Goal: Task Accomplishment & Management: Complete application form

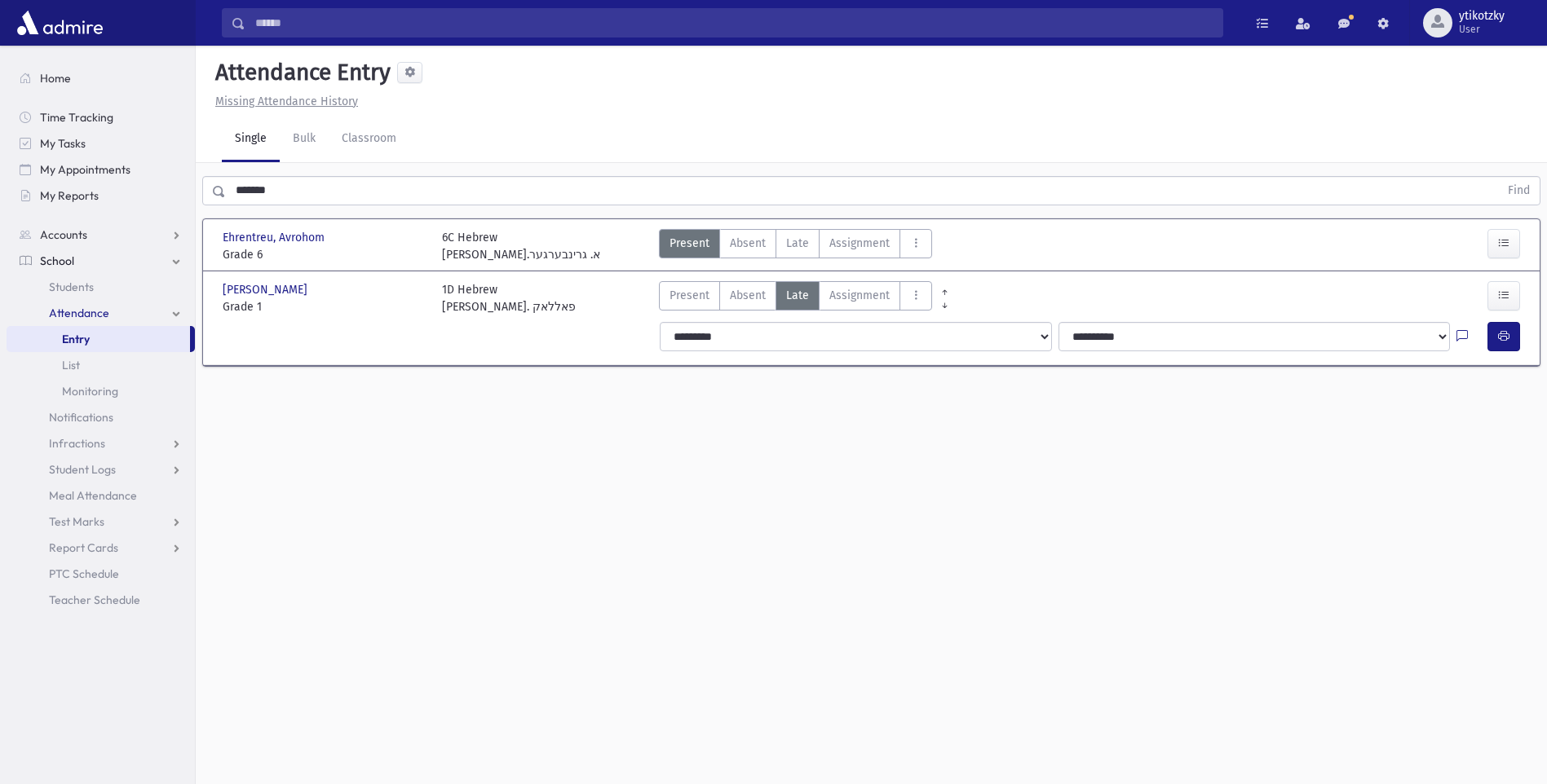
click at [305, 199] on input "*******" at bounding box center [863, 191] width 1273 height 30
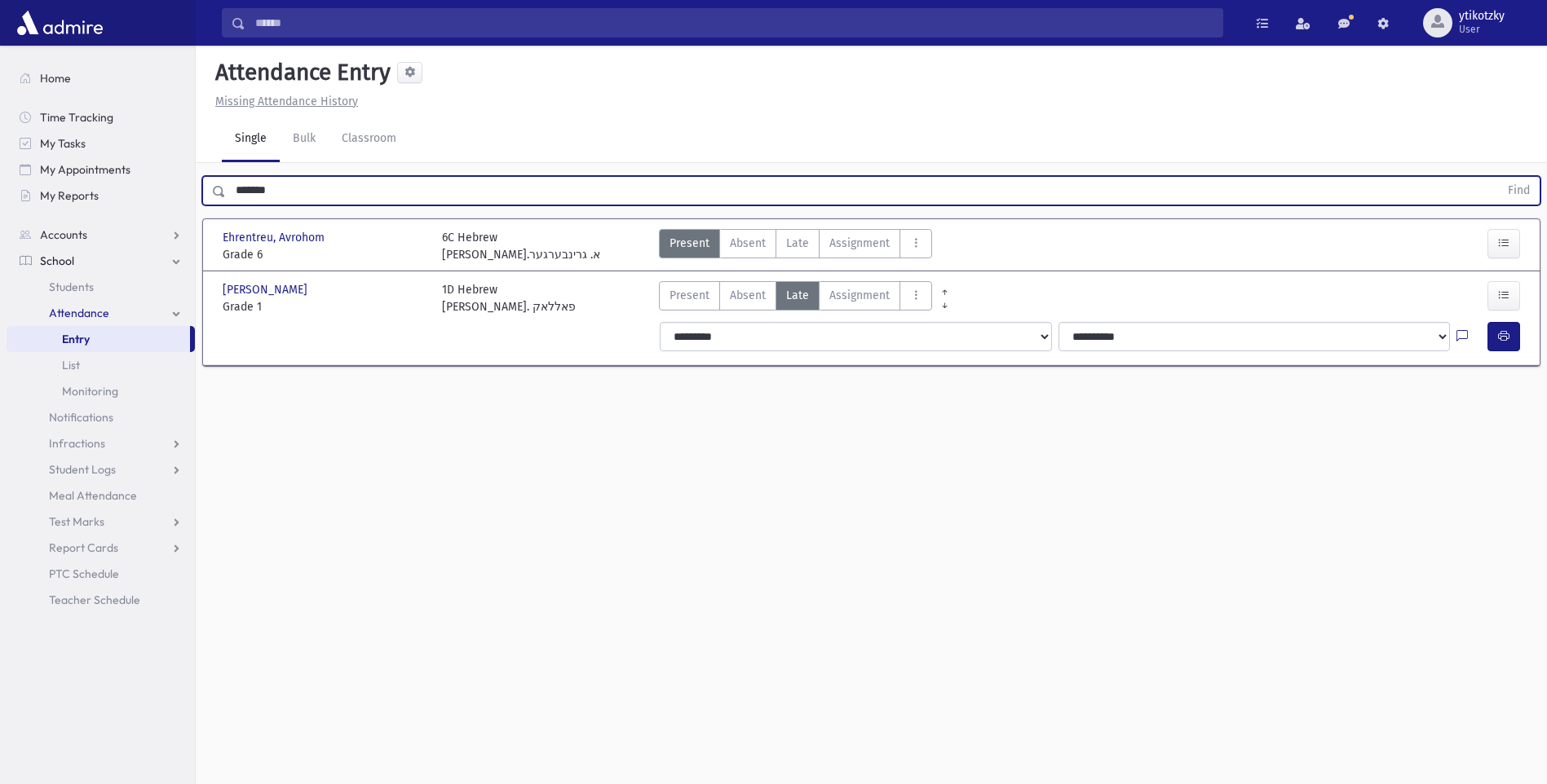
click at [1498, 176] on button "Find" at bounding box center [1519, 190] width 42 height 28
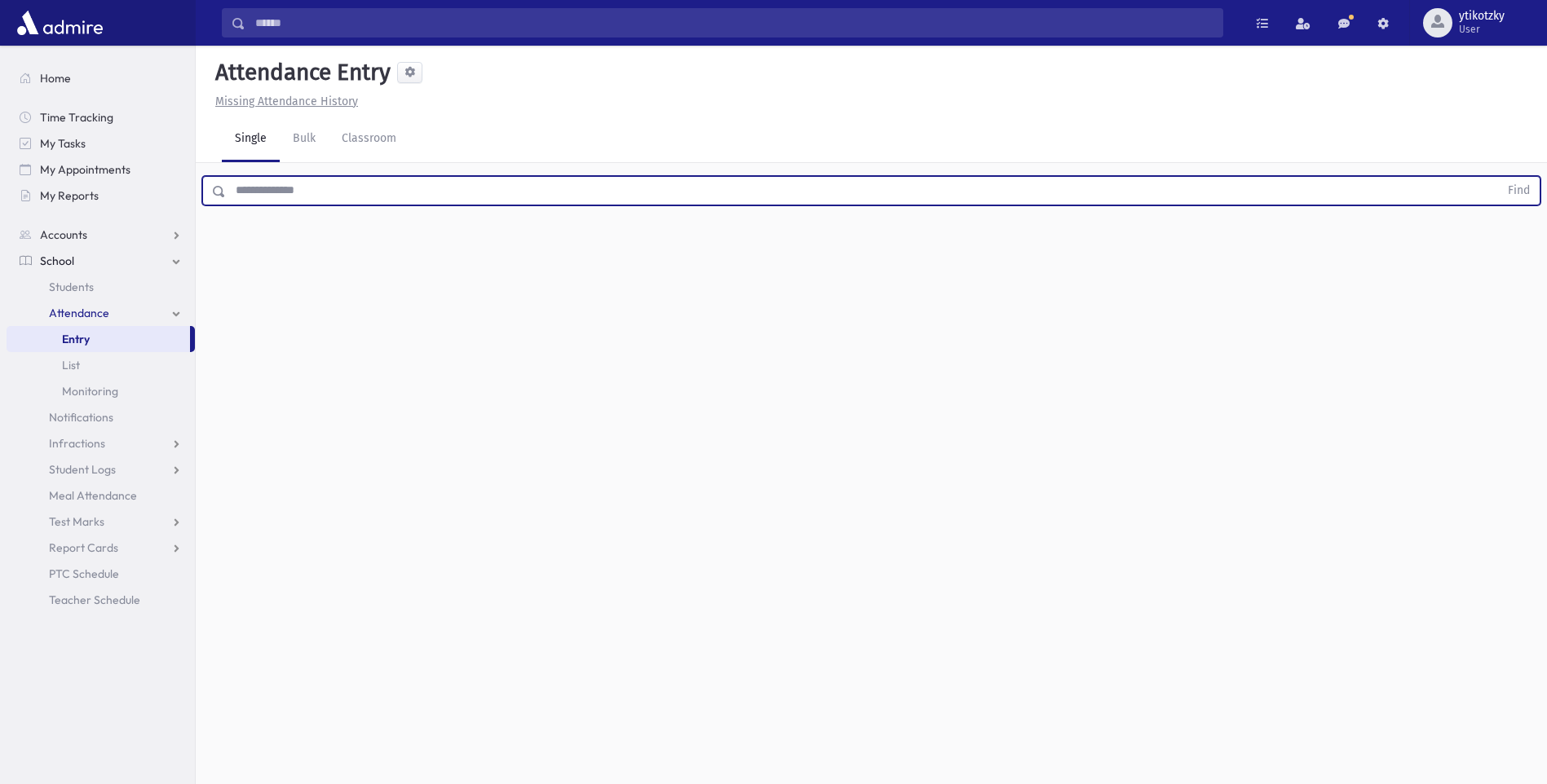
drag, startPoint x: 312, startPoint y: 196, endPoint x: 258, endPoint y: 180, distance: 56.3
click at [306, 196] on input "text" at bounding box center [863, 191] width 1273 height 30
click at [1498, 176] on button "Find" at bounding box center [1519, 190] width 42 height 28
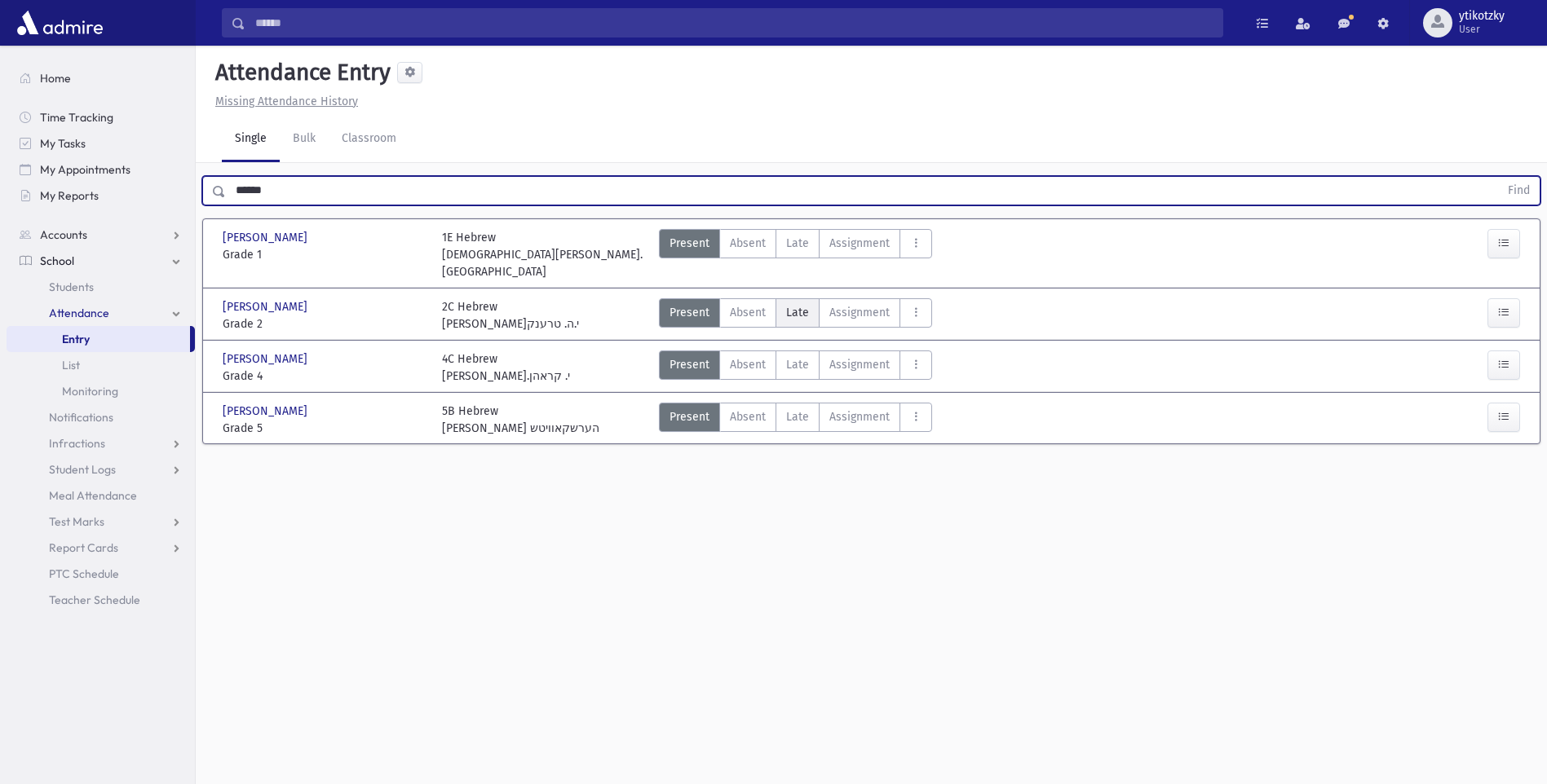
click at [784, 299] on label "Late Late" at bounding box center [798, 313] width 44 height 30
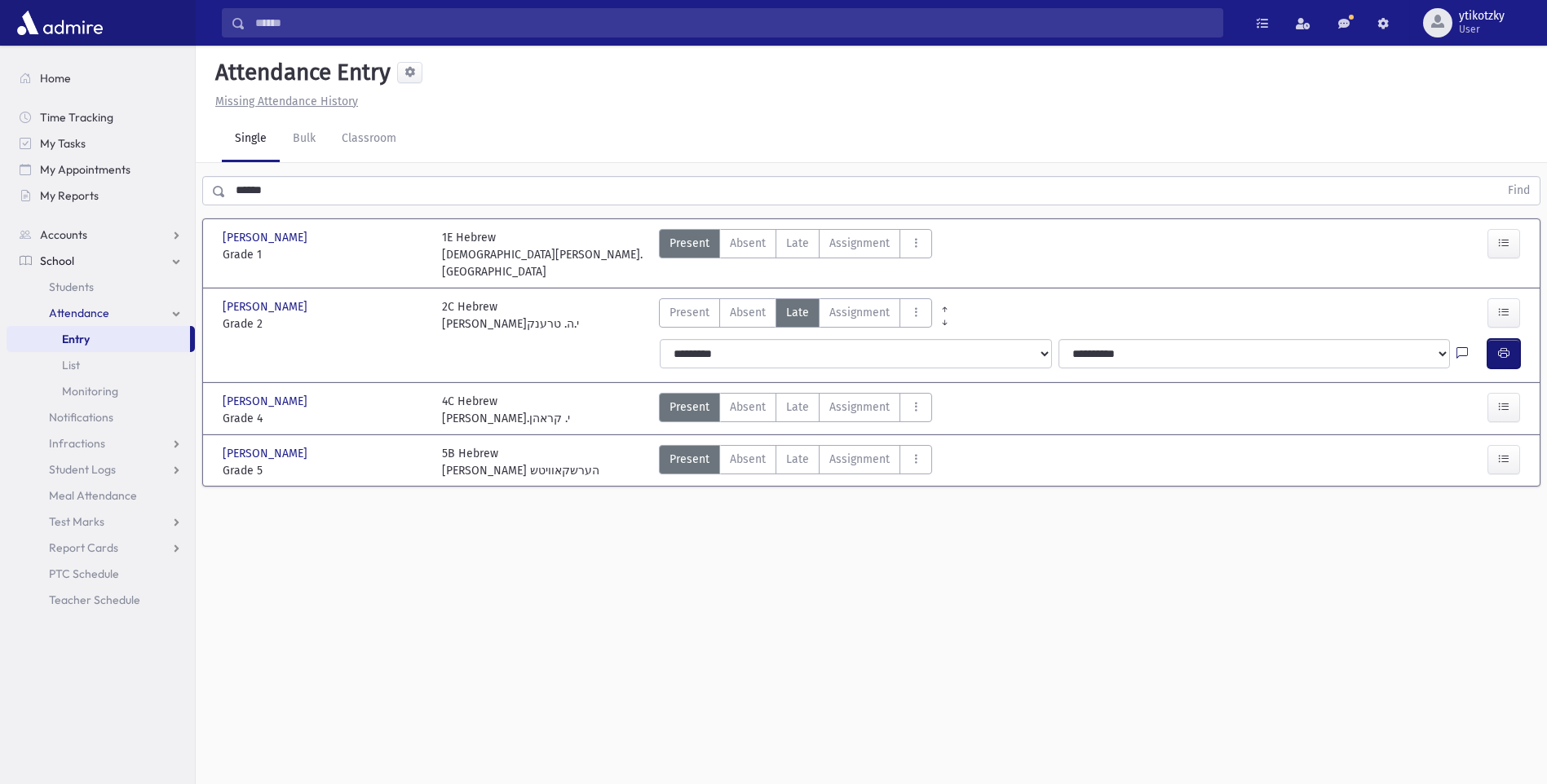
drag, startPoint x: 1494, startPoint y: 340, endPoint x: 1455, endPoint y: 339, distance: 39.0
click at [1490, 343] on button "button" at bounding box center [1504, 353] width 32 height 30
click at [174, 202] on div "Search Results All Accounts" at bounding box center [773, 410] width 1547 height 820
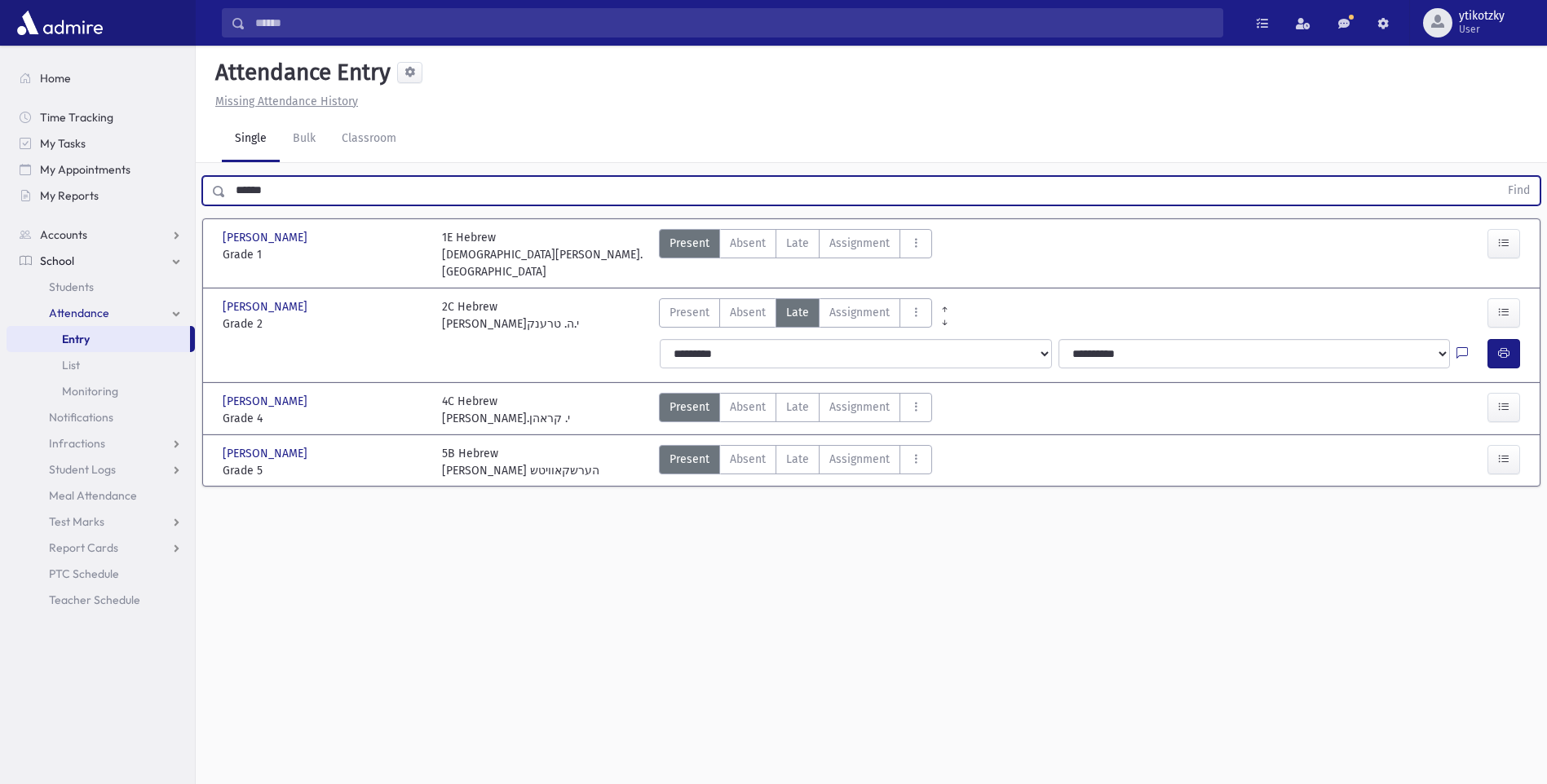
click at [1498, 176] on button "Find" at bounding box center [1519, 190] width 42 height 28
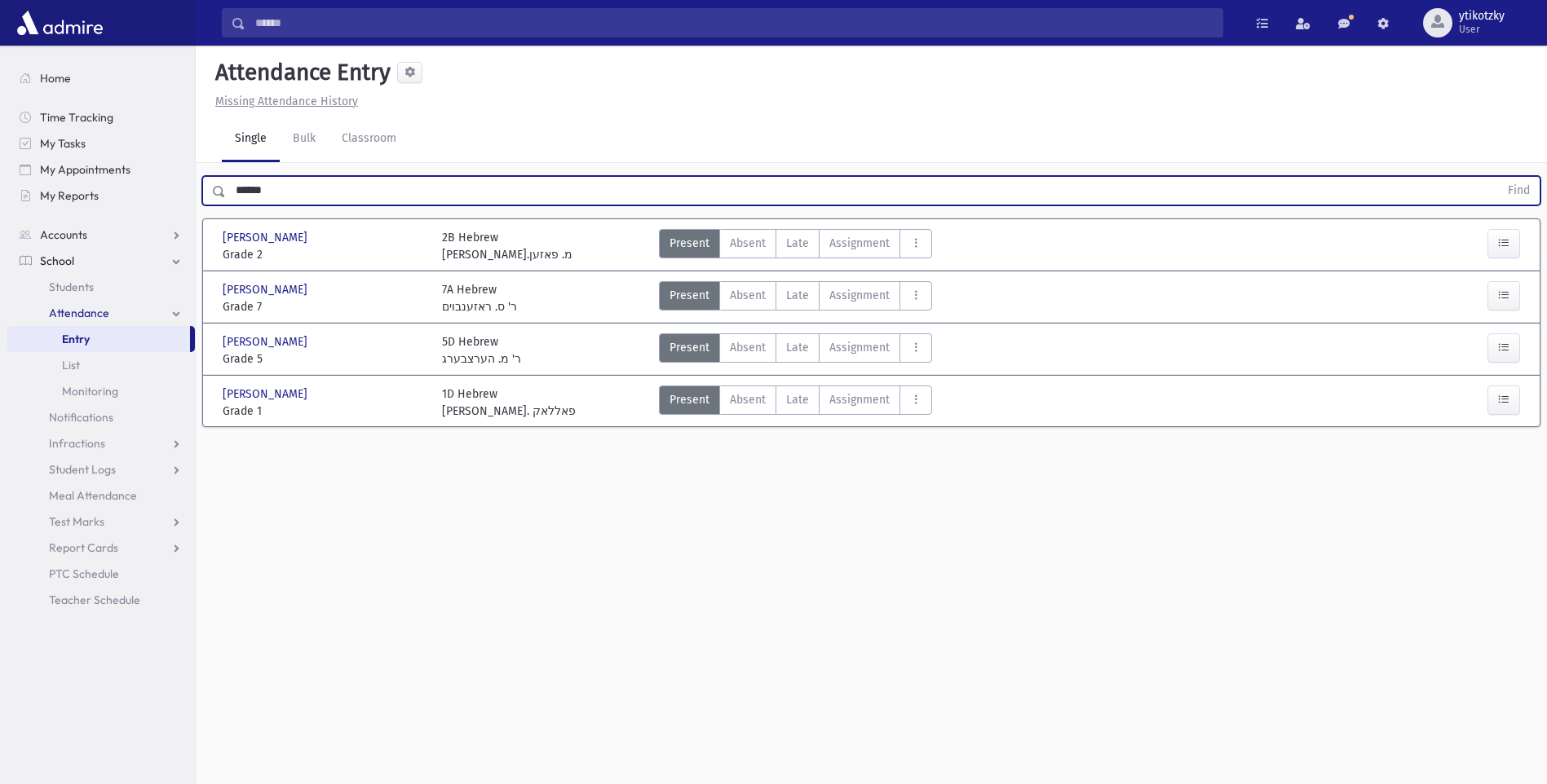
click at [833, 264] on div "Kirsch, Dovid Kirsch, Dovid Grade 2 Grade 2 2B Hebrew רבי י.מ. פאזען Present P …" at bounding box center [870, 244] width 1310 height 51
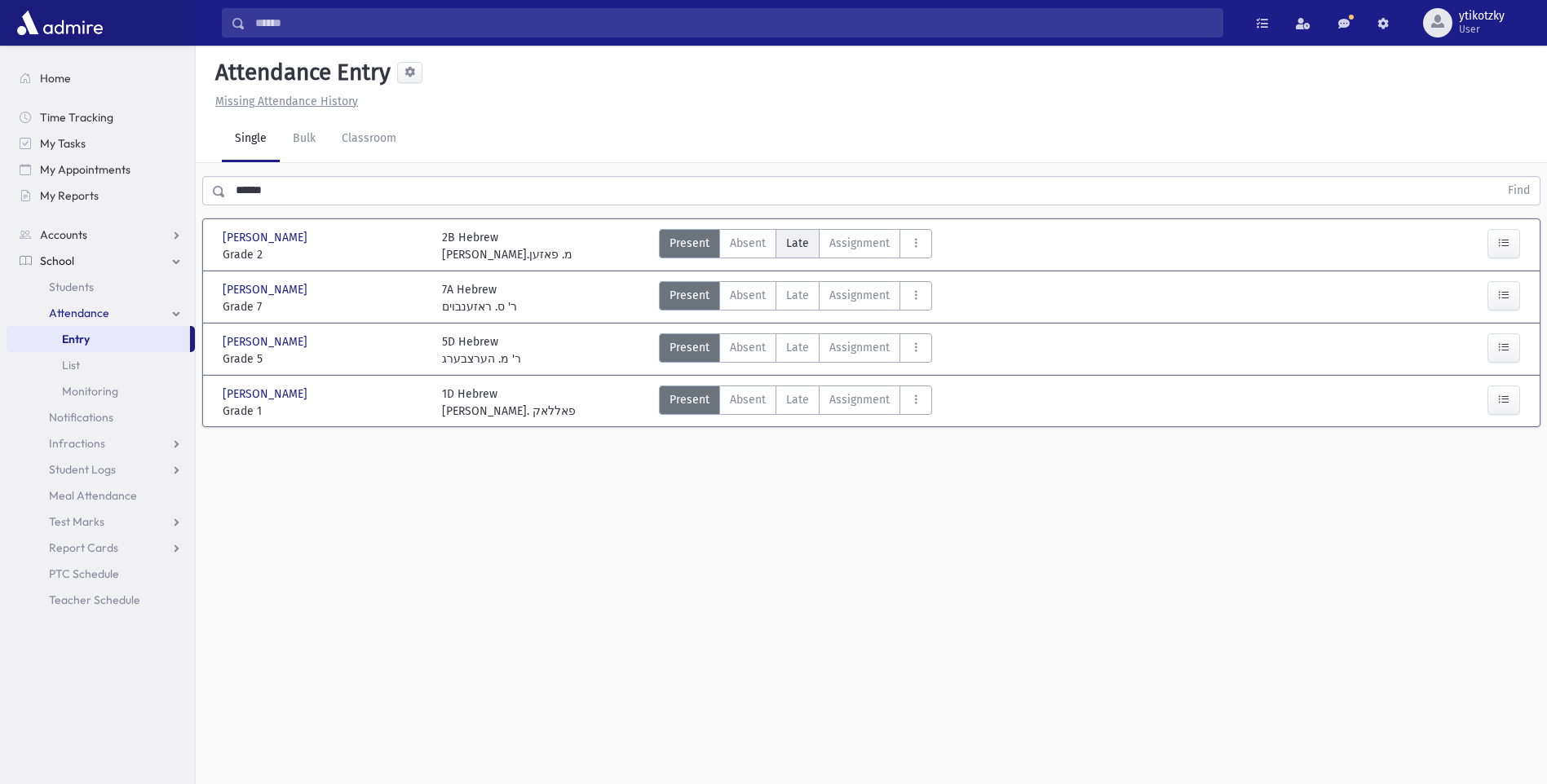
click at [796, 247] on span "Late" at bounding box center [798, 243] width 23 height 17
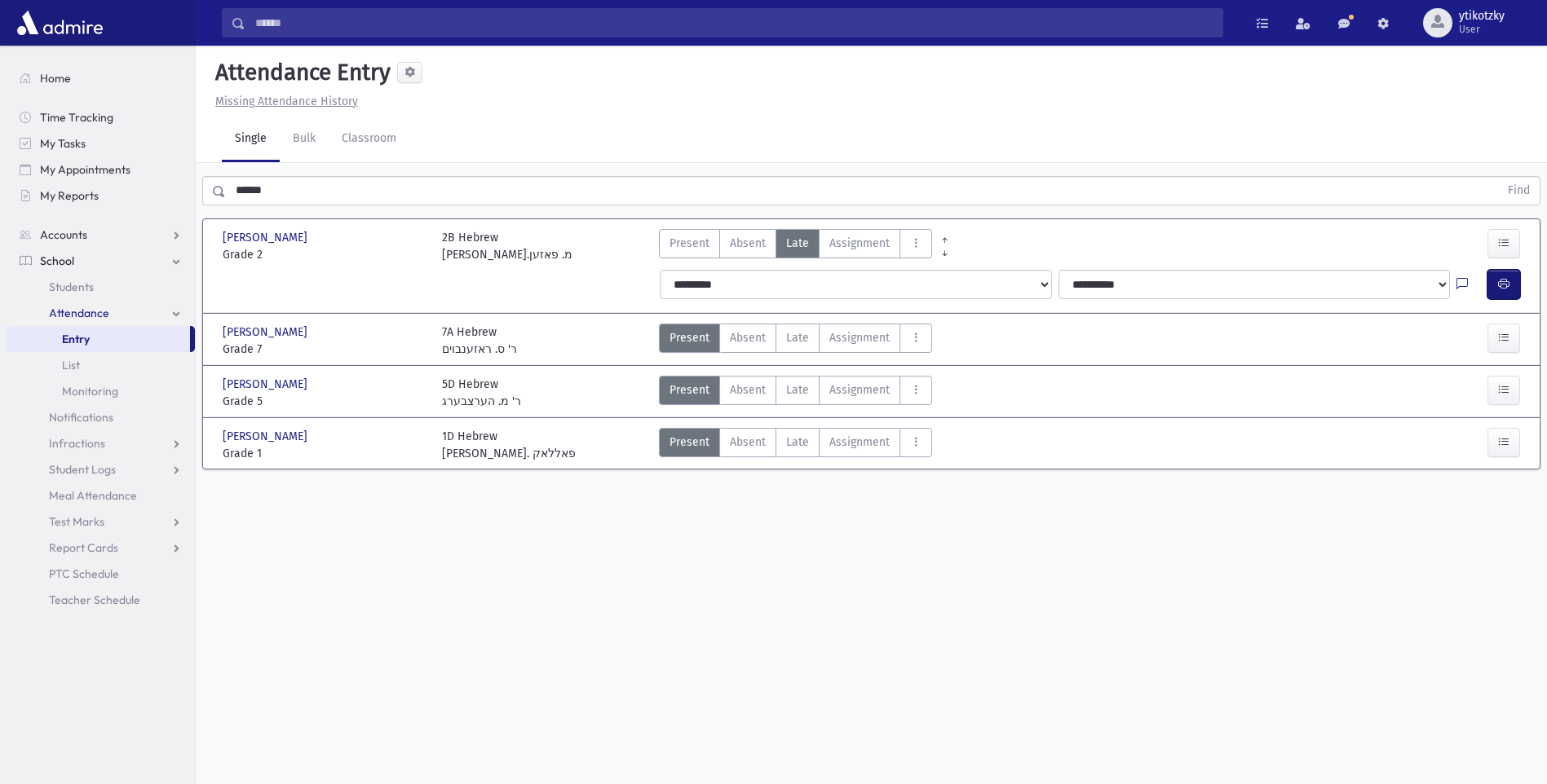
click at [1499, 285] on icon "button" at bounding box center [1504, 284] width 11 height 14
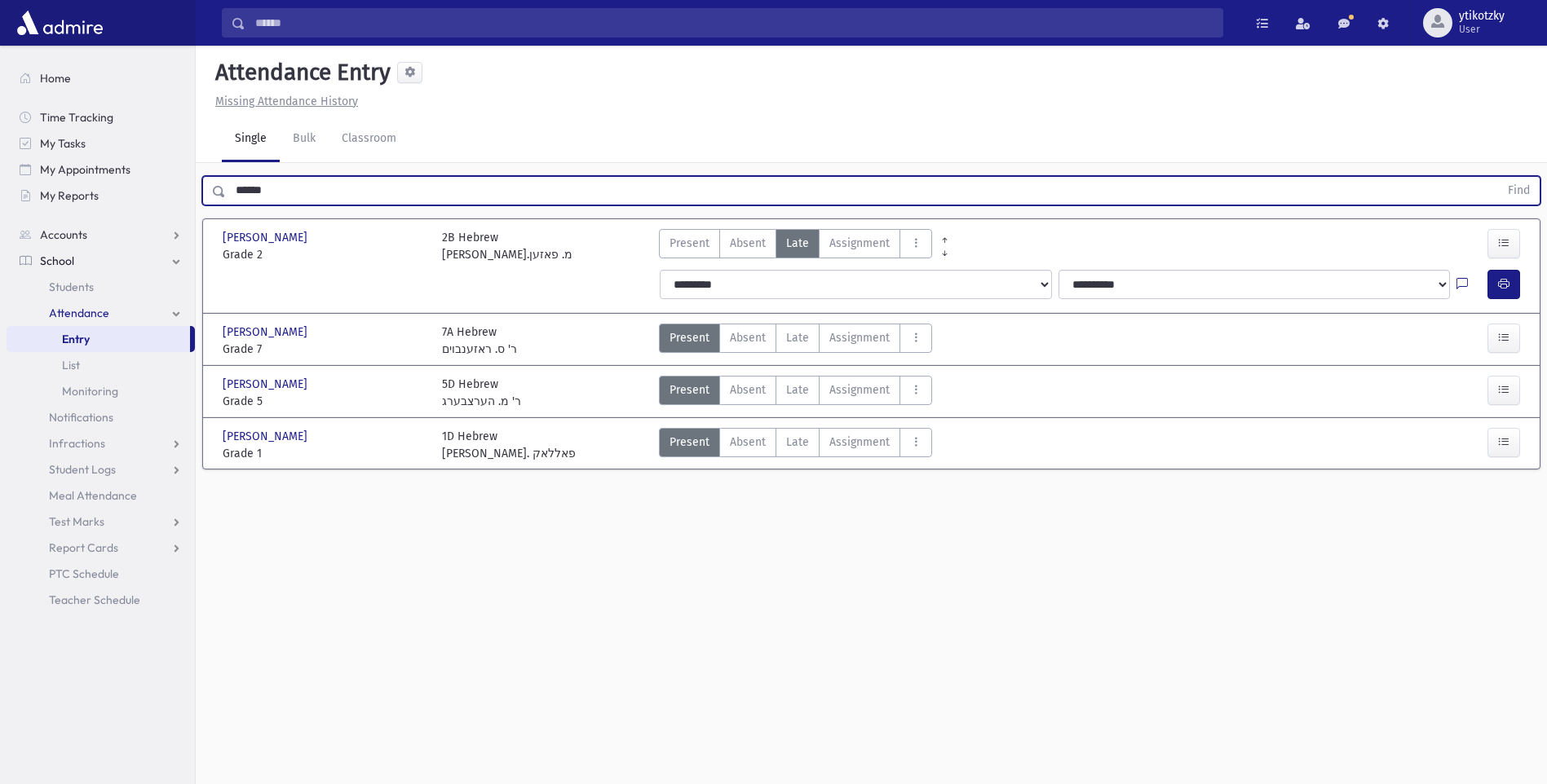
drag, startPoint x: 269, startPoint y: 187, endPoint x: 216, endPoint y: 196, distance: 53.8
click at [216, 196] on div "****** Find" at bounding box center [871, 191] width 1338 height 30
click at [1498, 176] on button "Find" at bounding box center [1519, 190] width 42 height 28
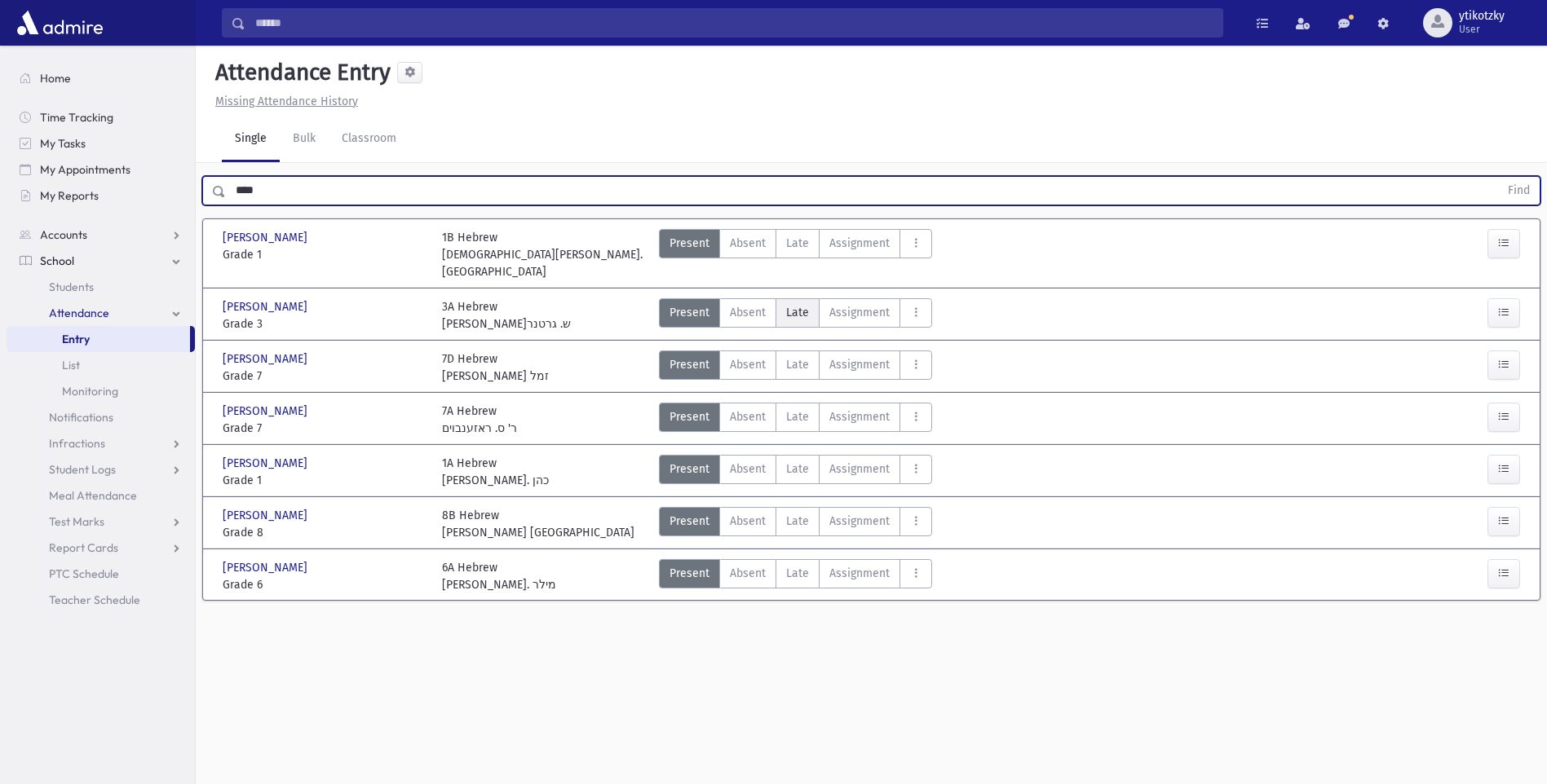
click at [788, 304] on span "Late" at bounding box center [798, 313] width 23 height 17
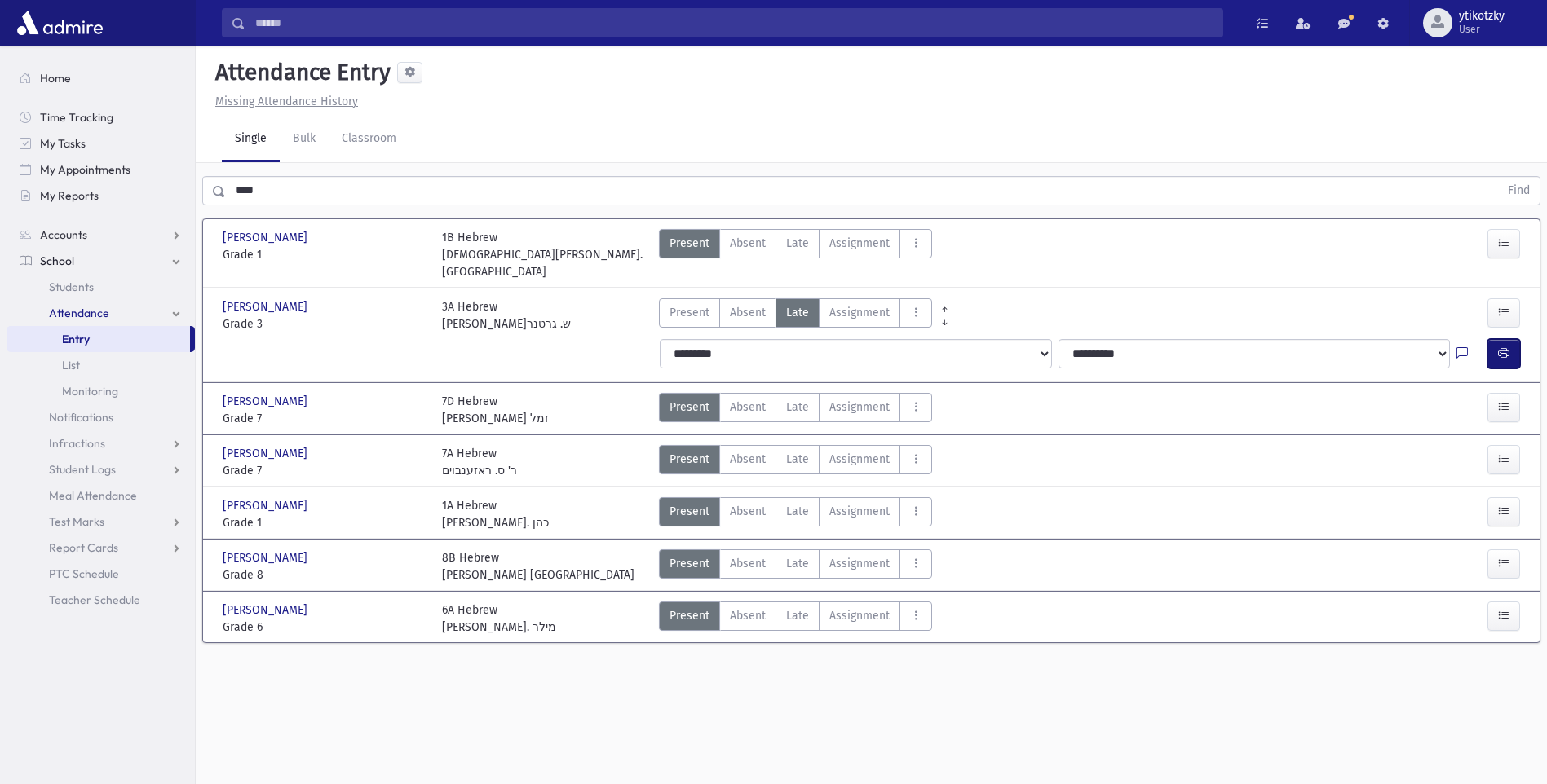
click at [1509, 346] on icon "button" at bounding box center [1504, 353] width 11 height 14
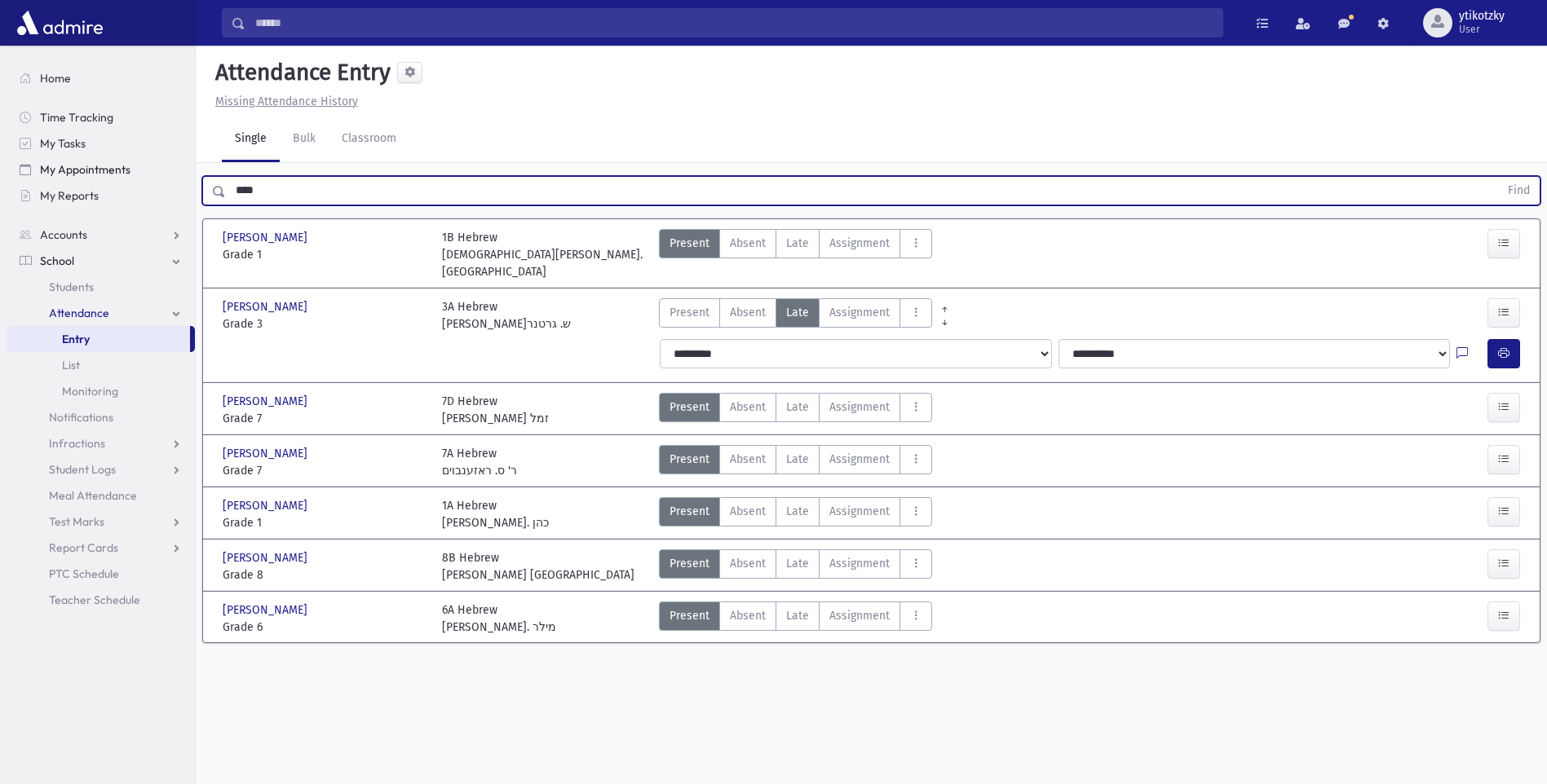
click at [127, 163] on div "Search Results All Accounts" at bounding box center [773, 410] width 1547 height 820
click at [1498, 176] on button "Find" at bounding box center [1519, 190] width 42 height 28
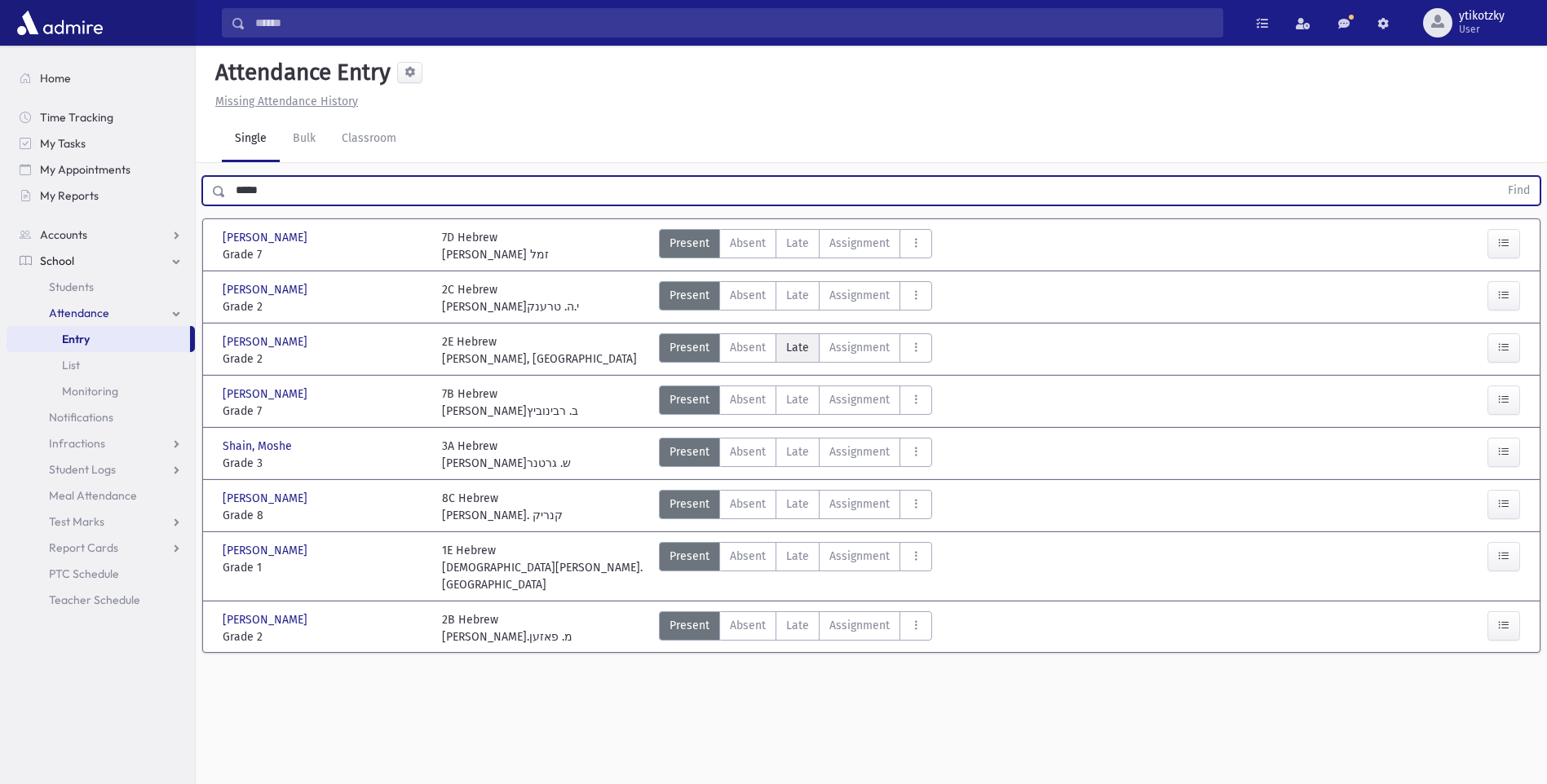
click at [797, 348] on span "Late" at bounding box center [798, 347] width 23 height 17
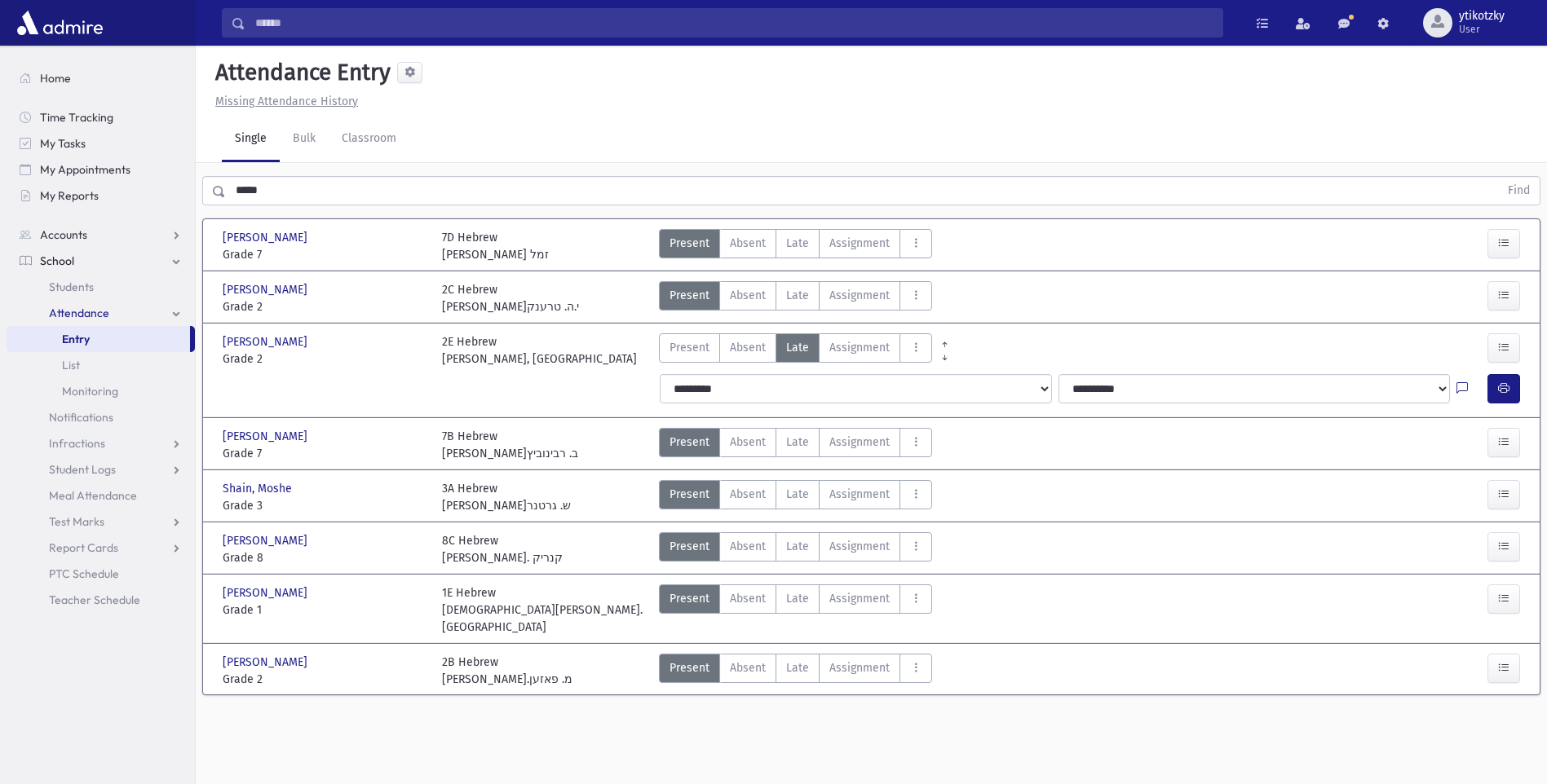
click at [1481, 387] on div at bounding box center [1472, 388] width 31 height 30
click at [1502, 383] on icon "button" at bounding box center [1504, 388] width 11 height 14
click at [796, 498] on span "Late" at bounding box center [798, 494] width 23 height 17
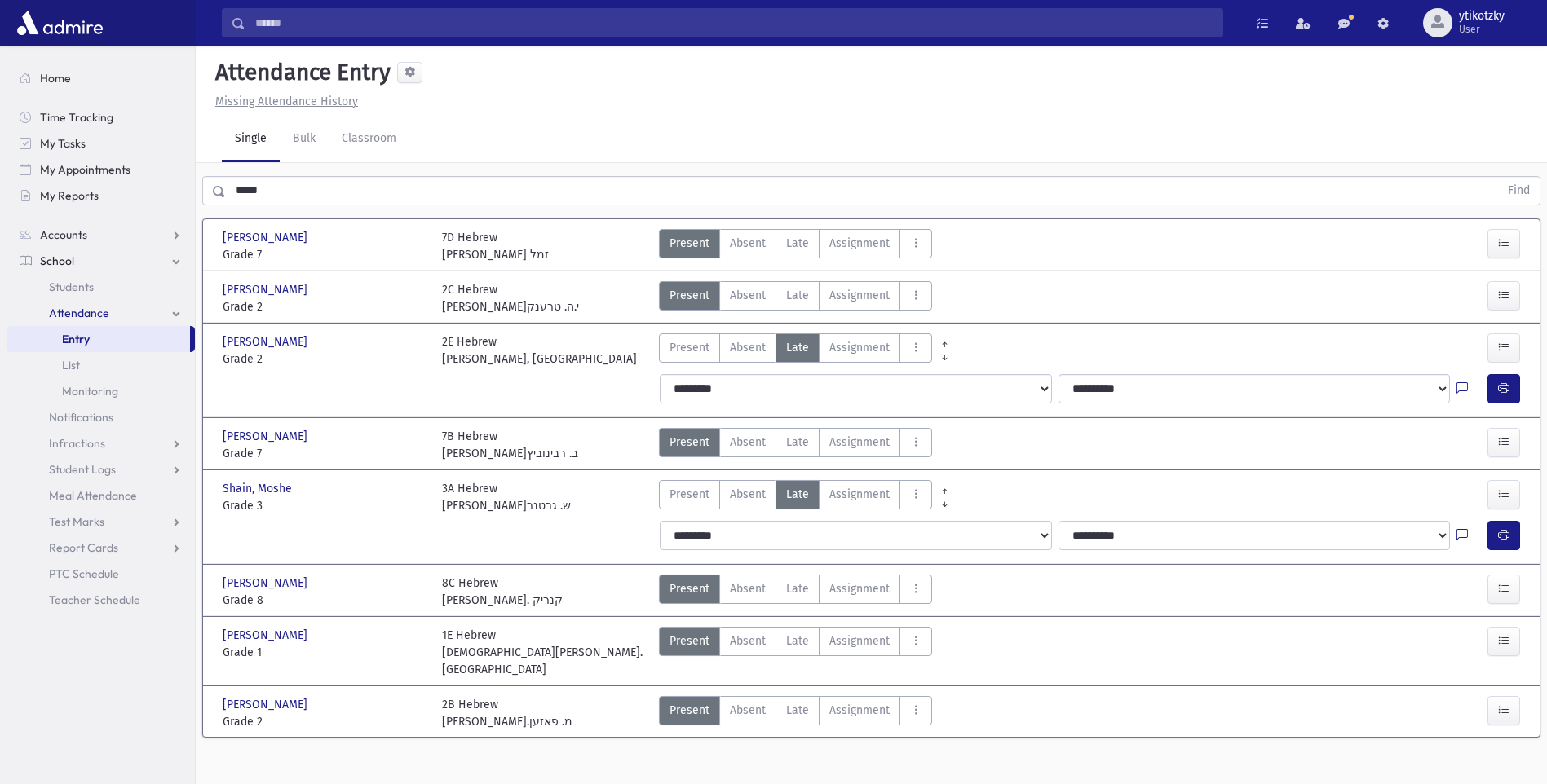
drag, startPoint x: 1485, startPoint y: 518, endPoint x: 1483, endPoint y: 526, distance: 8.2
click at [1485, 524] on div "**********" at bounding box center [1092, 535] width 885 height 42
click at [1485, 531] on div at bounding box center [1472, 535] width 31 height 30
click at [1492, 523] on button "button" at bounding box center [1504, 535] width 32 height 30
drag, startPoint x: 178, startPoint y: 174, endPoint x: 149, endPoint y: 171, distance: 29.2
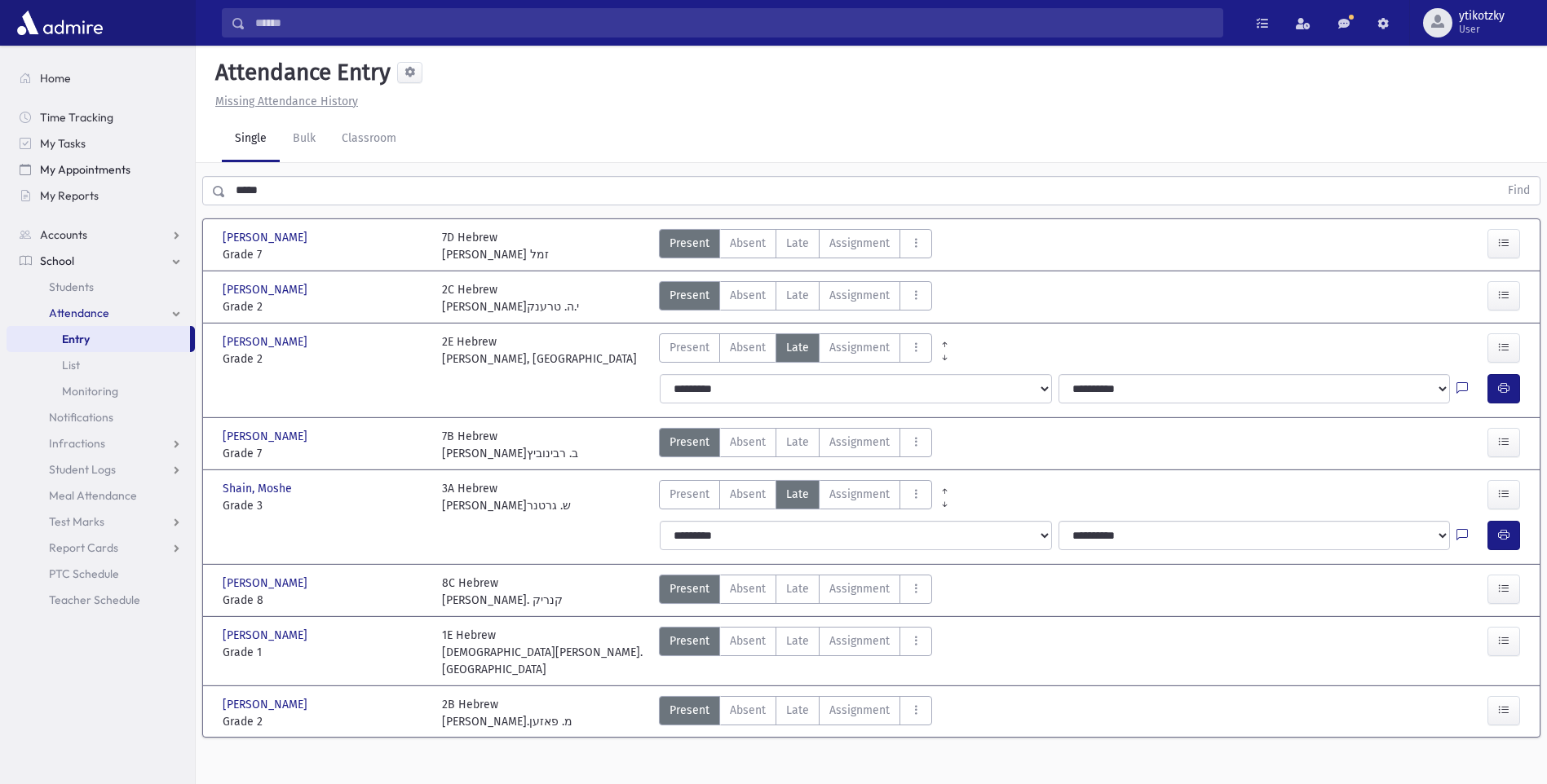
click at [149, 171] on div "Search Results All Accounts" at bounding box center [773, 410] width 1547 height 820
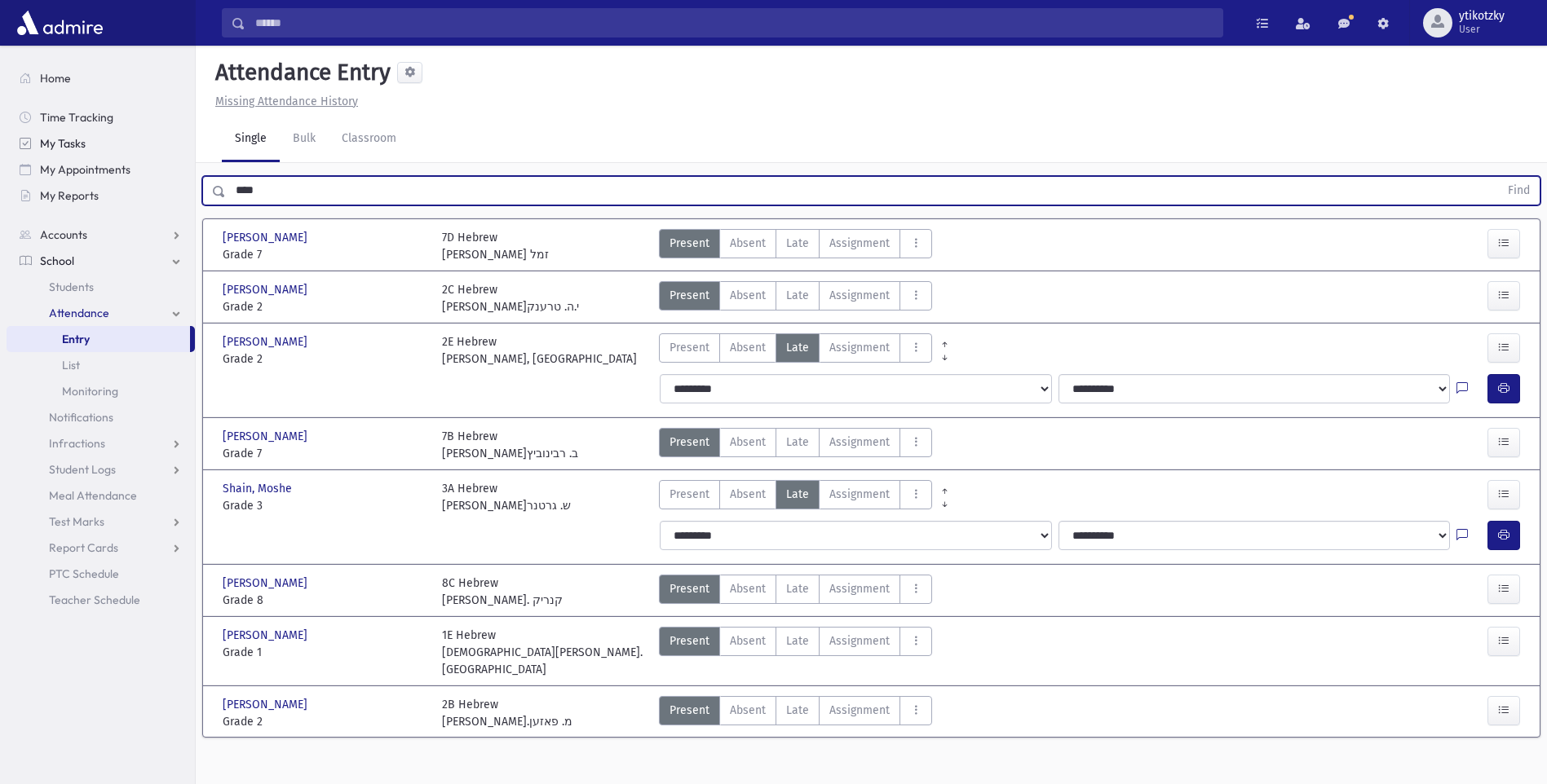
click at [1498, 176] on button "Find" at bounding box center [1519, 190] width 42 height 28
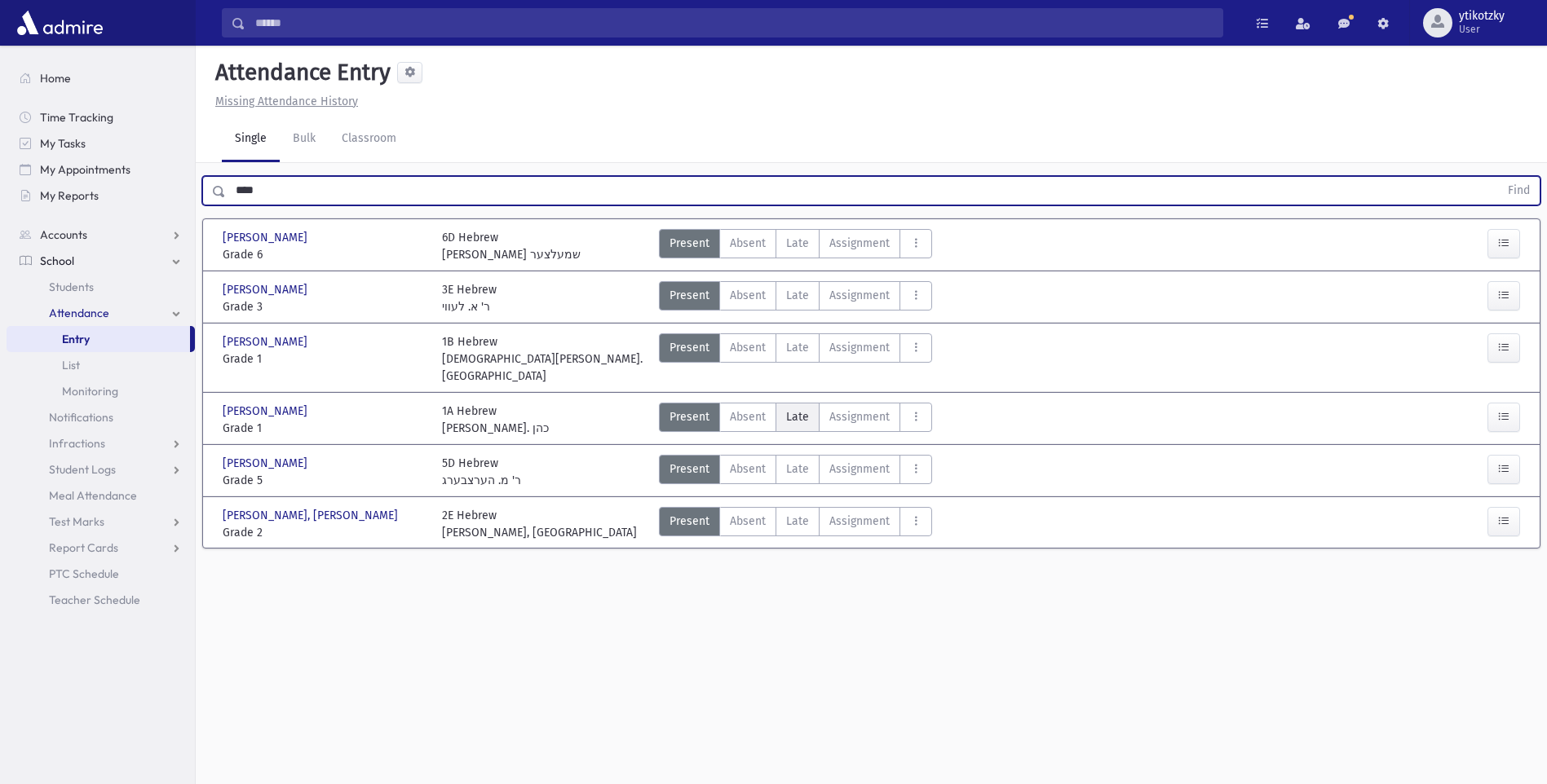
click at [813, 412] on label "Late Late" at bounding box center [798, 417] width 44 height 30
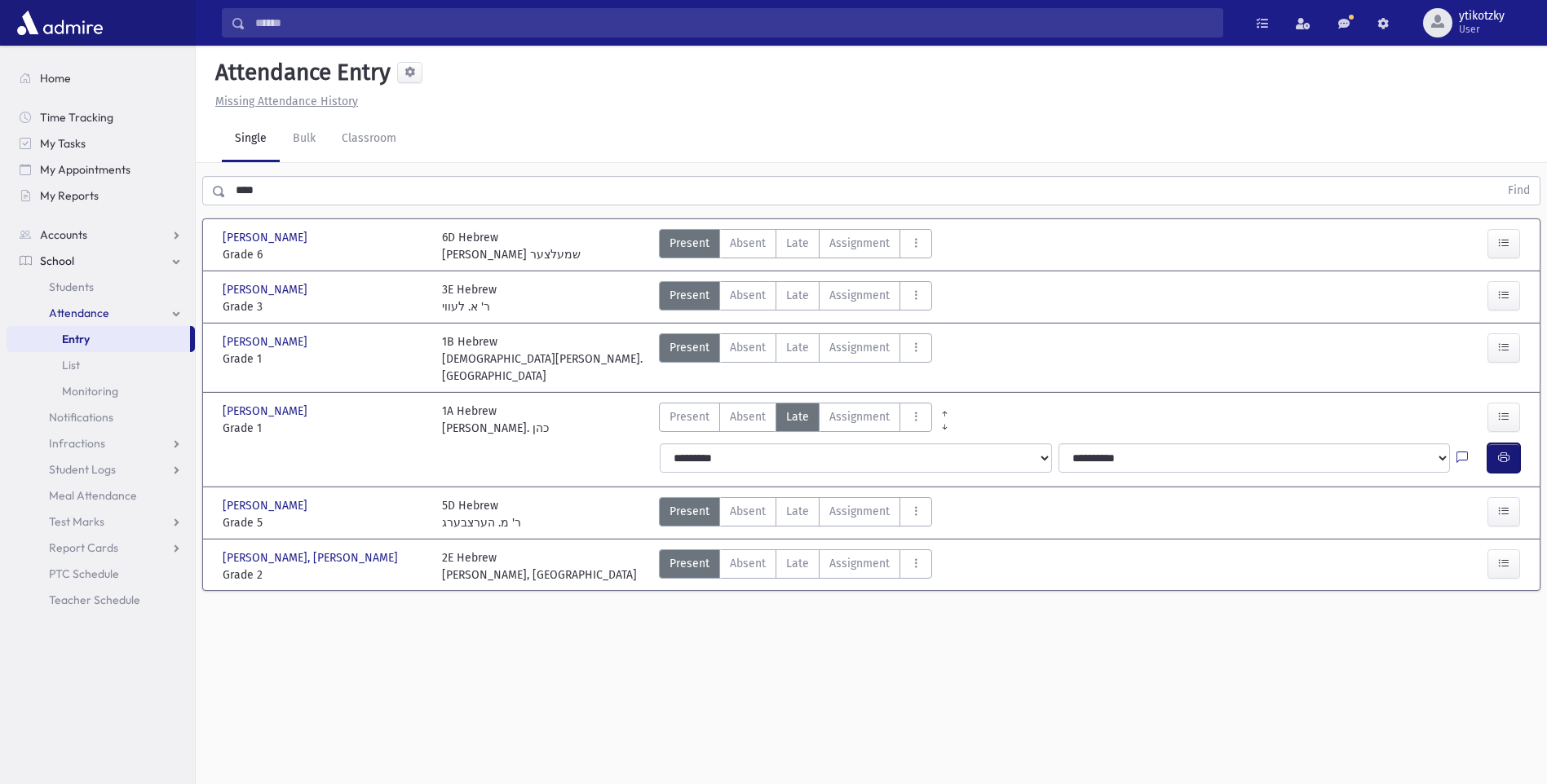
click at [1500, 449] on button "button" at bounding box center [1504, 458] width 32 height 30
click at [809, 285] on label "Late Late" at bounding box center [798, 296] width 44 height 30
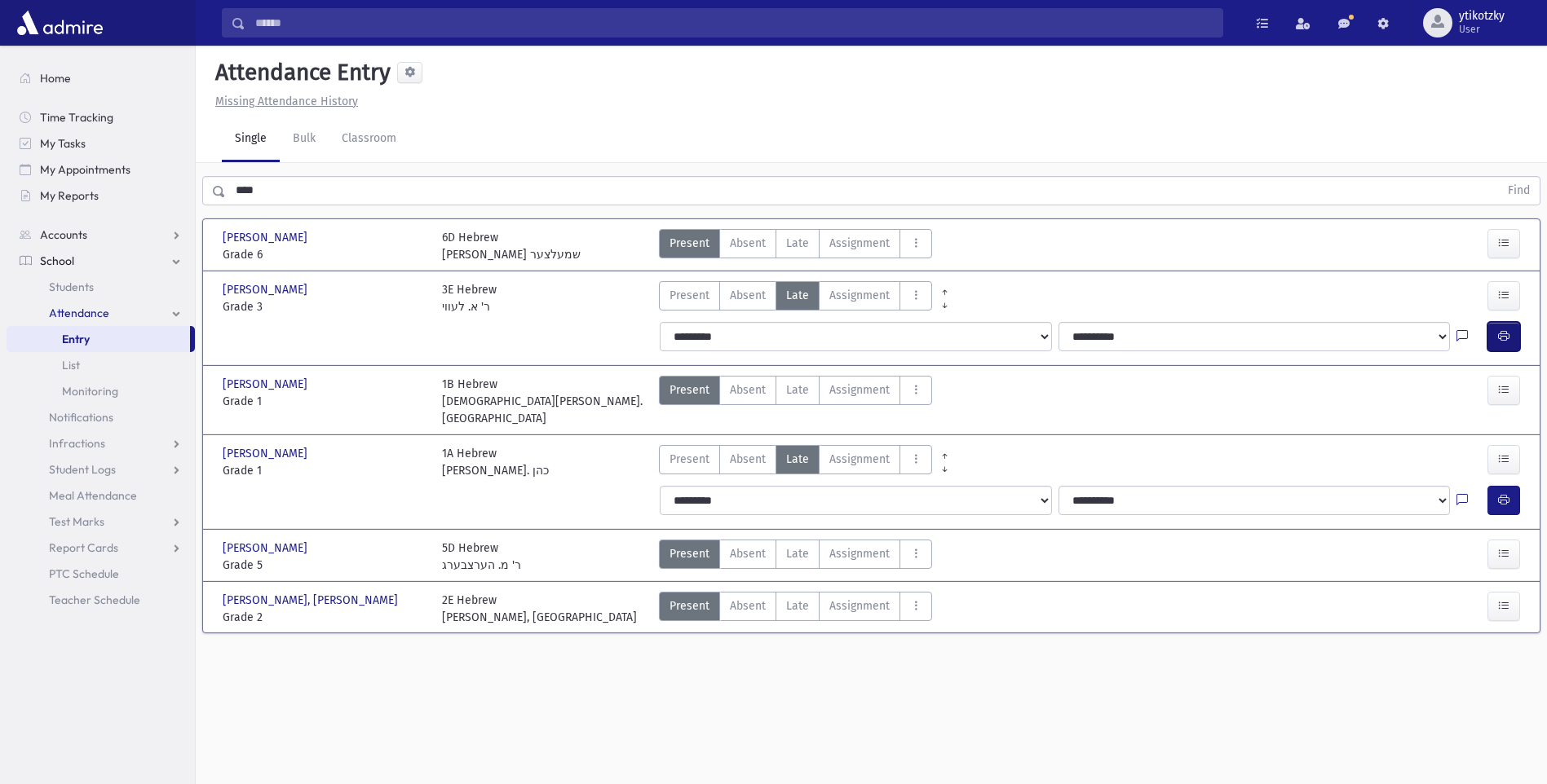
click at [1498, 339] on icon "button" at bounding box center [1504, 336] width 11 height 14
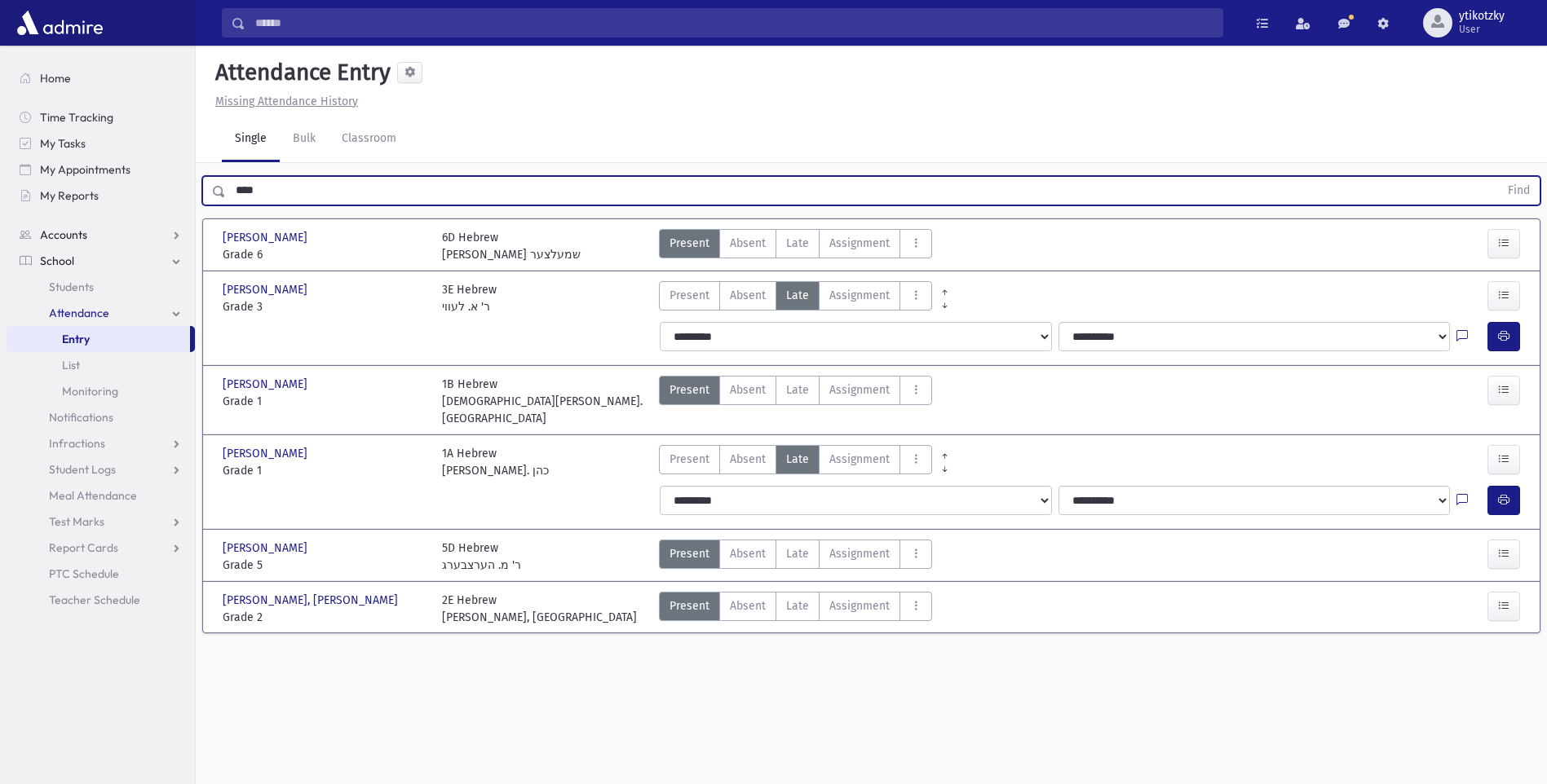
drag, startPoint x: 305, startPoint y: 195, endPoint x: 127, endPoint y: 228, distance: 181.0
click at [129, 223] on div "Search Results All Accounts" at bounding box center [773, 410] width 1547 height 820
click at [243, 200] on input "***" at bounding box center [863, 191] width 1273 height 30
click at [1498, 176] on button "Find" at bounding box center [1519, 190] width 42 height 28
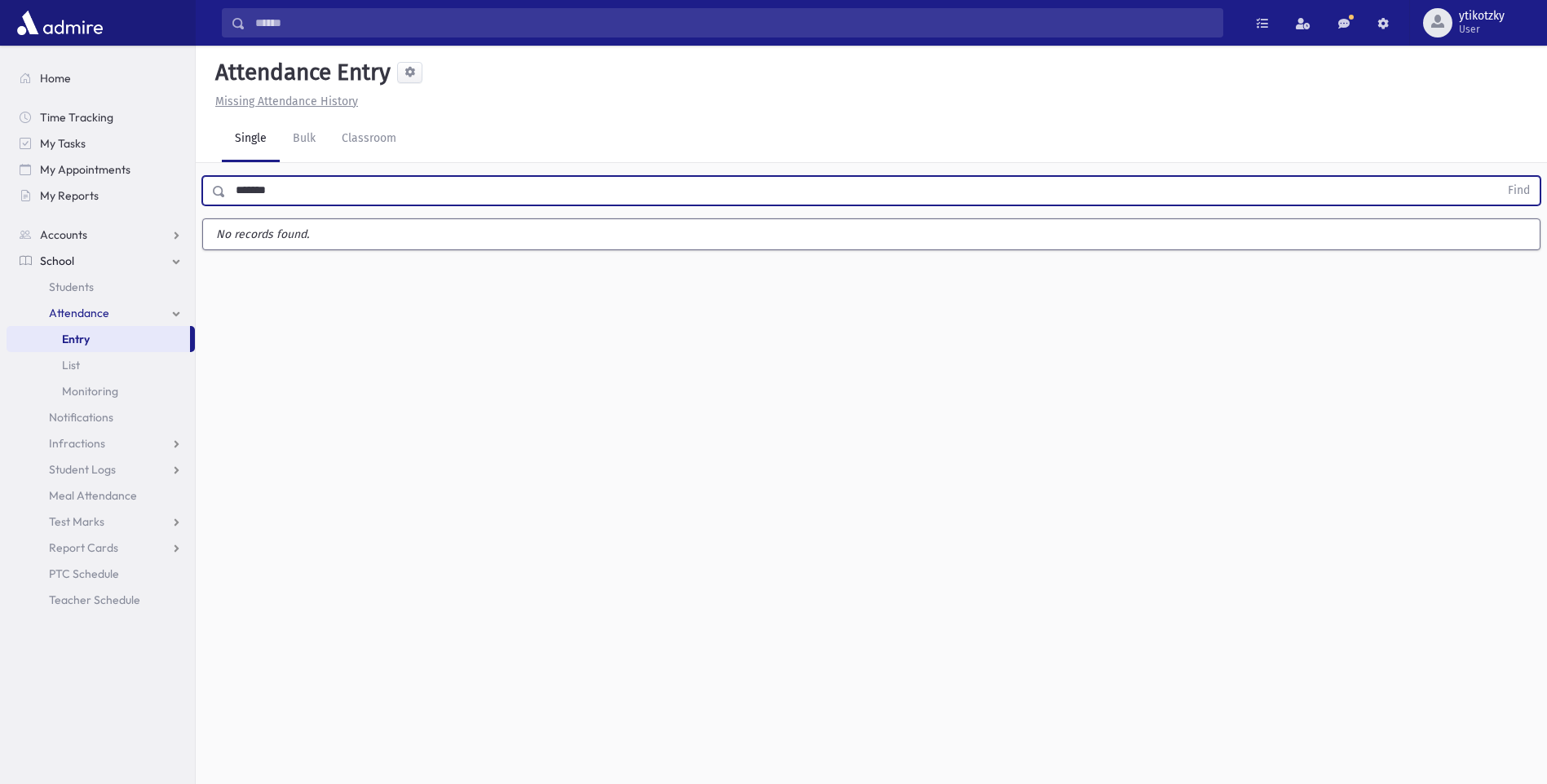
click at [1498, 176] on button "Find" at bounding box center [1519, 190] width 42 height 28
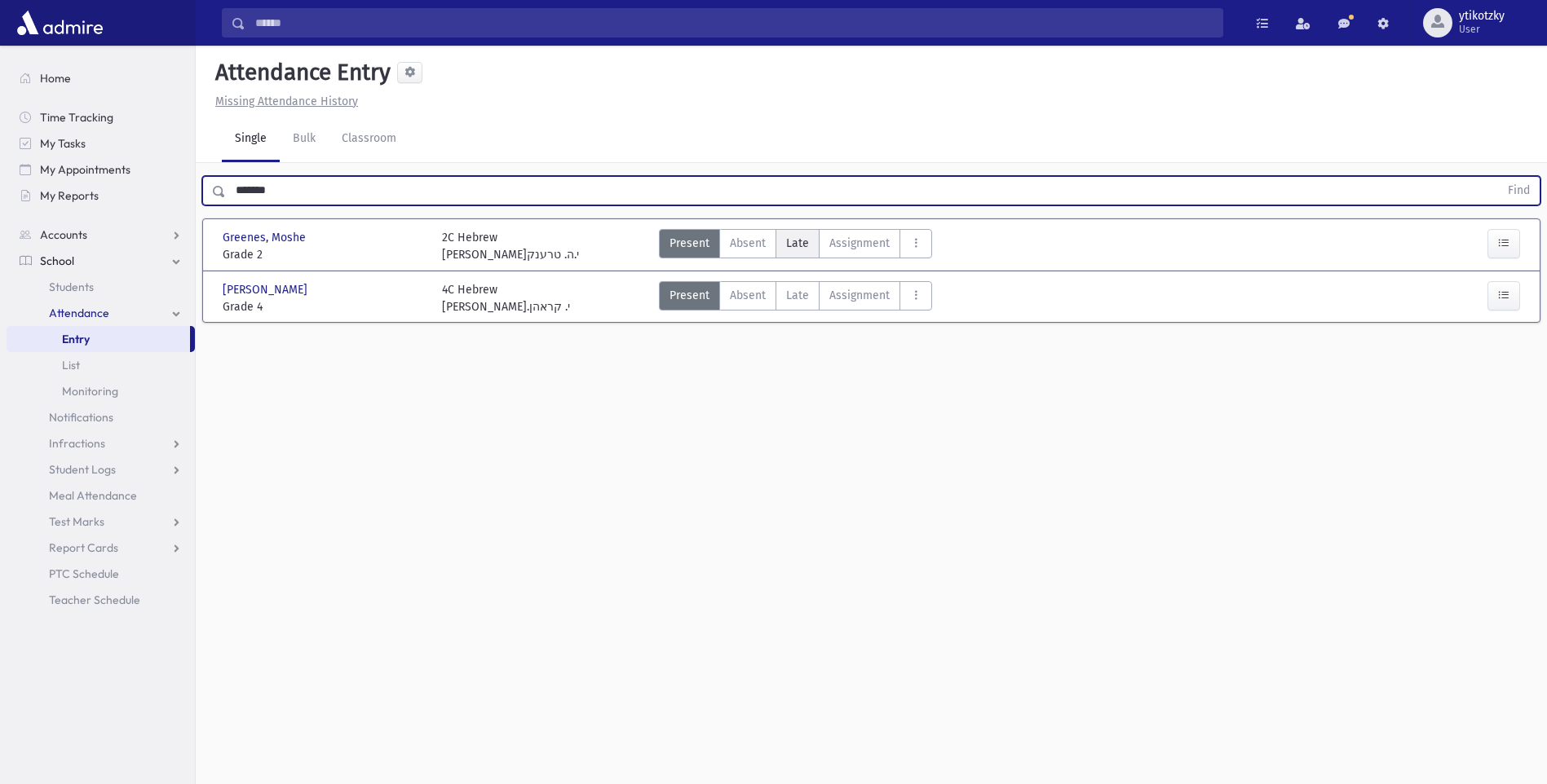
click at [788, 239] on span "Late" at bounding box center [798, 243] width 23 height 17
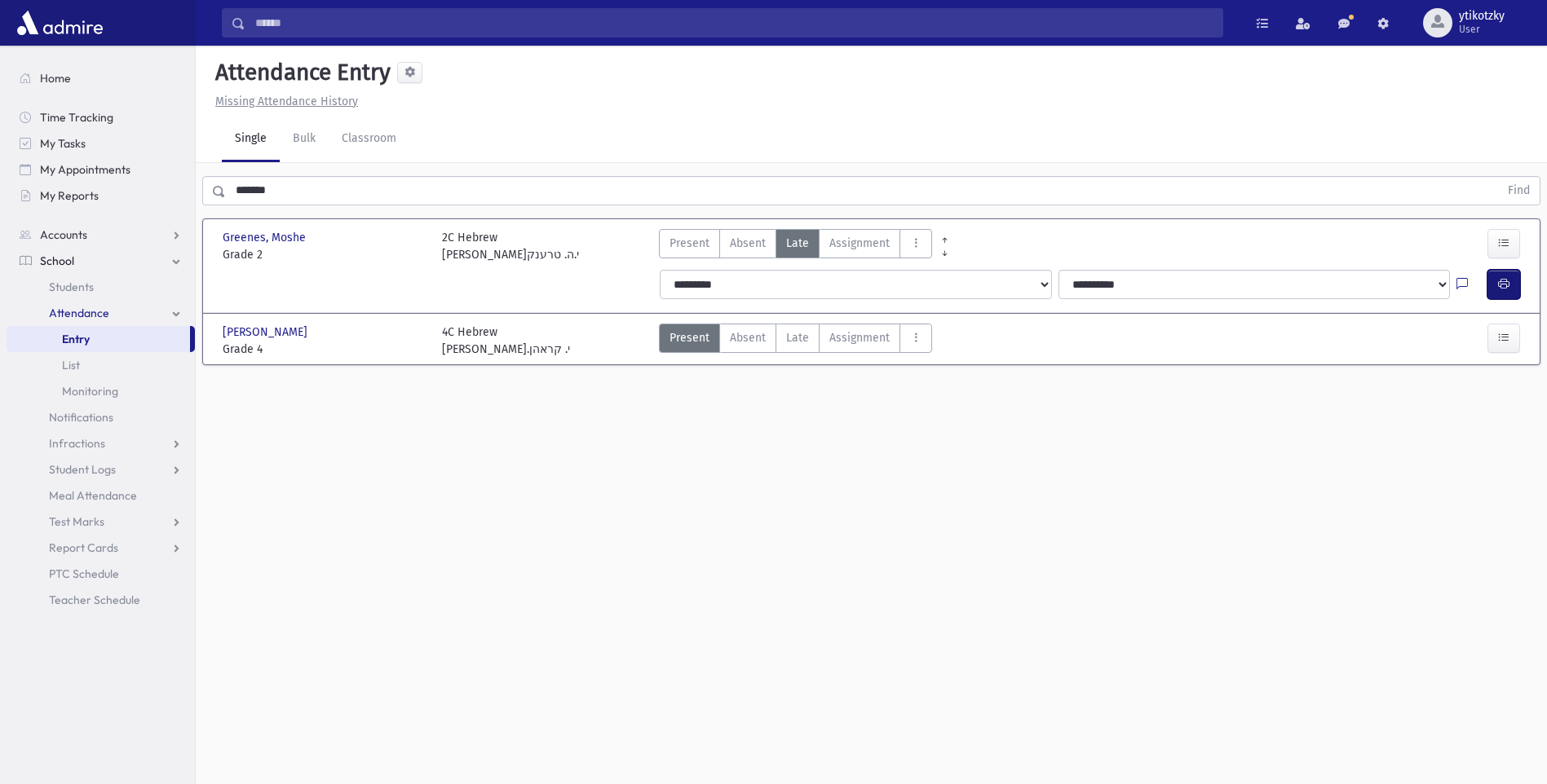
click at [1513, 288] on button "button" at bounding box center [1504, 284] width 32 height 30
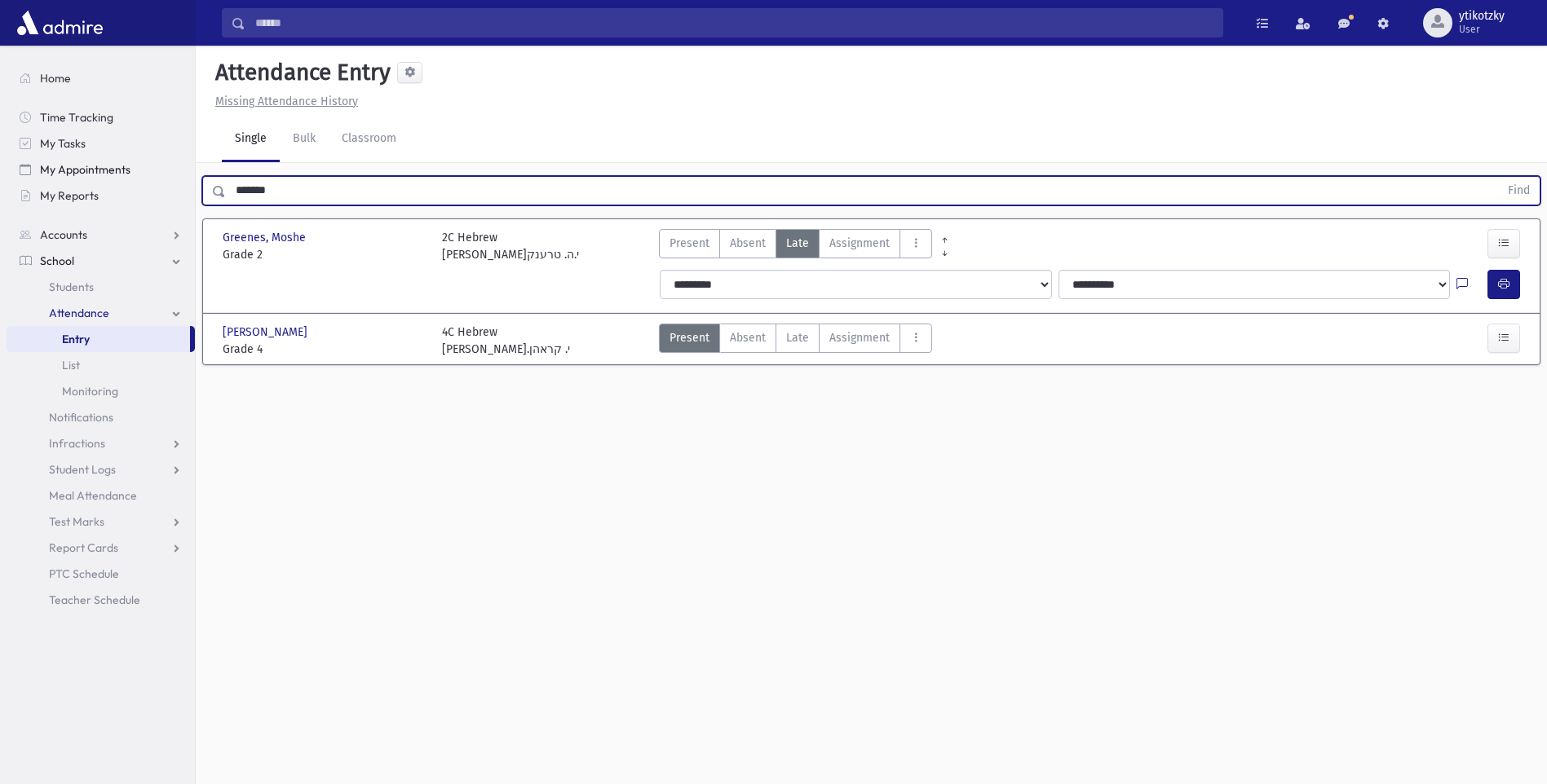
drag, startPoint x: 54, startPoint y: 171, endPoint x: 31, endPoint y: 169, distance: 23.1
click at [31, 169] on div "Search Results All Accounts" at bounding box center [773, 410] width 1547 height 820
click at [1498, 176] on button "Find" at bounding box center [1519, 190] width 42 height 28
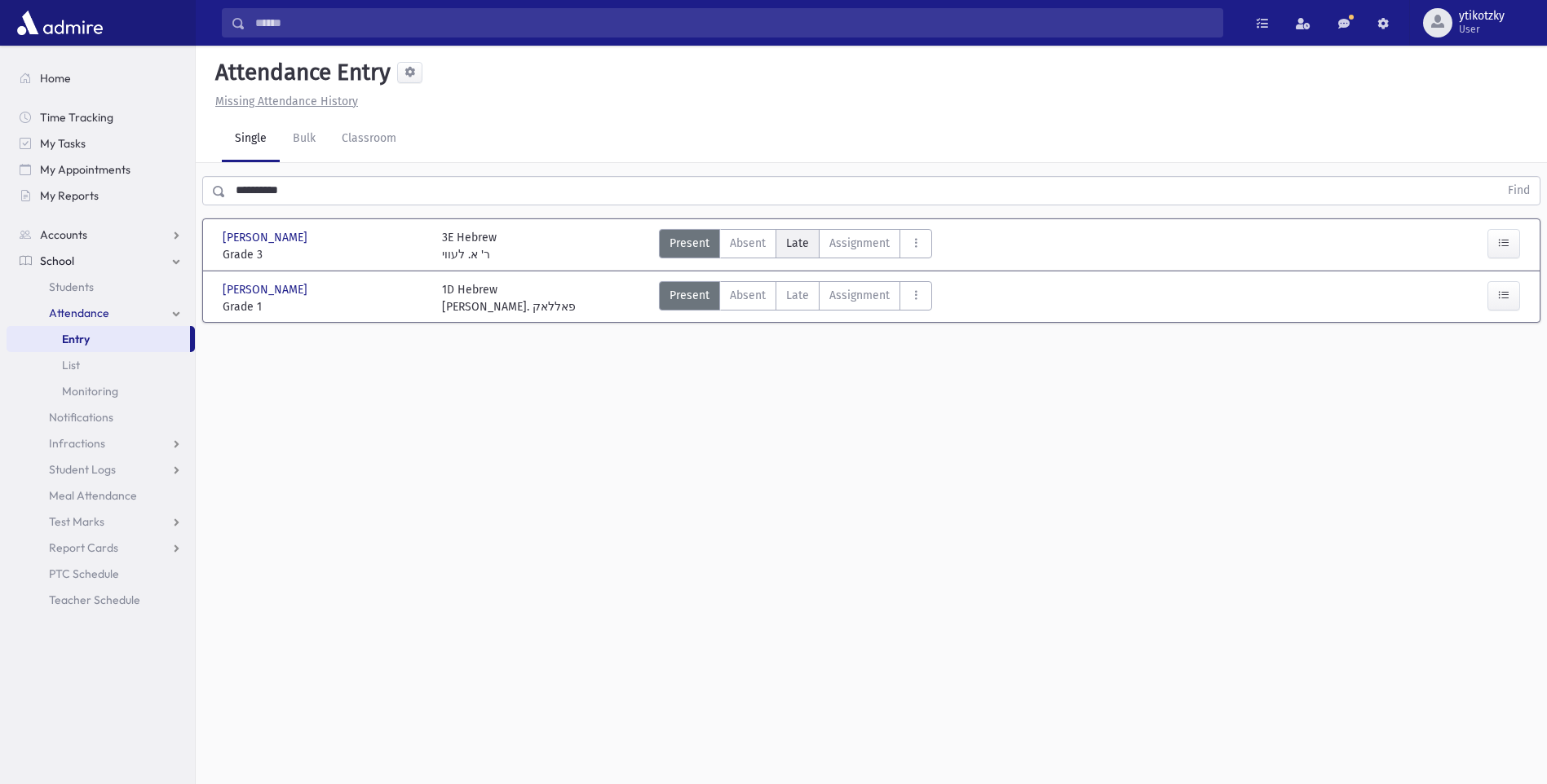
click at [791, 245] on span "Late" at bounding box center [798, 243] width 23 height 17
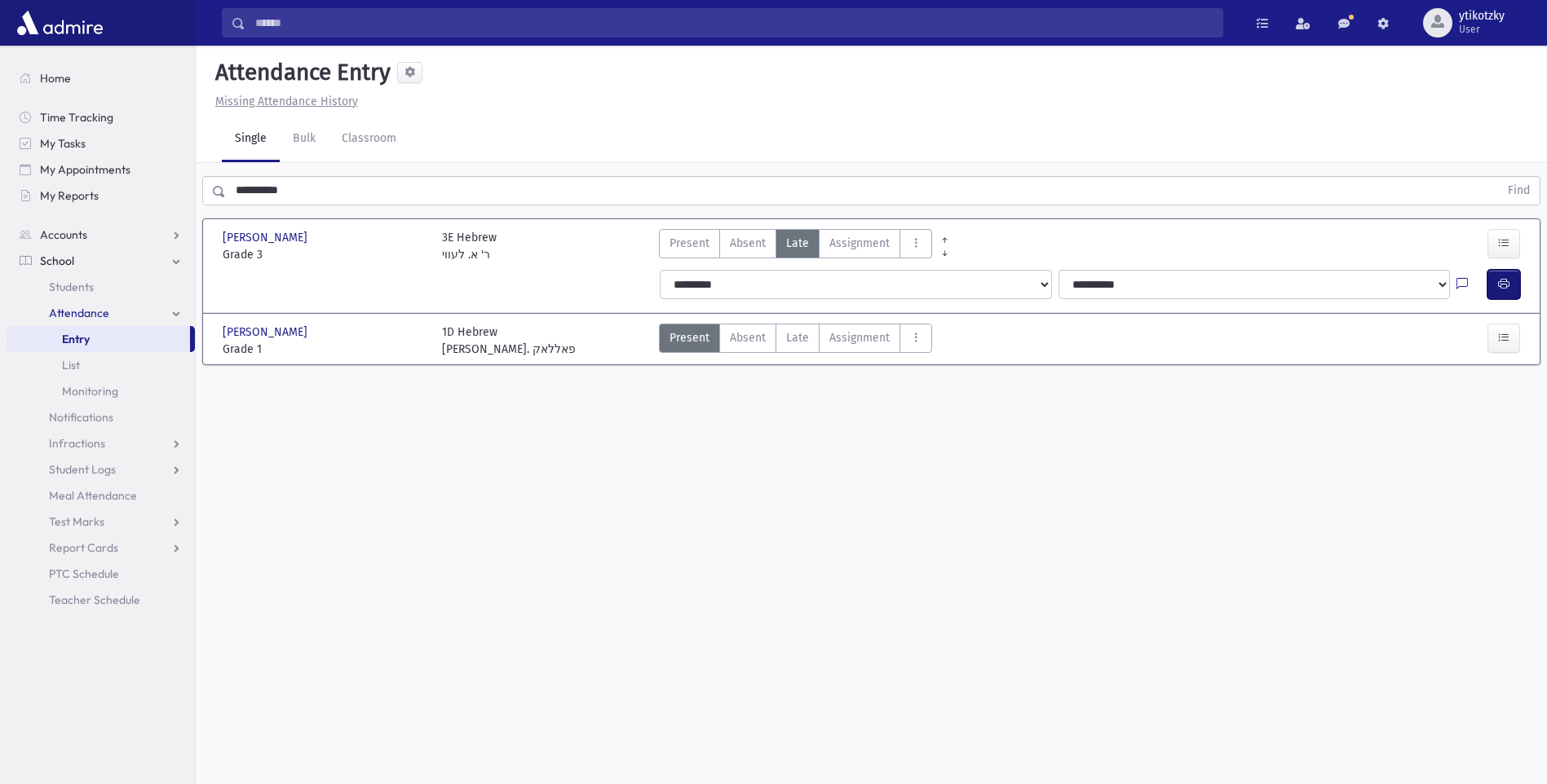
click at [1502, 283] on icon "button" at bounding box center [1504, 284] width 11 height 14
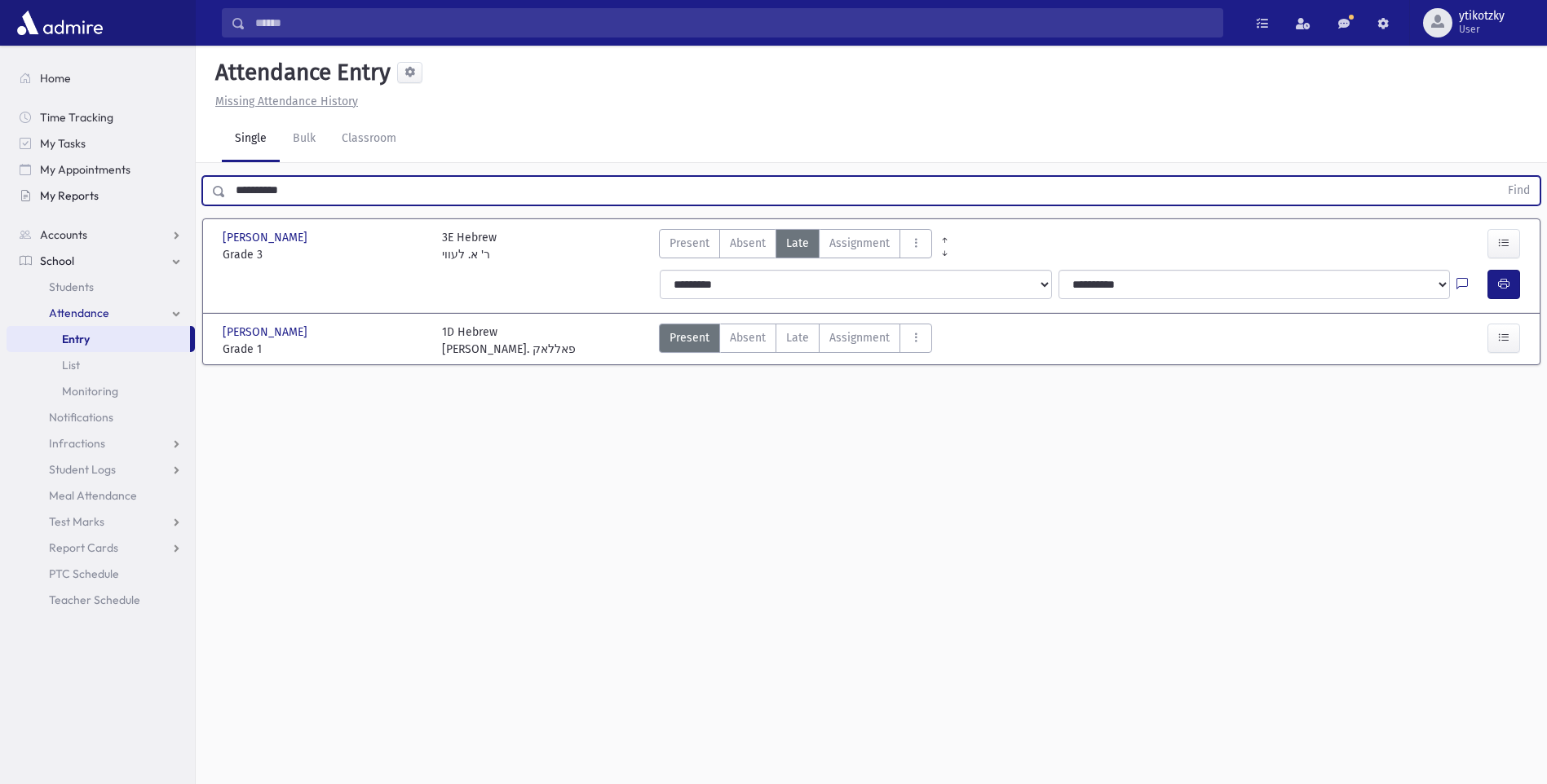
drag, startPoint x: 183, startPoint y: 196, endPoint x: 154, endPoint y: 194, distance: 29.1
click at [153, 196] on div "Search Results All Accounts" at bounding box center [773, 410] width 1547 height 820
click at [794, 346] on label "Late Late" at bounding box center [798, 338] width 44 height 30
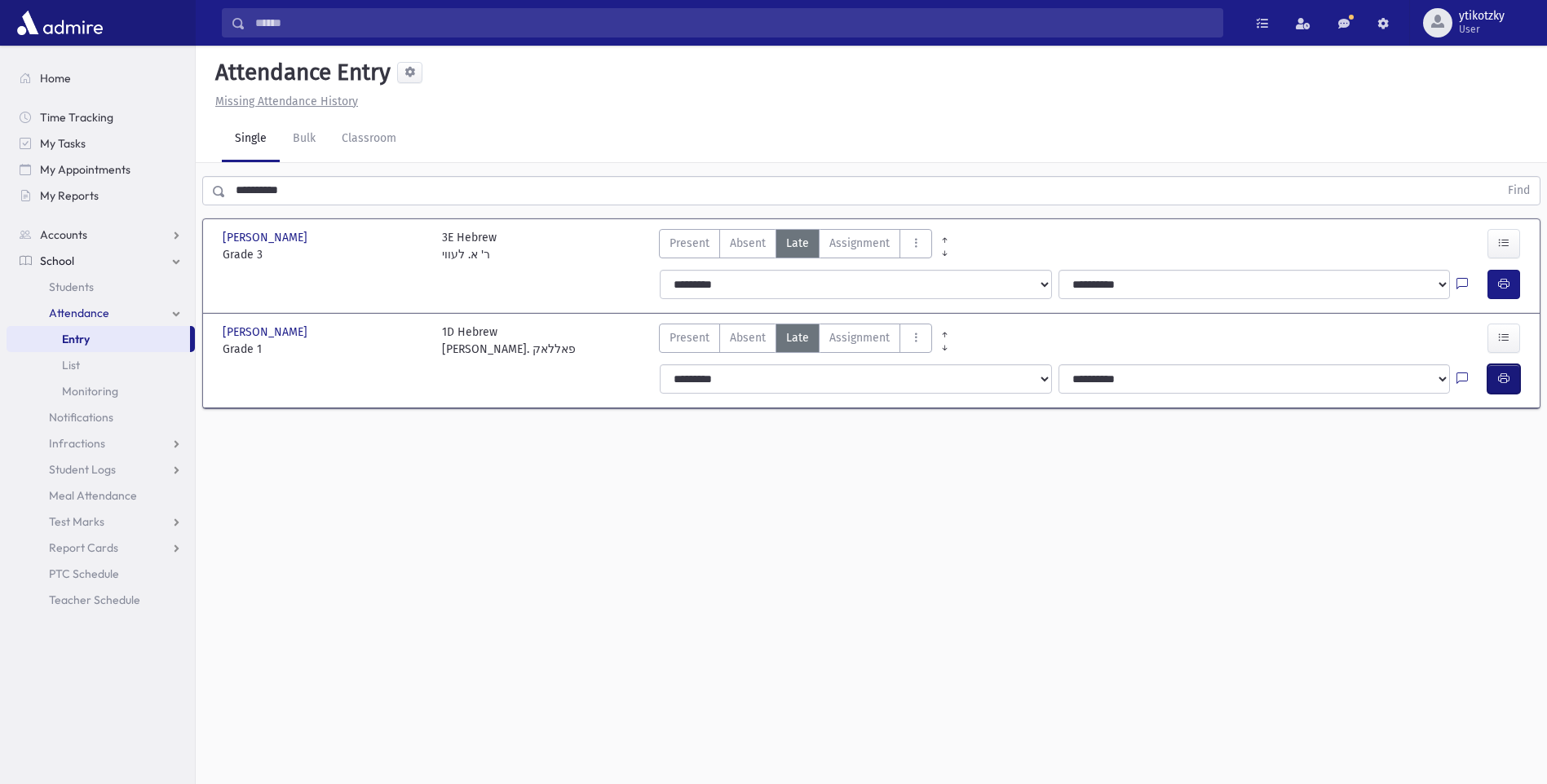
click at [1496, 376] on button "button" at bounding box center [1504, 379] width 32 height 30
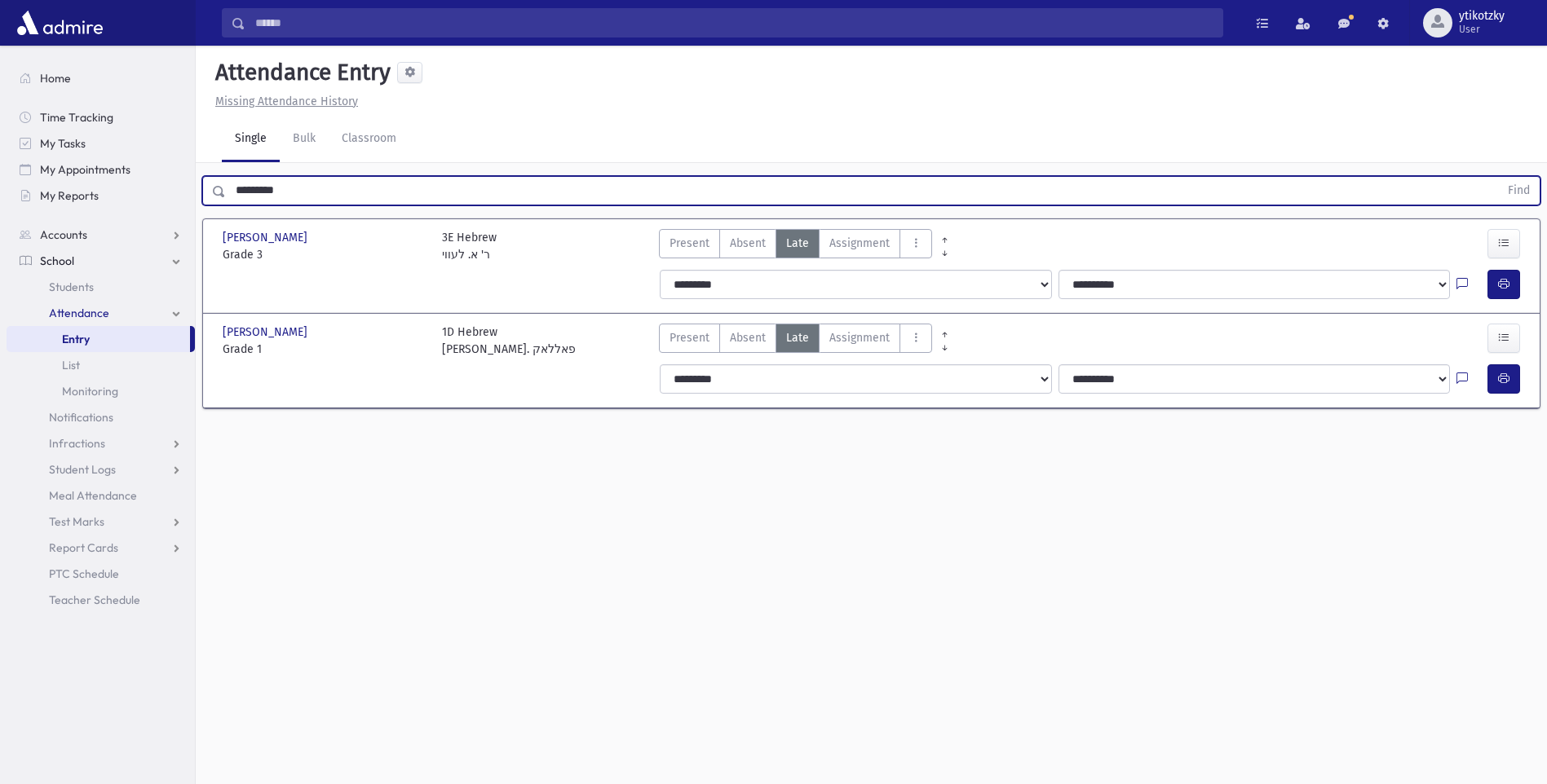
click at [1498, 176] on button "Find" at bounding box center [1519, 190] width 42 height 28
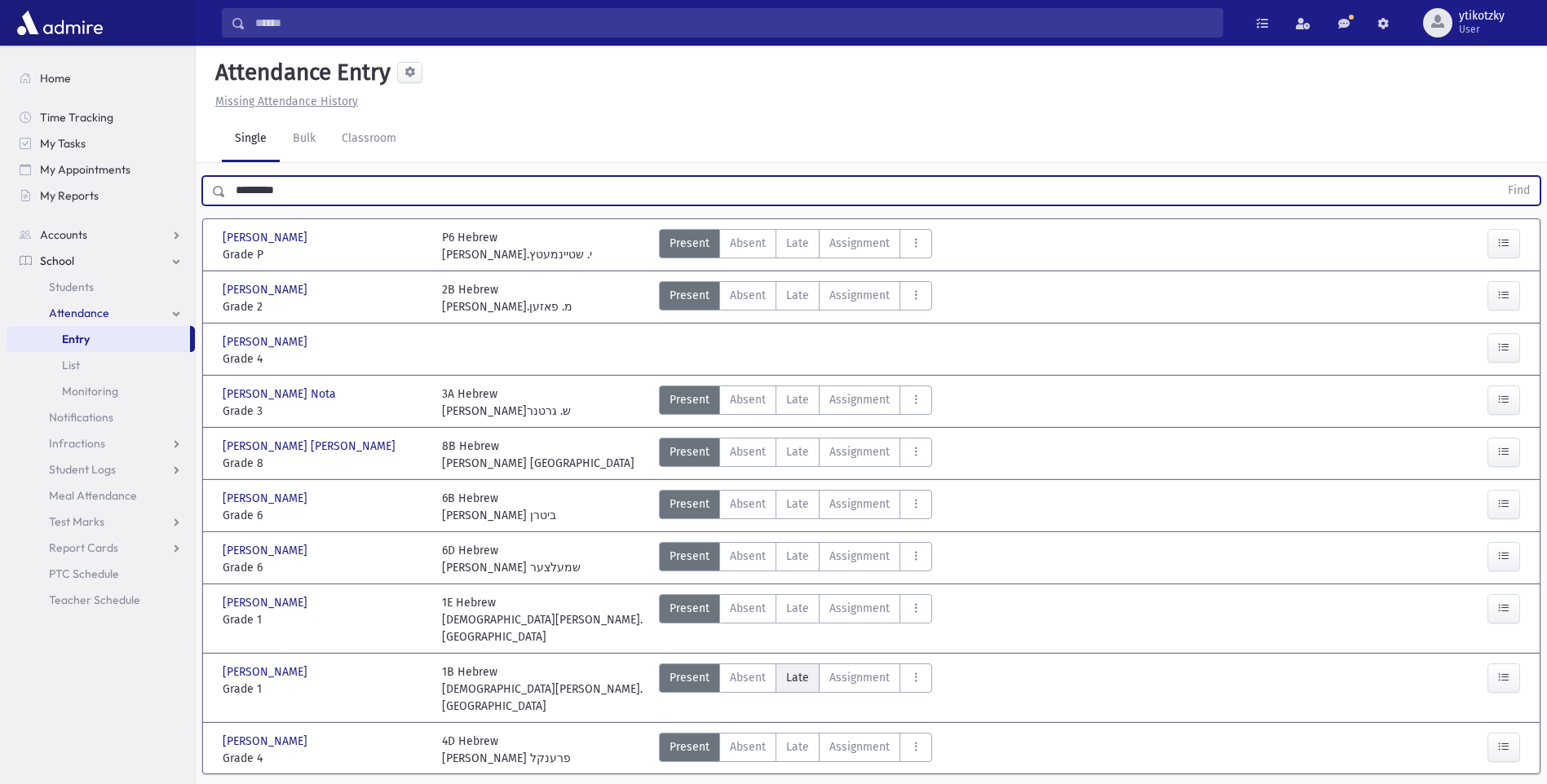
drag, startPoint x: 788, startPoint y: 670, endPoint x: 786, endPoint y: 650, distance: 20.1
click at [787, 670] on label "Late Late" at bounding box center [798, 678] width 44 height 30
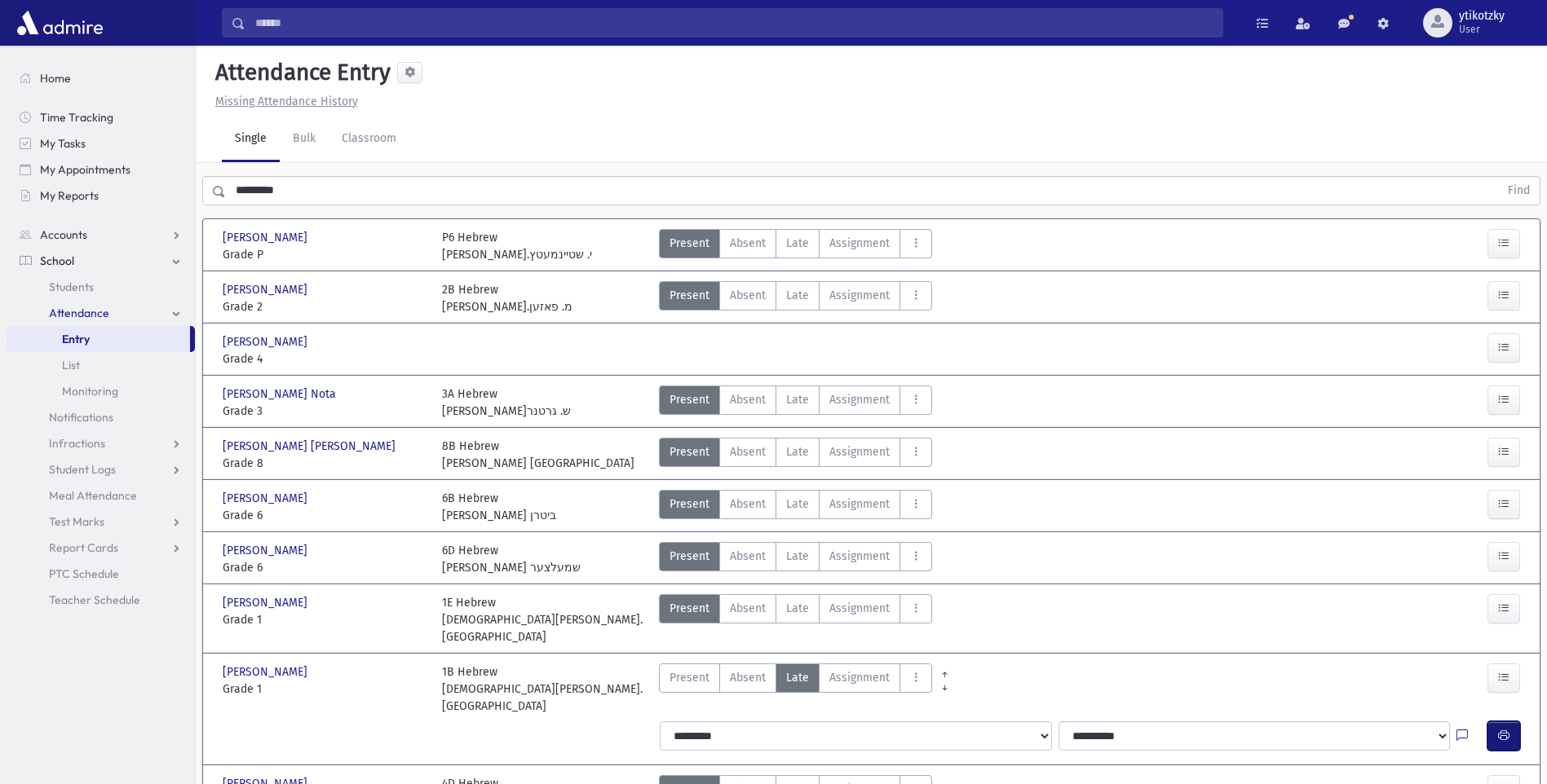
click at [1502, 729] on icon "button" at bounding box center [1504, 735] width 11 height 14
click at [782, 398] on label "Late Late" at bounding box center [798, 400] width 44 height 30
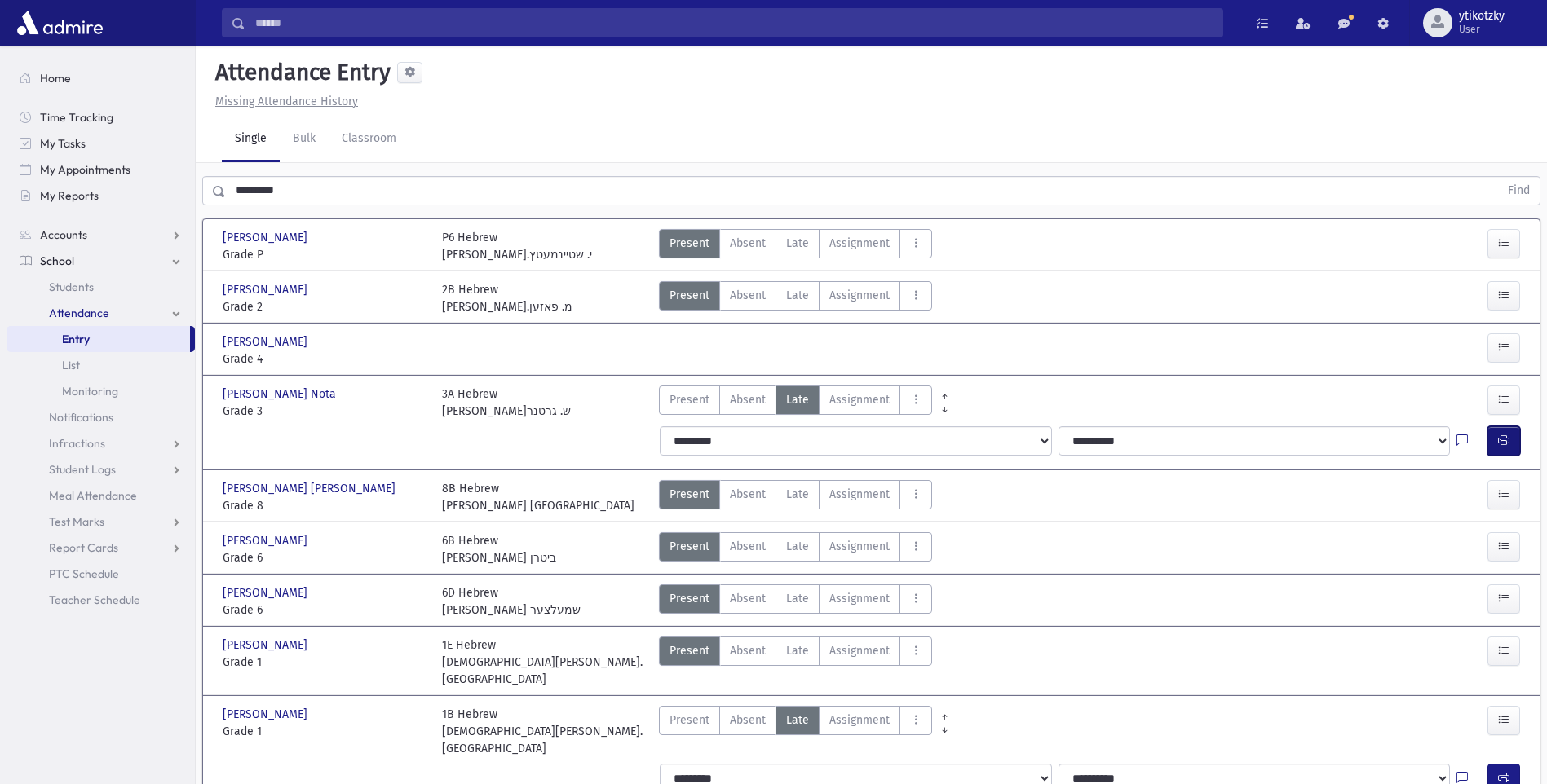
drag, startPoint x: 1504, startPoint y: 443, endPoint x: 1396, endPoint y: 423, distance: 109.8
click at [1503, 444] on icon "button" at bounding box center [1504, 441] width 11 height 14
drag, startPoint x: 276, startPoint y: 191, endPoint x: 236, endPoint y: 208, distance: 43.5
click at [236, 208] on div "********* Find" at bounding box center [871, 187] width 1351 height 49
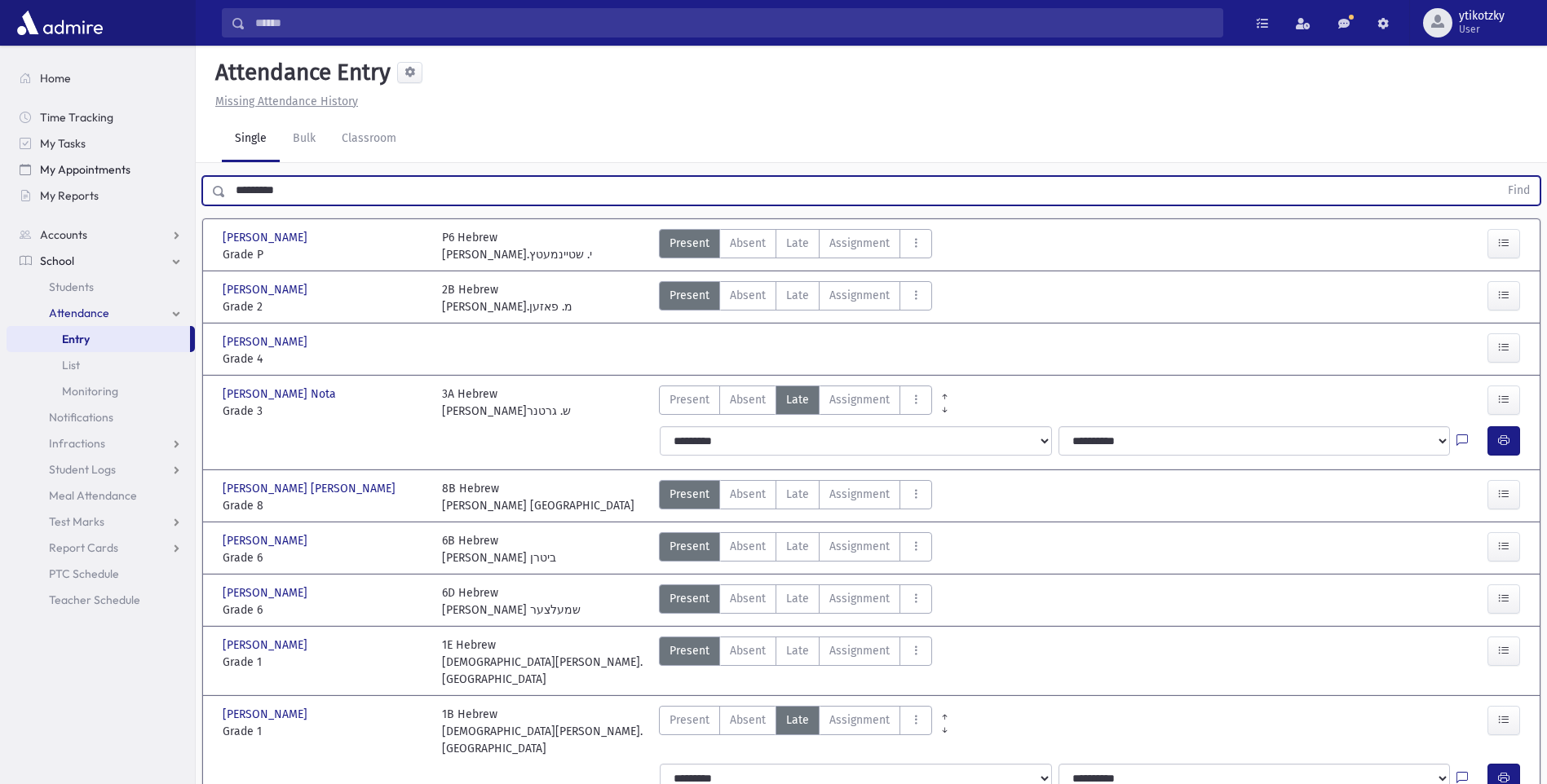
click at [134, 180] on div "Search Results All Accounts" at bounding box center [773, 459] width 1547 height 918
click at [1498, 176] on button "Find" at bounding box center [1519, 190] width 42 height 28
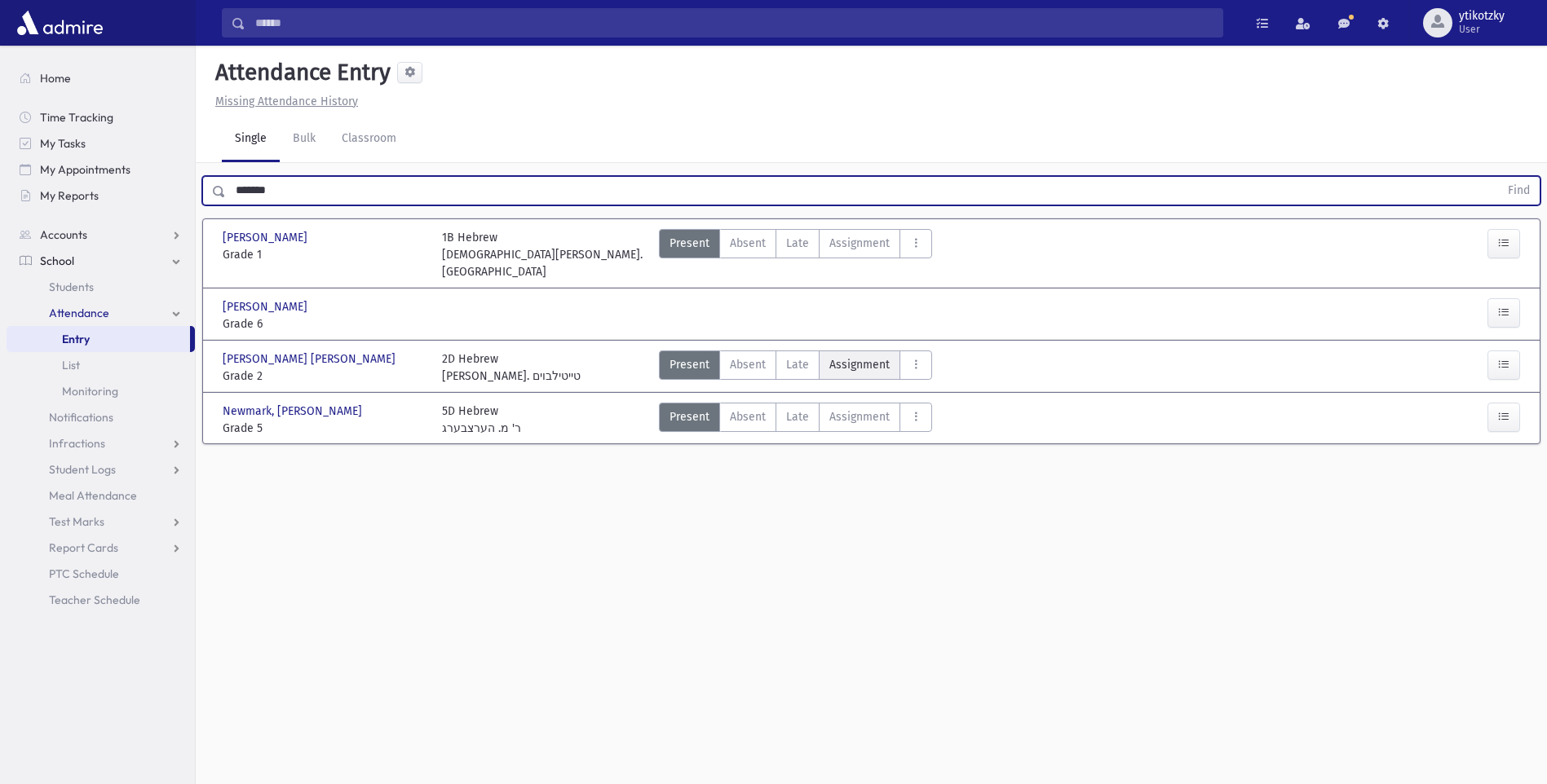
click at [820, 350] on label "Assignment Assignment" at bounding box center [859, 364] width 81 height 30
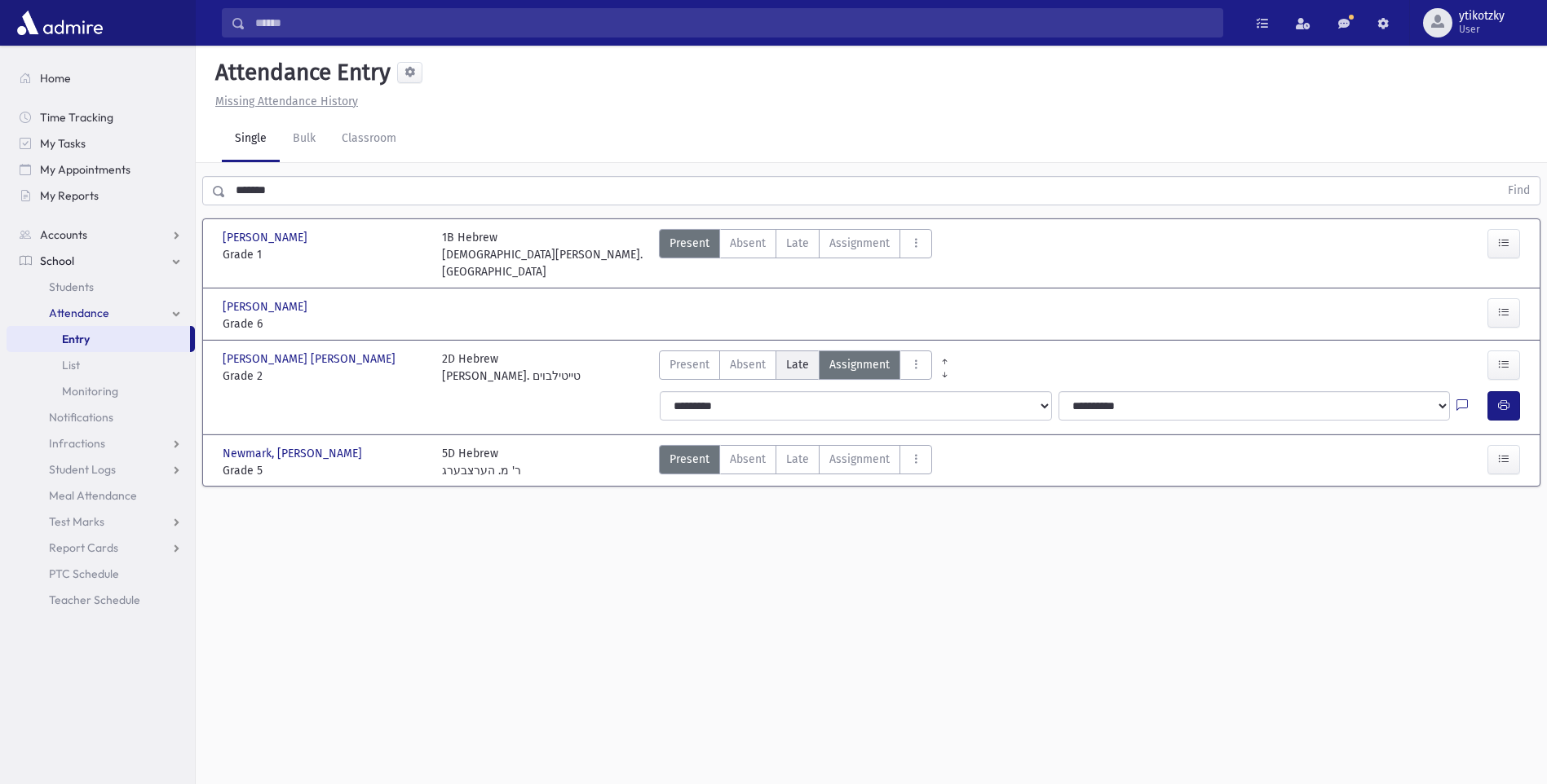
click at [795, 356] on span "Late" at bounding box center [798, 364] width 23 height 17
click at [1497, 391] on button "button" at bounding box center [1504, 405] width 32 height 30
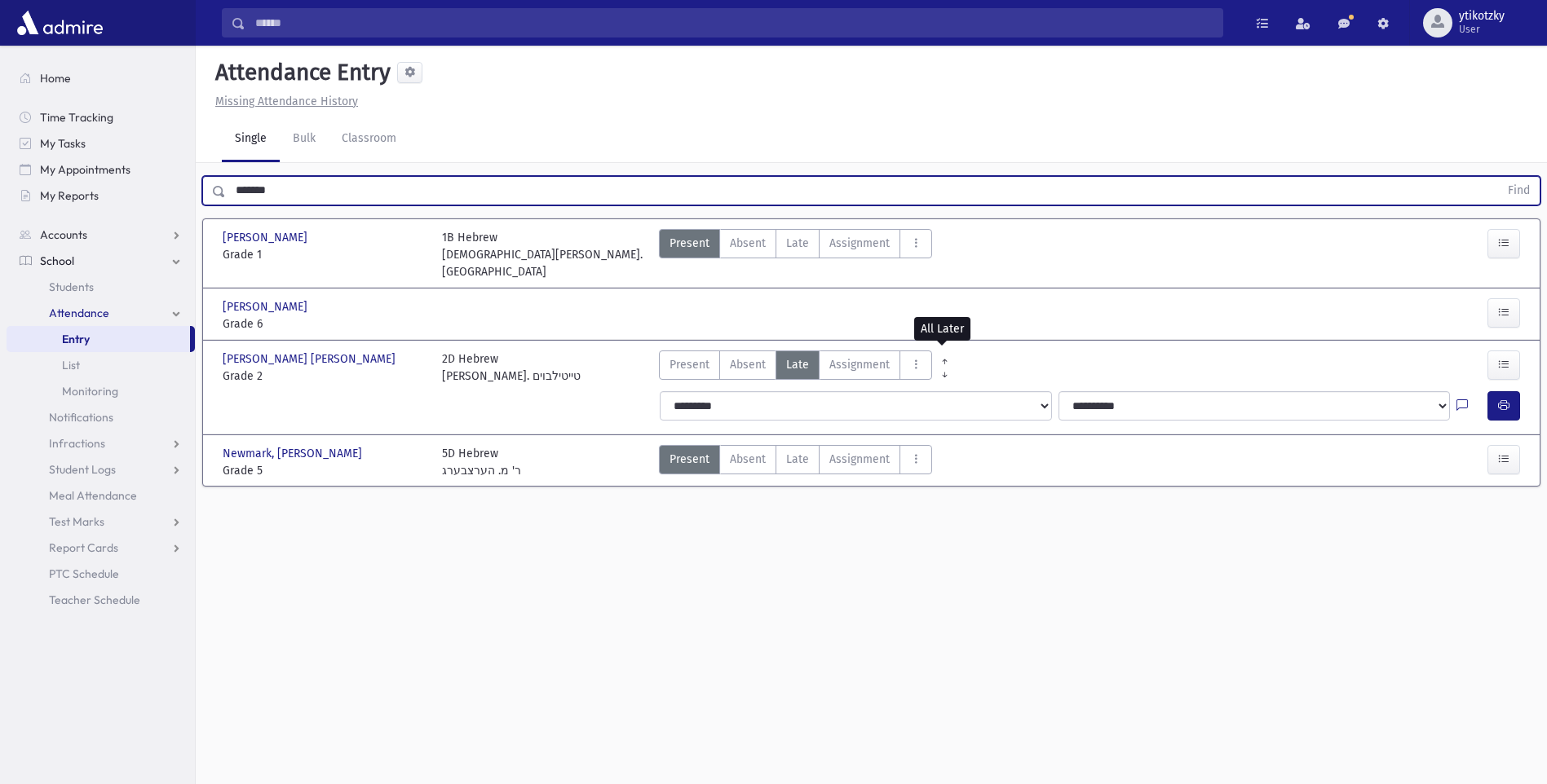
drag, startPoint x: 258, startPoint y: 192, endPoint x: -3, endPoint y: 197, distance: 261.0
click at [0, 197] on html "Search Results All Accounts Students" at bounding box center [773, 392] width 1547 height 784
click at [1498, 176] on button "Find" at bounding box center [1519, 190] width 42 height 28
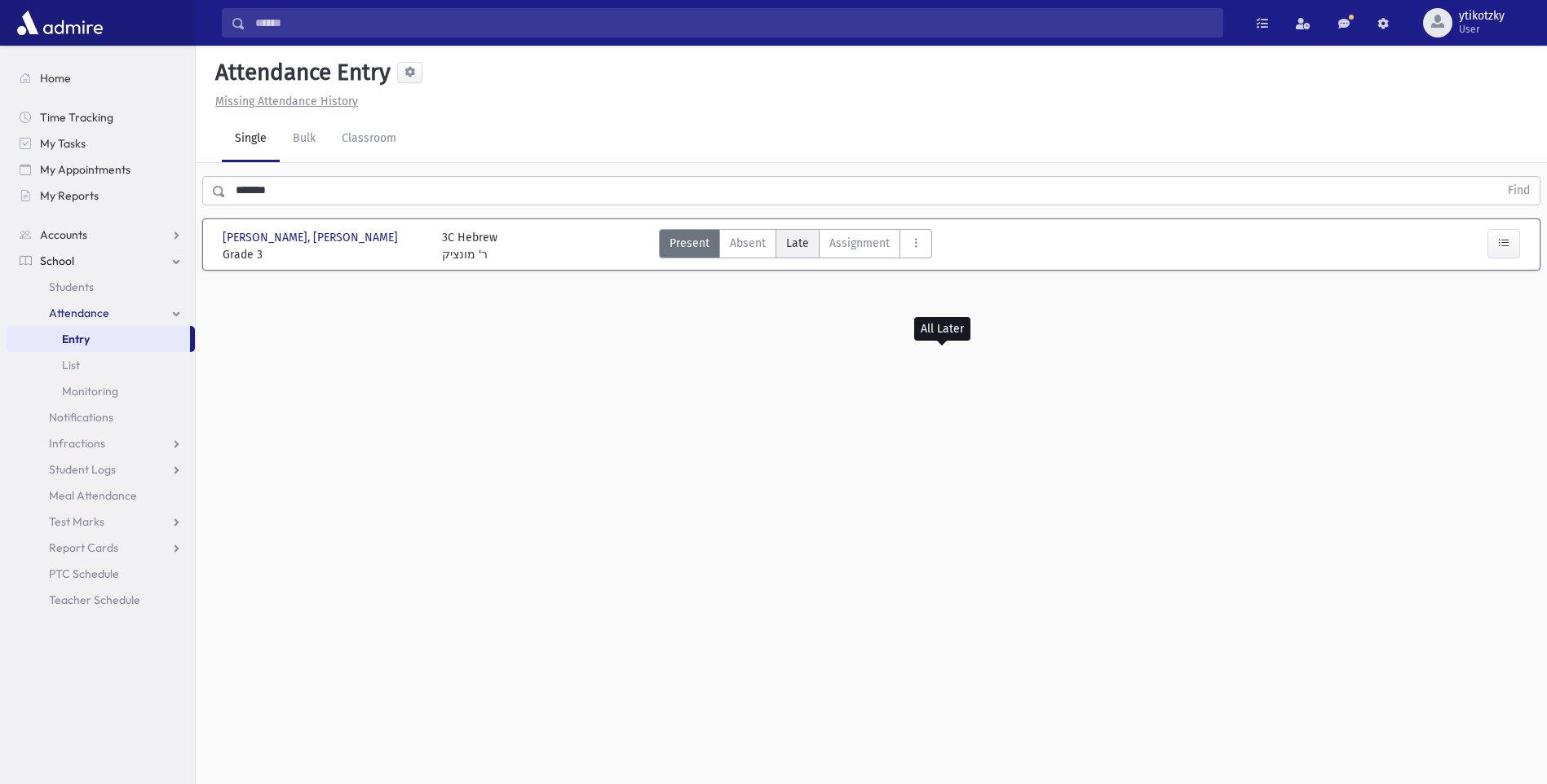
click at [806, 235] on label "Late Late" at bounding box center [798, 243] width 44 height 30
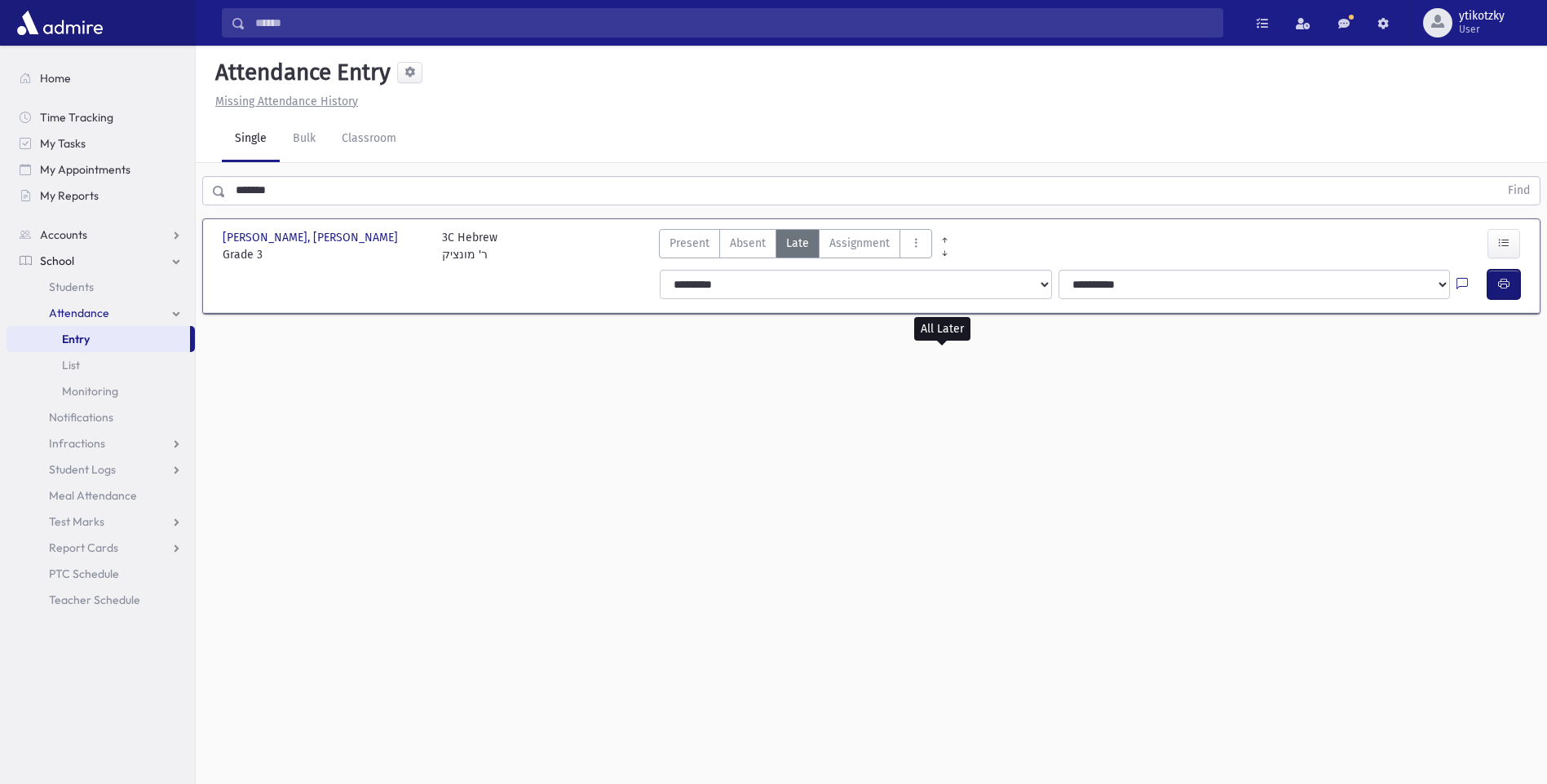
click at [1498, 277] on button "button" at bounding box center [1504, 284] width 32 height 30
drag, startPoint x: 280, startPoint y: 182, endPoint x: 224, endPoint y: 185, distance: 56.1
click at [224, 185] on div "******* Find" at bounding box center [871, 191] width 1338 height 30
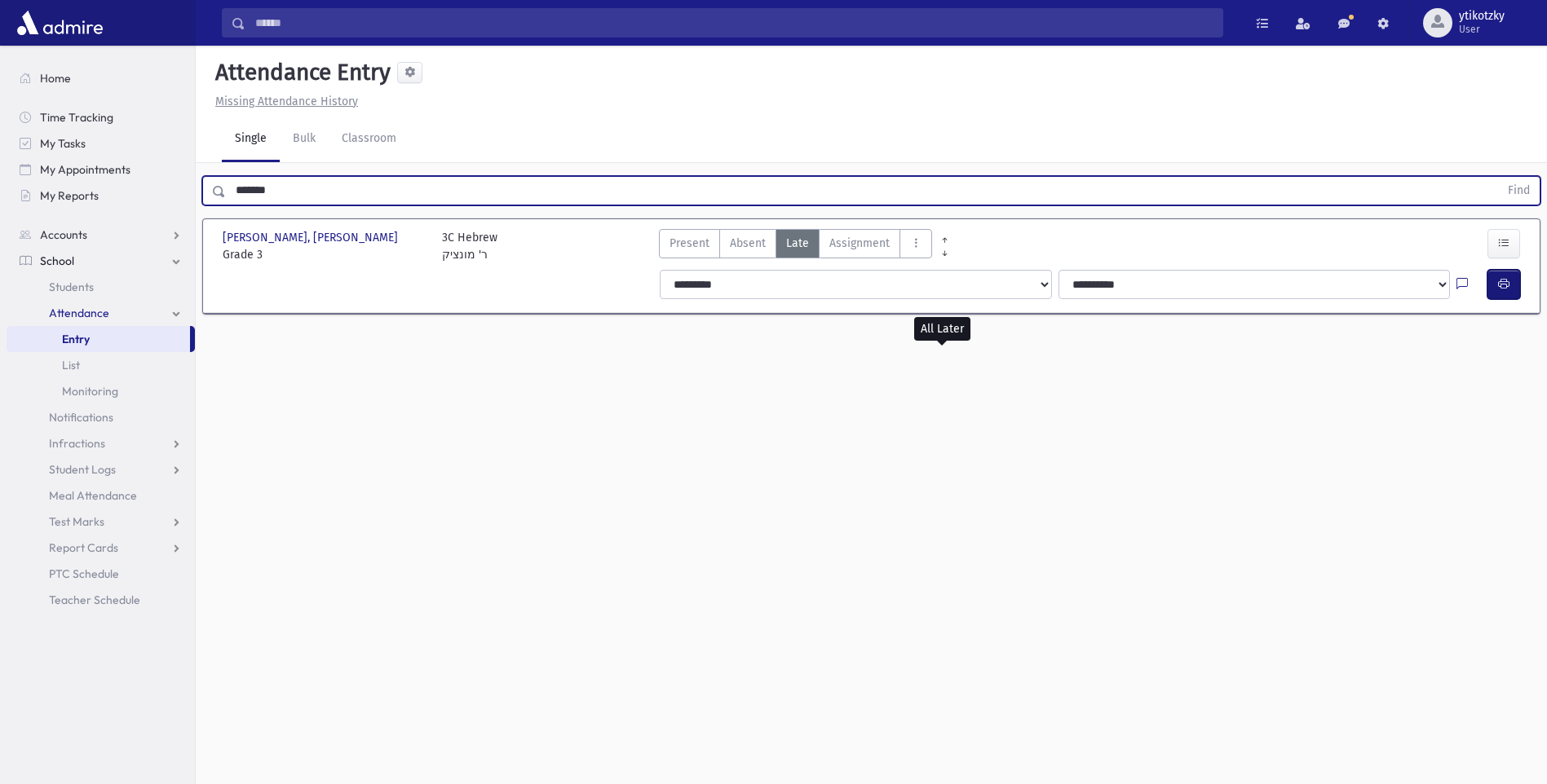
click at [1492, 283] on button "button" at bounding box center [1504, 284] width 32 height 30
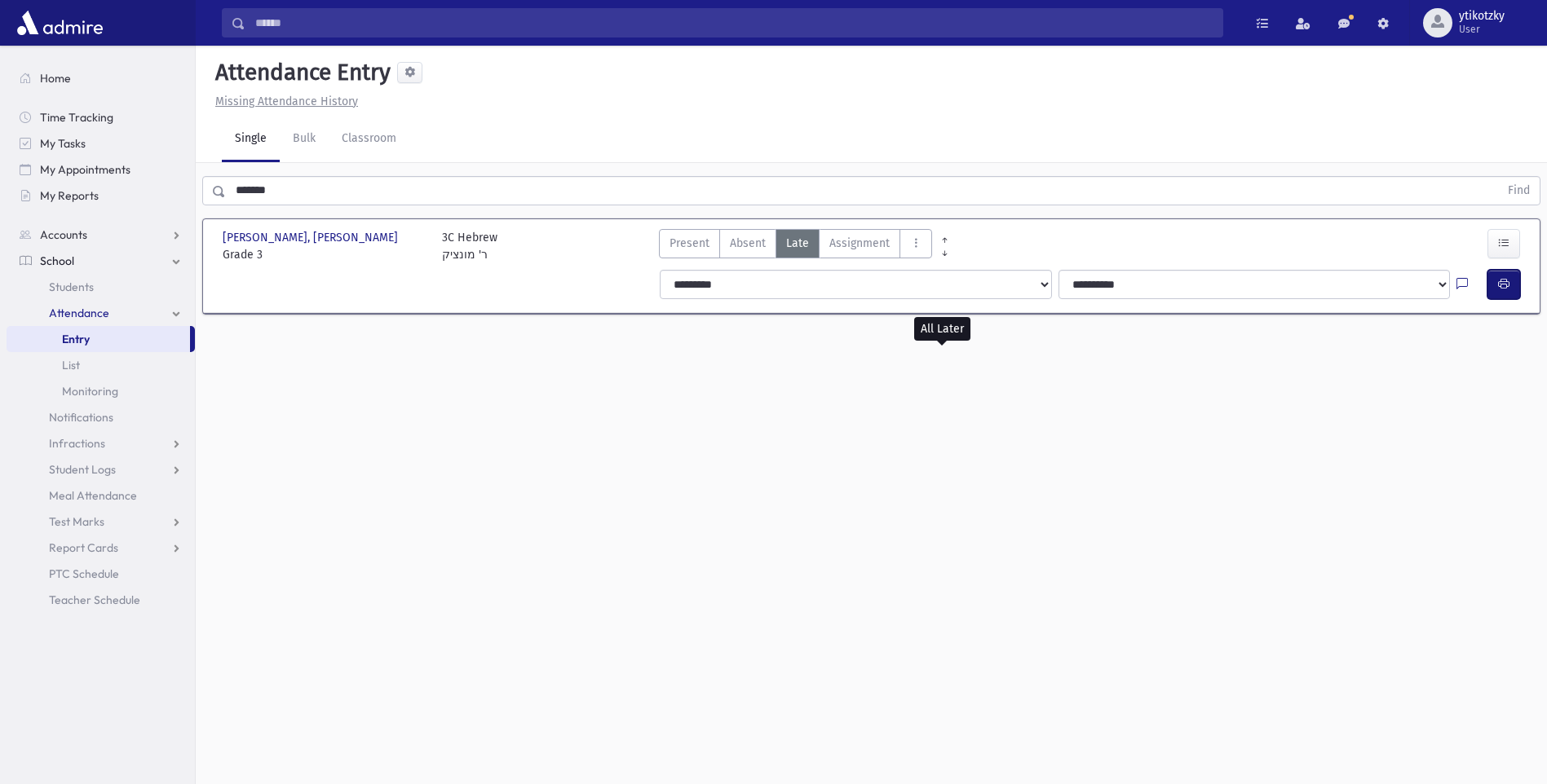
click at [1500, 281] on icon "button" at bounding box center [1504, 284] width 11 height 14
click at [1478, 270] on div at bounding box center [1472, 284] width 31 height 30
click at [1495, 278] on button "button" at bounding box center [1504, 284] width 32 height 30
drag, startPoint x: 278, startPoint y: 181, endPoint x: 185, endPoint y: 177, distance: 93.1
click at [185, 177] on div "Search Results All Accounts" at bounding box center [773, 410] width 1547 height 820
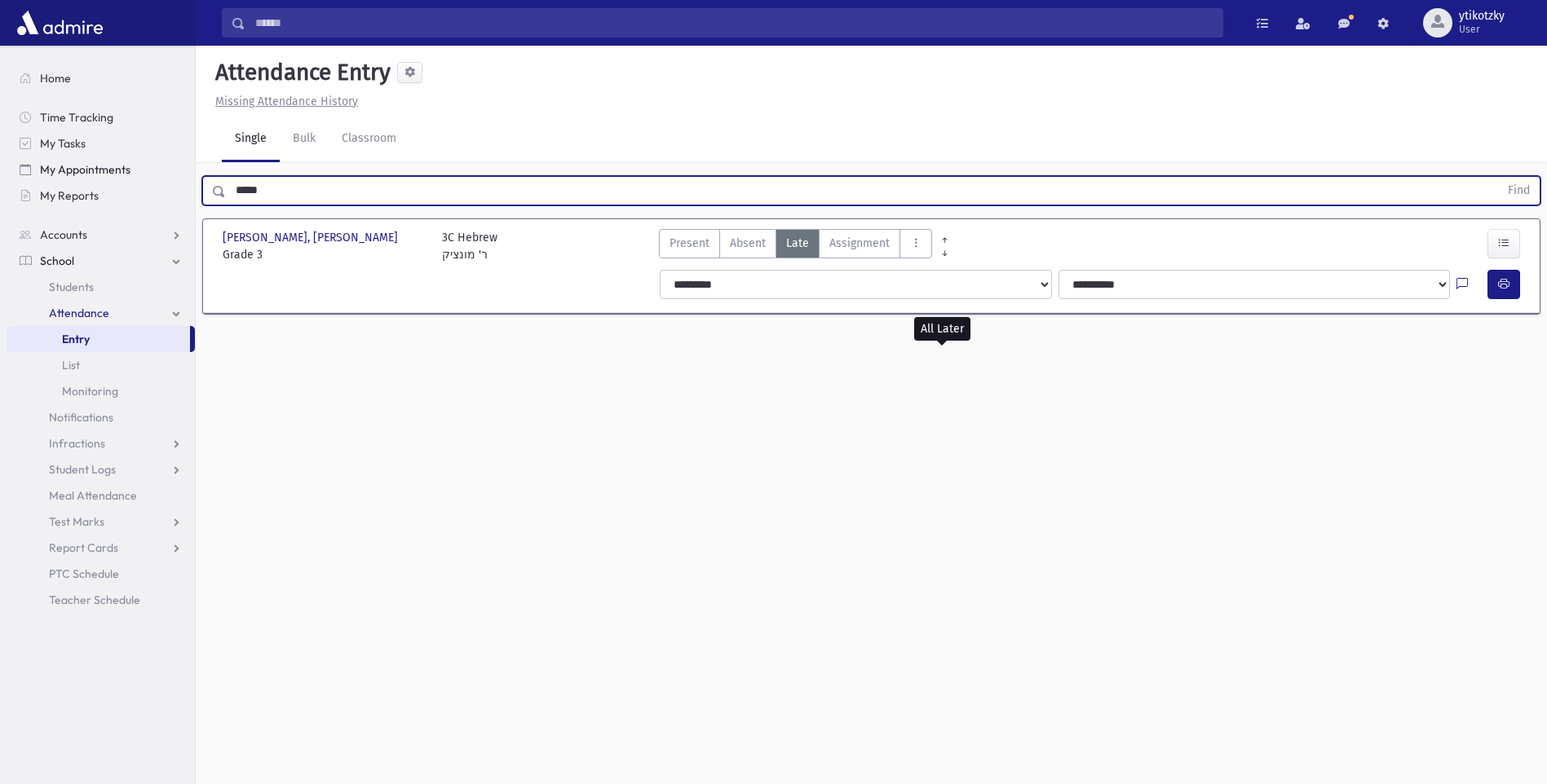
click at [1498, 176] on button "Find" at bounding box center [1519, 190] width 42 height 28
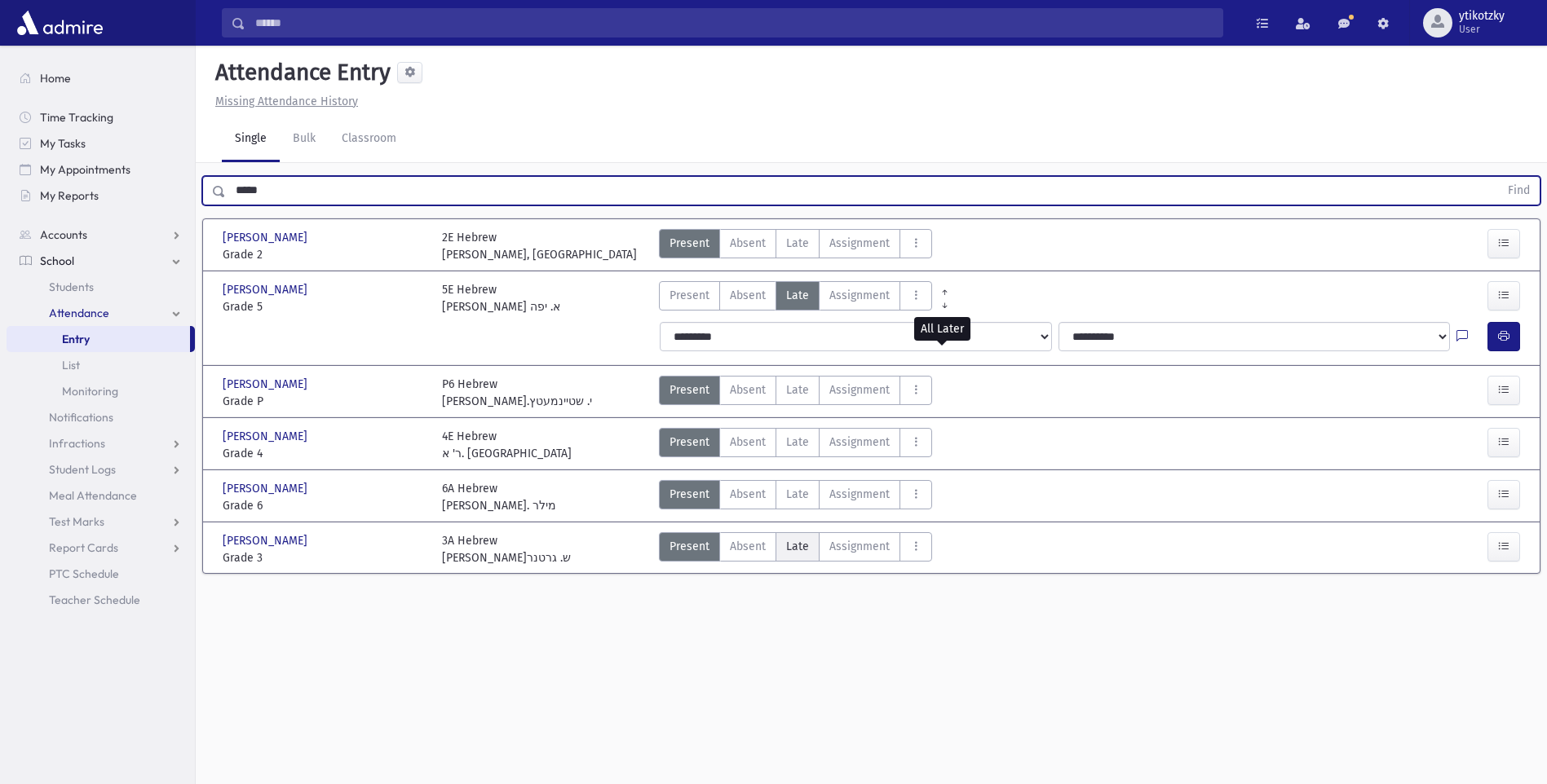
click at [812, 545] on label "Late Late" at bounding box center [798, 547] width 44 height 30
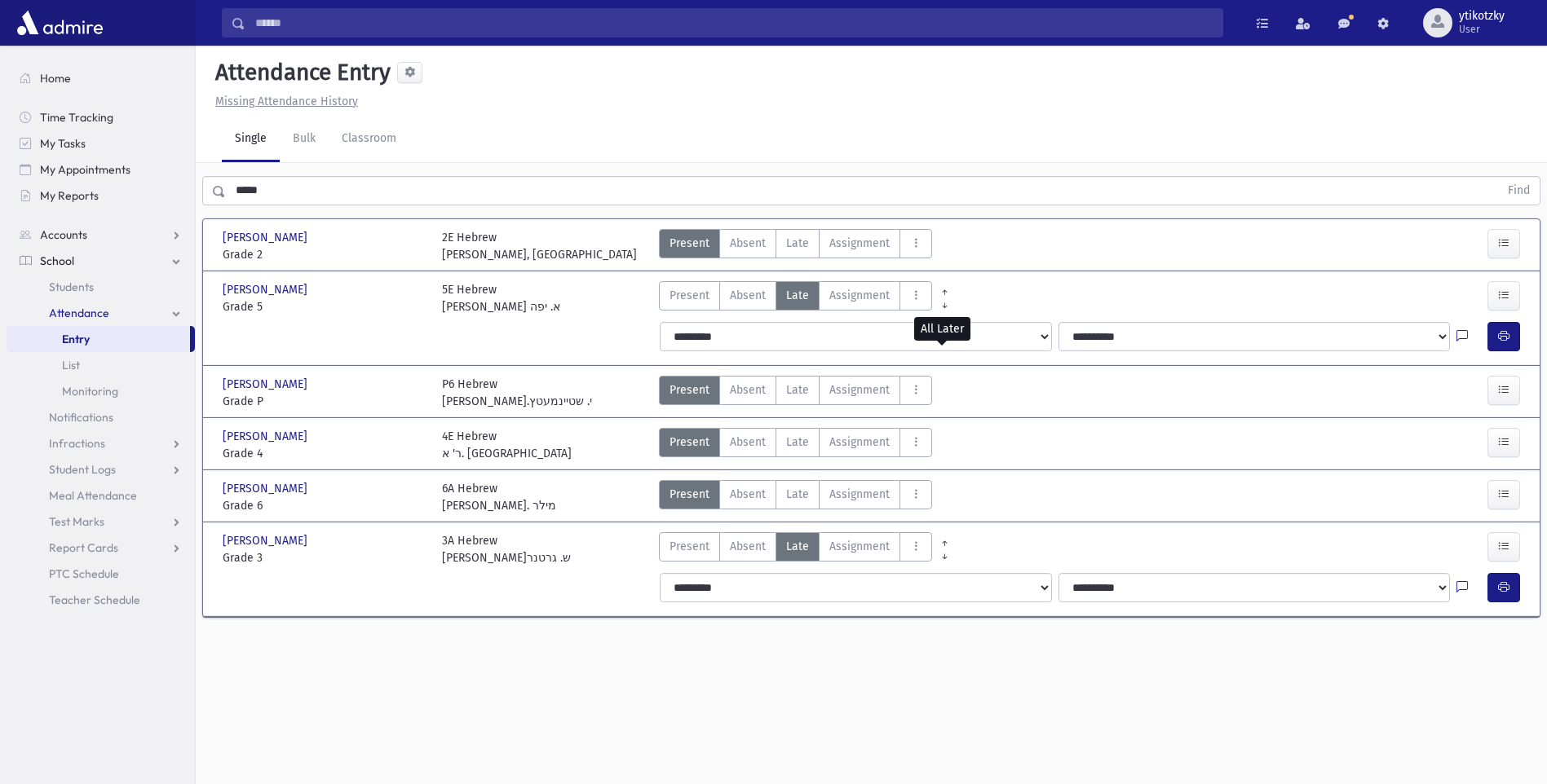
click at [1481, 579] on div at bounding box center [1472, 588] width 31 height 30
click at [1482, 582] on div at bounding box center [1472, 588] width 31 height 30
click at [1494, 587] on button "button" at bounding box center [1504, 588] width 32 height 30
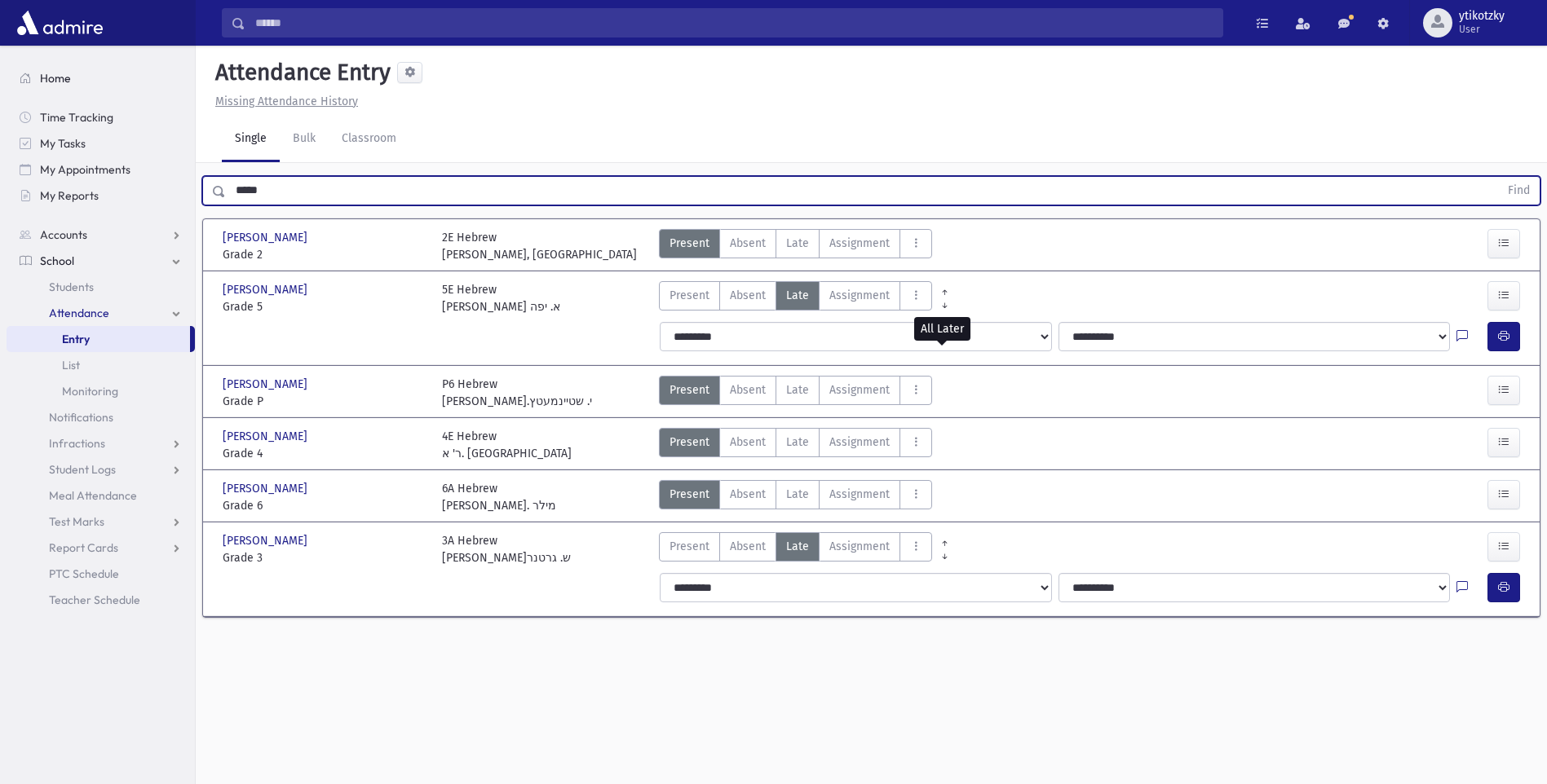
drag, startPoint x: 237, startPoint y: 171, endPoint x: 8, endPoint y: 78, distance: 247.2
click at [8, 78] on div "Search Results All Accounts" at bounding box center [773, 410] width 1547 height 820
click at [808, 243] on label "Late Late" at bounding box center [798, 243] width 44 height 30
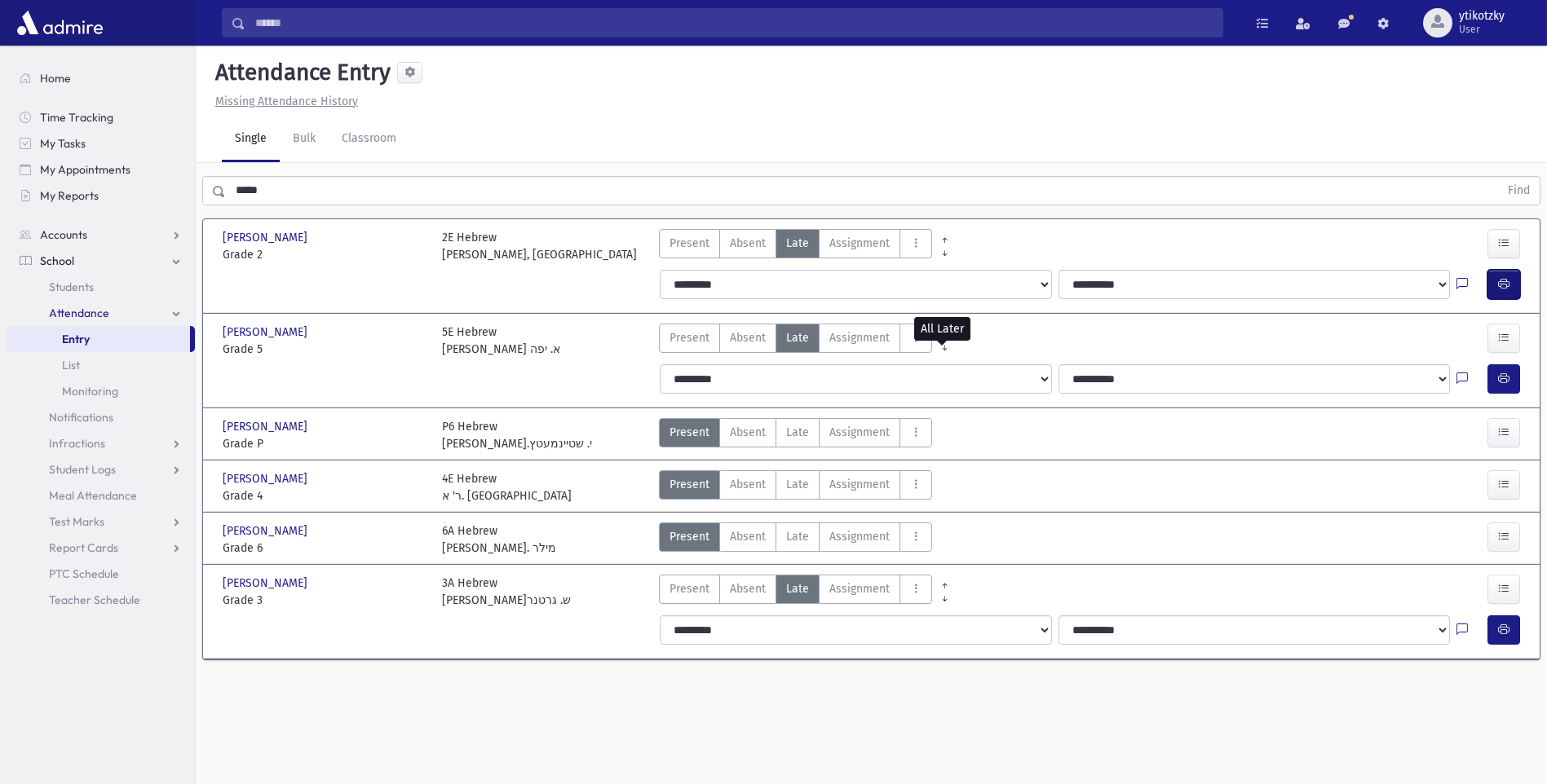
click at [1501, 288] on icon "button" at bounding box center [1504, 284] width 11 height 14
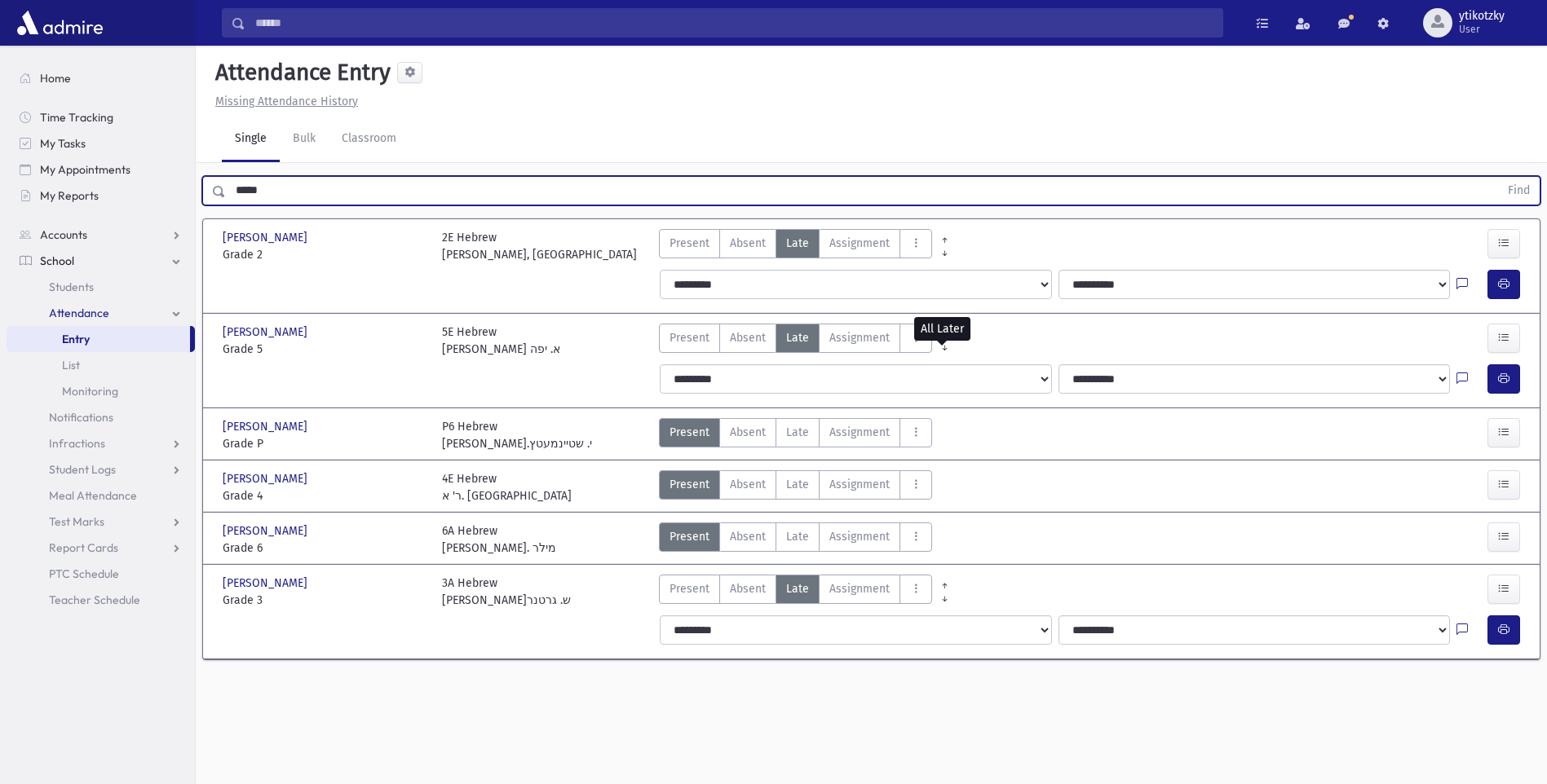
drag, startPoint x: 270, startPoint y: 193, endPoint x: 243, endPoint y: 188, distance: 27.5
click at [243, 188] on input "*****" at bounding box center [863, 191] width 1273 height 30
click at [287, 197] on input "*****" at bounding box center [863, 191] width 1273 height 30
drag, startPoint x: 271, startPoint y: 188, endPoint x: 204, endPoint y: 183, distance: 67.2
click at [204, 183] on div "***** Find" at bounding box center [871, 191] width 1338 height 30
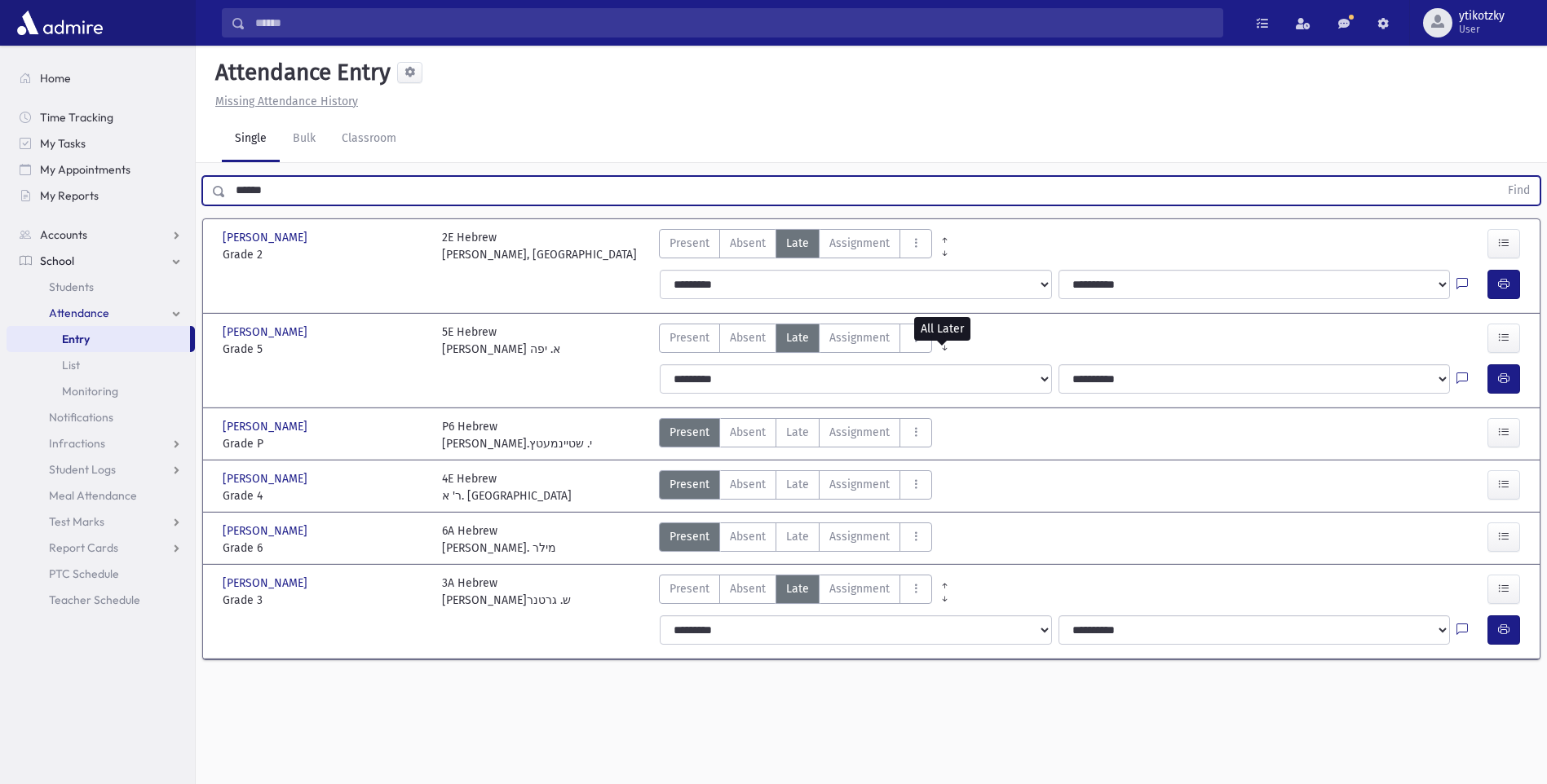
click at [1498, 176] on button "Find" at bounding box center [1519, 190] width 42 height 28
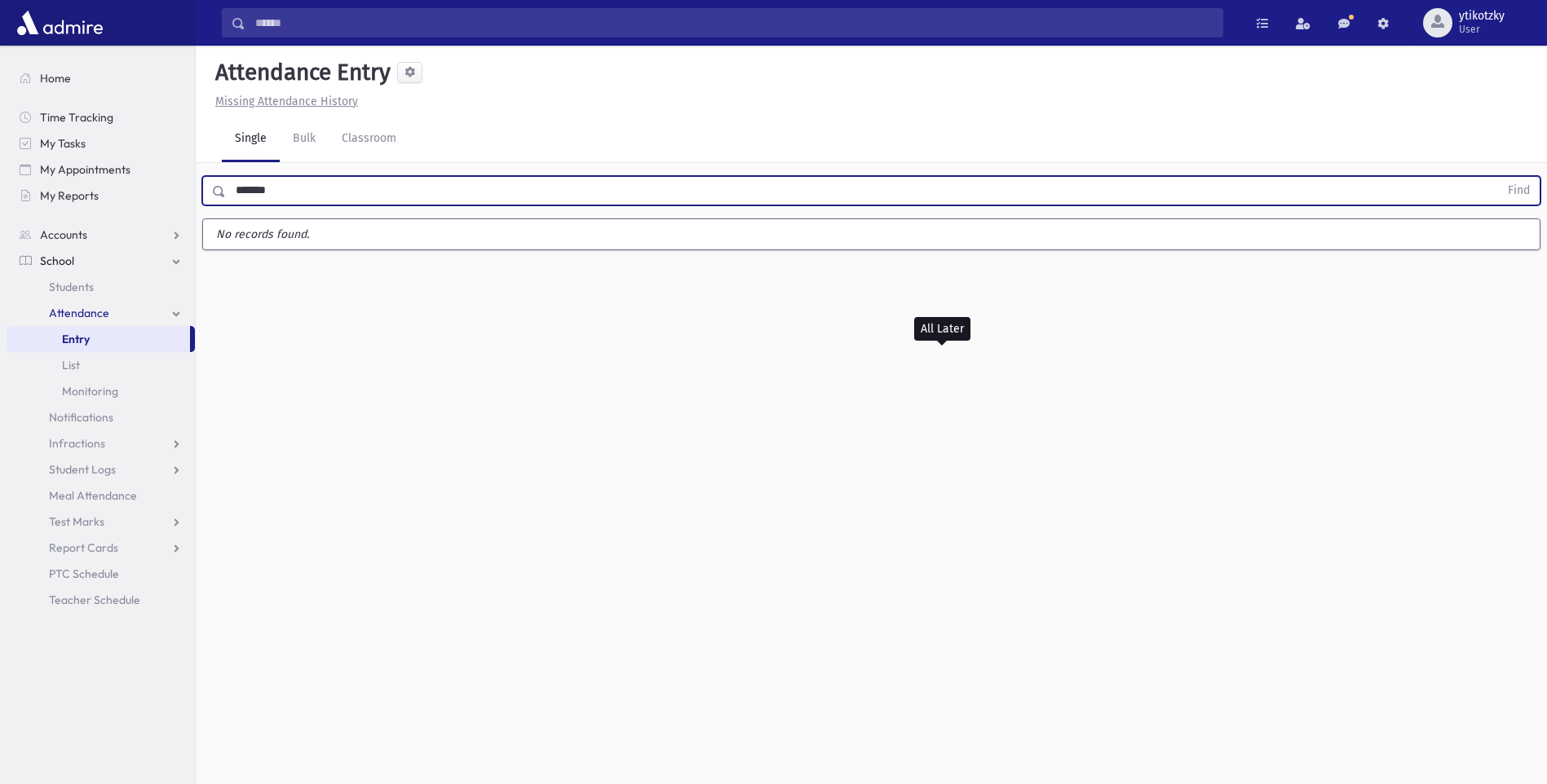
click at [1498, 176] on button "Find" at bounding box center [1519, 190] width 42 height 28
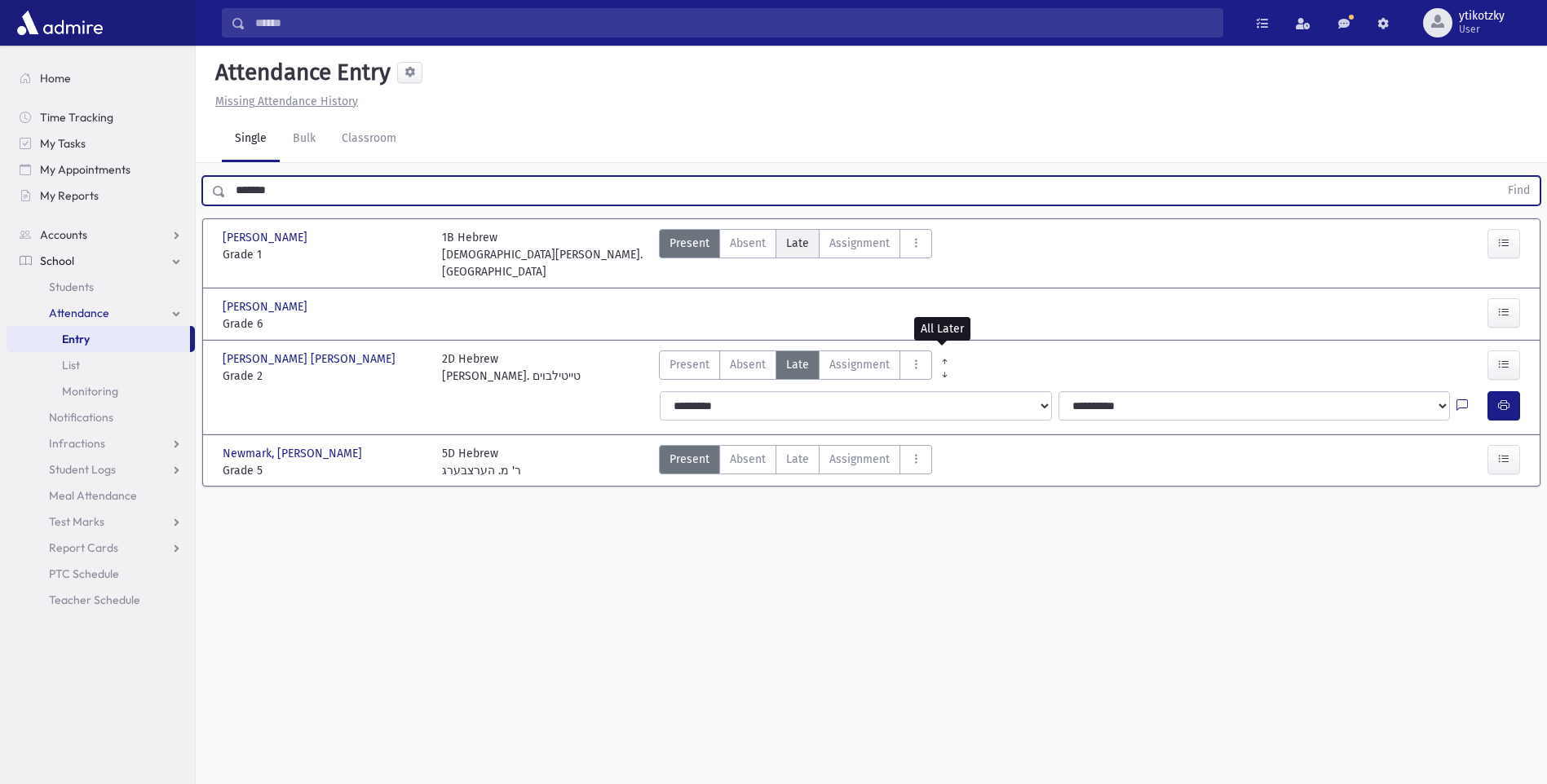
drag, startPoint x: 790, startPoint y: 239, endPoint x: 797, endPoint y: 233, distance: 9.2
click at [791, 240] on span "Late" at bounding box center [798, 243] width 23 height 17
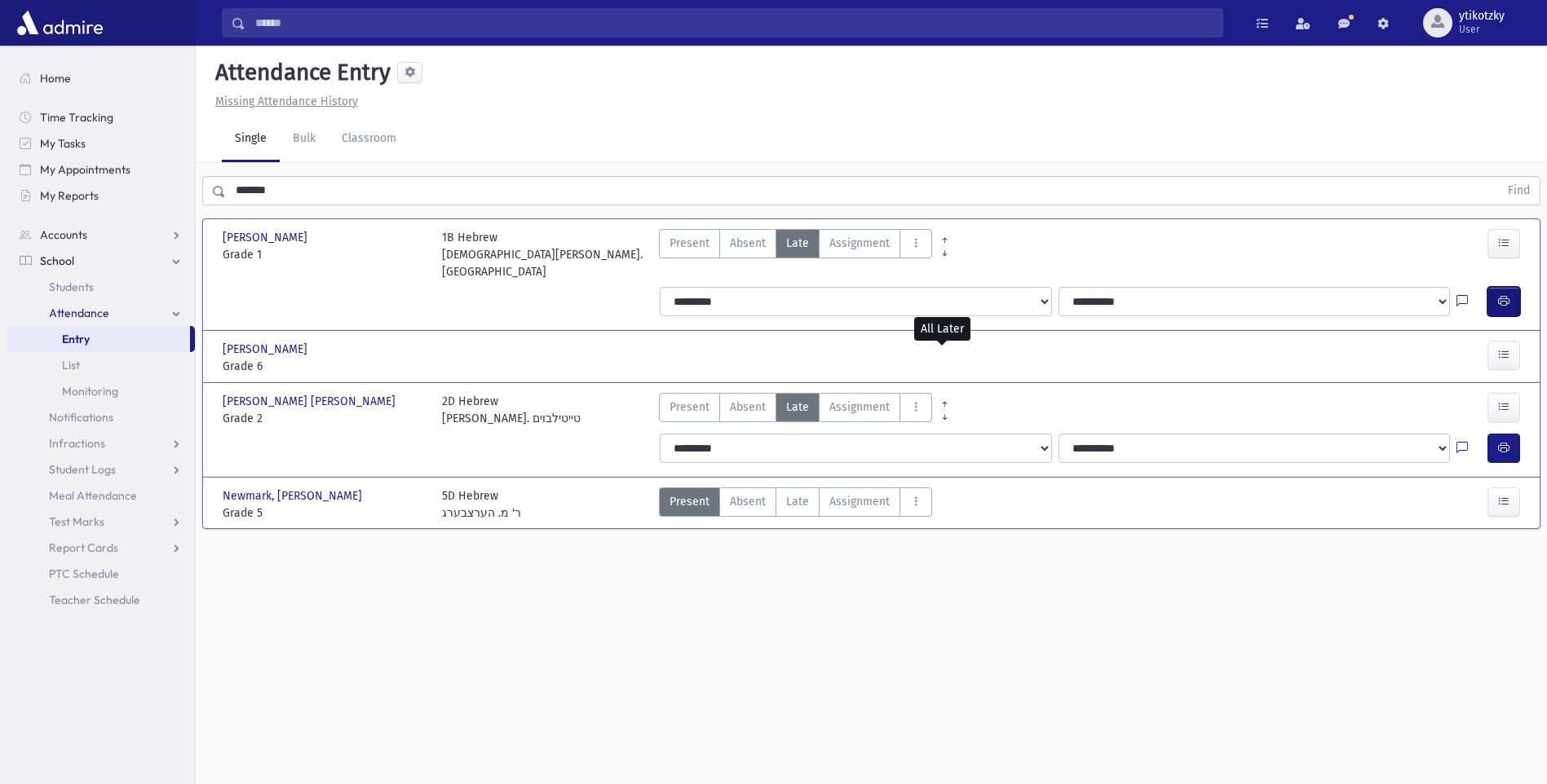
drag, startPoint x: 1511, startPoint y: 283, endPoint x: 1494, endPoint y: 286, distance: 17.3
click at [1511, 287] on button "button" at bounding box center [1504, 301] width 32 height 30
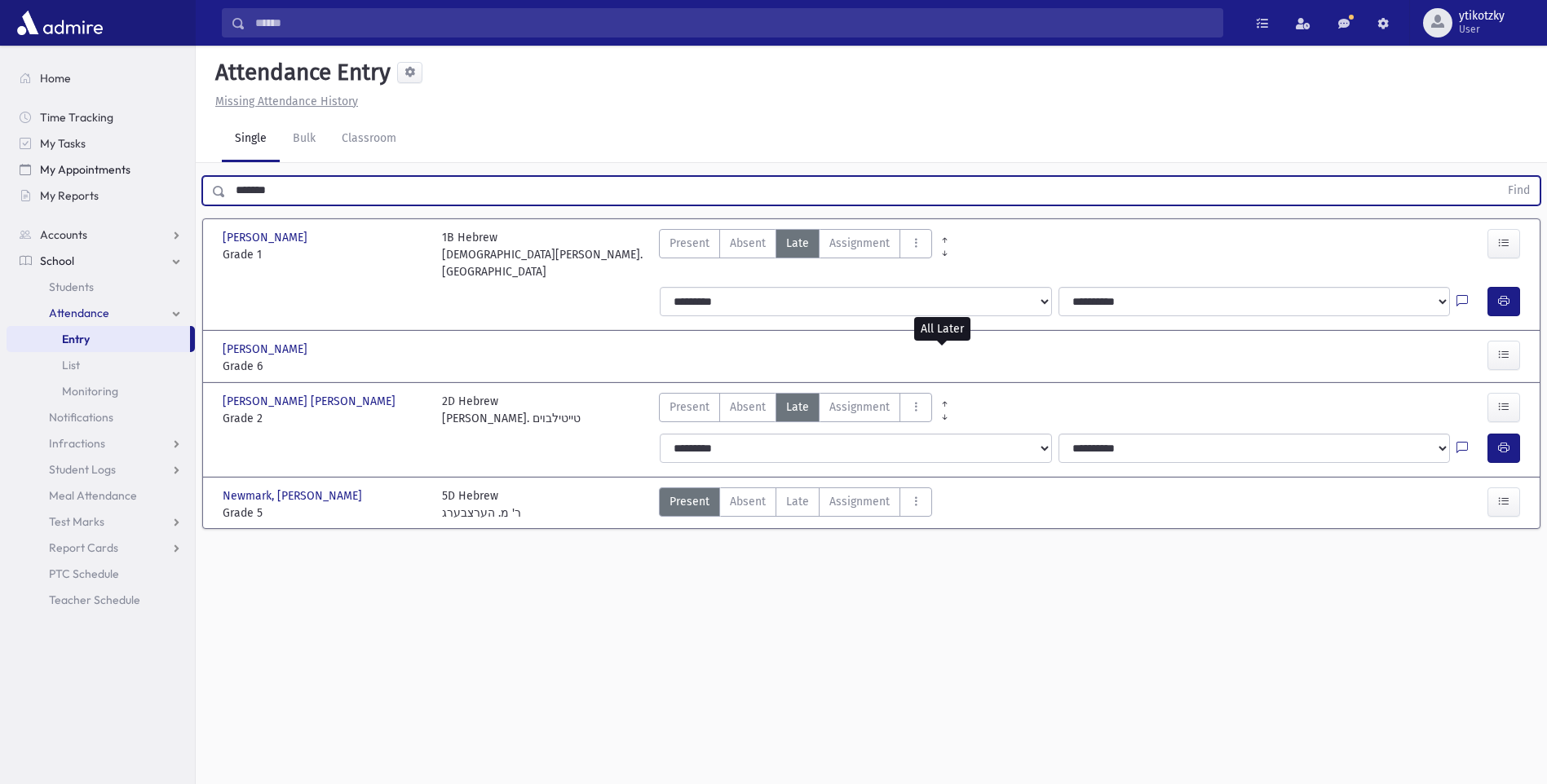
drag, startPoint x: 222, startPoint y: 178, endPoint x: 83, endPoint y: 183, distance: 139.1
click at [51, 176] on div "Search Results All Accounts" at bounding box center [773, 410] width 1547 height 820
click at [1498, 176] on button "Find" at bounding box center [1519, 190] width 42 height 28
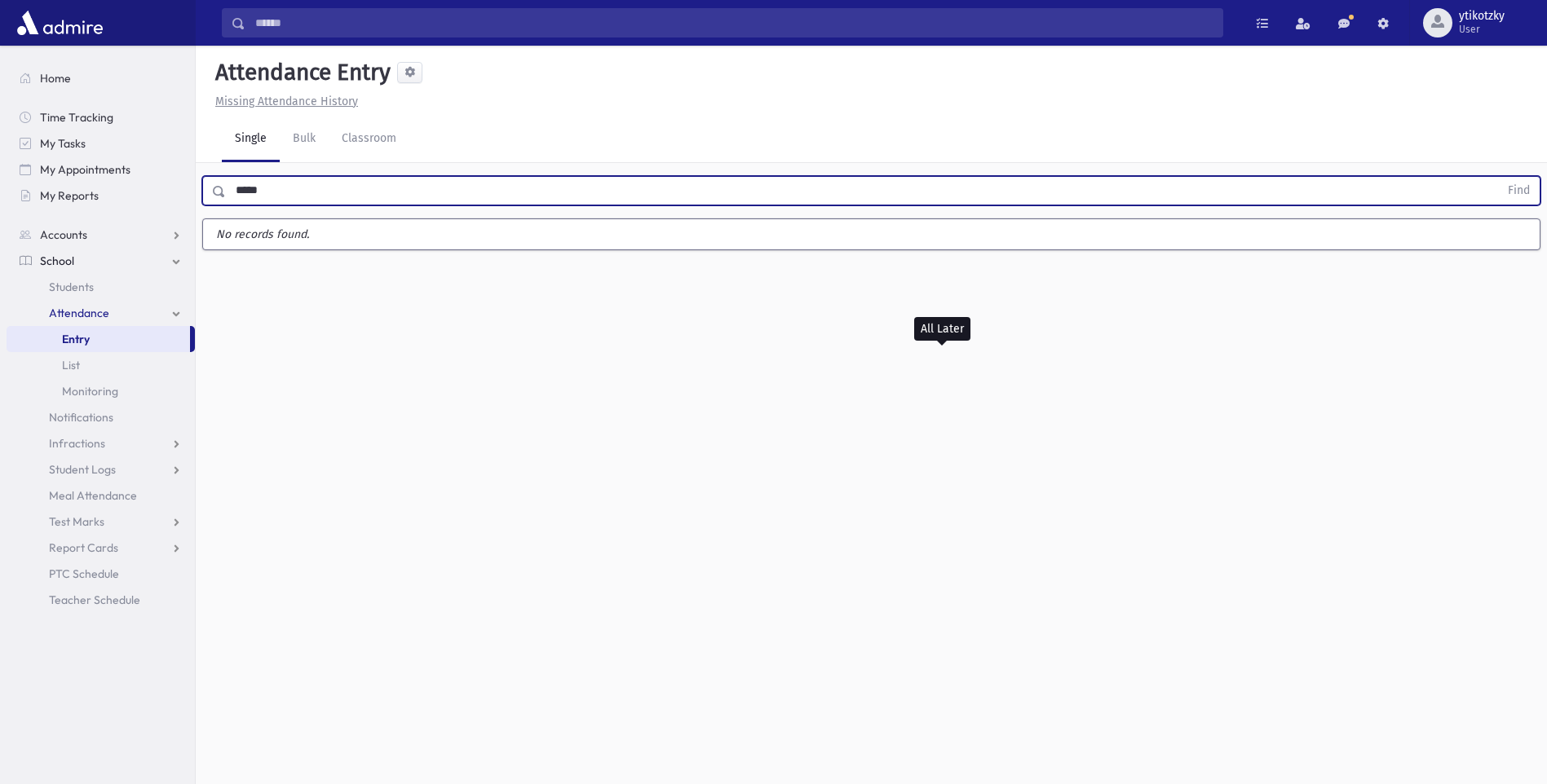
click at [1498, 176] on button "Find" at bounding box center [1519, 190] width 42 height 28
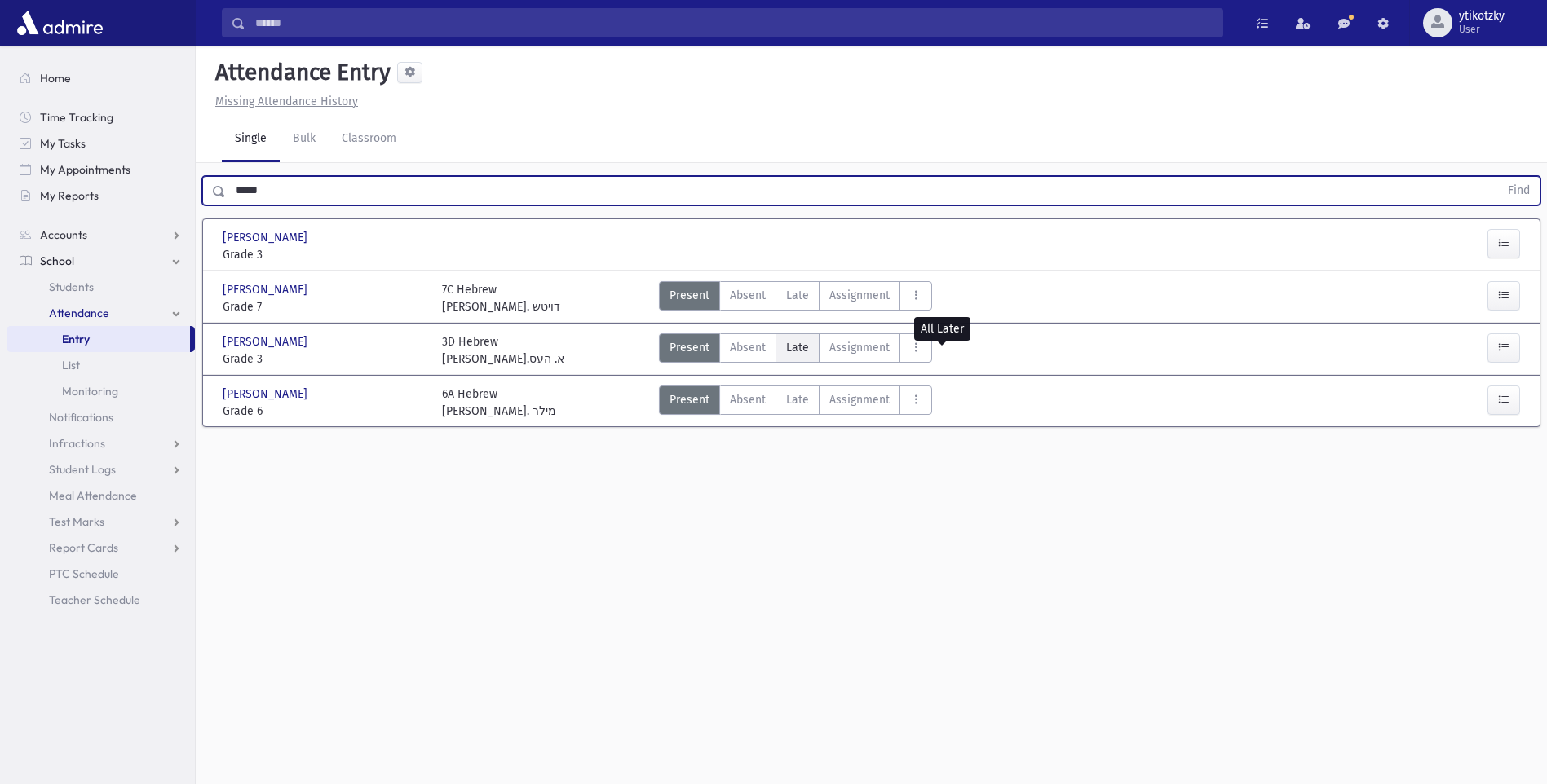
click at [805, 354] on span "Late" at bounding box center [798, 347] width 23 height 17
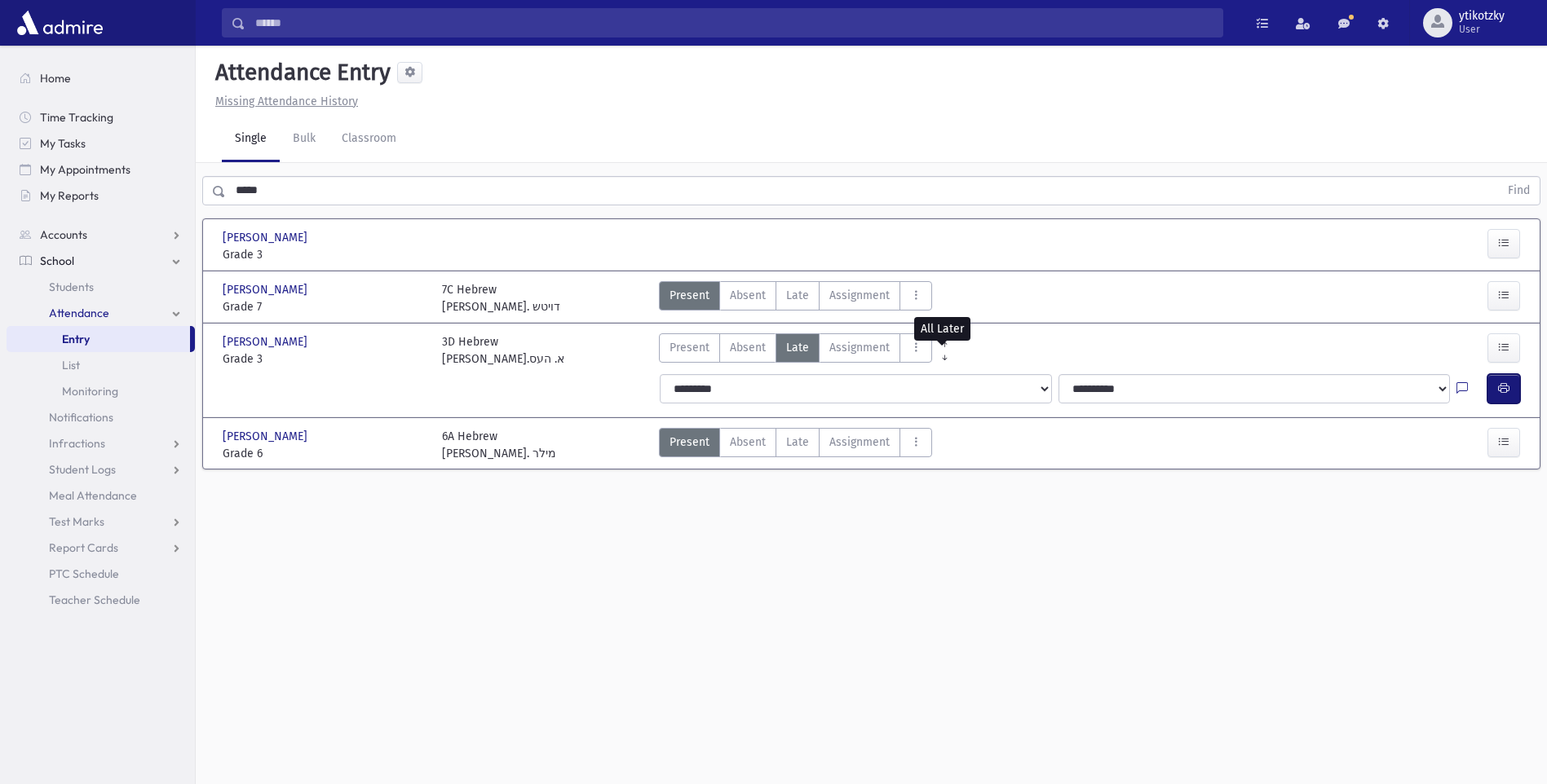
click at [1495, 388] on button "button" at bounding box center [1504, 388] width 32 height 30
click at [104, 305] on link "Attendance" at bounding box center [100, 312] width 188 height 26
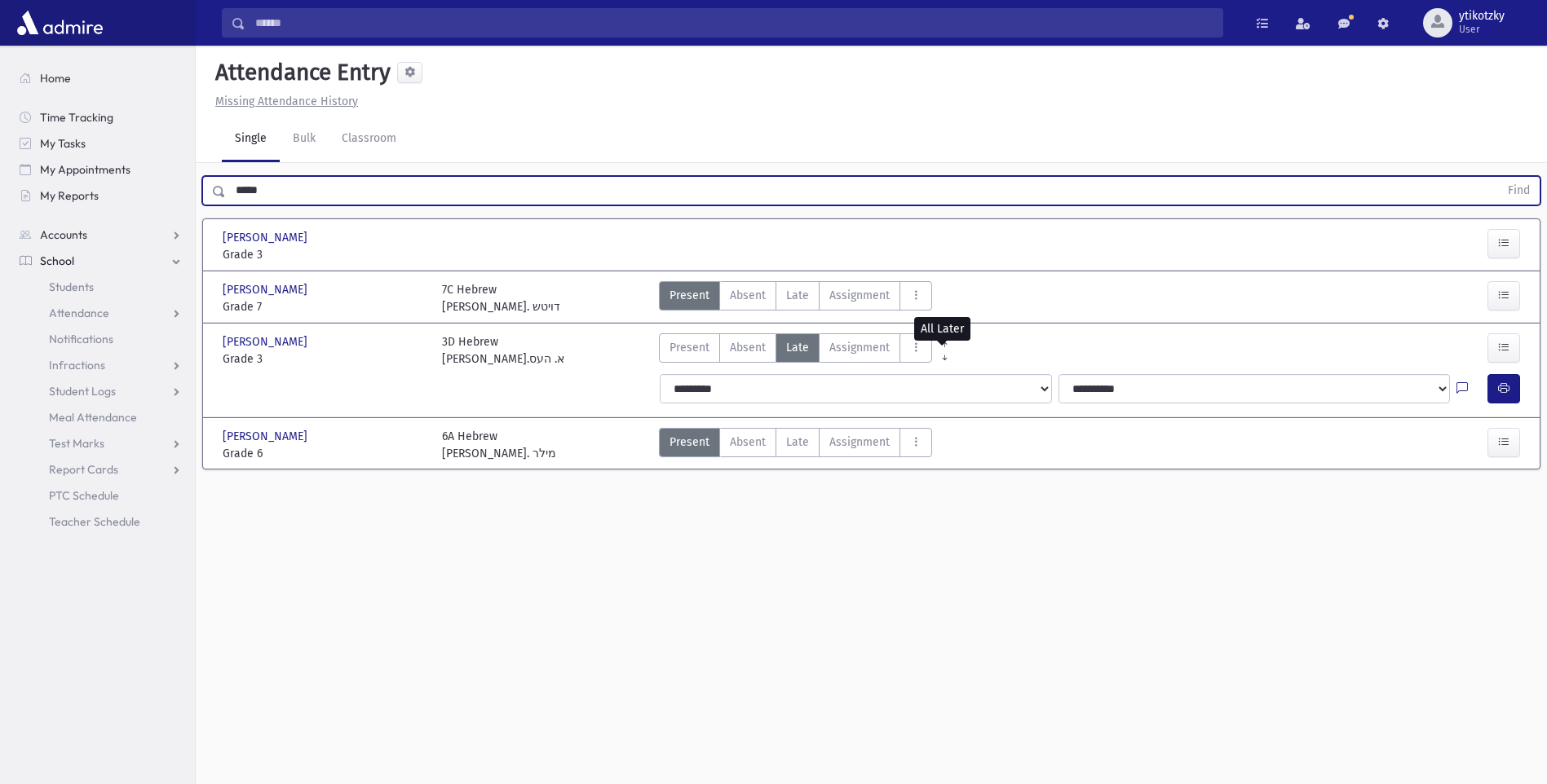
drag, startPoint x: 289, startPoint y: 188, endPoint x: 253, endPoint y: 196, distance: 36.9
click at [257, 195] on input "*****" at bounding box center [863, 191] width 1273 height 30
click at [282, 191] on input "*****" at bounding box center [863, 191] width 1273 height 30
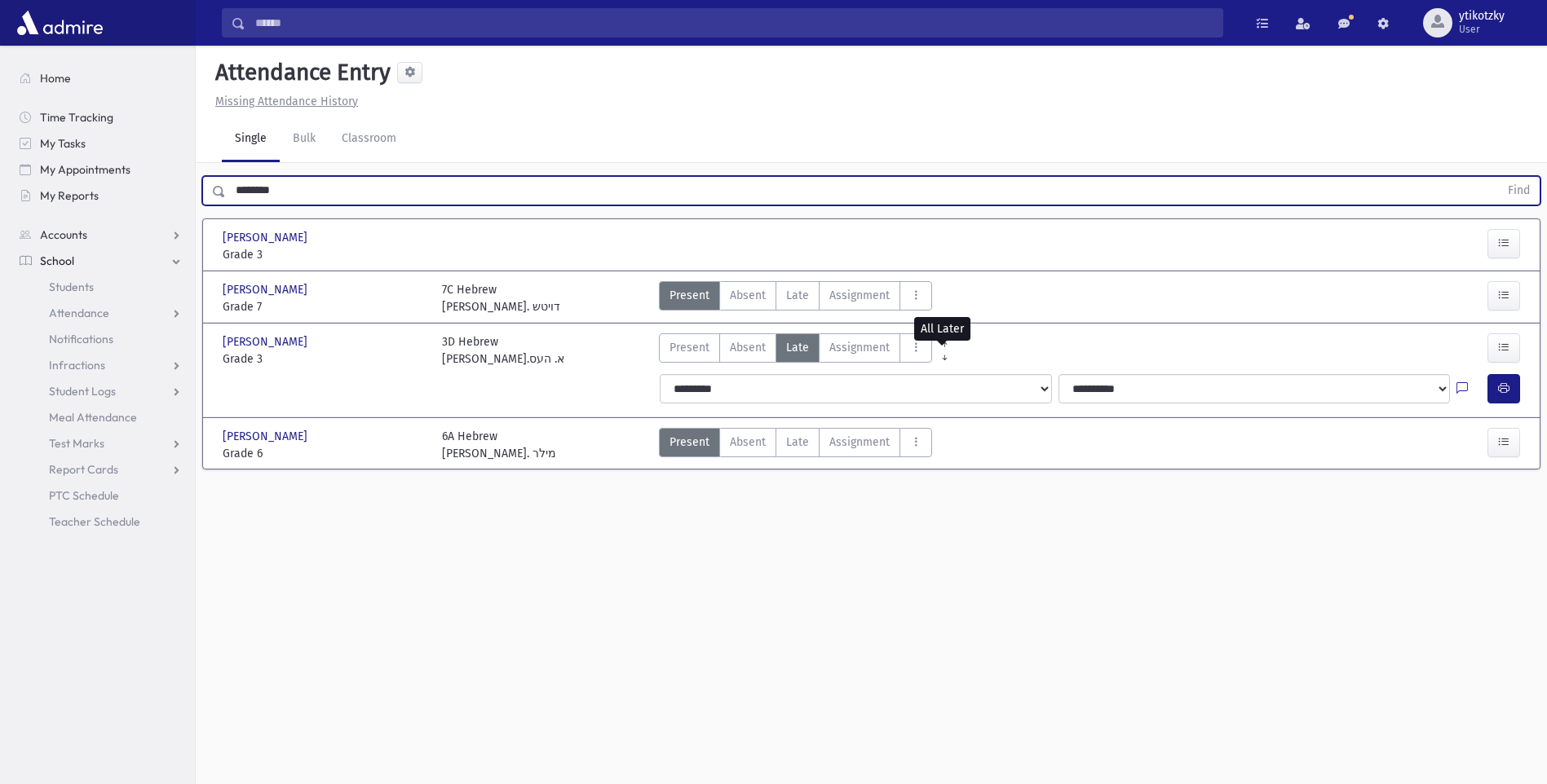
click at [1498, 176] on button "Find" at bounding box center [1519, 190] width 42 height 28
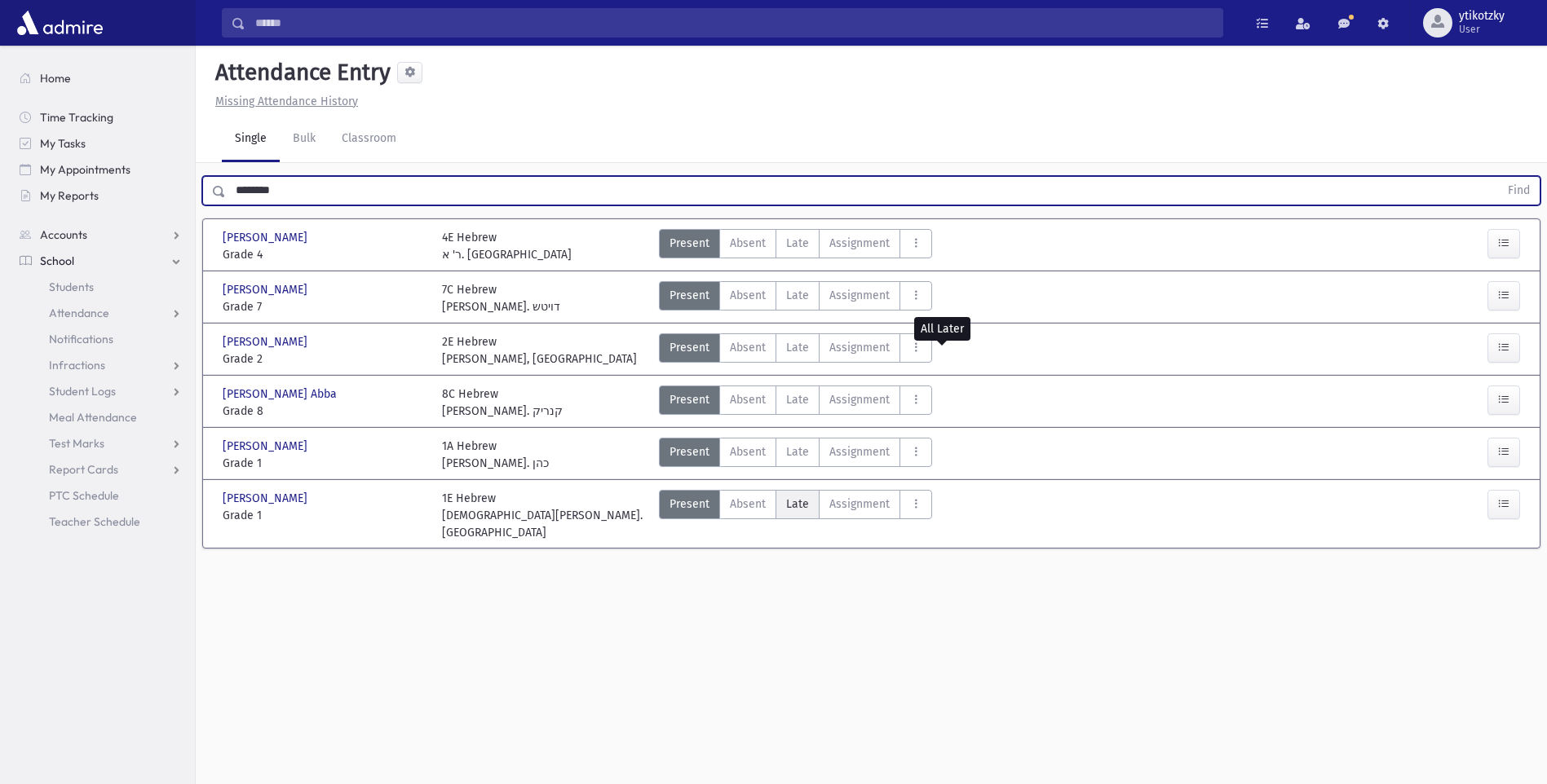
click at [814, 518] on label "Late Late" at bounding box center [798, 505] width 44 height 30
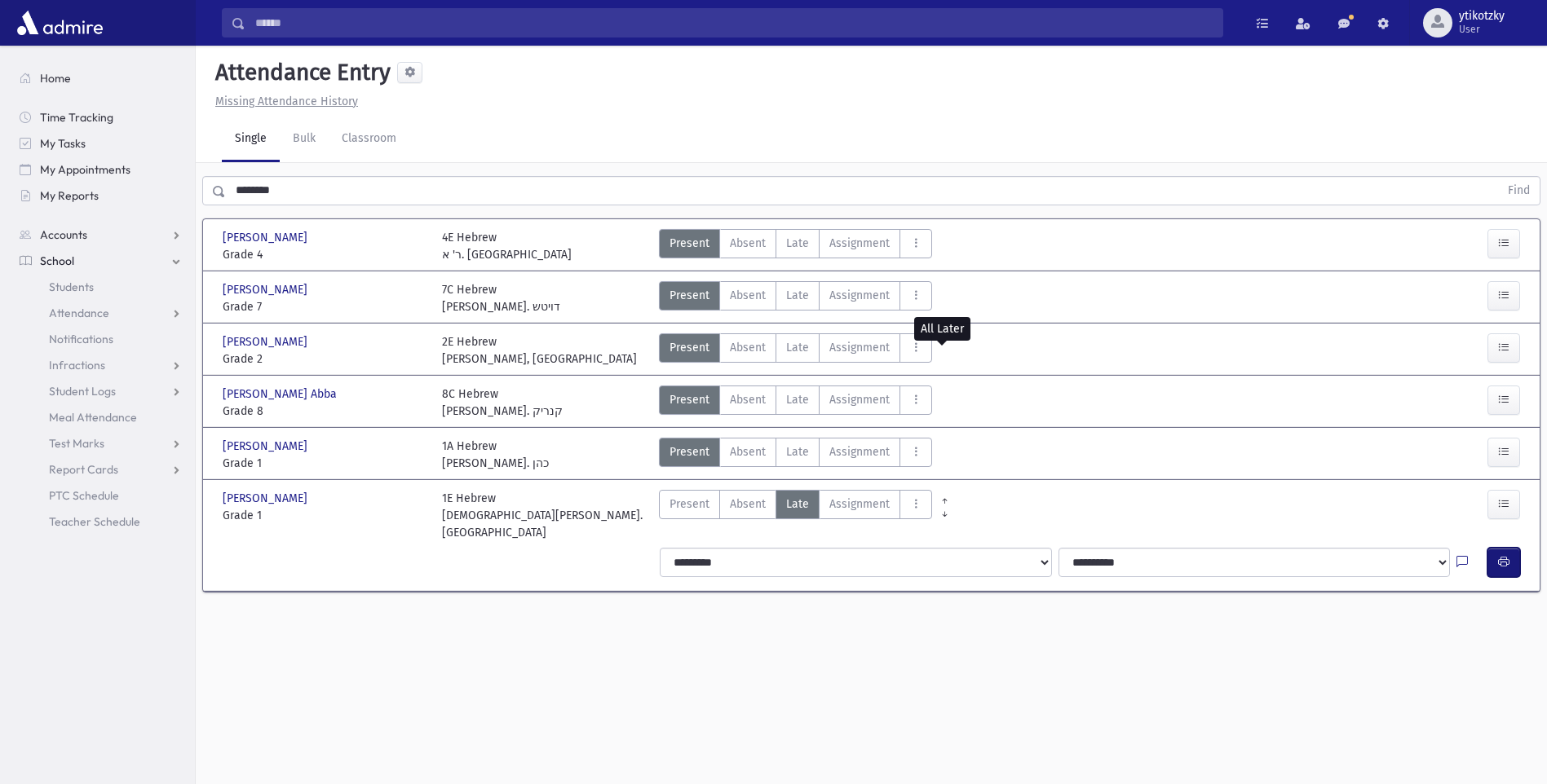
click at [1516, 550] on button "button" at bounding box center [1504, 562] width 32 height 30
drag, startPoint x: 285, startPoint y: 192, endPoint x: 232, endPoint y: 191, distance: 53.0
click at [235, 188] on input "********" at bounding box center [863, 191] width 1273 height 30
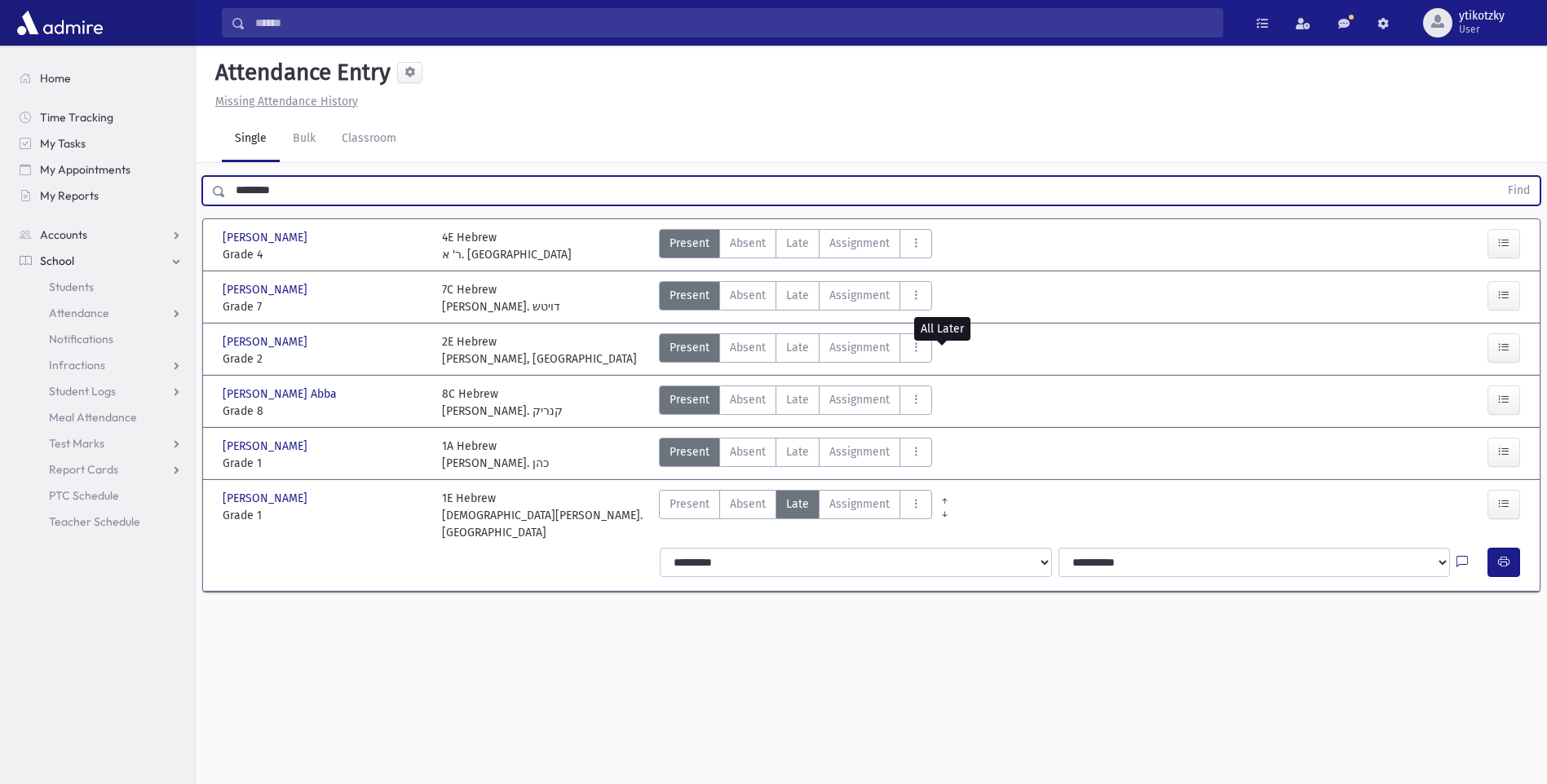
click at [1498, 176] on button "Find" at bounding box center [1519, 190] width 42 height 28
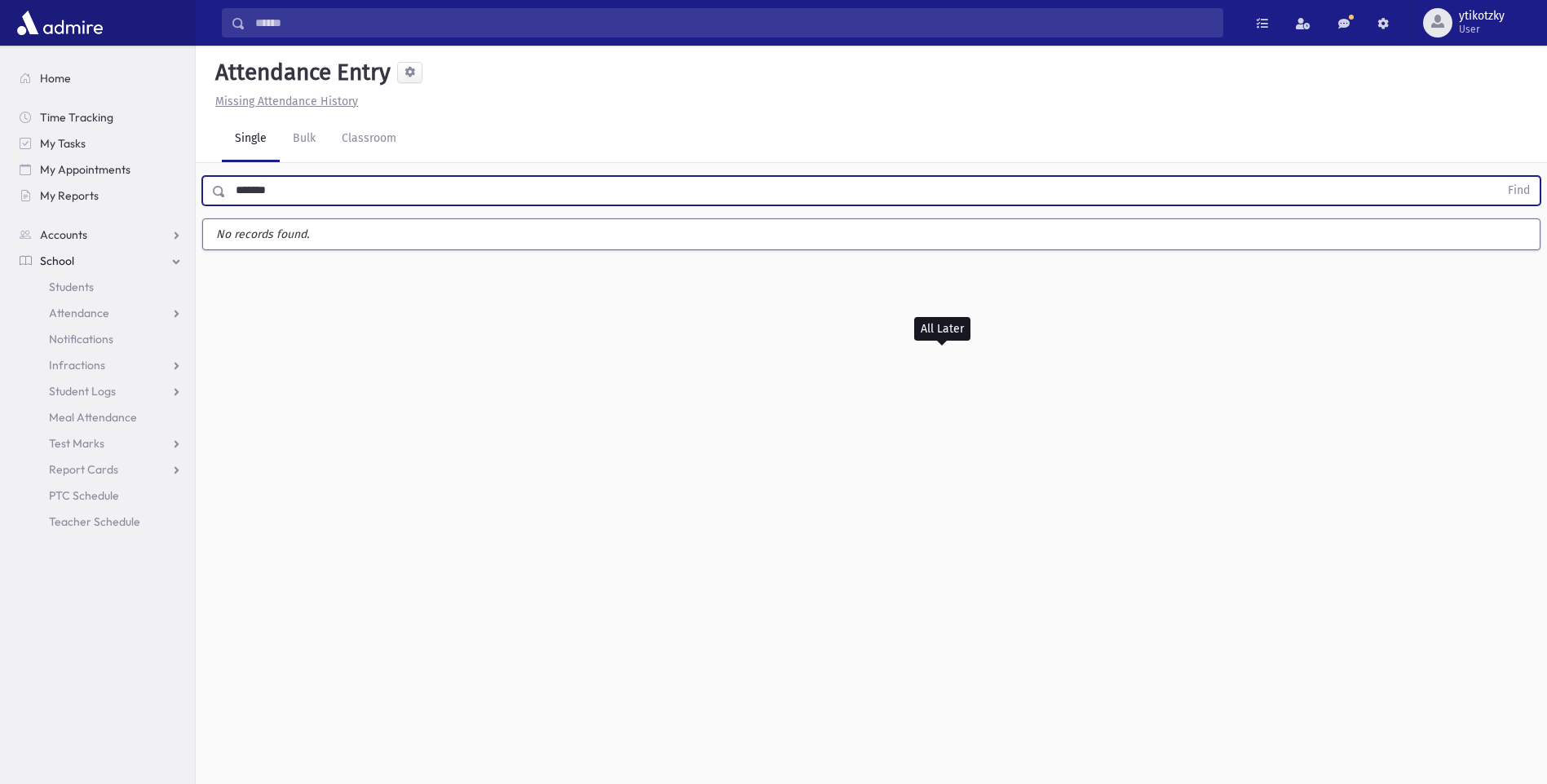
click at [1498, 176] on button "Find" at bounding box center [1519, 190] width 42 height 28
drag, startPoint x: 278, startPoint y: 191, endPoint x: 243, endPoint y: 198, distance: 35.7
click at [243, 198] on input "******" at bounding box center [863, 191] width 1273 height 30
click at [1498, 176] on button "Find" at bounding box center [1519, 190] width 42 height 28
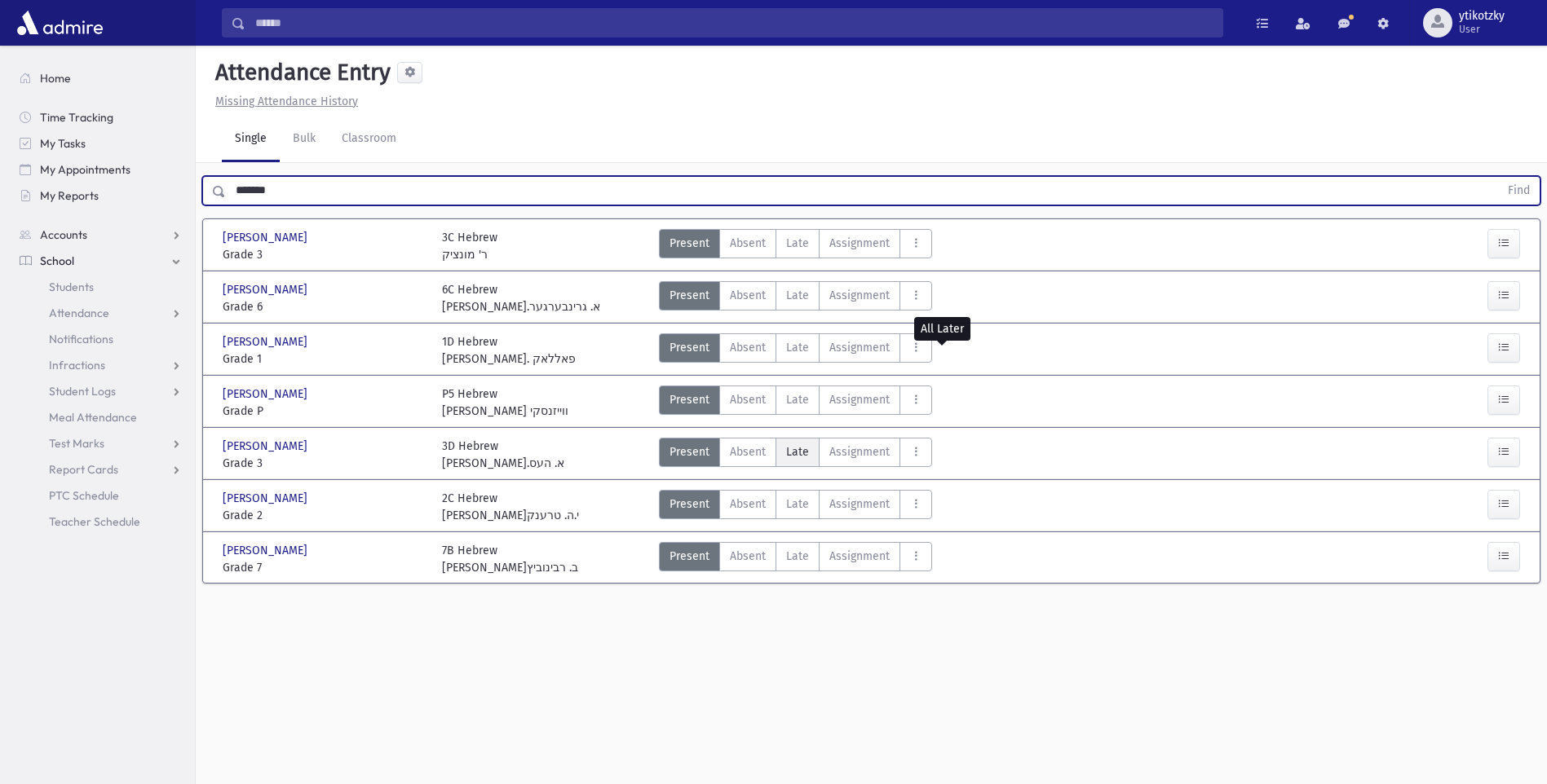
click at [783, 462] on label "Late Late" at bounding box center [798, 452] width 44 height 30
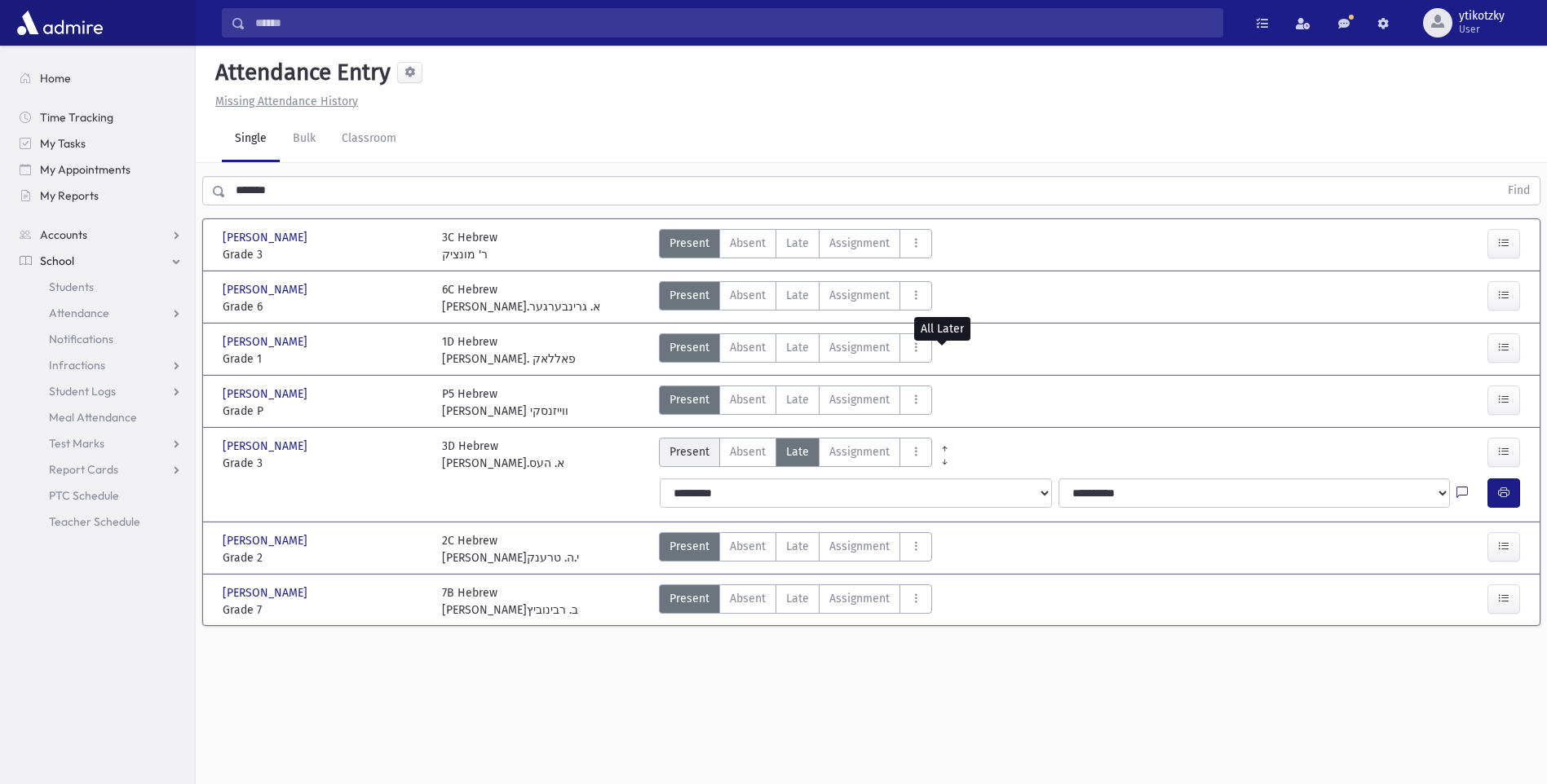
click at [687, 449] on span "Present" at bounding box center [690, 452] width 40 height 17
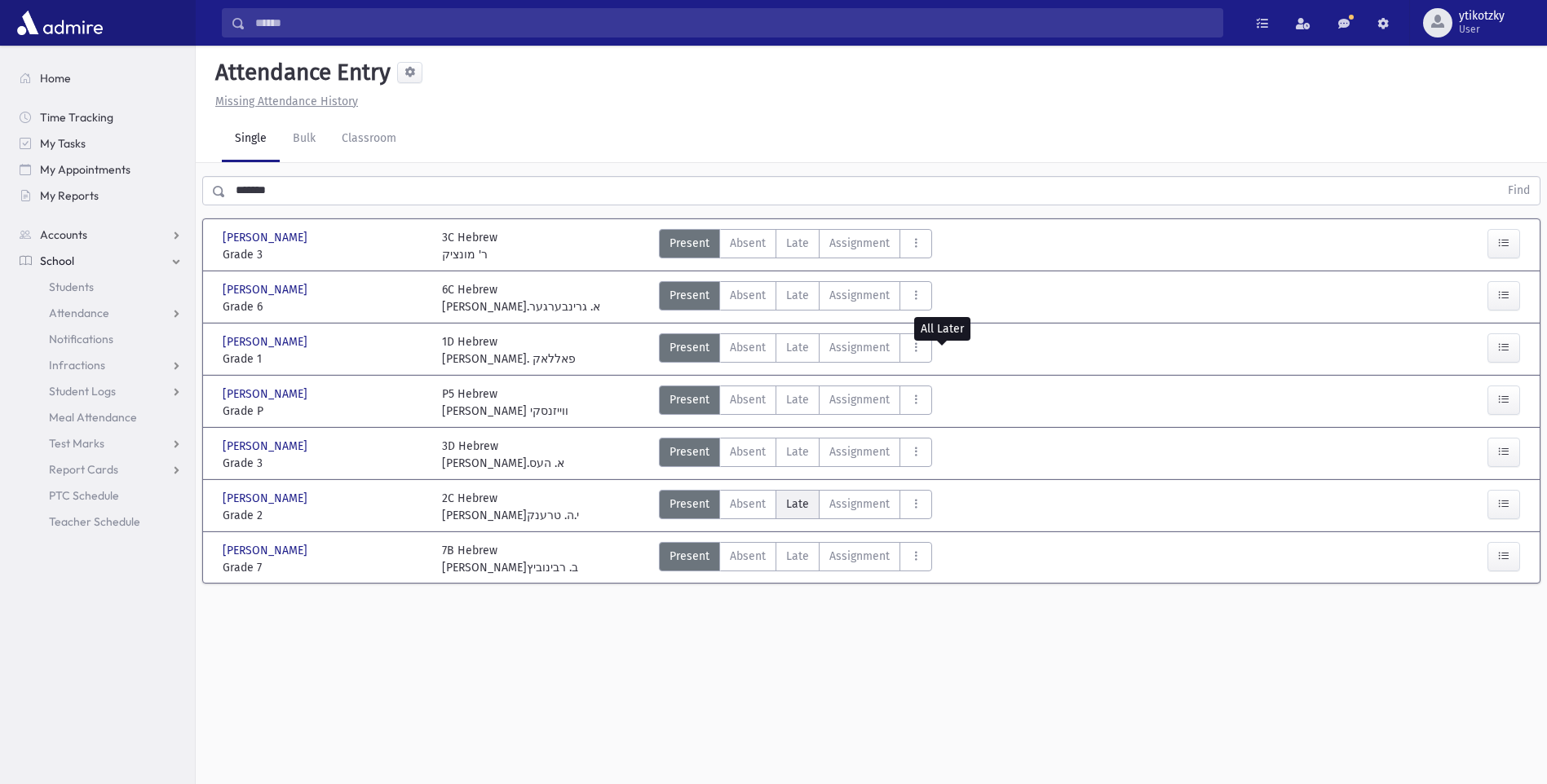
click at [779, 502] on label "Late Late" at bounding box center [798, 505] width 44 height 30
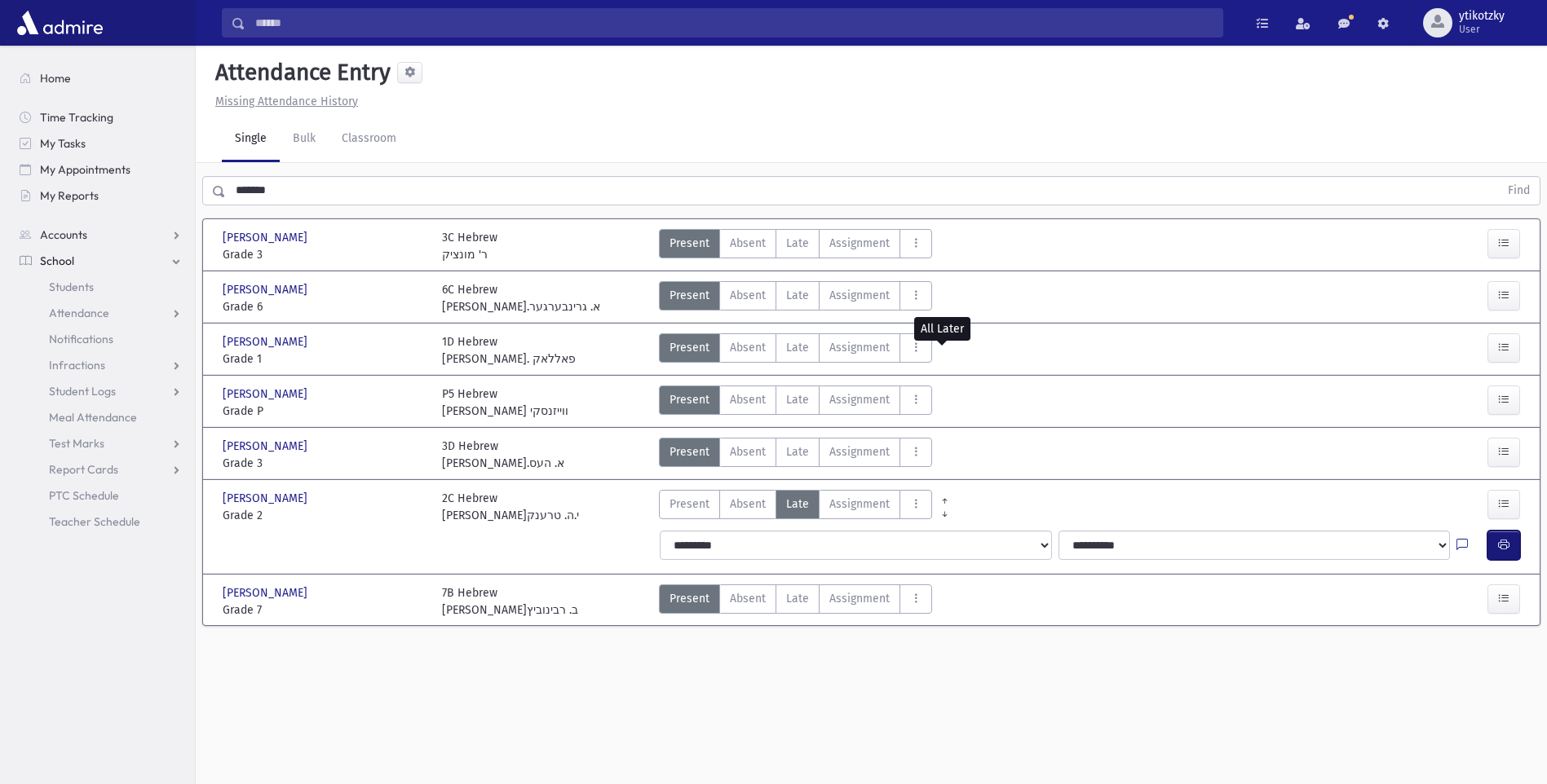
click at [1499, 547] on button "button" at bounding box center [1504, 545] width 32 height 30
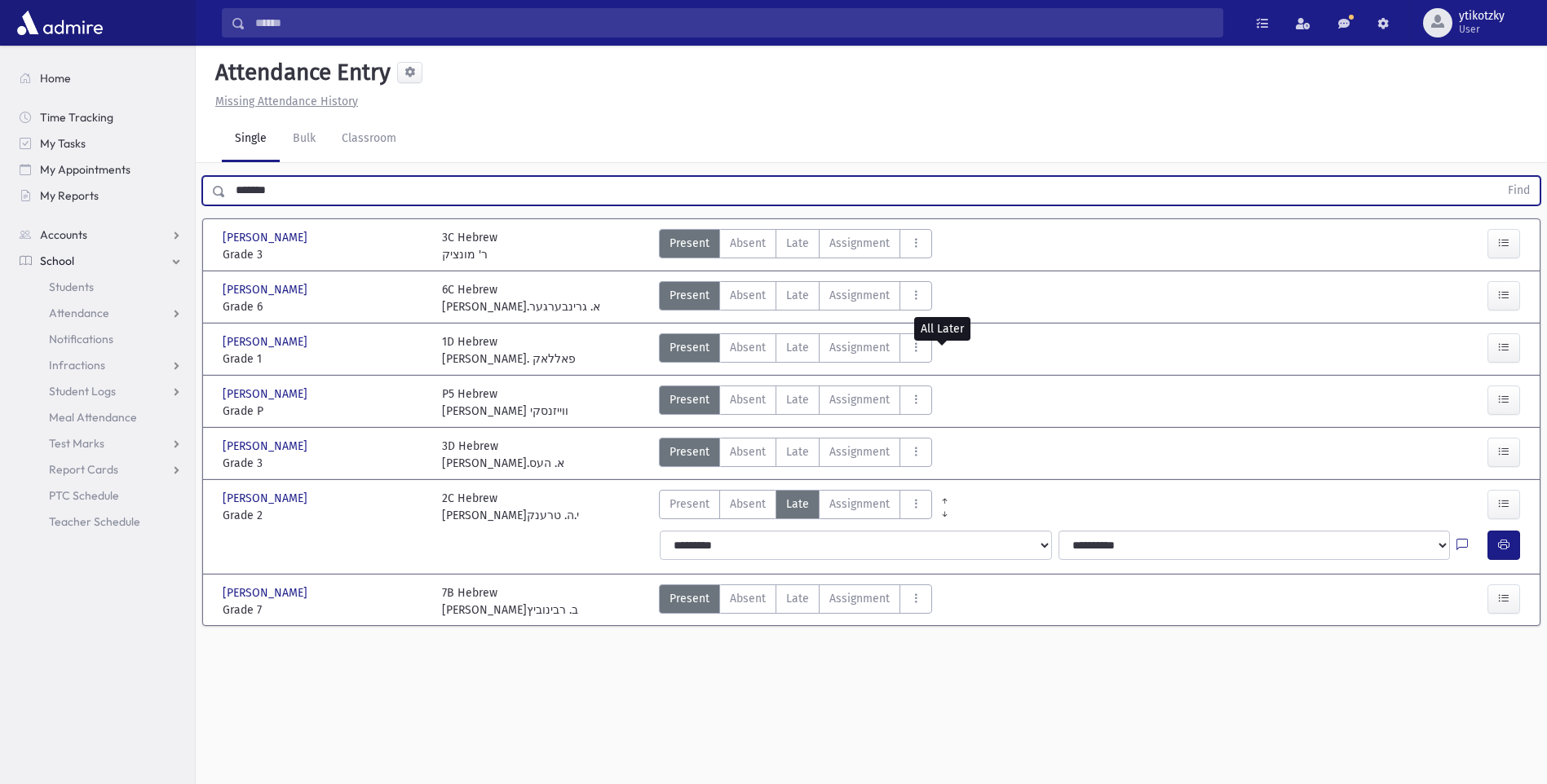
click at [214, 195] on div "******* Find" at bounding box center [871, 191] width 1338 height 30
click at [1498, 176] on button "Find" at bounding box center [1519, 190] width 42 height 28
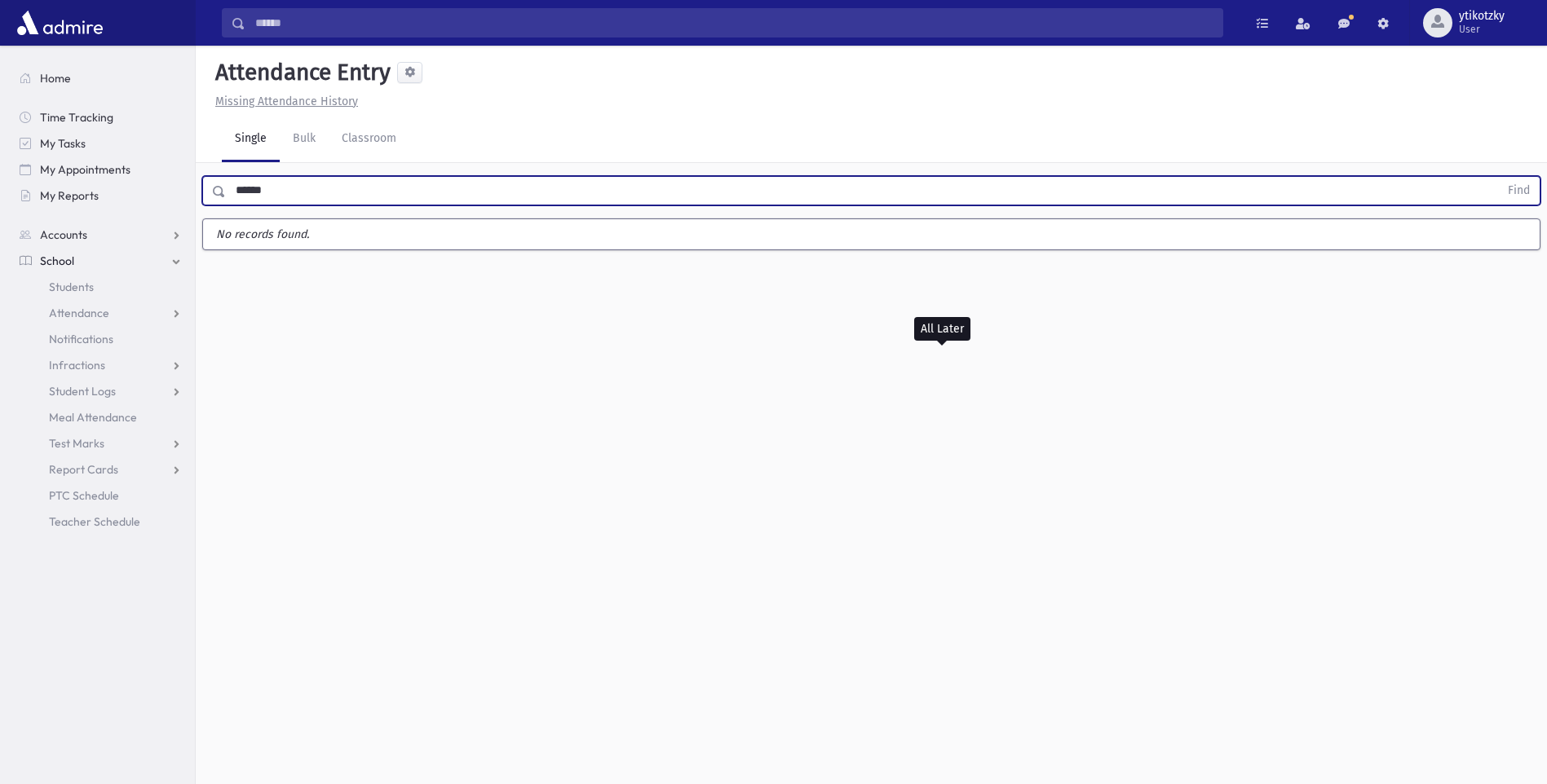
click at [1498, 176] on button "Find" at bounding box center [1519, 190] width 42 height 28
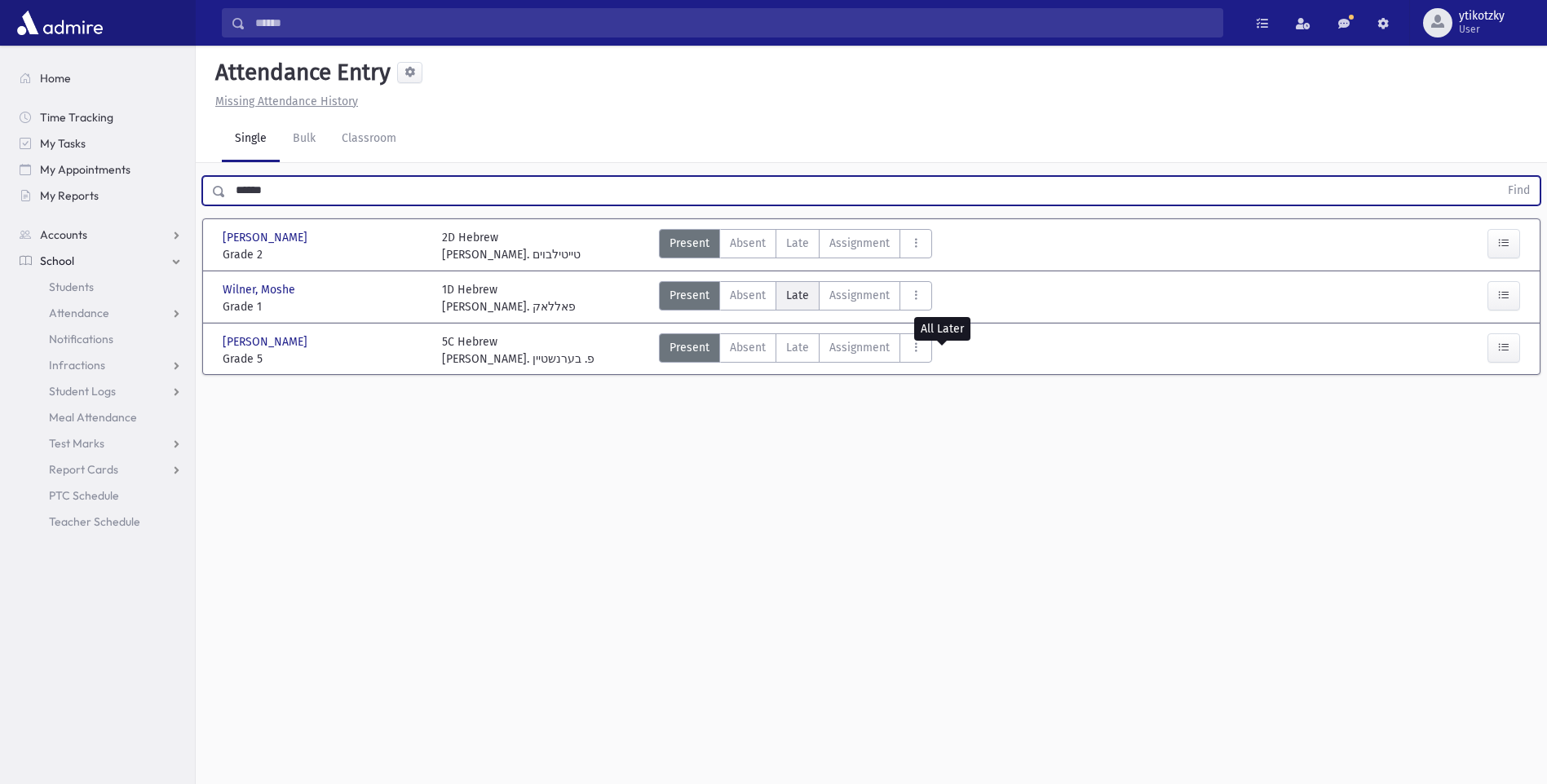
click at [805, 288] on span "Late" at bounding box center [798, 296] width 23 height 17
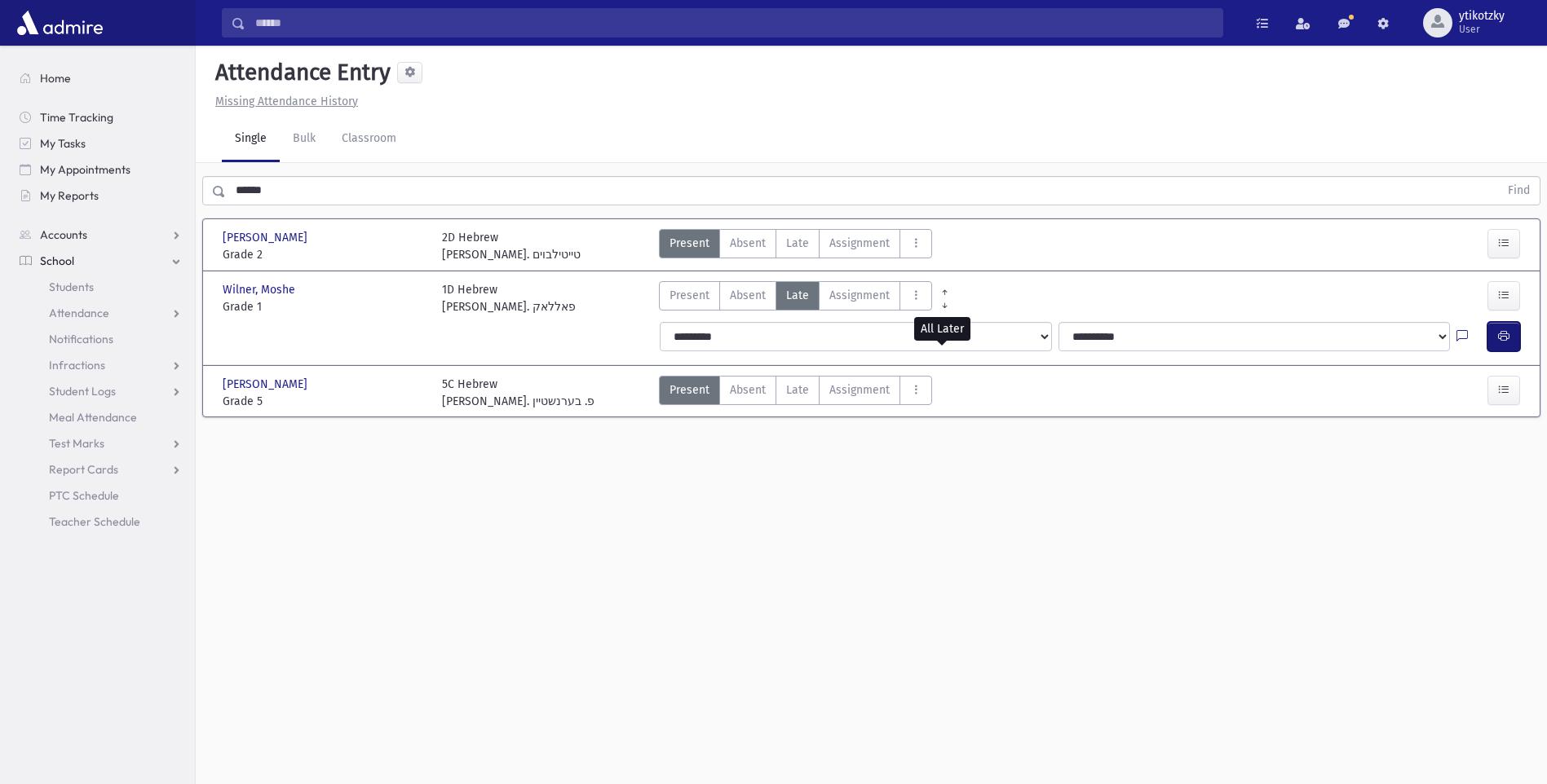
click at [1516, 344] on button "button" at bounding box center [1504, 337] width 32 height 30
click at [799, 237] on span "Late" at bounding box center [798, 243] width 23 height 17
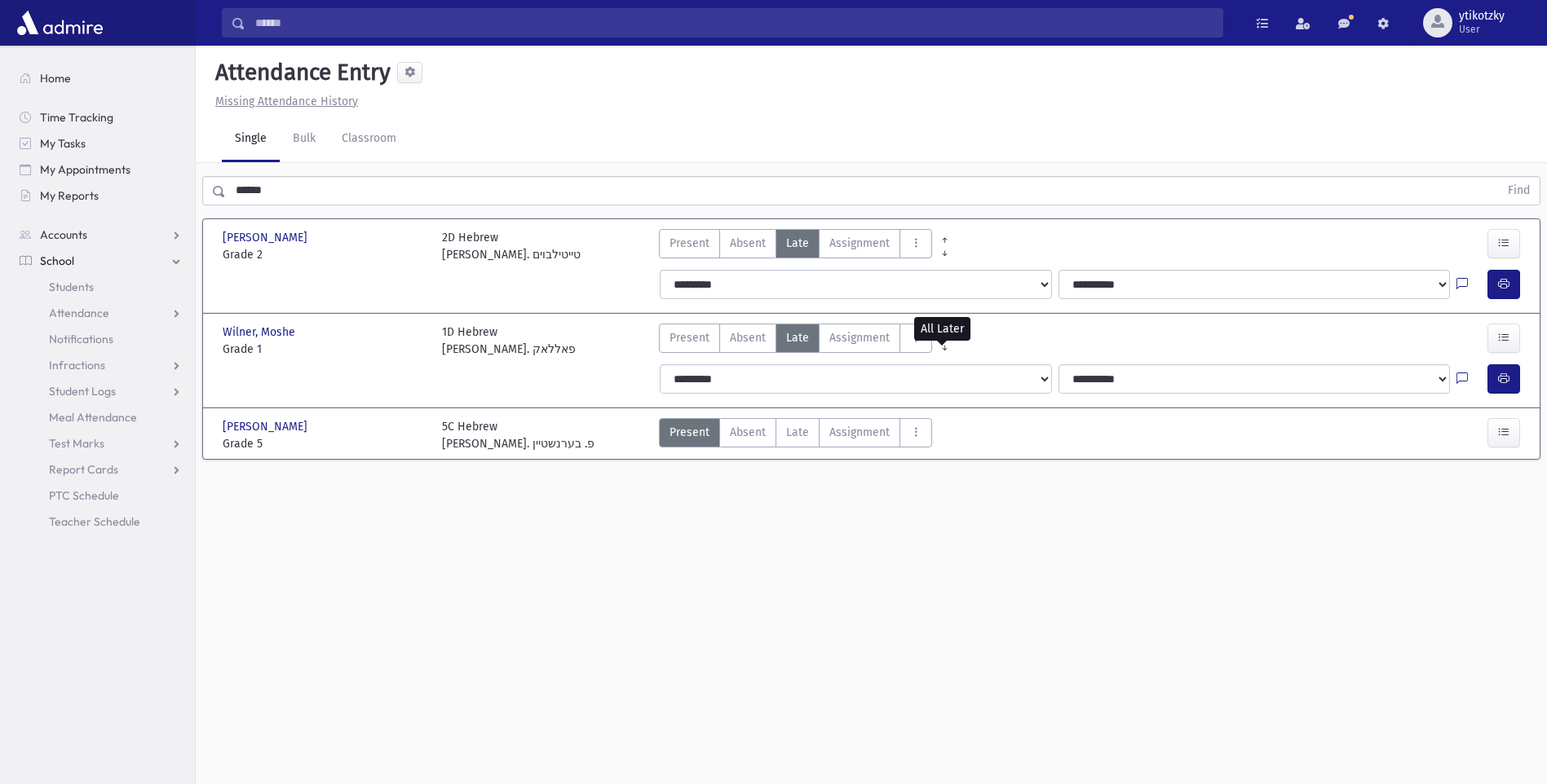
click at [1515, 301] on div "**********" at bounding box center [1092, 284] width 885 height 42
click at [1506, 293] on button "button" at bounding box center [1504, 284] width 32 height 30
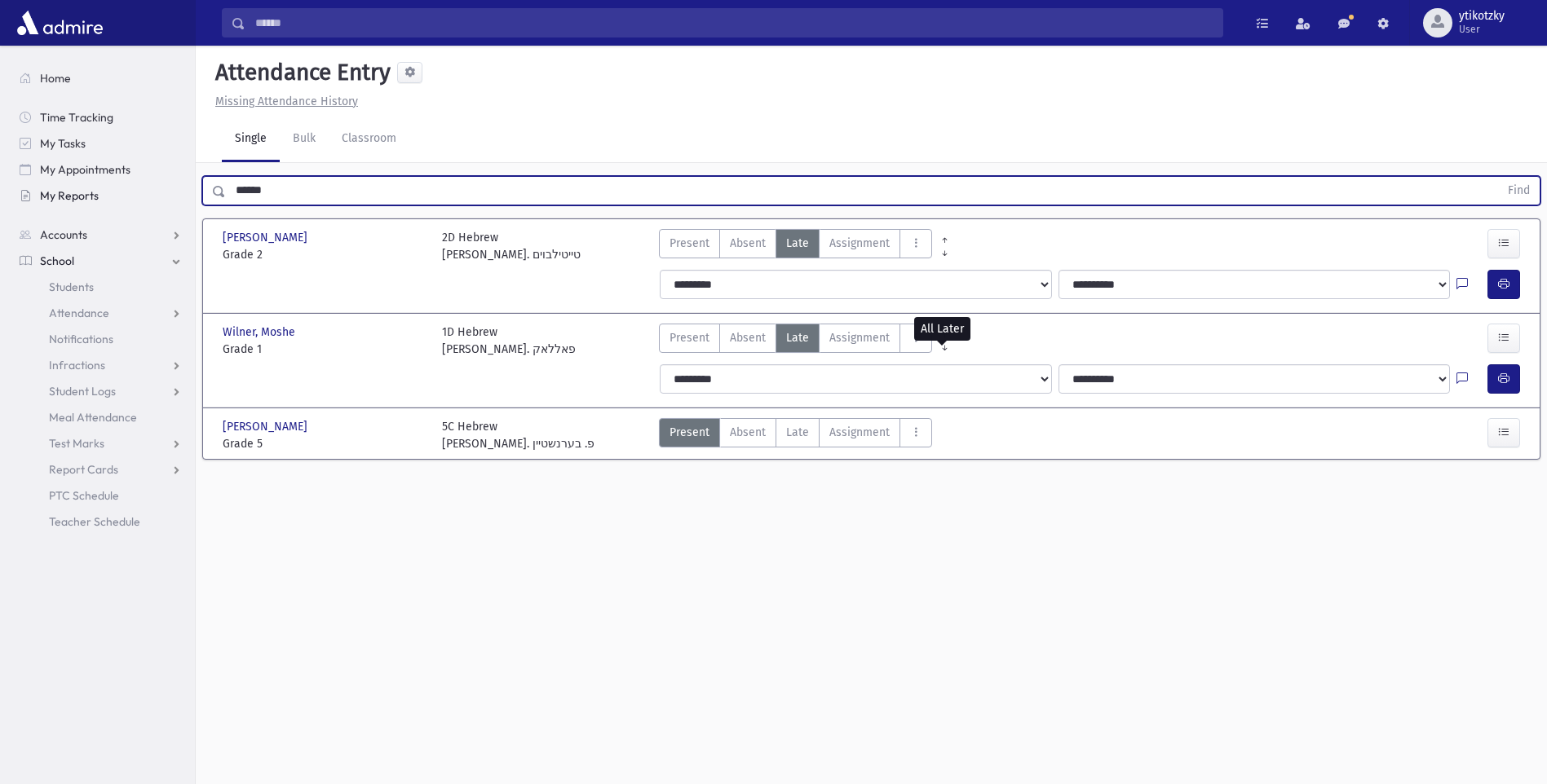
drag, startPoint x: 230, startPoint y: 195, endPoint x: 194, endPoint y: 195, distance: 36.0
click at [194, 195] on div "Search Results All Accounts" at bounding box center [773, 410] width 1547 height 820
click at [1498, 176] on button "Find" at bounding box center [1519, 190] width 42 height 28
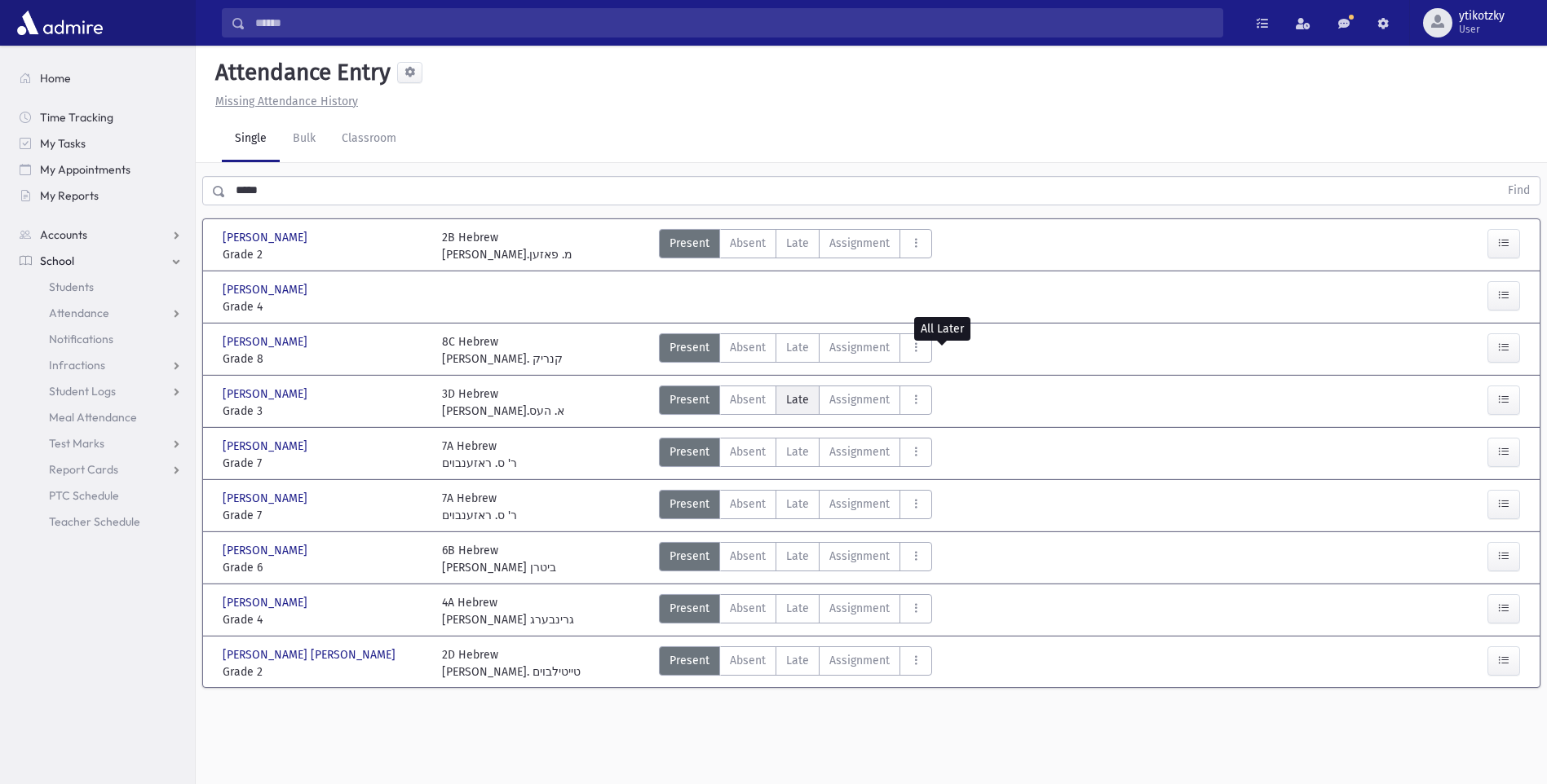
click at [785, 394] on label "Late Late" at bounding box center [798, 400] width 44 height 30
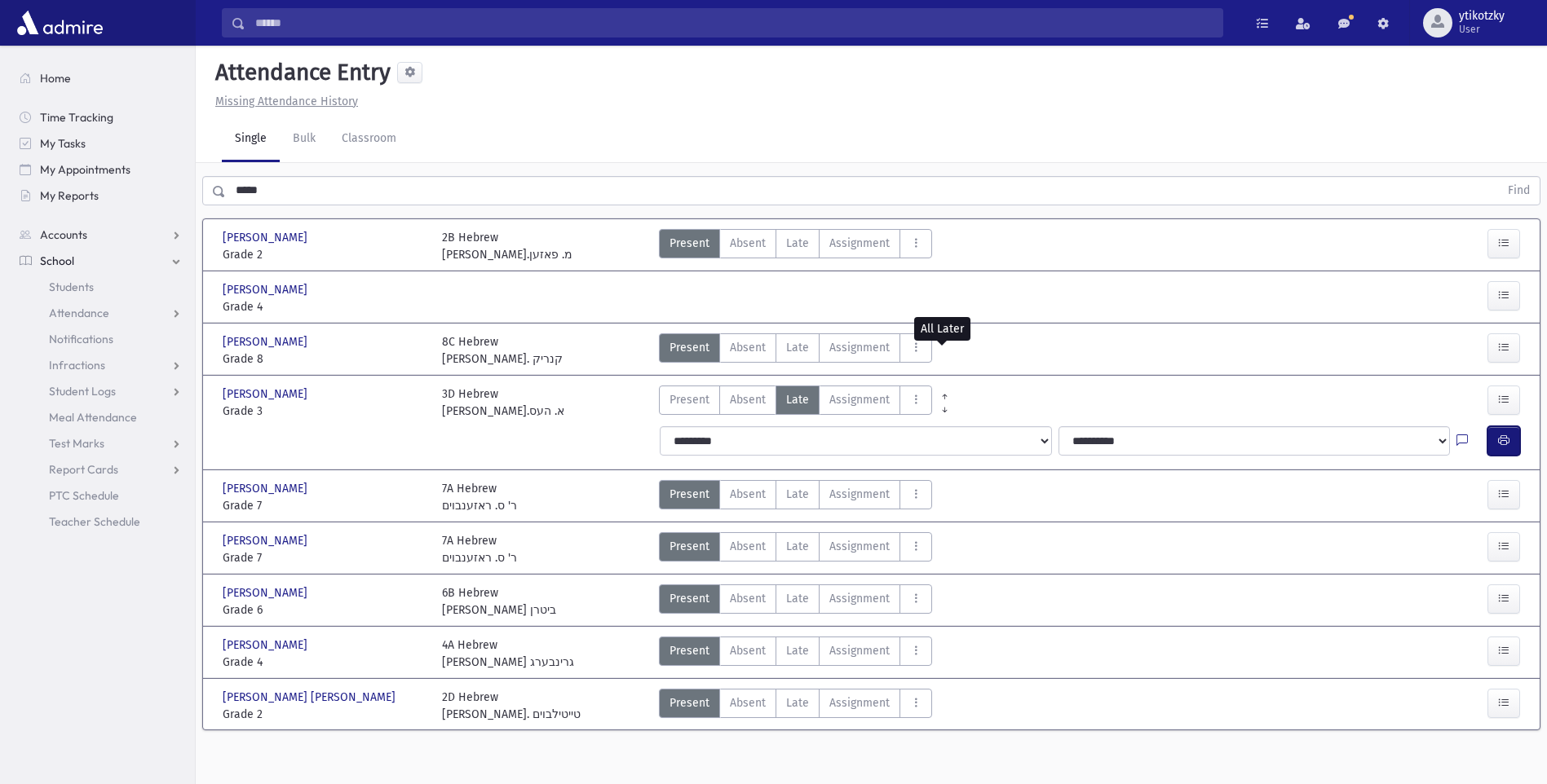
click at [1516, 443] on button "button" at bounding box center [1504, 441] width 32 height 30
drag, startPoint x: 218, startPoint y: 205, endPoint x: 177, endPoint y: 210, distance: 41.3
click at [177, 210] on div "Search Results All Accounts" at bounding box center [773, 410] width 1547 height 820
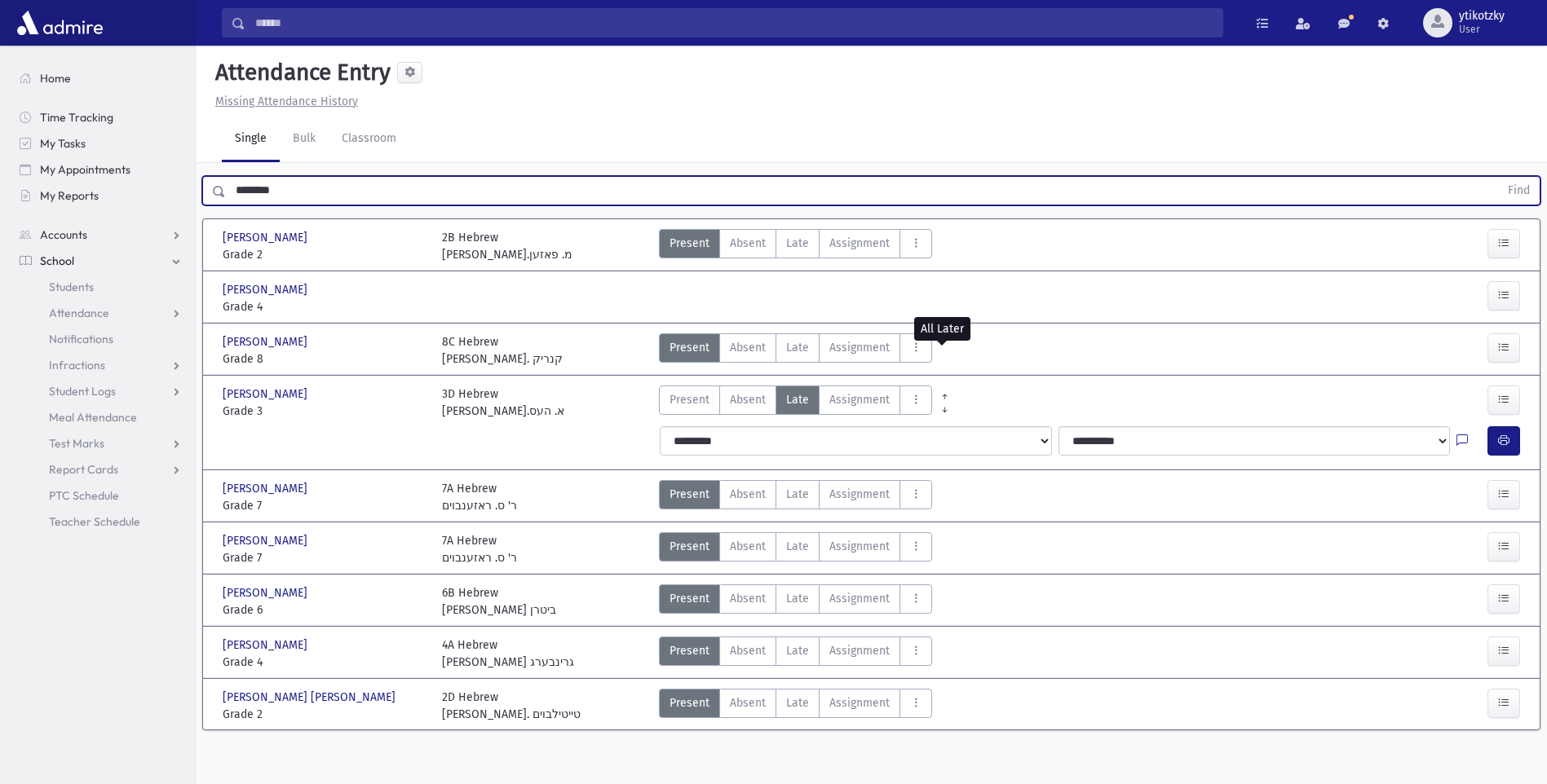
drag, startPoint x: 291, startPoint y: 188, endPoint x: 300, endPoint y: 196, distance: 12.0
click at [1498, 176] on button "Find" at bounding box center [1519, 190] width 42 height 28
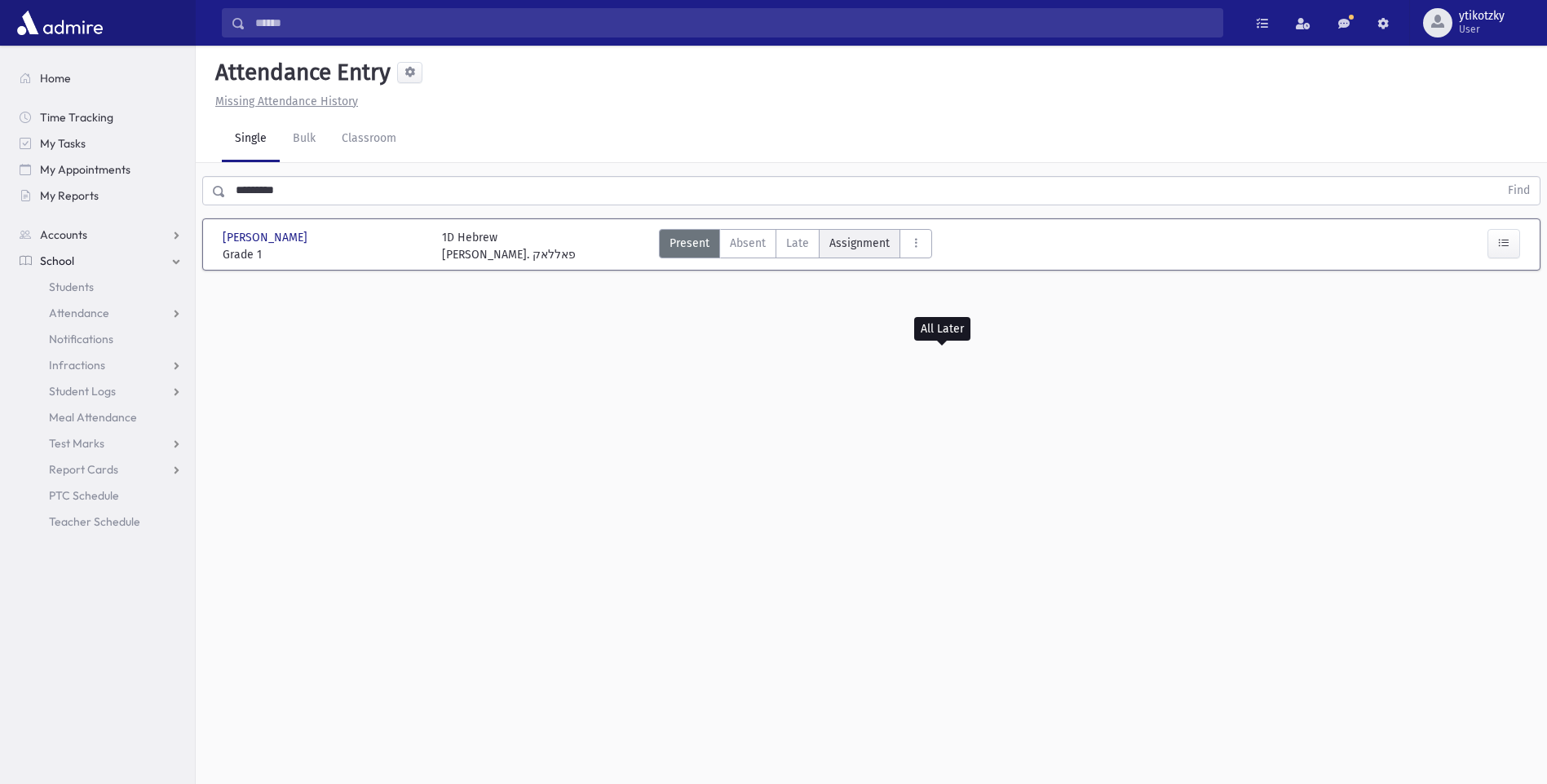
click at [819, 241] on label "Assignment Assignment" at bounding box center [859, 243] width 81 height 30
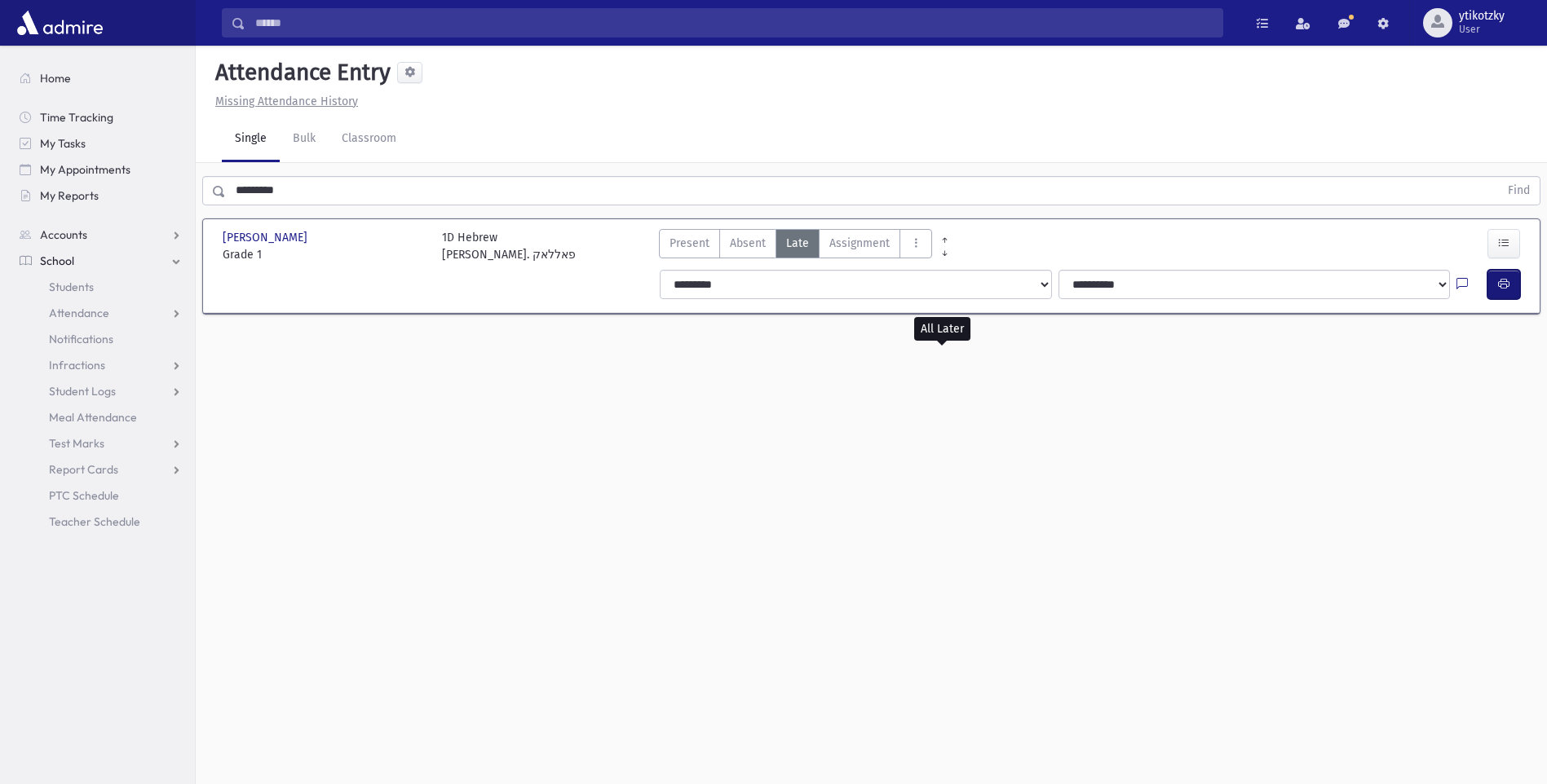
drag, startPoint x: 1516, startPoint y: 289, endPoint x: 1505, endPoint y: 298, distance: 14.2
click at [1512, 296] on button "button" at bounding box center [1504, 284] width 32 height 30
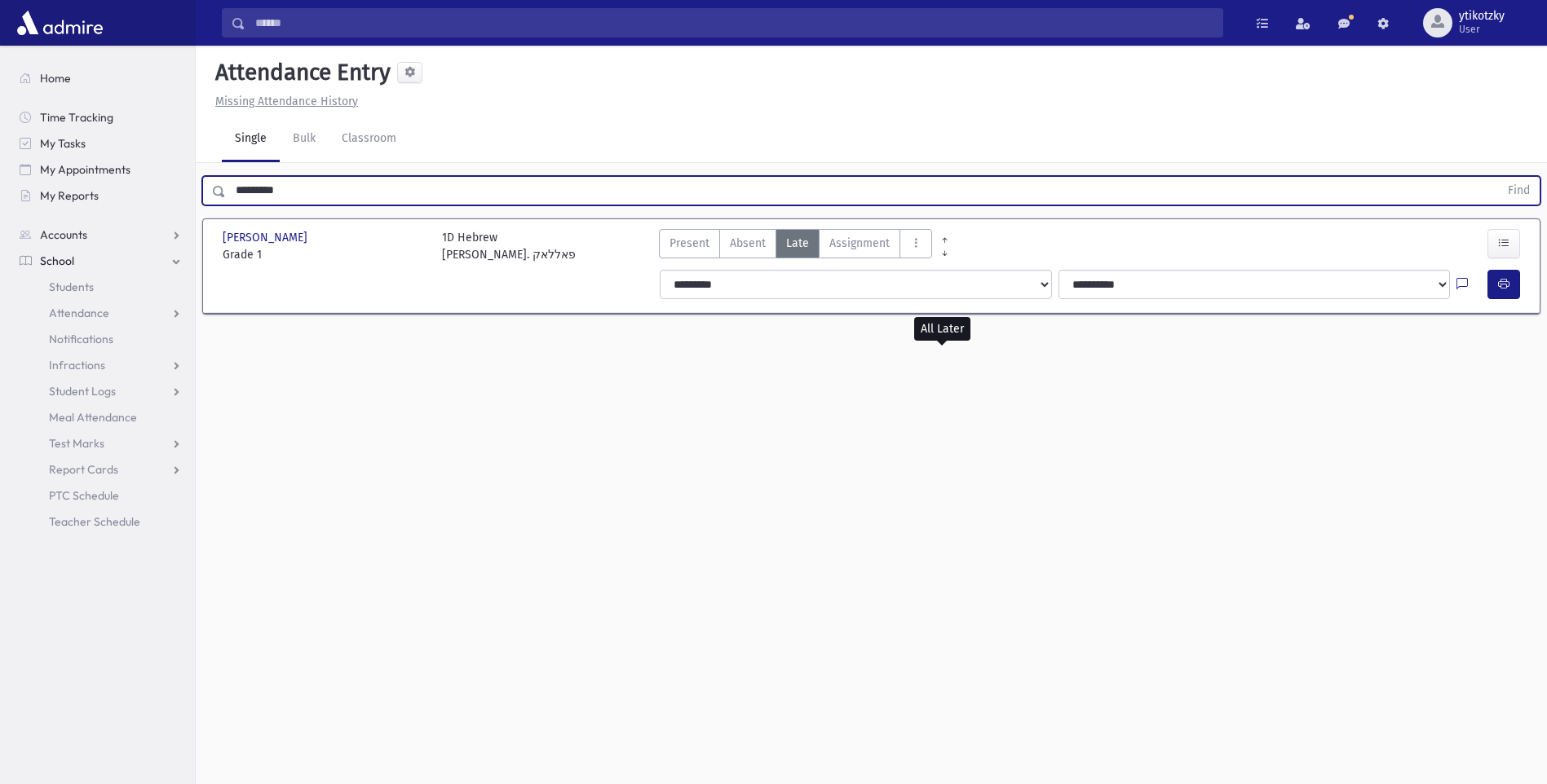
drag, startPoint x: 277, startPoint y: 185, endPoint x: 232, endPoint y: 199, distance: 47.1
click at [231, 205] on div "********* Find" at bounding box center [871, 187] width 1351 height 49
drag, startPoint x: 324, startPoint y: 192, endPoint x: 170, endPoint y: 183, distance: 154.3
click at [170, 183] on div "Search Results All Accounts" at bounding box center [773, 410] width 1547 height 820
click at [1498, 176] on button "Find" at bounding box center [1519, 190] width 42 height 28
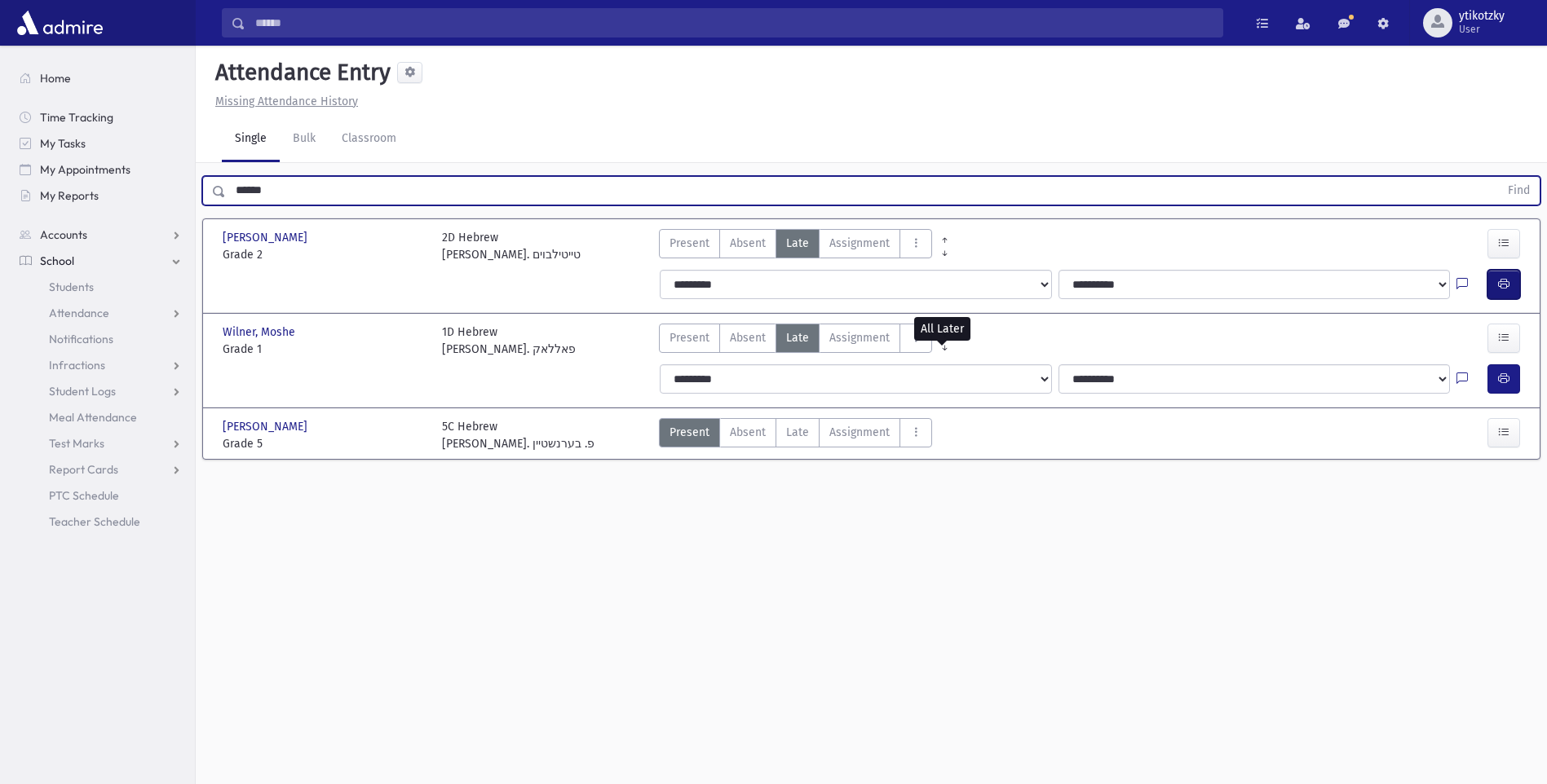
click at [1505, 294] on button "button" at bounding box center [1504, 284] width 32 height 30
drag, startPoint x: 282, startPoint y: 199, endPoint x: 259, endPoint y: 200, distance: 23.0
click at [260, 200] on input "******" at bounding box center [863, 191] width 1273 height 30
click at [296, 199] on input "******" at bounding box center [863, 191] width 1273 height 30
drag, startPoint x: 265, startPoint y: 198, endPoint x: 191, endPoint y: 204, distance: 74.2
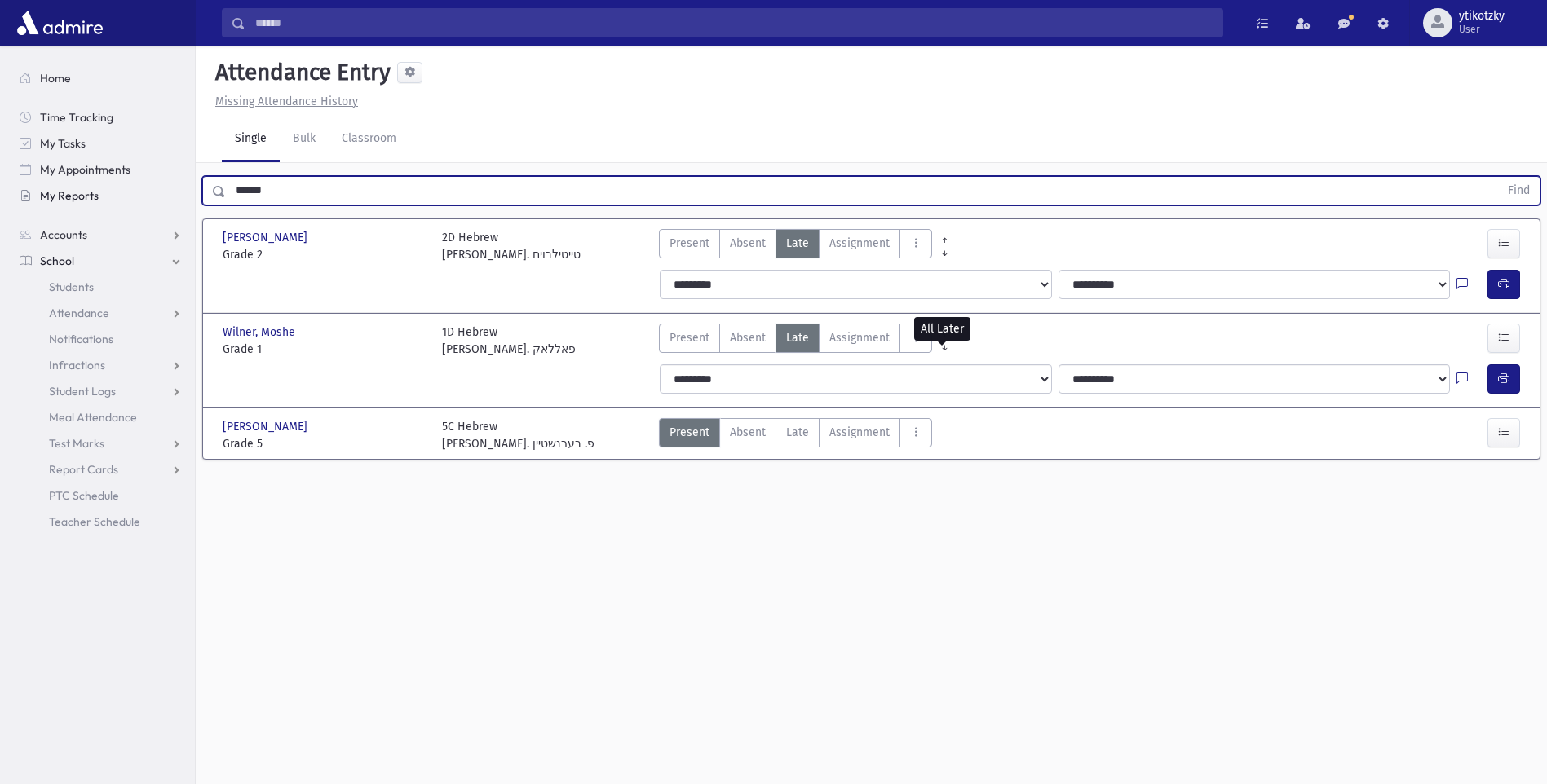
click at [191, 204] on div "Search Results All Accounts" at bounding box center [773, 410] width 1547 height 820
click at [1498, 176] on button "Find" at bounding box center [1519, 190] width 42 height 28
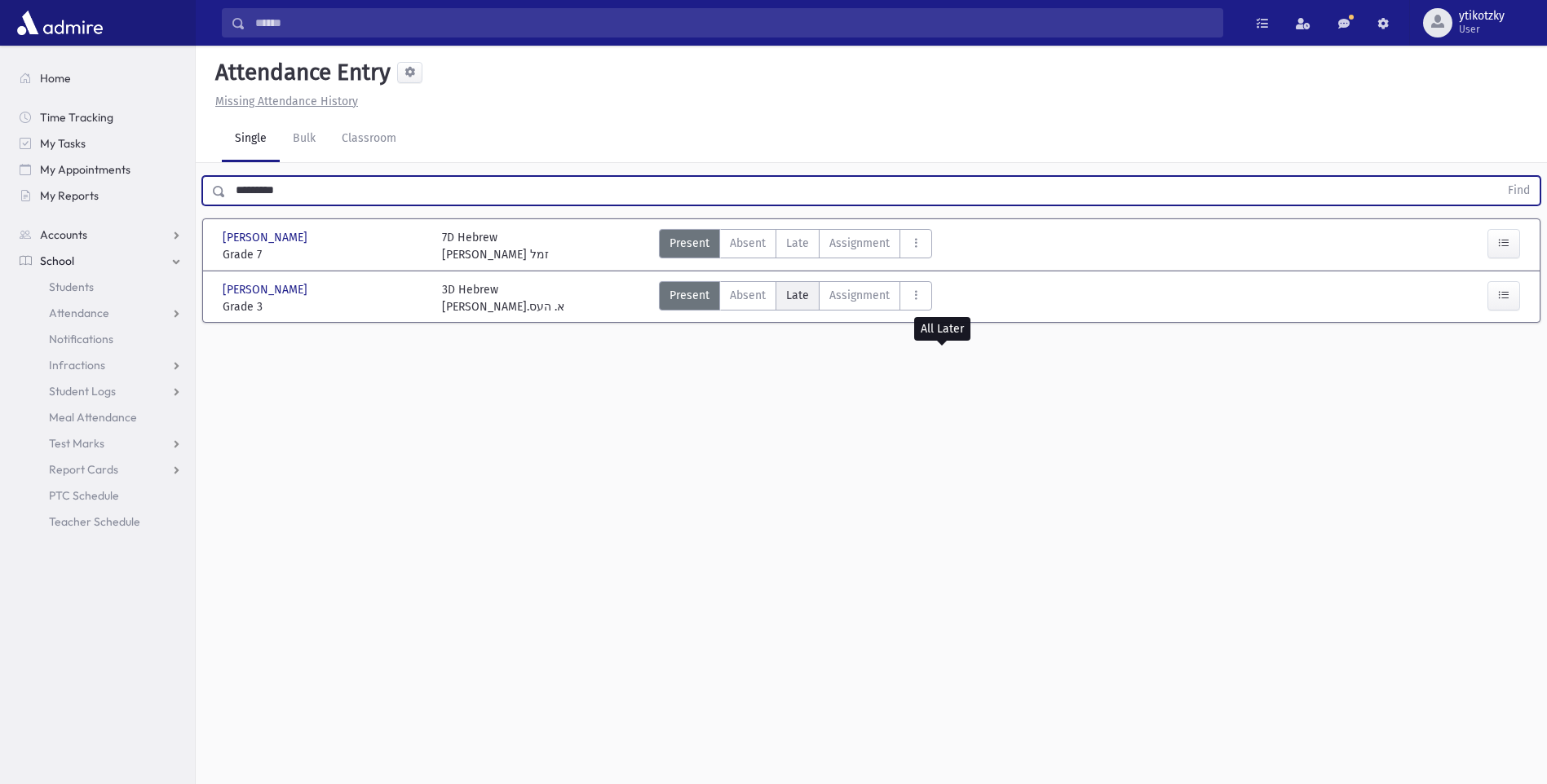
click at [797, 309] on label "Late Late" at bounding box center [798, 296] width 44 height 30
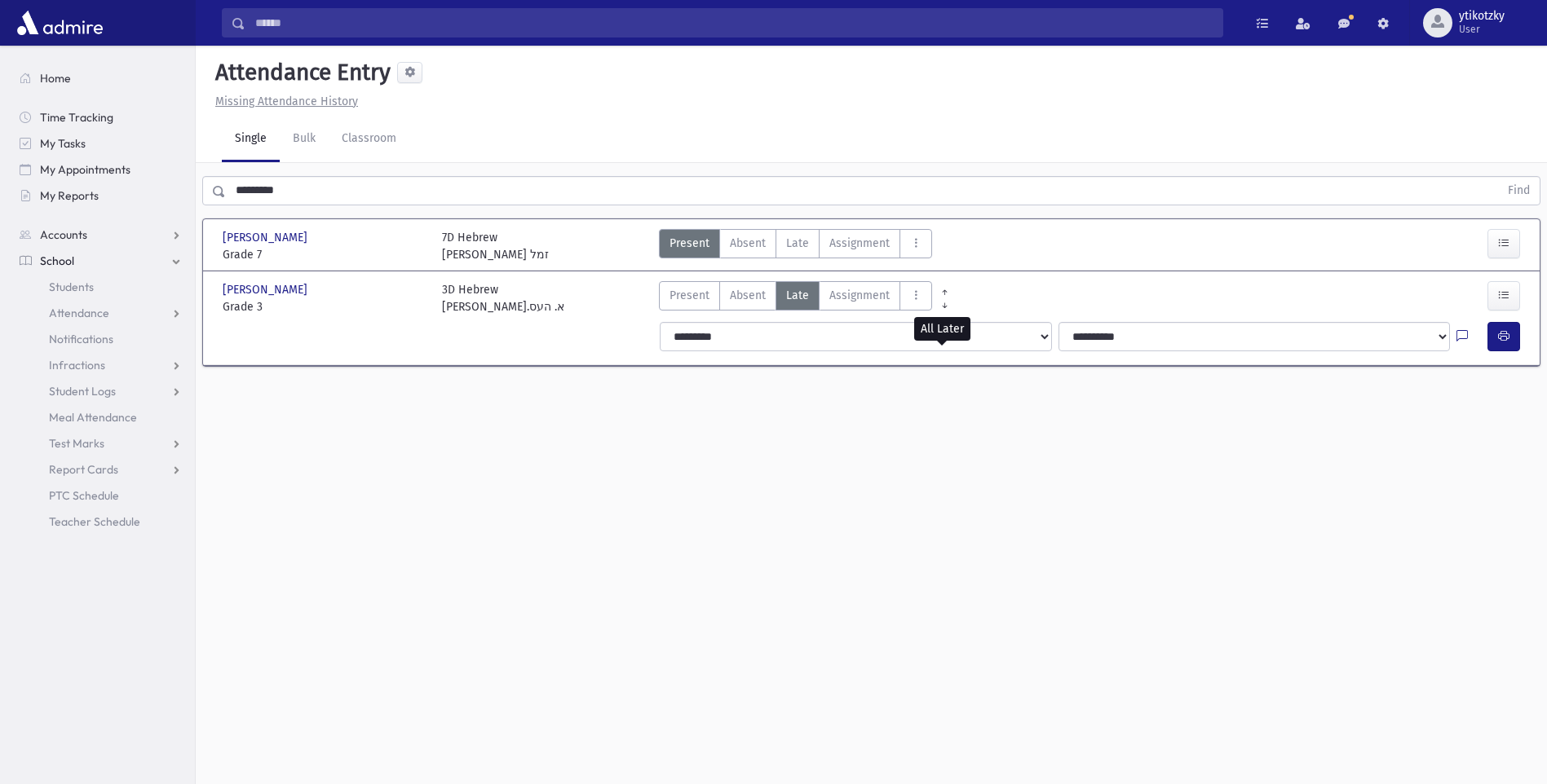
click at [1486, 322] on div at bounding box center [1472, 337] width 31 height 30
click at [1507, 346] on button "button" at bounding box center [1504, 337] width 32 height 30
drag, startPoint x: 190, startPoint y: 197, endPoint x: 177, endPoint y: 197, distance: 13.0
click at [179, 197] on div "Search Results All Accounts" at bounding box center [773, 410] width 1547 height 820
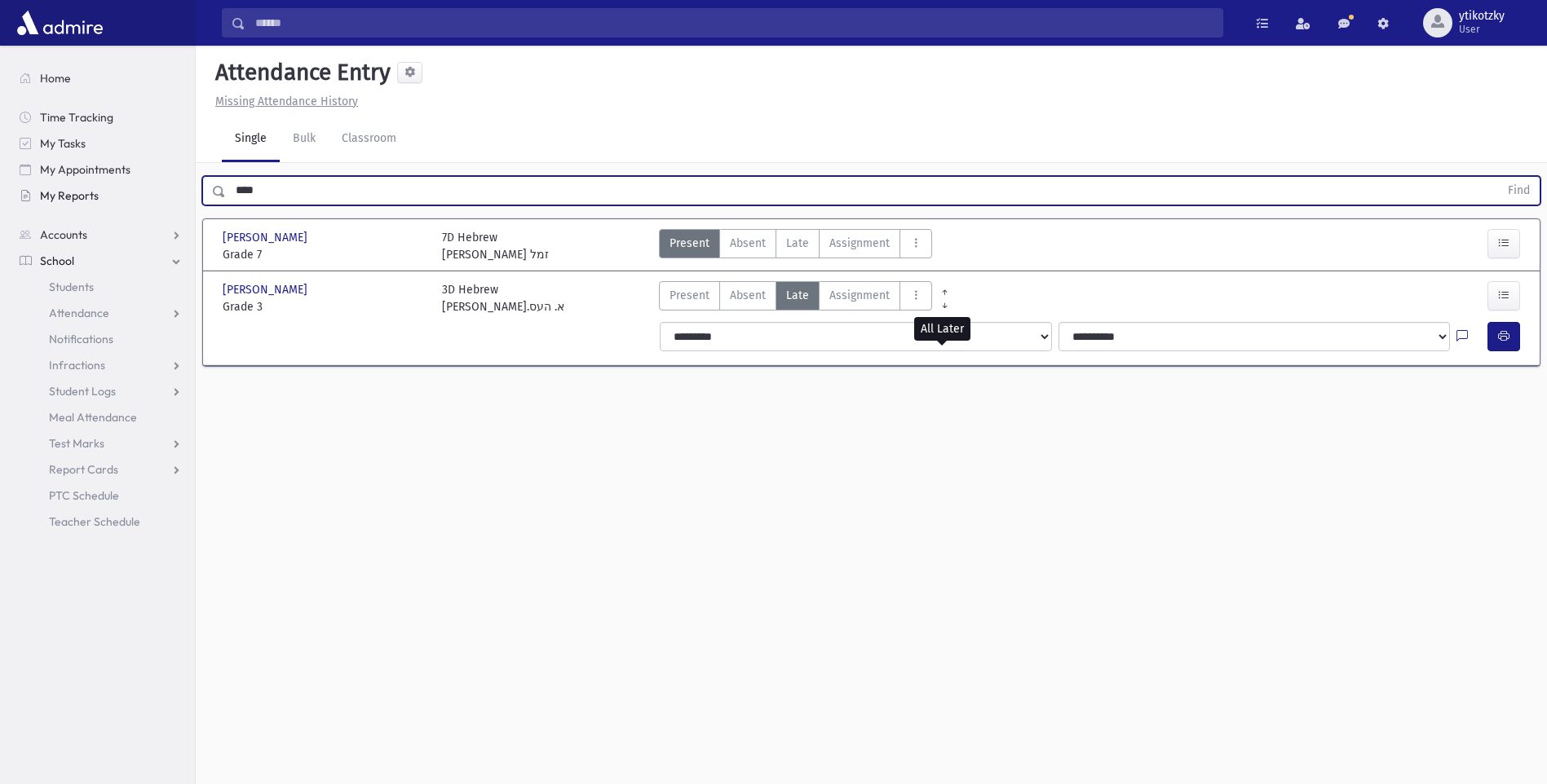
click at [1498, 176] on button "Find" at bounding box center [1519, 190] width 42 height 28
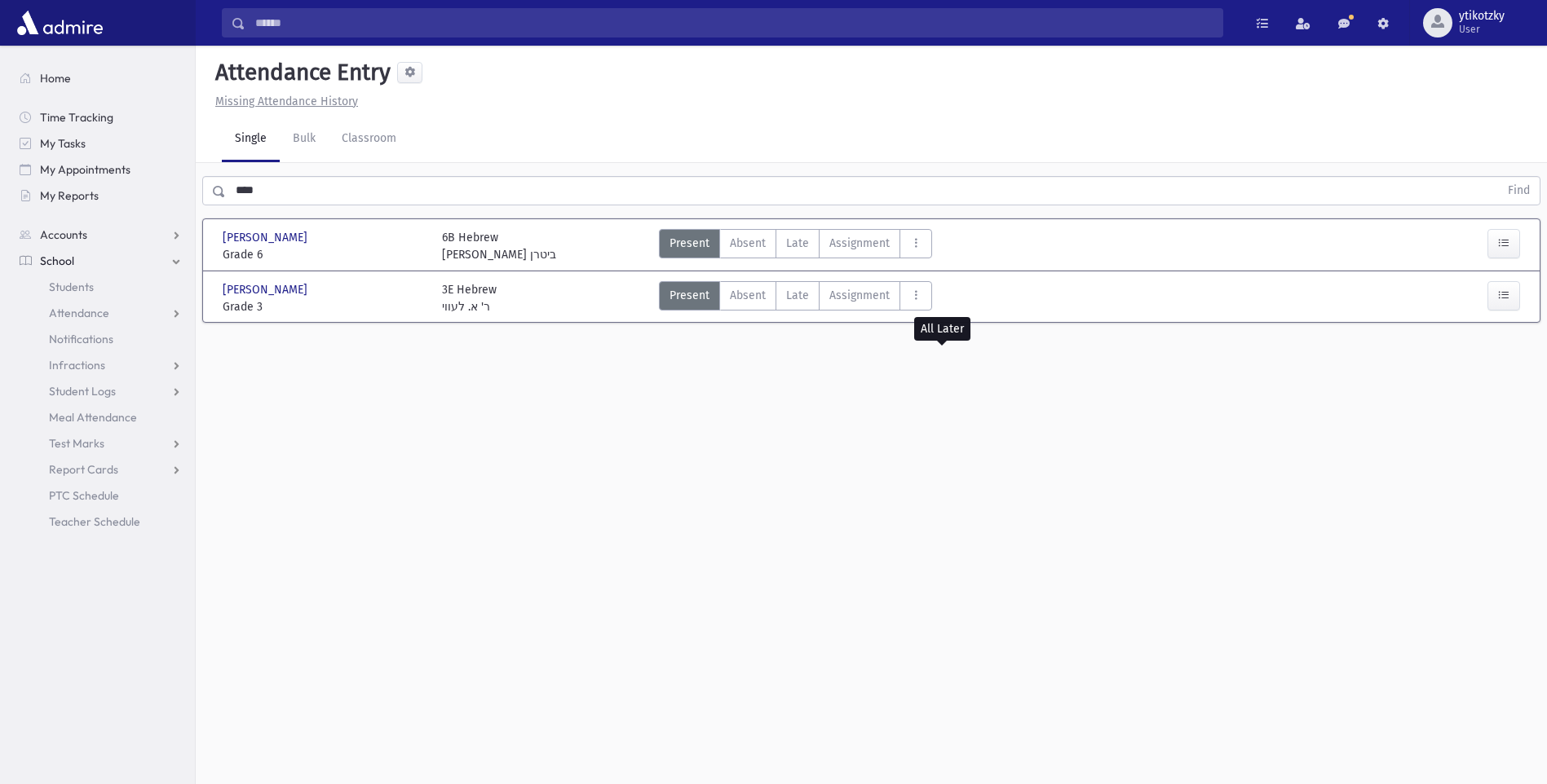
click at [802, 275] on div "Sabo, Shmuel Sabo, Shmuel Grade 3 Grade 3 3E Hebrew ר' א. לעווי Present P Absen…" at bounding box center [870, 297] width 1310 height 51
click at [800, 287] on span "Late" at bounding box center [798, 296] width 23 height 17
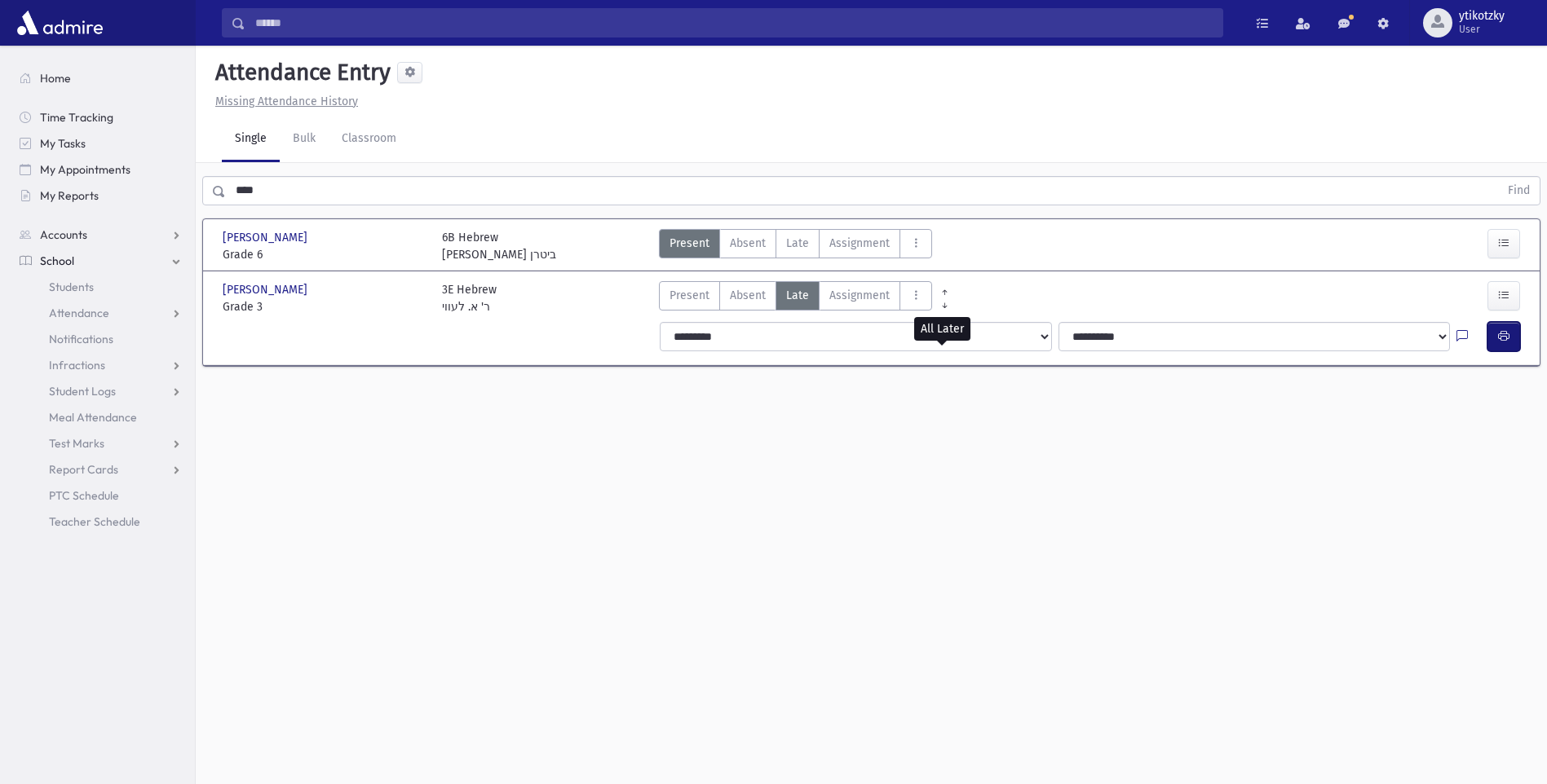
click at [1507, 330] on icon "button" at bounding box center [1504, 336] width 11 height 14
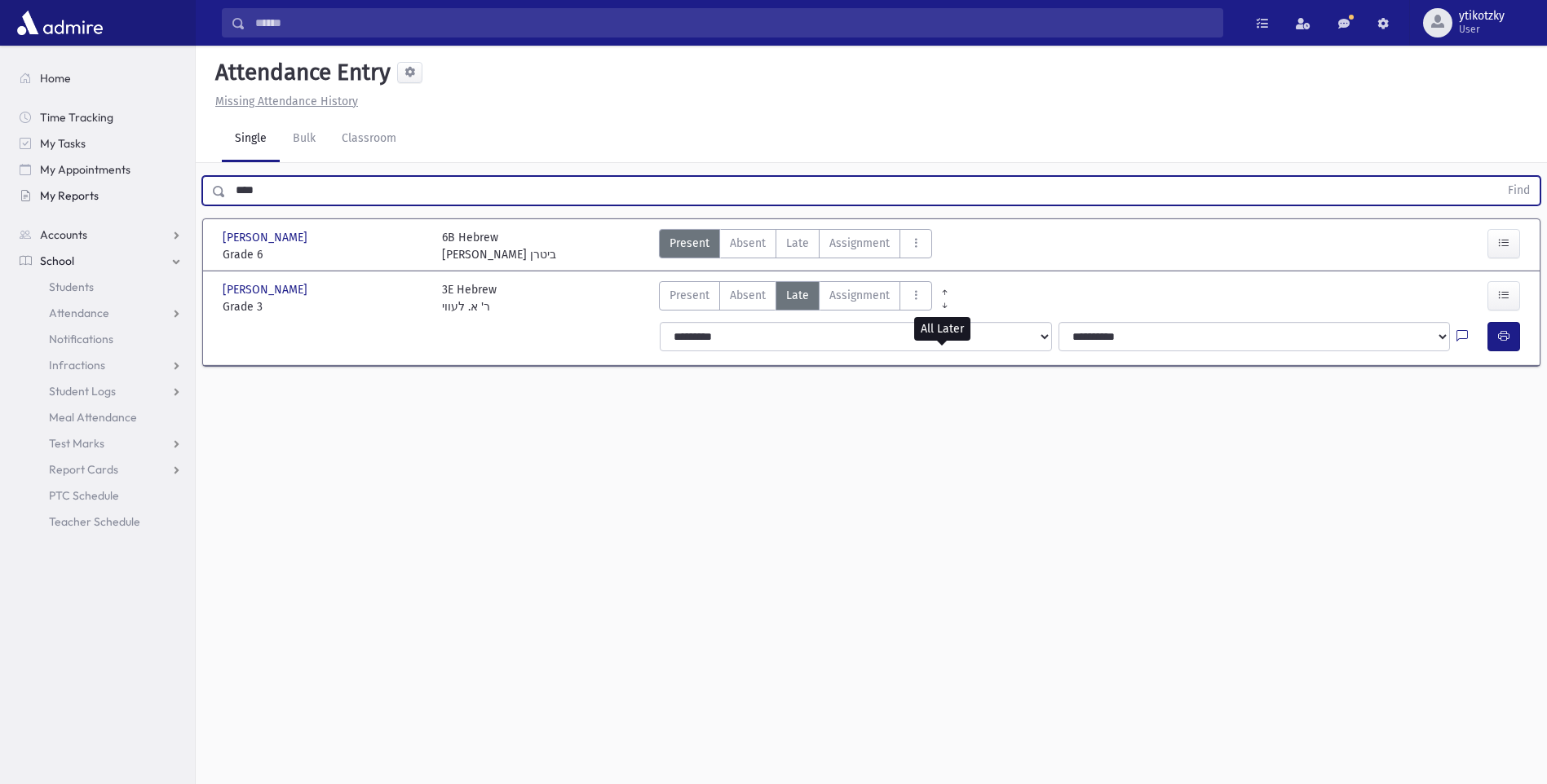
drag, startPoint x: 311, startPoint y: 194, endPoint x: 31, endPoint y: 187, distance: 280.1
click at [31, 187] on div "Search Results All Accounts" at bounding box center [773, 410] width 1547 height 820
click at [1498, 176] on button "Find" at bounding box center [1519, 190] width 42 height 28
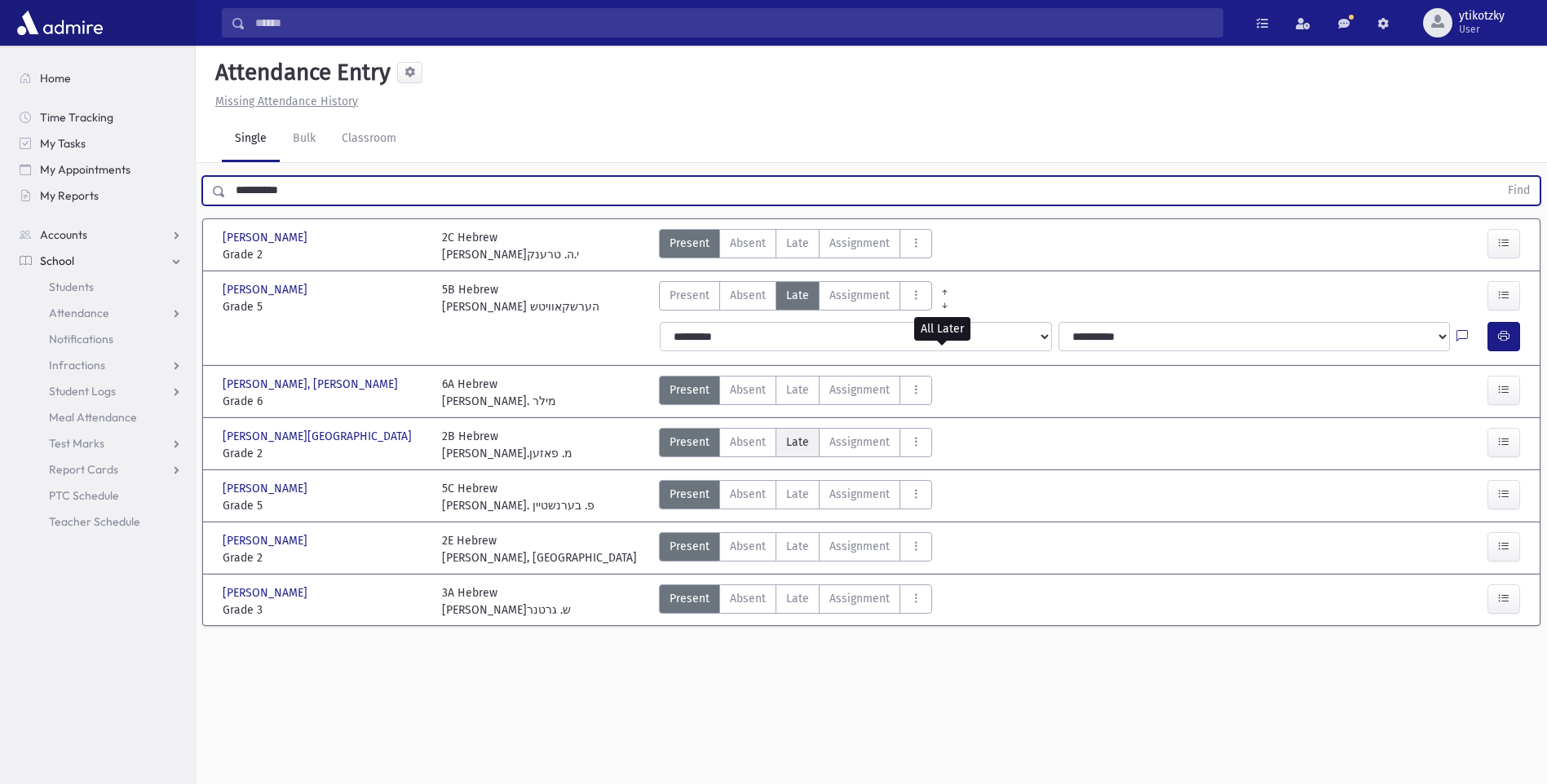
click at [783, 437] on label "Late Late" at bounding box center [798, 443] width 44 height 30
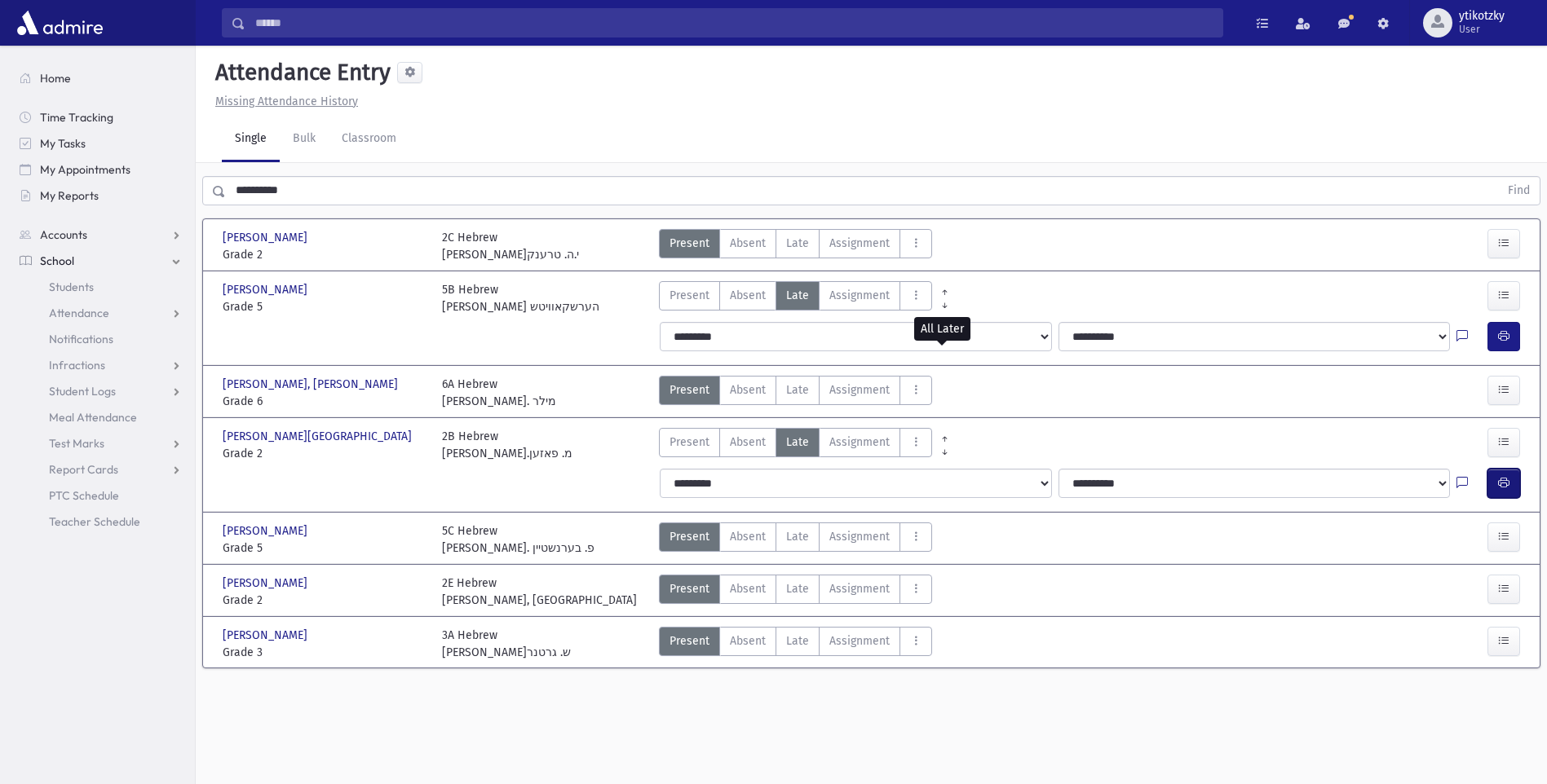
click at [1495, 485] on button "button" at bounding box center [1504, 483] width 32 height 30
drag, startPoint x: 307, startPoint y: 194, endPoint x: 193, endPoint y: 204, distance: 114.4
click at [194, 204] on div "Search Results All Accounts" at bounding box center [773, 410] width 1547 height 820
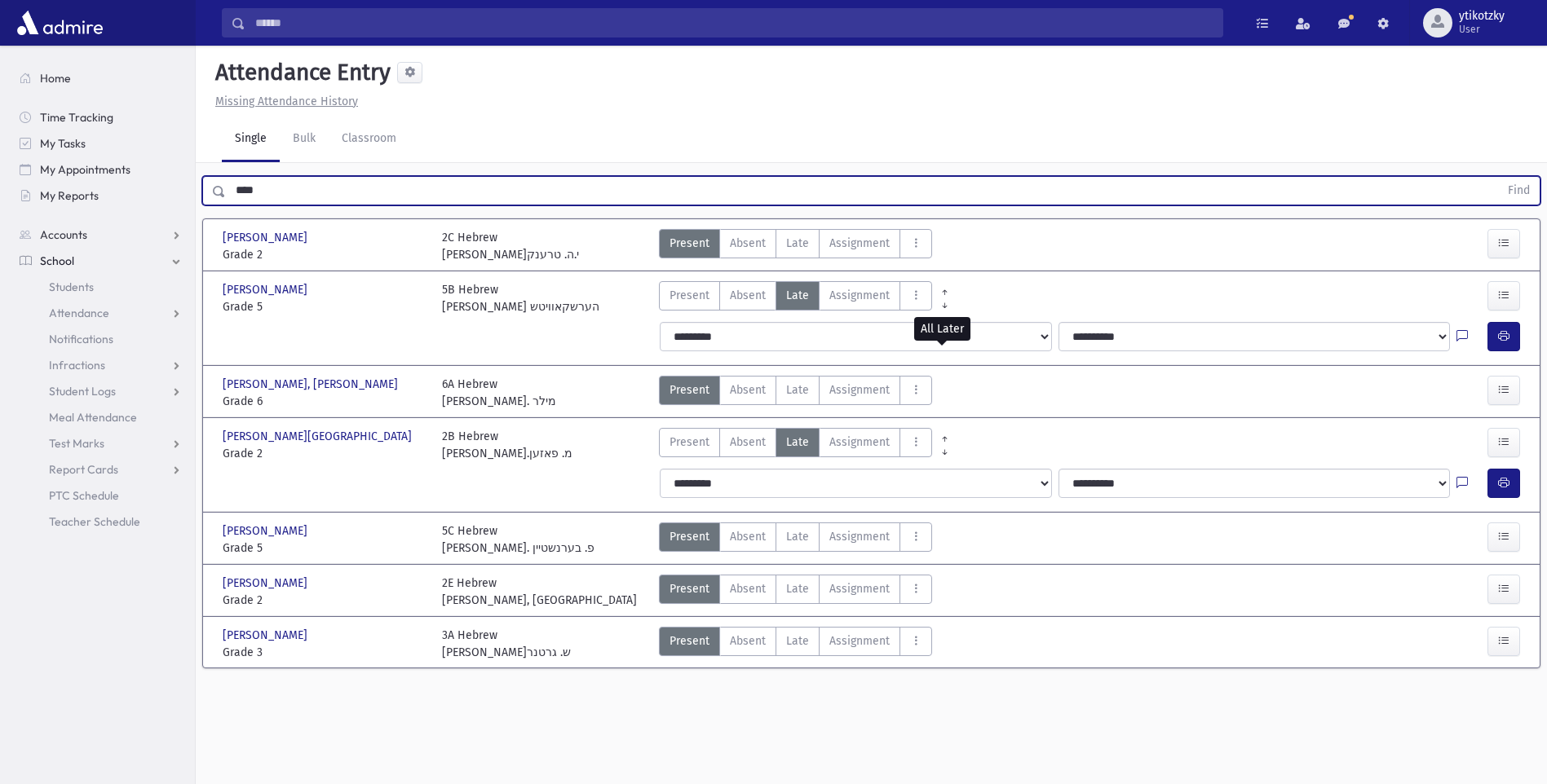
click at [1498, 176] on button "Find" at bounding box center [1519, 190] width 42 height 28
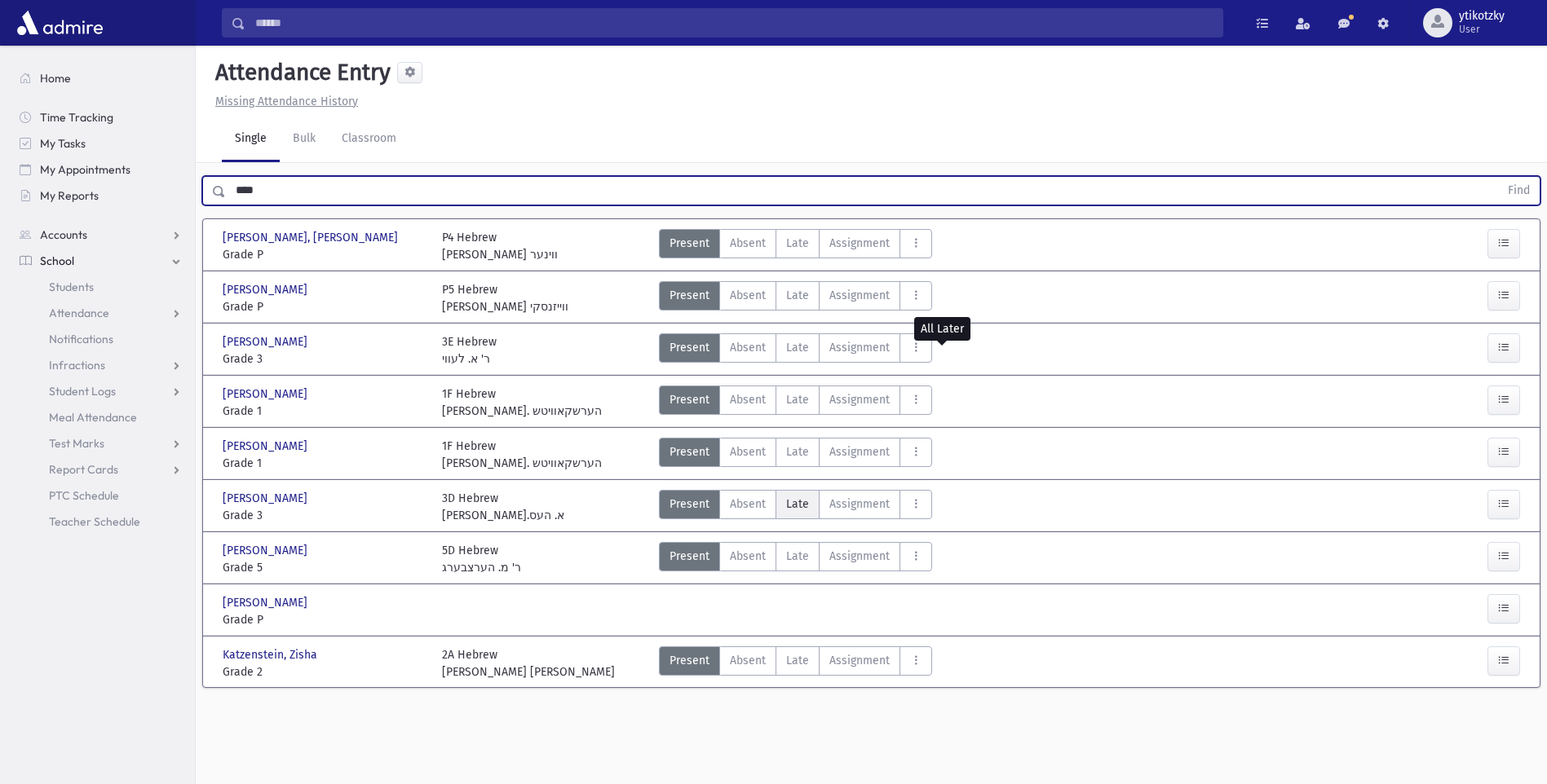
click at [793, 506] on span "Late" at bounding box center [798, 505] width 23 height 17
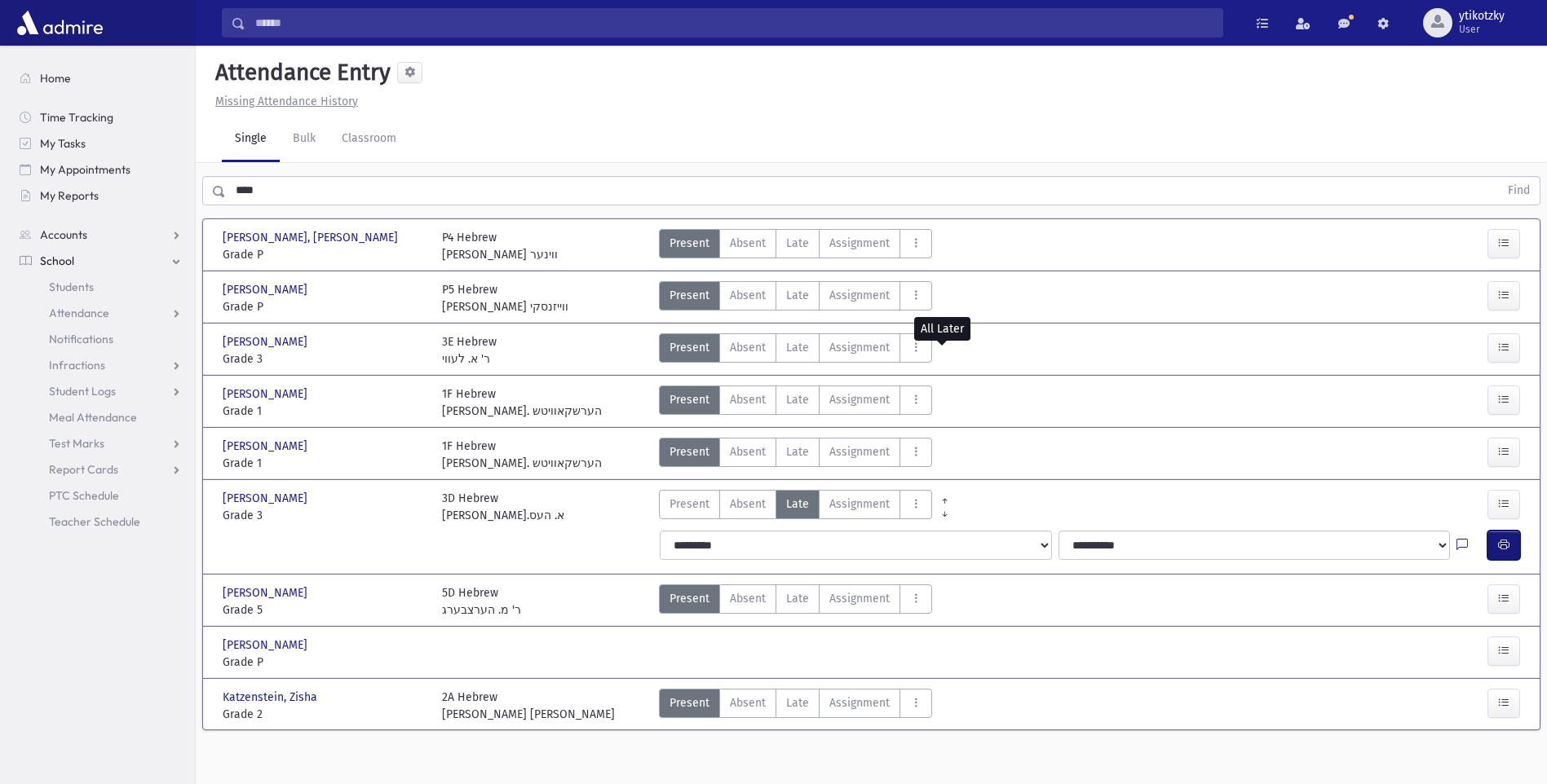
click at [1511, 547] on button "button" at bounding box center [1504, 545] width 32 height 30
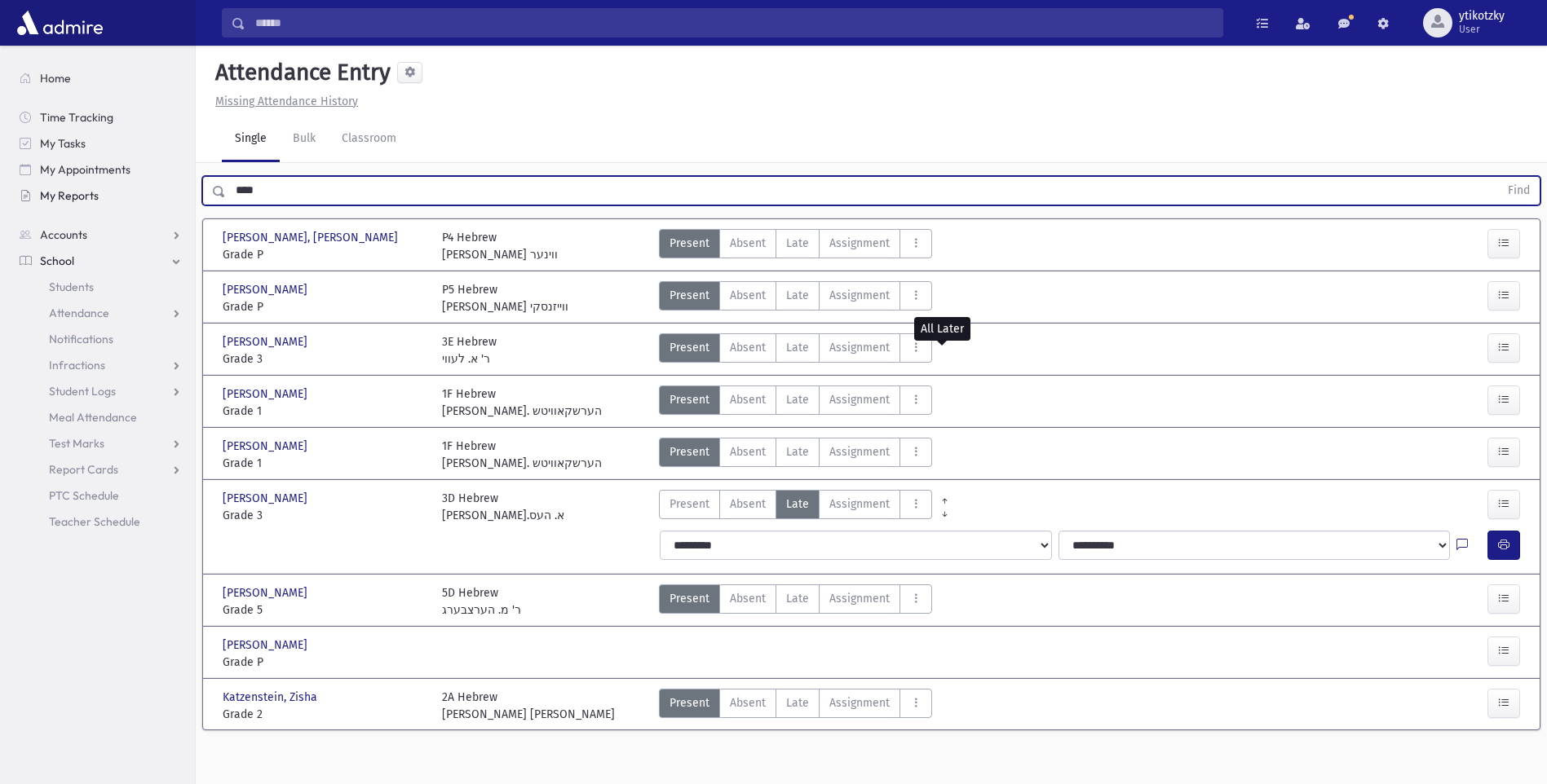
drag, startPoint x: 255, startPoint y: 196, endPoint x: 115, endPoint y: 206, distance: 140.4
click at [115, 206] on div "Search Results All Accounts" at bounding box center [773, 410] width 1547 height 820
click at [796, 453] on span "Late" at bounding box center [798, 452] width 23 height 17
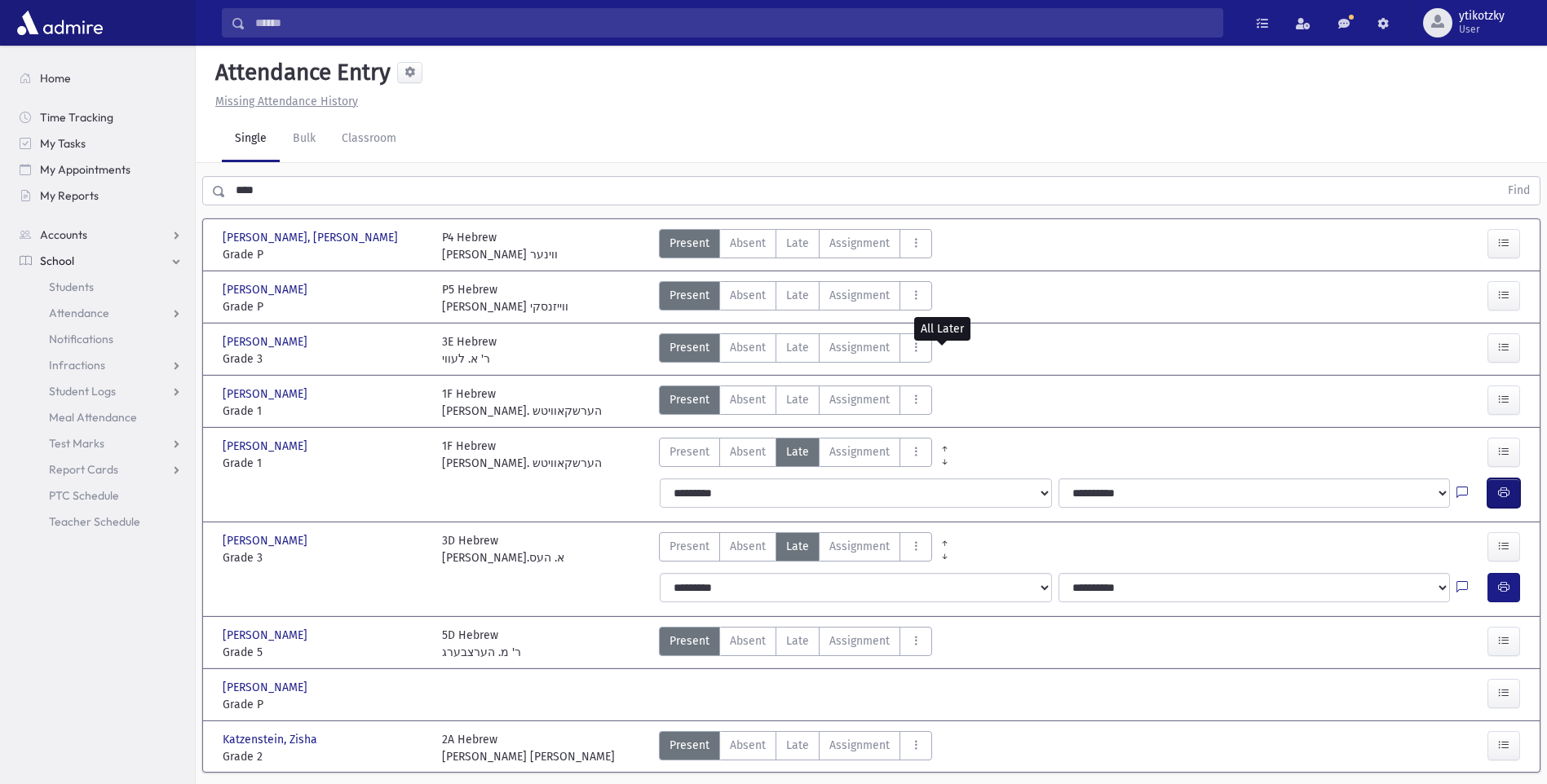
click at [1509, 490] on button "button" at bounding box center [1504, 493] width 32 height 30
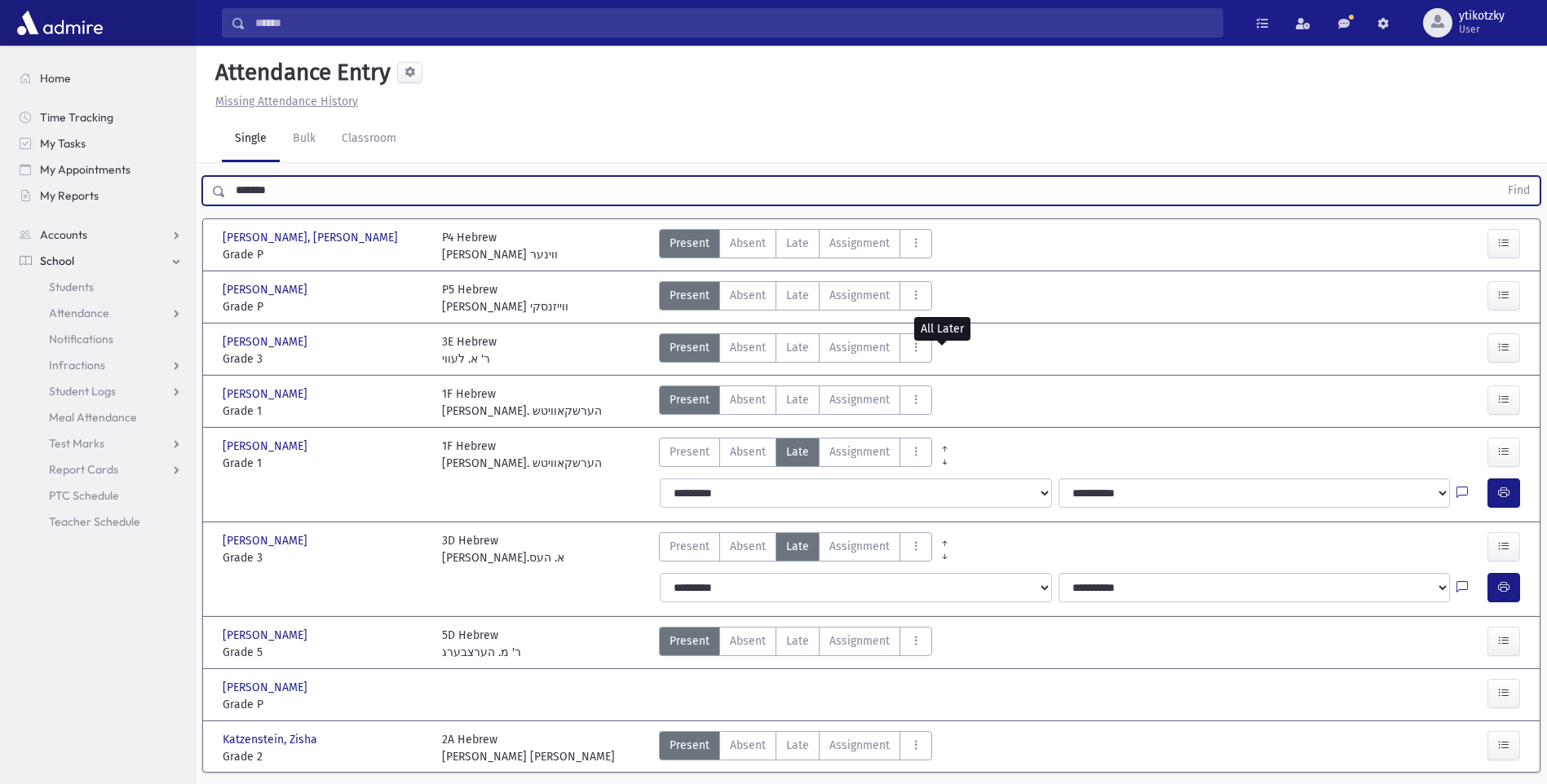
click at [1498, 176] on button "Find" at bounding box center [1519, 190] width 42 height 28
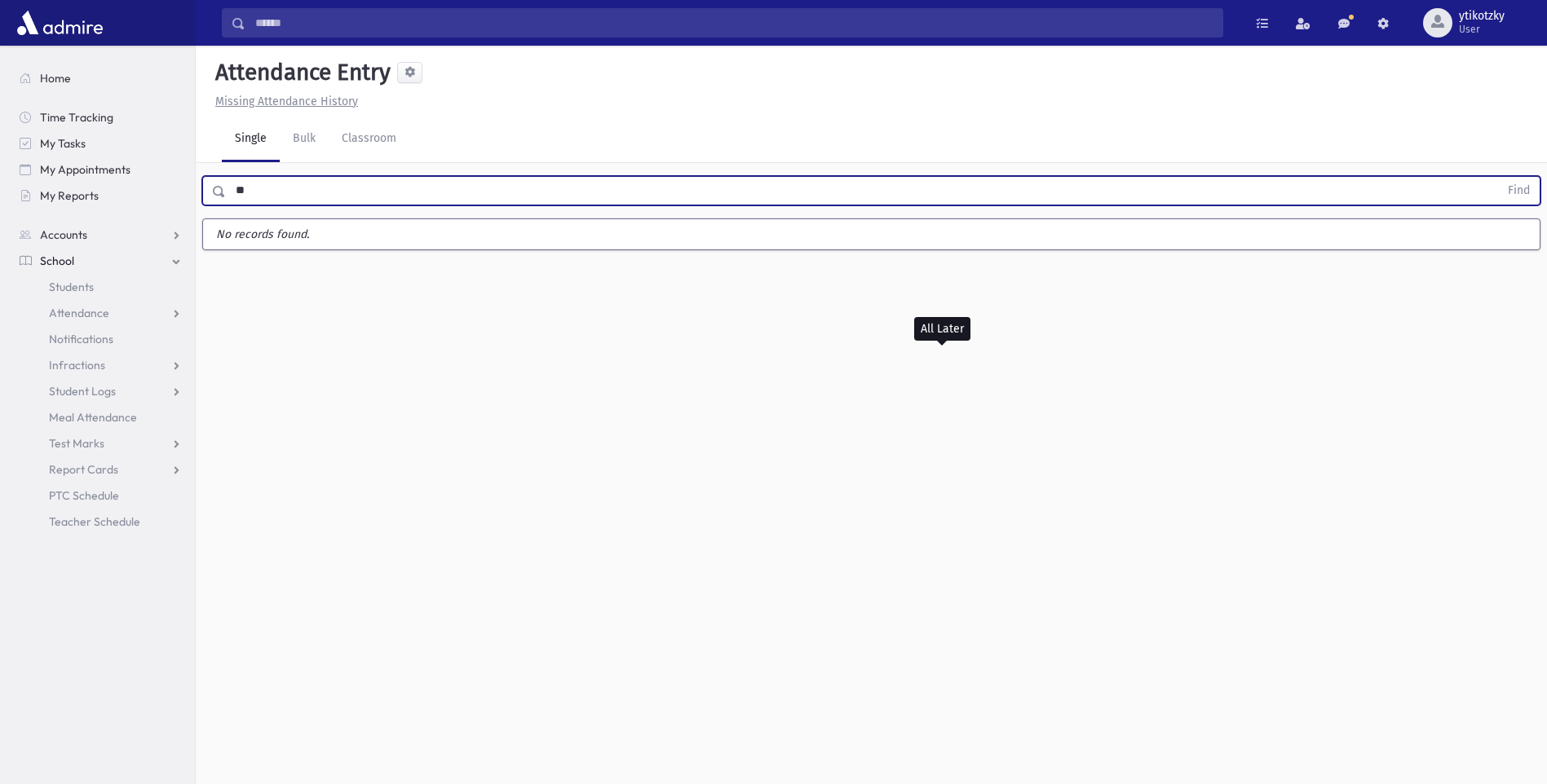
type input "*"
click at [1498, 176] on button "Find" at bounding box center [1519, 190] width 42 height 28
type input "*"
click at [1498, 176] on button "Find" at bounding box center [1519, 190] width 42 height 28
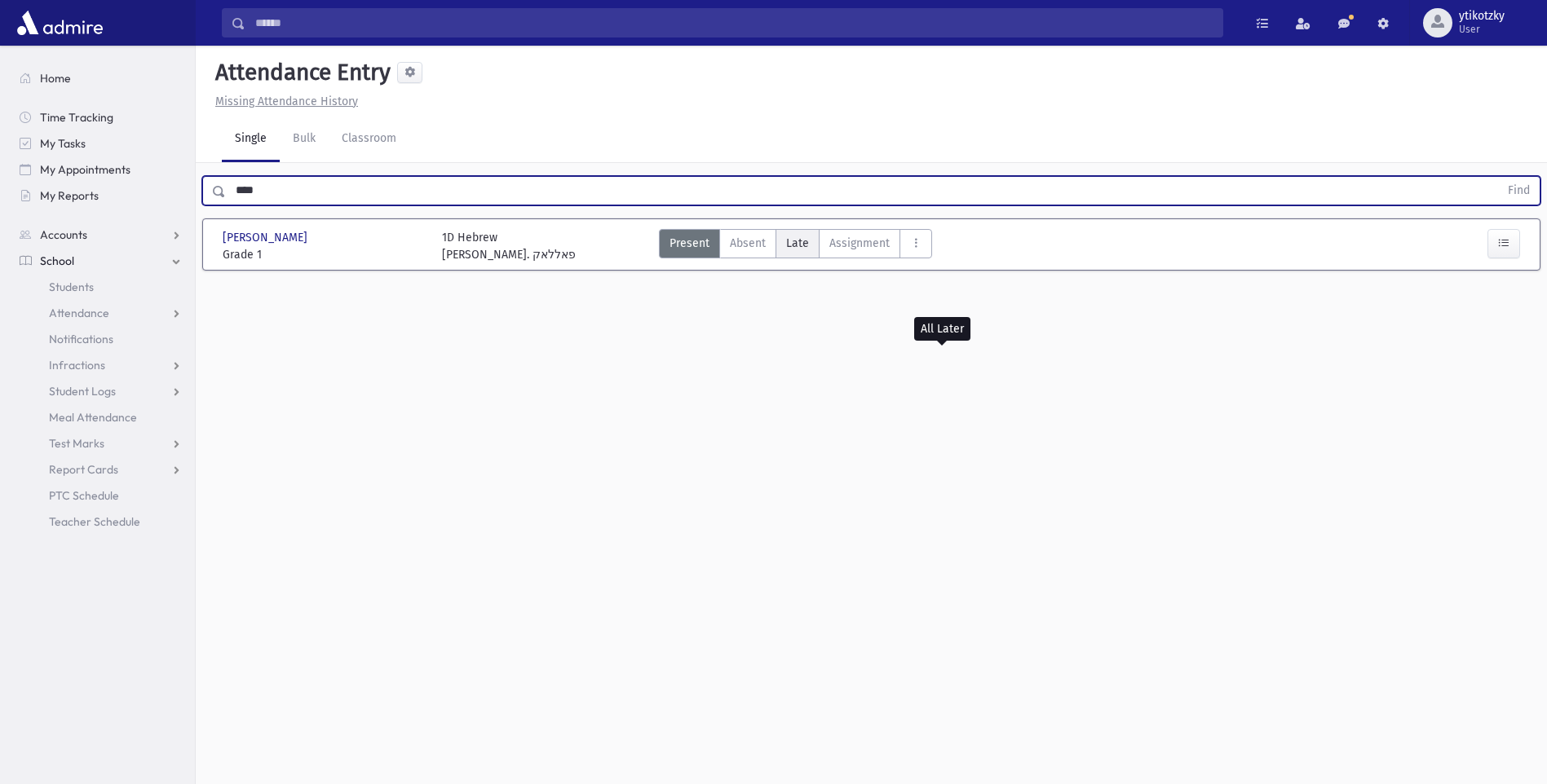
click at [808, 243] on label "Late Late" at bounding box center [798, 243] width 44 height 30
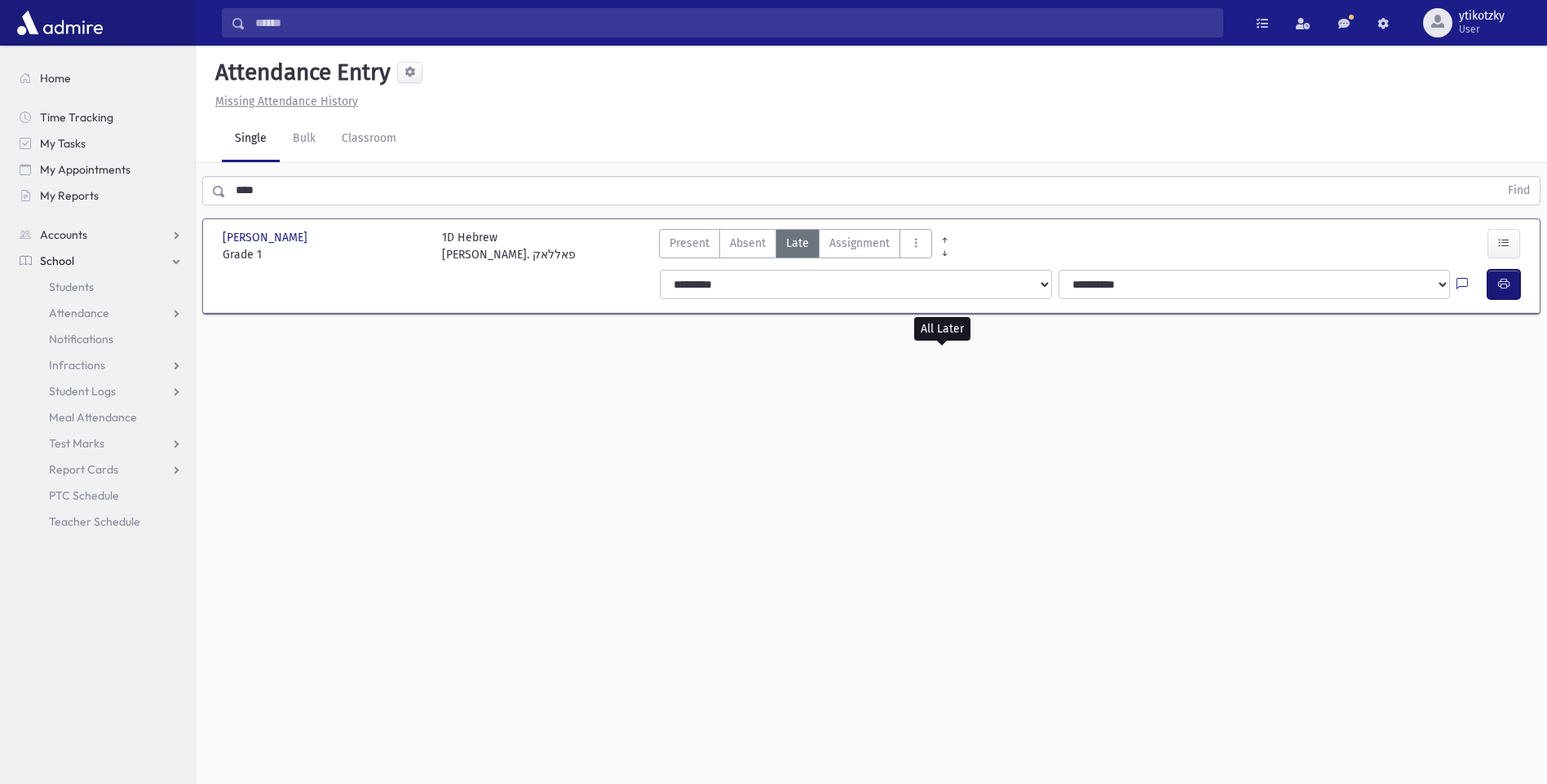
click at [1499, 284] on icon "button" at bounding box center [1504, 284] width 11 height 14
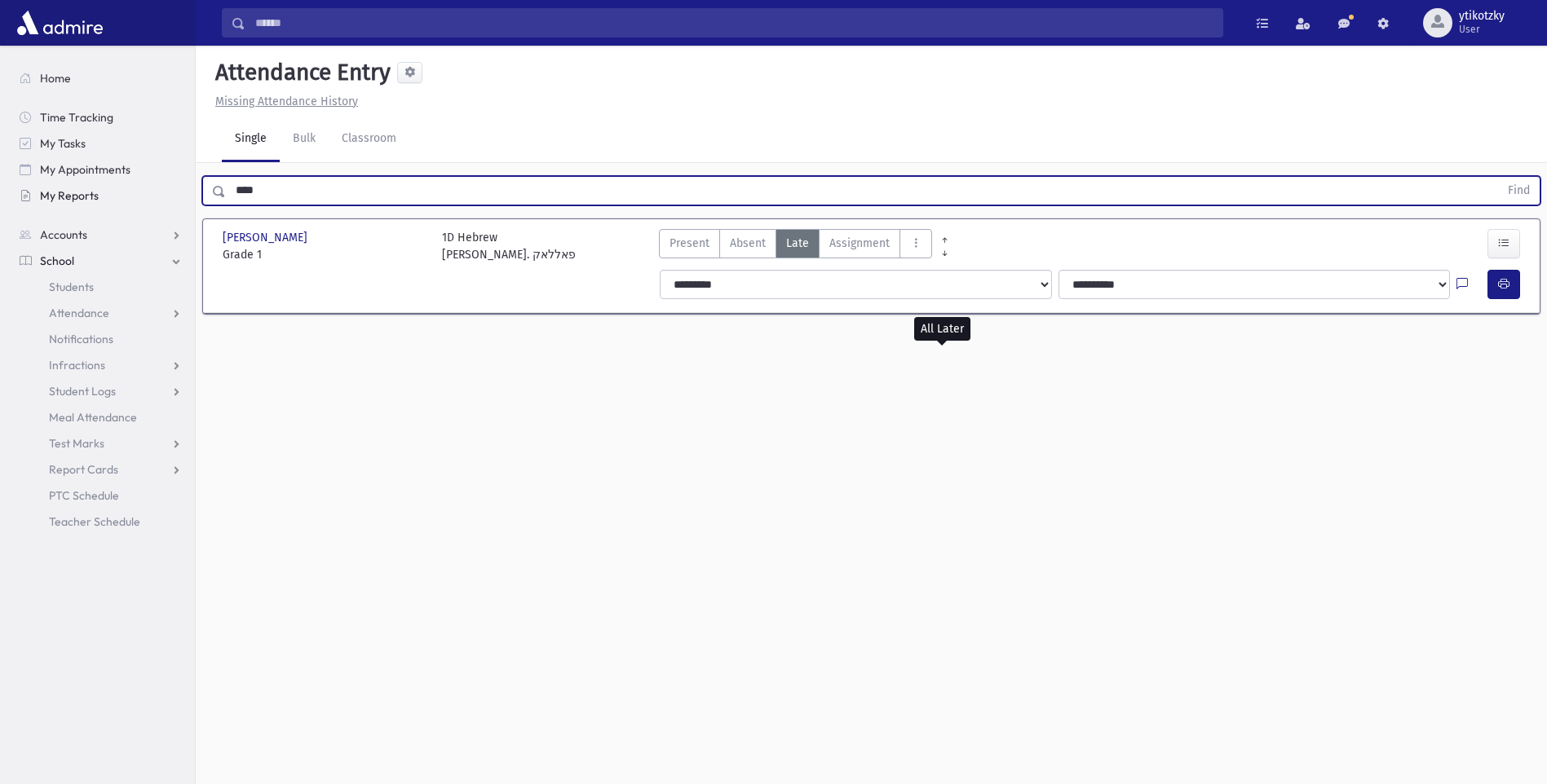
drag, startPoint x: 263, startPoint y: 196, endPoint x: 178, endPoint y: 191, distance: 85.1
click at [178, 191] on div "Search Results All Accounts" at bounding box center [773, 410] width 1547 height 820
click at [1498, 176] on button "Find" at bounding box center [1519, 190] width 42 height 28
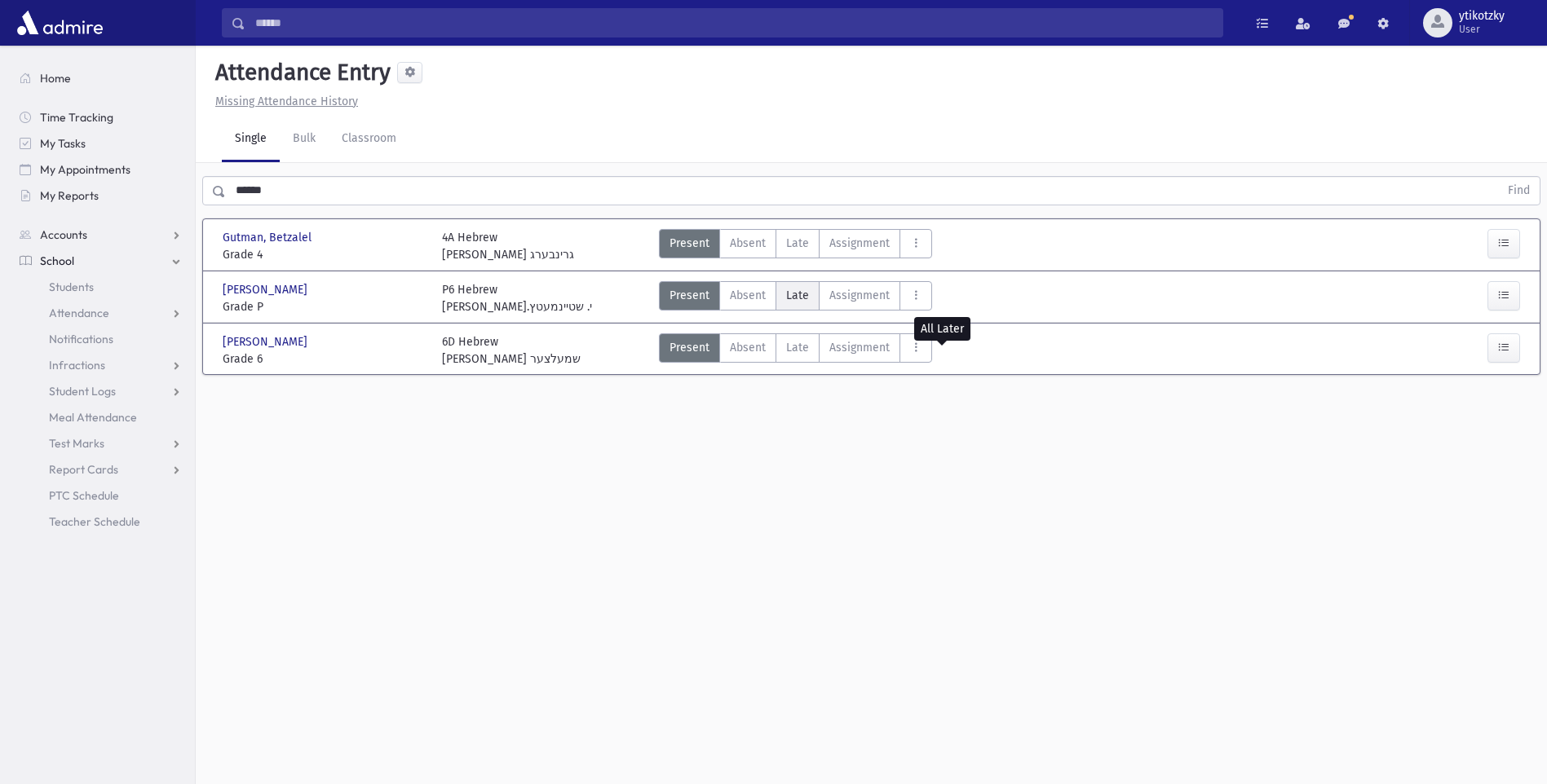
click at [811, 298] on label "Late Late" at bounding box center [798, 296] width 44 height 30
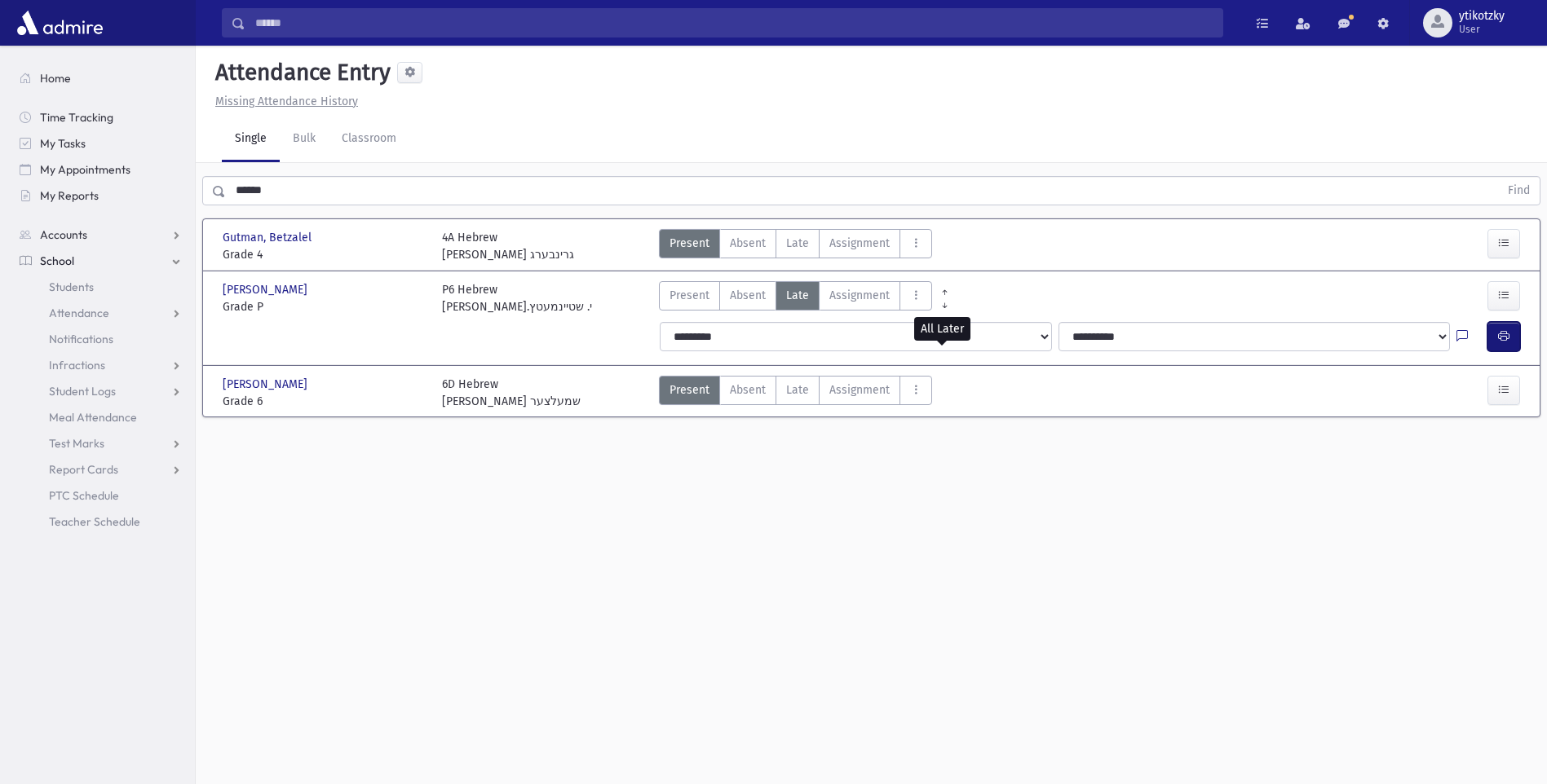
click at [1516, 342] on button "button" at bounding box center [1504, 337] width 32 height 30
drag, startPoint x: 323, startPoint y: 191, endPoint x: 205, endPoint y: 188, distance: 118.0
click at [205, 188] on div "****** Find" at bounding box center [871, 191] width 1338 height 30
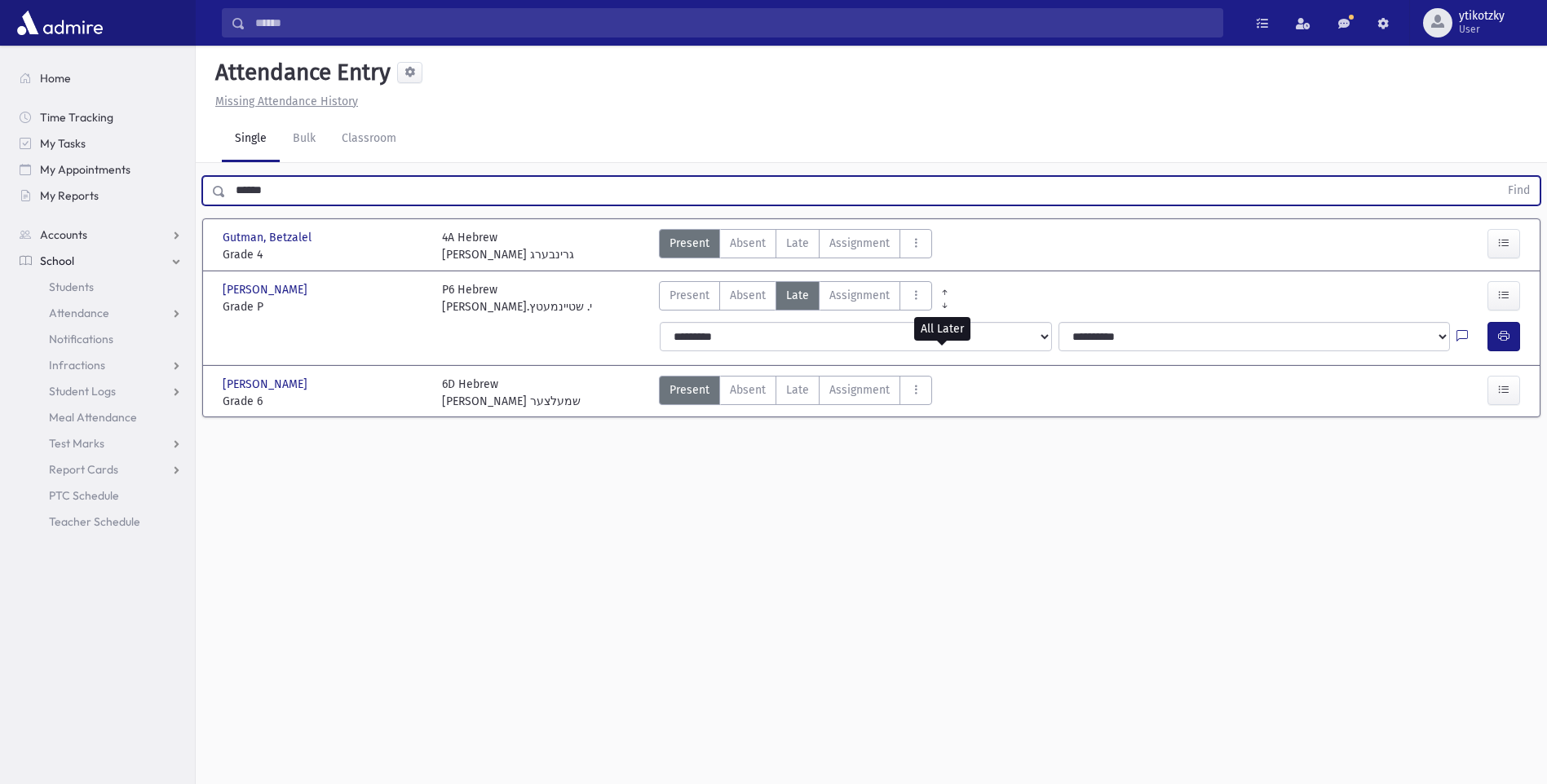
click at [1498, 176] on button "Find" at bounding box center [1519, 190] width 42 height 28
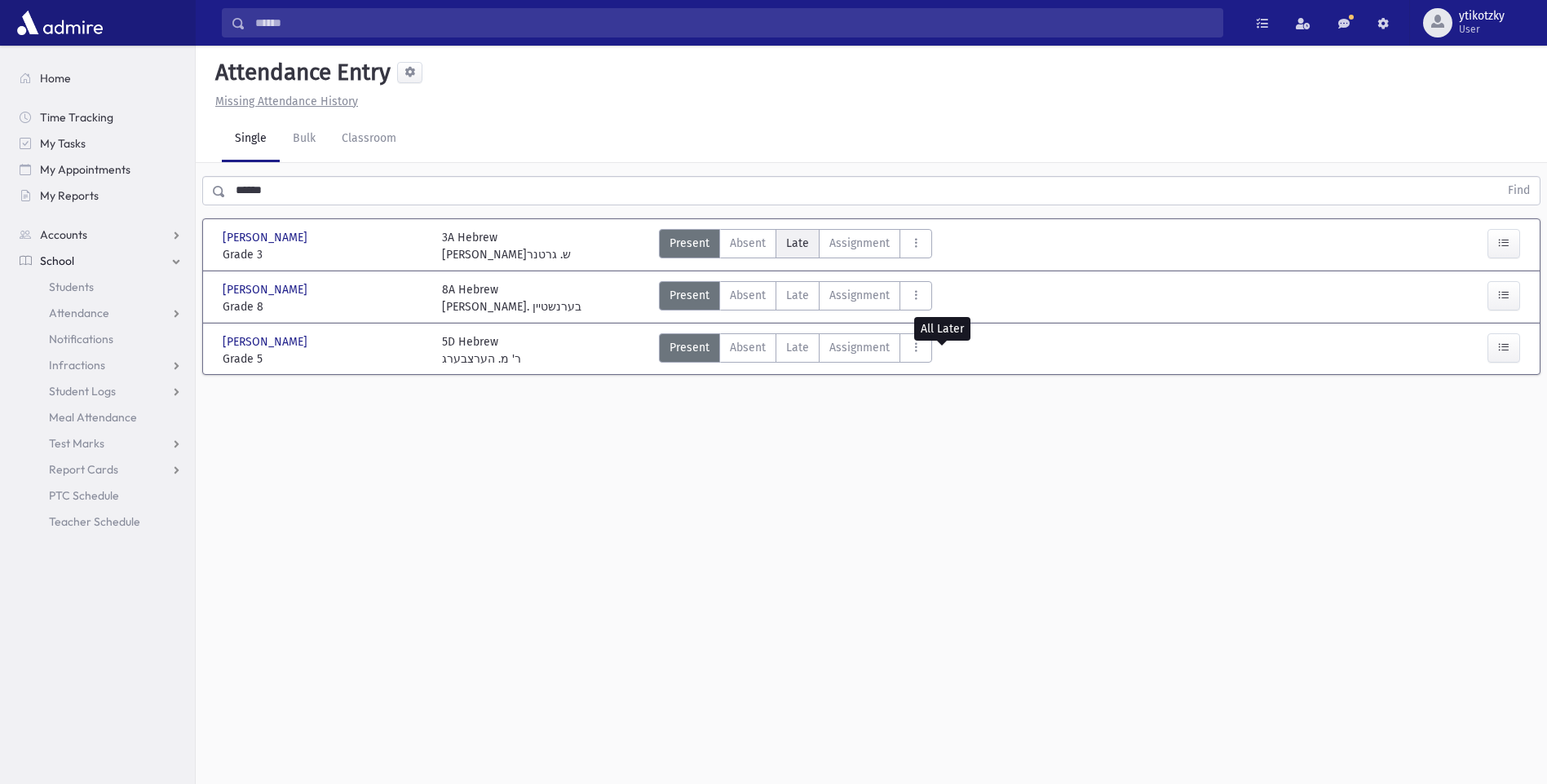
click at [791, 237] on span "Late" at bounding box center [798, 243] width 23 height 17
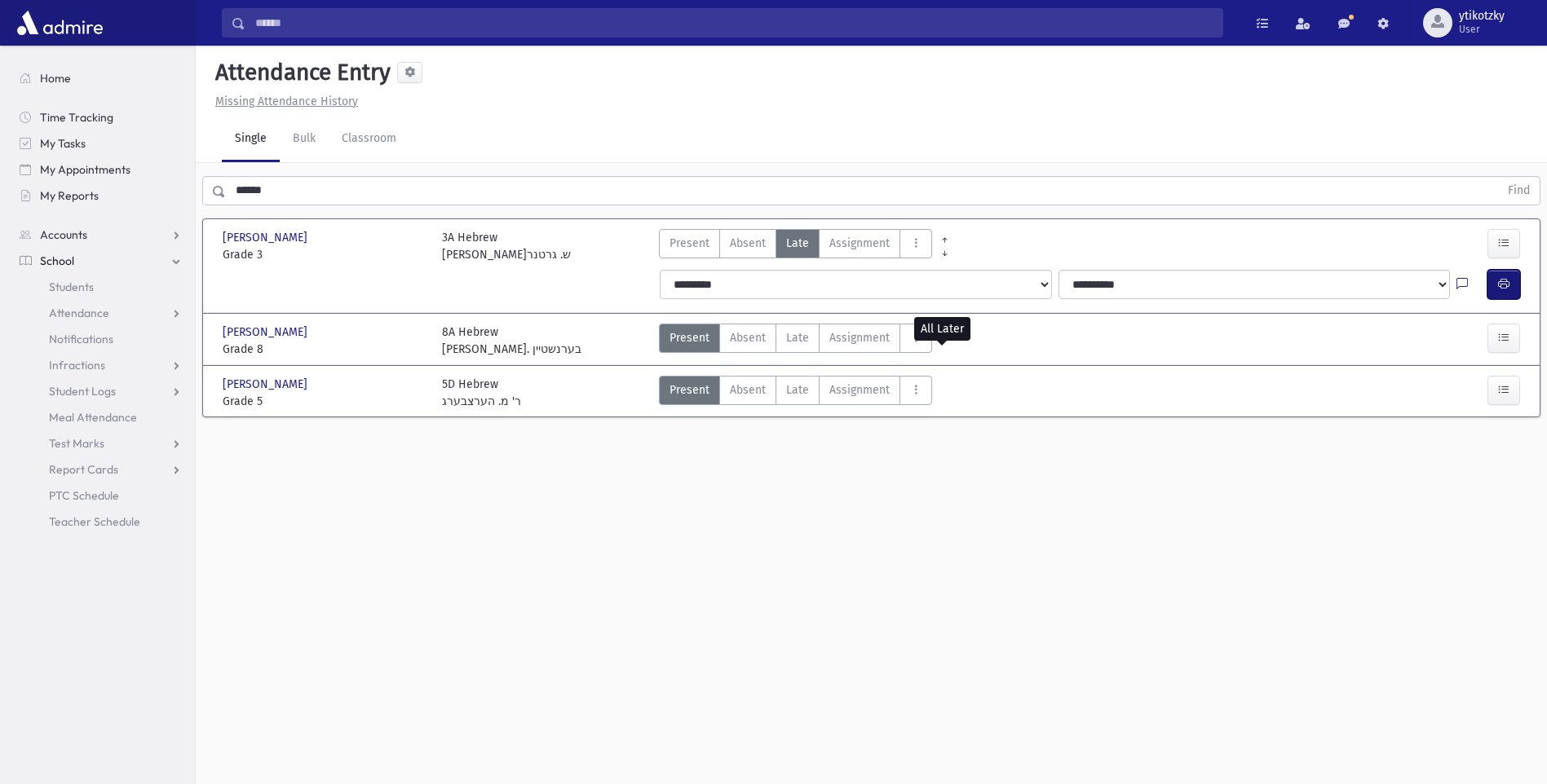
click at [1511, 286] on button "button" at bounding box center [1504, 284] width 32 height 30
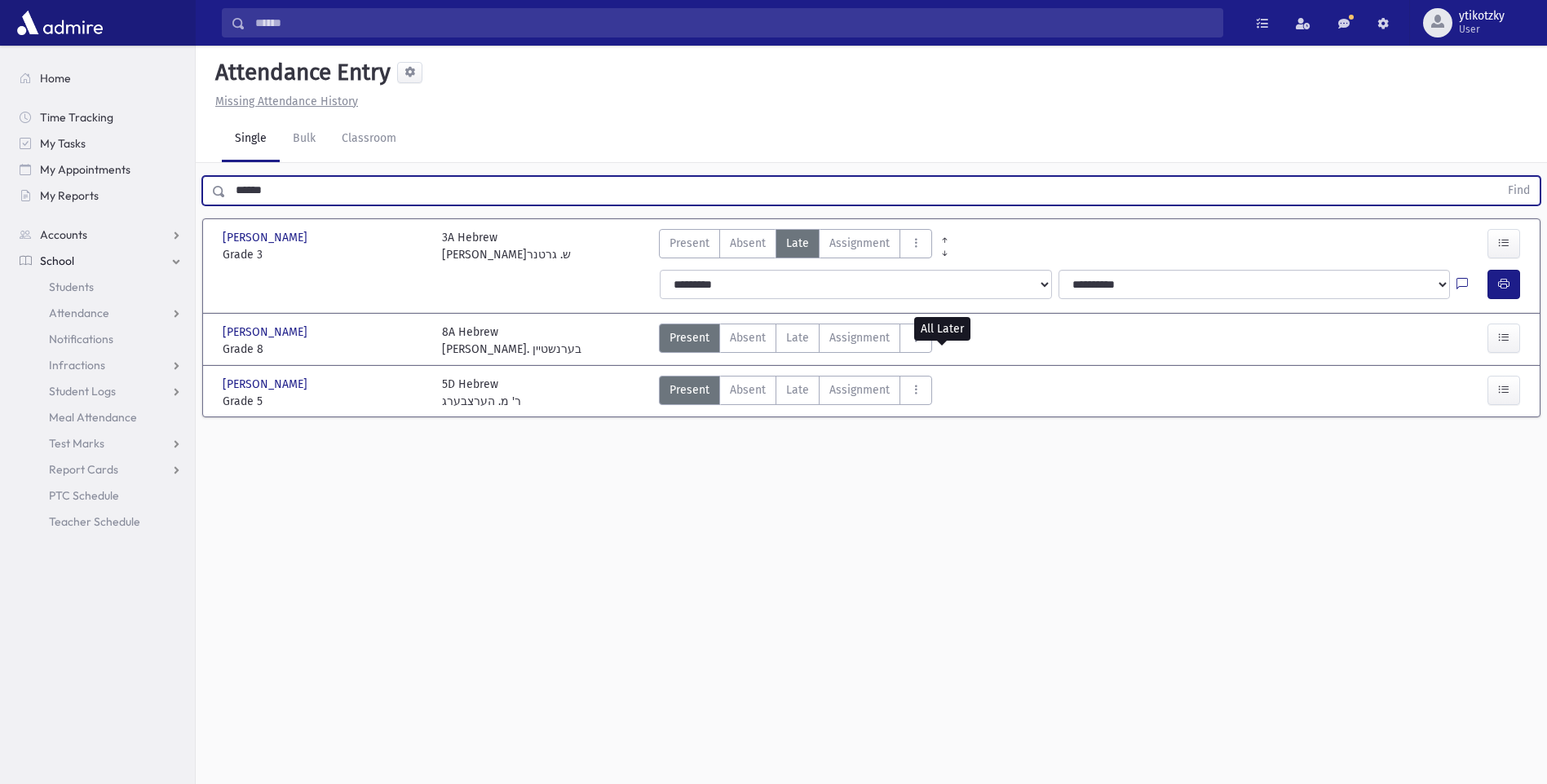
drag, startPoint x: 270, startPoint y: 189, endPoint x: 211, endPoint y: 189, distance: 59.0
click at [213, 189] on div "****** Find" at bounding box center [871, 191] width 1338 height 30
click at [1498, 176] on button "Find" at bounding box center [1519, 190] width 42 height 28
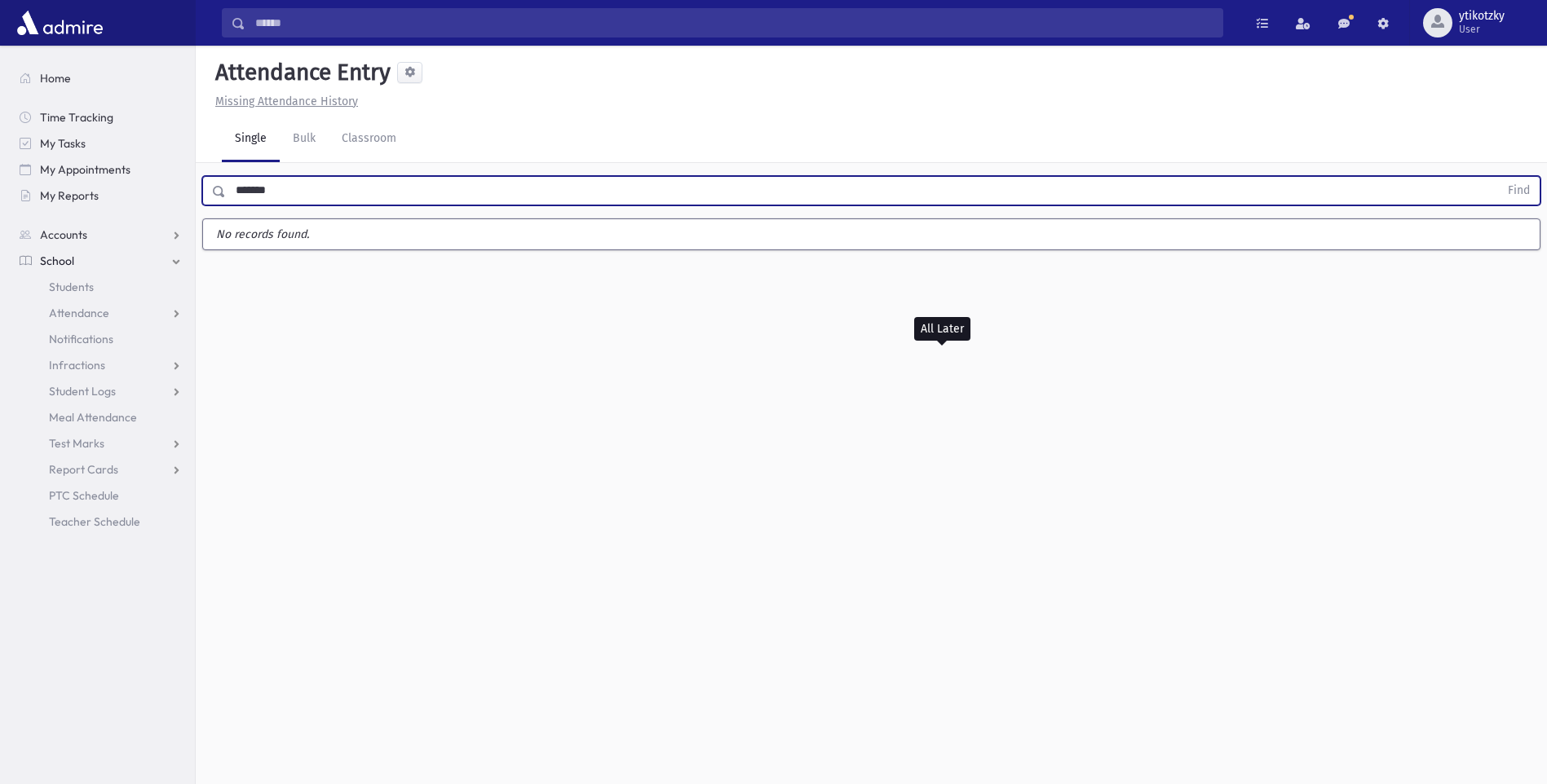
click at [1498, 176] on button "Find" at bounding box center [1519, 190] width 42 height 28
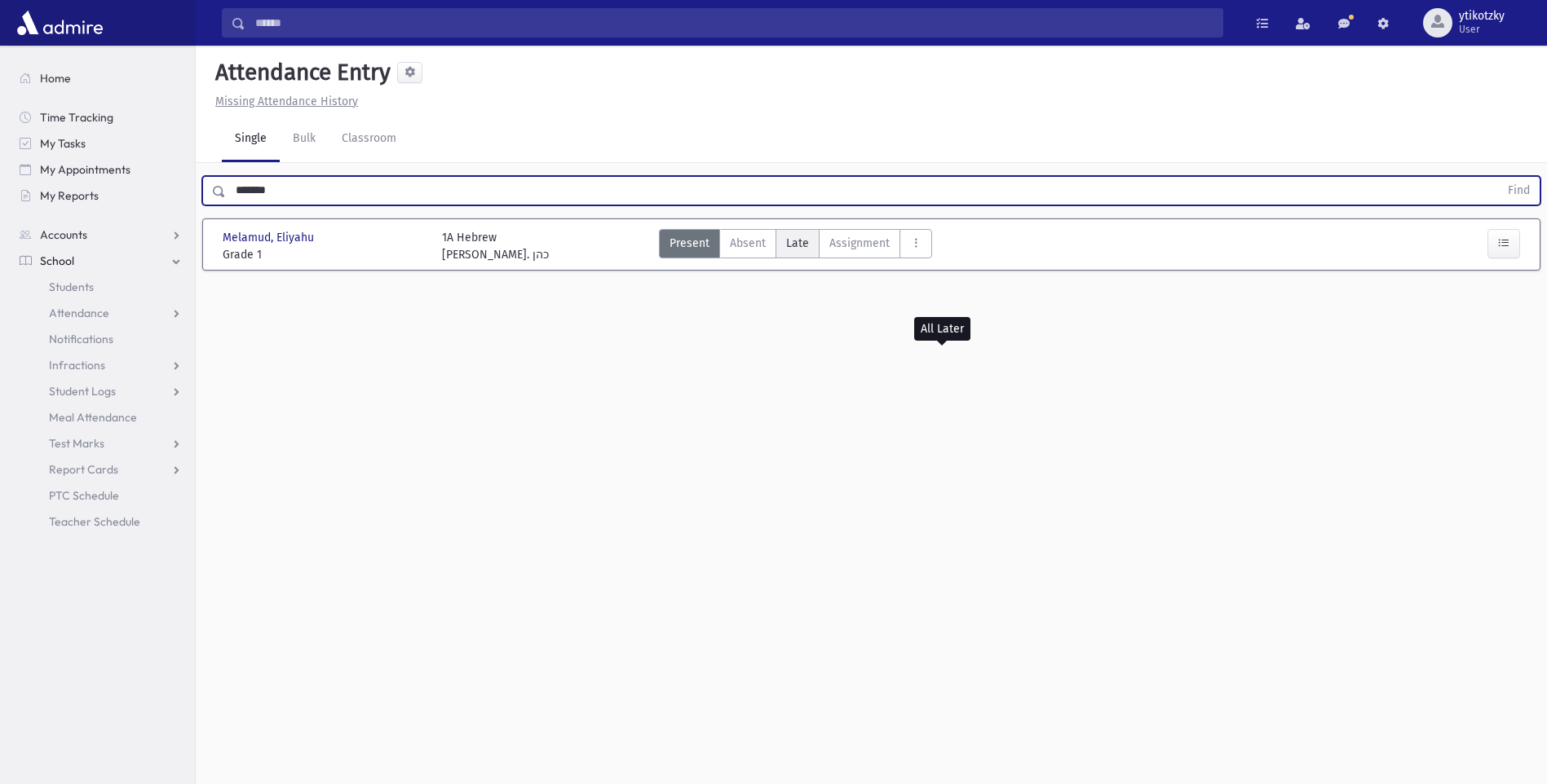
click at [801, 256] on div "Present P Absent A Late Late Assignment Assignment Cut C Disrespectful" at bounding box center [795, 246] width 273 height 34
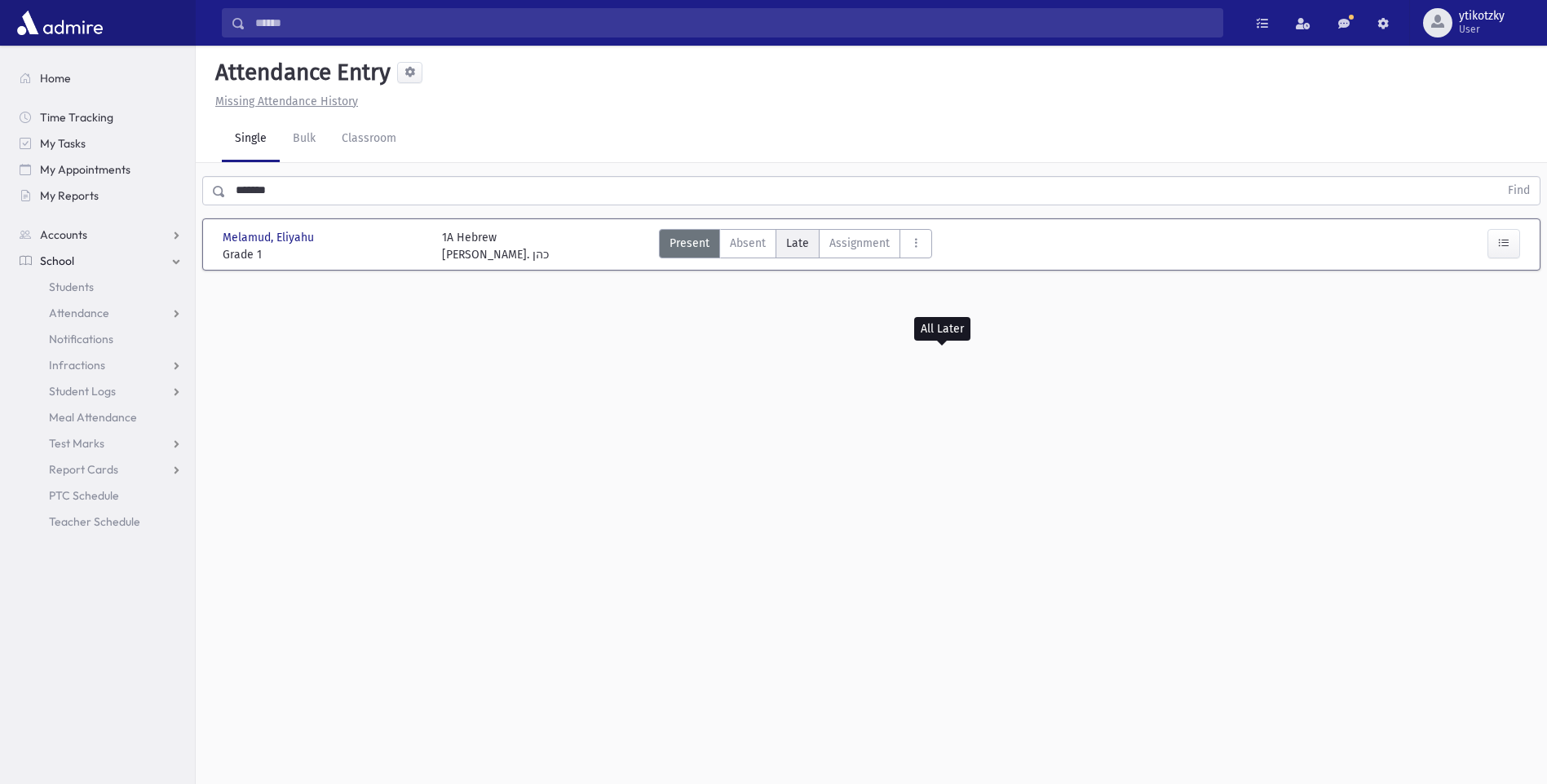
click at [801, 253] on label "Late Late" at bounding box center [798, 243] width 44 height 30
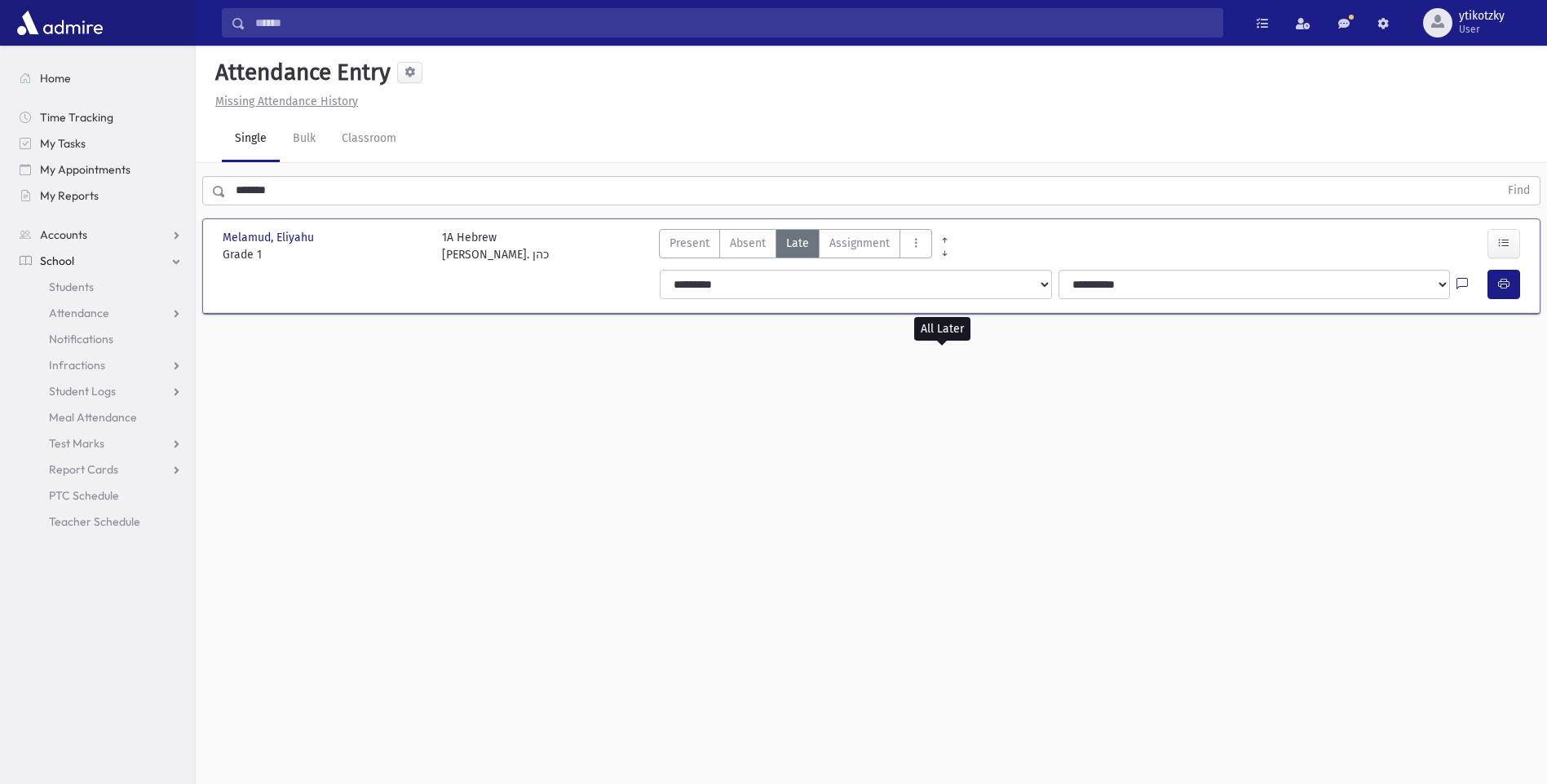
click at [1483, 280] on div at bounding box center [1472, 284] width 31 height 30
click at [1508, 282] on icon "button" at bounding box center [1504, 284] width 11 height 14
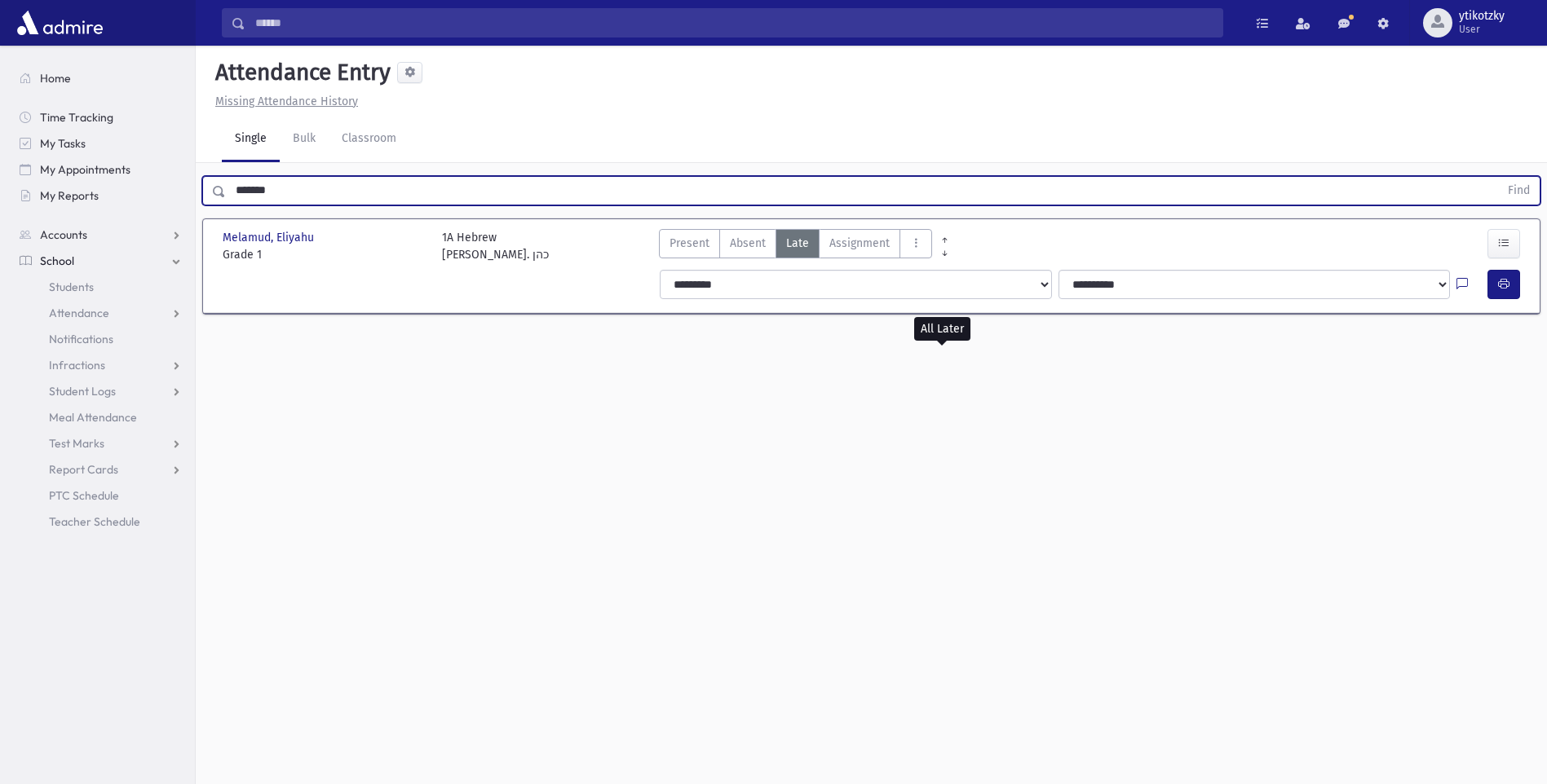
drag, startPoint x: 286, startPoint y: 189, endPoint x: 203, endPoint y: 190, distance: 83.0
click at [203, 190] on div "******* Find" at bounding box center [871, 191] width 1338 height 30
click at [1498, 176] on button "Find" at bounding box center [1519, 190] width 42 height 28
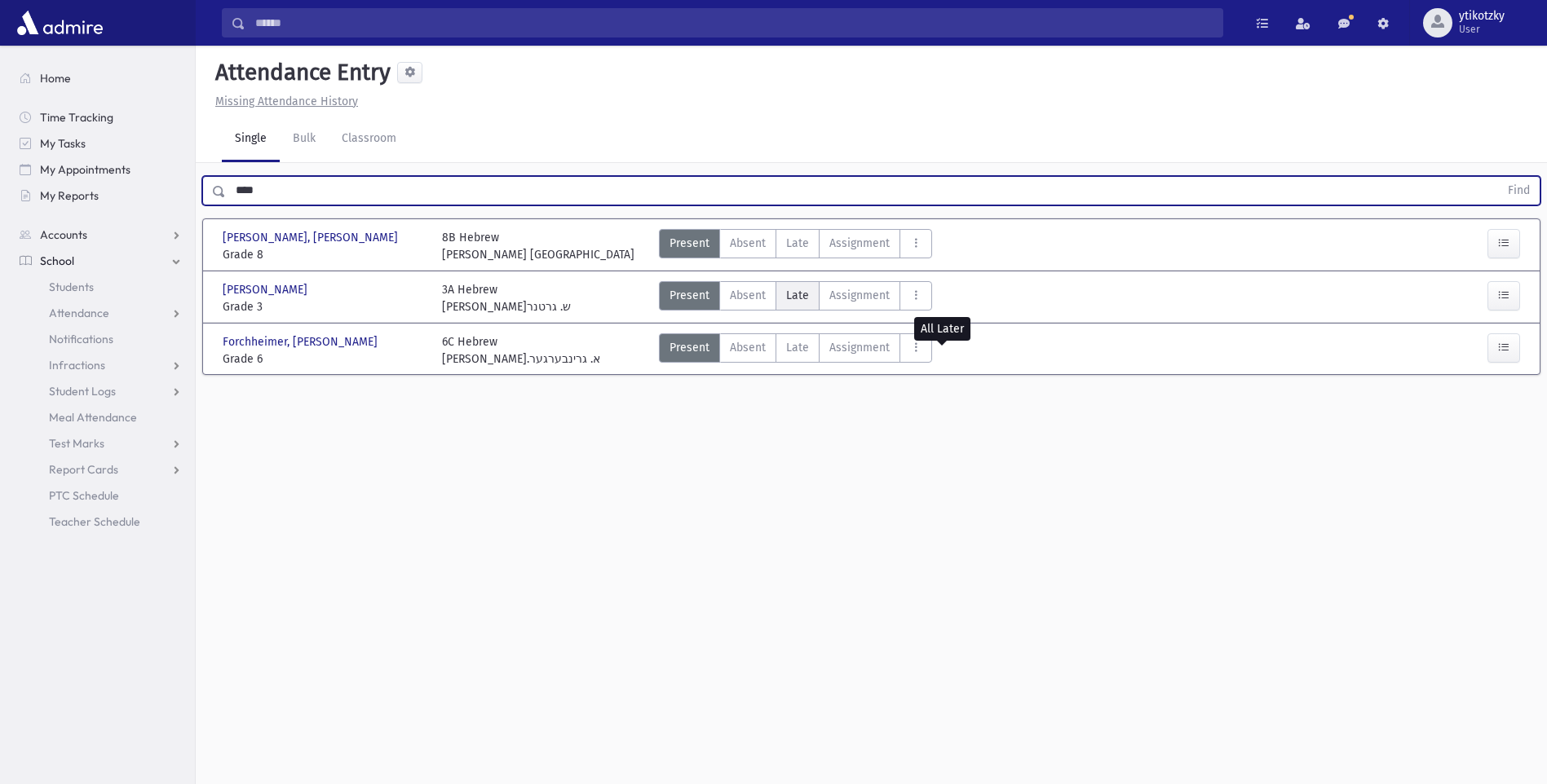
drag, startPoint x: 776, startPoint y: 286, endPoint x: 789, endPoint y: 294, distance: 15.3
click at [777, 286] on label "Late Late" at bounding box center [798, 296] width 44 height 30
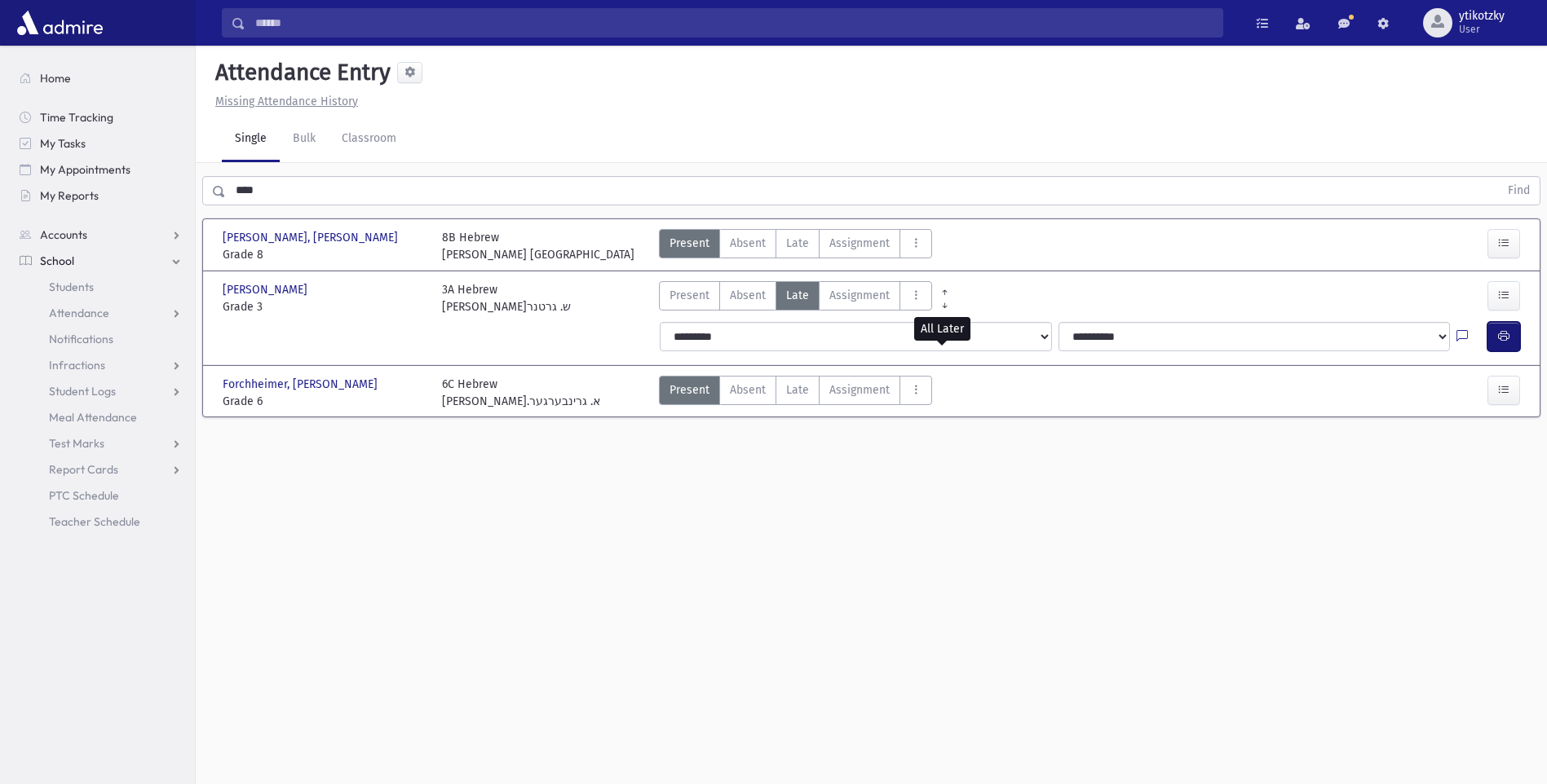
click at [1493, 335] on button "button" at bounding box center [1504, 337] width 32 height 30
drag, startPoint x: 102, startPoint y: 202, endPoint x: 116, endPoint y: 199, distance: 14.3
click at [102, 201] on div "Search Results All Accounts" at bounding box center [773, 410] width 1547 height 820
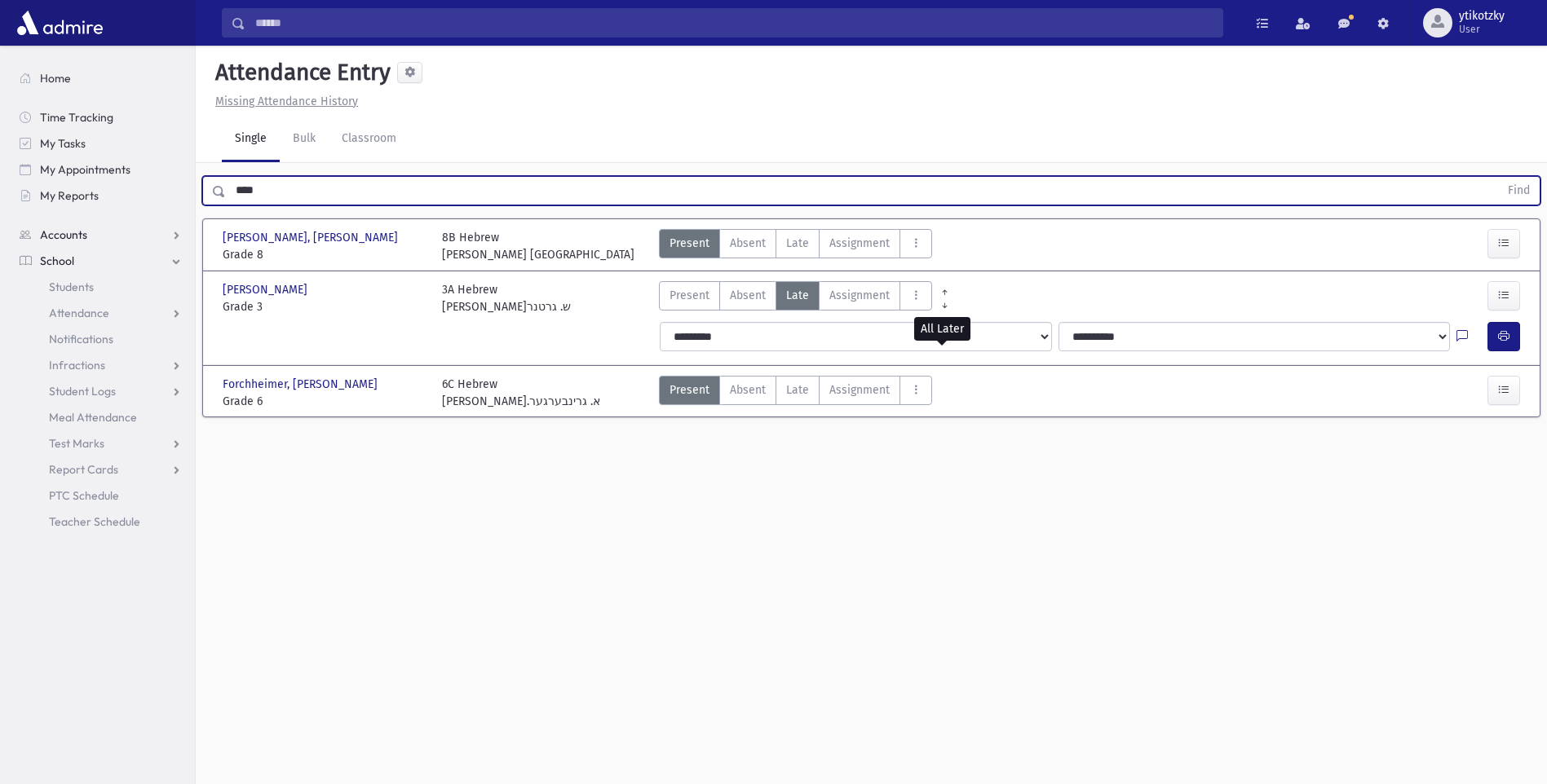
click at [1498, 176] on button "Find" at bounding box center [1519, 190] width 42 height 28
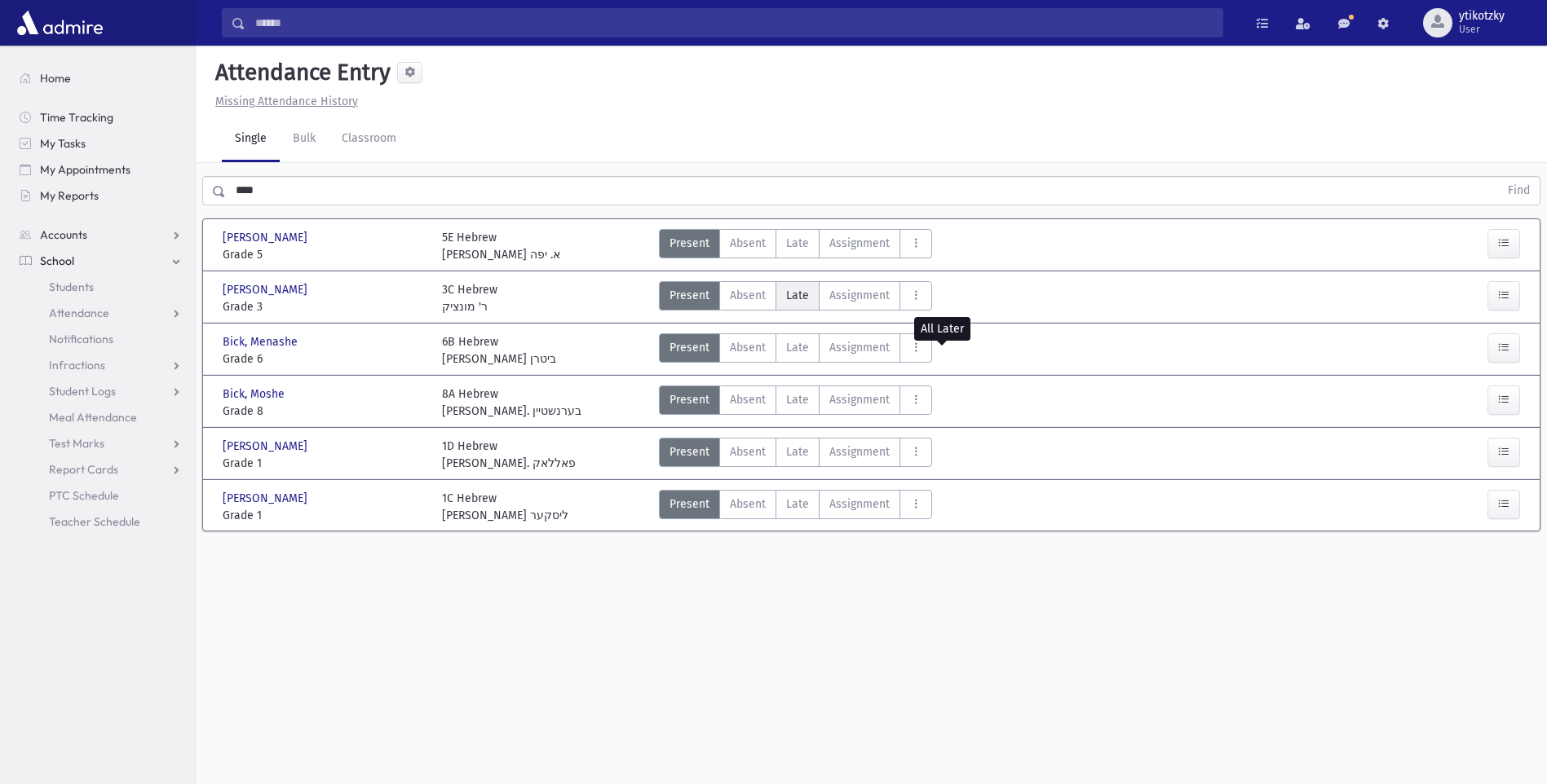
click at [801, 284] on label "Late Late" at bounding box center [798, 296] width 44 height 30
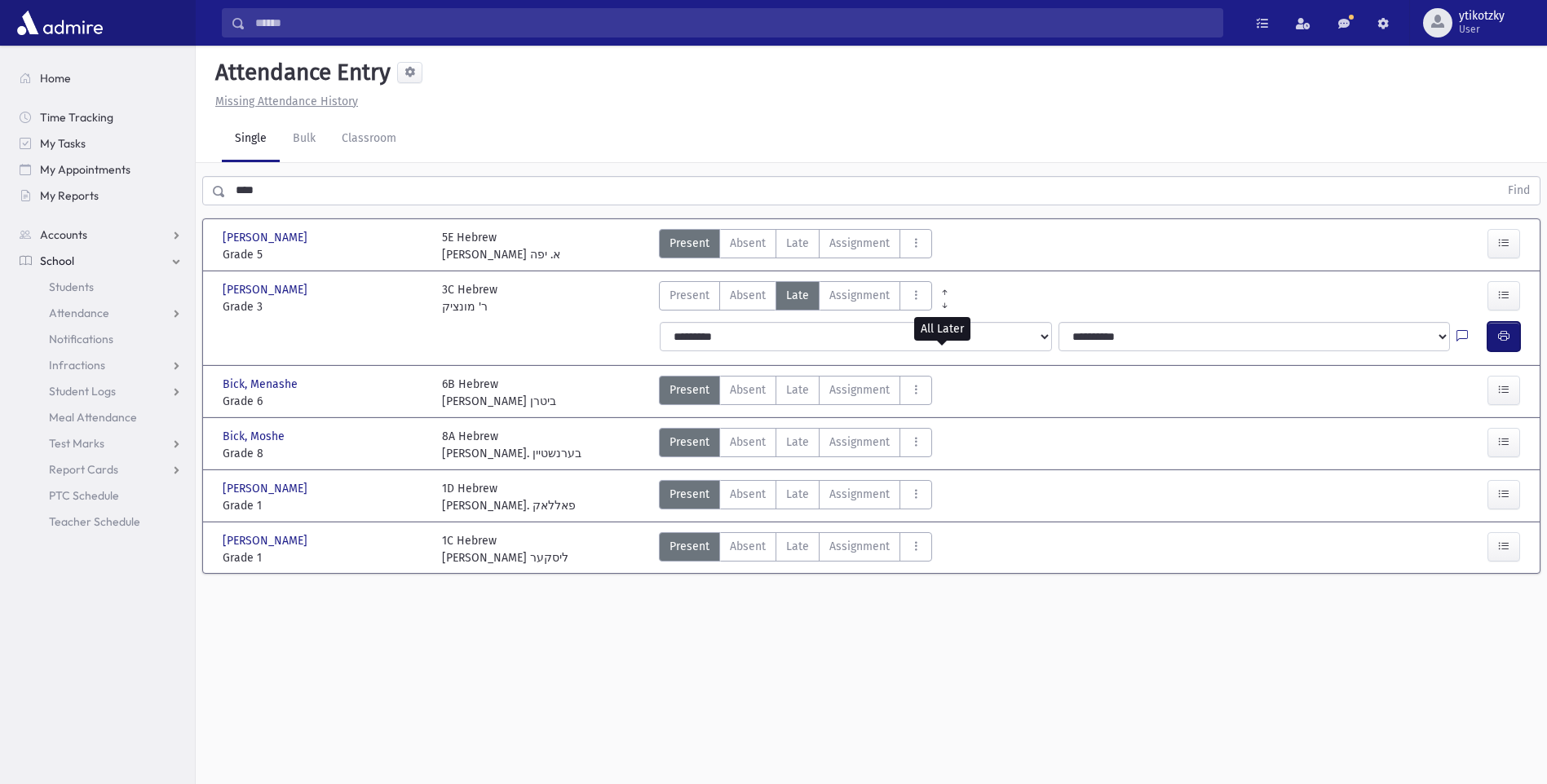
click at [1510, 335] on button "button" at bounding box center [1504, 337] width 32 height 30
drag, startPoint x: 250, startPoint y: 194, endPoint x: 233, endPoint y: 196, distance: 17.1
click at [234, 196] on input "****" at bounding box center [863, 191] width 1273 height 30
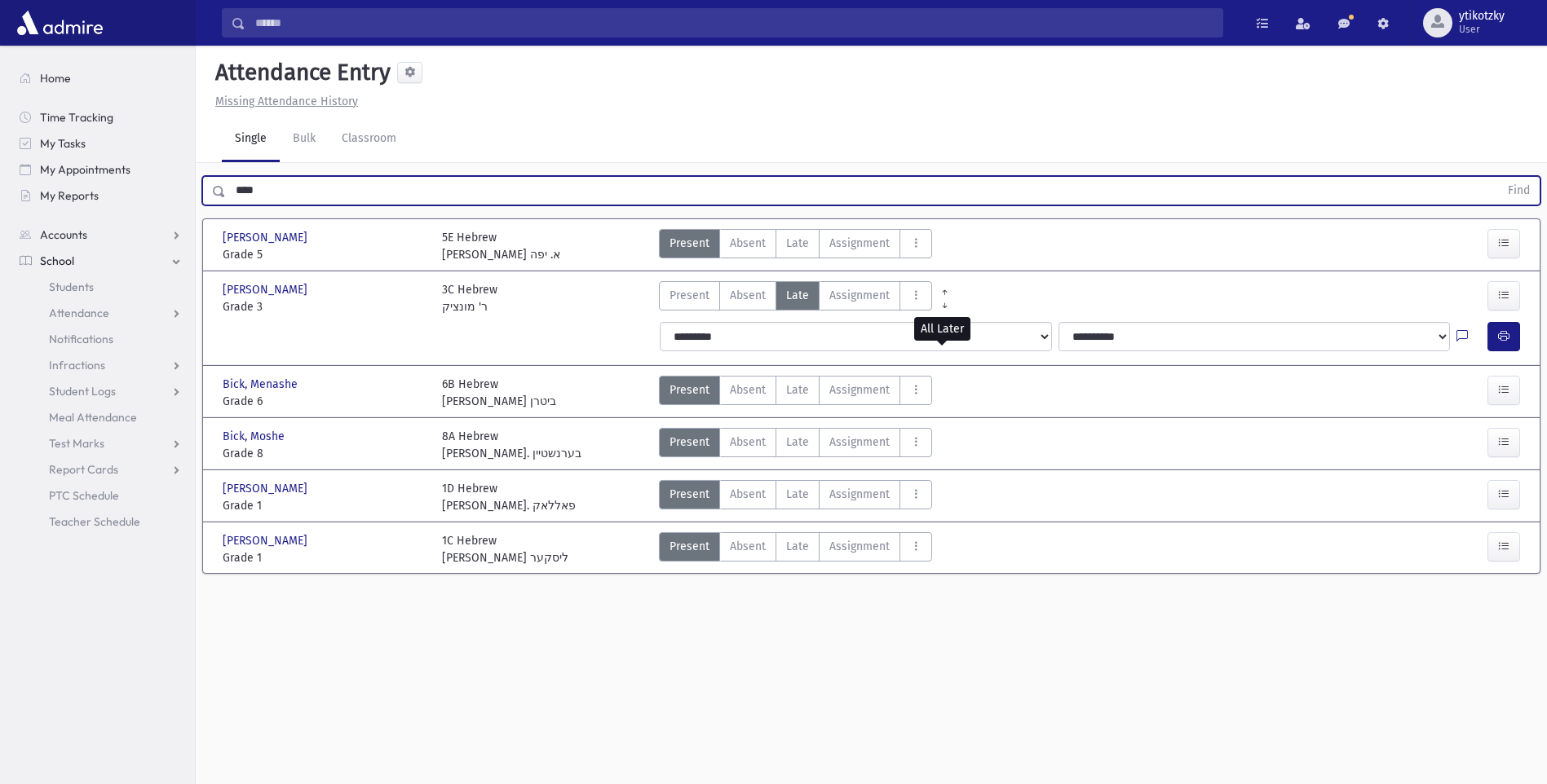
drag, startPoint x: 255, startPoint y: 188, endPoint x: 245, endPoint y: 191, distance: 10.4
click at [246, 190] on input "****" at bounding box center [863, 191] width 1273 height 30
click at [272, 193] on input "****" at bounding box center [863, 191] width 1273 height 30
click at [272, 192] on input "****" at bounding box center [863, 191] width 1273 height 30
drag, startPoint x: 255, startPoint y: 193, endPoint x: 233, endPoint y: 193, distance: 22.0
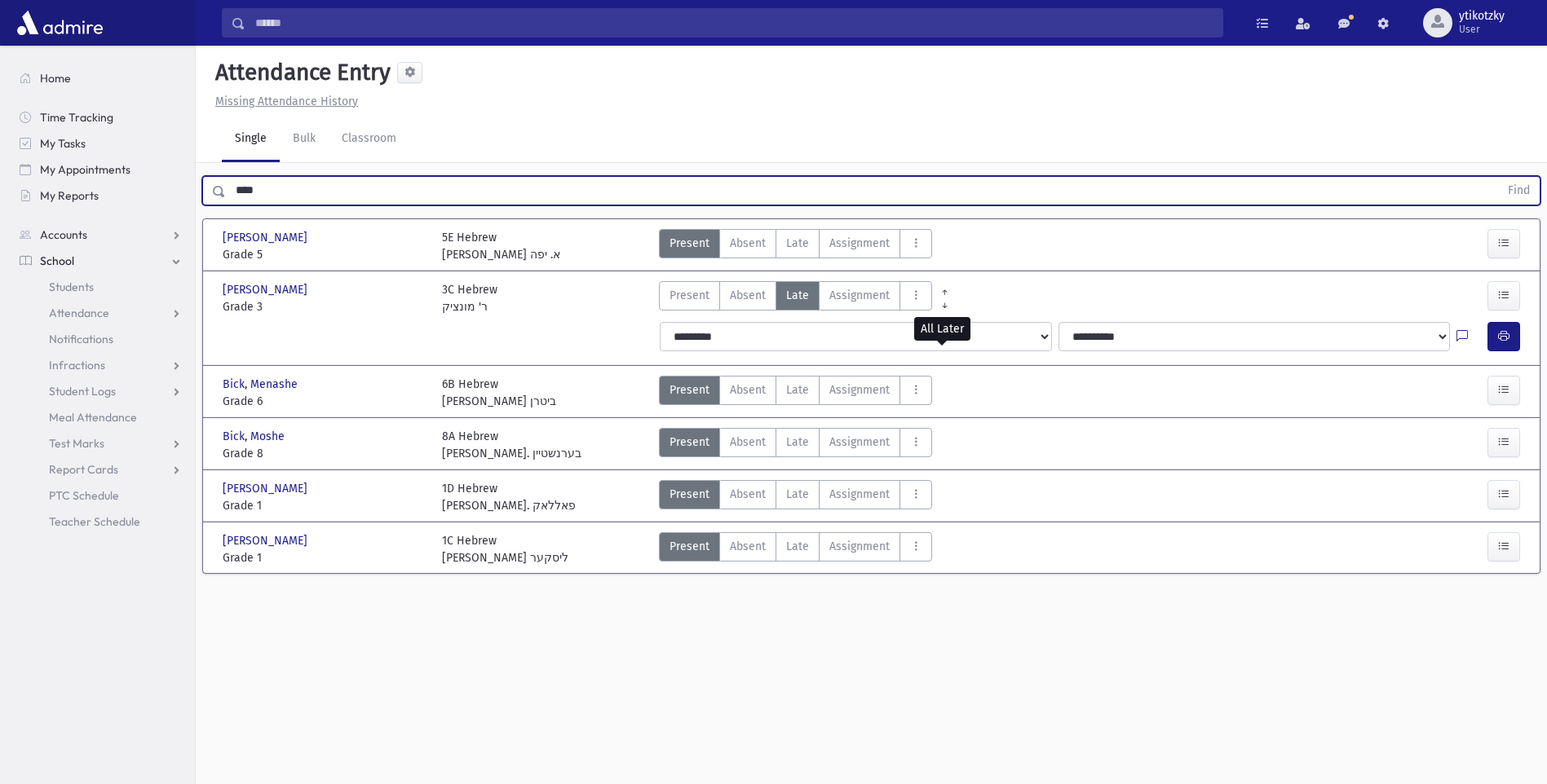
click at [233, 193] on input "****" at bounding box center [863, 191] width 1273 height 30
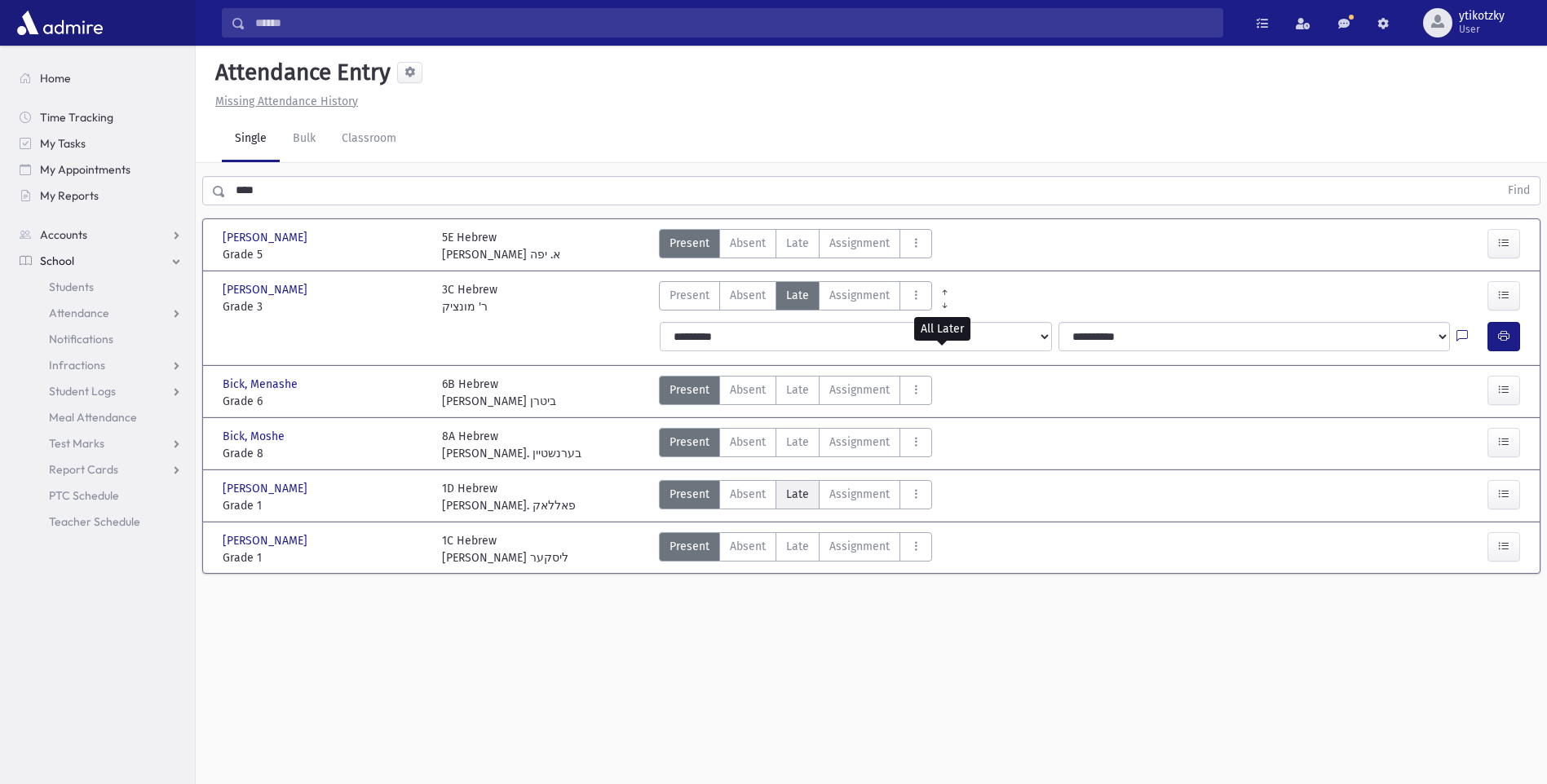
drag, startPoint x: 783, startPoint y: 491, endPoint x: 796, endPoint y: 489, distance: 13.2
click at [785, 490] on label "Late Late" at bounding box center [798, 494] width 44 height 30
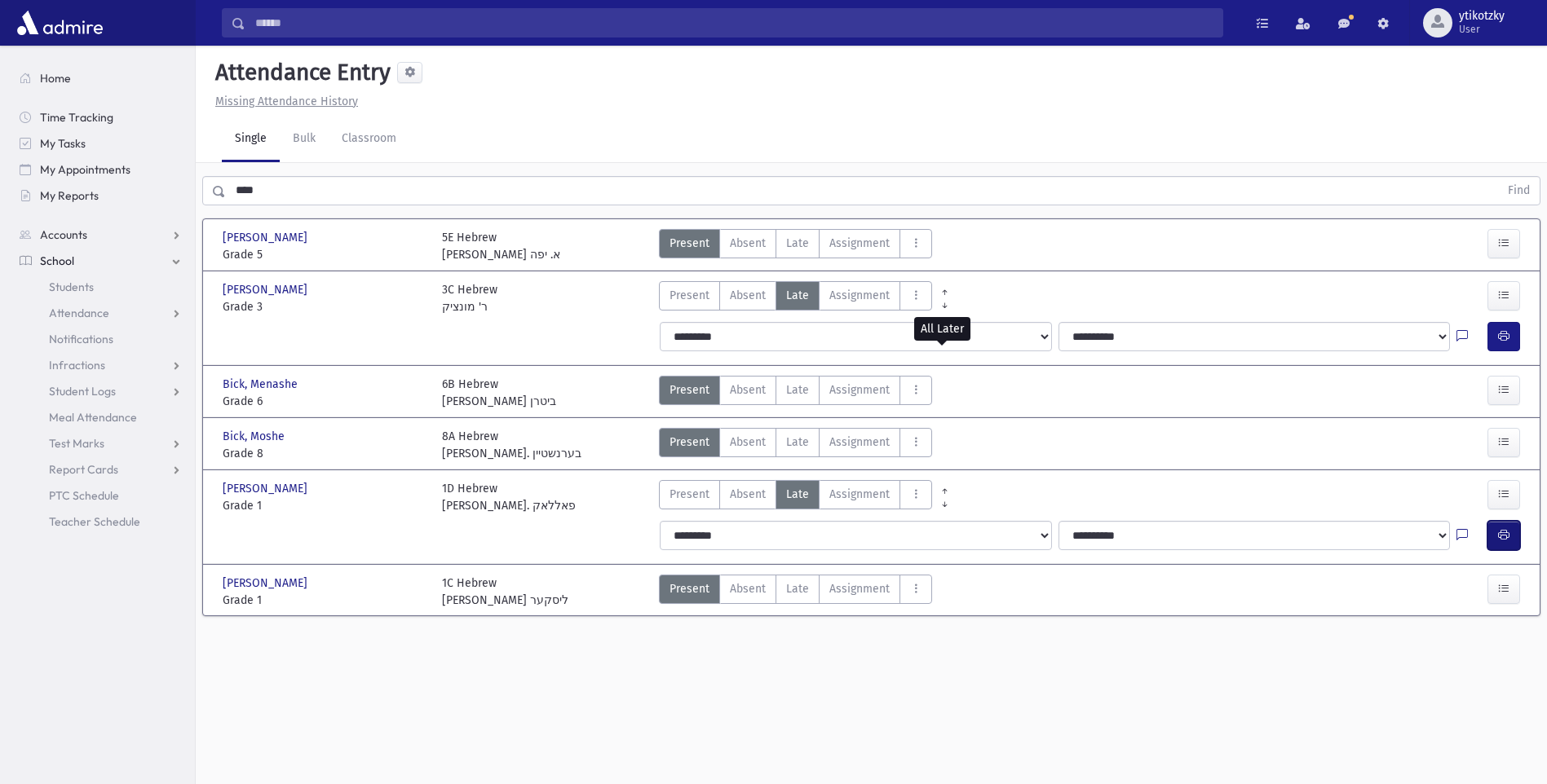
click at [1509, 539] on icon "button" at bounding box center [1504, 535] width 11 height 14
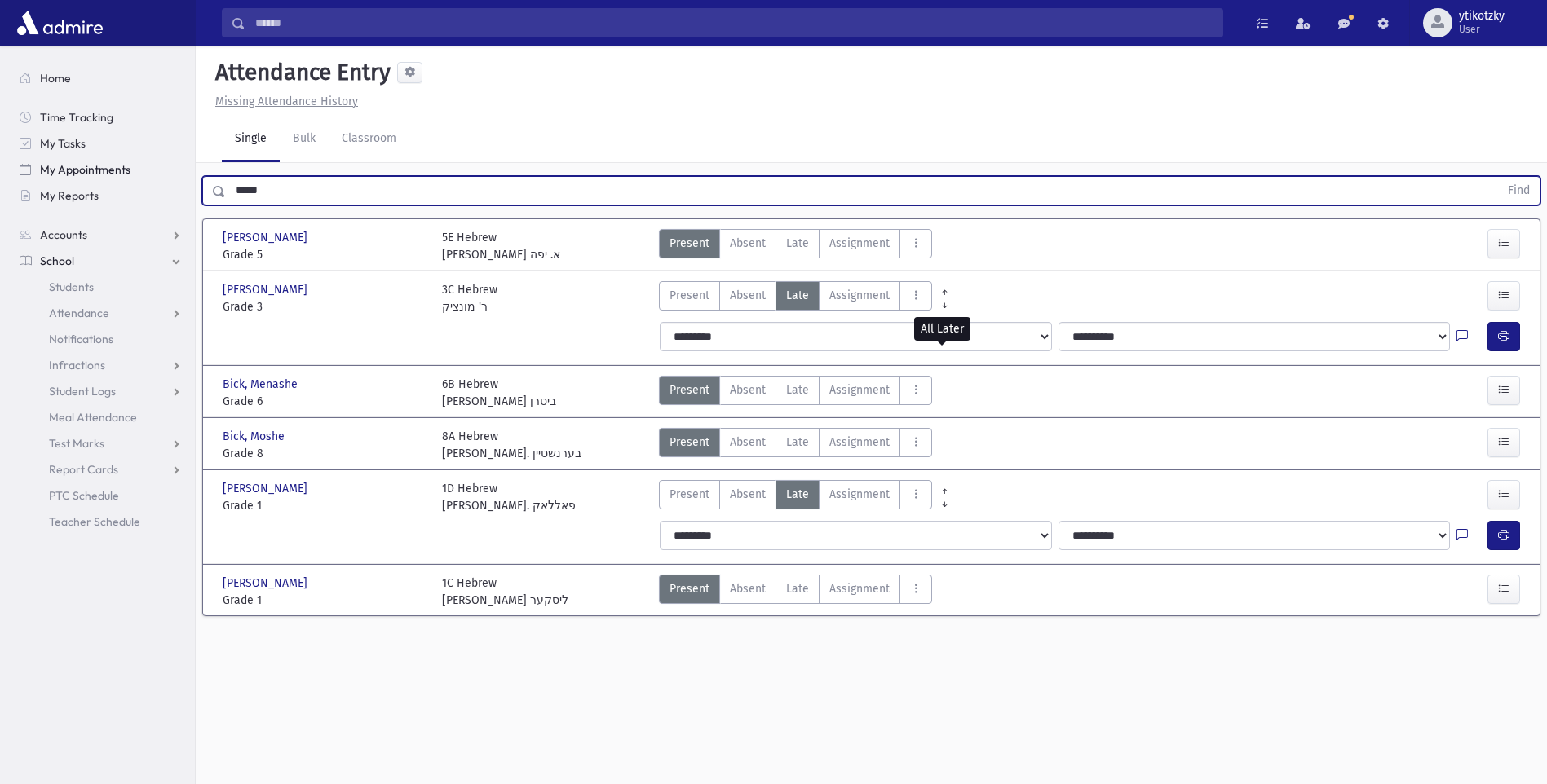
click at [1498, 176] on button "Find" at bounding box center [1519, 190] width 42 height 28
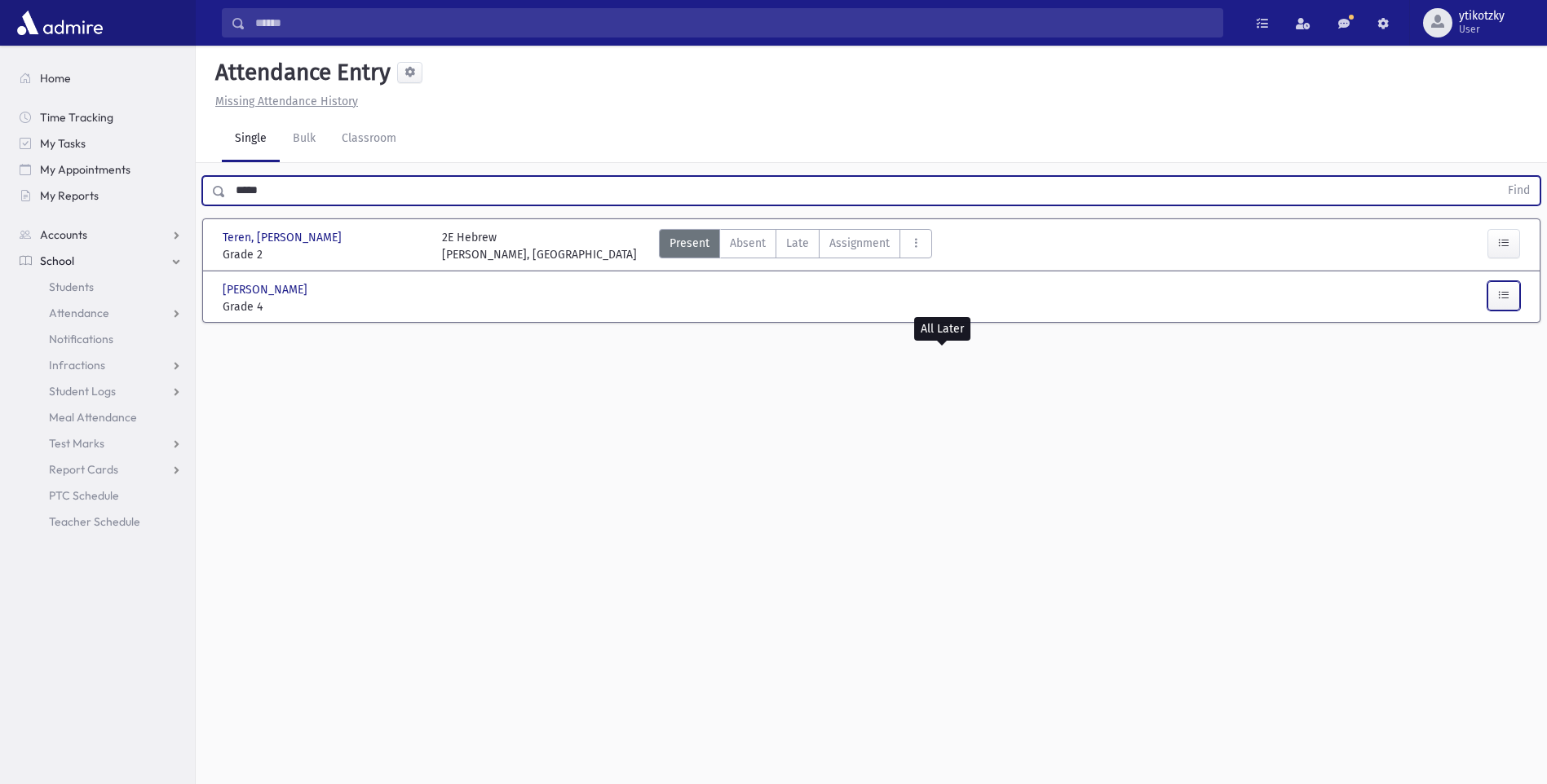
click at [1500, 306] on button "button" at bounding box center [1504, 296] width 32 height 30
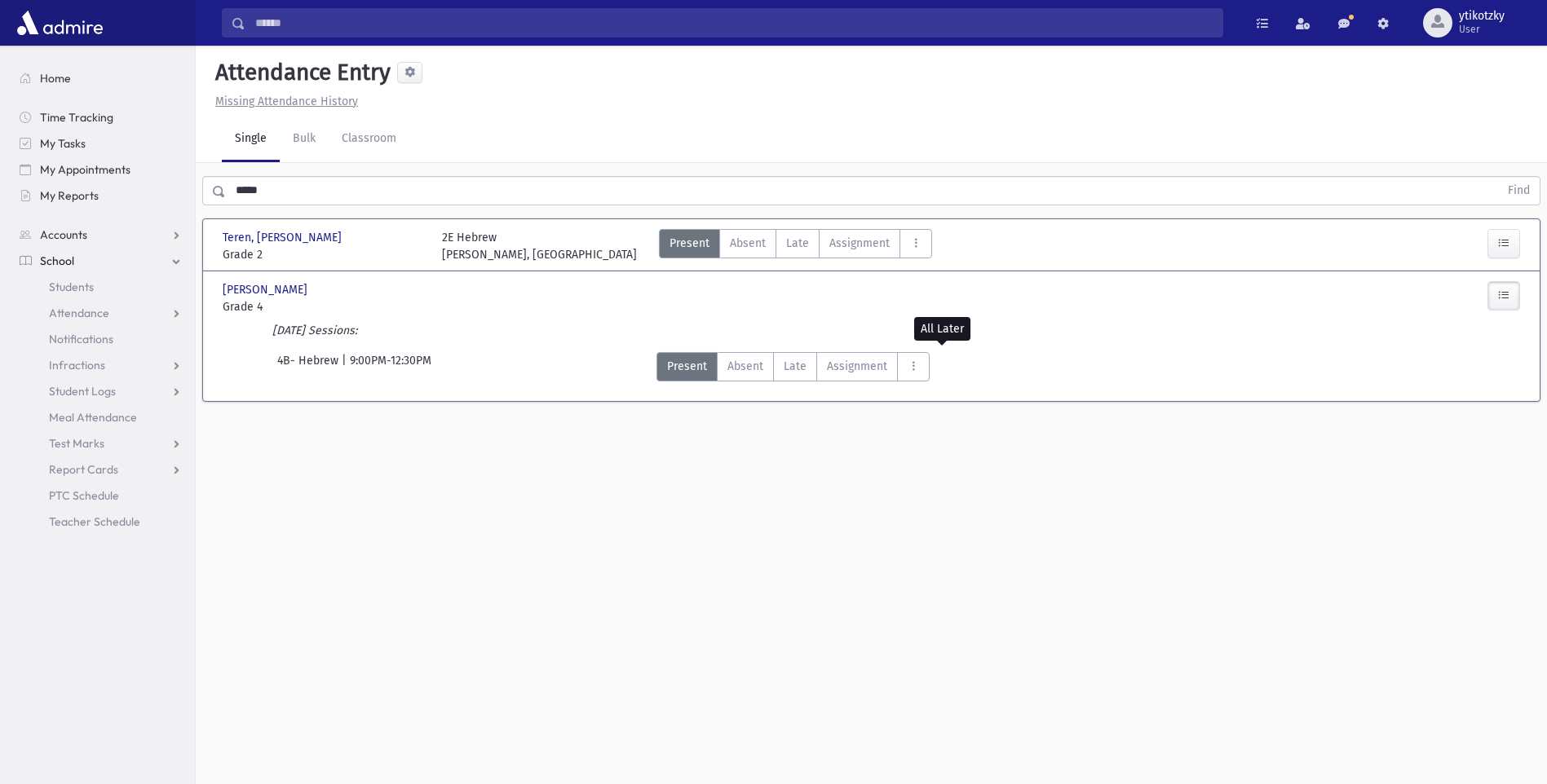
drag, startPoint x: 804, startPoint y: 363, endPoint x: 1318, endPoint y: 390, distance: 514.7
click at [812, 361] on label "Late Late" at bounding box center [795, 366] width 44 height 30
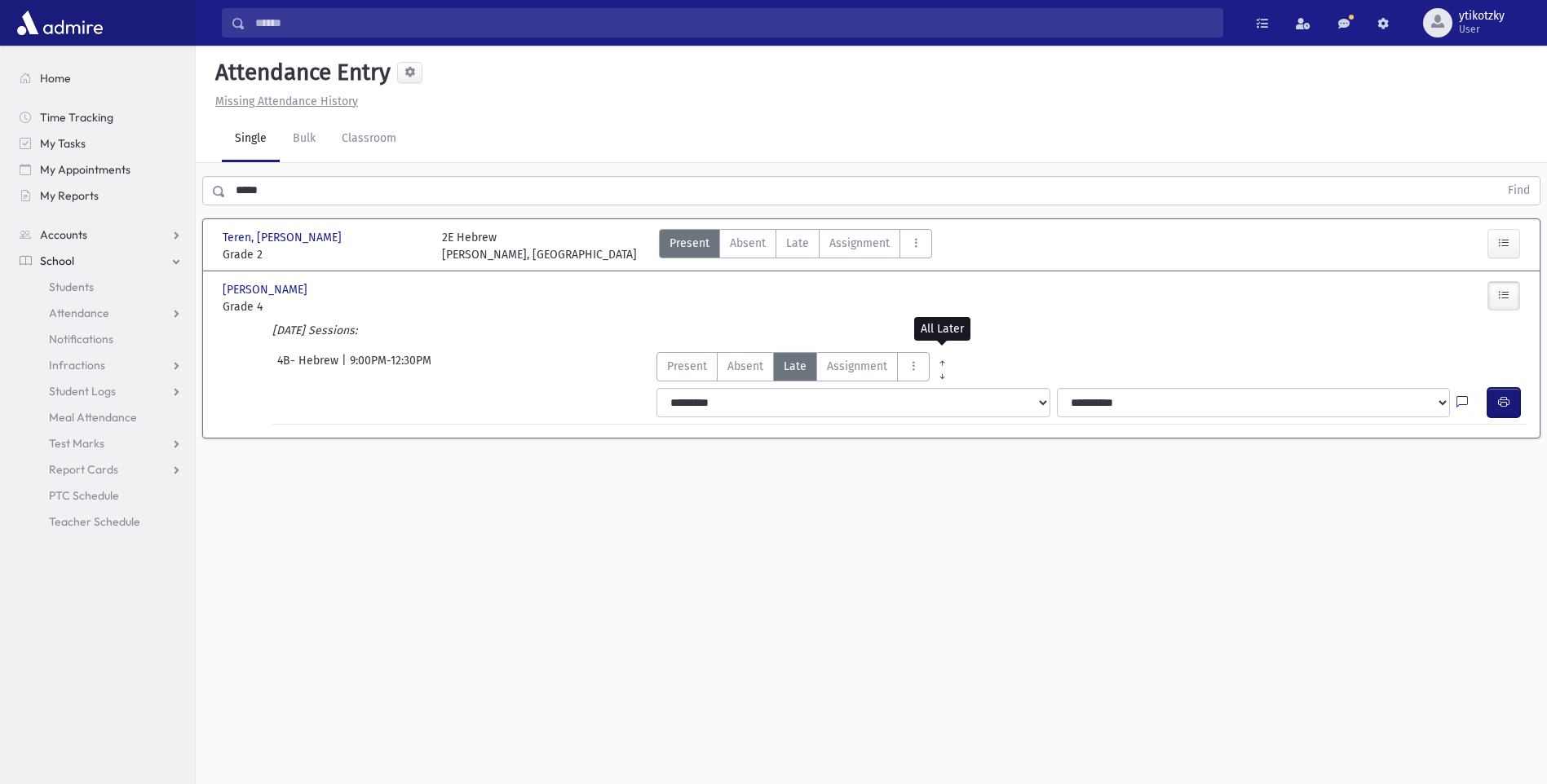
click at [1507, 409] on span "button" at bounding box center [1504, 402] width 11 height 14
click at [788, 252] on label "Late Late" at bounding box center [798, 243] width 44 height 30
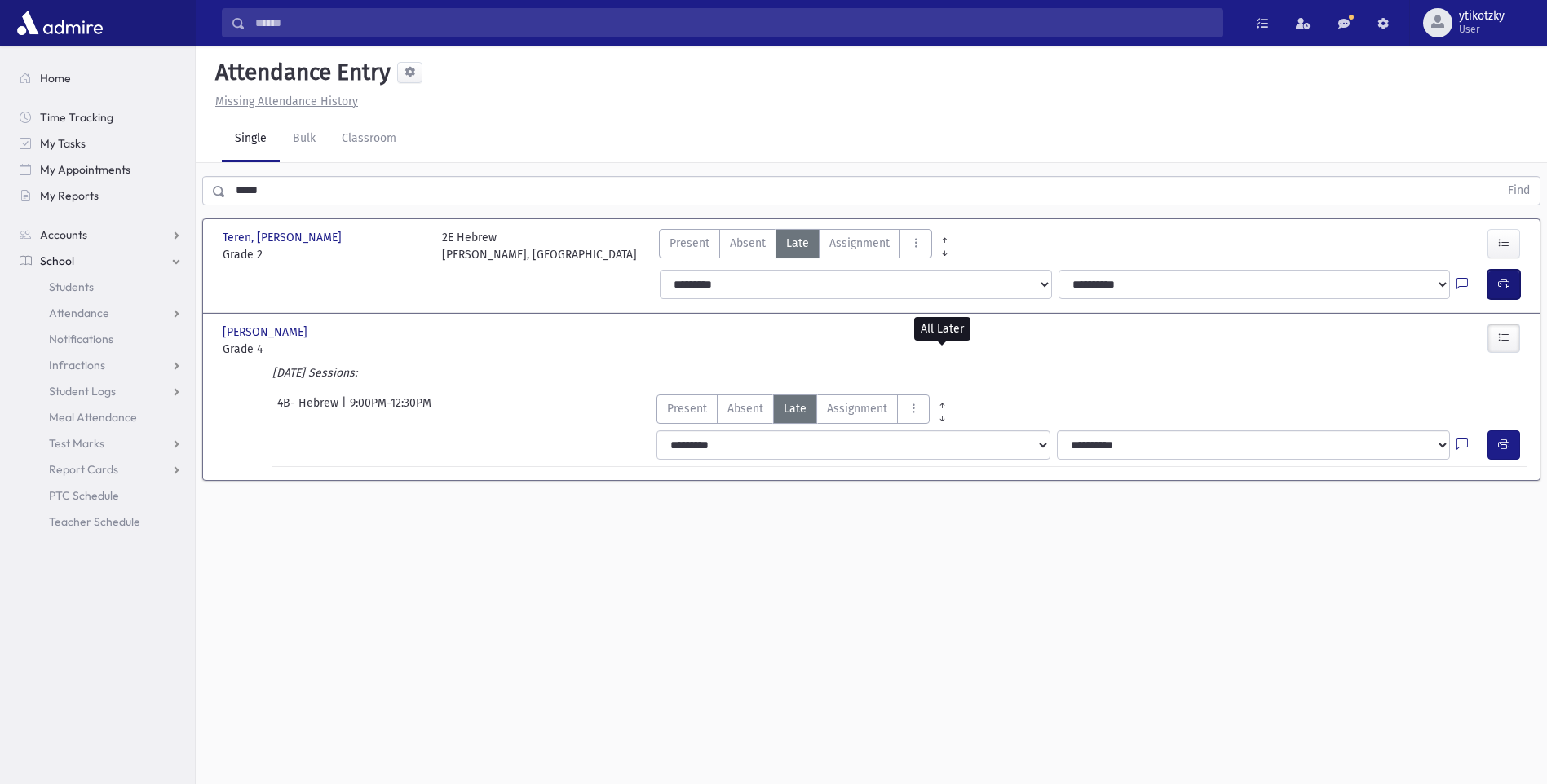
drag, startPoint x: 1495, startPoint y: 279, endPoint x: 1463, endPoint y: 280, distance: 32.0
click at [1494, 278] on button "button" at bounding box center [1504, 284] width 32 height 30
drag, startPoint x: 273, startPoint y: 193, endPoint x: 208, endPoint y: 196, distance: 65.1
click at [210, 196] on div "***** Find" at bounding box center [871, 191] width 1338 height 30
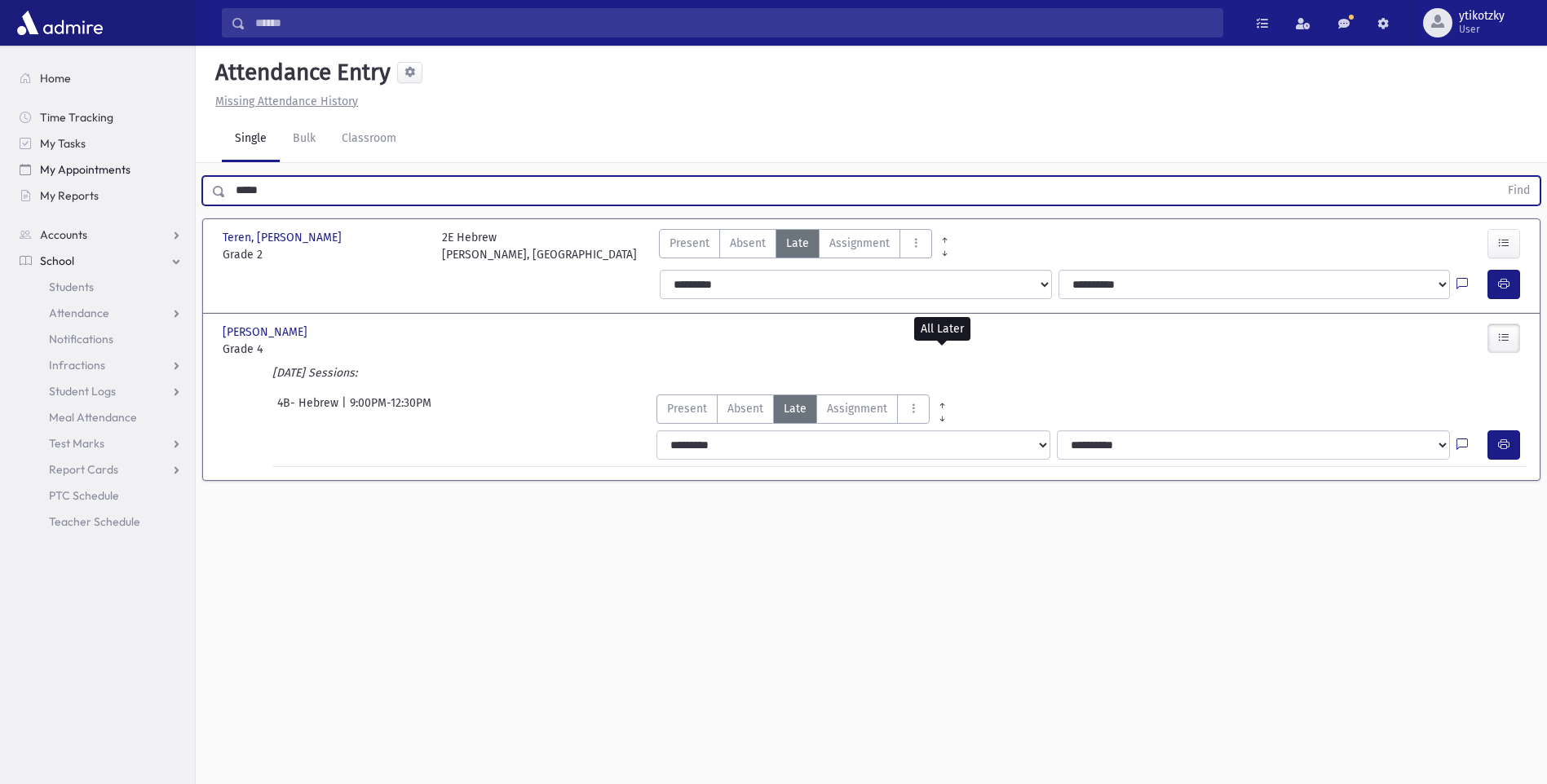
click at [1498, 176] on button "Find" at bounding box center [1519, 190] width 42 height 28
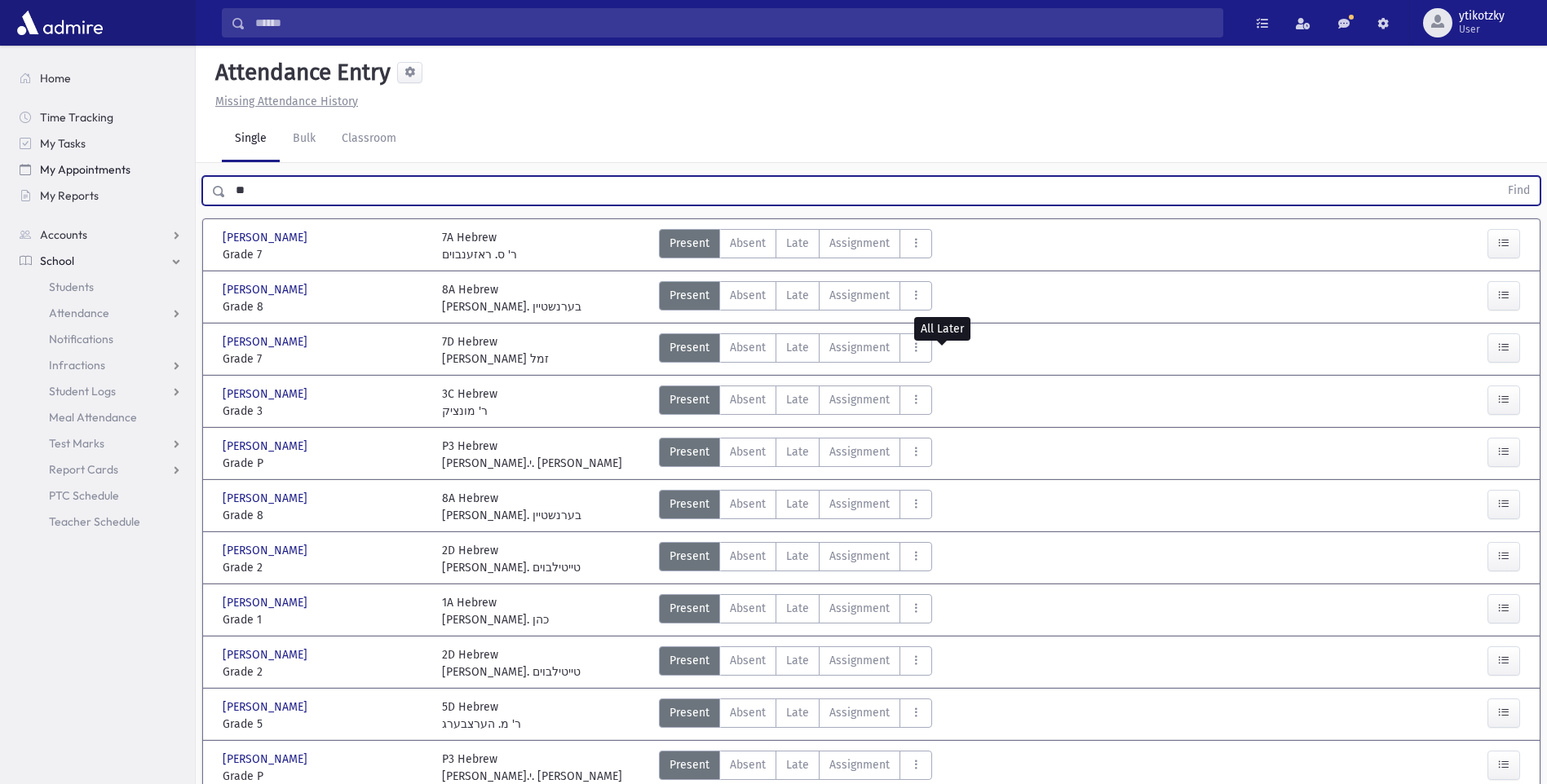
type input "*"
click at [1498, 176] on button "Find" at bounding box center [1519, 190] width 42 height 28
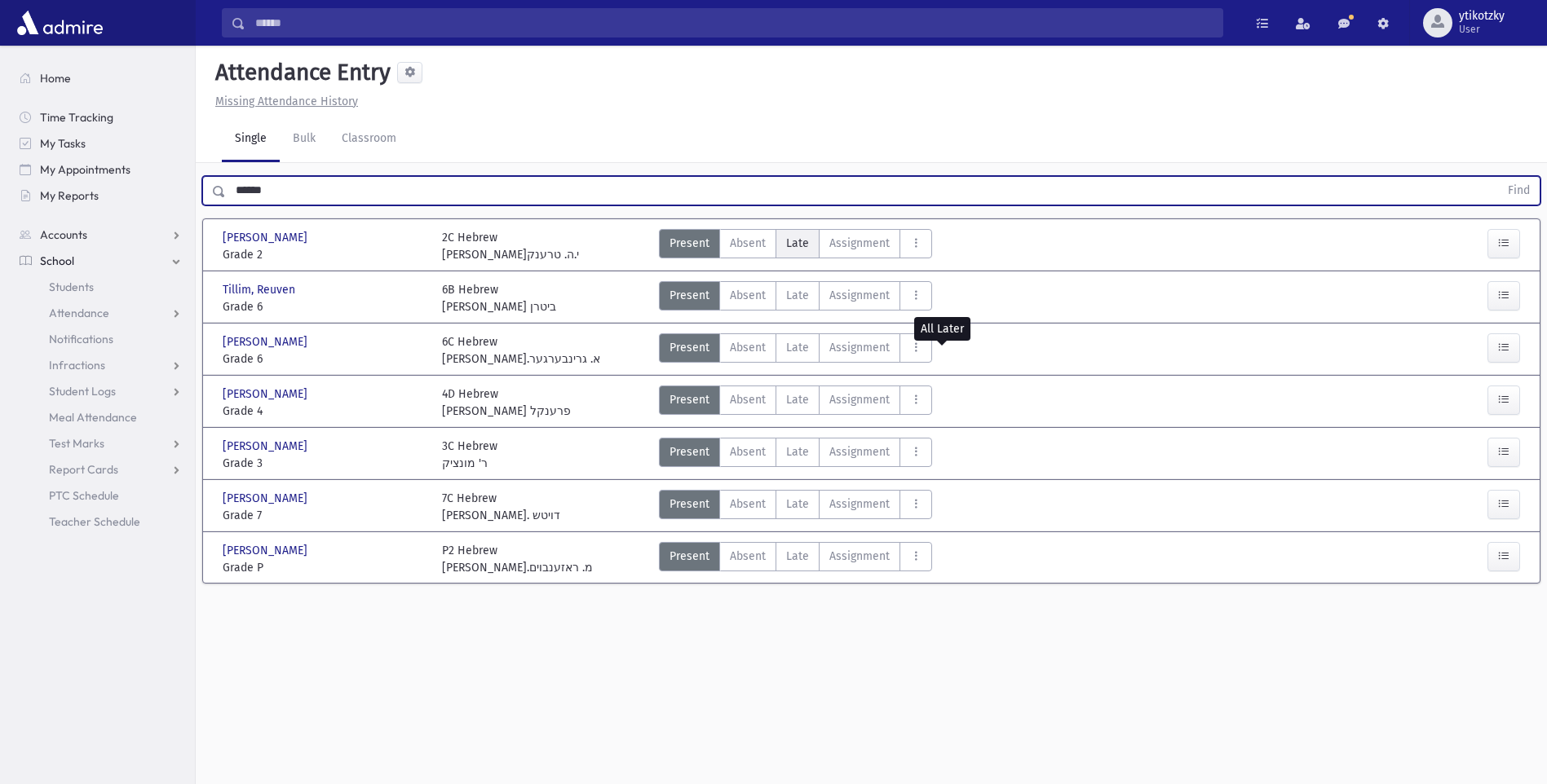
click at [780, 249] on label "Late Late" at bounding box center [798, 243] width 44 height 30
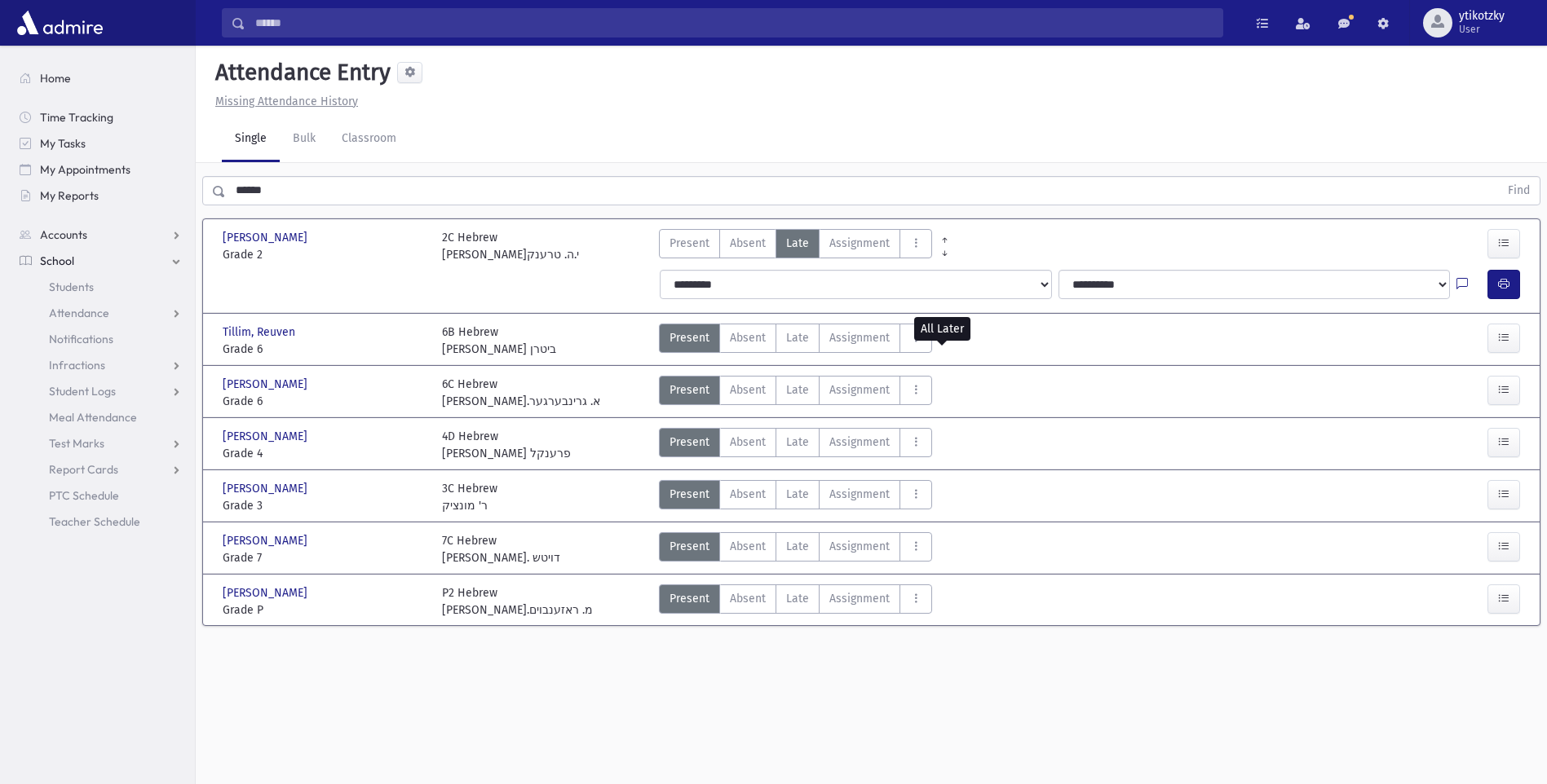
click at [1486, 287] on div at bounding box center [1472, 284] width 31 height 30
click at [1495, 280] on button "button" at bounding box center [1504, 284] width 32 height 30
click at [231, 201] on div "****** Find Tillim, Dovi Tillim, Dovi Grade 2 Grade 2 2C Hebrew רבי א.י.ה. טרענ…" at bounding box center [871, 405] width 1351 height 485
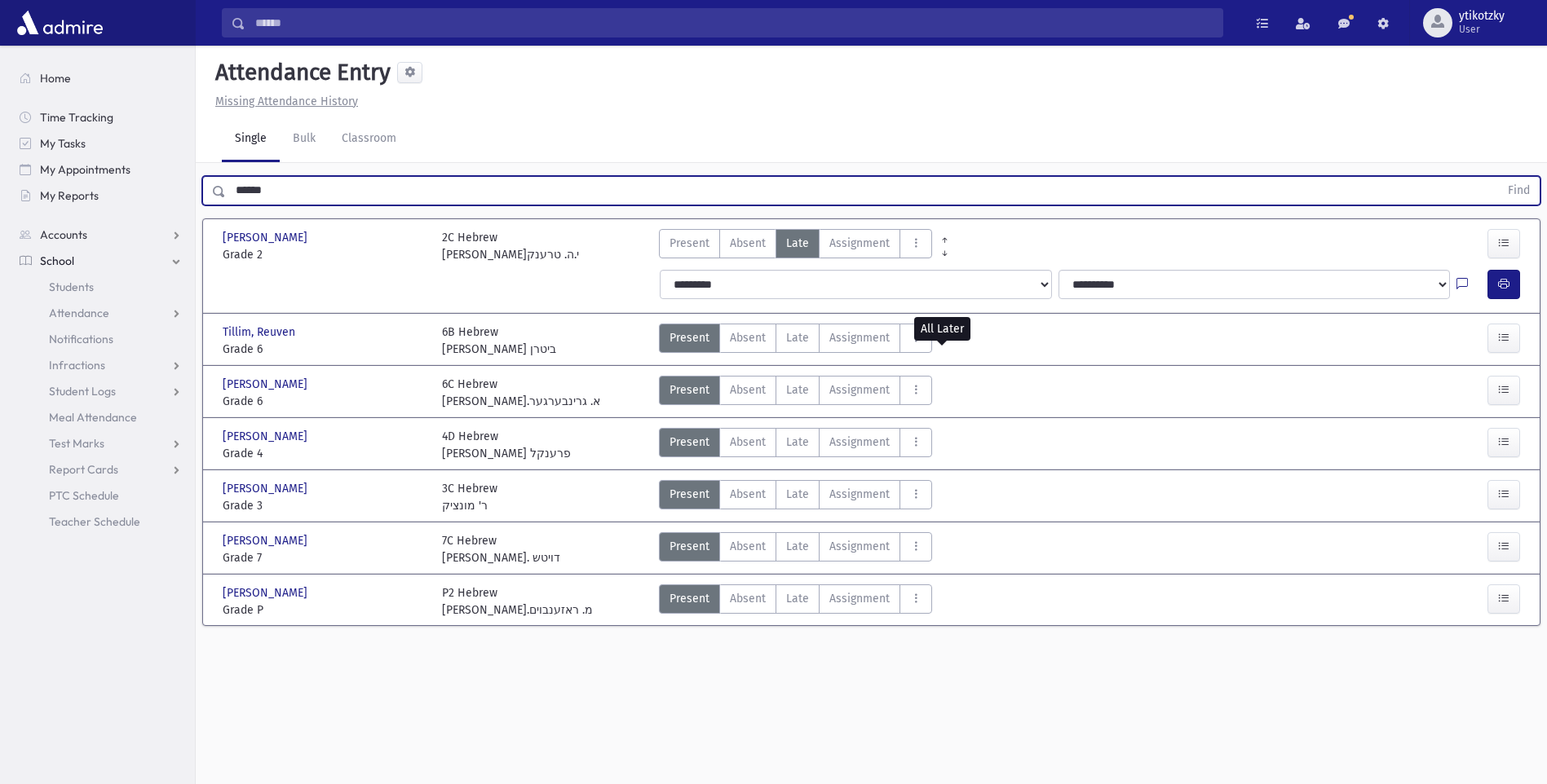
click at [289, 196] on input "******" at bounding box center [863, 191] width 1273 height 30
drag, startPoint x: 287, startPoint y: 192, endPoint x: 230, endPoint y: 191, distance: 57.0
click at [230, 191] on input "******" at bounding box center [863, 191] width 1273 height 30
click at [1498, 176] on button "Find" at bounding box center [1519, 190] width 42 height 28
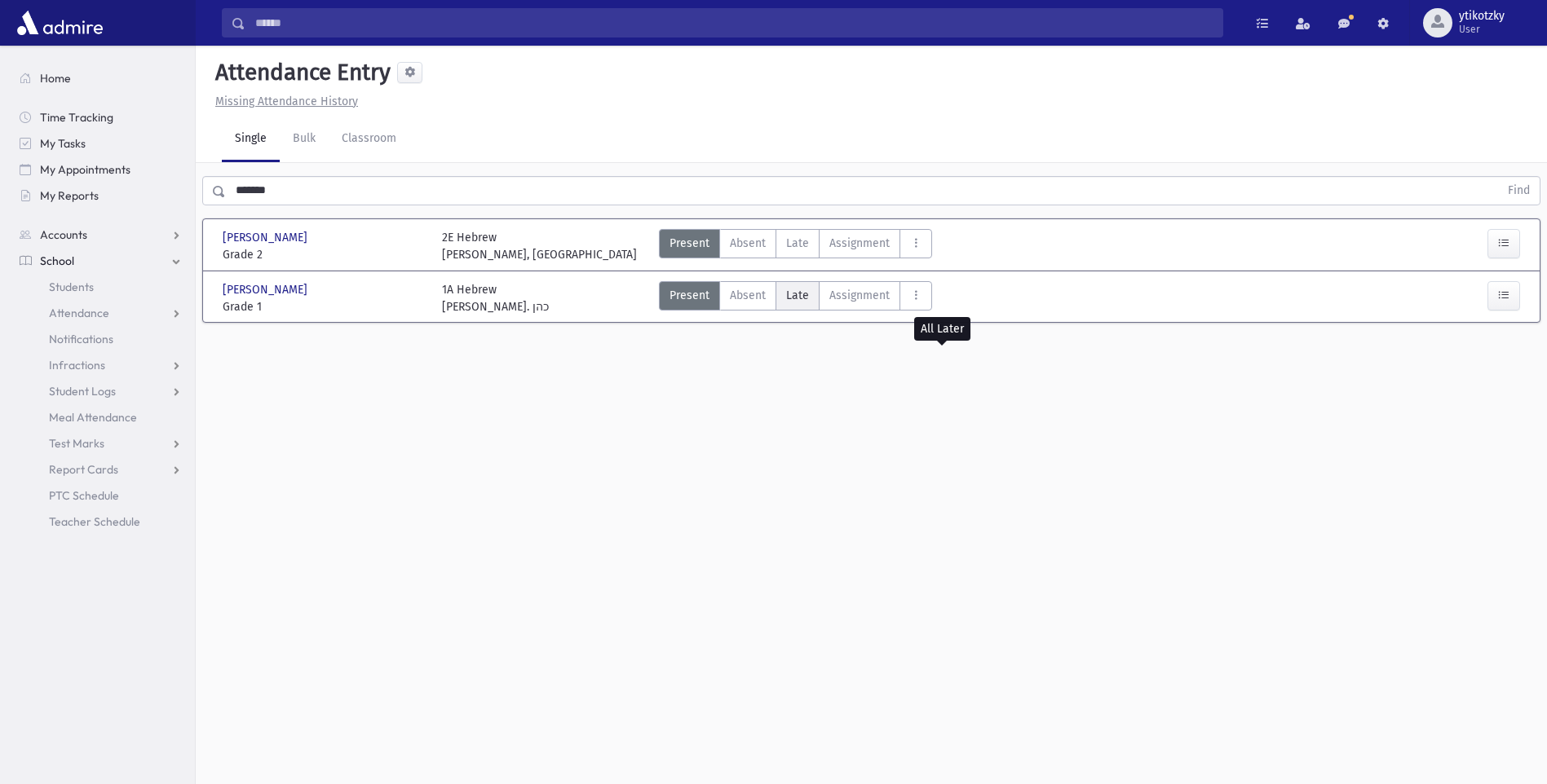
click at [810, 301] on label "Late Late" at bounding box center [798, 296] width 44 height 30
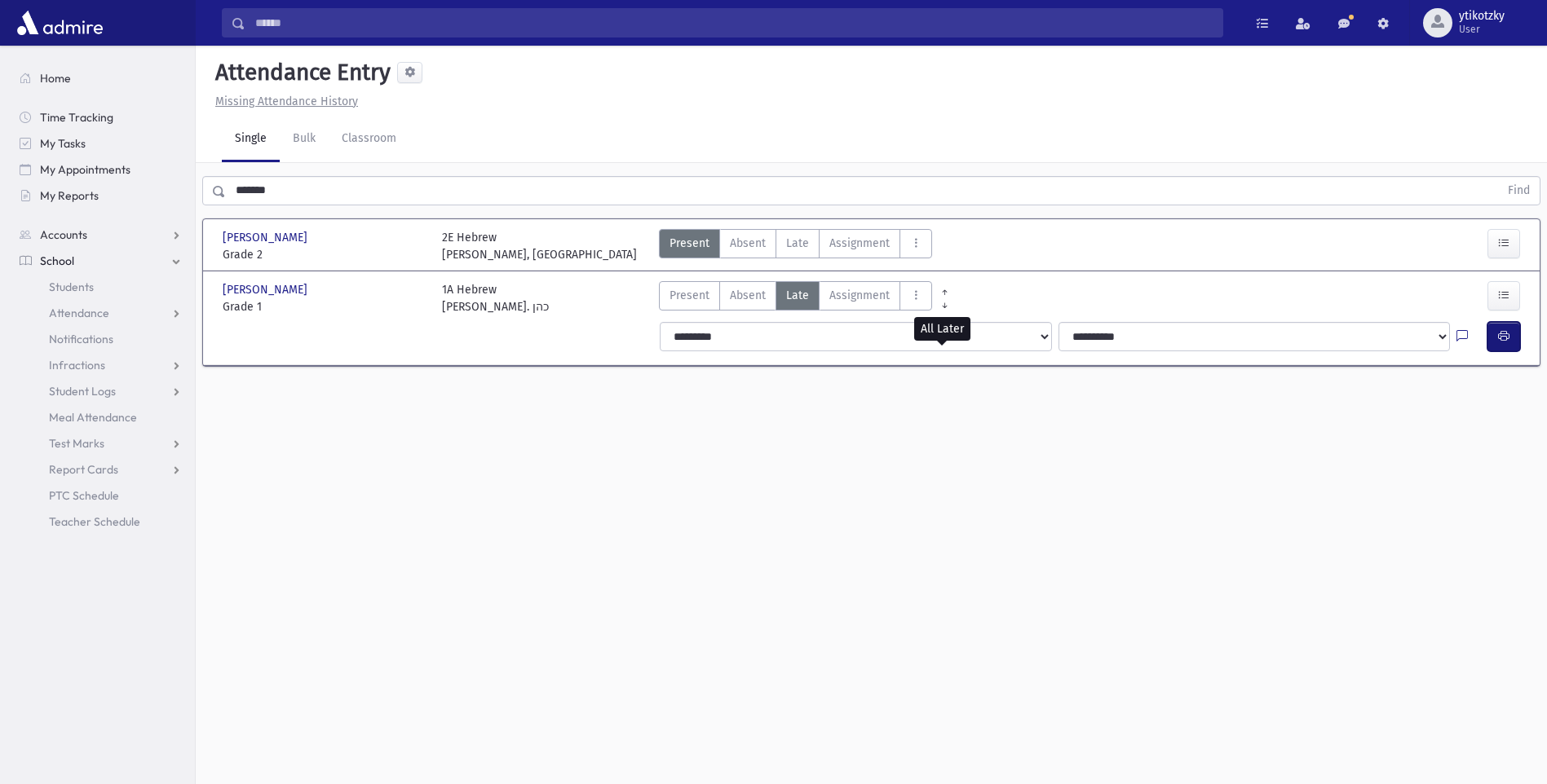
click at [1505, 333] on icon "button" at bounding box center [1504, 336] width 11 height 14
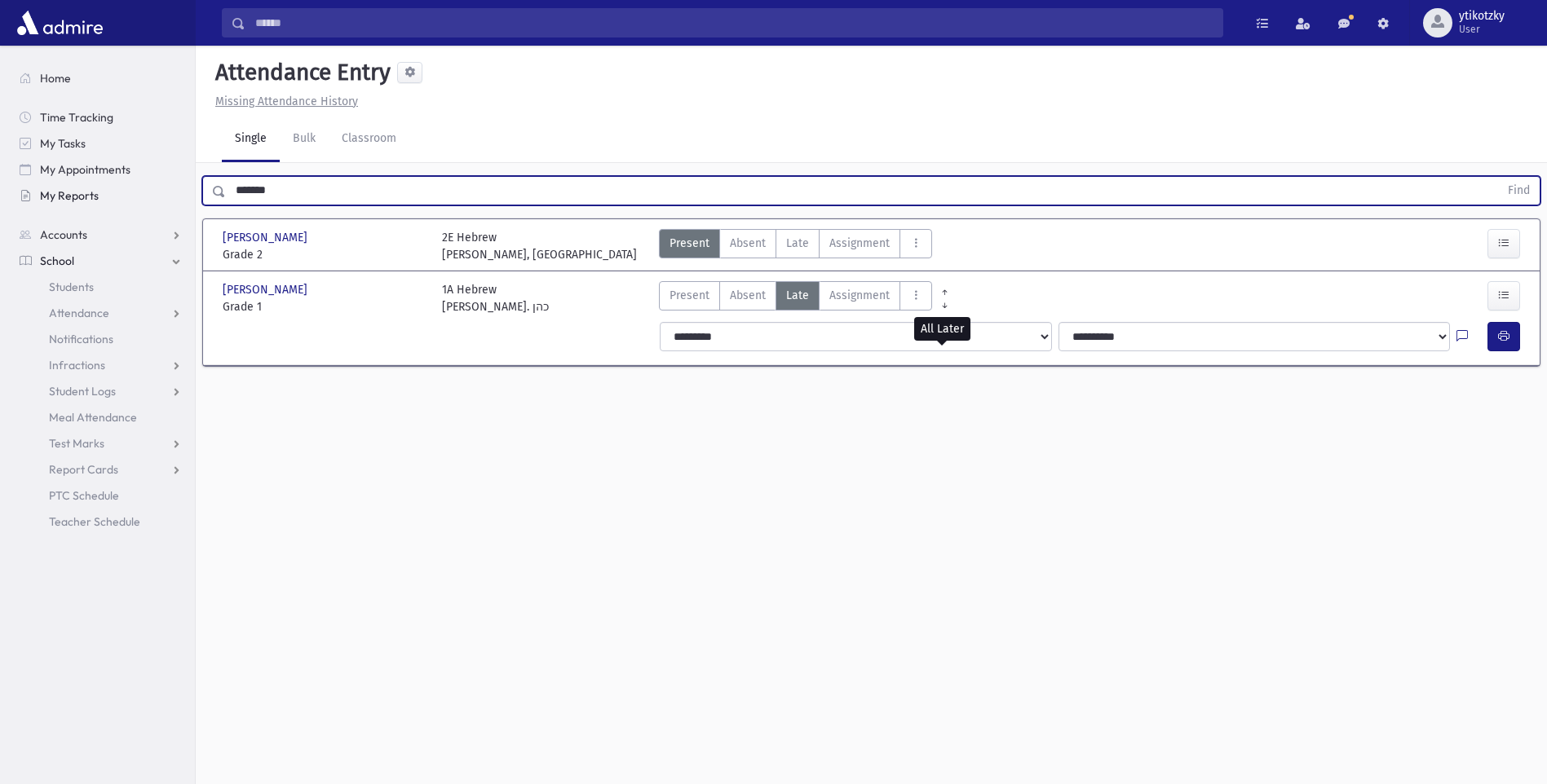
drag, startPoint x: 324, startPoint y: 185, endPoint x: 130, endPoint y: 191, distance: 194.1
click at [130, 191] on div "Search Results All Accounts" at bounding box center [773, 410] width 1547 height 820
click at [1498, 176] on button "Find" at bounding box center [1519, 190] width 42 height 28
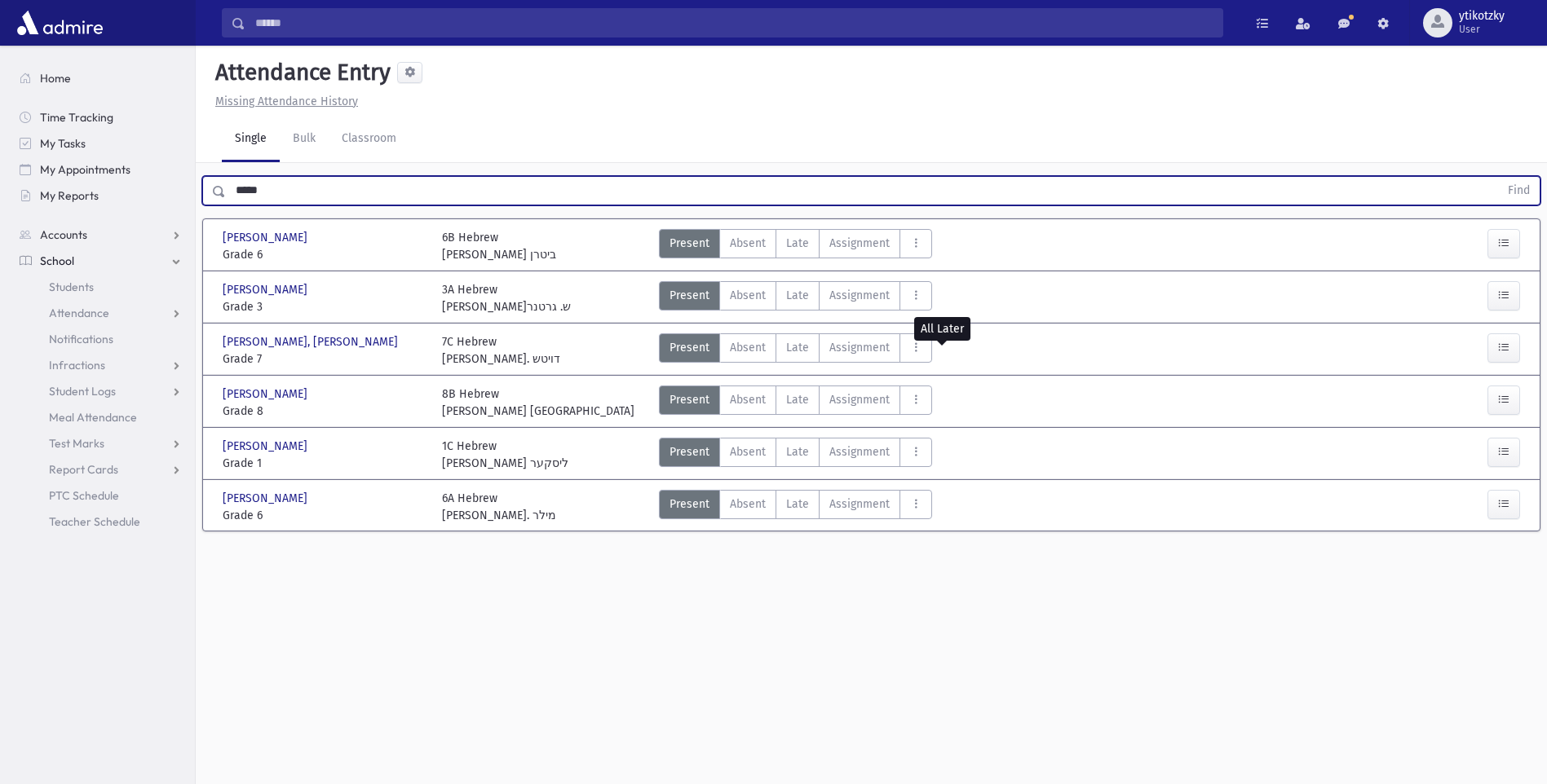
click at [288, 189] on input "*****" at bounding box center [863, 191] width 1273 height 30
click at [1498, 176] on button "Find" at bounding box center [1519, 190] width 42 height 28
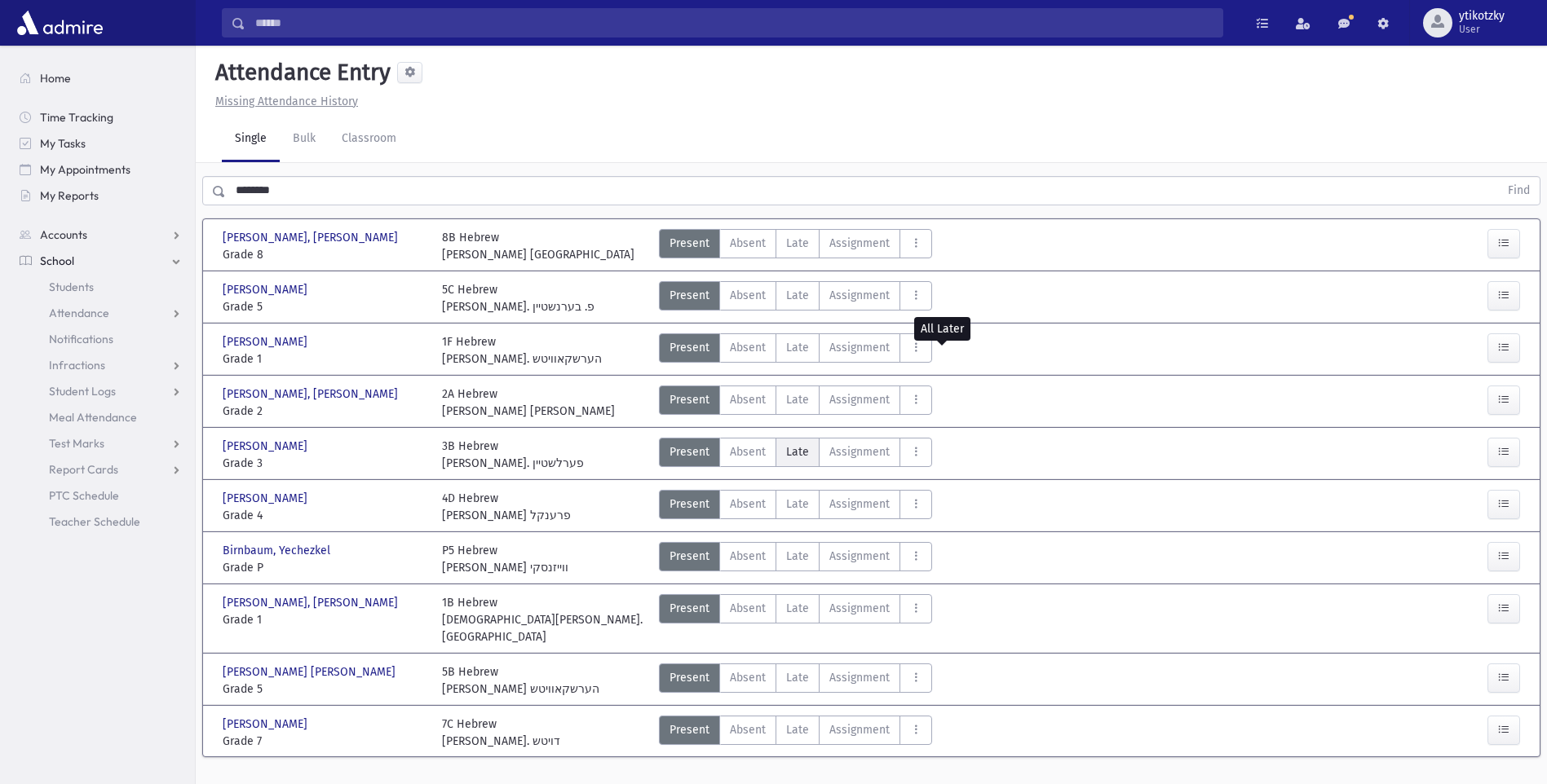
drag, startPoint x: 815, startPoint y: 439, endPoint x: 787, endPoint y: 451, distance: 30.5
click at [803, 445] on label "Late Late" at bounding box center [798, 452] width 44 height 30
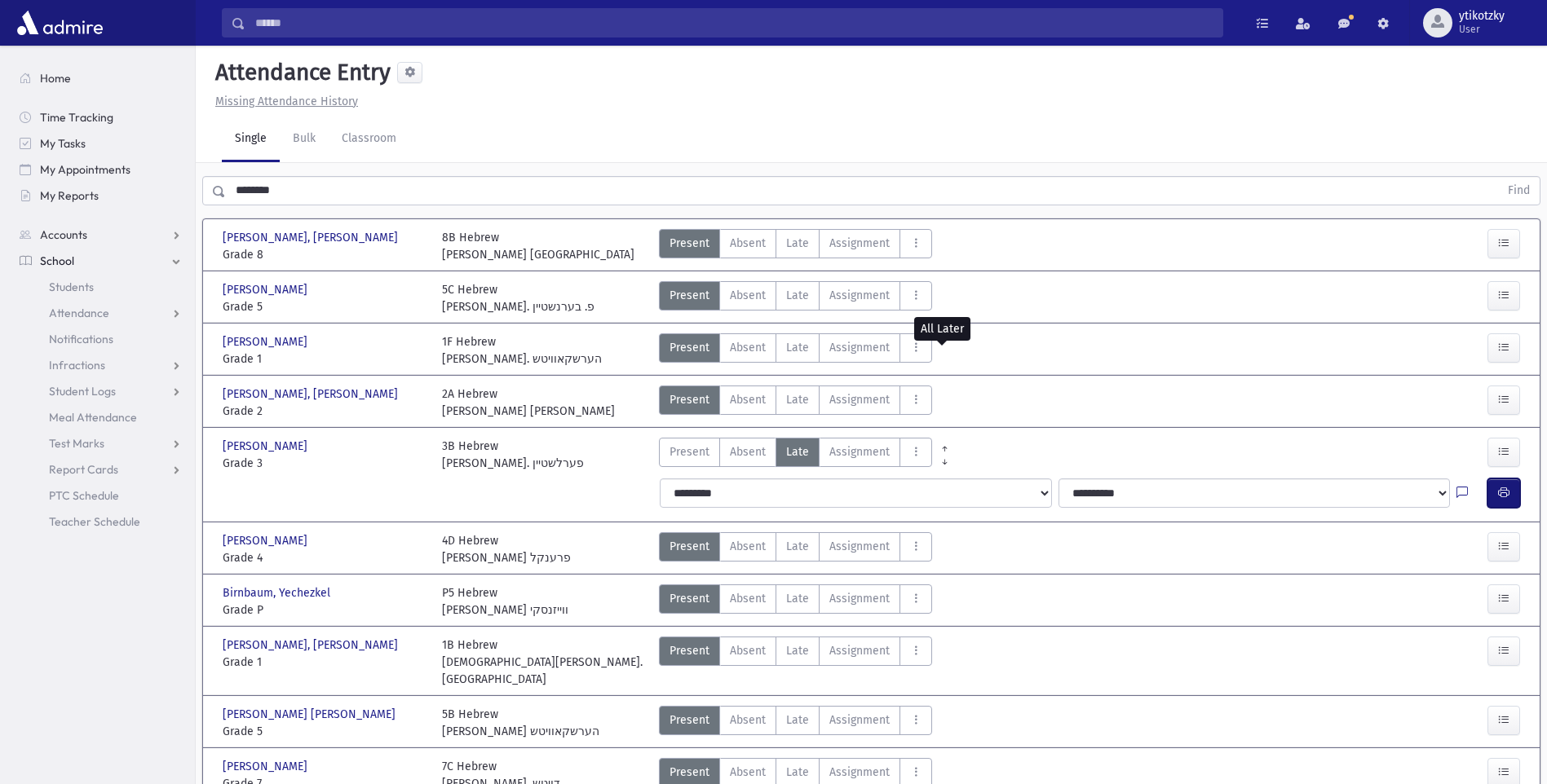
click at [1499, 502] on button "button" at bounding box center [1504, 493] width 32 height 30
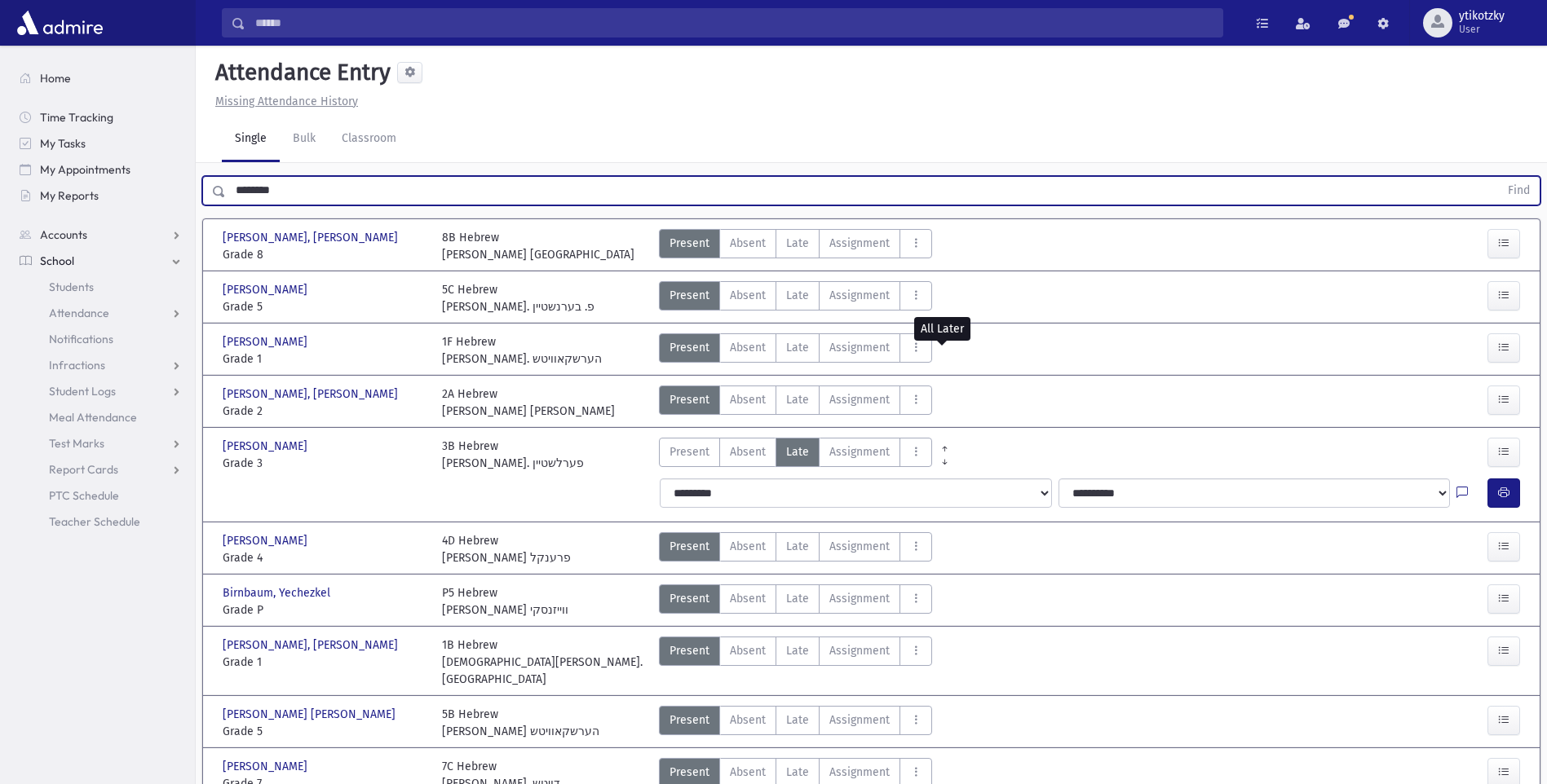
click at [297, 189] on input "********" at bounding box center [863, 191] width 1273 height 30
click at [800, 642] on span "Late" at bounding box center [798, 650] width 23 height 17
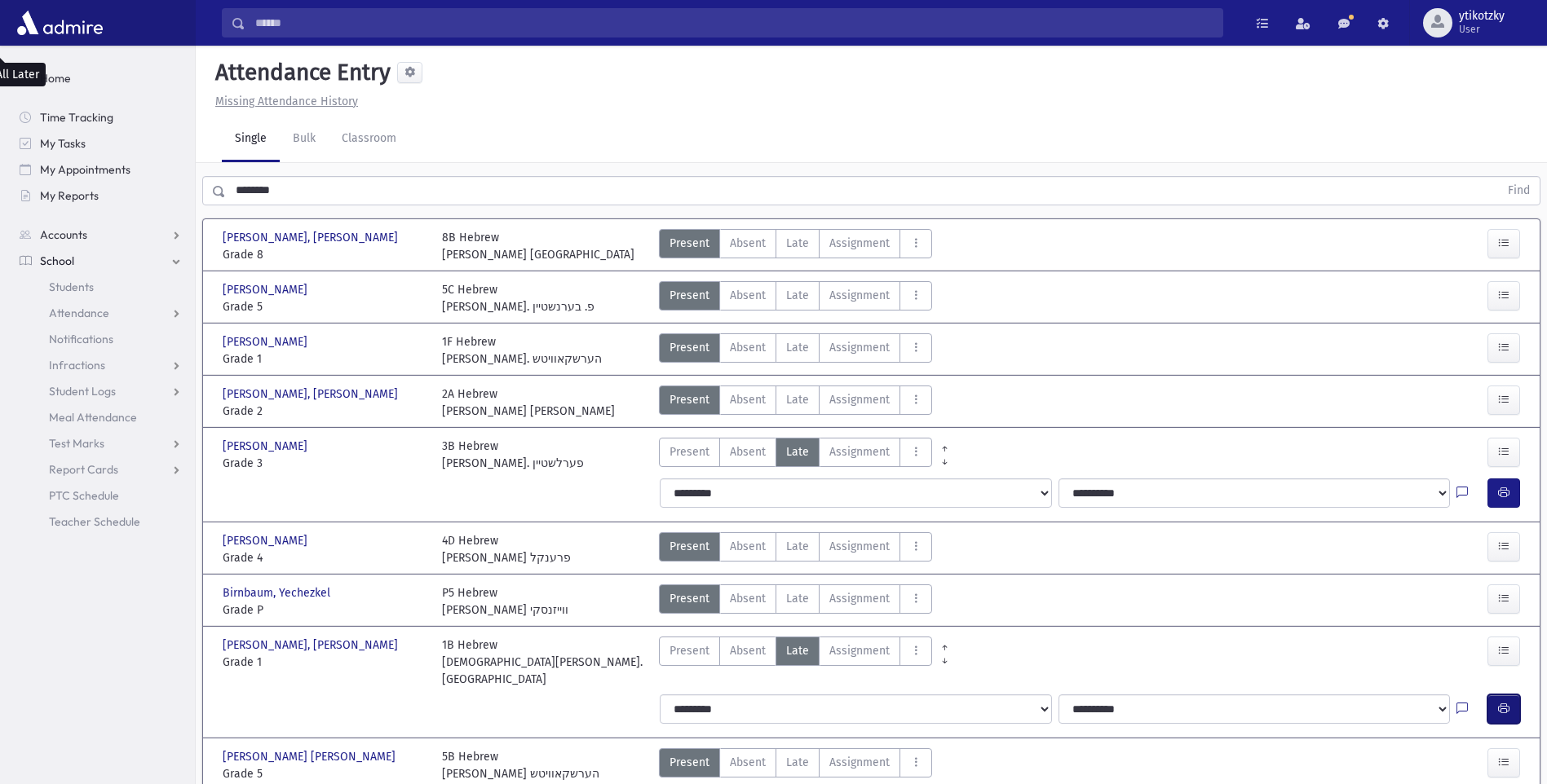
click at [1508, 694] on button "button" at bounding box center [1504, 709] width 32 height 30
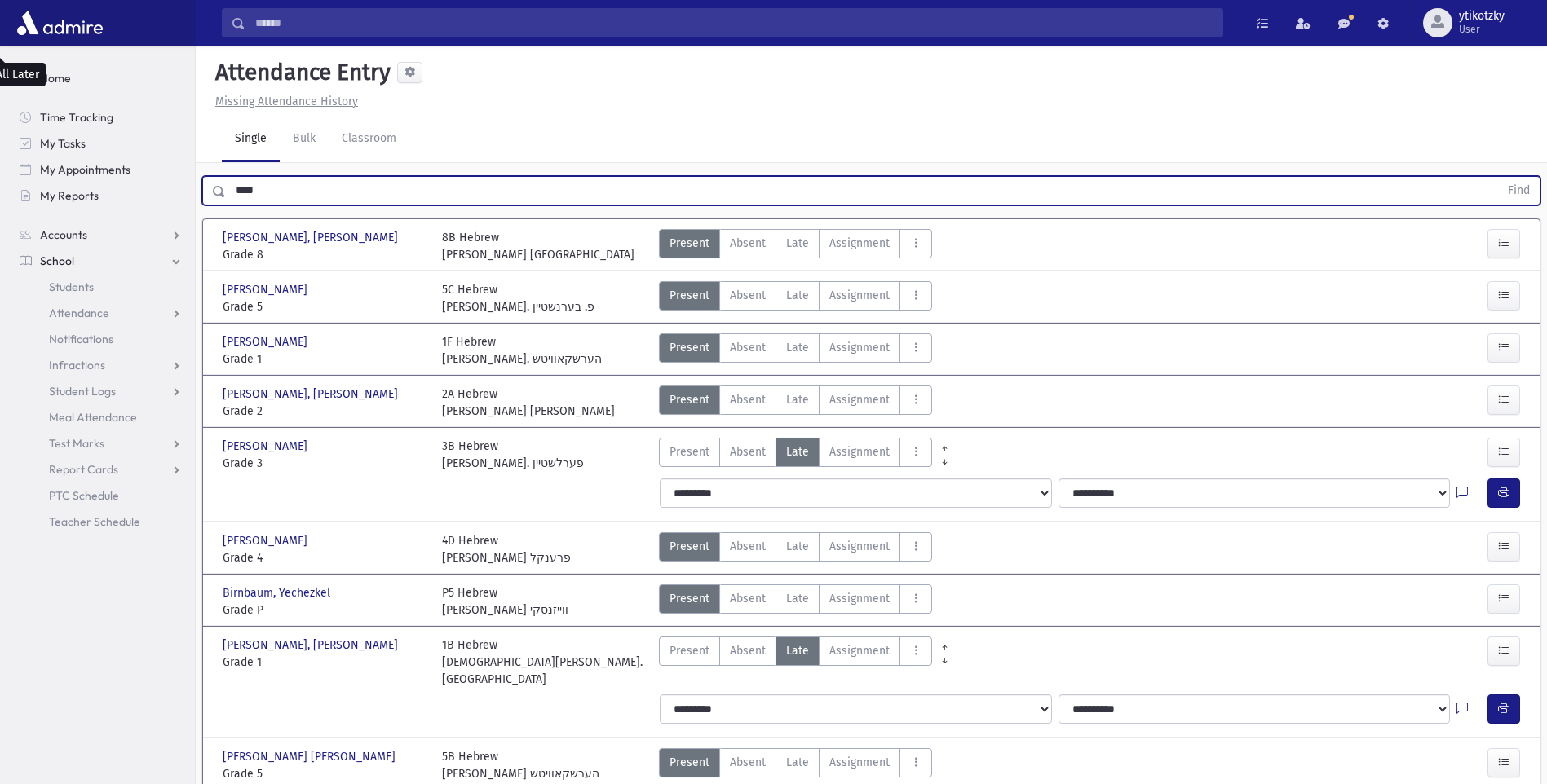
click at [1498, 176] on button "Find" at bounding box center [1519, 190] width 42 height 28
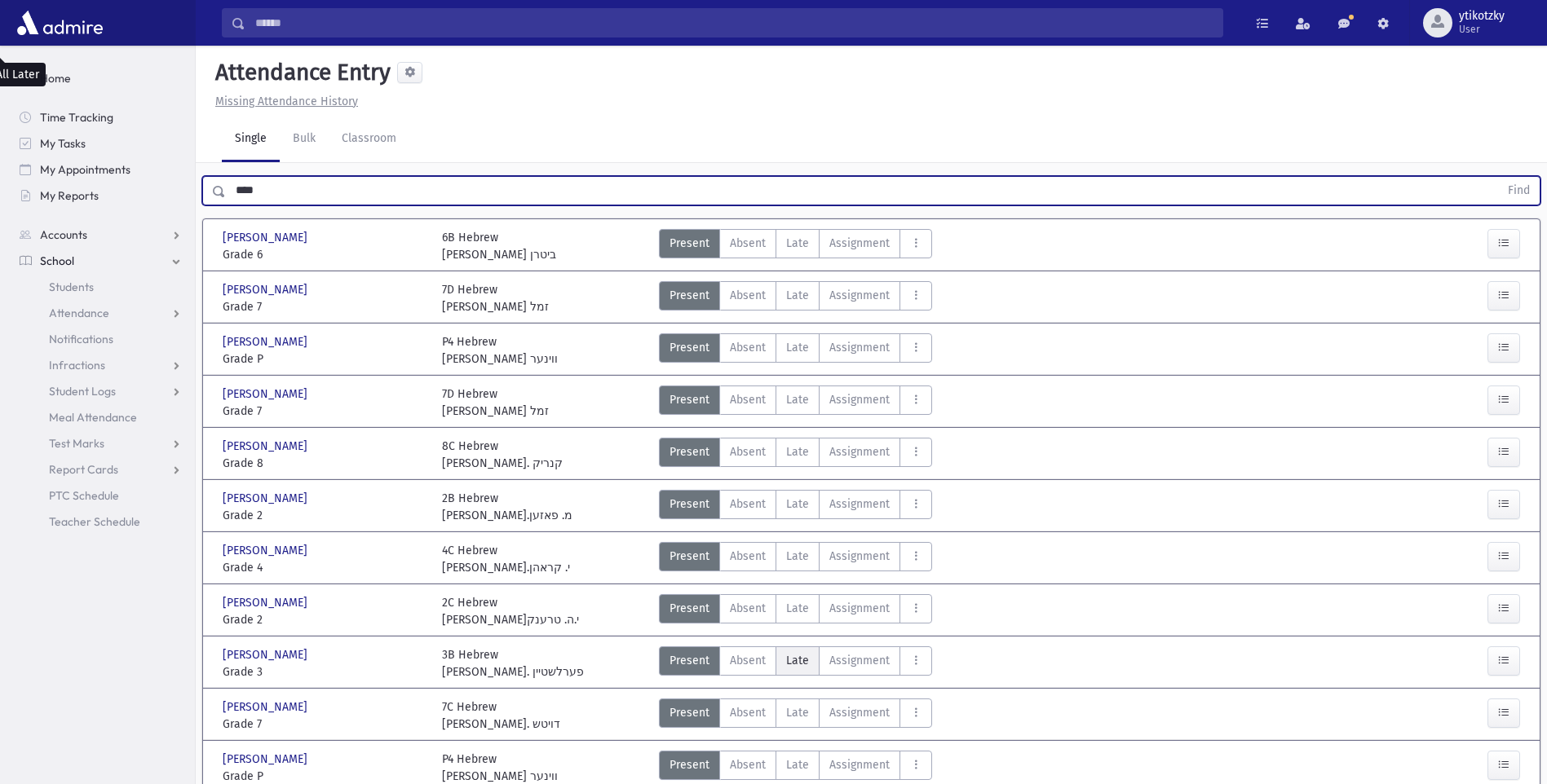
click at [806, 647] on label "Late Late" at bounding box center [798, 661] width 44 height 30
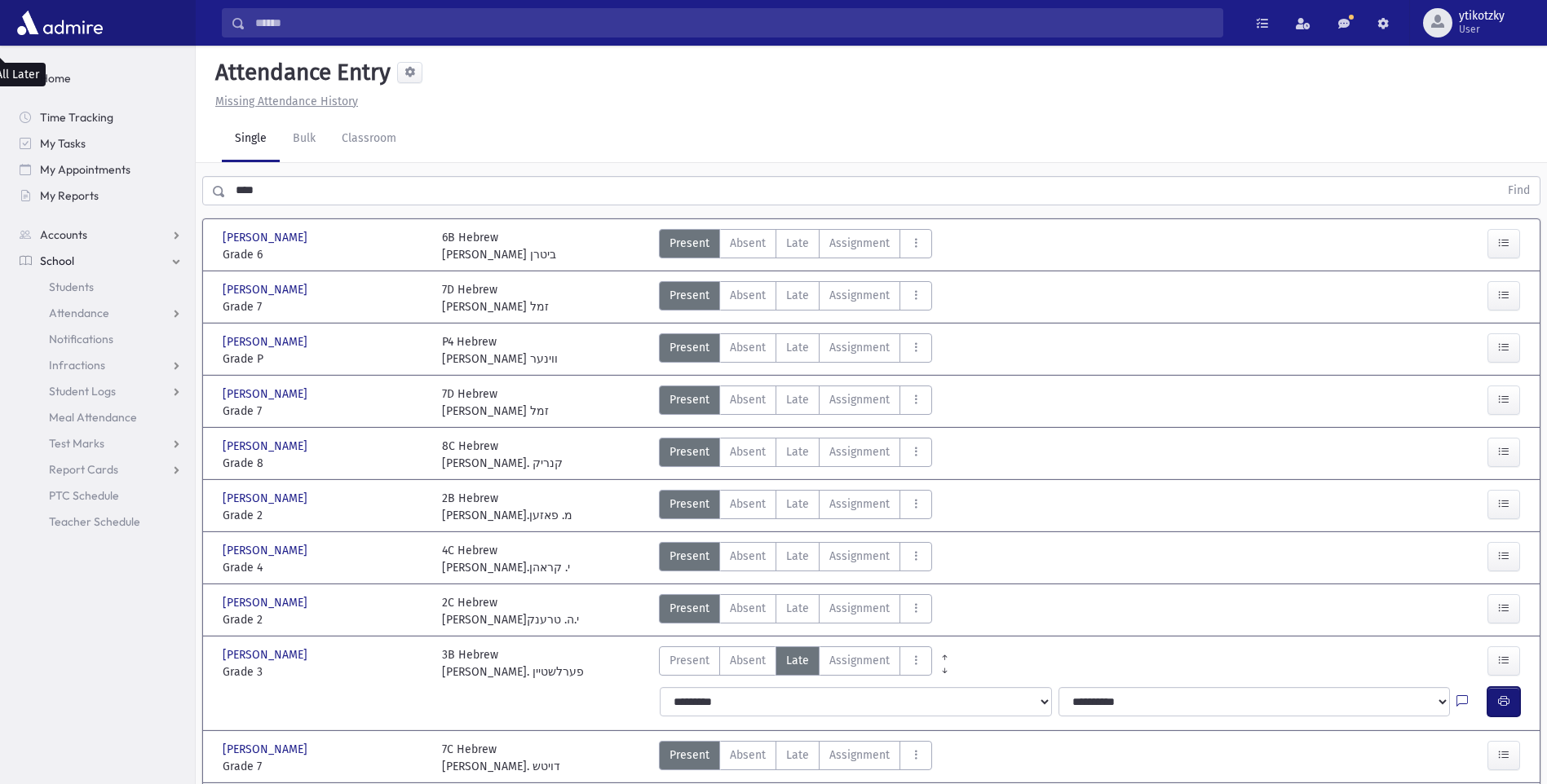
click at [1500, 694] on icon "button" at bounding box center [1504, 701] width 11 height 14
drag, startPoint x: 276, startPoint y: 132, endPoint x: 235, endPoint y: 137, distance: 41.3
click at [235, 176] on input "****" at bounding box center [863, 191] width 1273 height 30
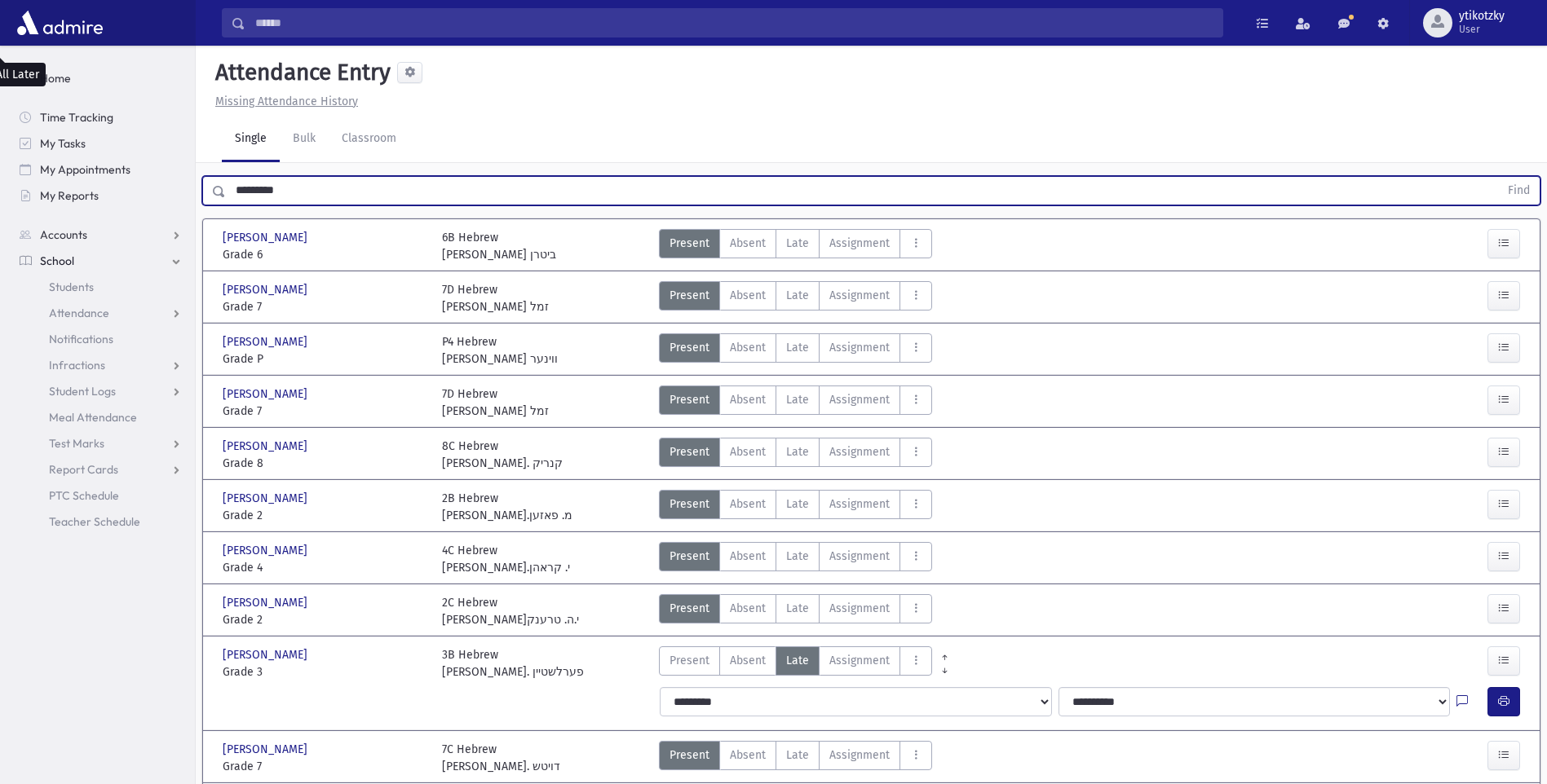
click at [1498, 176] on button "Find" at bounding box center [1519, 190] width 42 height 28
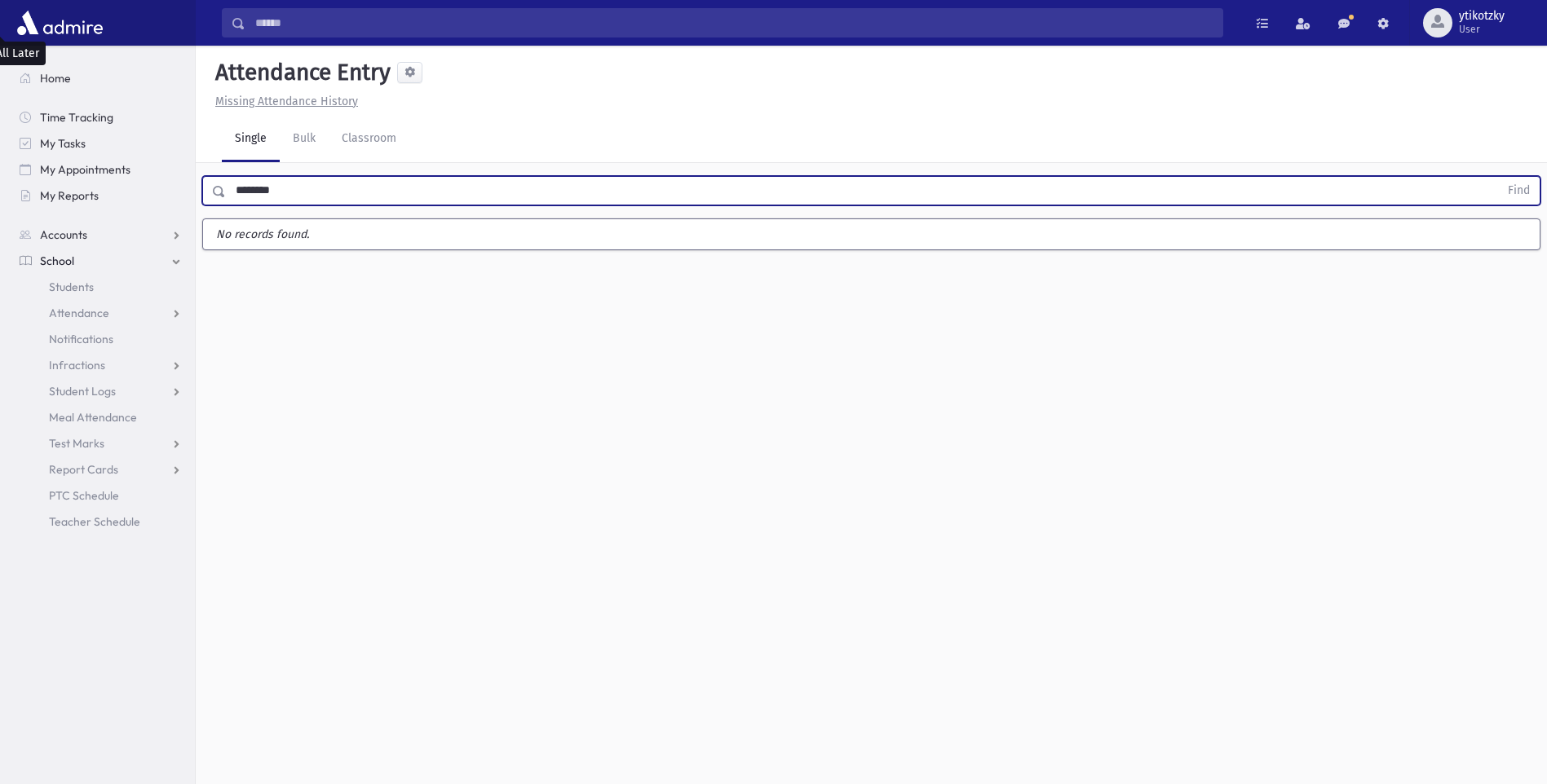
click at [1498, 176] on button "Find" at bounding box center [1519, 190] width 42 height 28
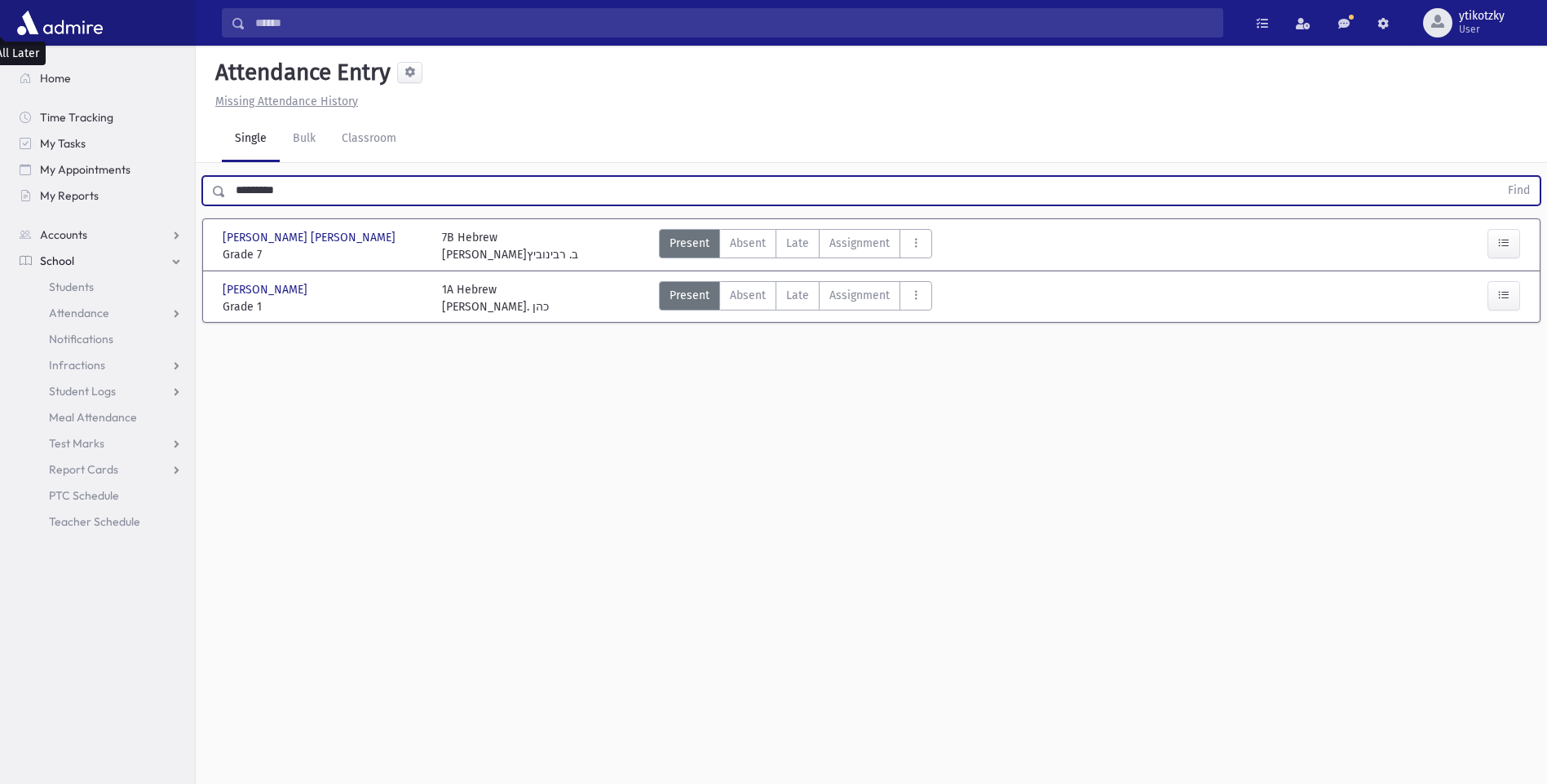
click at [1498, 176] on button "Find" at bounding box center [1519, 190] width 42 height 28
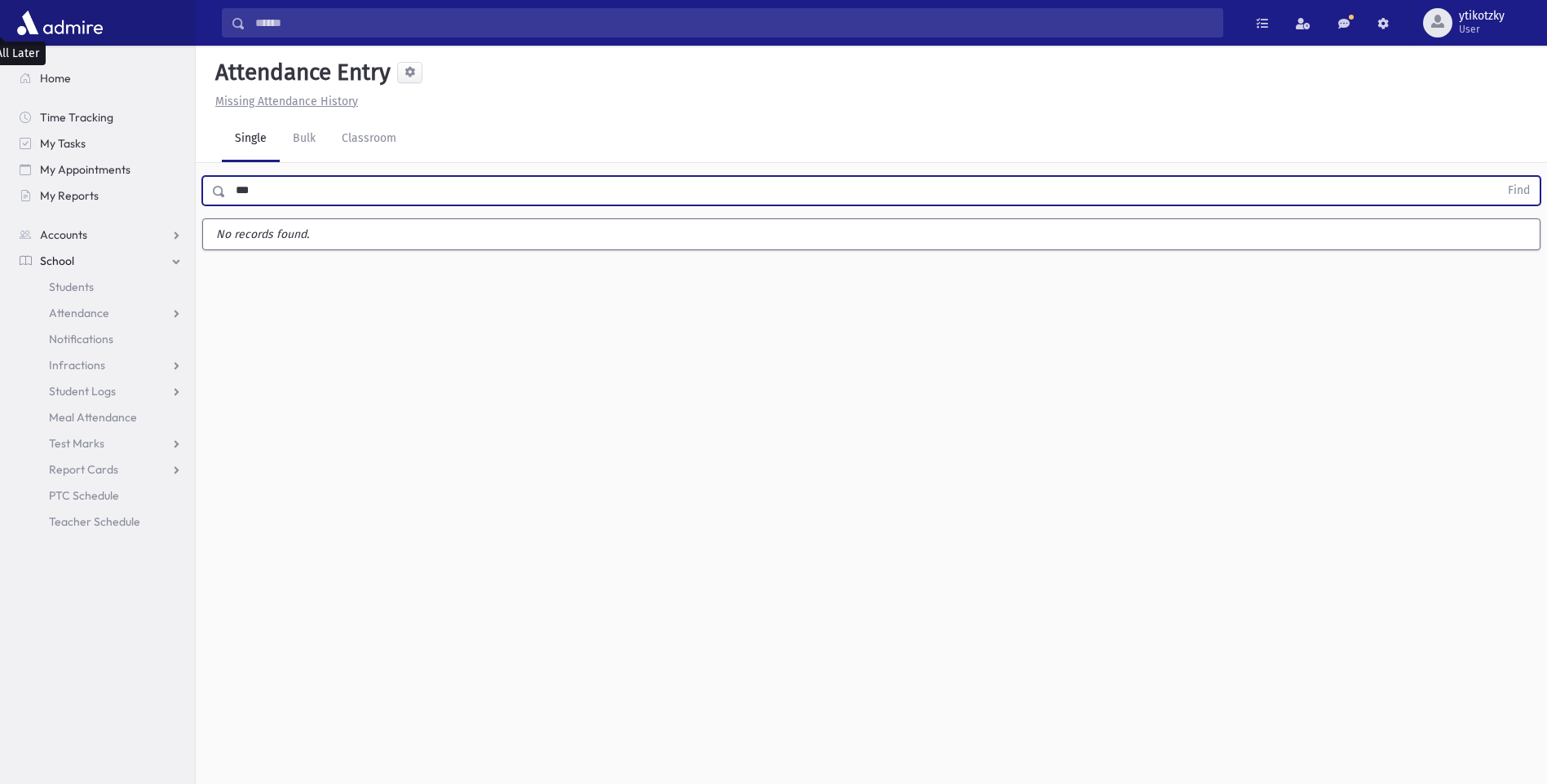
click at [1498, 176] on button "Find" at bounding box center [1519, 190] width 42 height 28
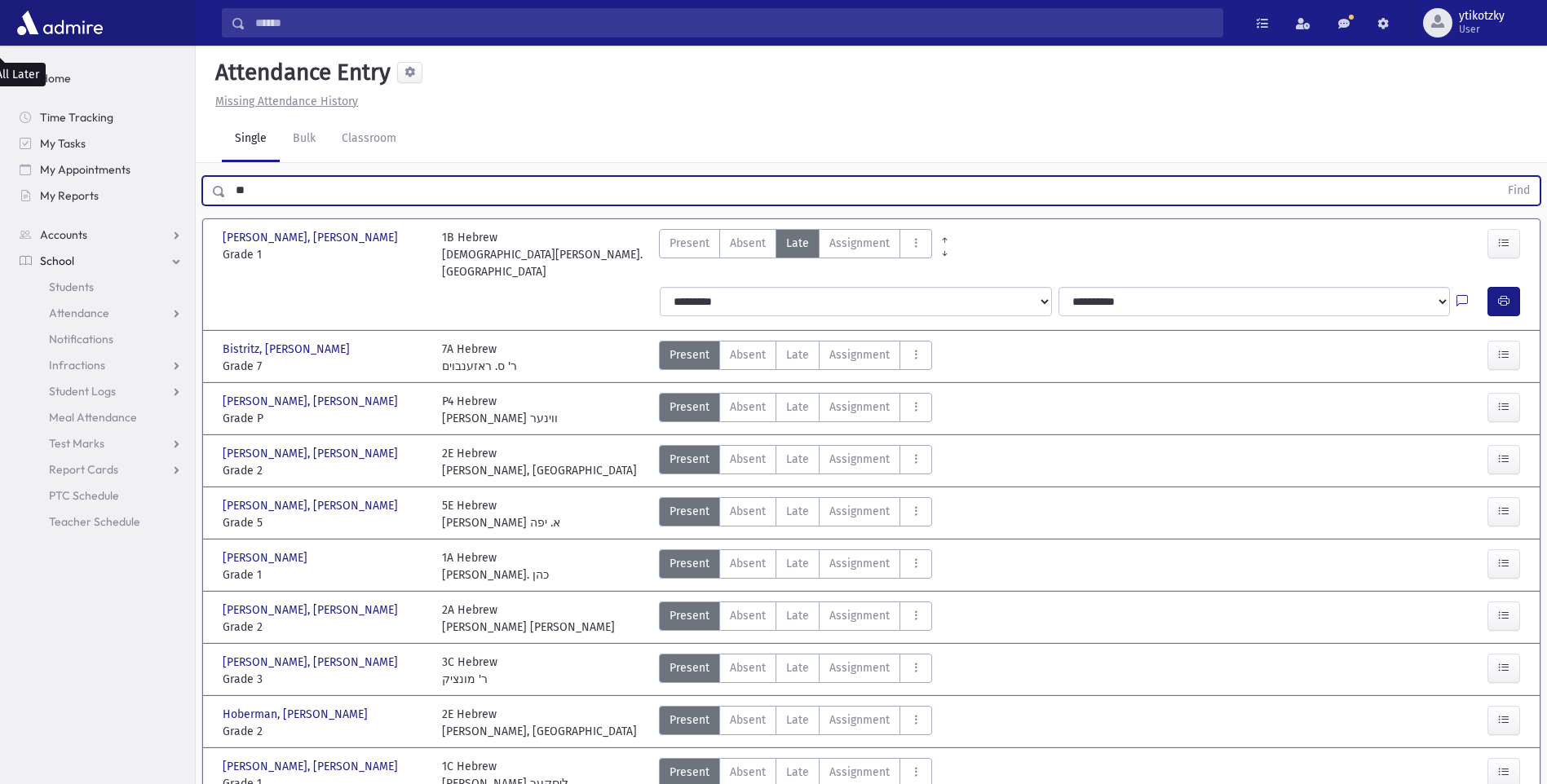
type input "*"
click at [1498, 176] on button "Find" at bounding box center [1519, 190] width 42 height 28
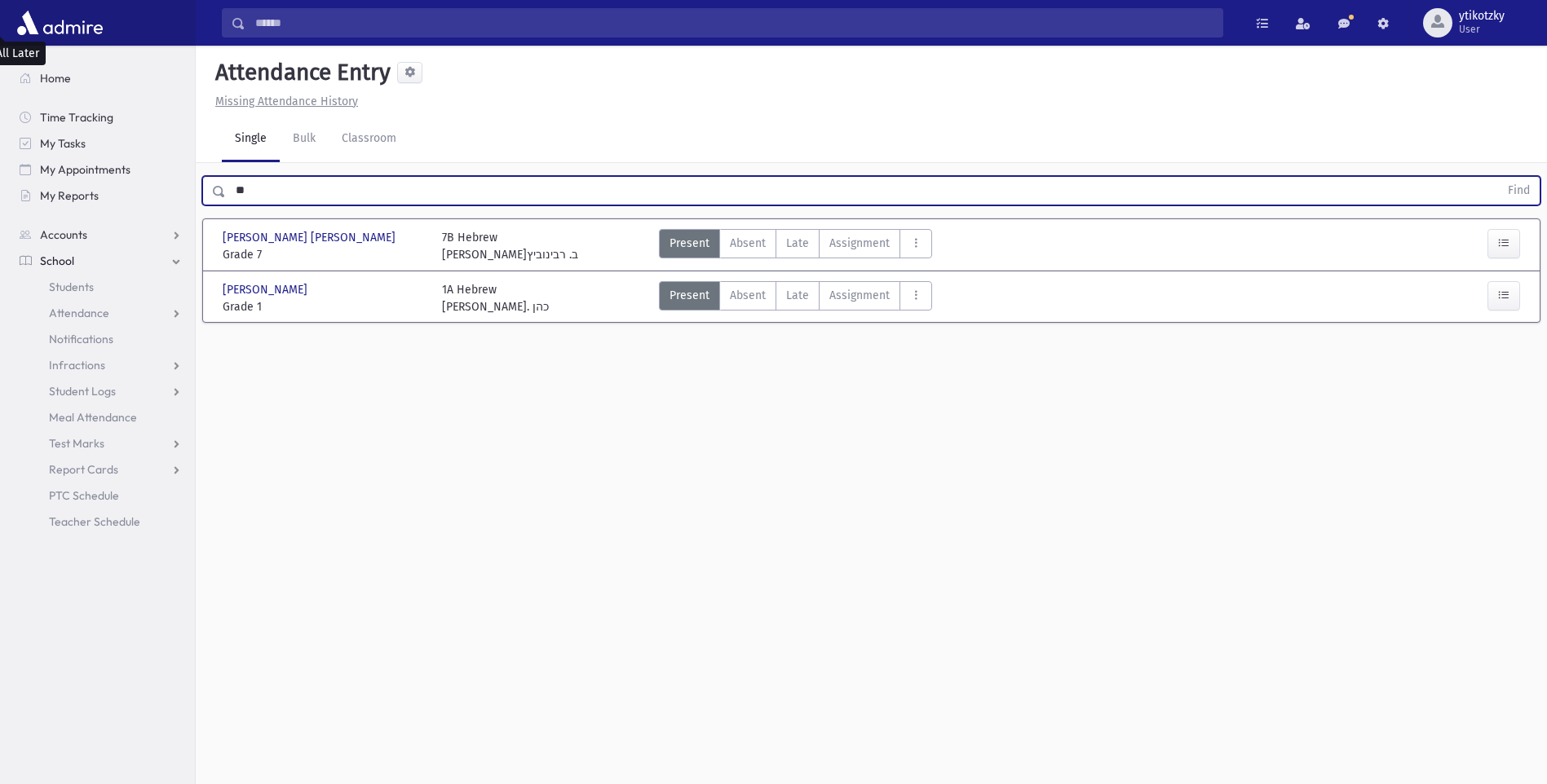
type input "*"
type input "****"
click at [1498, 176] on button "Find" at bounding box center [1519, 190] width 42 height 28
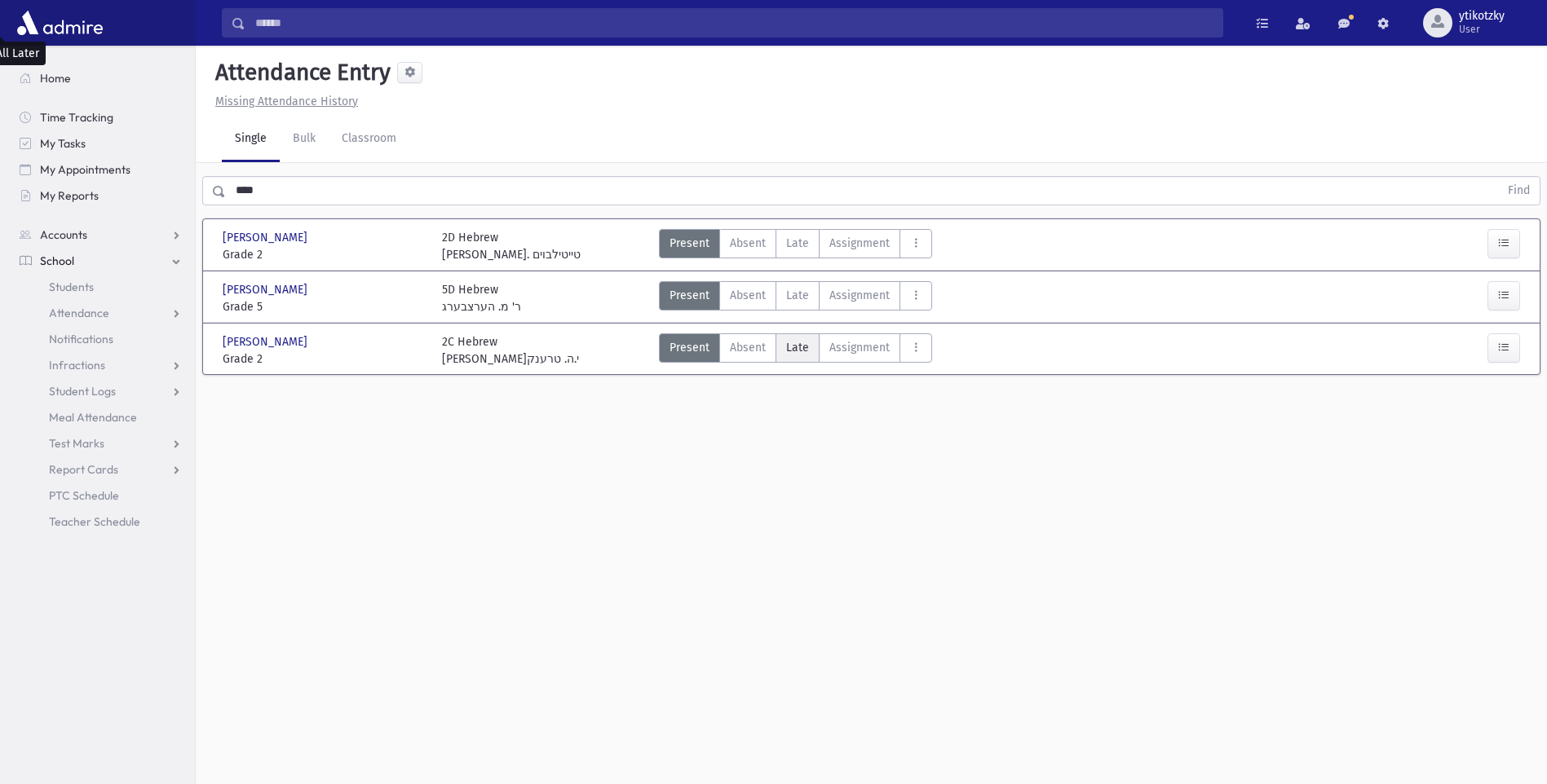
drag, startPoint x: 799, startPoint y: 299, endPoint x: 818, endPoint y: 308, distance: 21.0
click at [799, 333] on label "Late Late" at bounding box center [798, 347] width 44 height 30
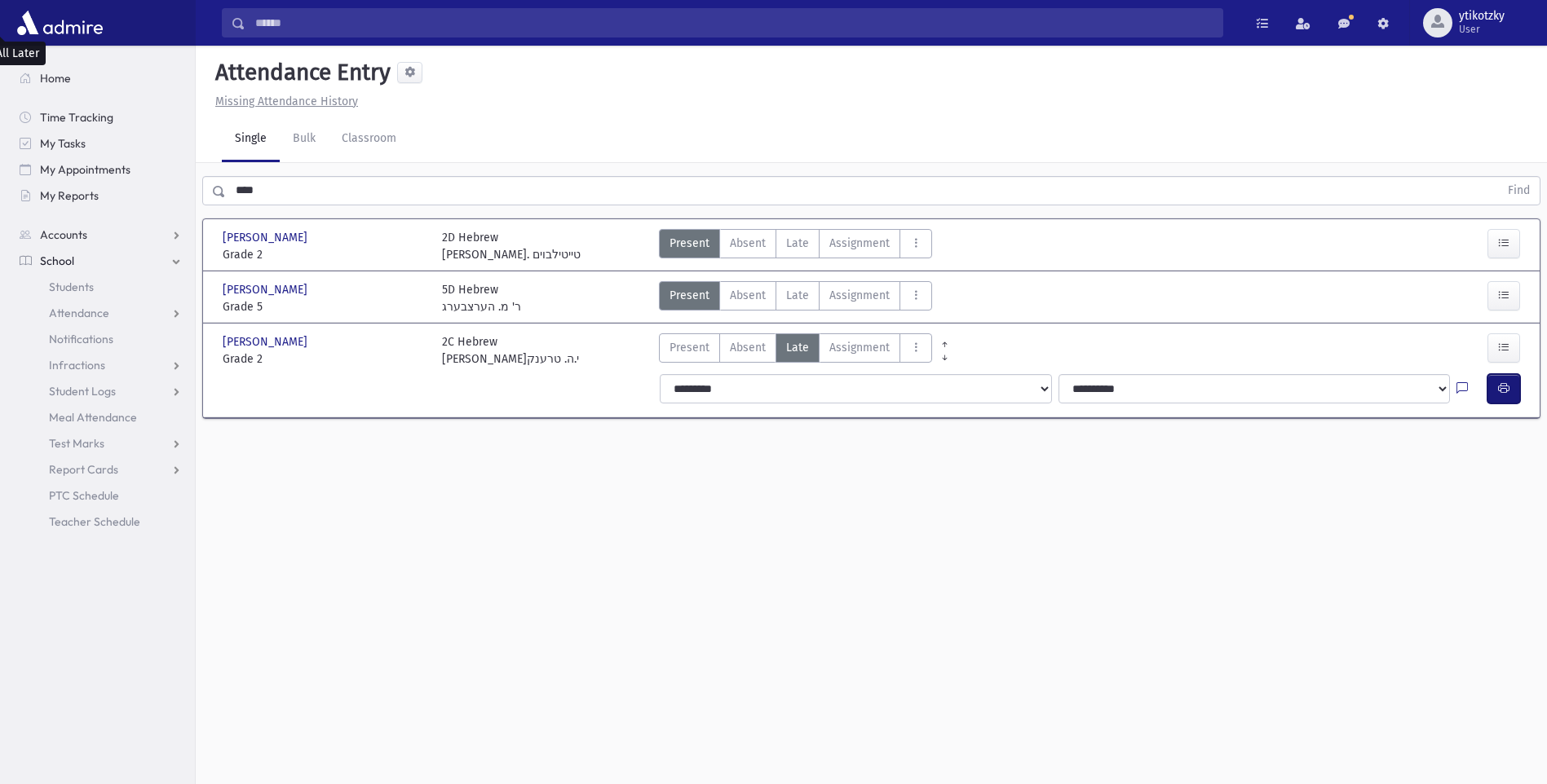
click at [1508, 374] on button "button" at bounding box center [1504, 388] width 32 height 30
click at [103, 294] on link "Students" at bounding box center [100, 286] width 188 height 26
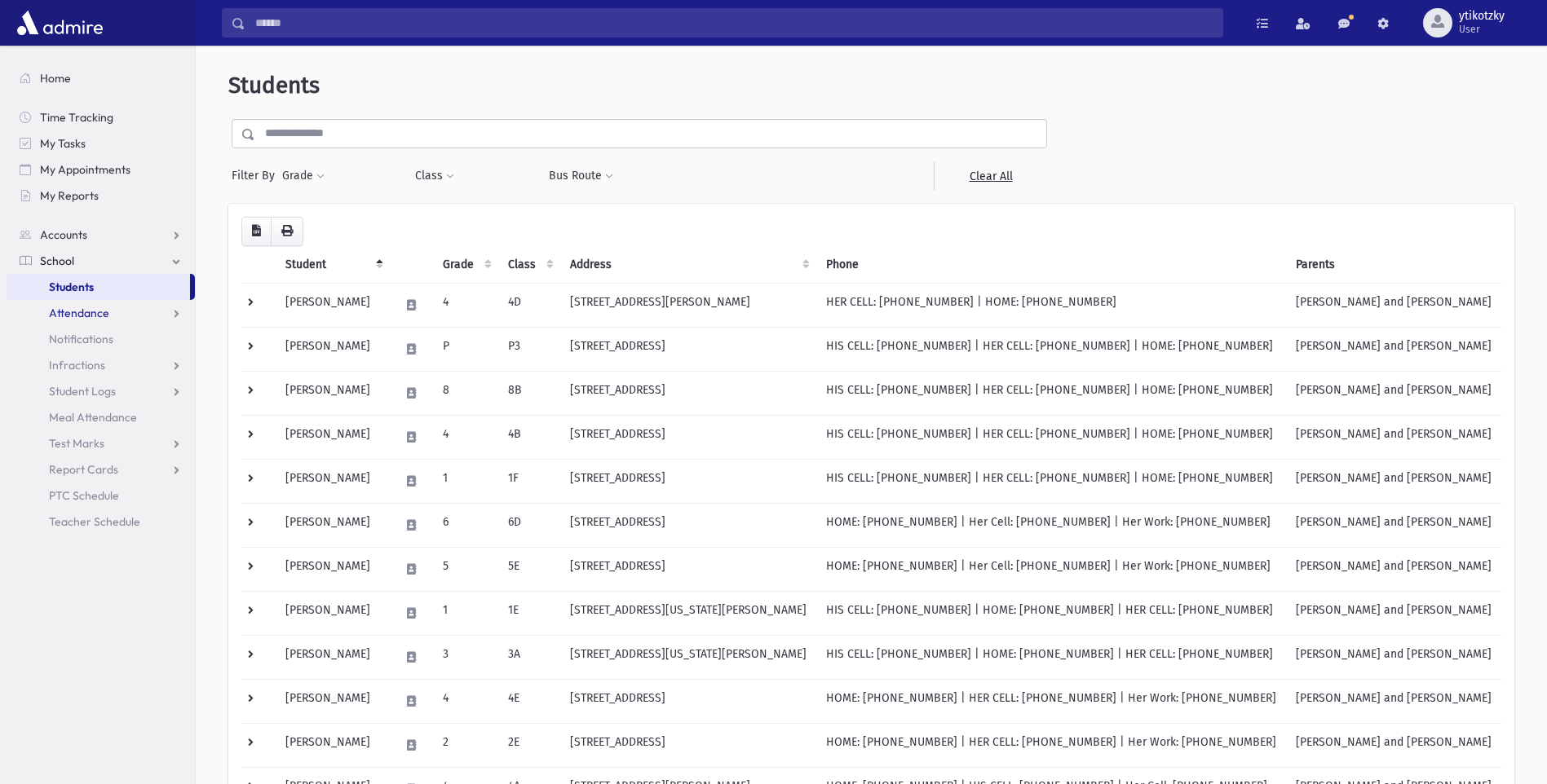
click at [76, 317] on span "Attendance" at bounding box center [78, 312] width 60 height 14
click at [85, 337] on span "Entry" at bounding box center [75, 339] width 28 height 14
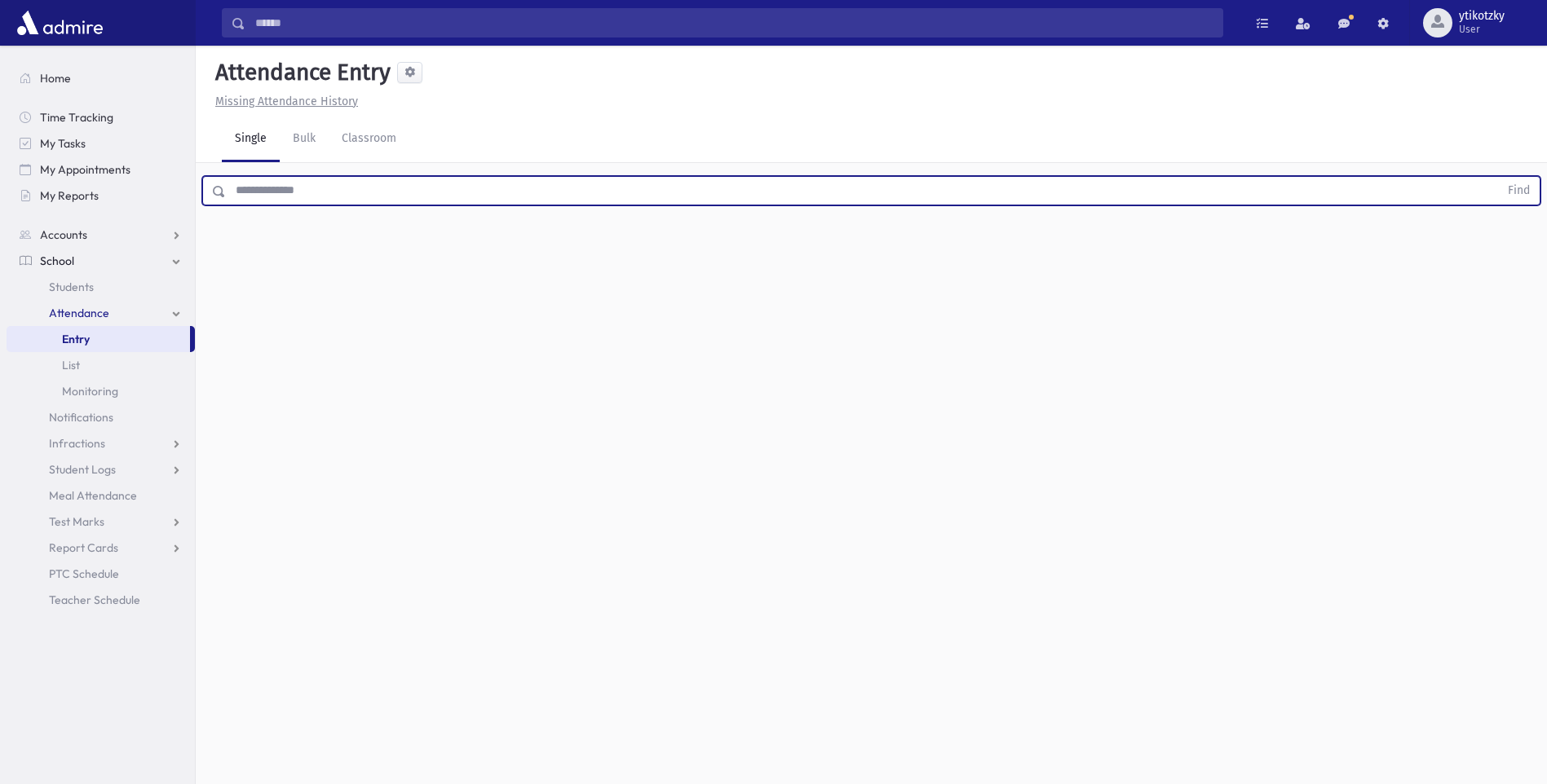
click at [289, 194] on input "text" at bounding box center [863, 191] width 1273 height 30
click at [1498, 176] on button "Find" at bounding box center [1519, 190] width 42 height 28
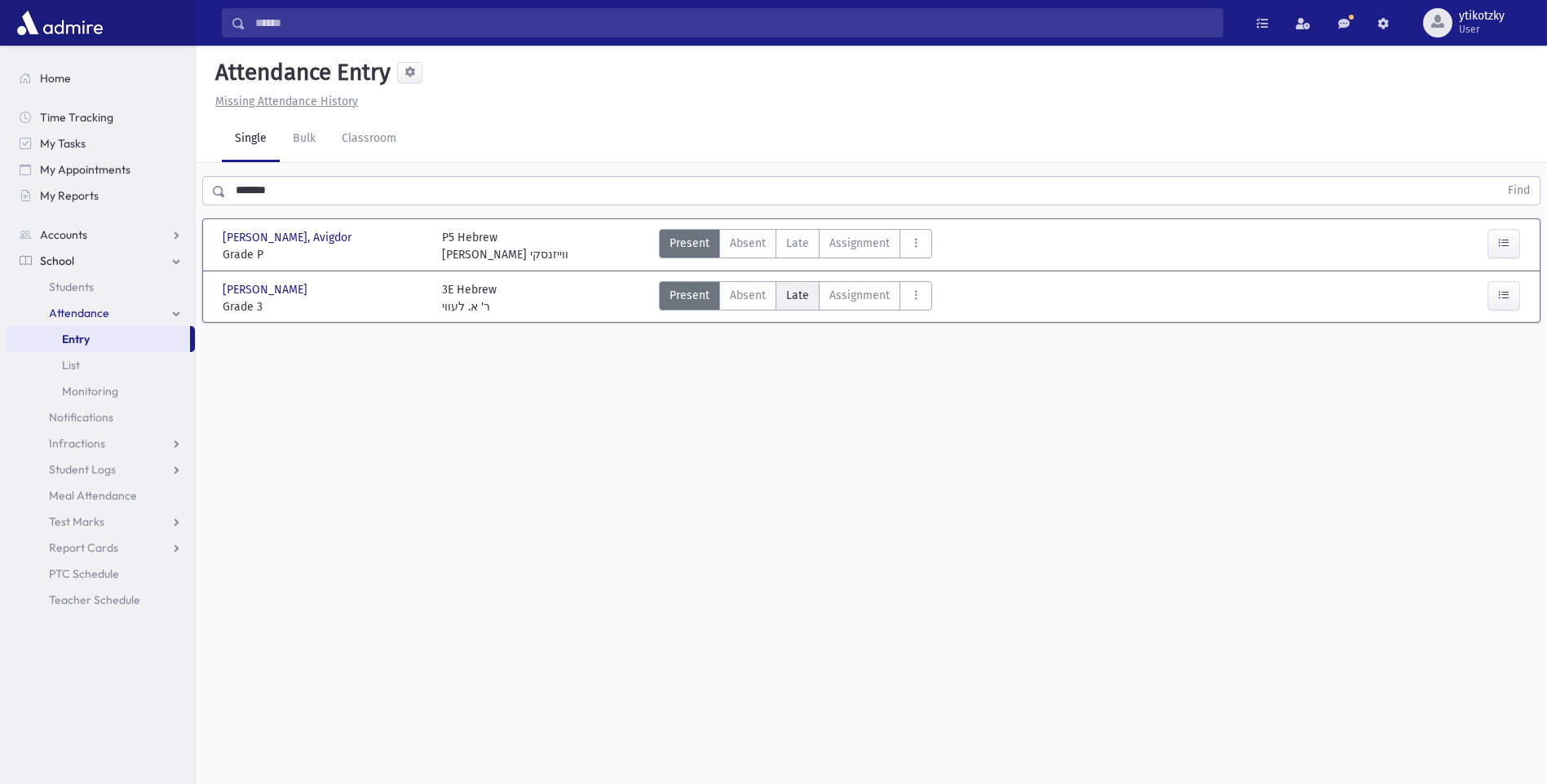
drag, startPoint x: 791, startPoint y: 297, endPoint x: 800, endPoint y: 296, distance: 9.1
click at [791, 296] on span "Late" at bounding box center [798, 296] width 23 height 17
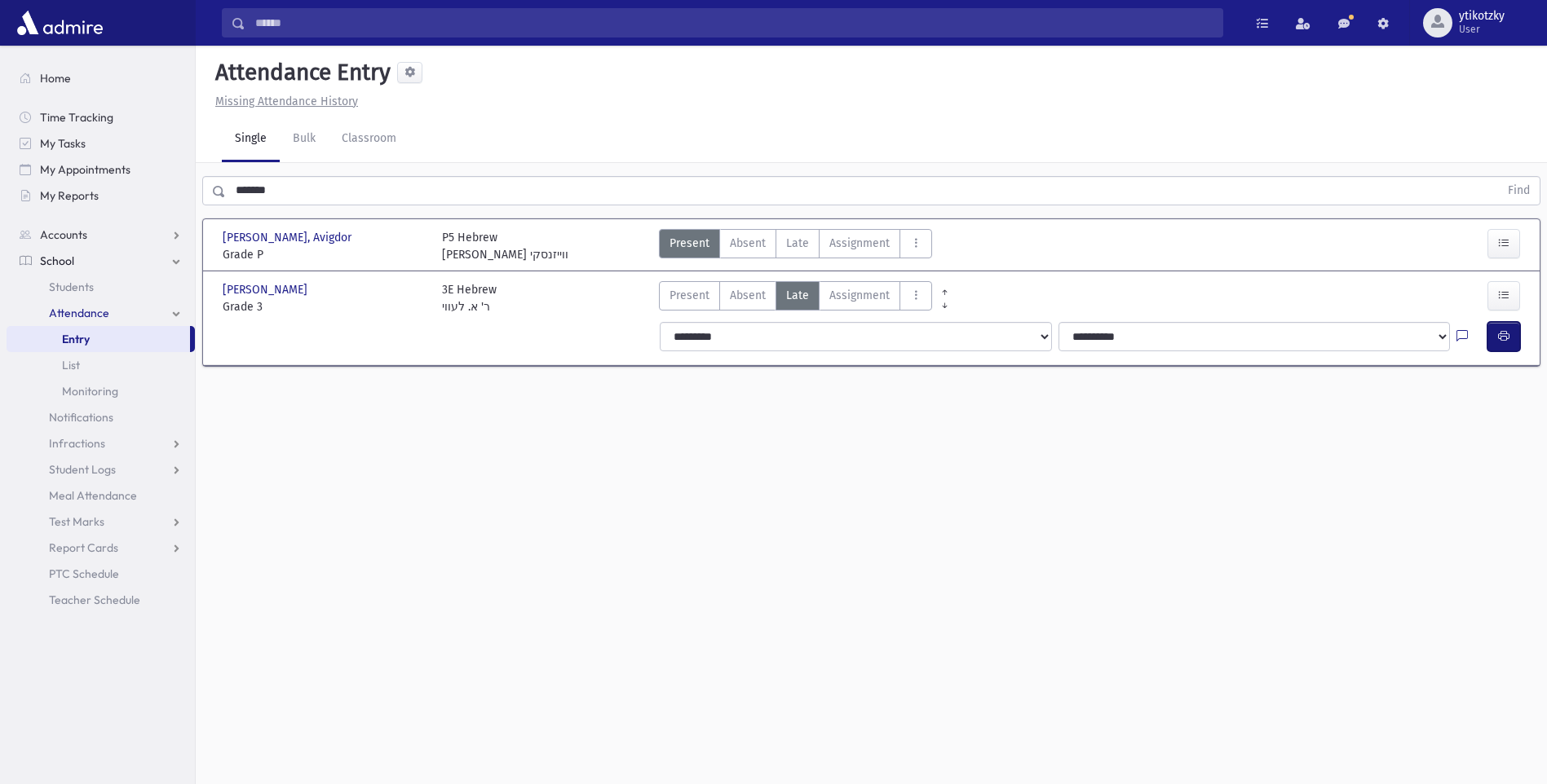
click at [1500, 342] on icon "button" at bounding box center [1504, 336] width 11 height 14
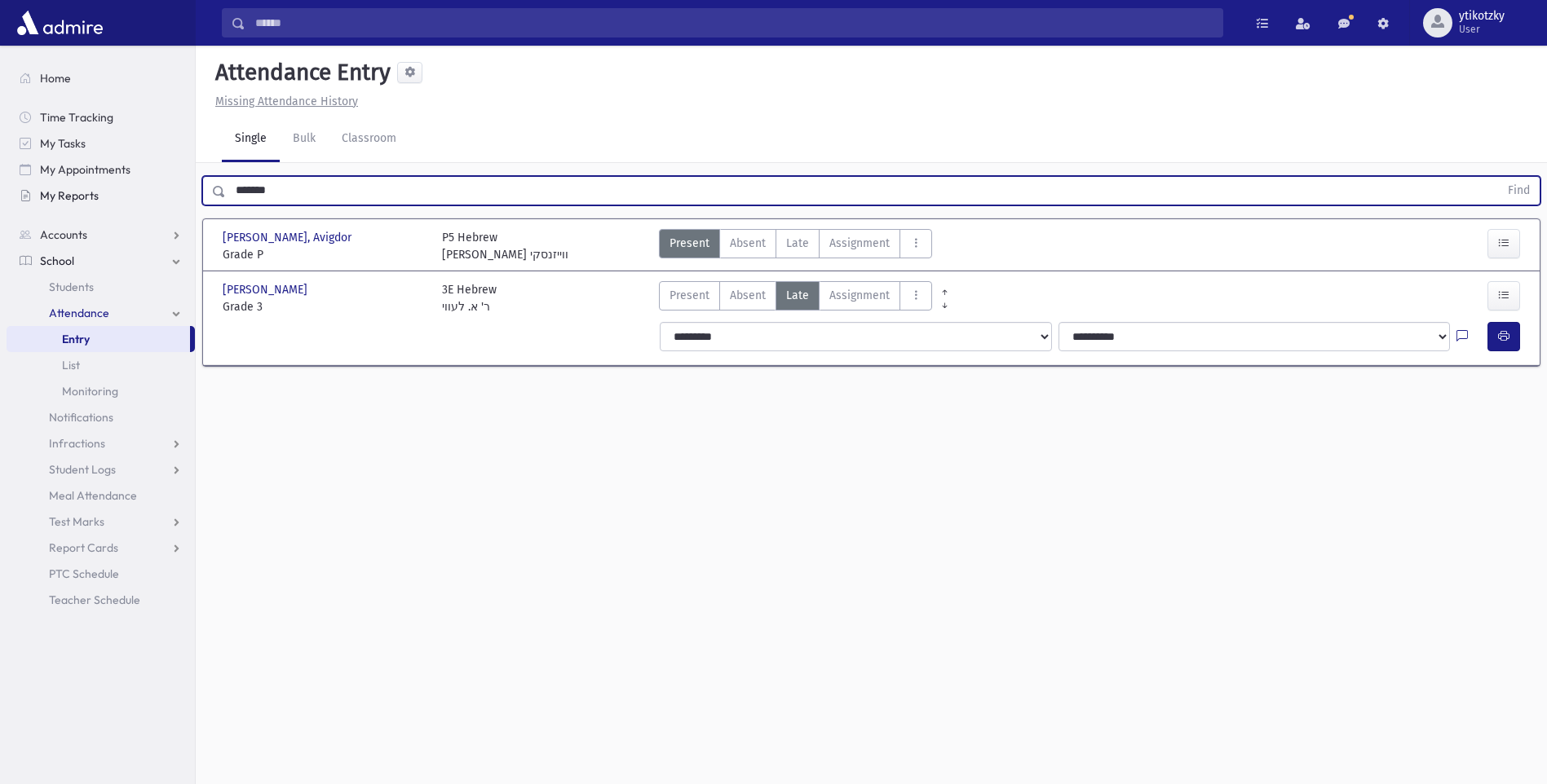
click at [188, 193] on div "Search Results All Accounts" at bounding box center [773, 410] width 1547 height 820
click at [1498, 176] on button "Find" at bounding box center [1519, 190] width 42 height 28
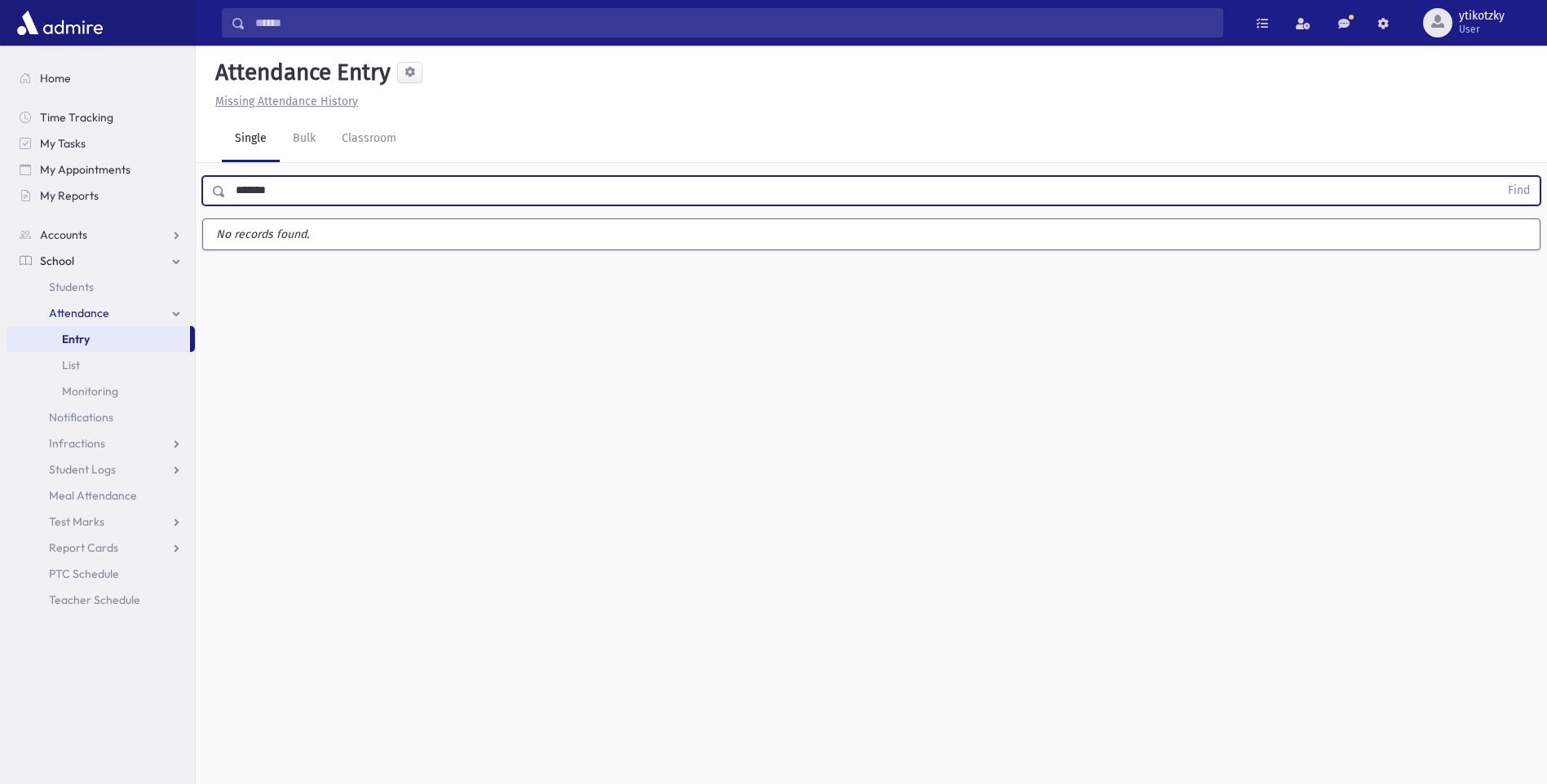
click at [1498, 176] on button "Find" at bounding box center [1519, 190] width 42 height 28
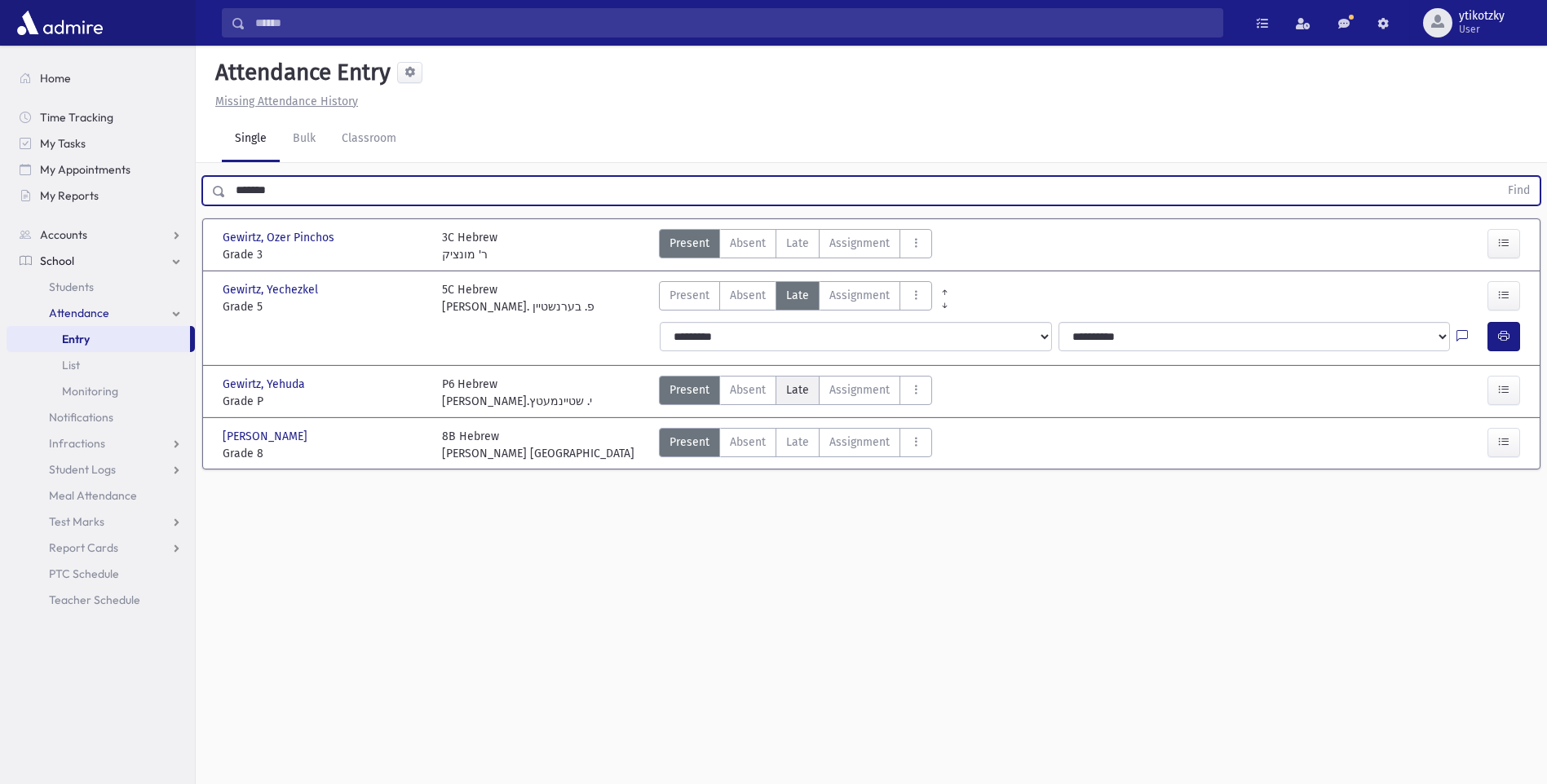
click at [809, 387] on label "[PERSON_NAME]" at bounding box center [798, 390] width 44 height 30
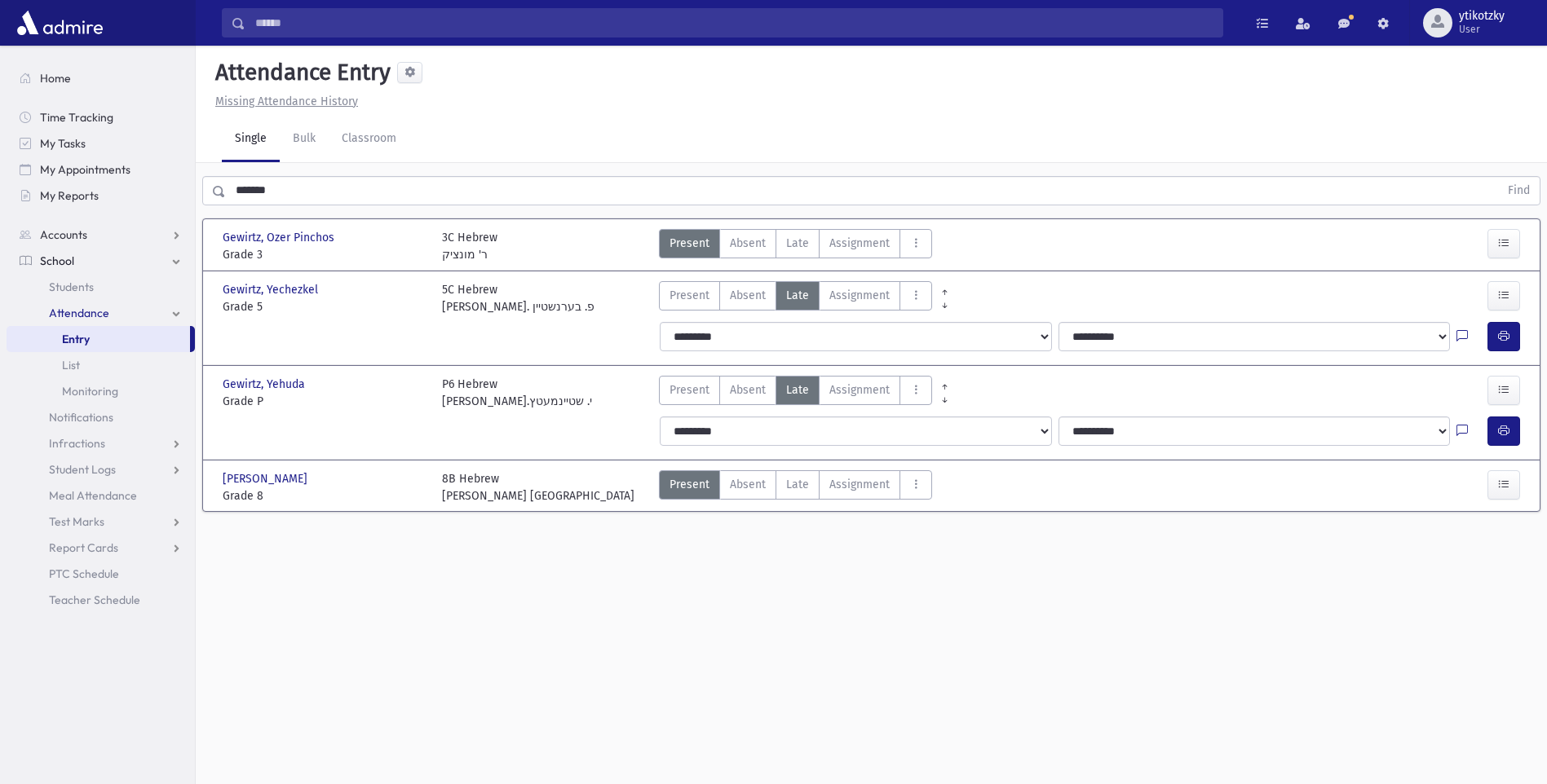
click at [1499, 445] on div "**********" at bounding box center [1092, 431] width 885 height 42
click at [1493, 434] on button "button" at bounding box center [1504, 431] width 32 height 30
click at [790, 247] on span "Late" at bounding box center [798, 243] width 23 height 17
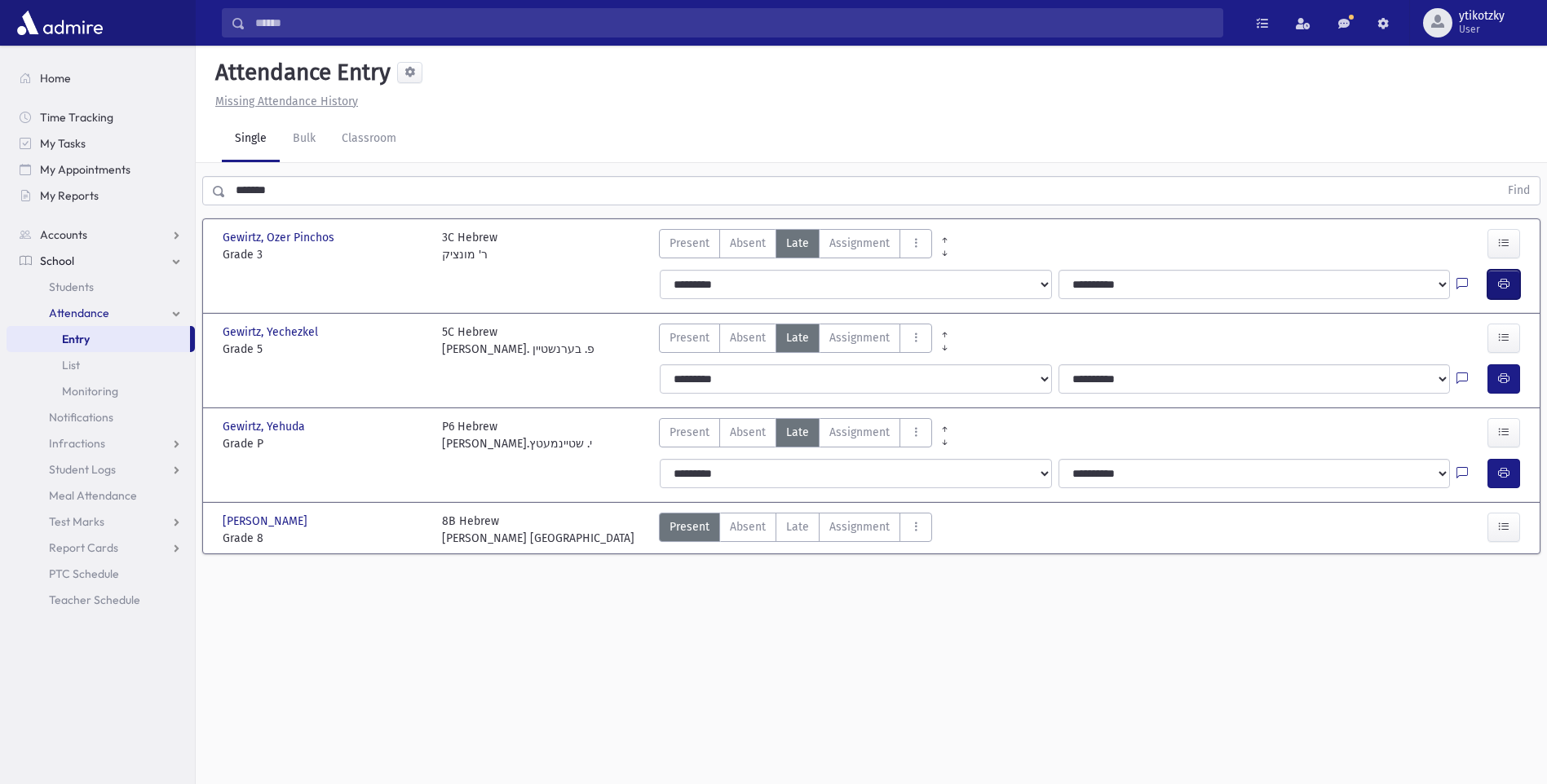
drag, startPoint x: 1228, startPoint y: 319, endPoint x: 1498, endPoint y: 273, distance: 273.9
click at [1499, 275] on button "button" at bounding box center [1504, 284] width 32 height 30
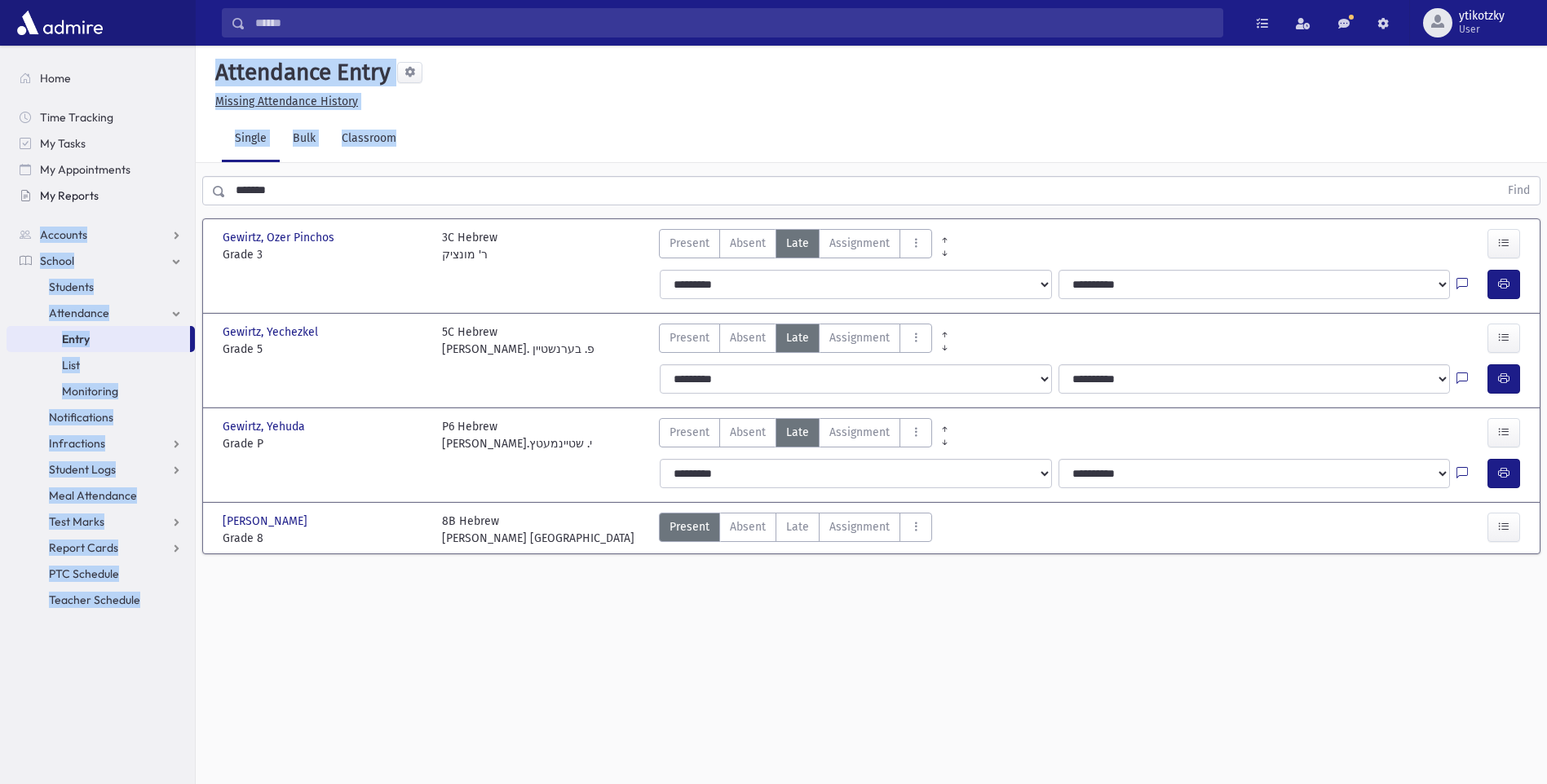
click at [164, 204] on div "Search Results All Accounts" at bounding box center [773, 410] width 1547 height 820
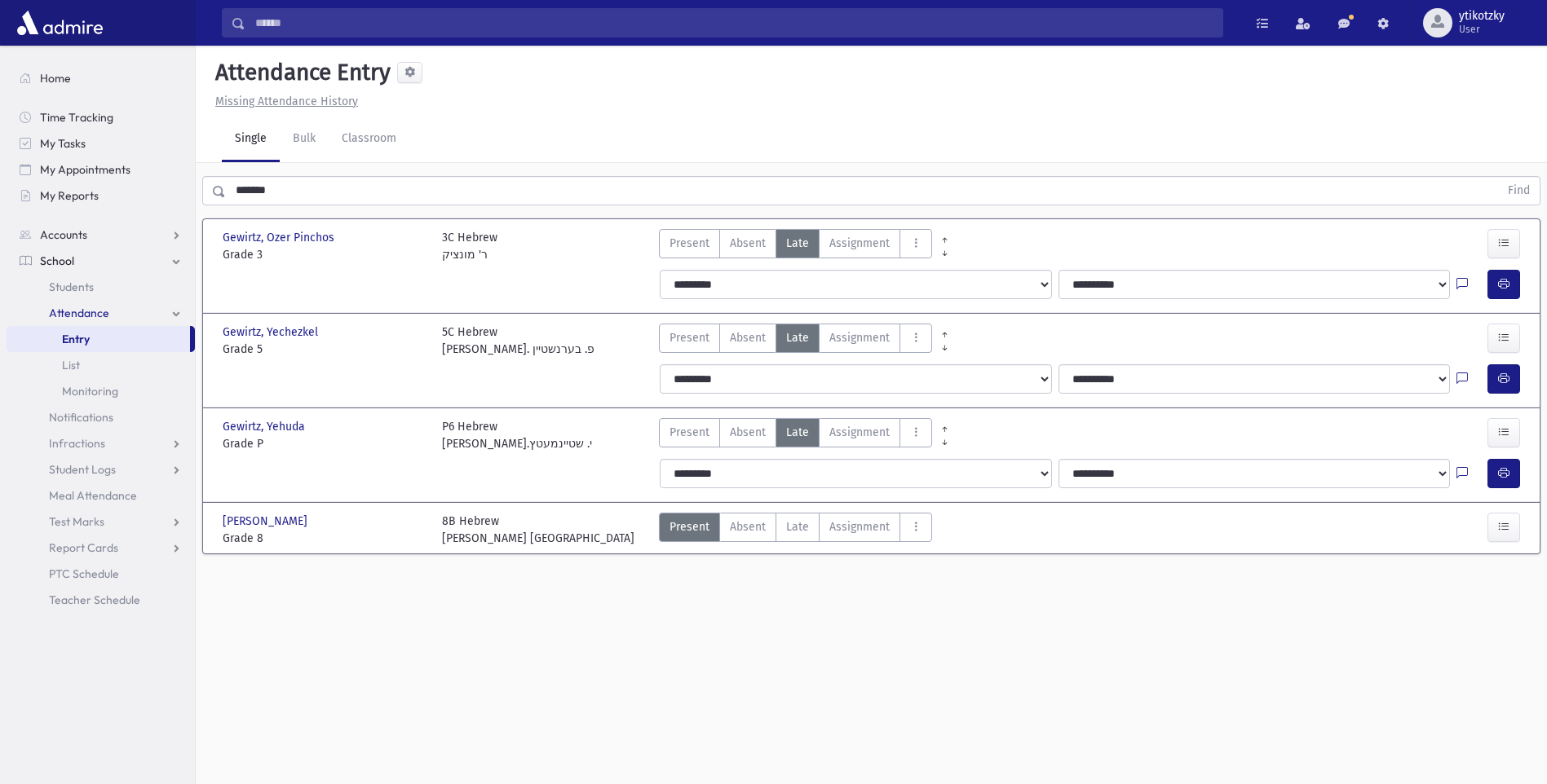
drag, startPoint x: 164, startPoint y: 204, endPoint x: 300, endPoint y: 192, distance: 136.5
click at [302, 192] on input "*******" at bounding box center [863, 191] width 1273 height 30
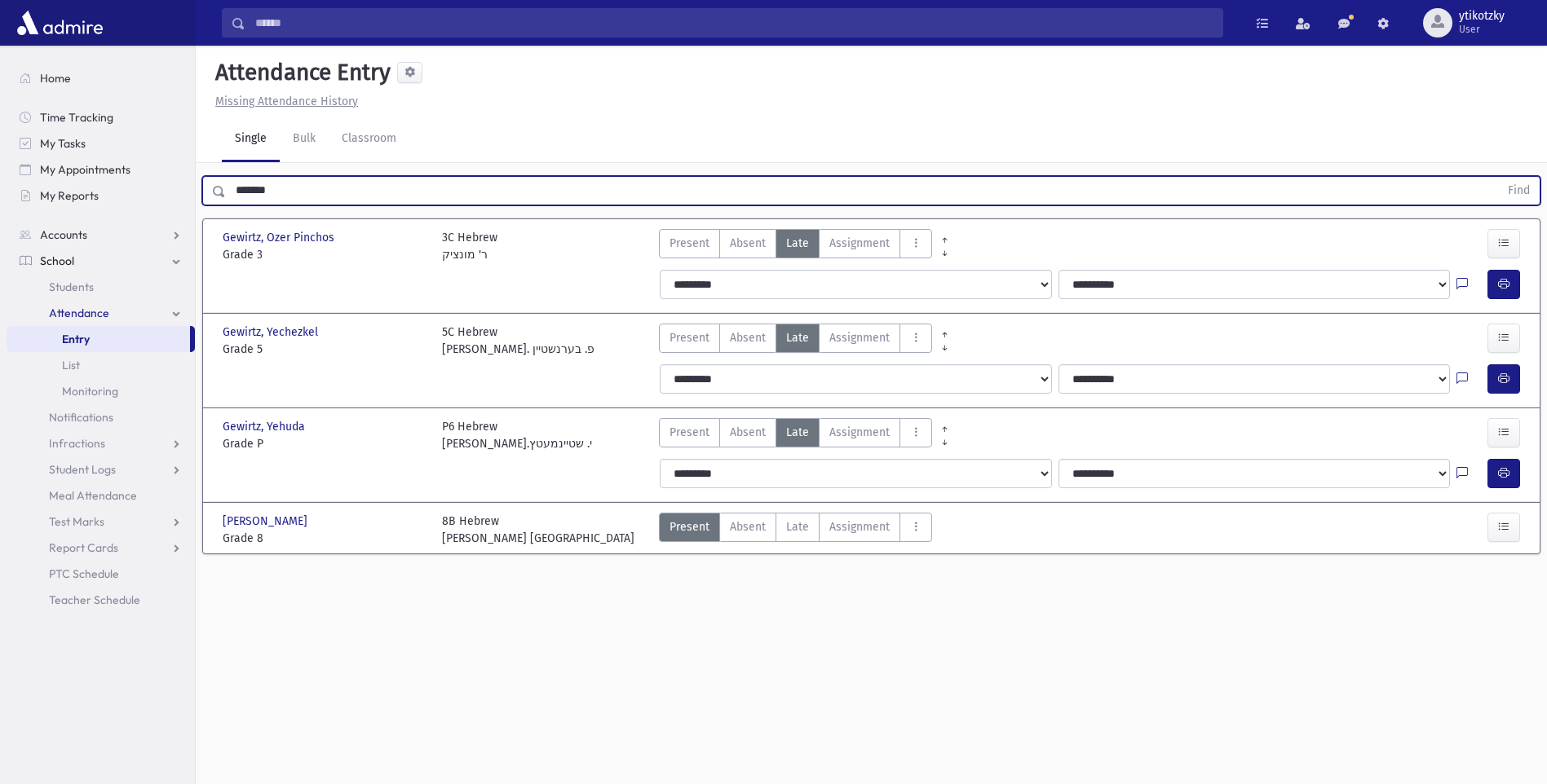
drag, startPoint x: 300, startPoint y: 192, endPoint x: 215, endPoint y: 186, distance: 85.2
click at [215, 186] on div "******* Find" at bounding box center [871, 191] width 1338 height 30
click at [1498, 176] on button "Find" at bounding box center [1519, 190] width 42 height 28
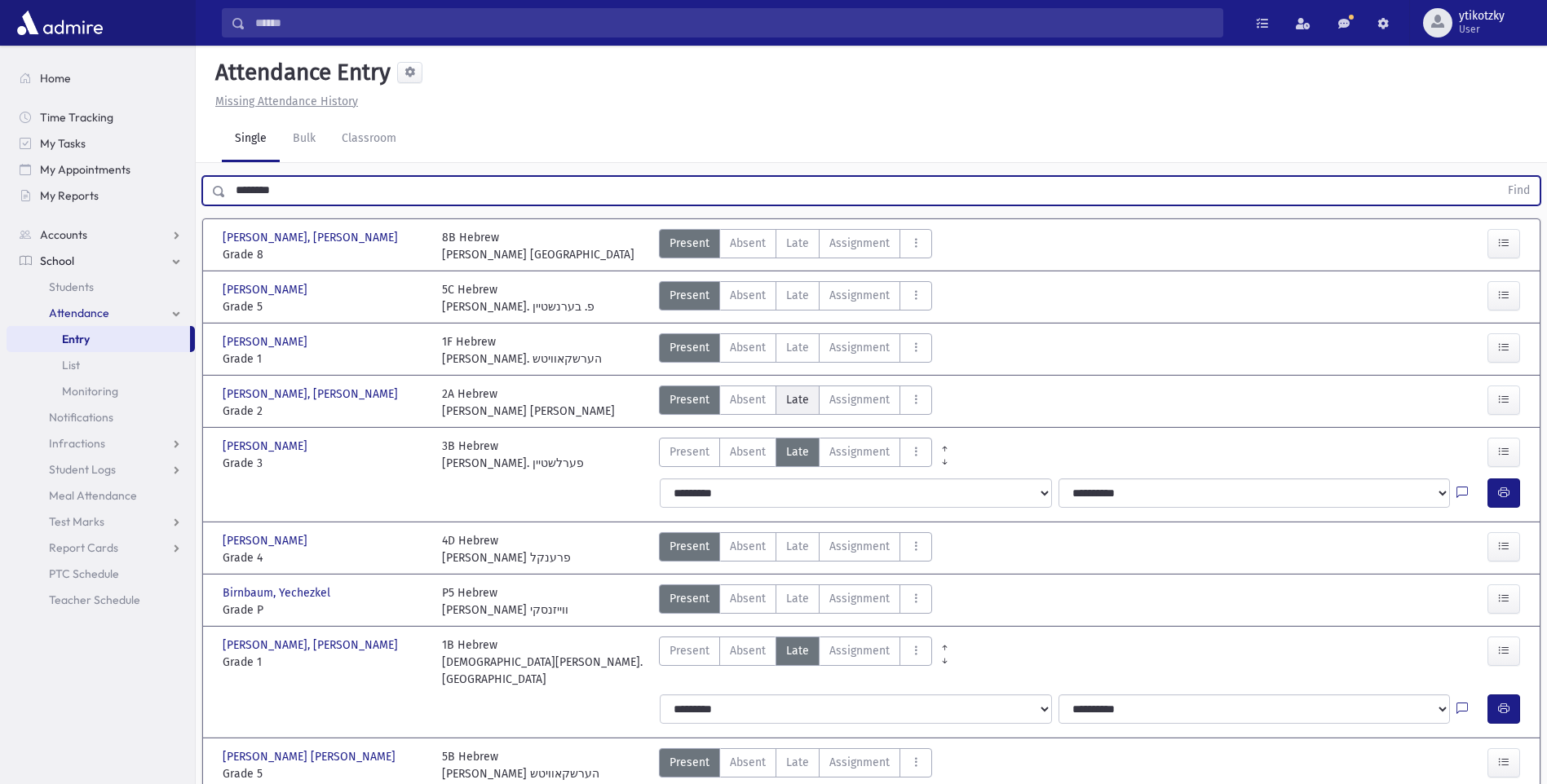
click at [770, 407] on label "Absent A" at bounding box center [748, 400] width 57 height 30
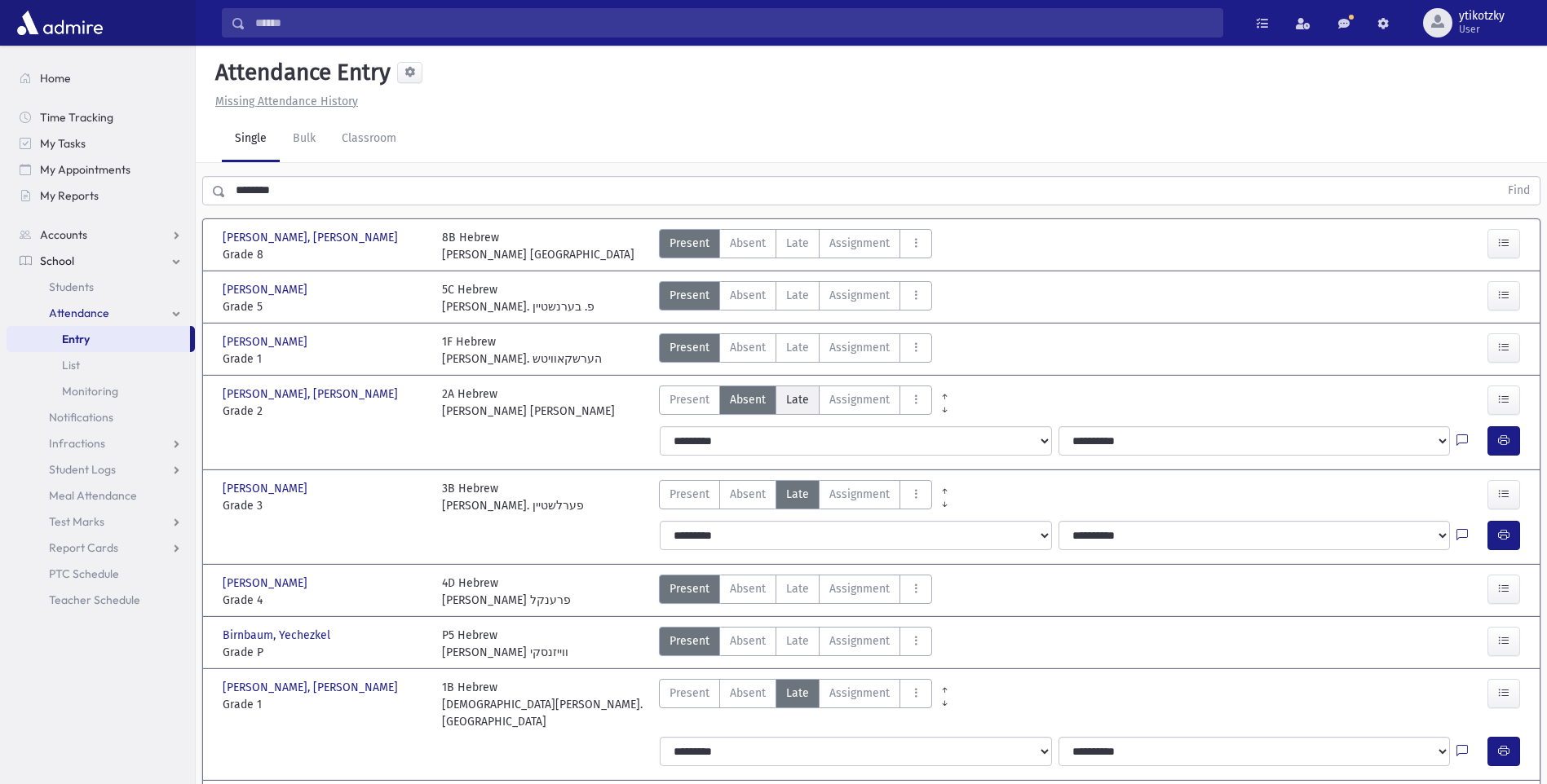
click at [786, 401] on span "Late" at bounding box center [798, 400] width 23 height 17
click at [1493, 442] on button "button" at bounding box center [1504, 441] width 32 height 30
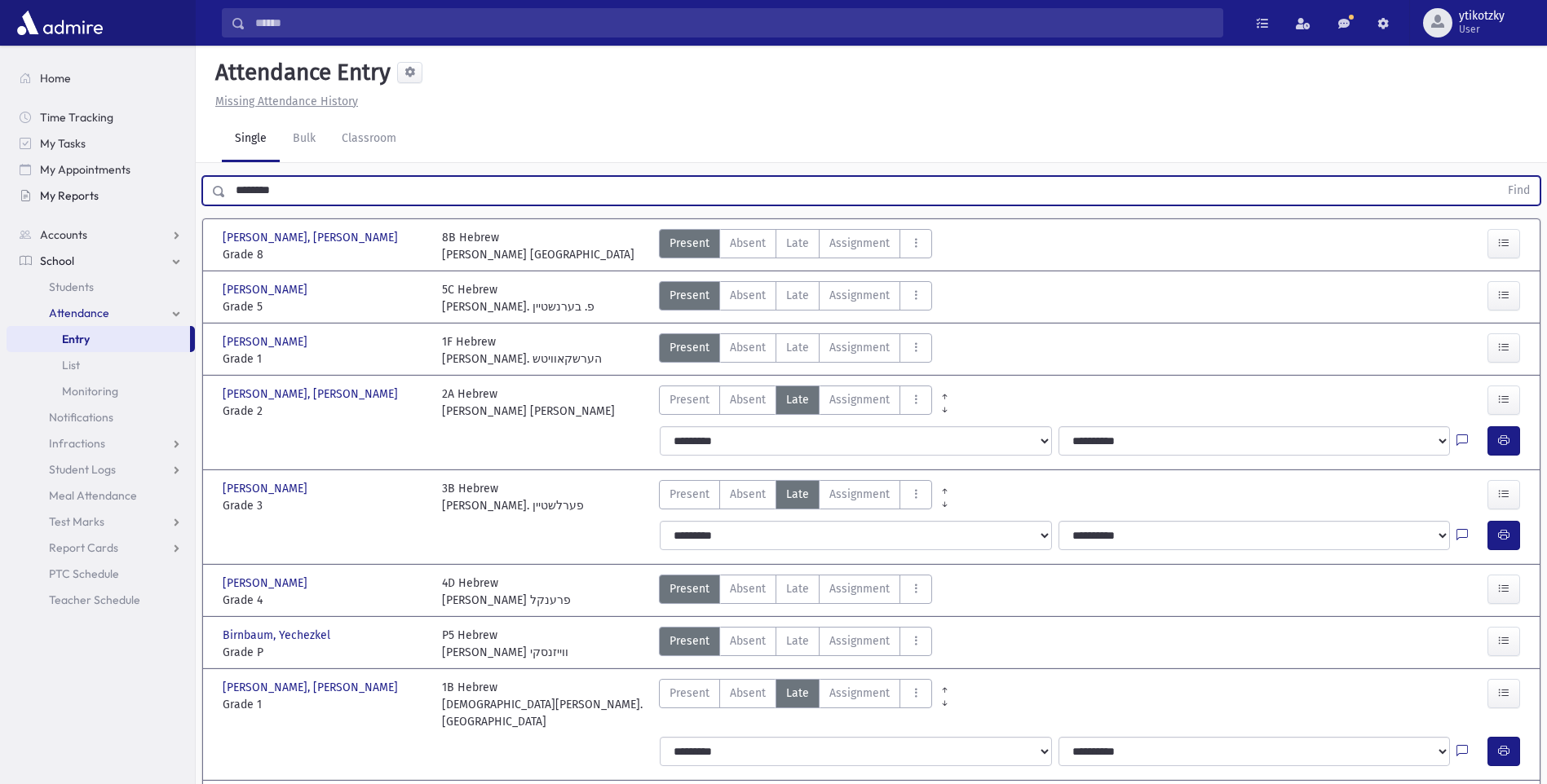
drag, startPoint x: 303, startPoint y: 196, endPoint x: 178, endPoint y: 196, distance: 125.0
click at [178, 196] on div "Search Results All Accounts" at bounding box center [773, 471] width 1547 height 943
click at [1498, 176] on button "Find" at bounding box center [1519, 190] width 42 height 28
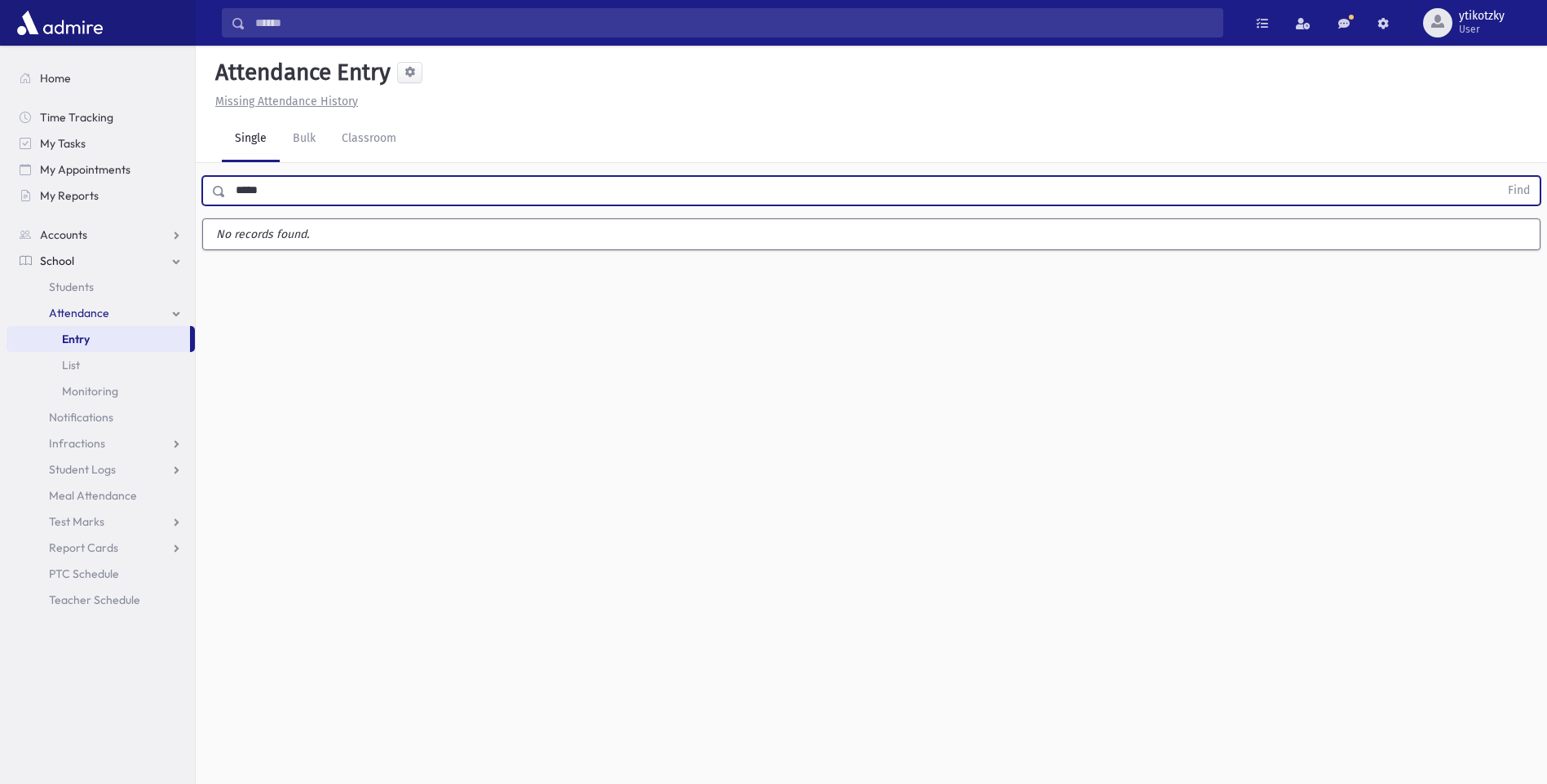
click at [1498, 176] on button "Find" at bounding box center [1519, 190] width 42 height 28
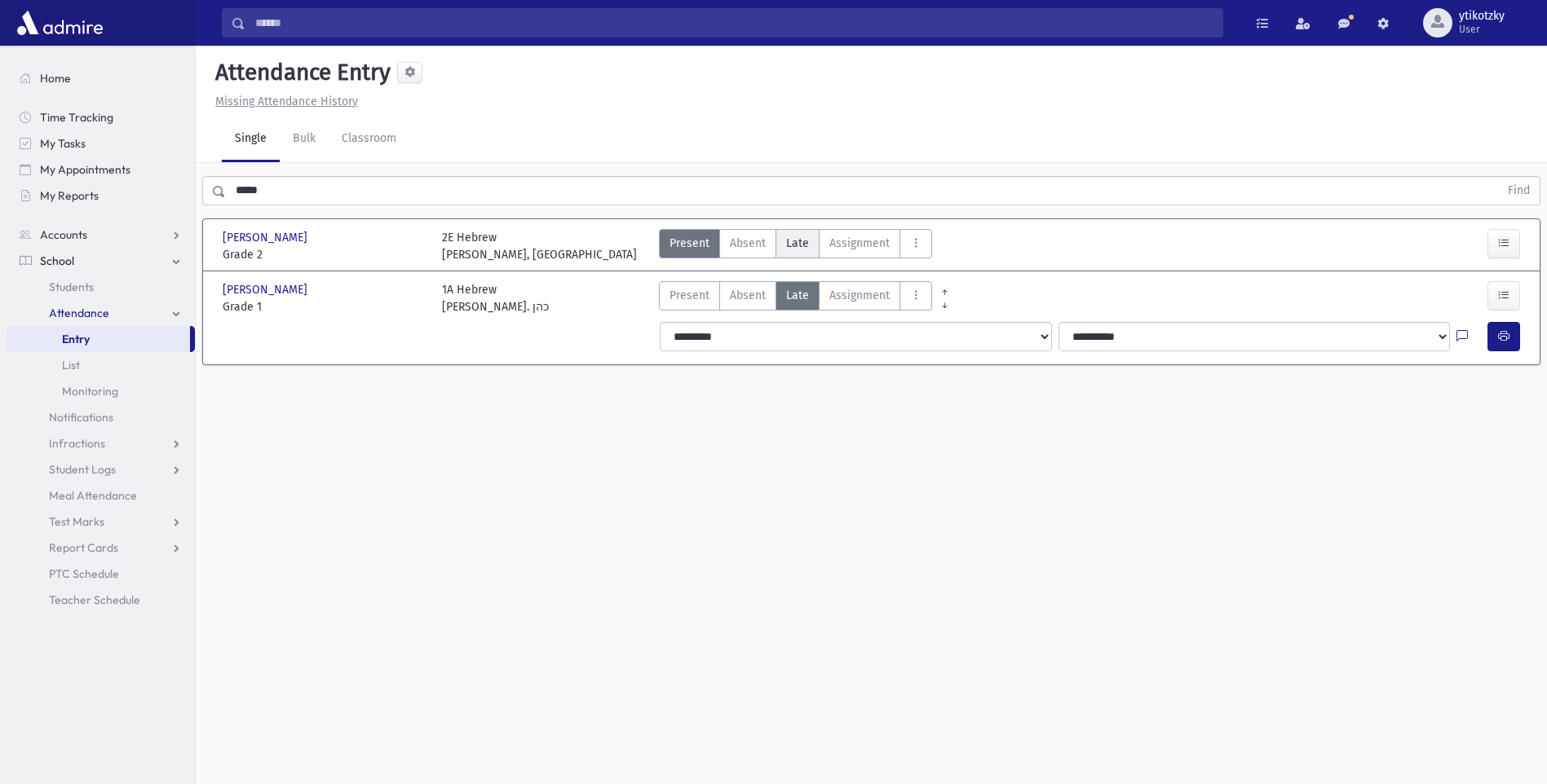
click at [810, 240] on label "Late Late" at bounding box center [798, 243] width 44 height 30
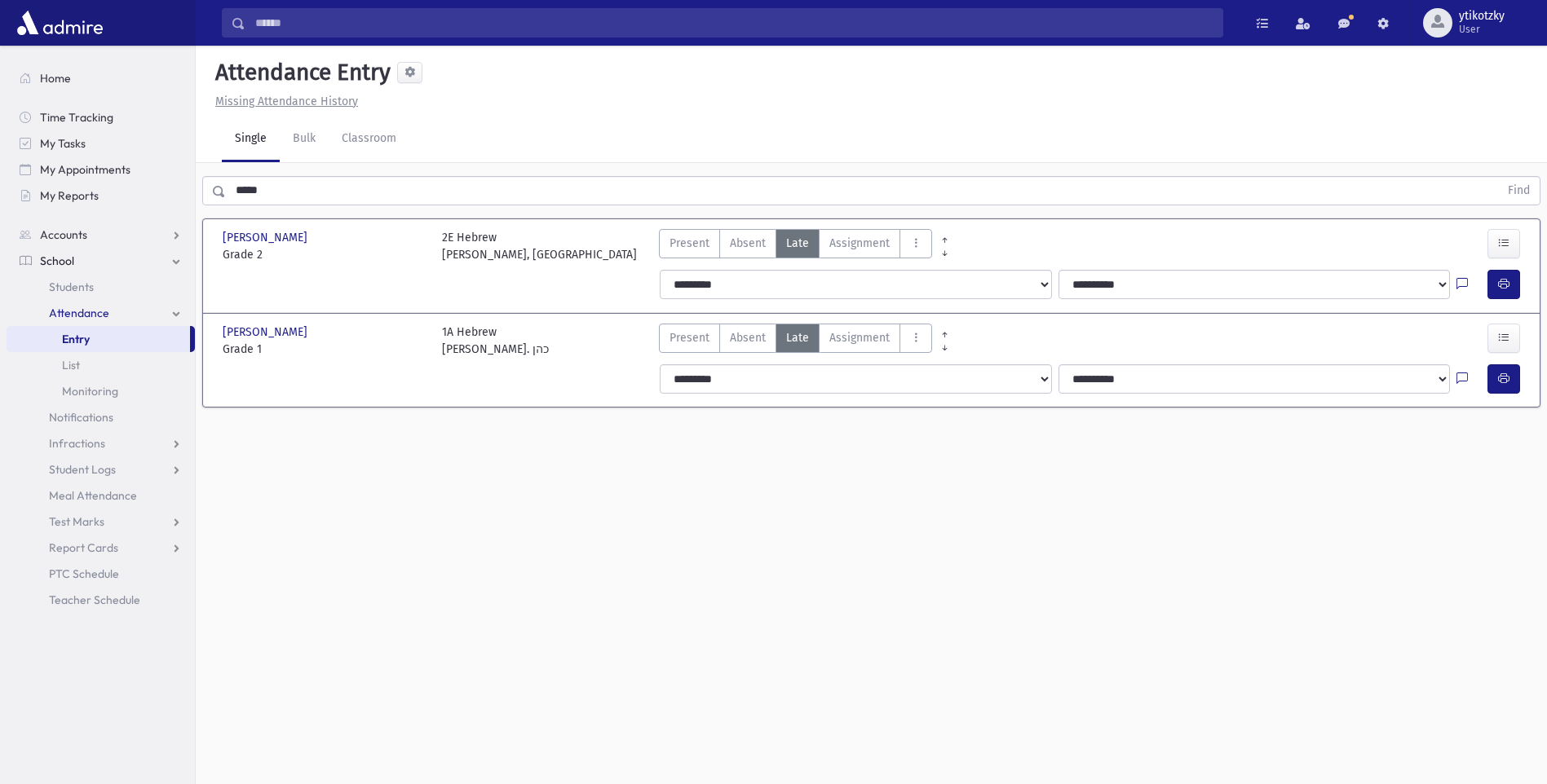
drag, startPoint x: 1521, startPoint y: 296, endPoint x: 1474, endPoint y: 283, distance: 48.8
click at [1510, 295] on div at bounding box center [1507, 284] width 39 height 30
click at [1474, 283] on div at bounding box center [1472, 284] width 31 height 30
click at [1502, 279] on icon "button" at bounding box center [1504, 284] width 11 height 14
drag, startPoint x: 276, startPoint y: 194, endPoint x: 181, endPoint y: 195, distance: 95.0
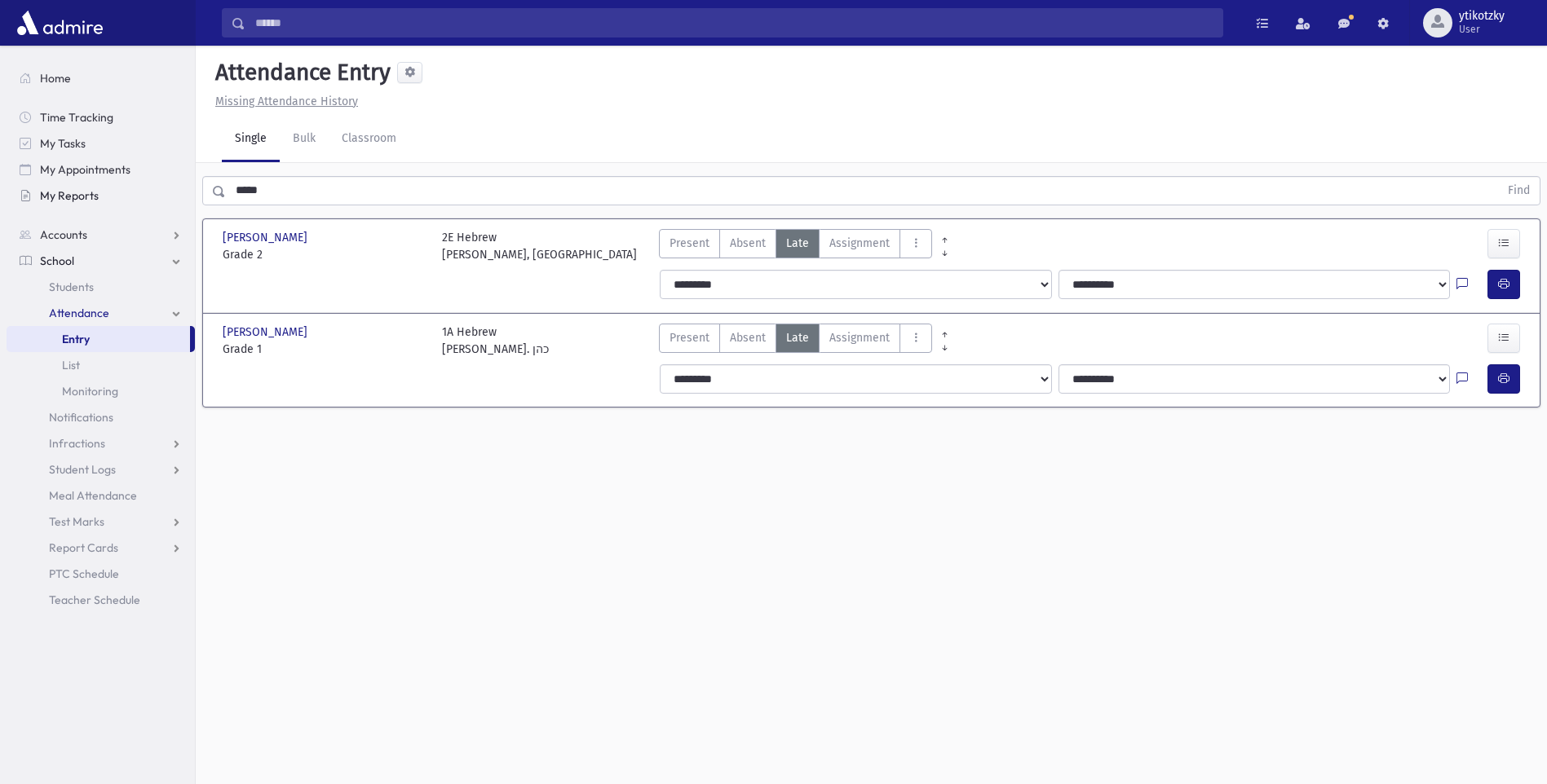
click at [181, 195] on div "Search Results All Accounts" at bounding box center [773, 410] width 1547 height 820
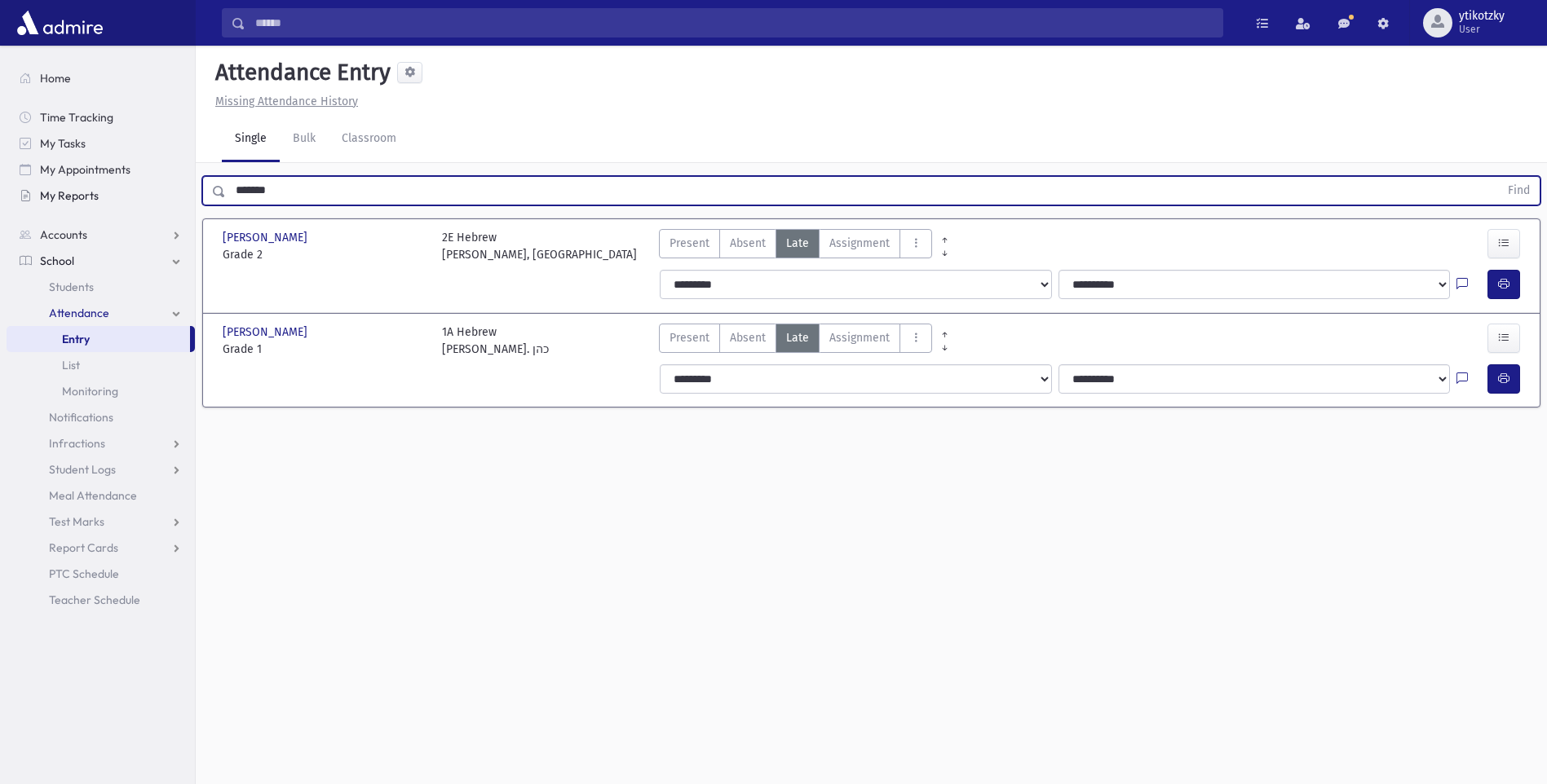
click at [1498, 176] on button "Find" at bounding box center [1519, 190] width 42 height 28
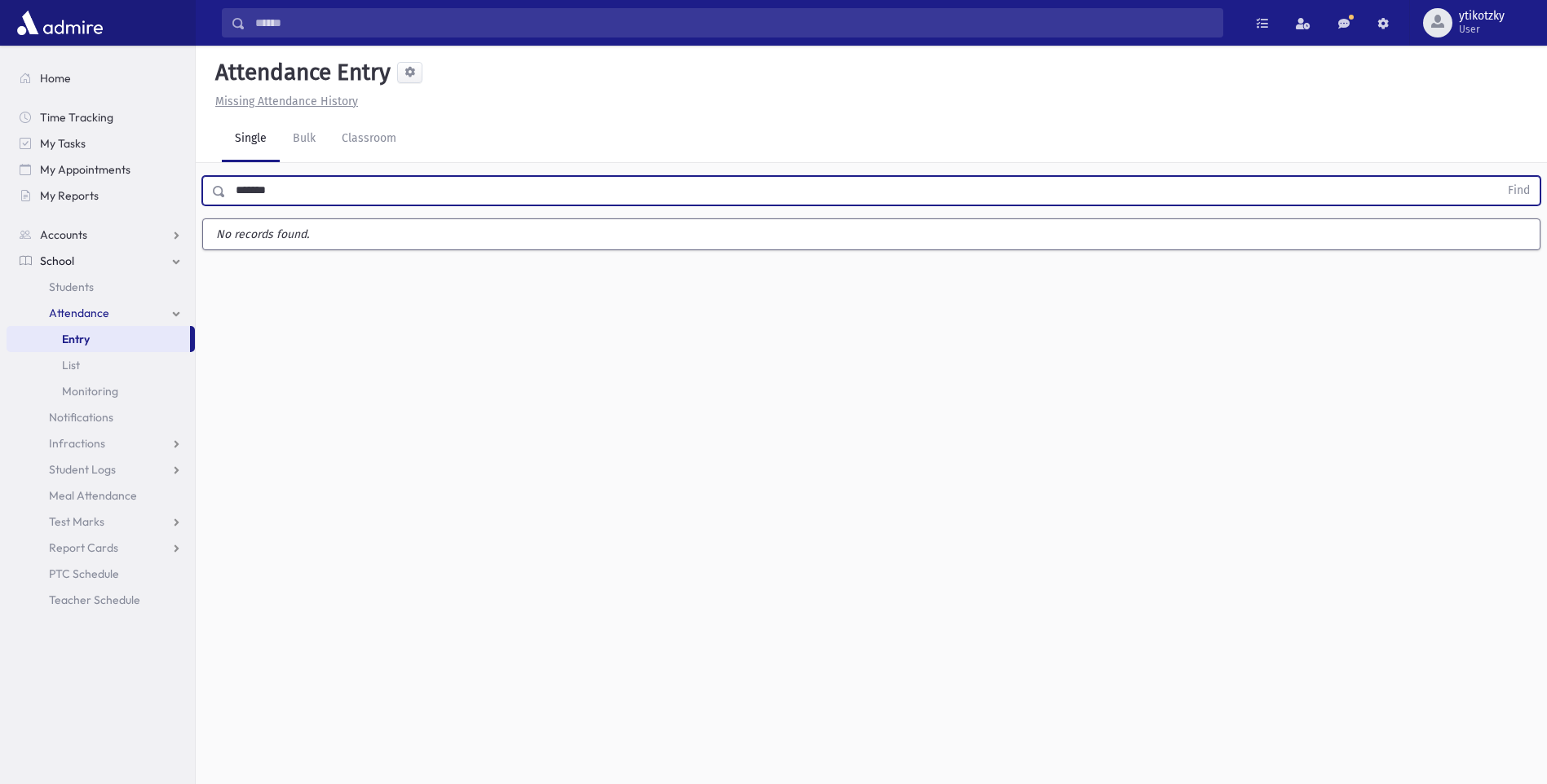
click at [1498, 176] on button "Find" at bounding box center [1519, 190] width 42 height 28
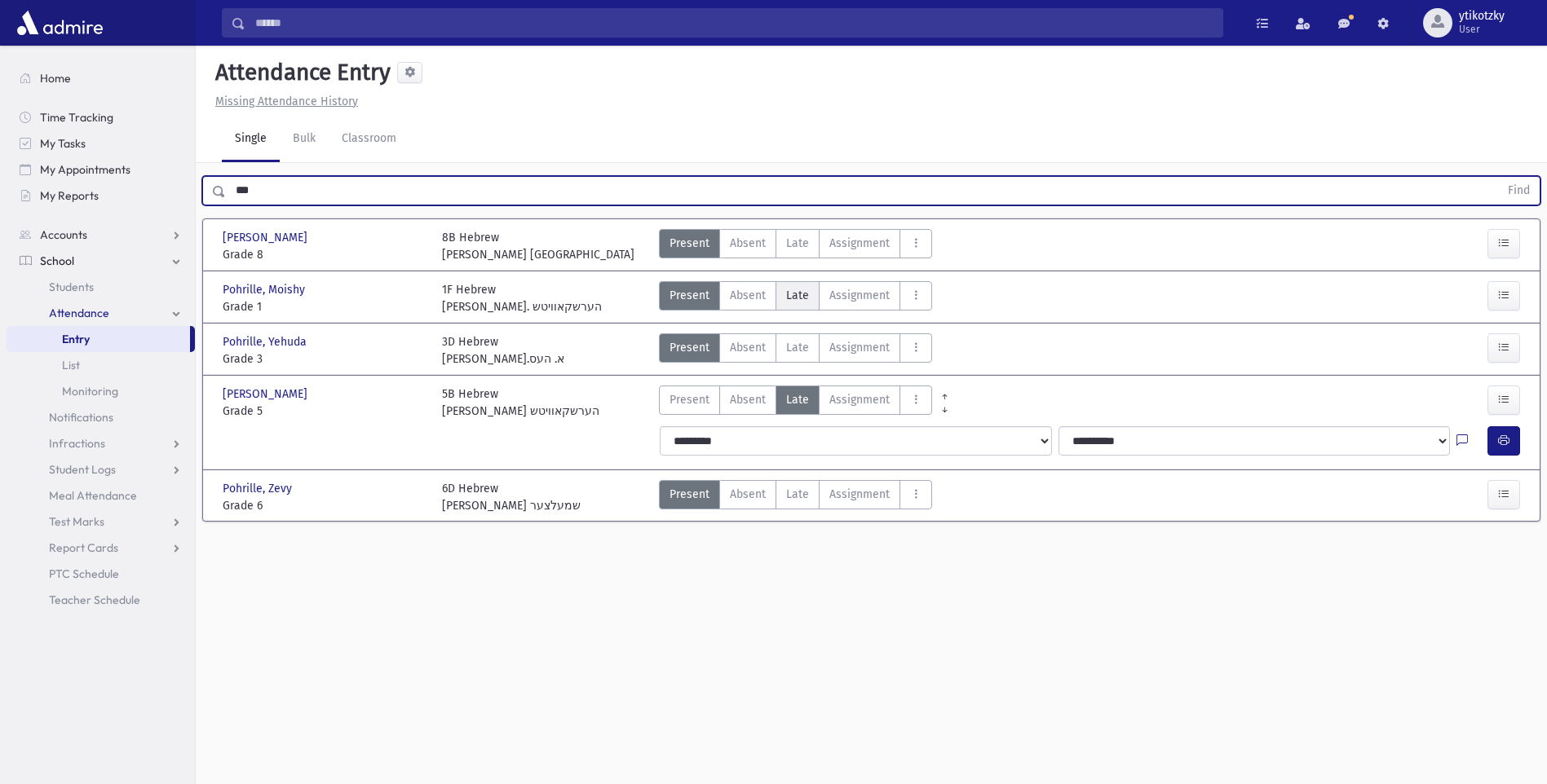
click at [789, 290] on span "Late" at bounding box center [798, 296] width 23 height 17
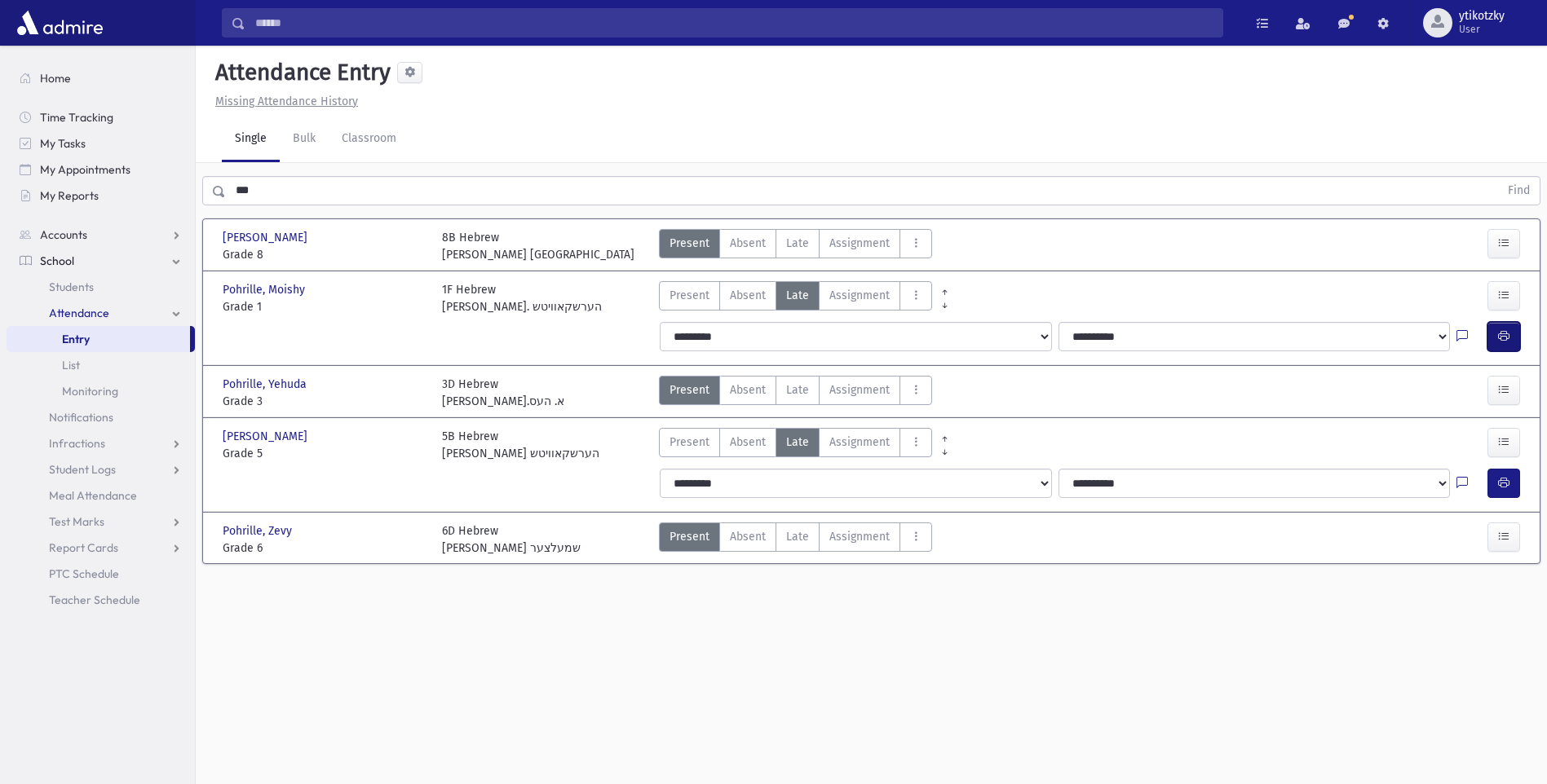
click at [1507, 333] on icon "button" at bounding box center [1504, 336] width 11 height 14
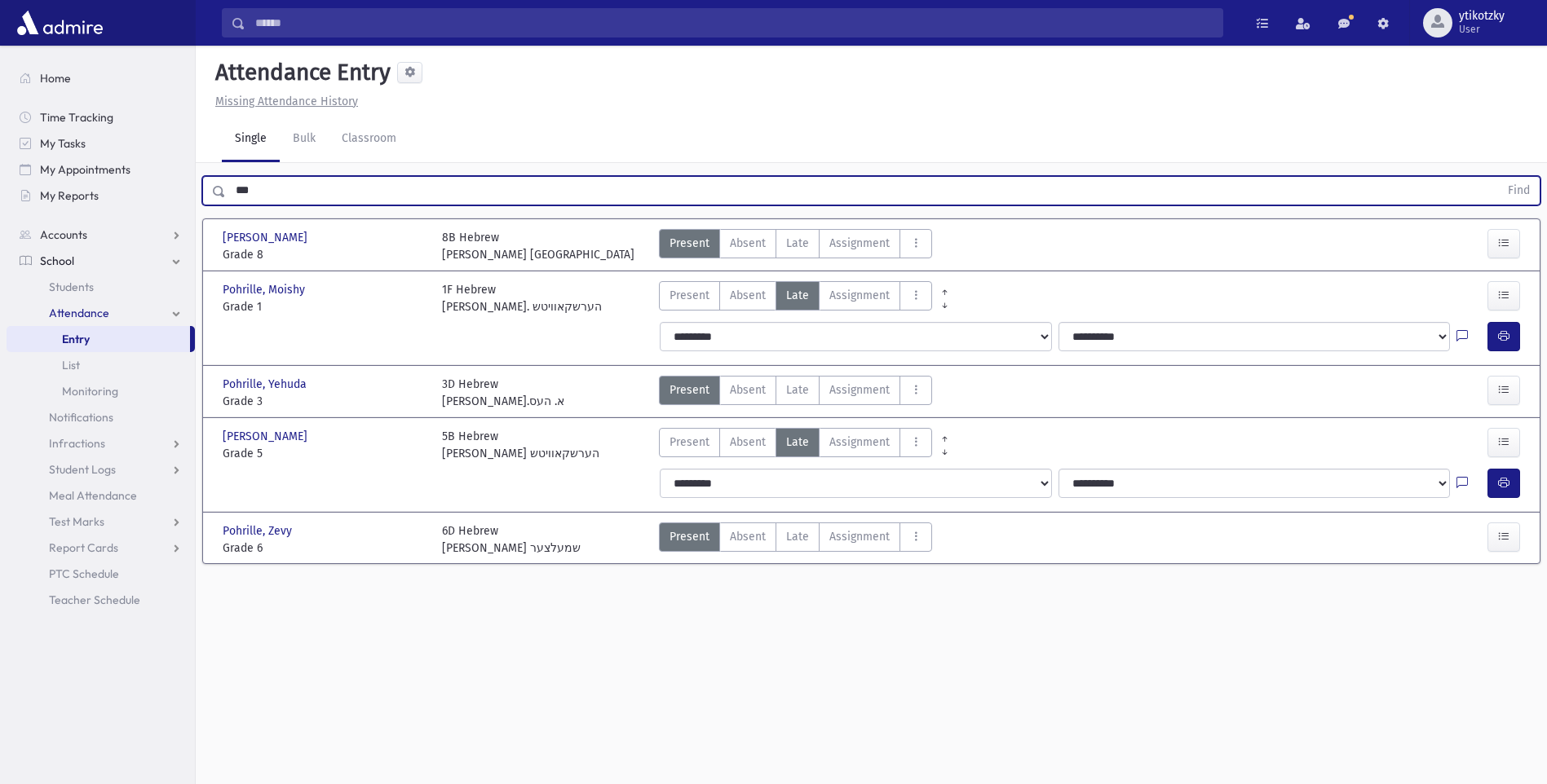
drag, startPoint x: 227, startPoint y: 207, endPoint x: 213, endPoint y: 207, distance: 14.0
click at [214, 207] on div "*** Find" at bounding box center [871, 187] width 1351 height 49
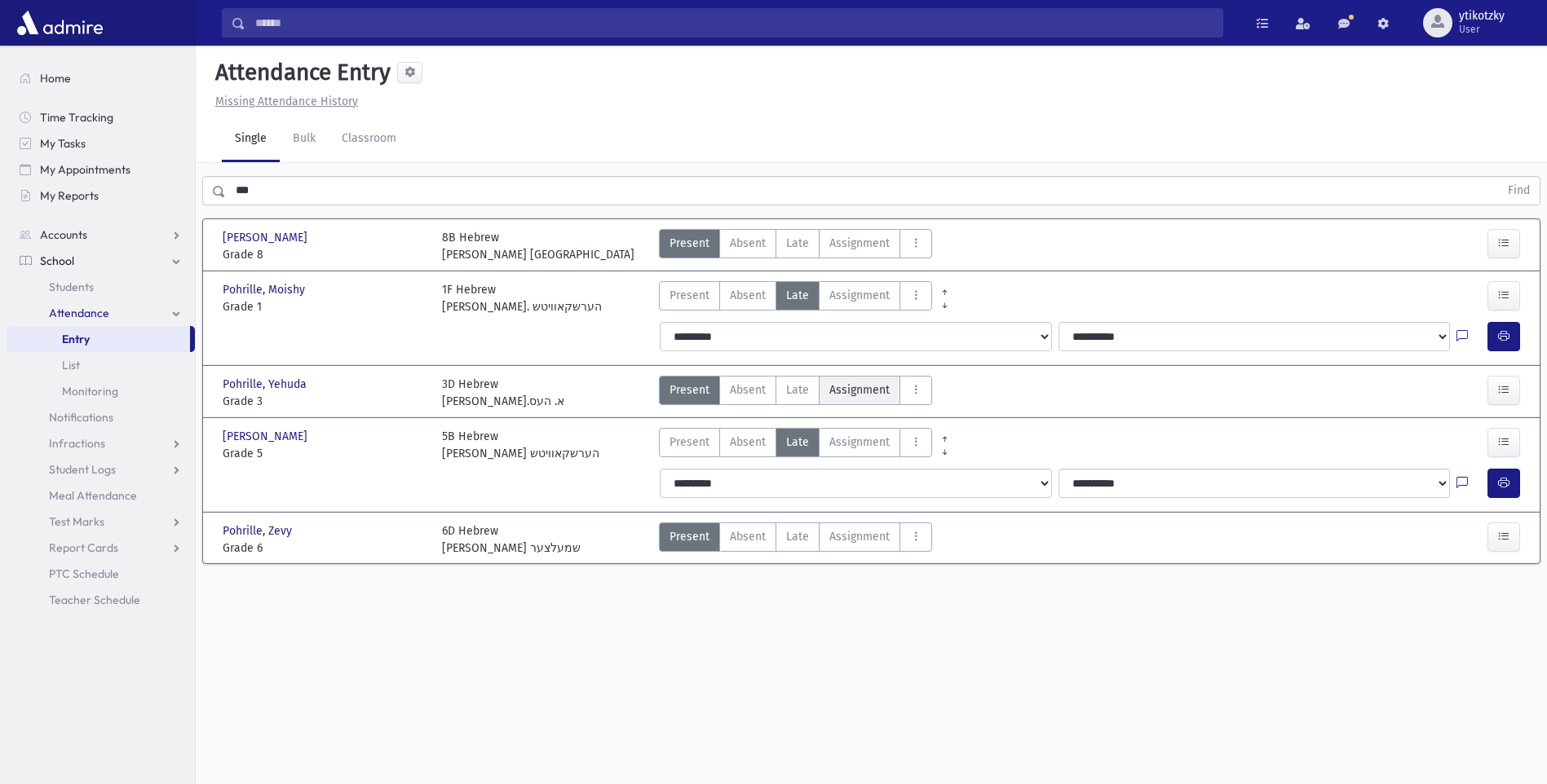
drag, startPoint x: 805, startPoint y: 398, endPoint x: 829, endPoint y: 394, distance: 24.3
click at [805, 397] on label "Late Late" at bounding box center [798, 390] width 44 height 30
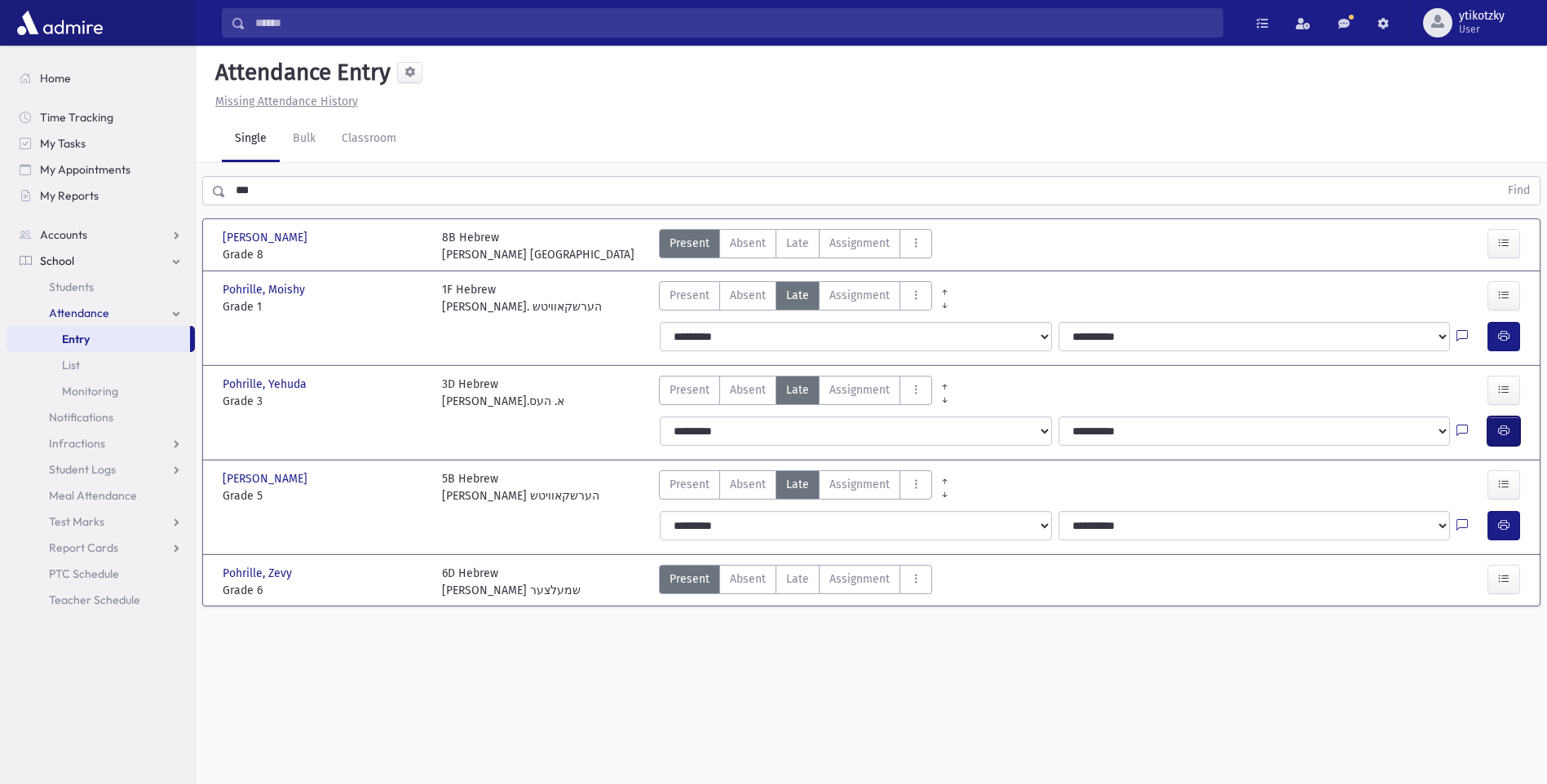
click at [1506, 433] on icon "button" at bounding box center [1504, 430] width 11 height 14
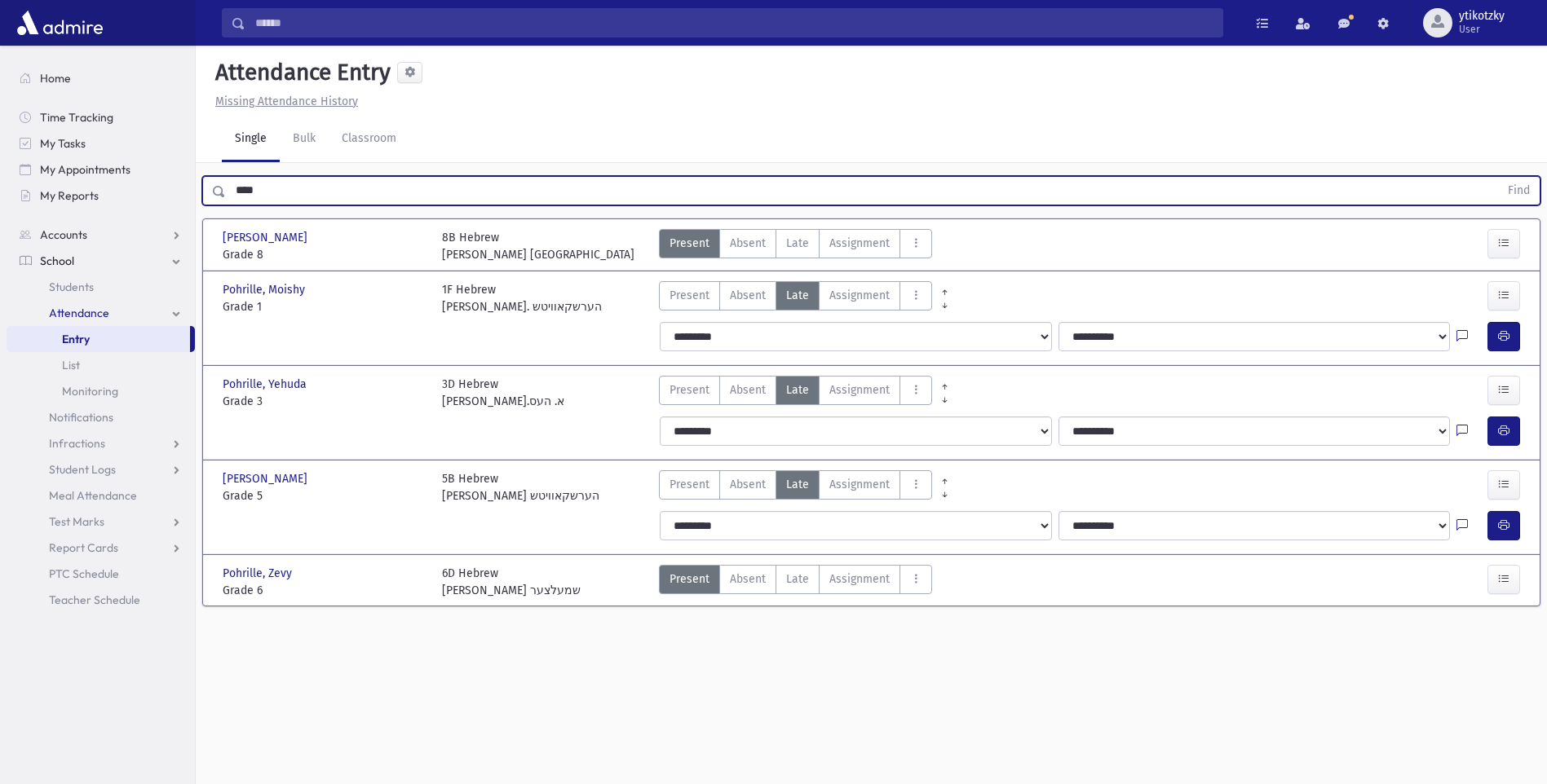
click at [1498, 176] on button "Find" at bounding box center [1519, 190] width 42 height 28
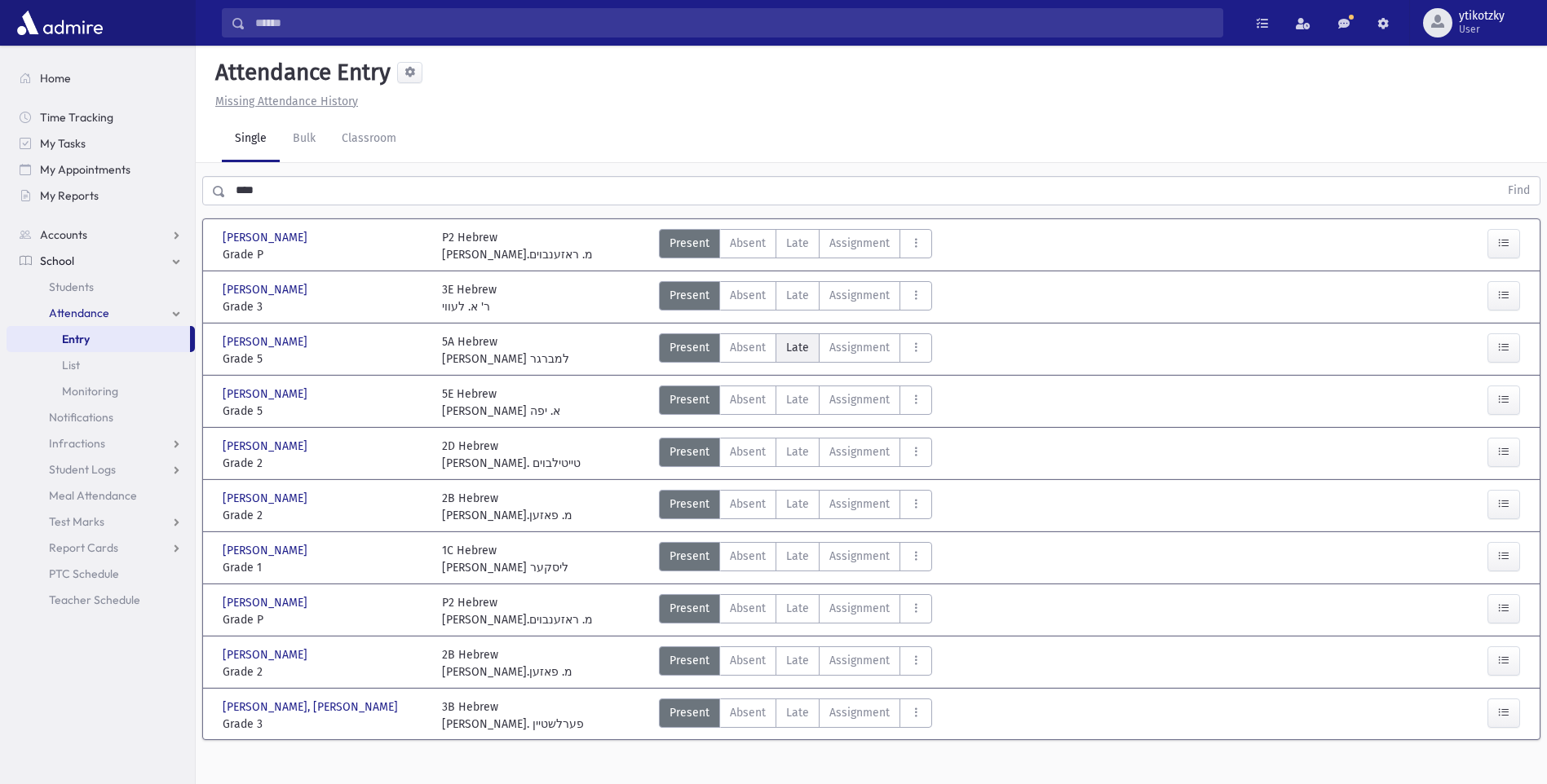
click at [784, 339] on label "Late Late" at bounding box center [798, 347] width 44 height 30
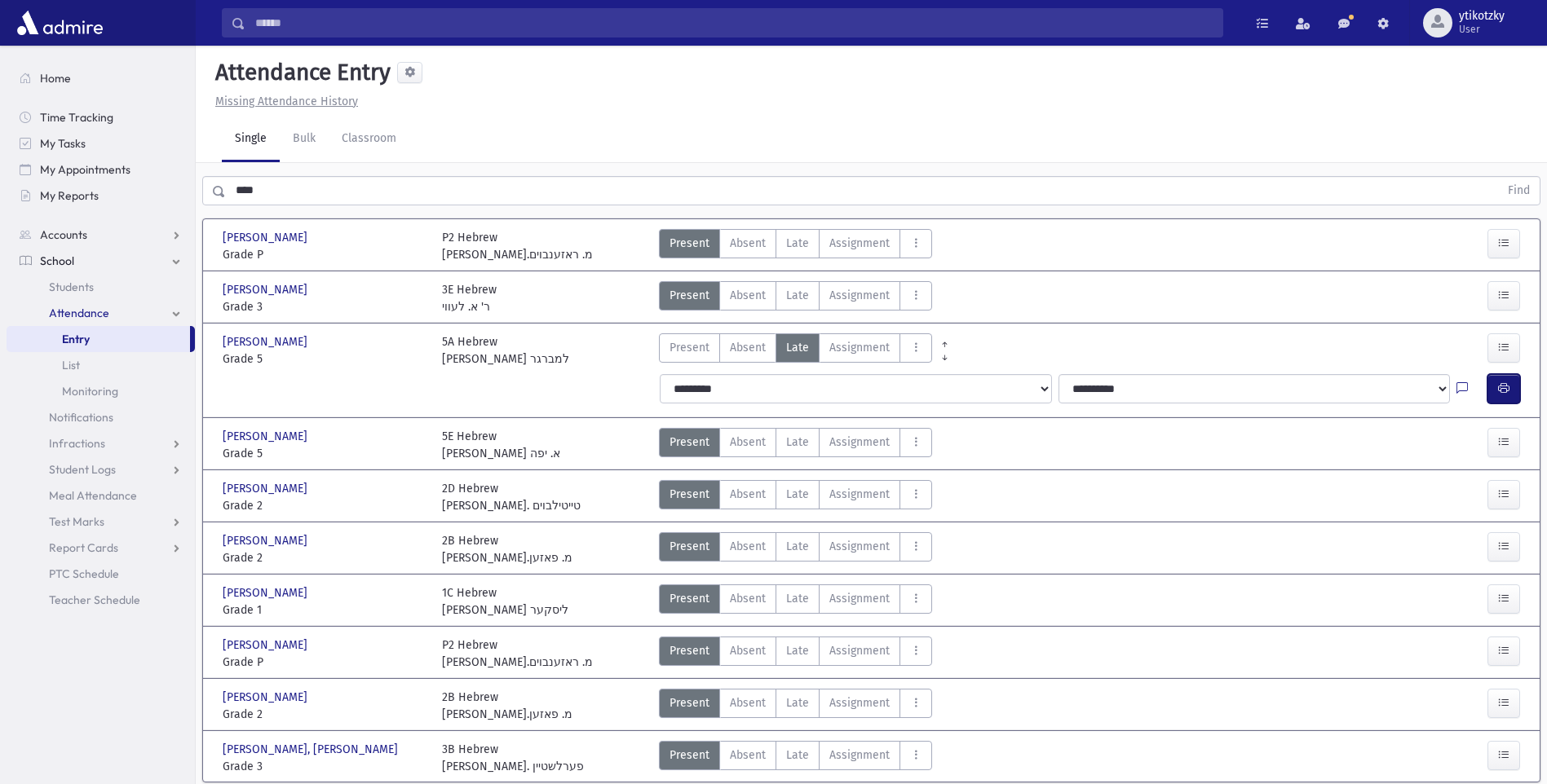
click at [1499, 397] on button "button" at bounding box center [1504, 388] width 32 height 30
click at [233, 193] on input "****" at bounding box center [863, 191] width 1273 height 30
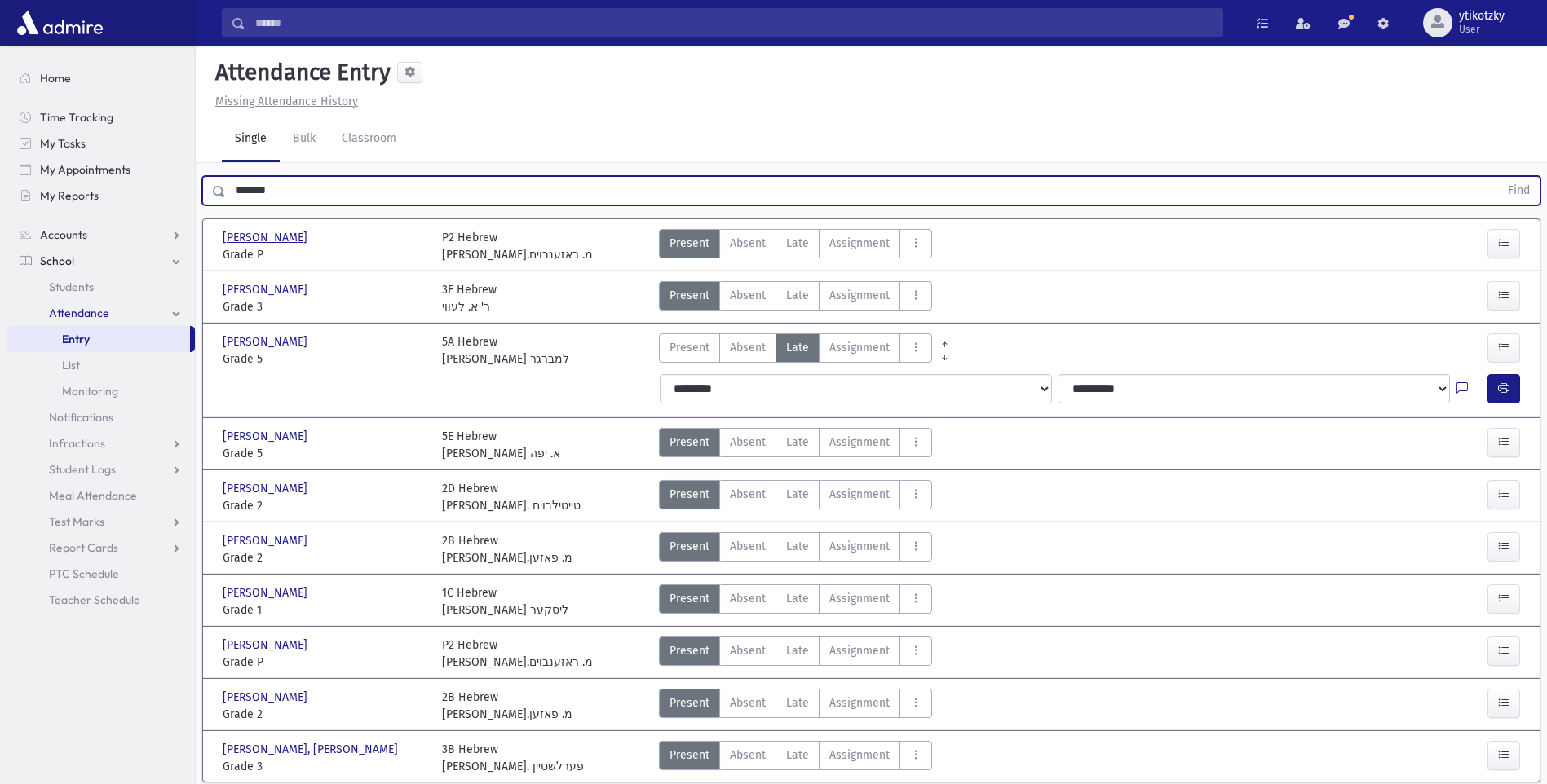
click at [1498, 176] on button "Find" at bounding box center [1519, 190] width 42 height 28
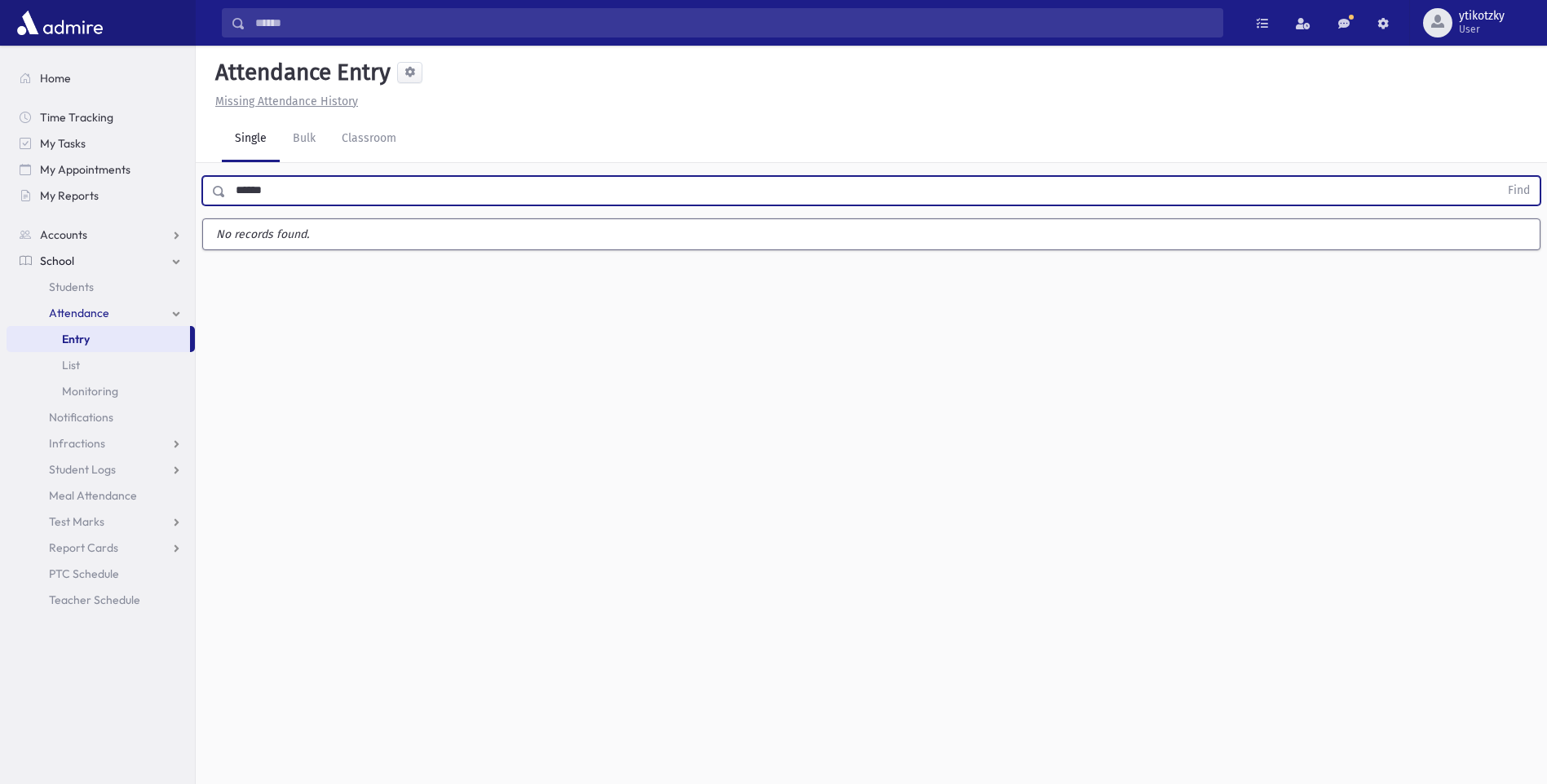
click at [1498, 176] on button "Find" at bounding box center [1519, 190] width 42 height 28
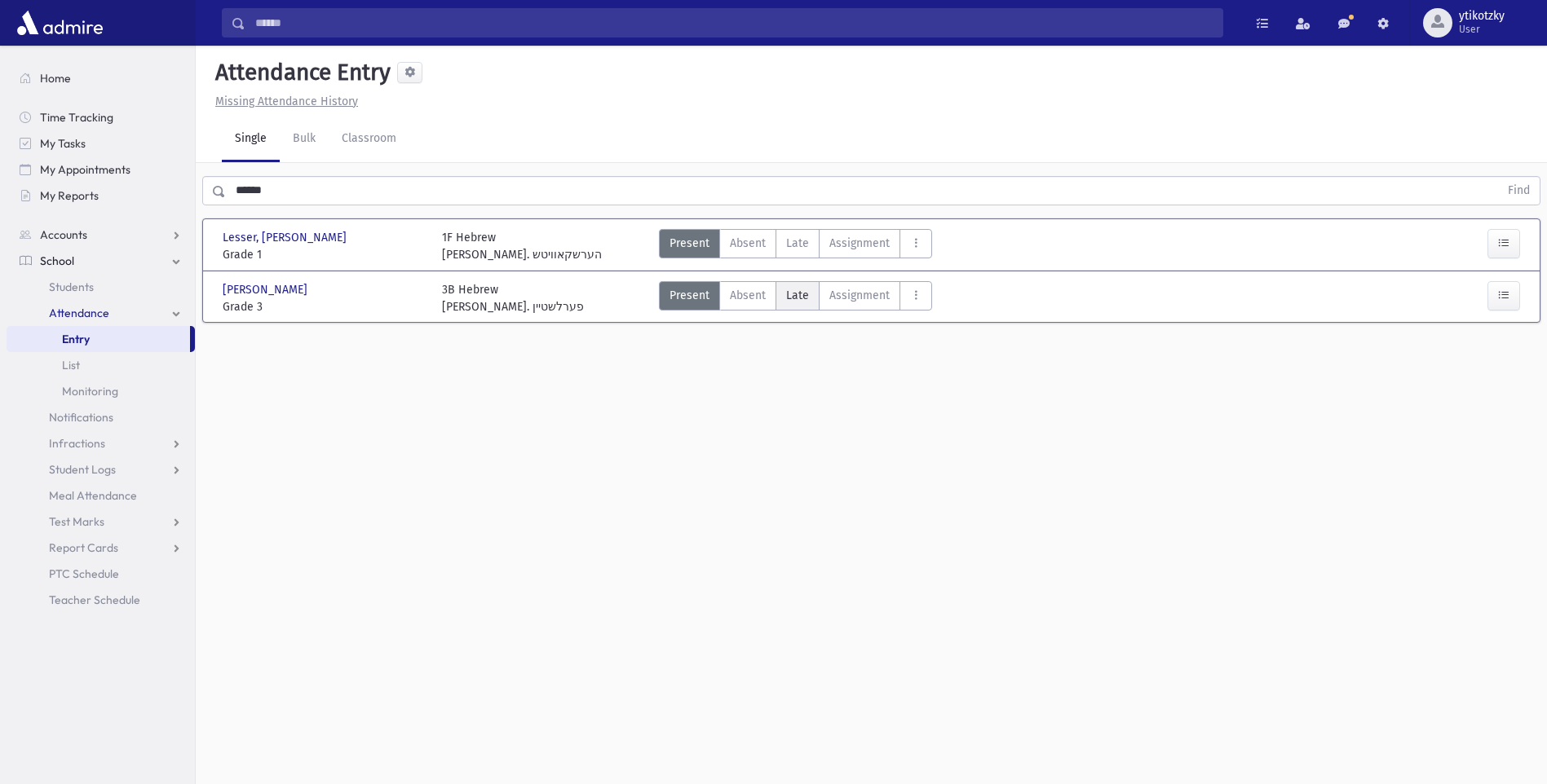
click at [794, 297] on span "Late" at bounding box center [798, 296] width 23 height 17
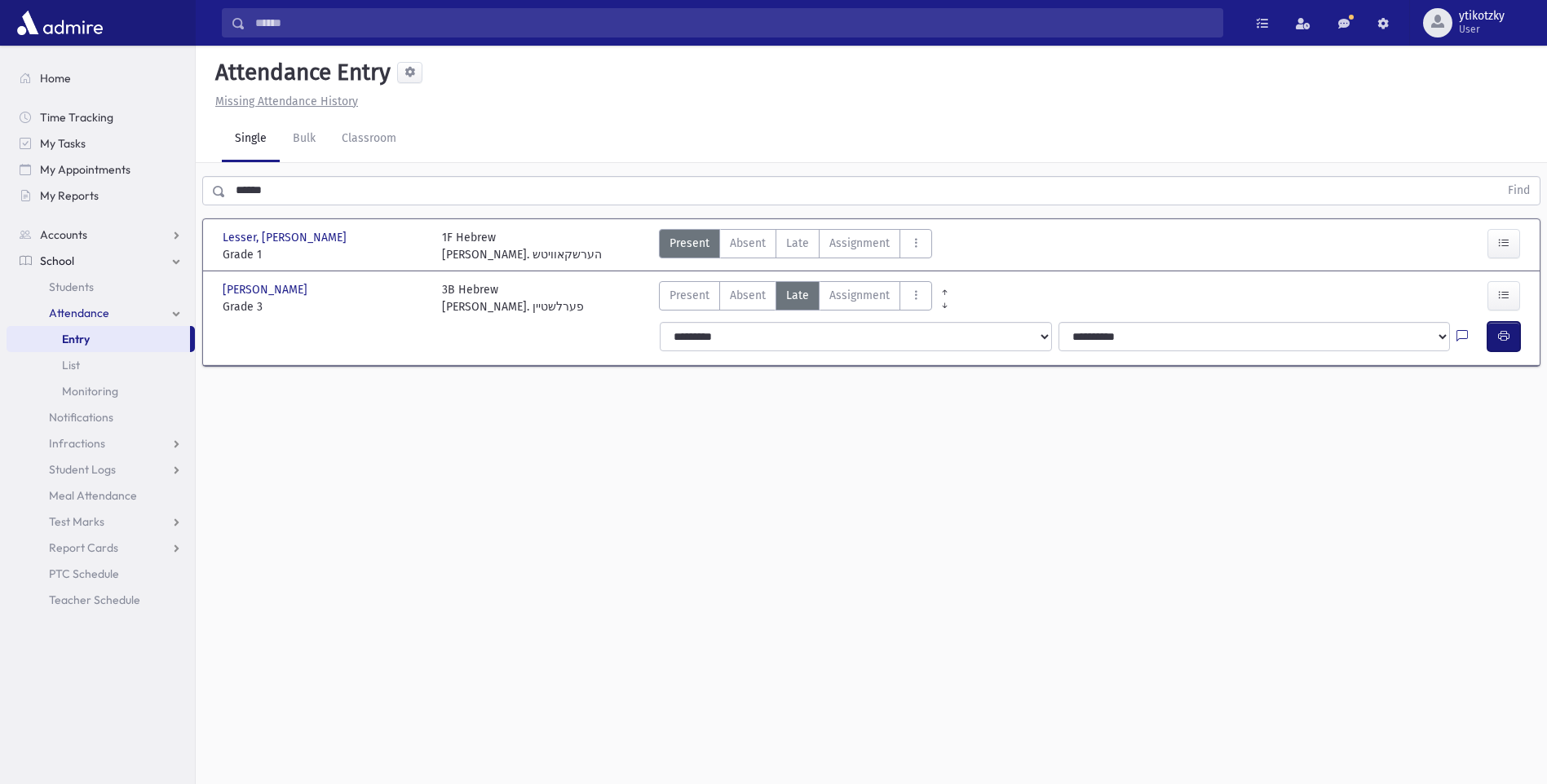
click at [1513, 345] on button "button" at bounding box center [1504, 337] width 32 height 30
drag, startPoint x: 232, startPoint y: 215, endPoint x: 200, endPoint y: 215, distance: 32.0
click at [201, 215] on div "****** Find Lesser, Chaim Osher Lesser, Chaim Osher Grade 1 Grade 1 1F Hebrew ר…" at bounding box center [871, 277] width 1351 height 227
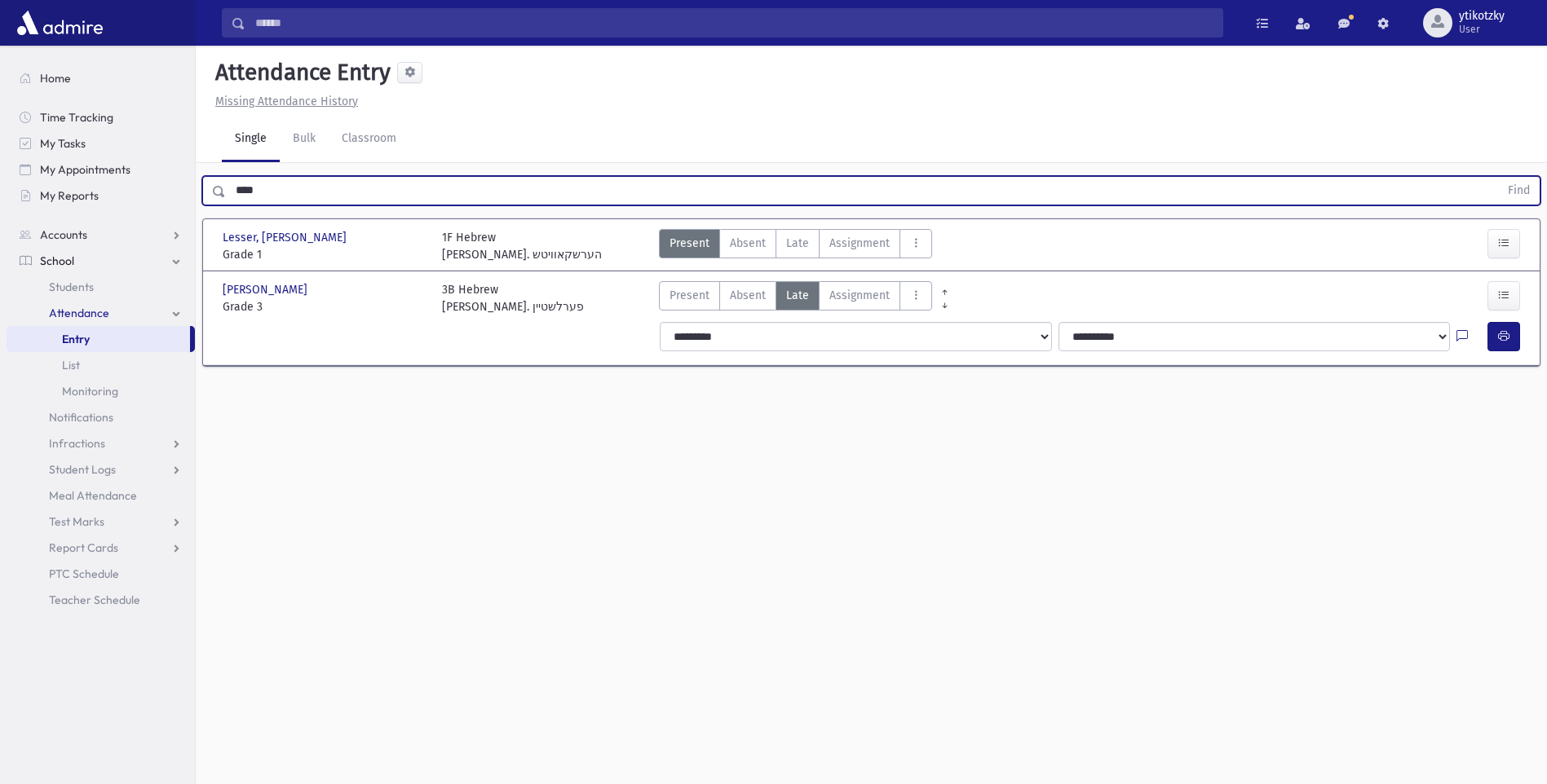
click at [1498, 176] on button "Find" at bounding box center [1519, 190] width 42 height 28
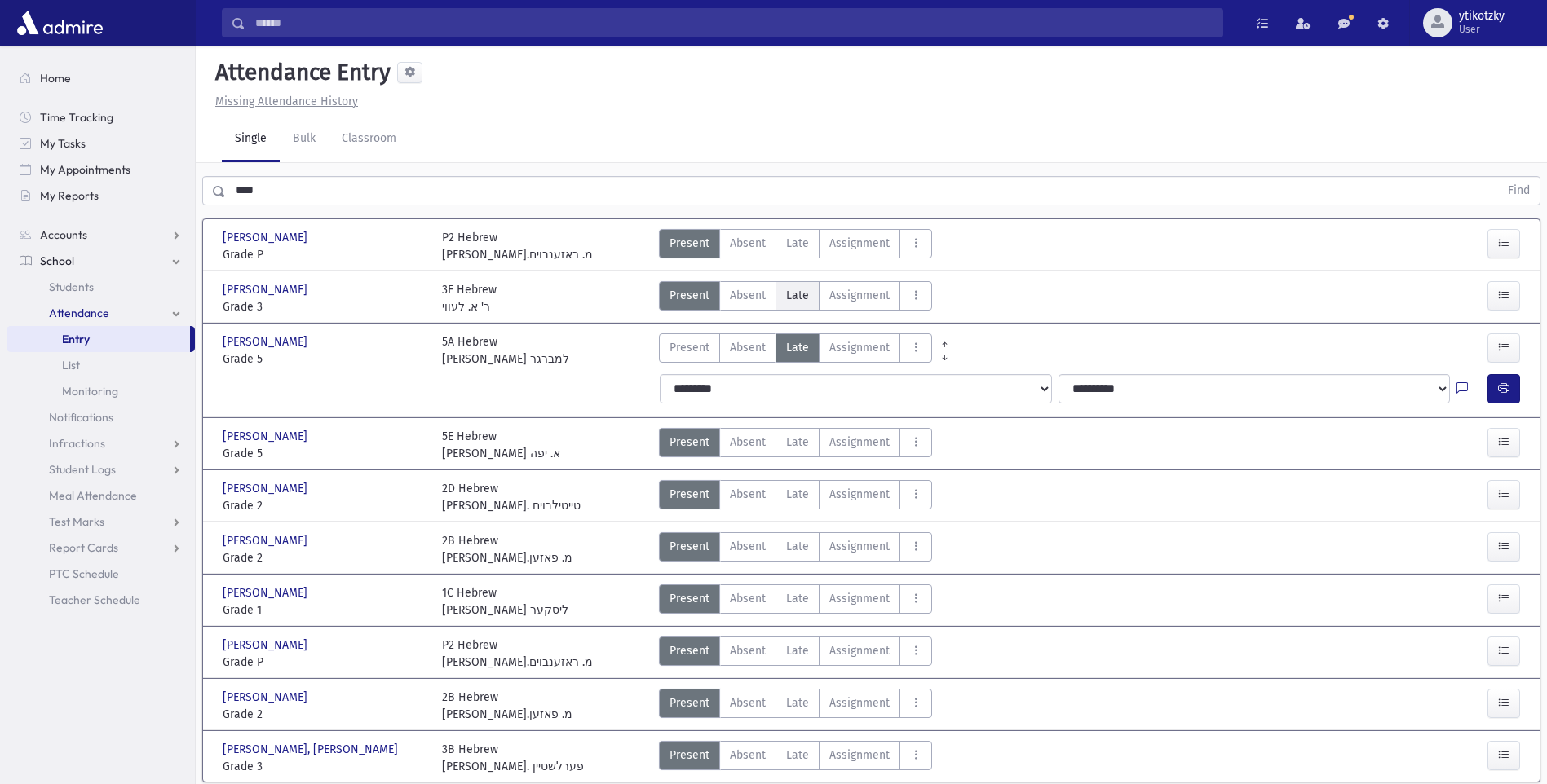
click at [799, 298] on span "Late" at bounding box center [798, 296] width 23 height 17
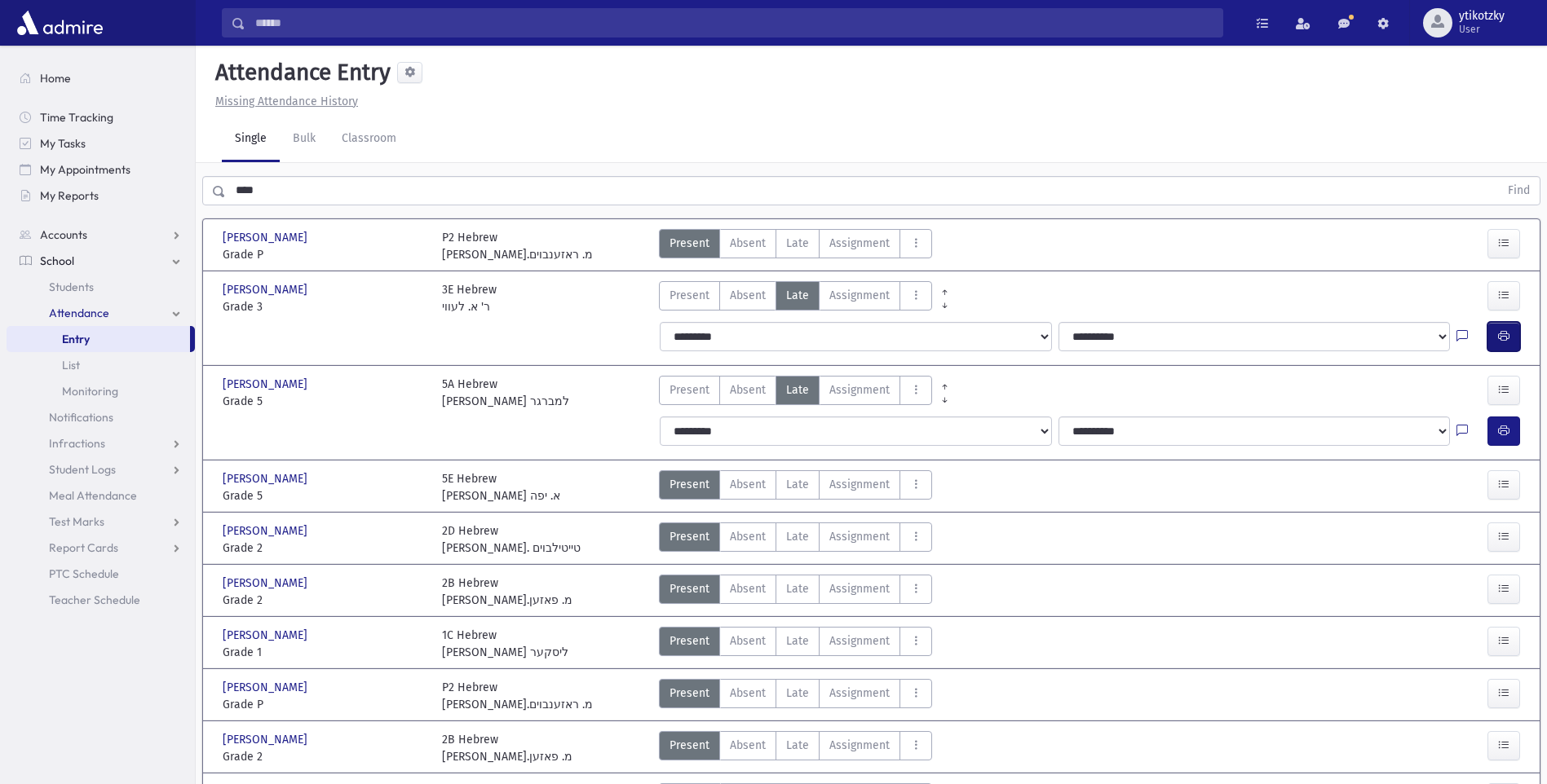
drag, startPoint x: 1511, startPoint y: 342, endPoint x: 1486, endPoint y: 335, distance: 26.0
click at [1506, 339] on button "button" at bounding box center [1504, 337] width 32 height 30
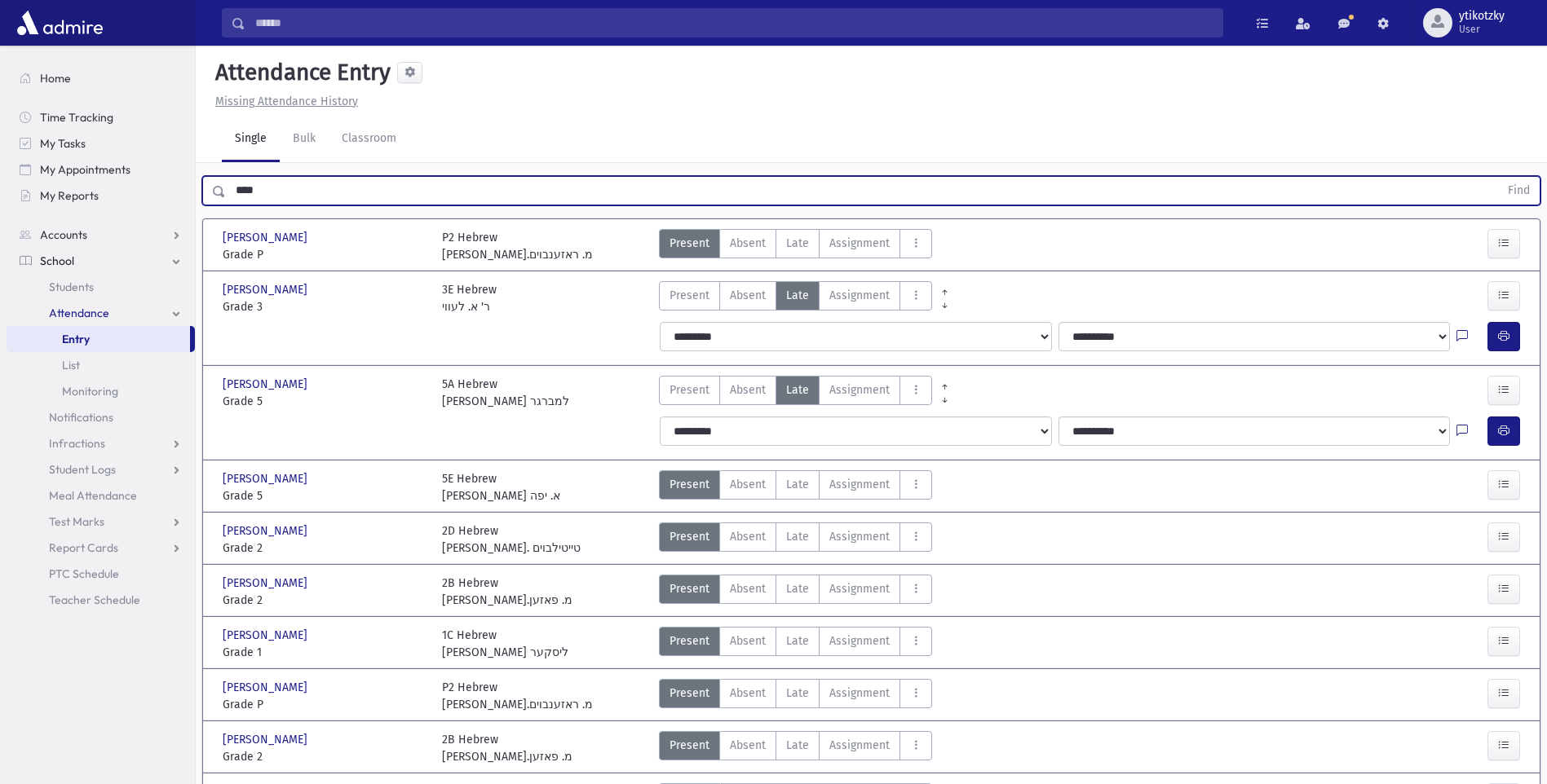
drag, startPoint x: 244, startPoint y: 194, endPoint x: 226, endPoint y: 190, distance: 18.4
click at [226, 190] on input "****" at bounding box center [863, 191] width 1273 height 30
click at [1498, 176] on button "Find" at bounding box center [1519, 190] width 42 height 28
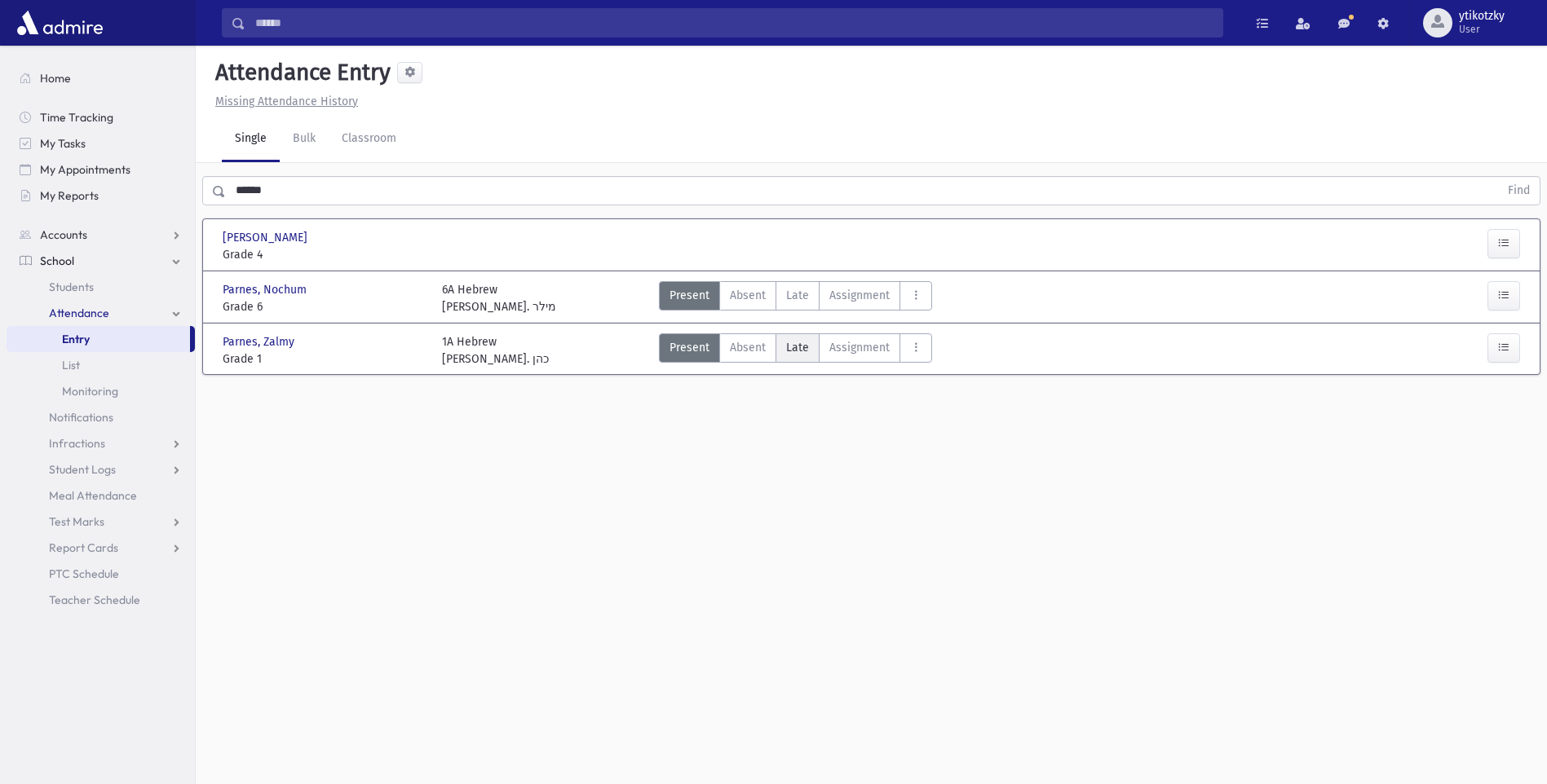
click at [782, 344] on label "Late Late" at bounding box center [798, 347] width 44 height 30
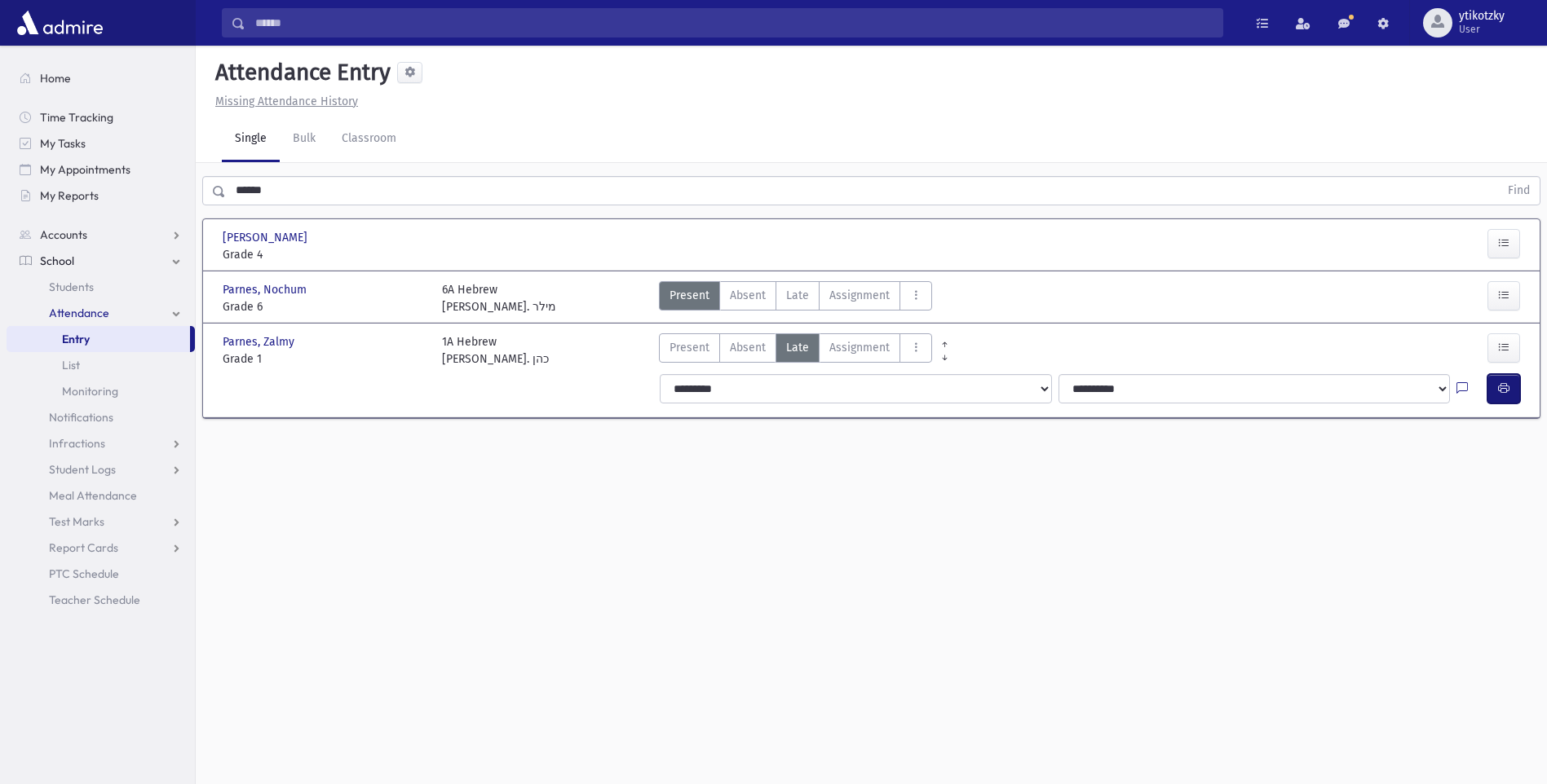
click at [1510, 393] on button "button" at bounding box center [1504, 388] width 32 height 30
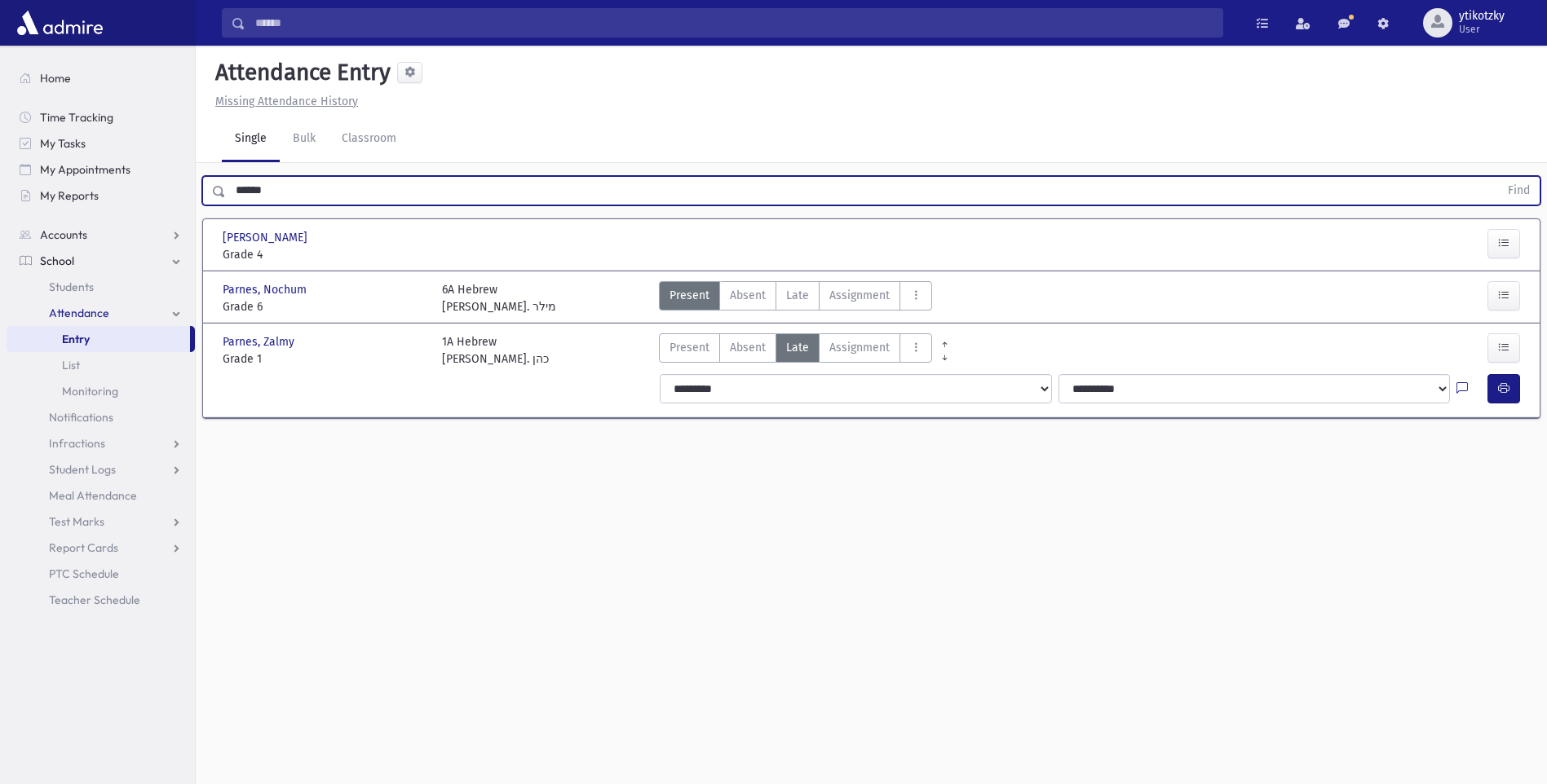
drag, startPoint x: 264, startPoint y: 182, endPoint x: 216, endPoint y: 191, distance: 48.8
click at [216, 191] on div "****** Find" at bounding box center [871, 191] width 1338 height 30
drag, startPoint x: 269, startPoint y: 188, endPoint x: 219, endPoint y: 191, distance: 50.1
click at [219, 191] on div "****** Find" at bounding box center [871, 191] width 1338 height 30
click at [1498, 176] on button "Find" at bounding box center [1519, 190] width 42 height 28
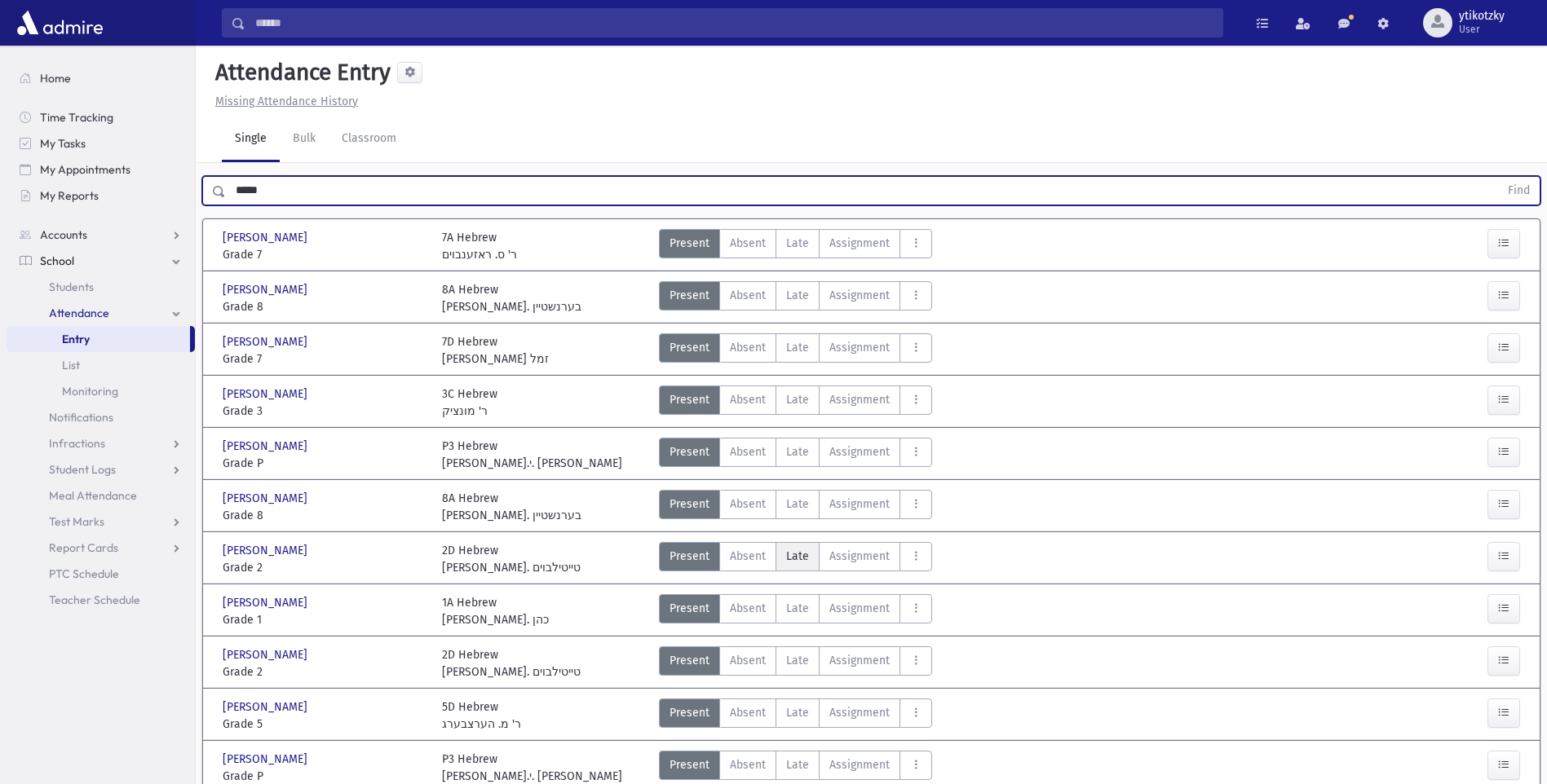
click at [795, 561] on span "Late" at bounding box center [798, 556] width 23 height 17
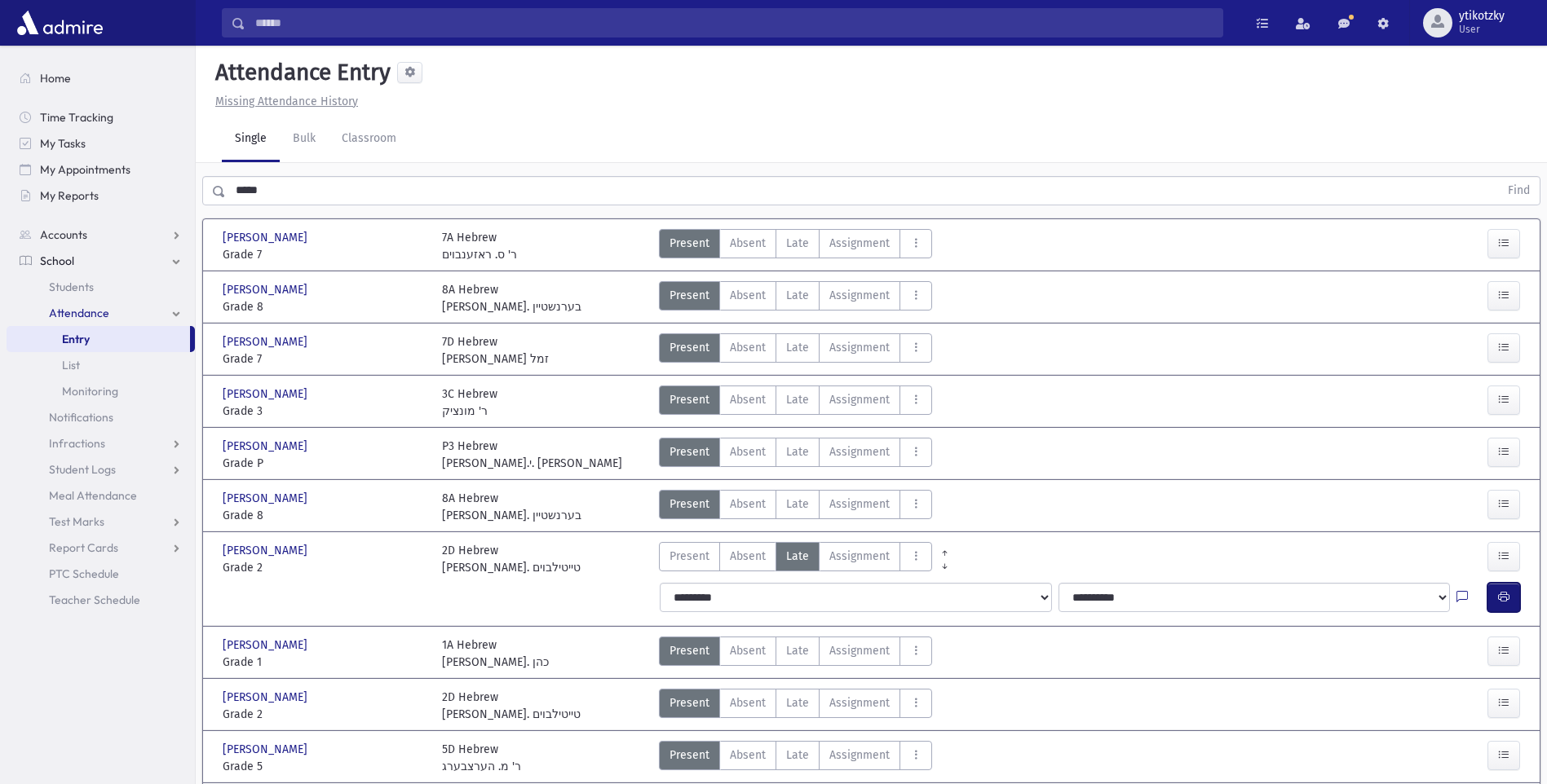
click at [1495, 602] on button "button" at bounding box center [1504, 597] width 32 height 30
click at [802, 401] on span "Late" at bounding box center [798, 400] width 23 height 17
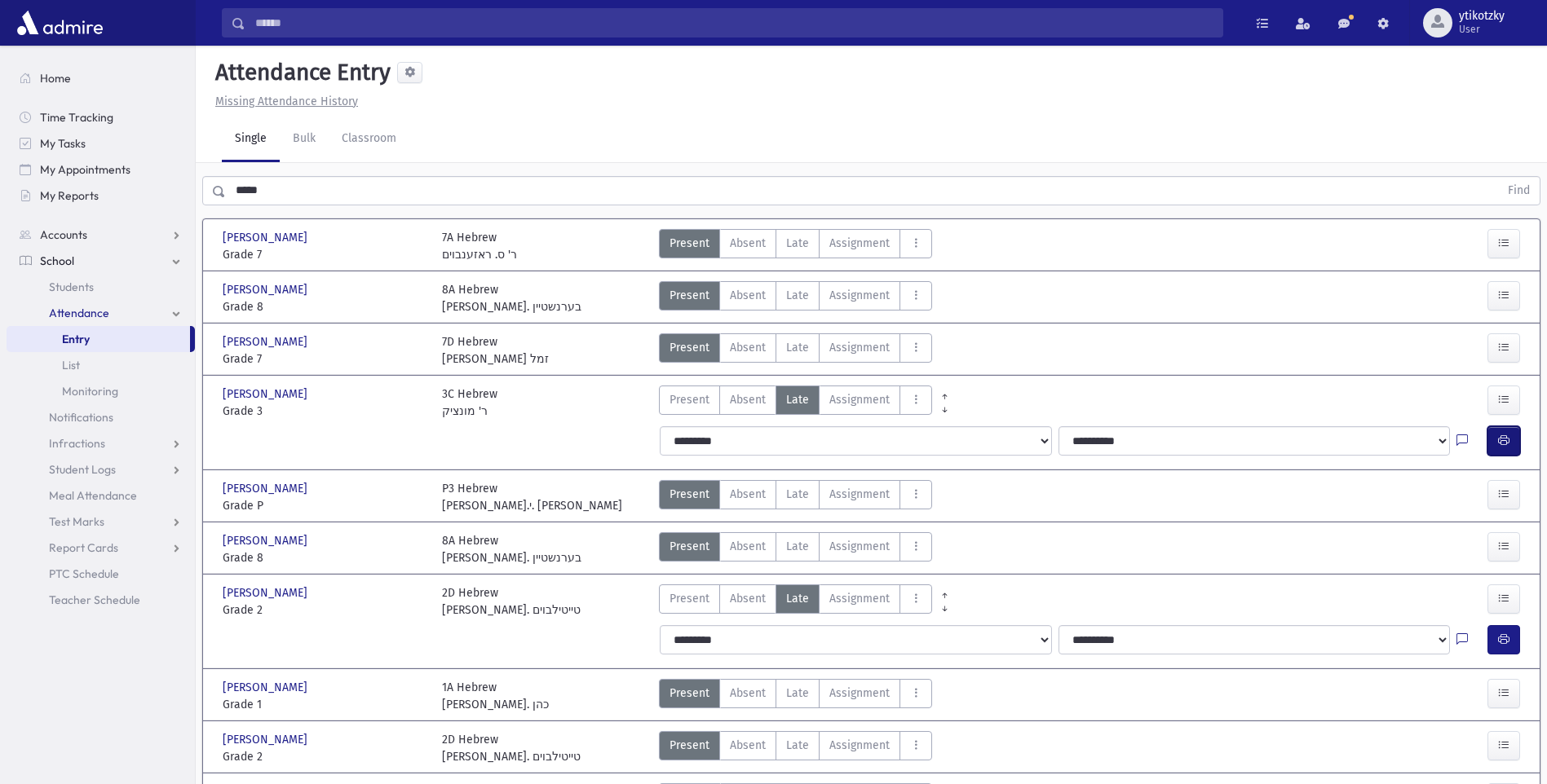
click at [1501, 436] on icon "button" at bounding box center [1504, 441] width 11 height 14
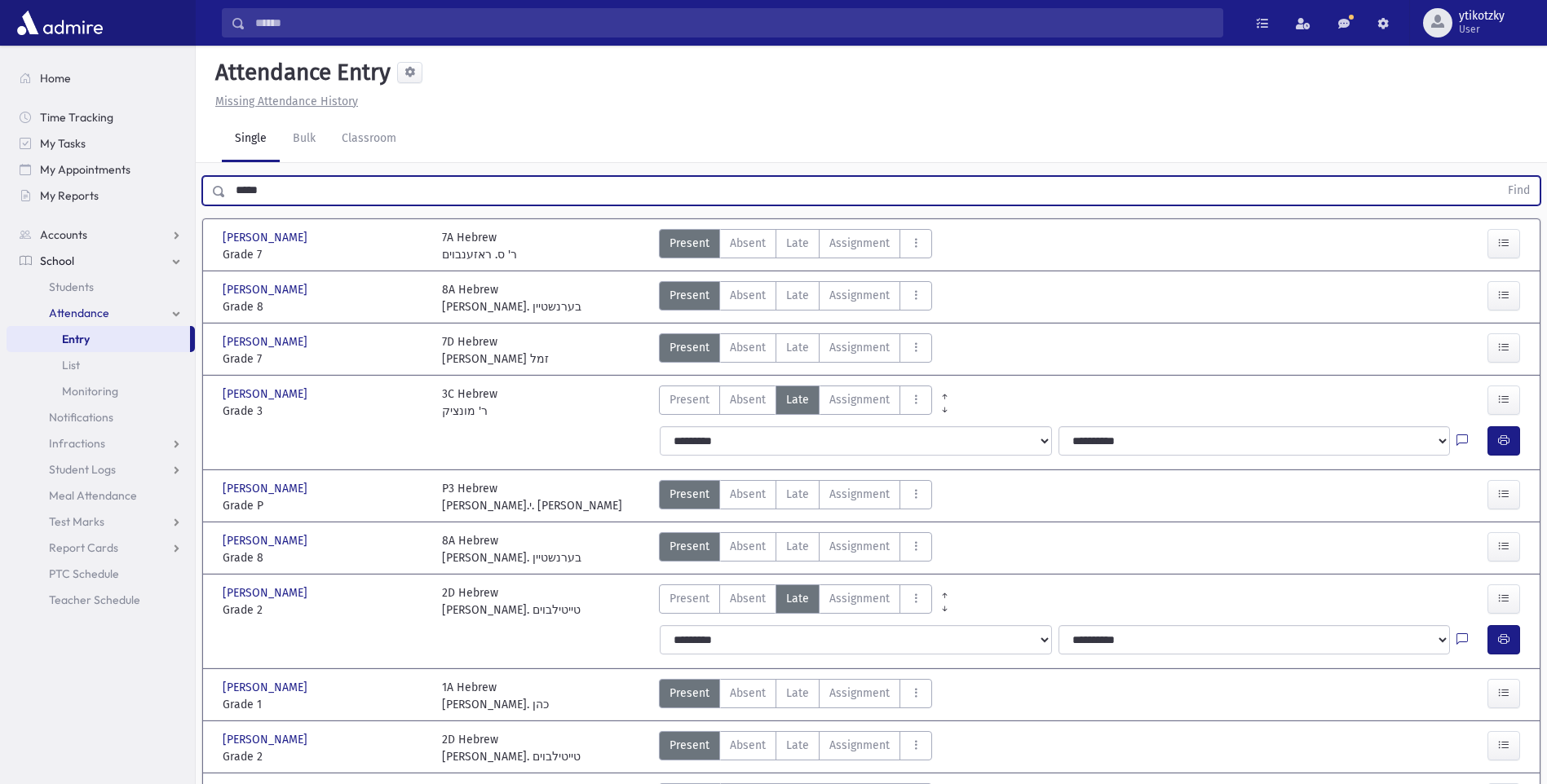
drag, startPoint x: 284, startPoint y: 202, endPoint x: 212, endPoint y: 197, distance: 72.2
click at [212, 197] on div "***** Find" at bounding box center [871, 191] width 1338 height 30
click at [1507, 643] on icon "button" at bounding box center [1504, 639] width 11 height 14
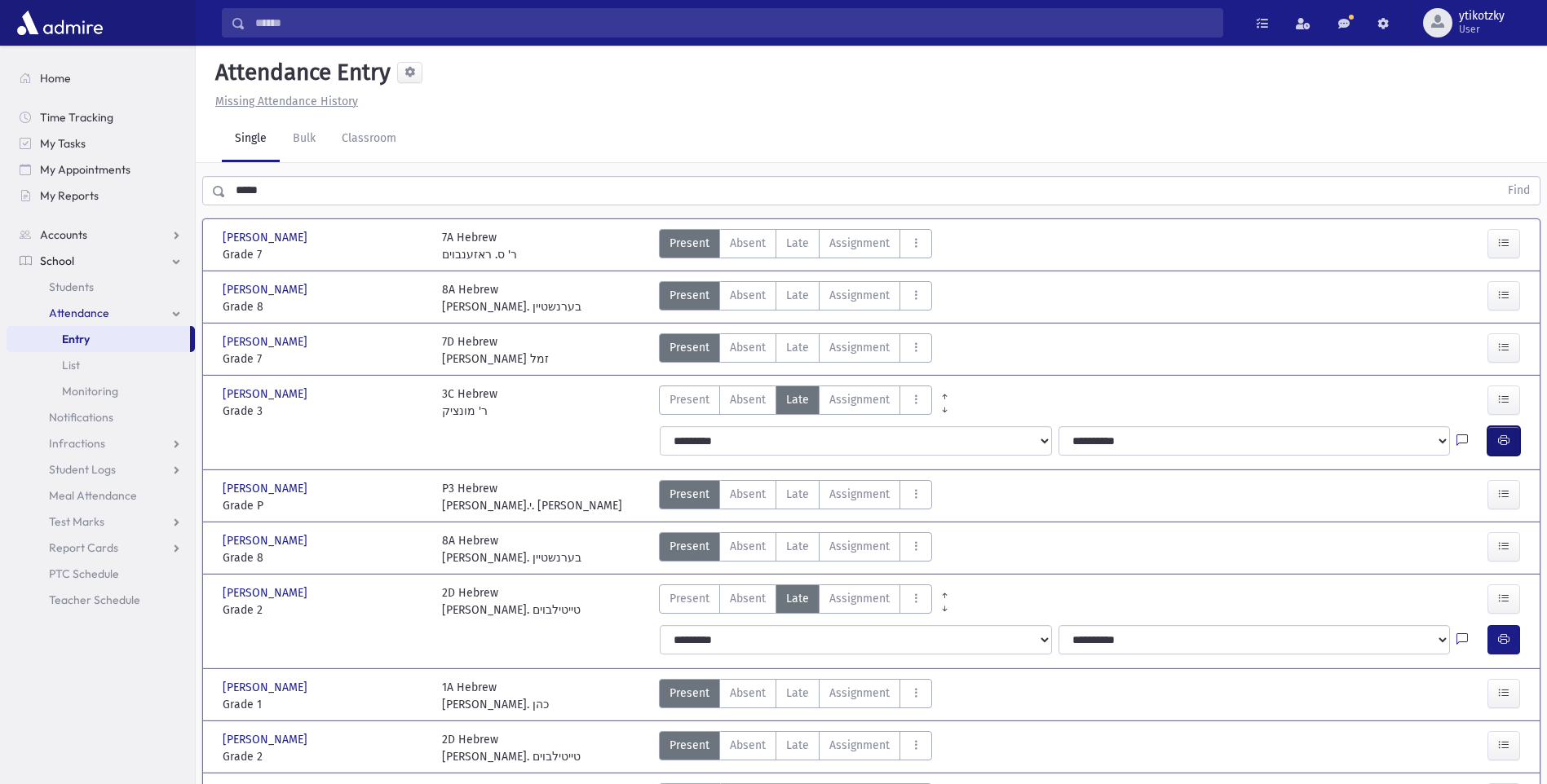
click at [1514, 451] on button "button" at bounding box center [1504, 441] width 32 height 30
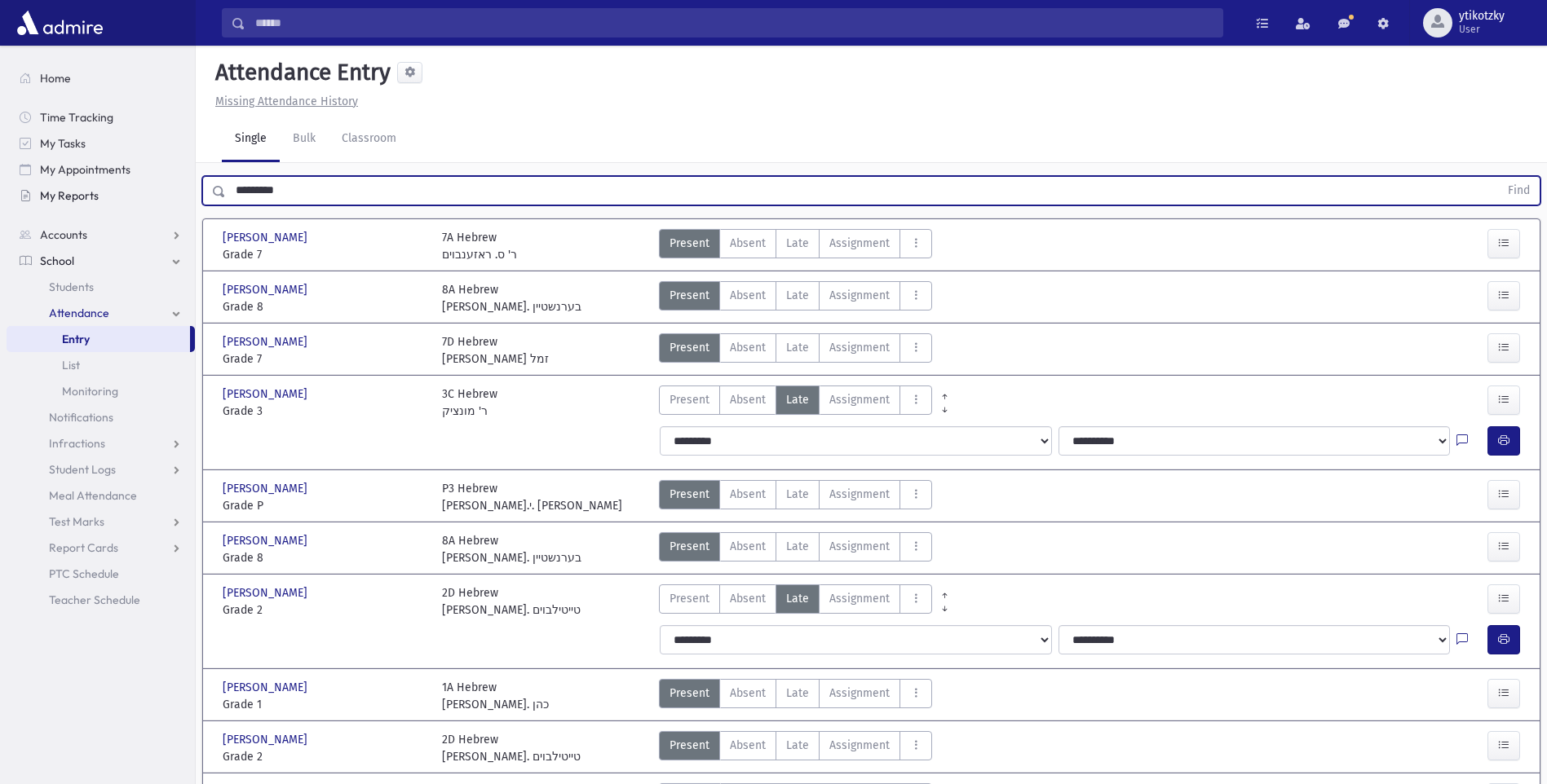
click at [1498, 176] on button "Find" at bounding box center [1519, 190] width 42 height 28
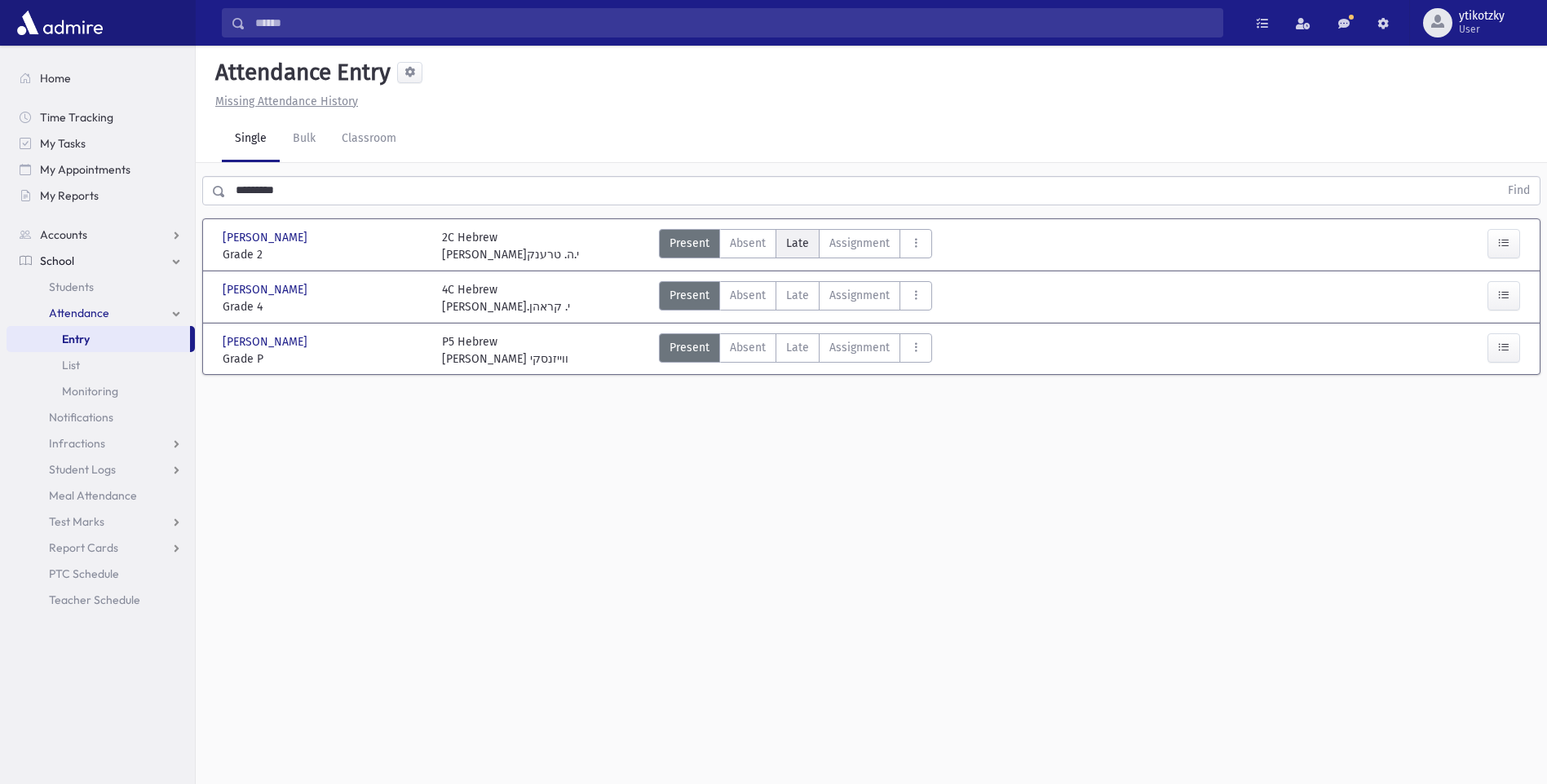
drag, startPoint x: 755, startPoint y: 254, endPoint x: 781, endPoint y: 252, distance: 26.1
click at [760, 254] on label "Absent A" at bounding box center [748, 243] width 57 height 30
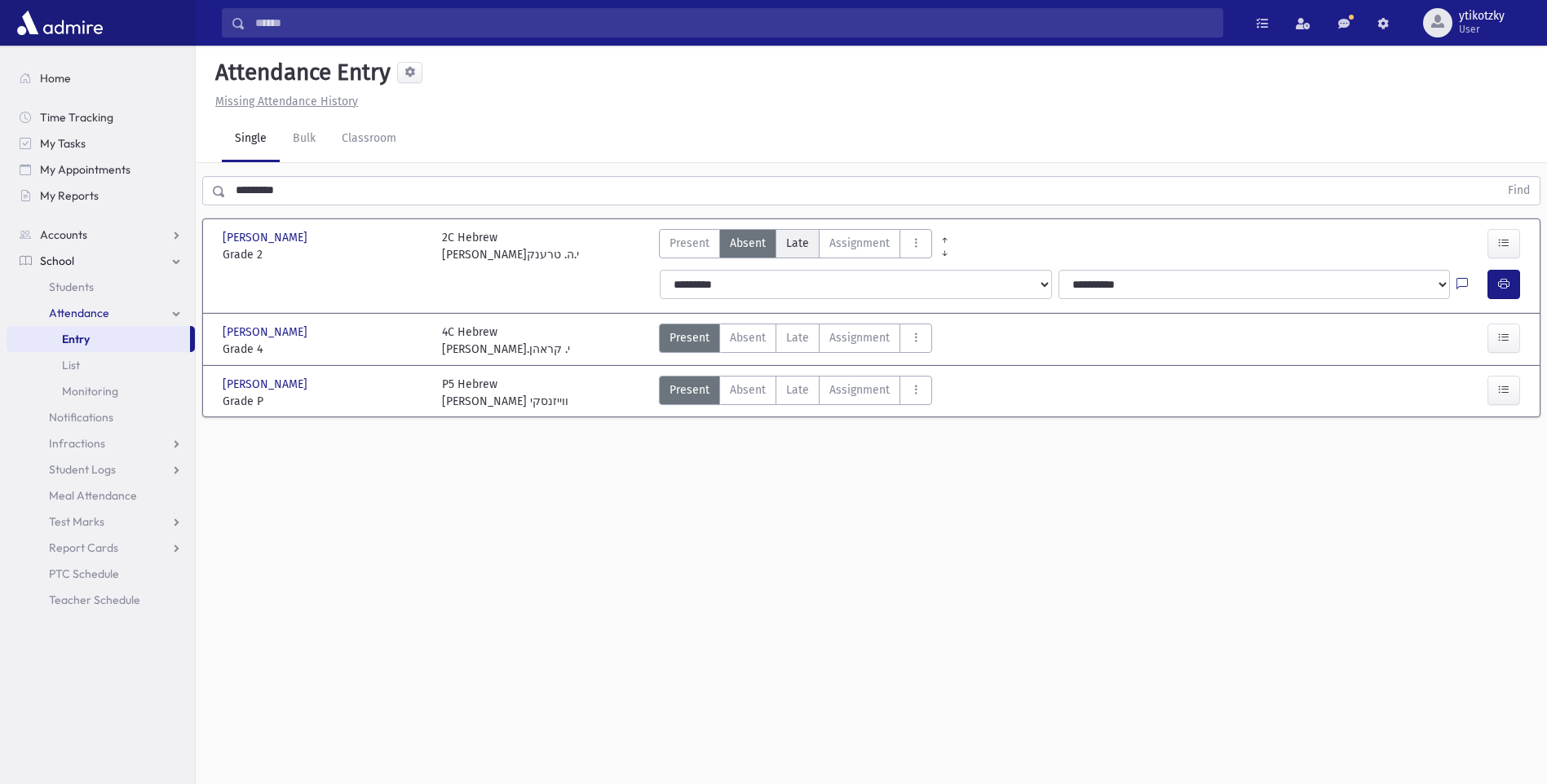
click at [798, 238] on span "Late" at bounding box center [798, 243] width 23 height 17
click at [1506, 280] on icon "button" at bounding box center [1504, 284] width 11 height 14
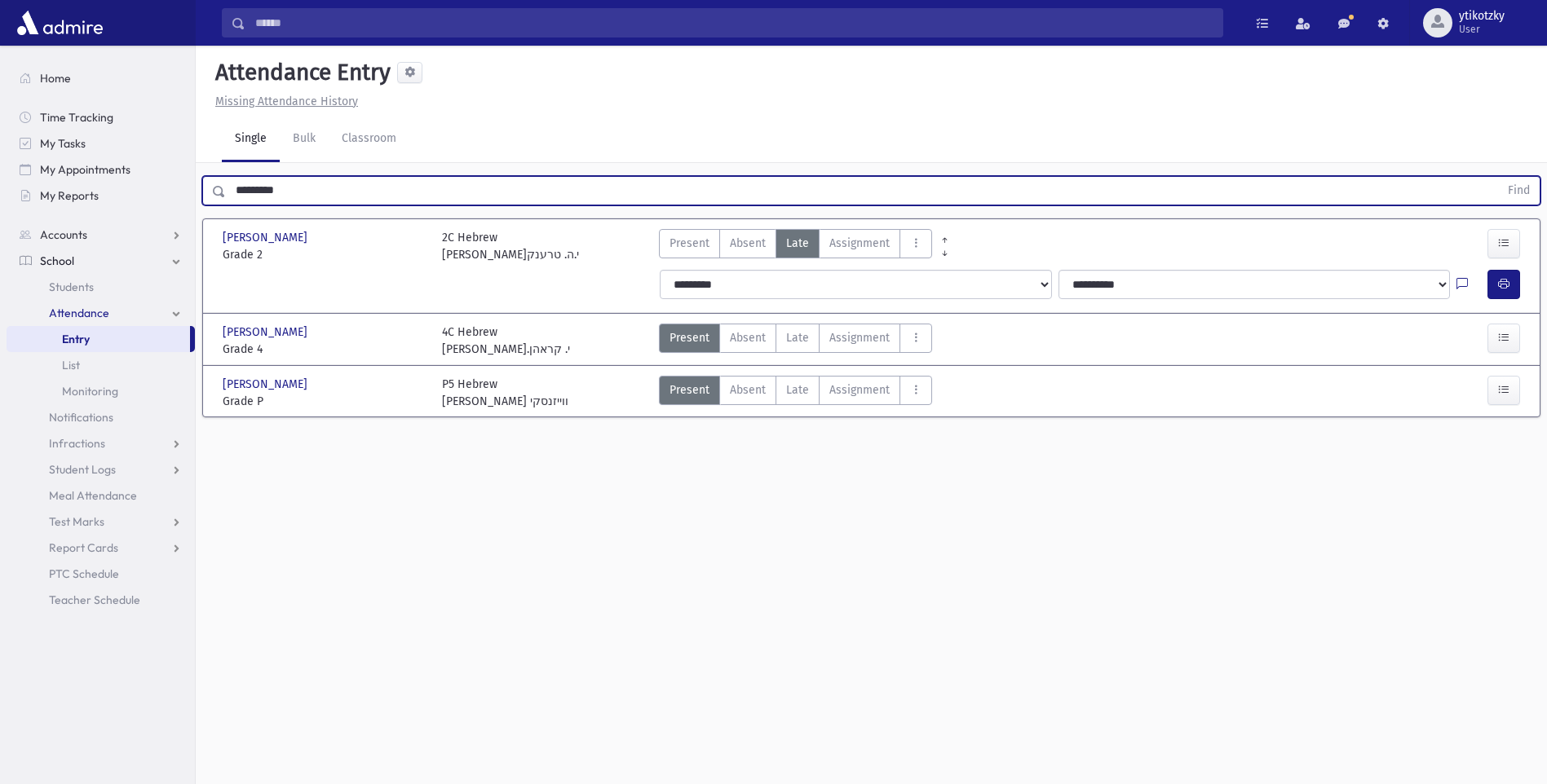
drag, startPoint x: 303, startPoint y: 204, endPoint x: 207, endPoint y: 212, distance: 96.3
click at [207, 212] on div "********* Find Dickstein, Moishy Dickstein, Moishy Grade 2 Grade 2 2C Hebrew רב…" at bounding box center [871, 301] width 1351 height 278
click at [1498, 176] on button "Find" at bounding box center [1519, 190] width 42 height 28
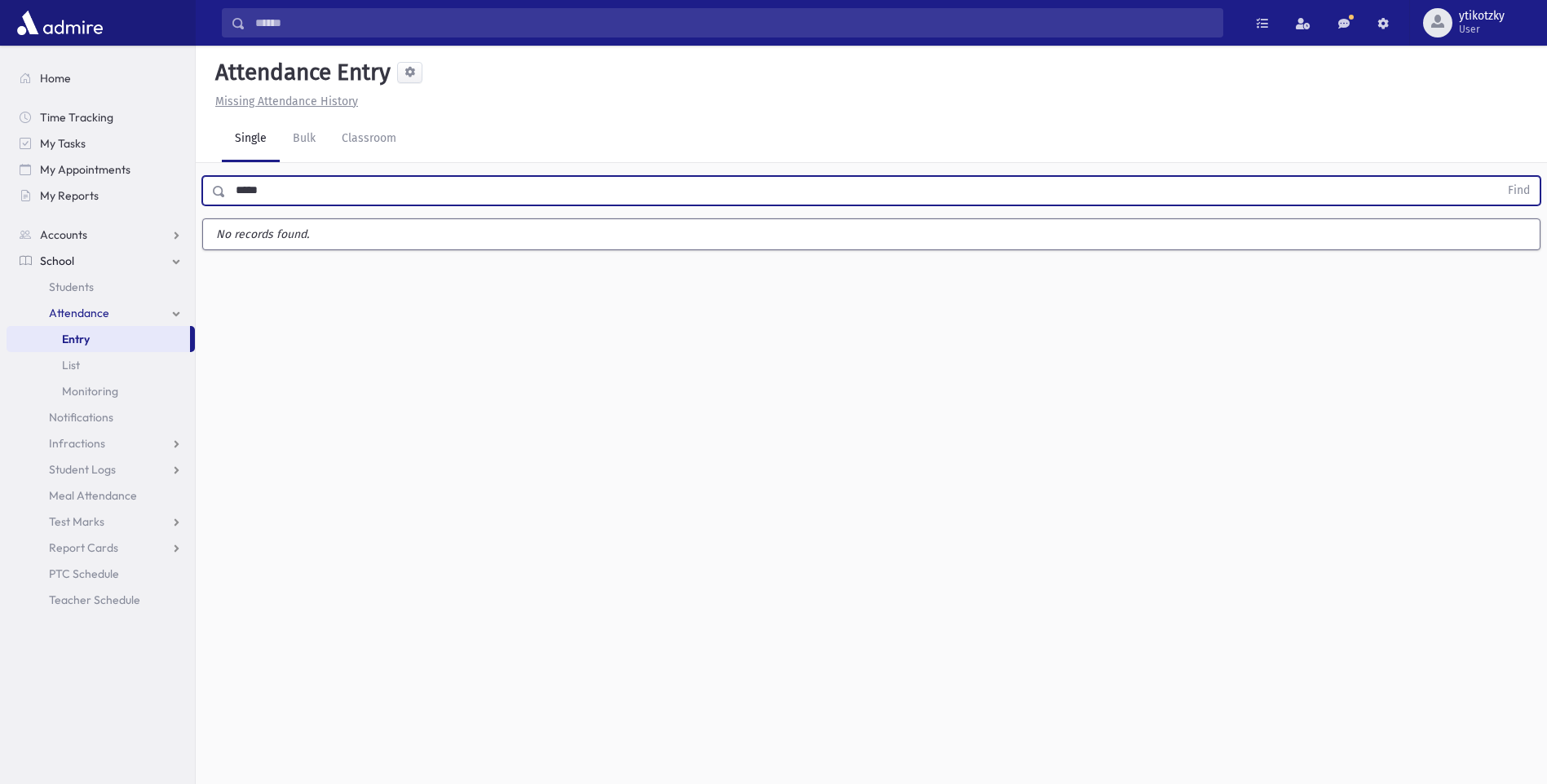
click at [1498, 176] on button "Find" at bounding box center [1519, 190] width 42 height 28
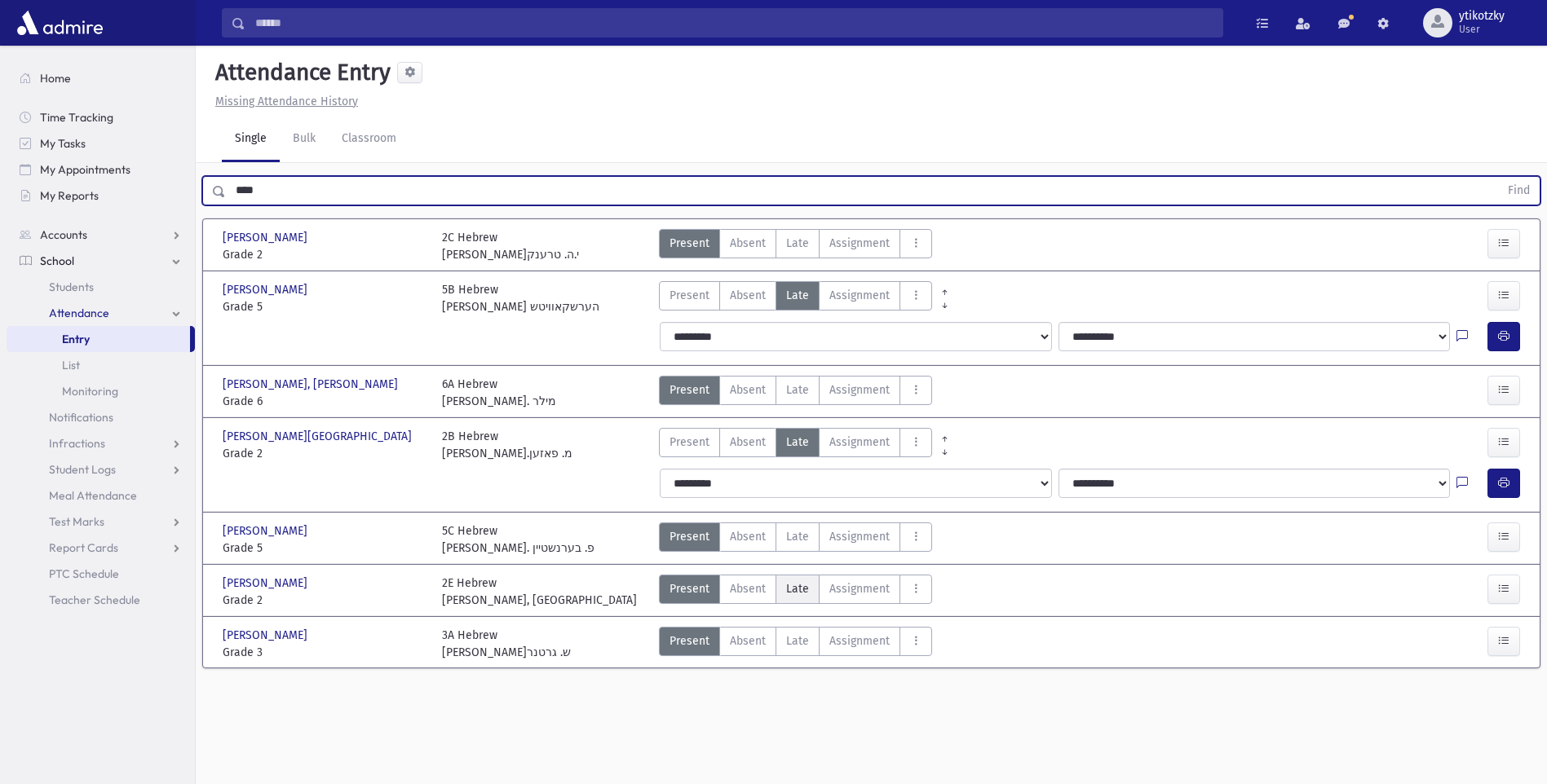
click at [795, 579] on div "Teitelbaum, Yisroel Mordechai Teitelbaum, Yisroel Mordechai Grade 2 Grade 2 2E …" at bounding box center [871, 589] width 1327 height 37
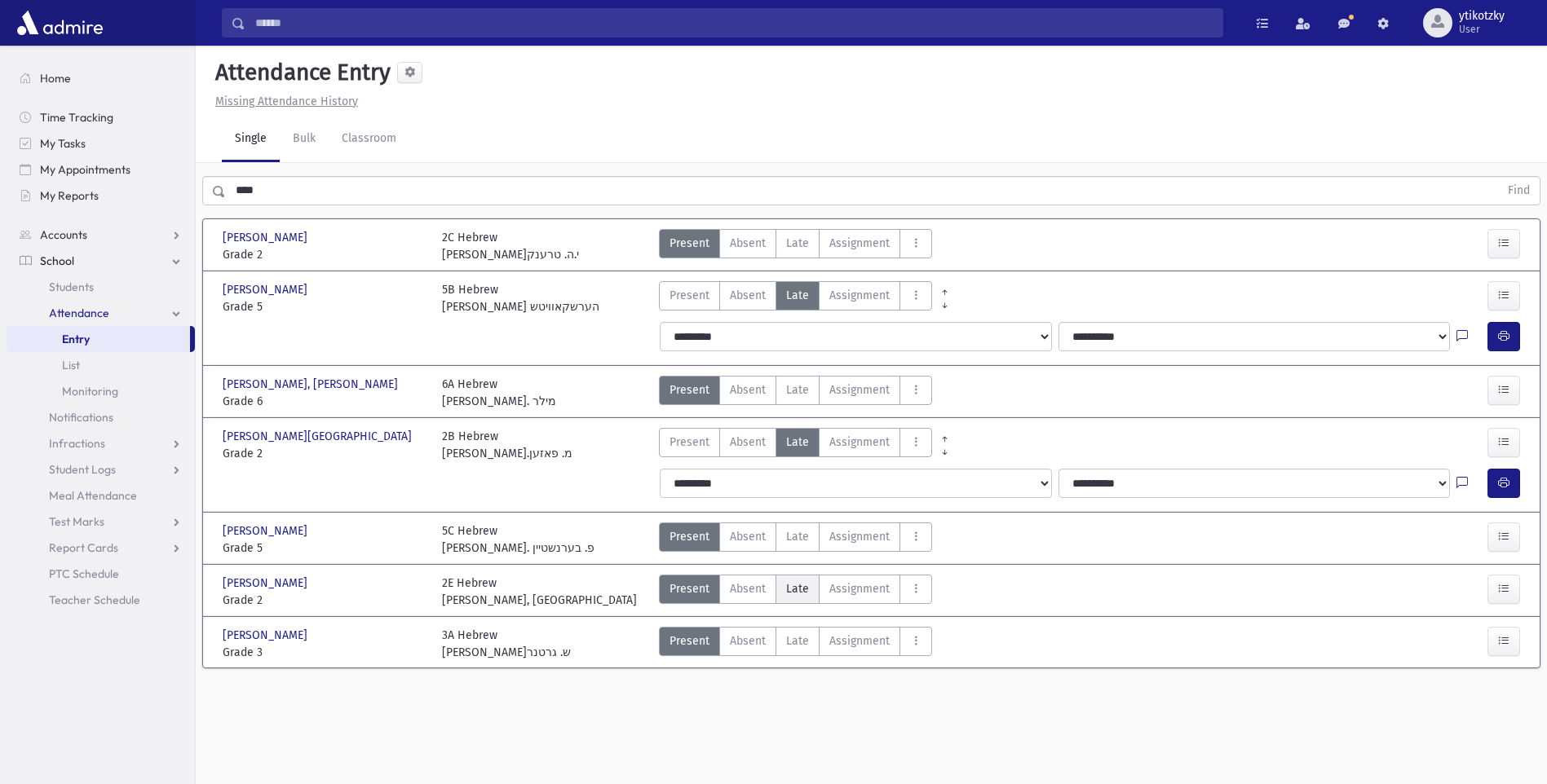
click at [795, 580] on span "Late" at bounding box center [798, 588] width 23 height 17
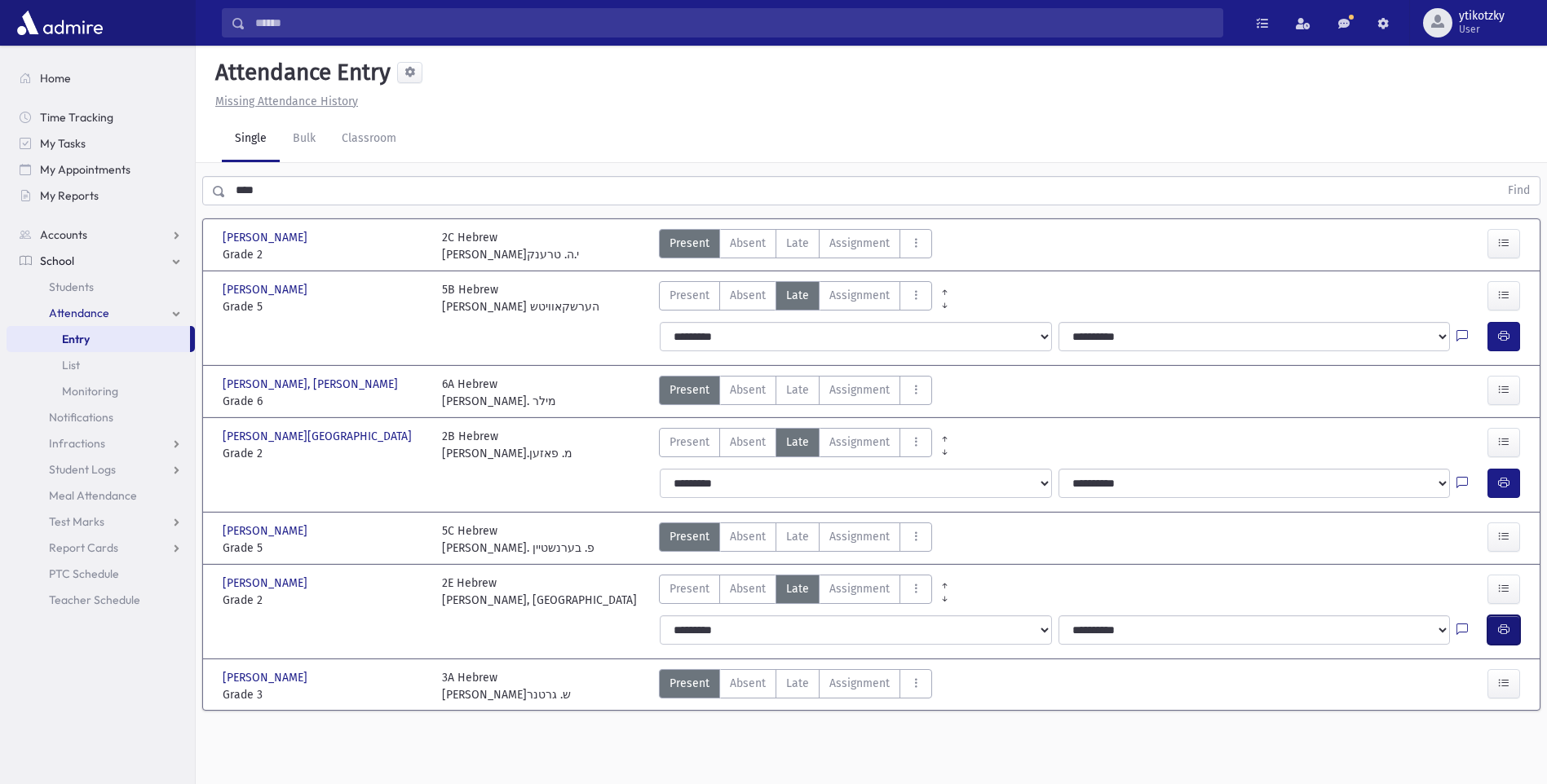
click at [1509, 631] on icon "button" at bounding box center [1504, 629] width 11 height 14
click at [165, 193] on div "Search Results All Accounts" at bounding box center [773, 410] width 1547 height 820
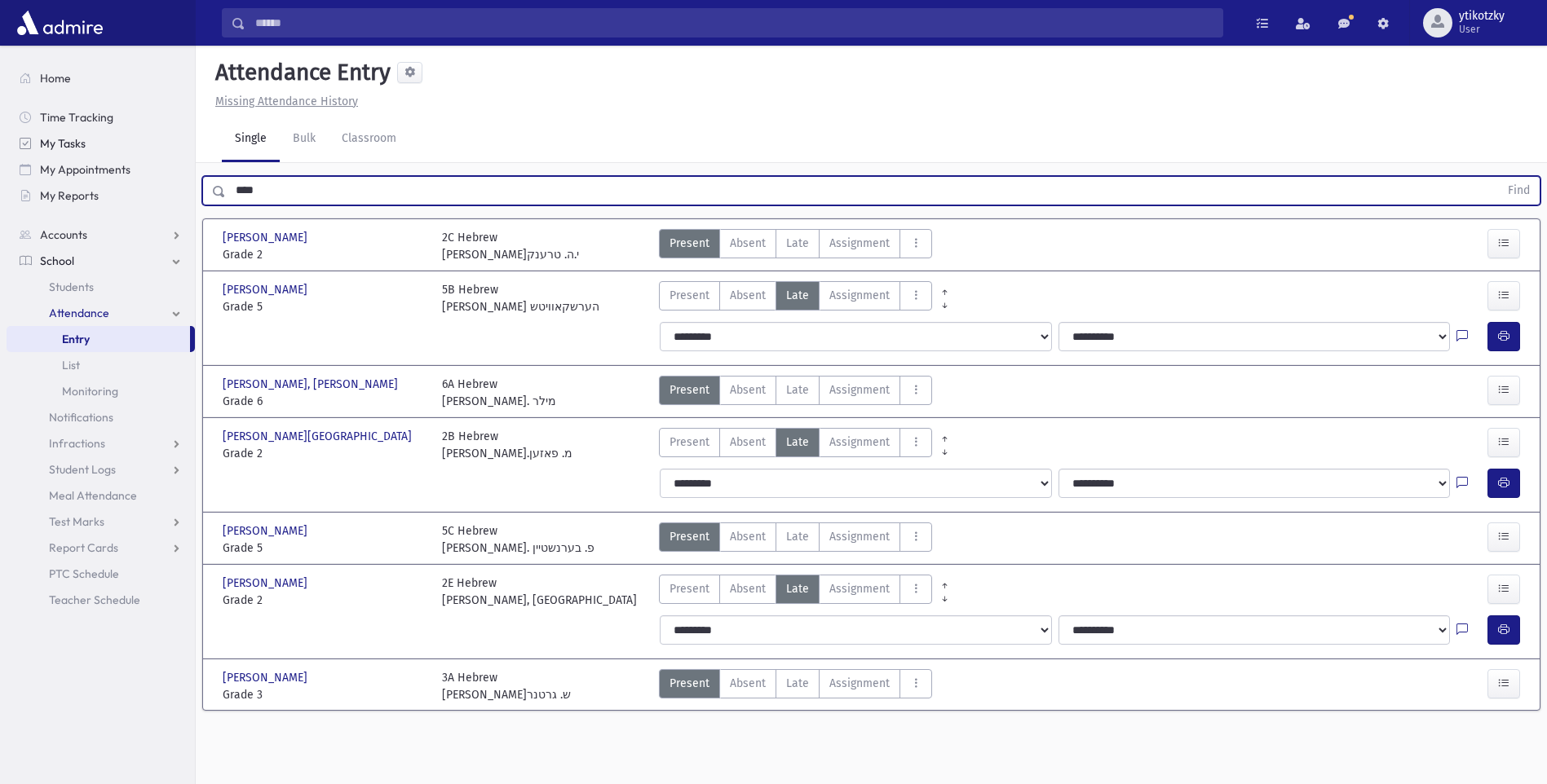
click at [1498, 176] on button "Find" at bounding box center [1519, 190] width 42 height 28
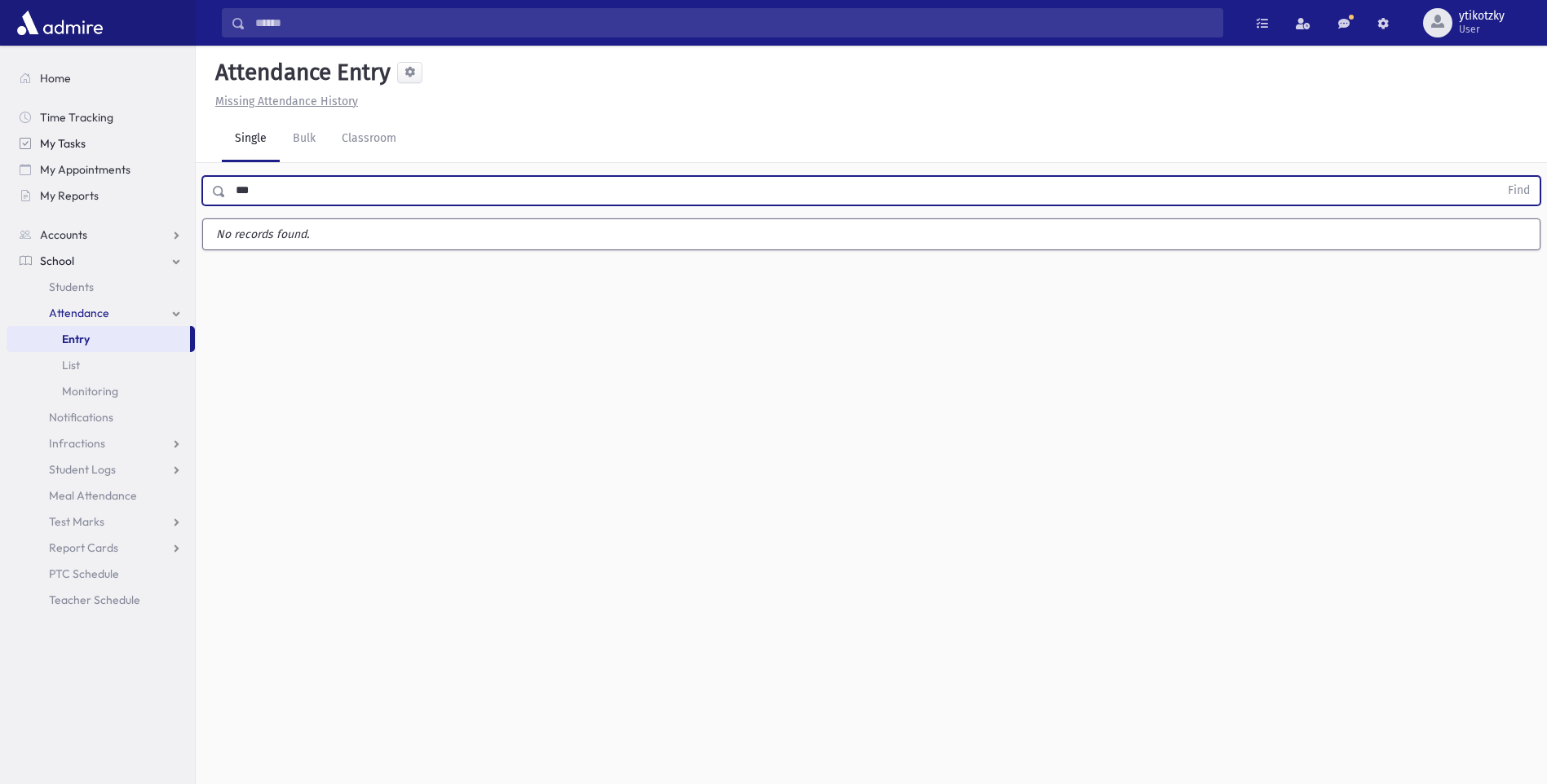
click at [1498, 176] on button "Find" at bounding box center [1519, 190] width 42 height 28
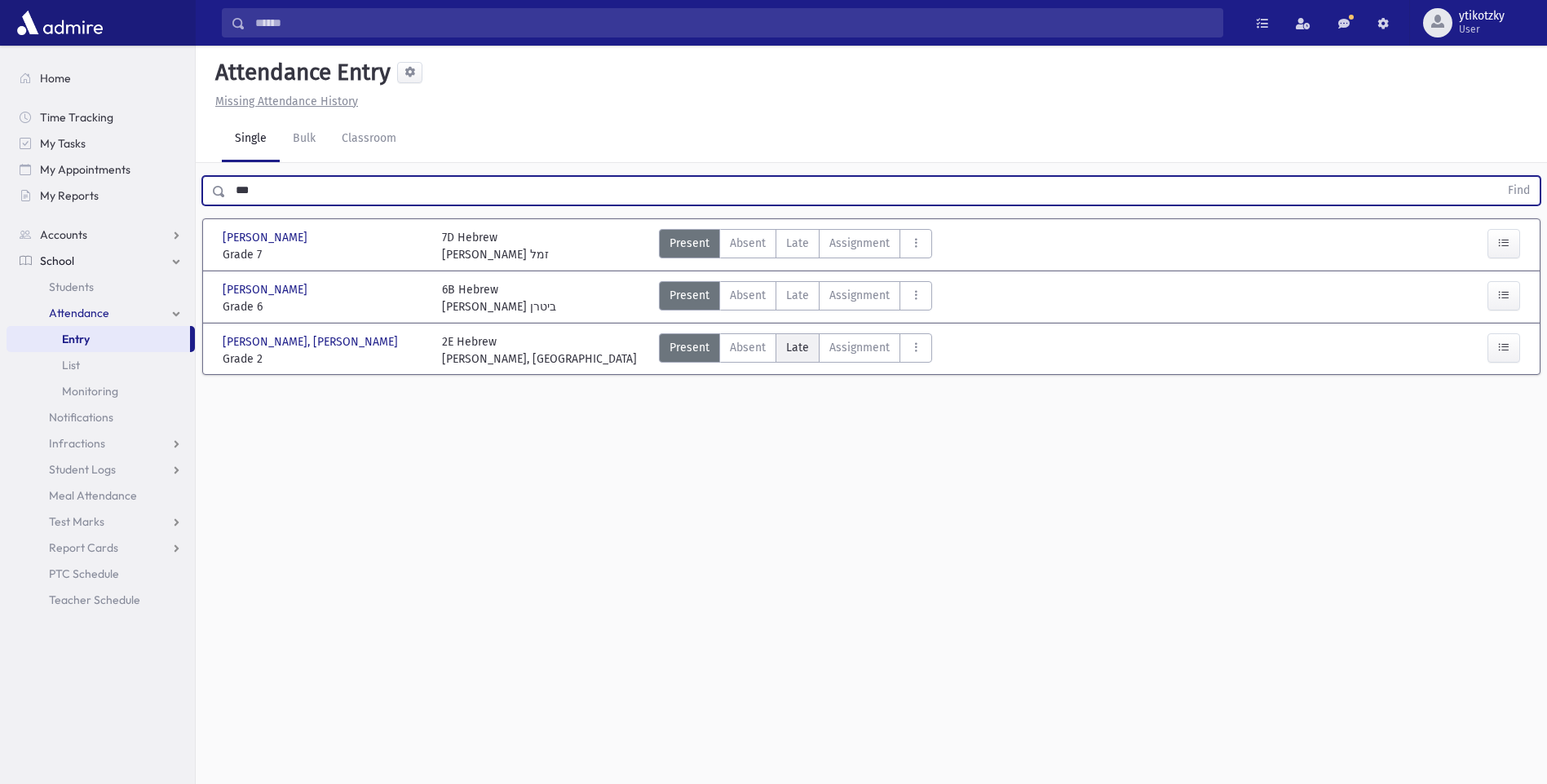
click at [784, 343] on label "Late Late" at bounding box center [798, 347] width 44 height 30
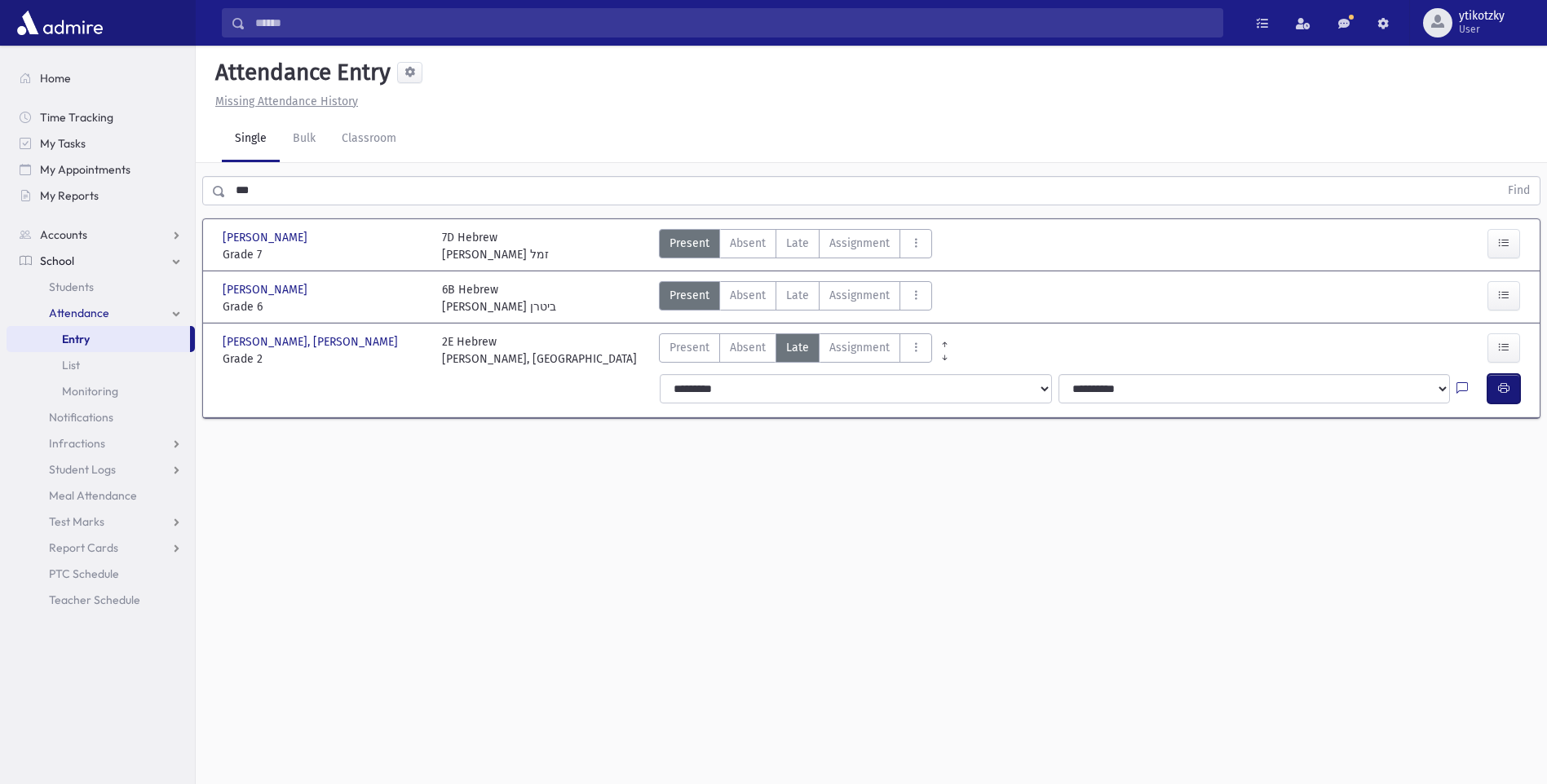
click at [1491, 393] on button "button" at bounding box center [1504, 388] width 32 height 30
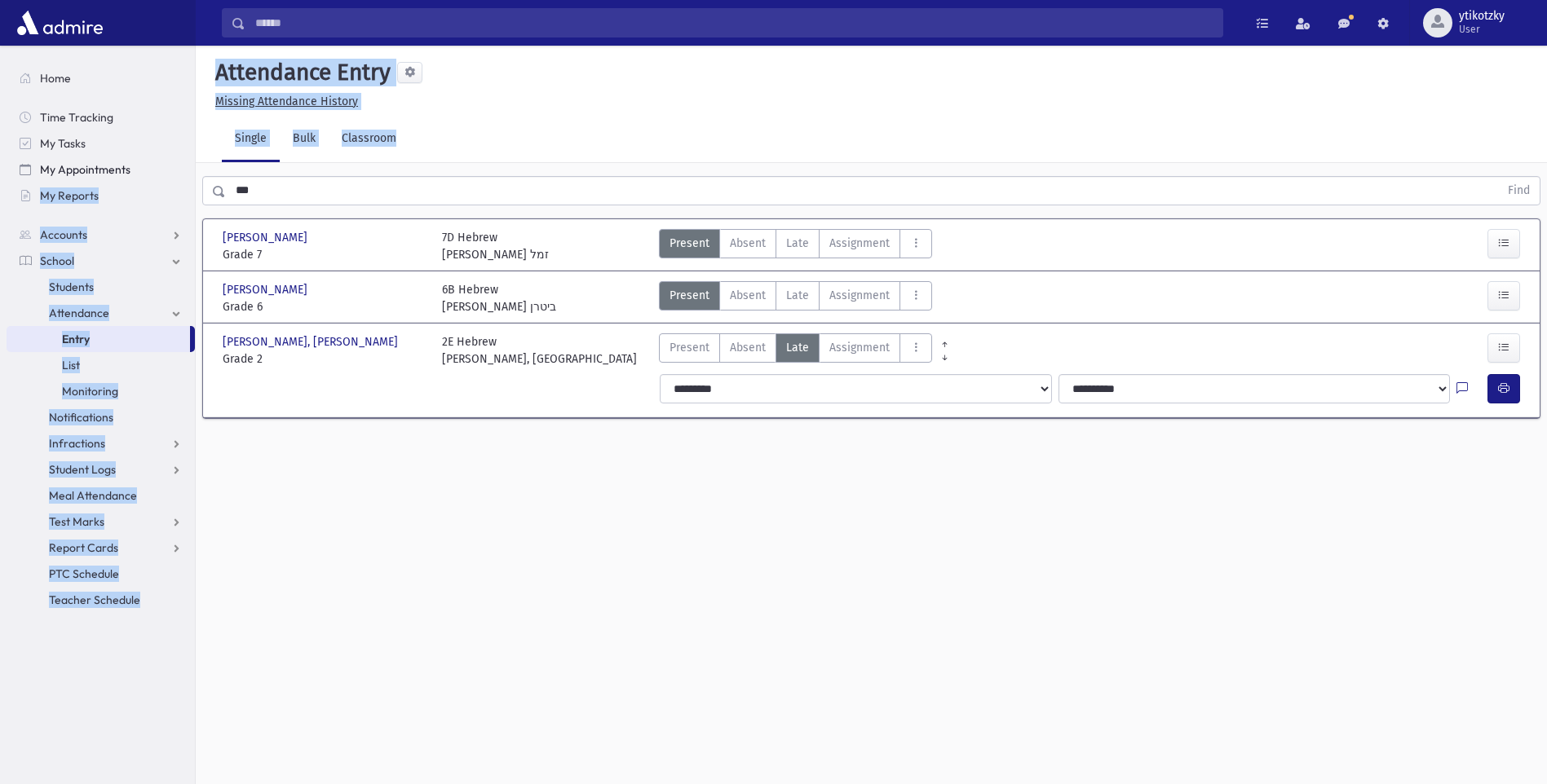
click at [174, 171] on div "Search Results All Accounts" at bounding box center [773, 410] width 1547 height 820
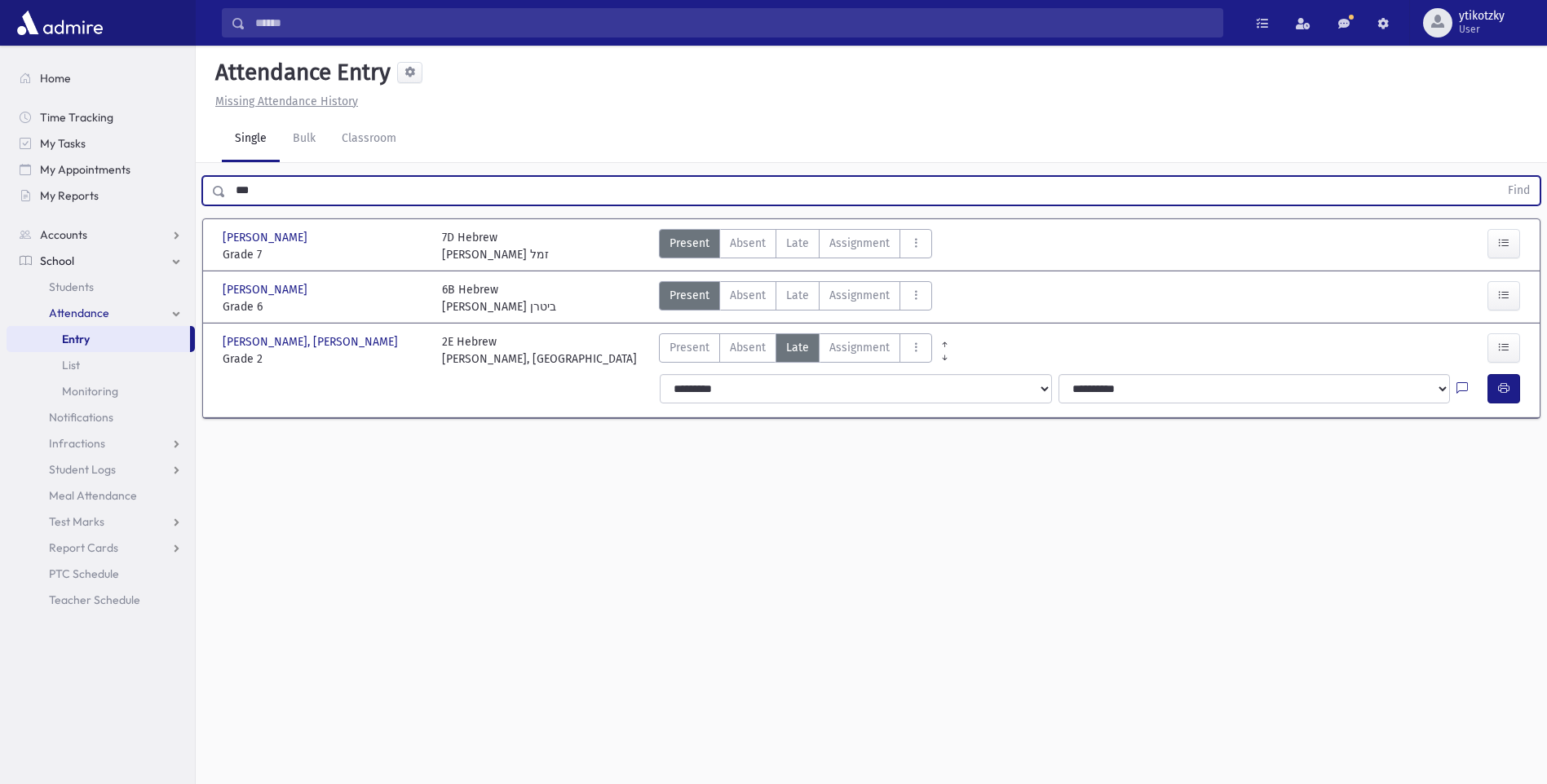
drag, startPoint x: 174, startPoint y: 171, endPoint x: 209, endPoint y: 194, distance: 41.9
click at [209, 194] on div "*** Find" at bounding box center [871, 191] width 1338 height 30
click at [1498, 176] on button "Find" at bounding box center [1519, 190] width 42 height 28
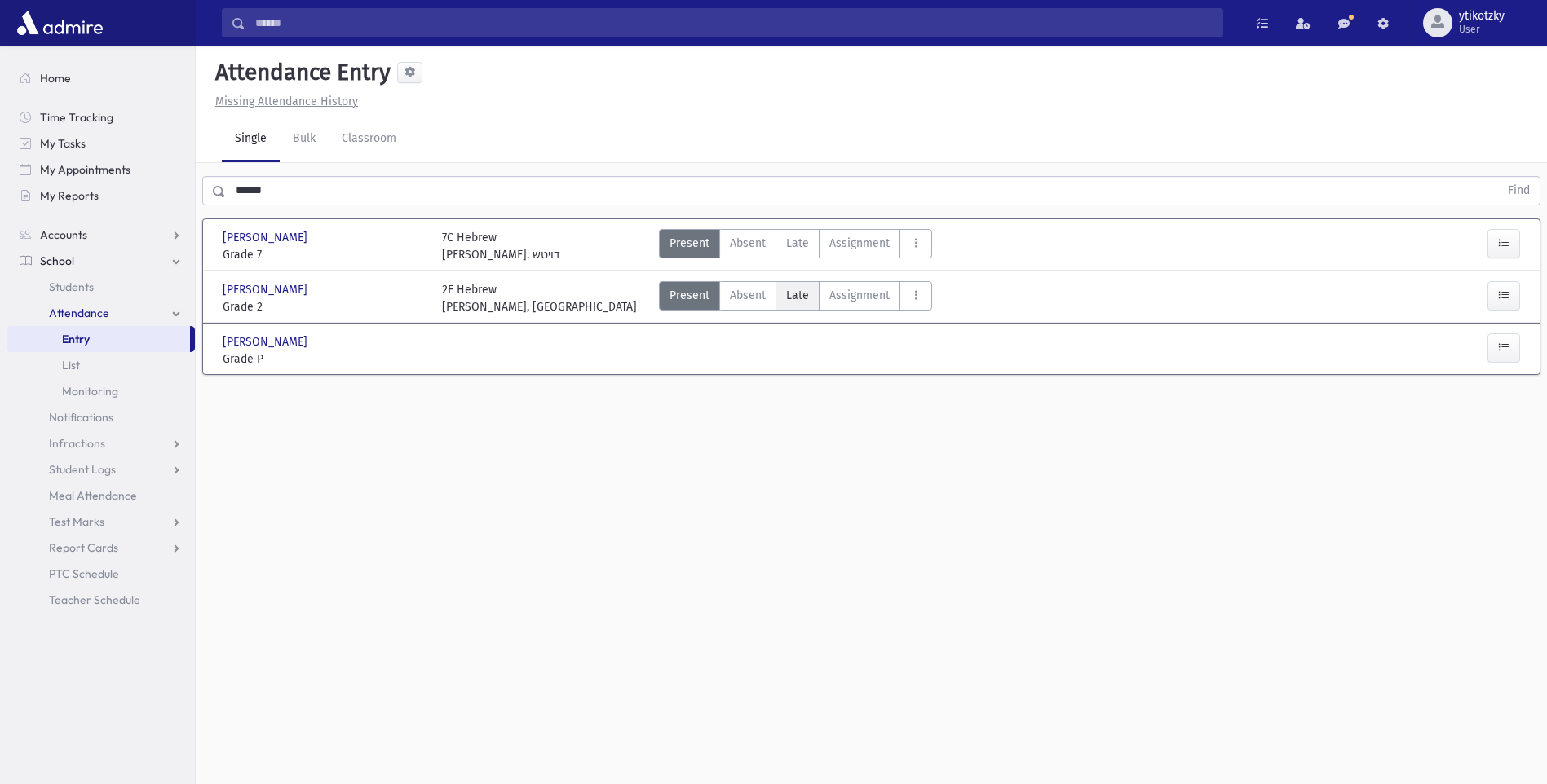
click at [794, 293] on span "Late" at bounding box center [798, 296] width 23 height 17
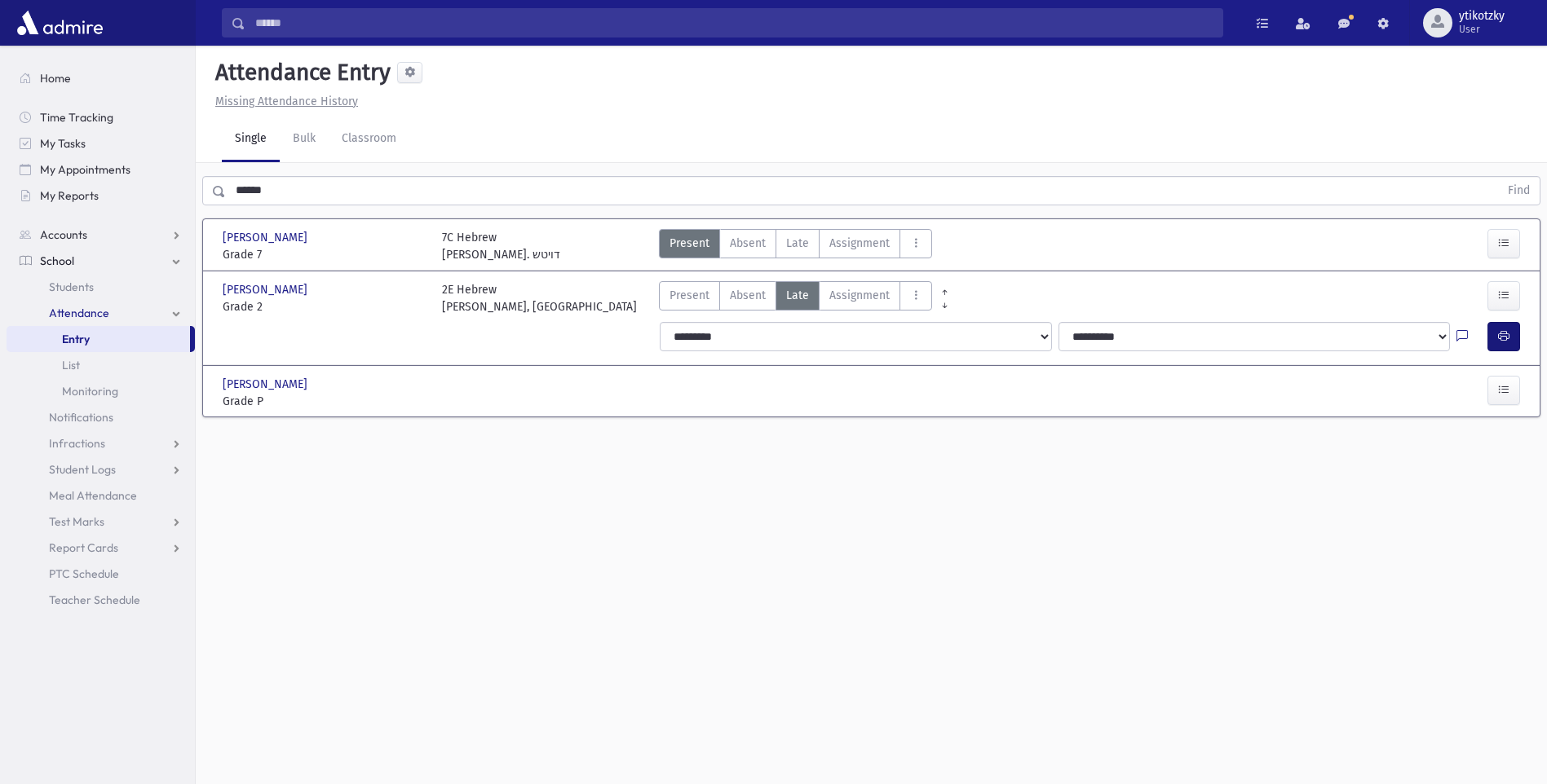
drag, startPoint x: 1483, startPoint y: 335, endPoint x: 1497, endPoint y: 334, distance: 14.0
click at [1497, 334] on div "**********" at bounding box center [1089, 337] width 873 height 30
click at [1503, 336] on icon "button" at bounding box center [1504, 336] width 11 height 14
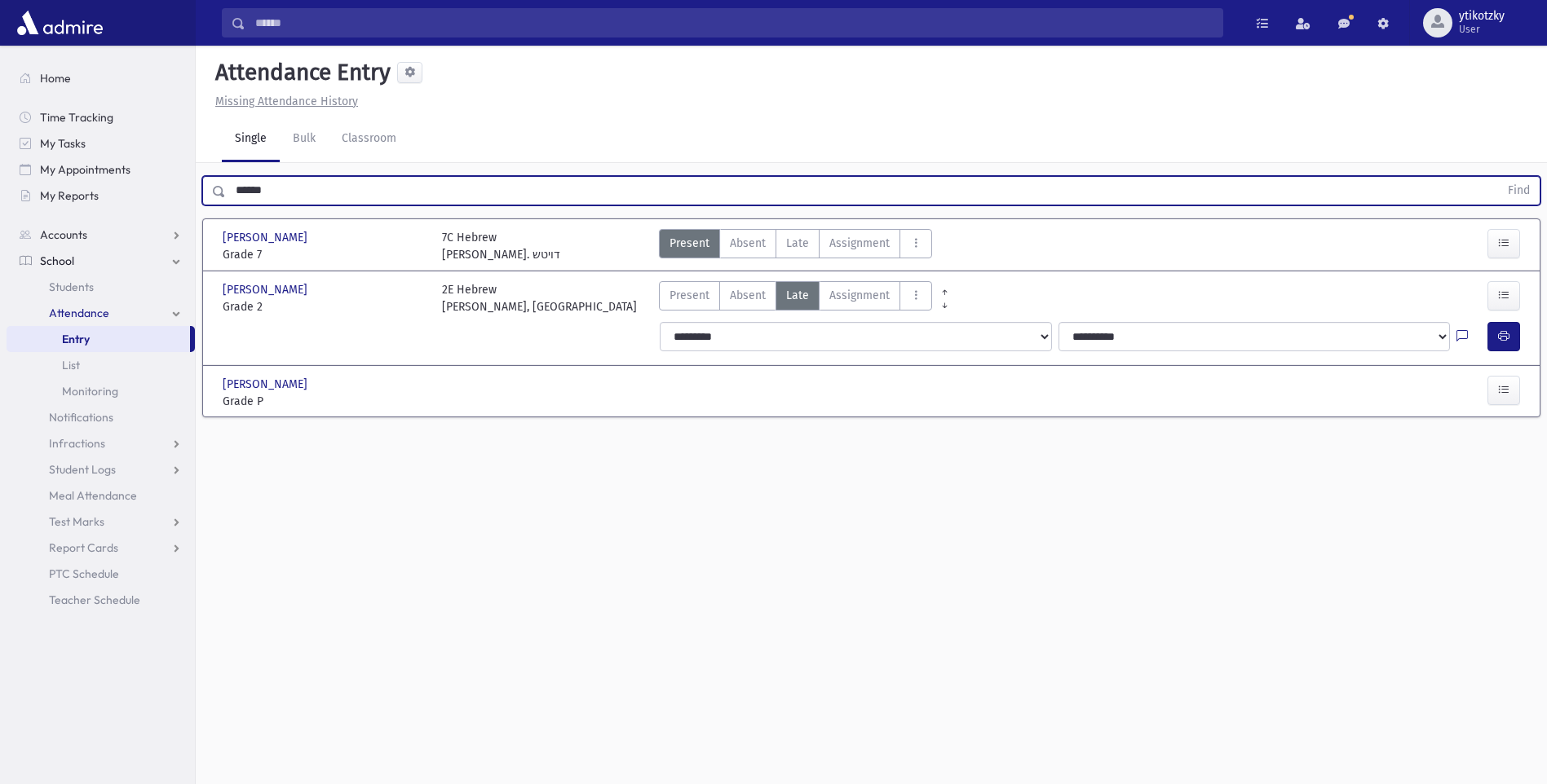
drag, startPoint x: 240, startPoint y: 195, endPoint x: 216, endPoint y: 197, distance: 24.1
click at [216, 197] on div "****** Find" at bounding box center [871, 191] width 1338 height 30
click at [1498, 176] on button "Find" at bounding box center [1519, 190] width 42 height 28
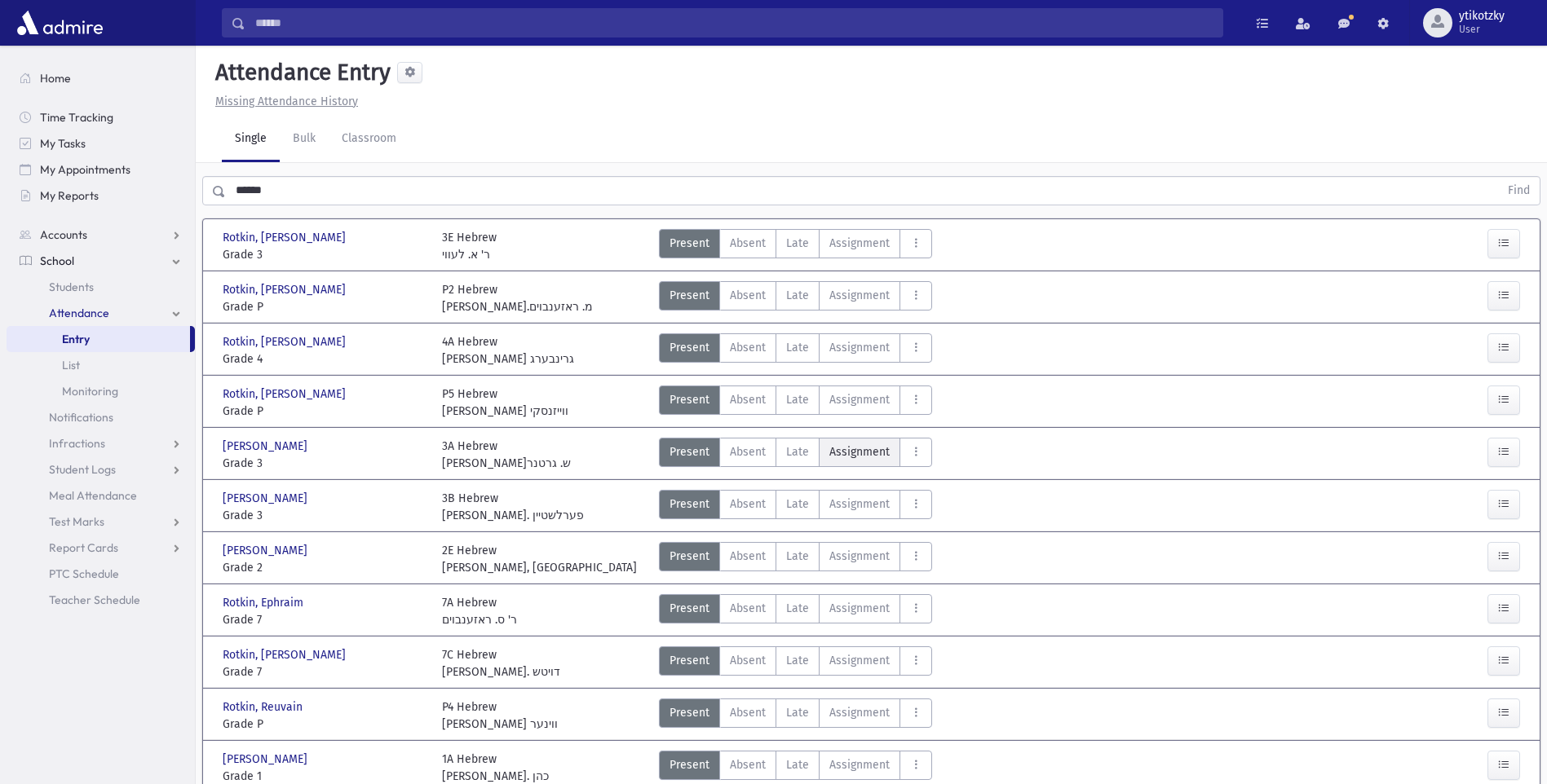
drag, startPoint x: 794, startPoint y: 456, endPoint x: 835, endPoint y: 459, distance: 41.1
click at [795, 456] on span "Late" at bounding box center [798, 452] width 23 height 17
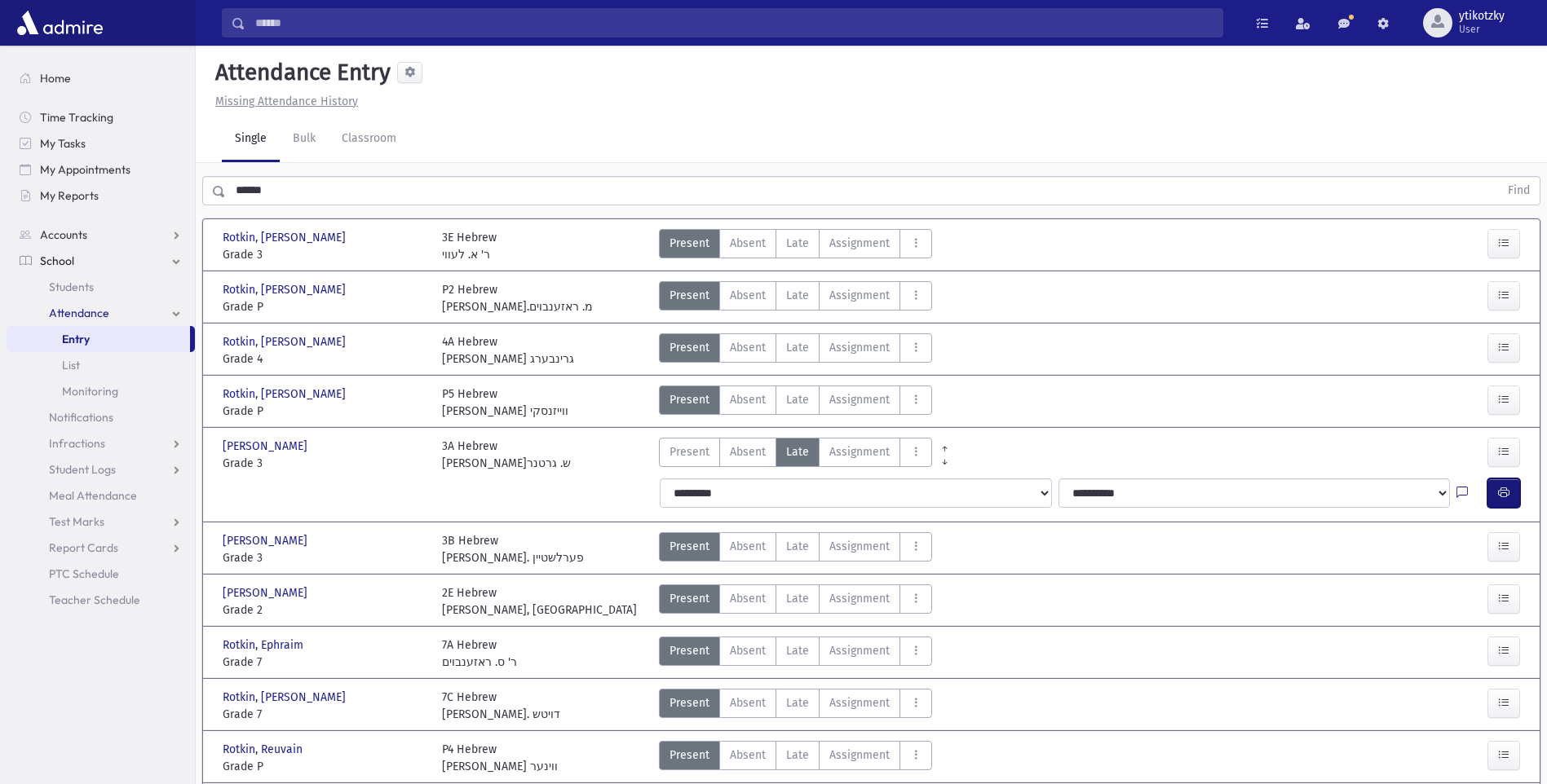
click at [1502, 501] on button "button" at bounding box center [1504, 493] width 32 height 30
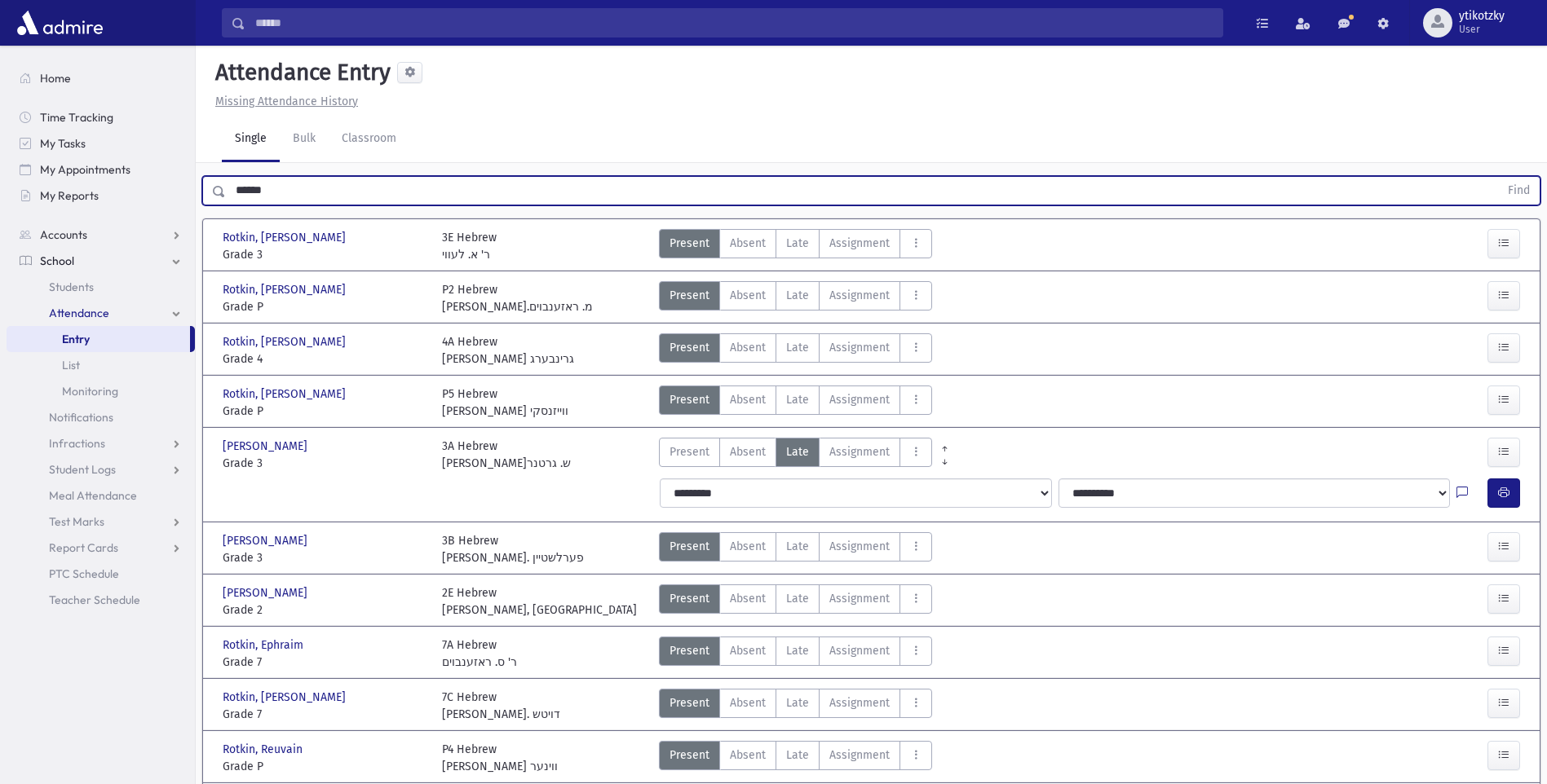
drag, startPoint x: 261, startPoint y: 188, endPoint x: 237, endPoint y: 186, distance: 24.1
click at [237, 186] on input "******" at bounding box center [863, 191] width 1273 height 30
drag, startPoint x: 278, startPoint y: 185, endPoint x: 220, endPoint y: 188, distance: 58.1
click at [220, 187] on div "****** Find" at bounding box center [871, 191] width 1338 height 30
click at [1498, 176] on button "Find" at bounding box center [1519, 190] width 42 height 28
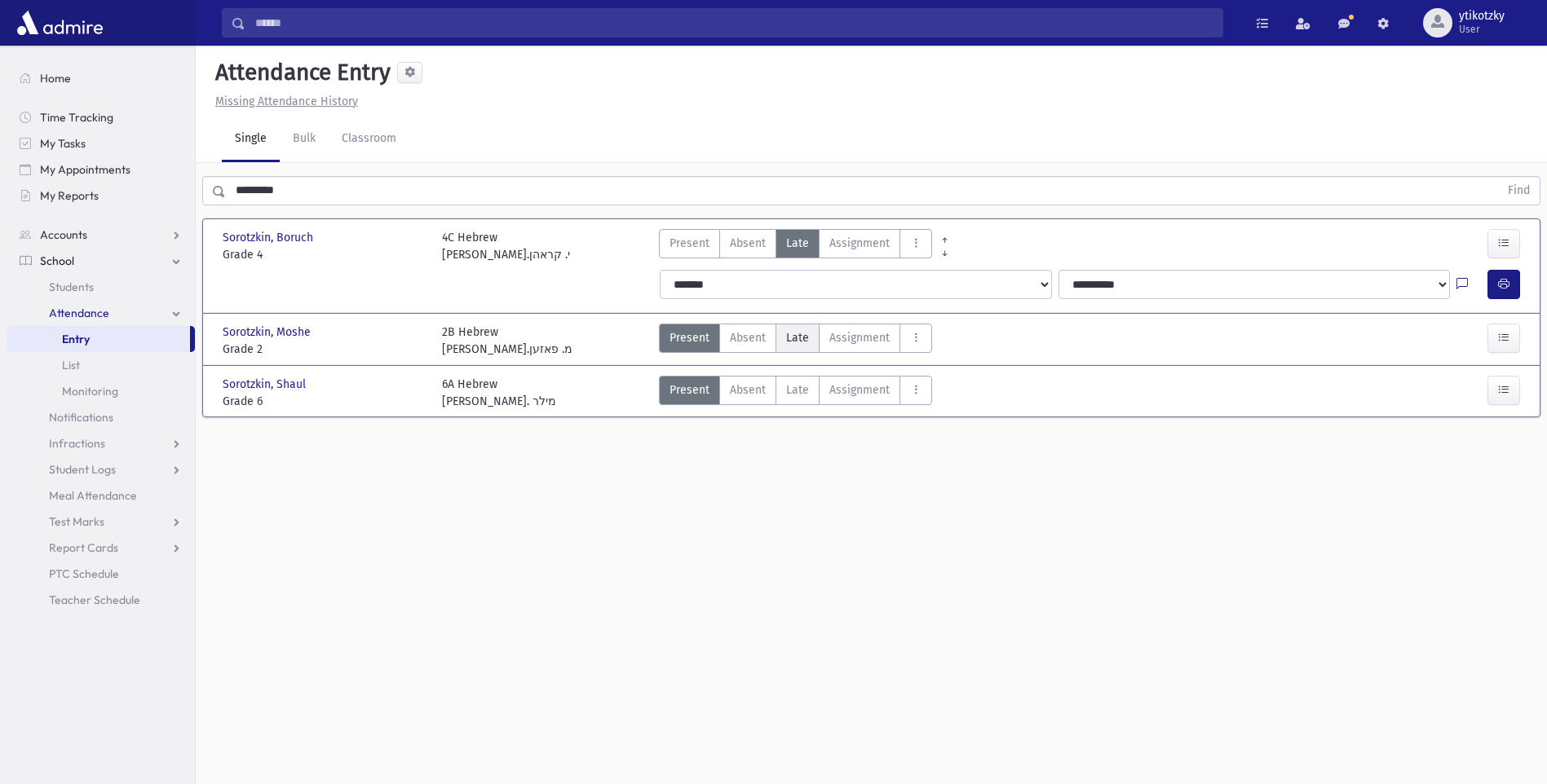
click at [805, 349] on label "Late Late" at bounding box center [798, 338] width 44 height 30
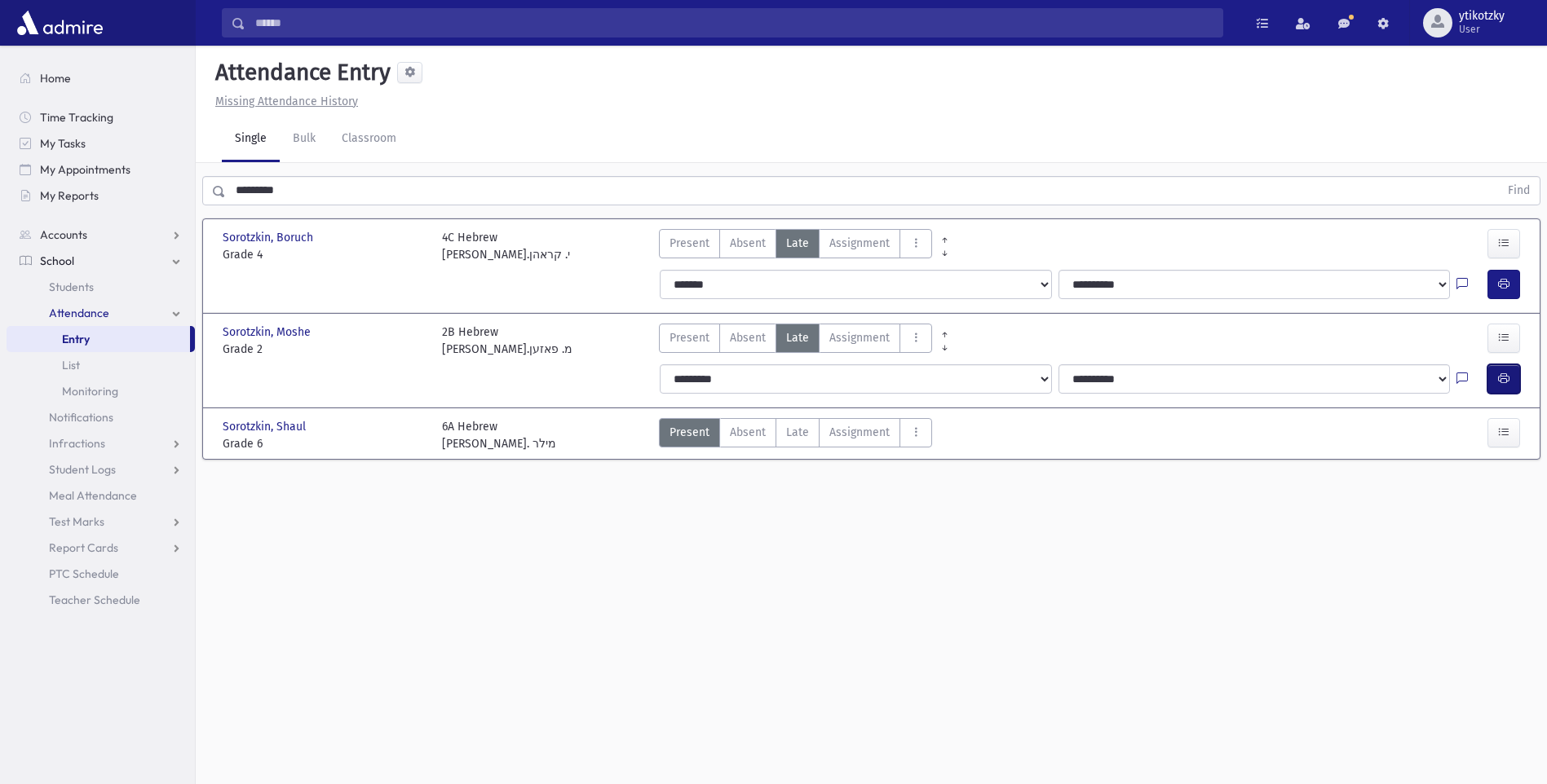
click at [1511, 383] on button "button" at bounding box center [1504, 379] width 32 height 30
drag, startPoint x: 282, startPoint y: 193, endPoint x: 137, endPoint y: 190, distance: 145.0
click at [137, 190] on div "Search Results All Accounts" at bounding box center [773, 410] width 1547 height 820
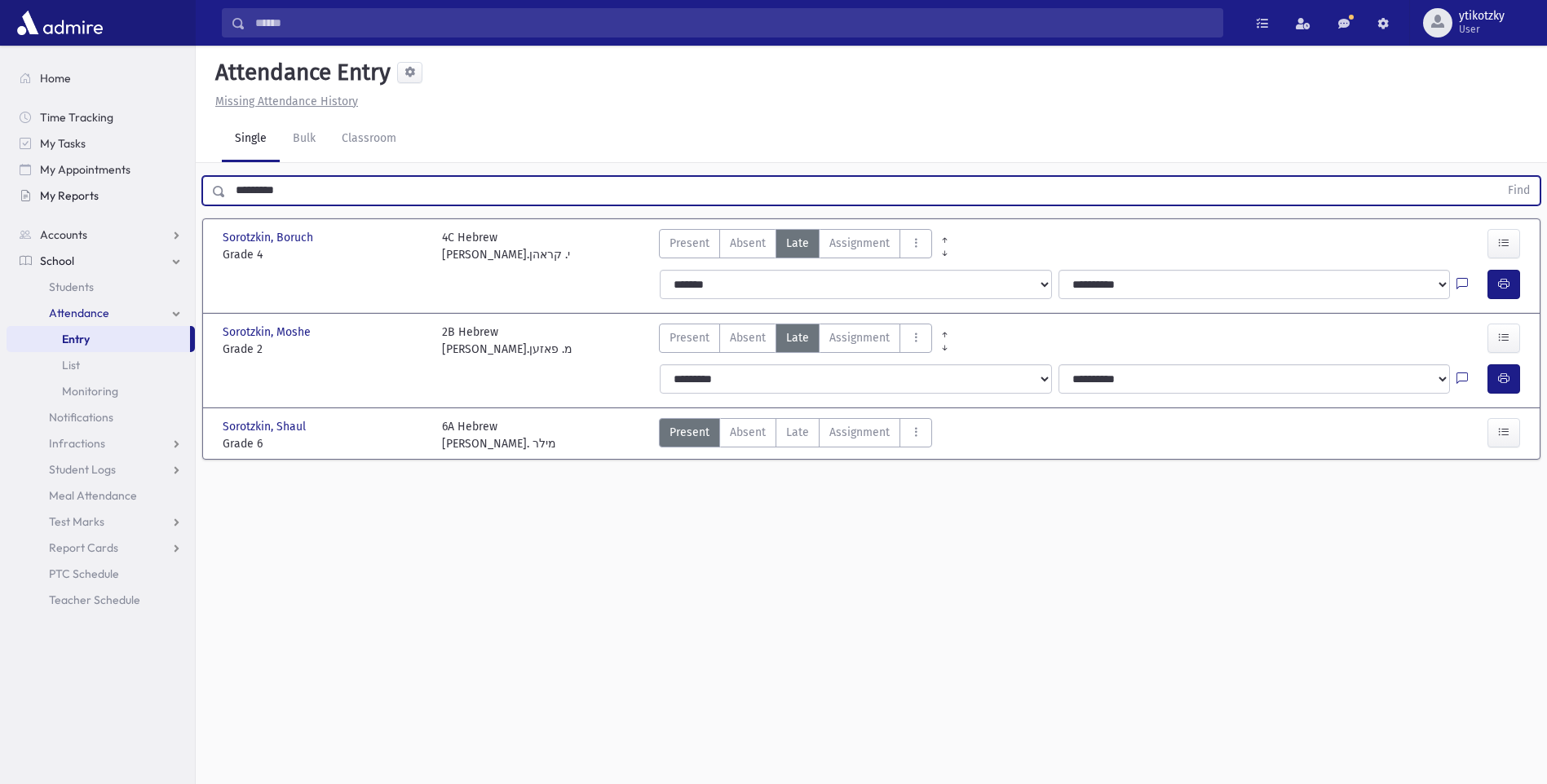
click at [1498, 176] on button "Find" at bounding box center [1519, 190] width 42 height 28
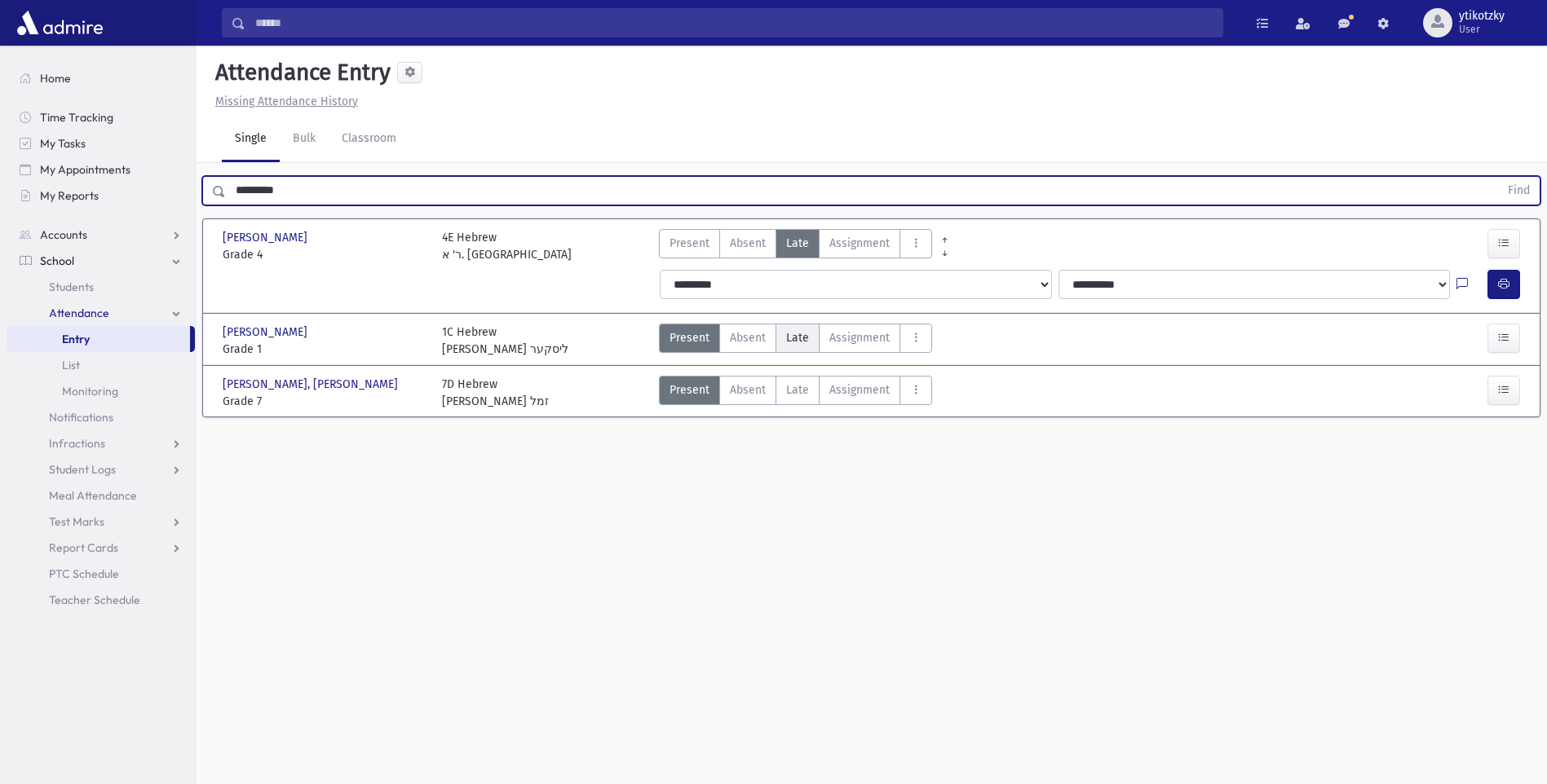
click at [805, 340] on span "Late" at bounding box center [798, 338] width 23 height 17
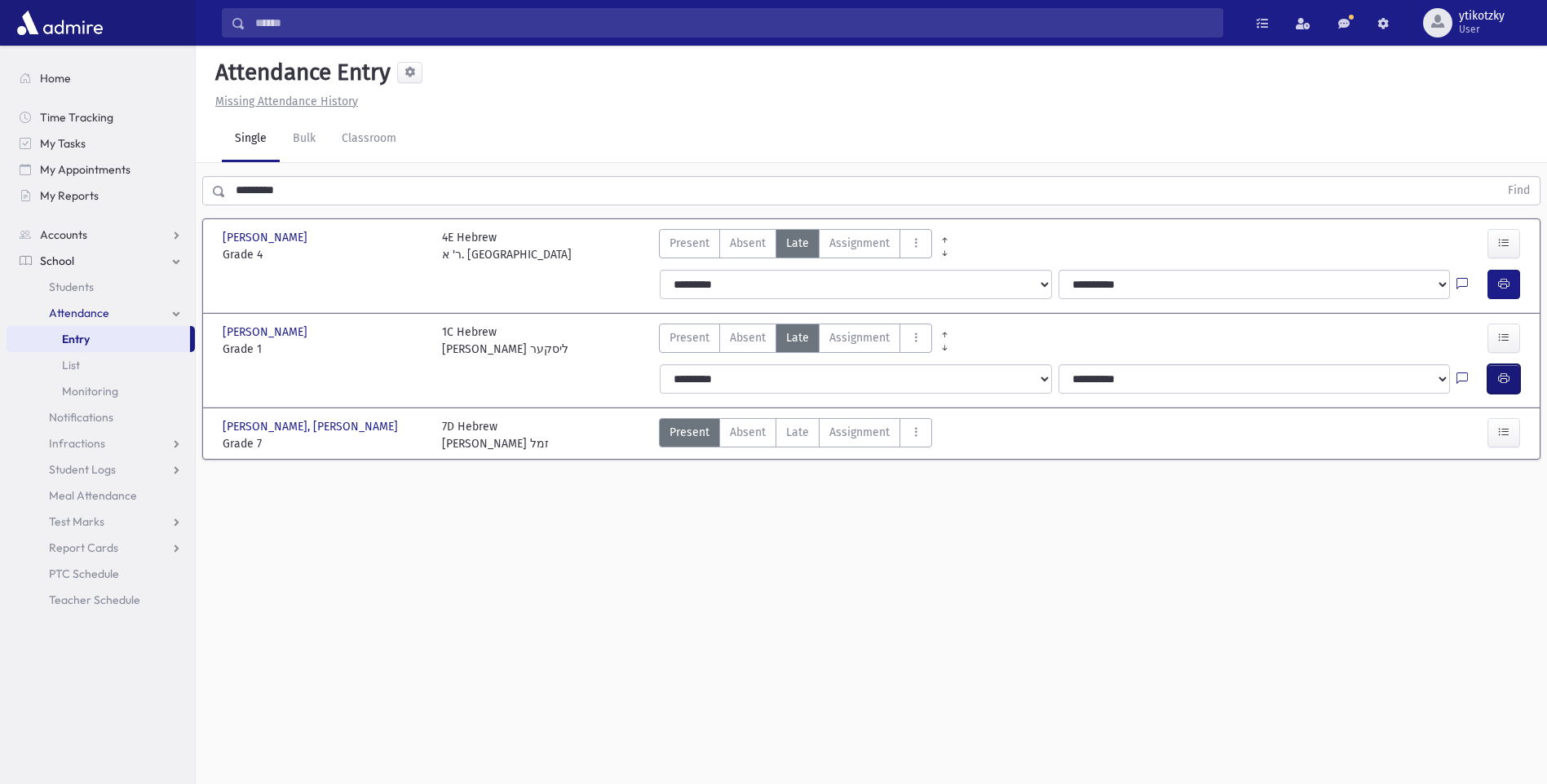
click at [1502, 374] on icon "button" at bounding box center [1504, 379] width 11 height 14
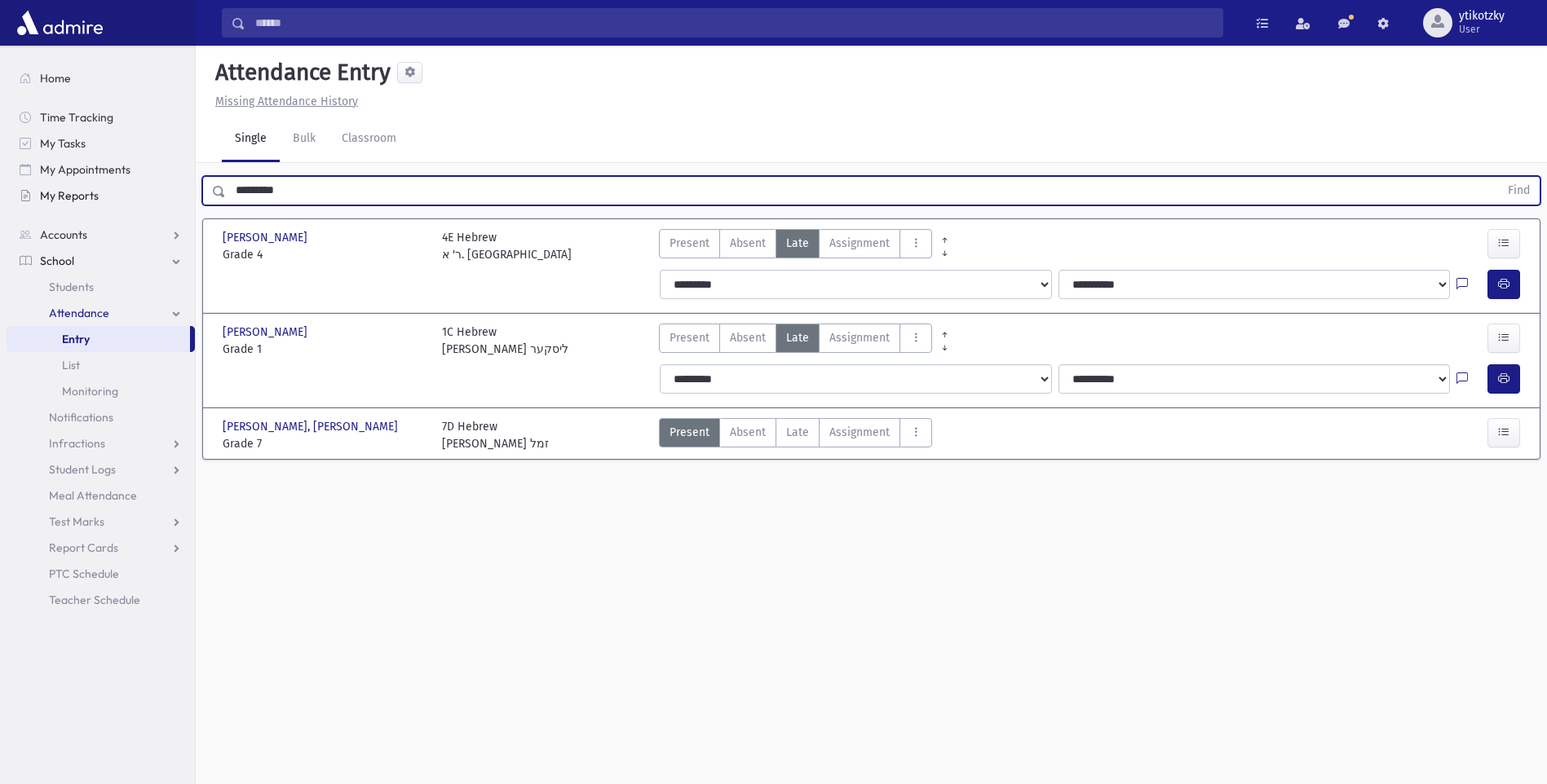
drag, startPoint x: 298, startPoint y: 188, endPoint x: 182, endPoint y: 194, distance: 116.2
click at [182, 194] on div "Search Results All Accounts" at bounding box center [773, 410] width 1547 height 820
type input "*********"
click at [1498, 176] on button "Find" at bounding box center [1519, 190] width 42 height 28
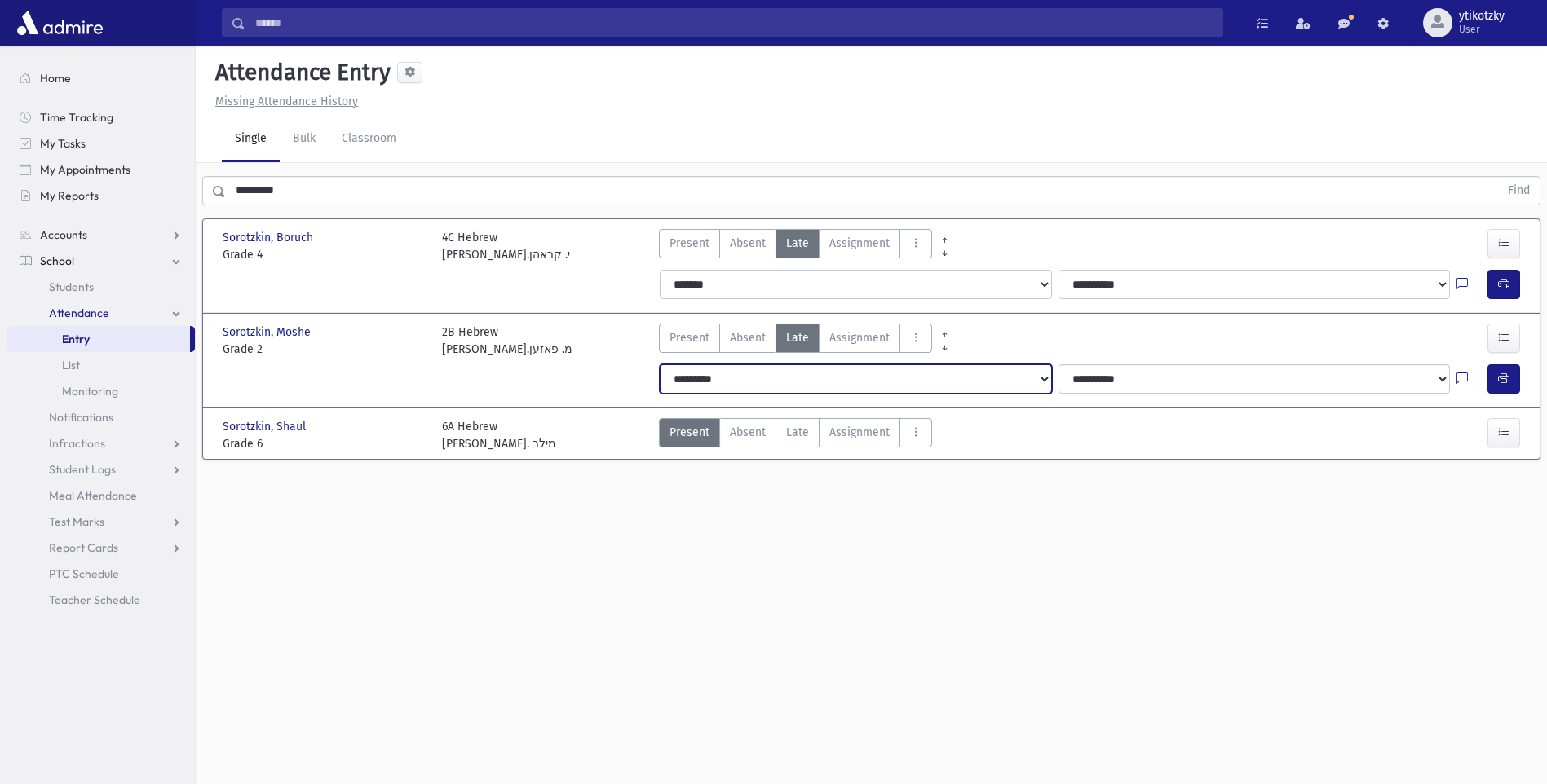
click at [939, 389] on select "**********" at bounding box center [855, 379] width 391 height 30
select select
click at [659, 364] on select "**********" at bounding box center [855, 379] width 391 height 30
click at [1500, 377] on icon "button" at bounding box center [1504, 379] width 11 height 14
click at [836, 399] on div "**********" at bounding box center [1092, 379] width 885 height 42
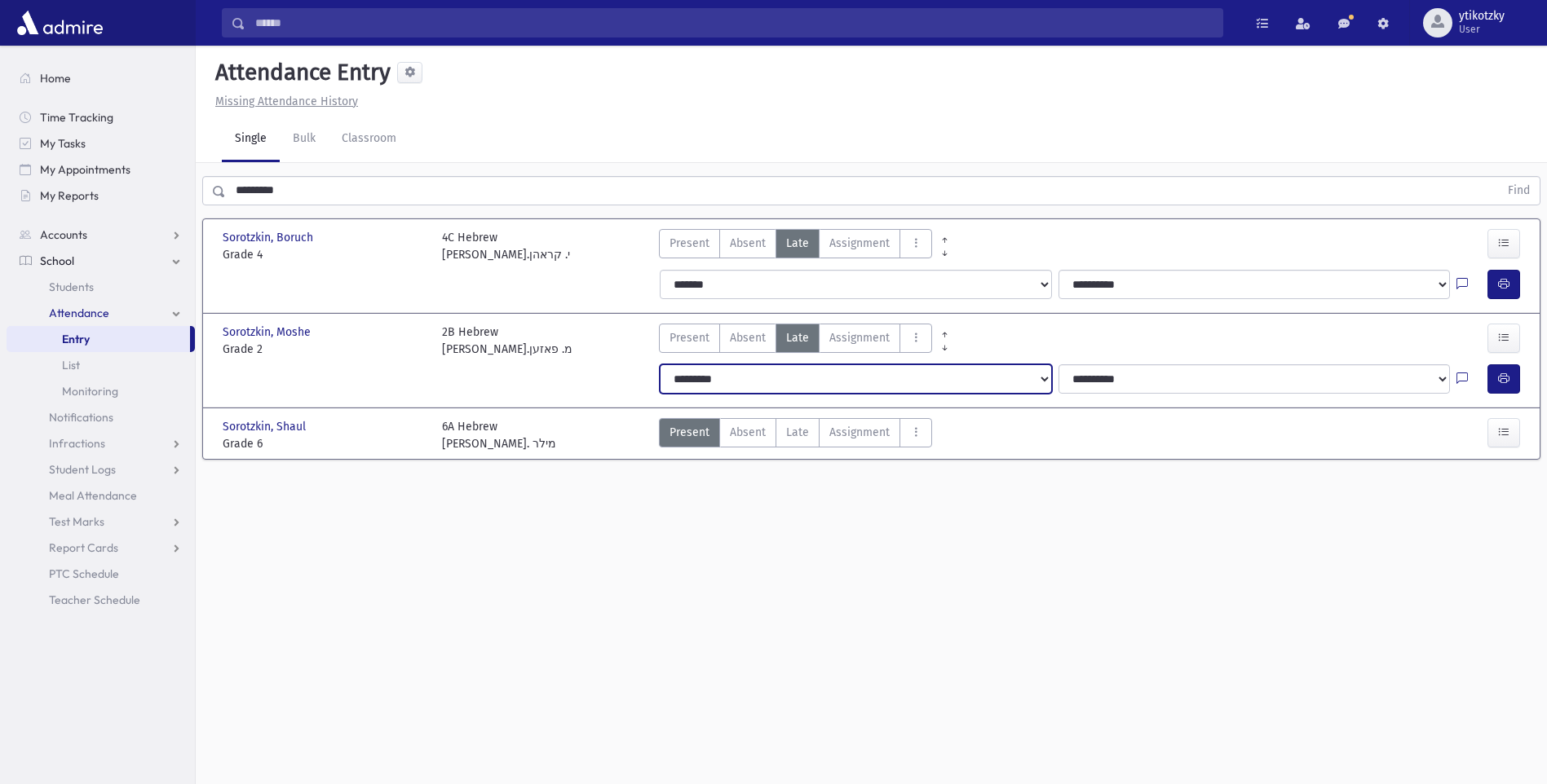
click at [825, 393] on select "**********" at bounding box center [855, 379] width 391 height 30
select select "*******"
click at [659, 364] on select "**********" at bounding box center [855, 379] width 391 height 30
click at [1500, 371] on button "button" at bounding box center [1504, 379] width 32 height 30
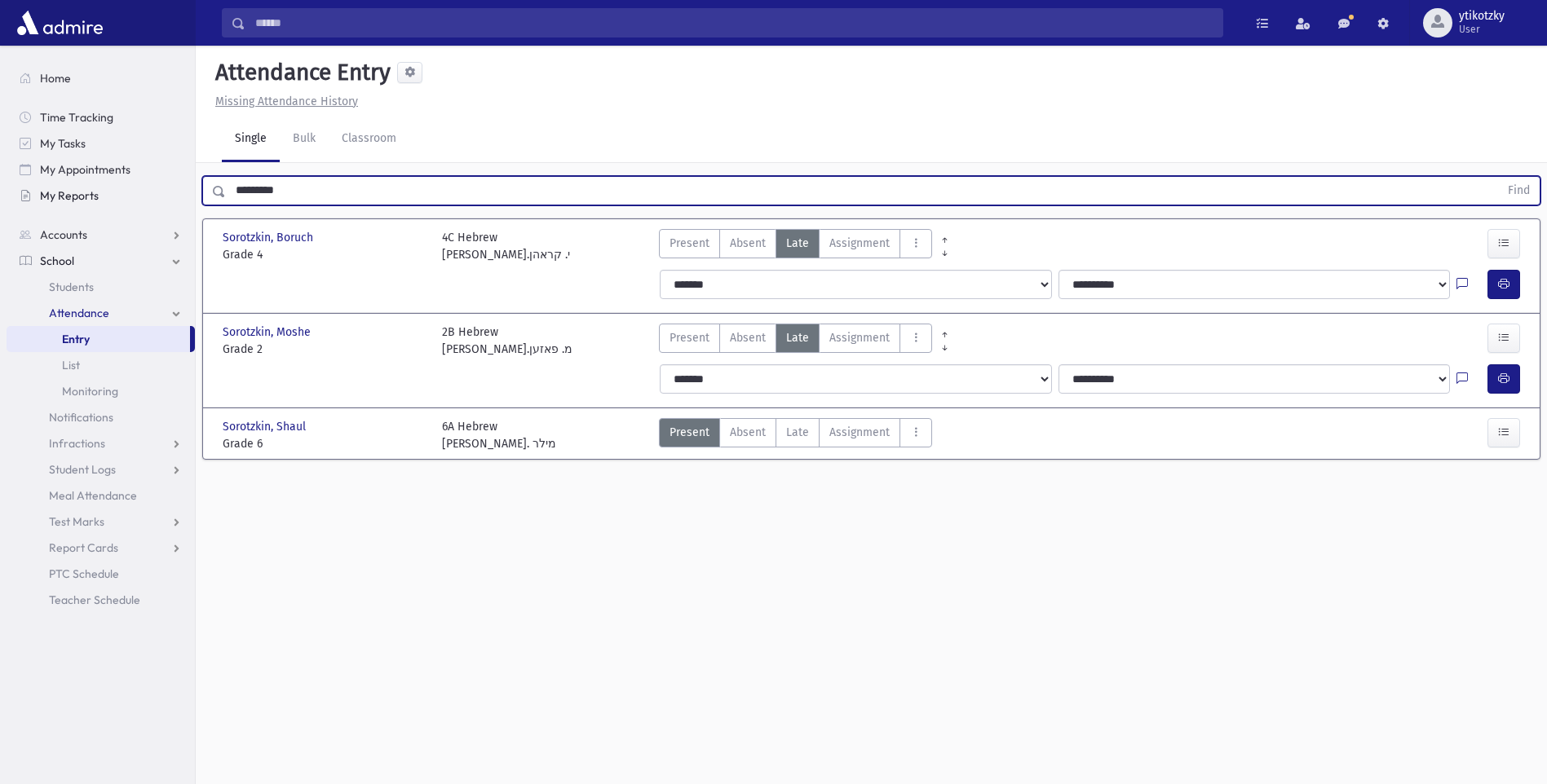
drag, startPoint x: 286, startPoint y: 198, endPoint x: 192, endPoint y: 194, distance: 94.1
click at [192, 194] on div "Search Results All Accounts" at bounding box center [773, 410] width 1547 height 820
click at [1498, 176] on button "Find" at bounding box center [1519, 190] width 42 height 28
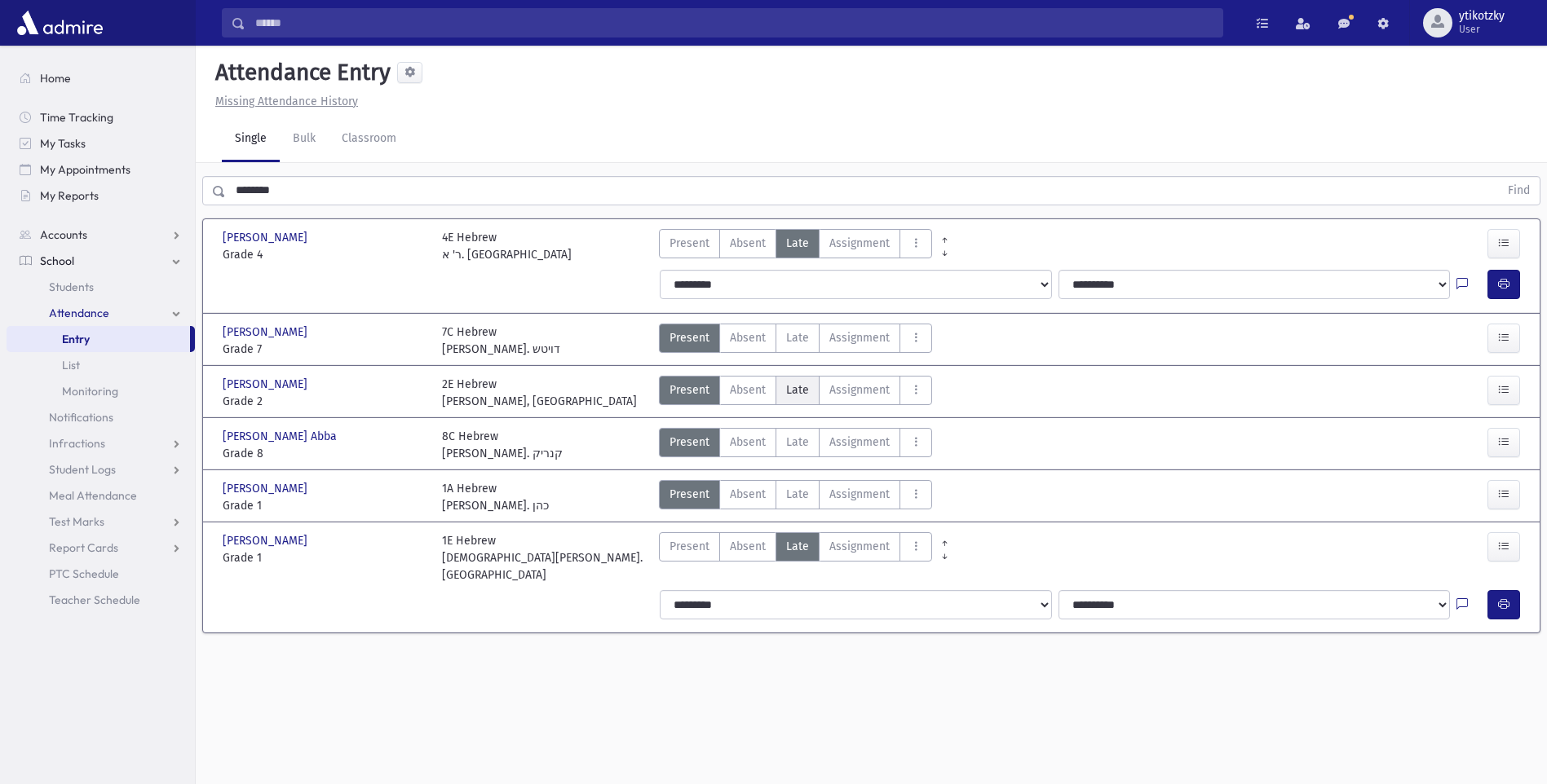
click at [799, 390] on span "Late" at bounding box center [798, 390] width 23 height 17
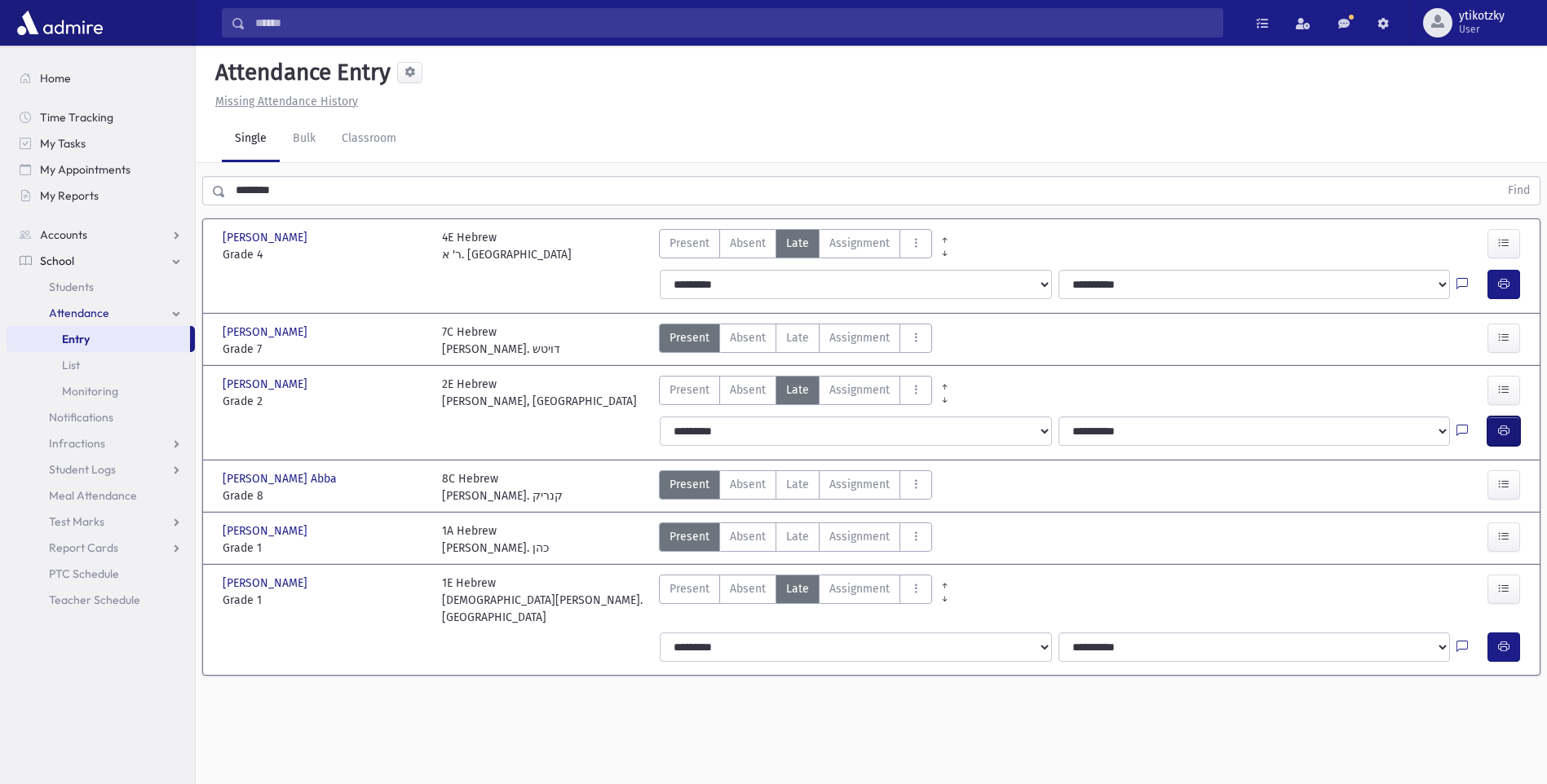
click at [1503, 437] on icon "button" at bounding box center [1504, 430] width 11 height 14
drag, startPoint x: 149, startPoint y: 204, endPoint x: 57, endPoint y: 204, distance: 92.0
click at [57, 204] on div "Search Results All Accounts" at bounding box center [773, 410] width 1547 height 820
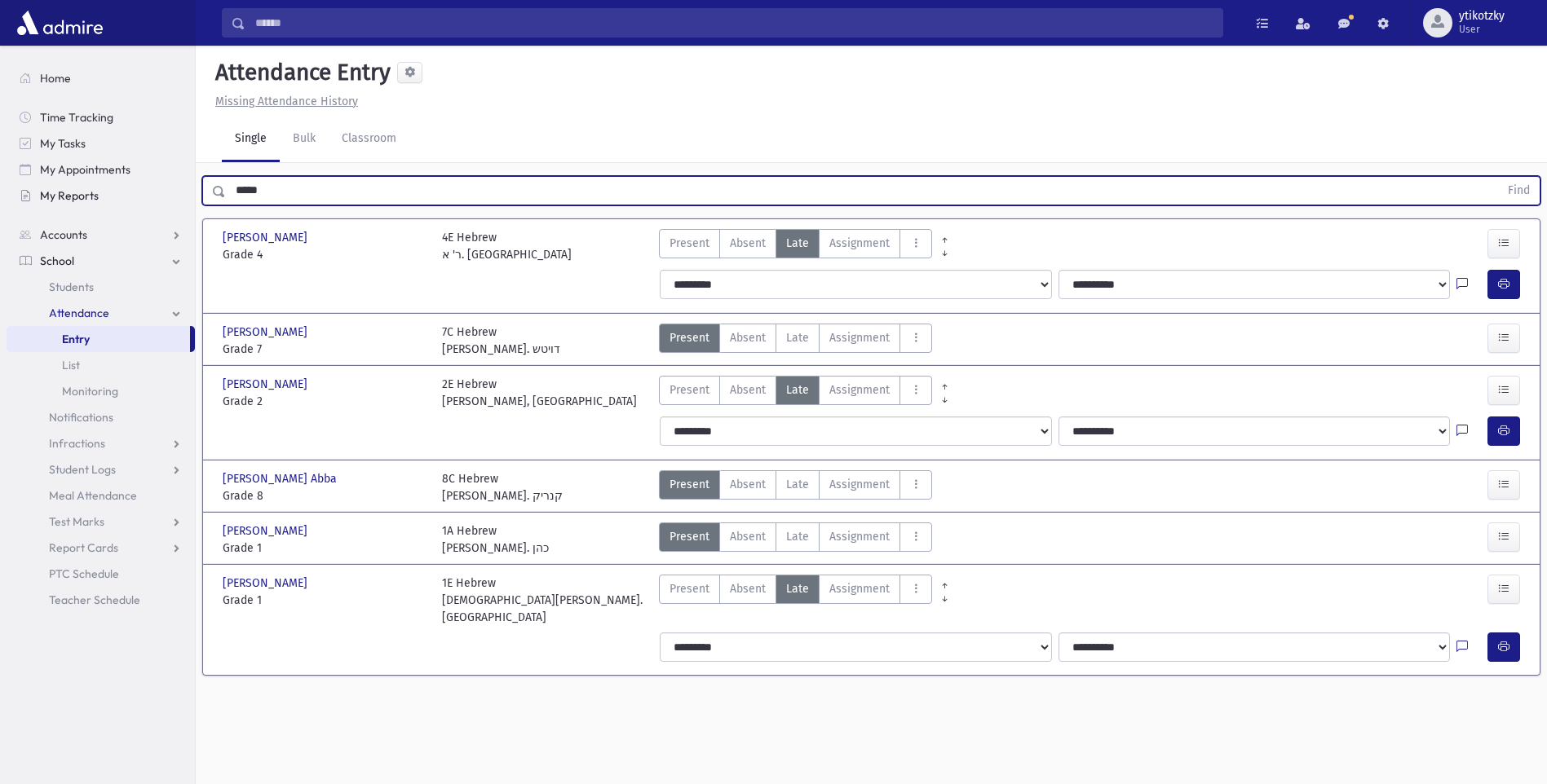
click at [1498, 176] on button "Find" at bounding box center [1519, 190] width 42 height 28
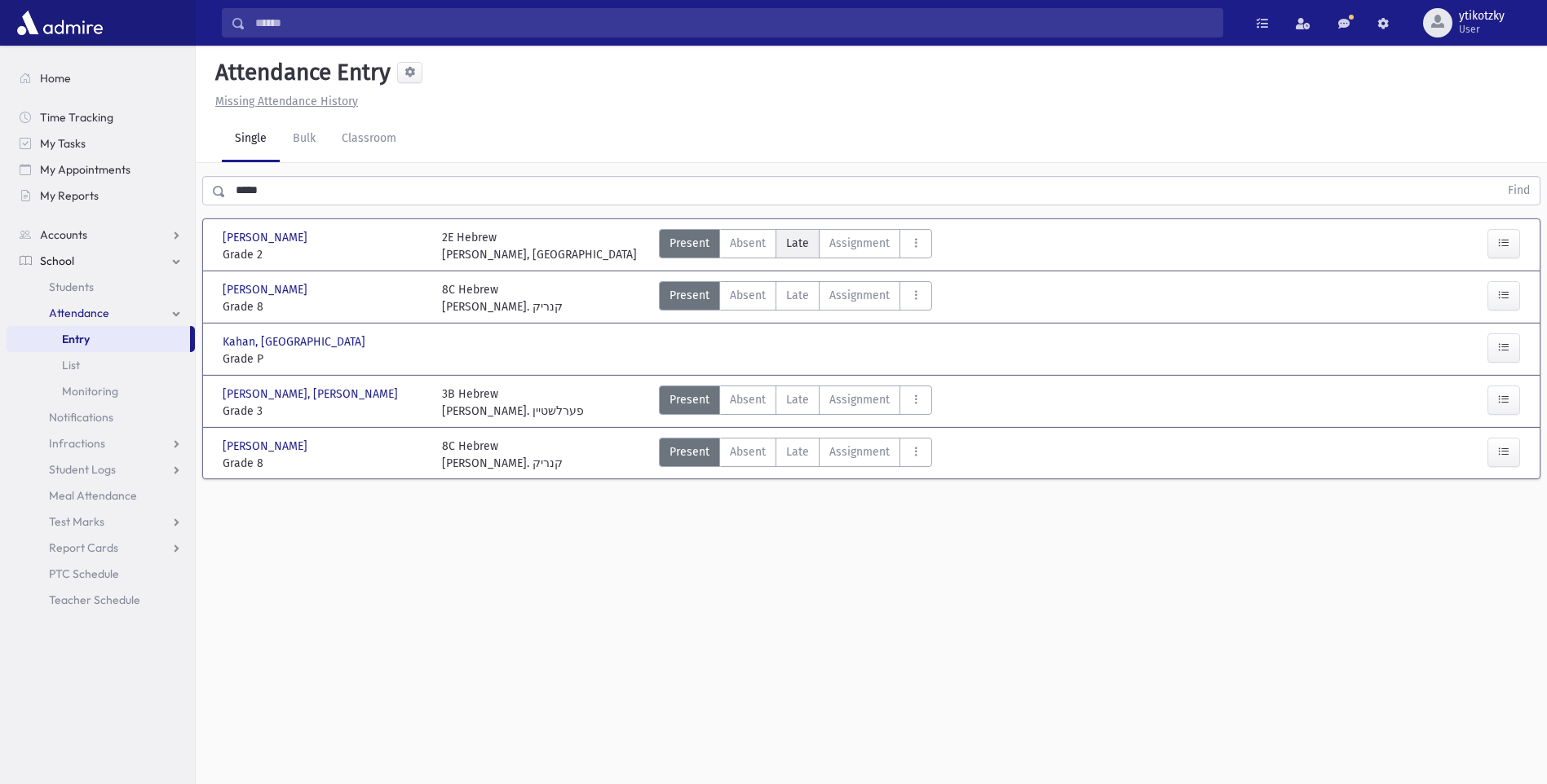
click at [815, 237] on label "Late Late" at bounding box center [798, 243] width 44 height 30
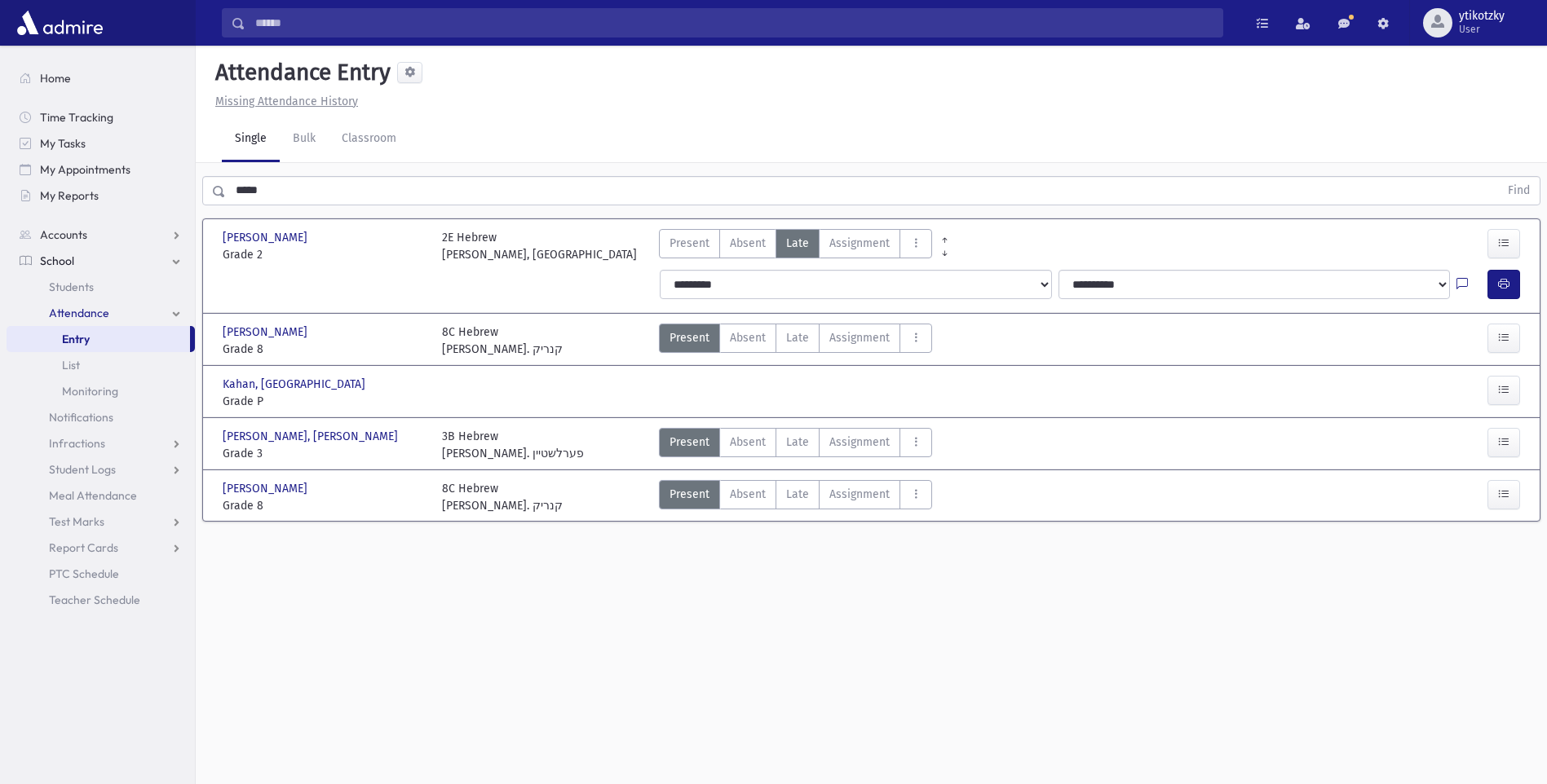
click at [1487, 267] on div "**********" at bounding box center [1092, 284] width 885 height 42
click at [1507, 281] on icon "button" at bounding box center [1504, 284] width 11 height 14
click at [803, 439] on span "Late" at bounding box center [798, 443] width 23 height 17
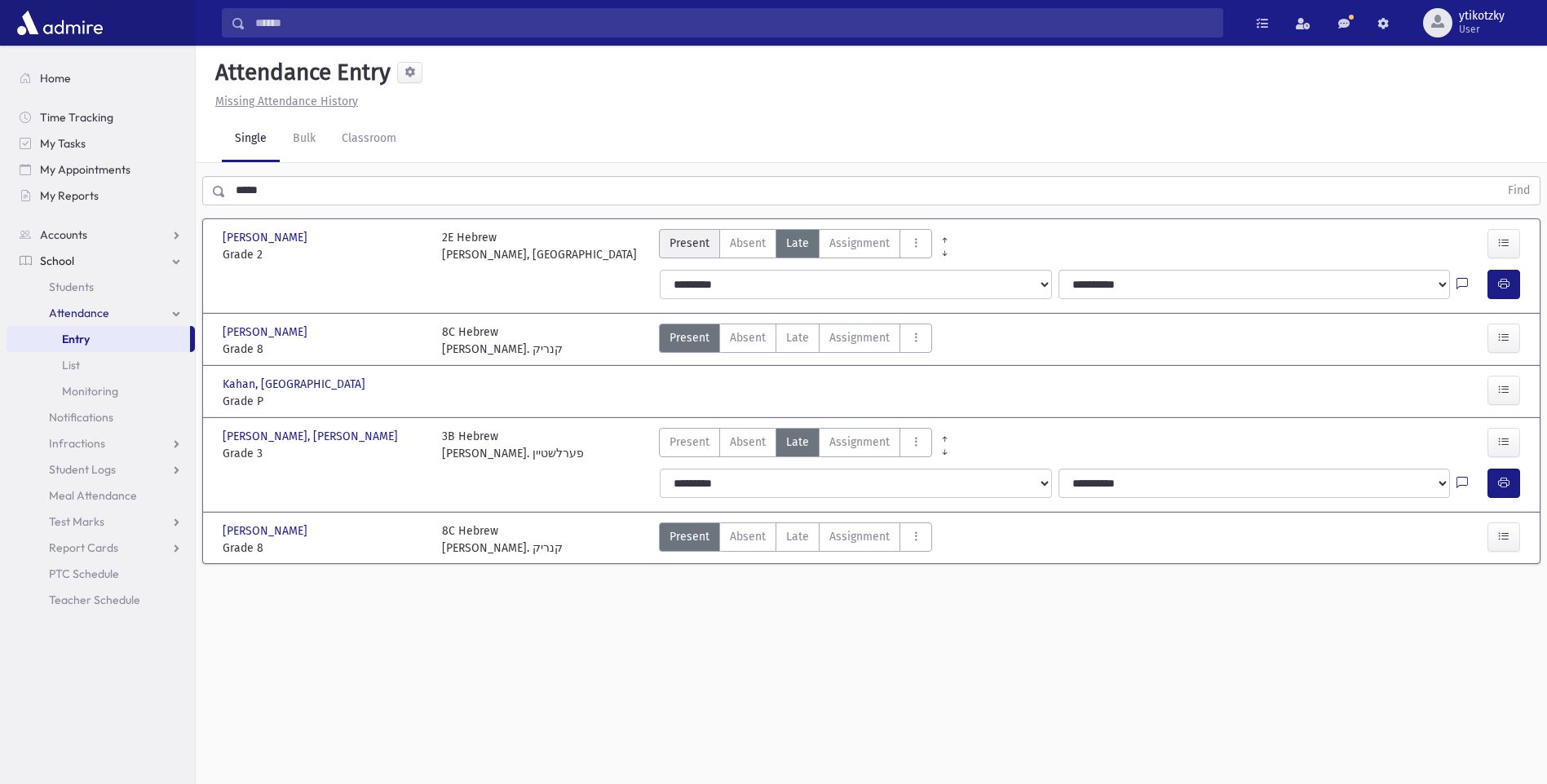
click at [701, 241] on span "Present" at bounding box center [690, 243] width 40 height 17
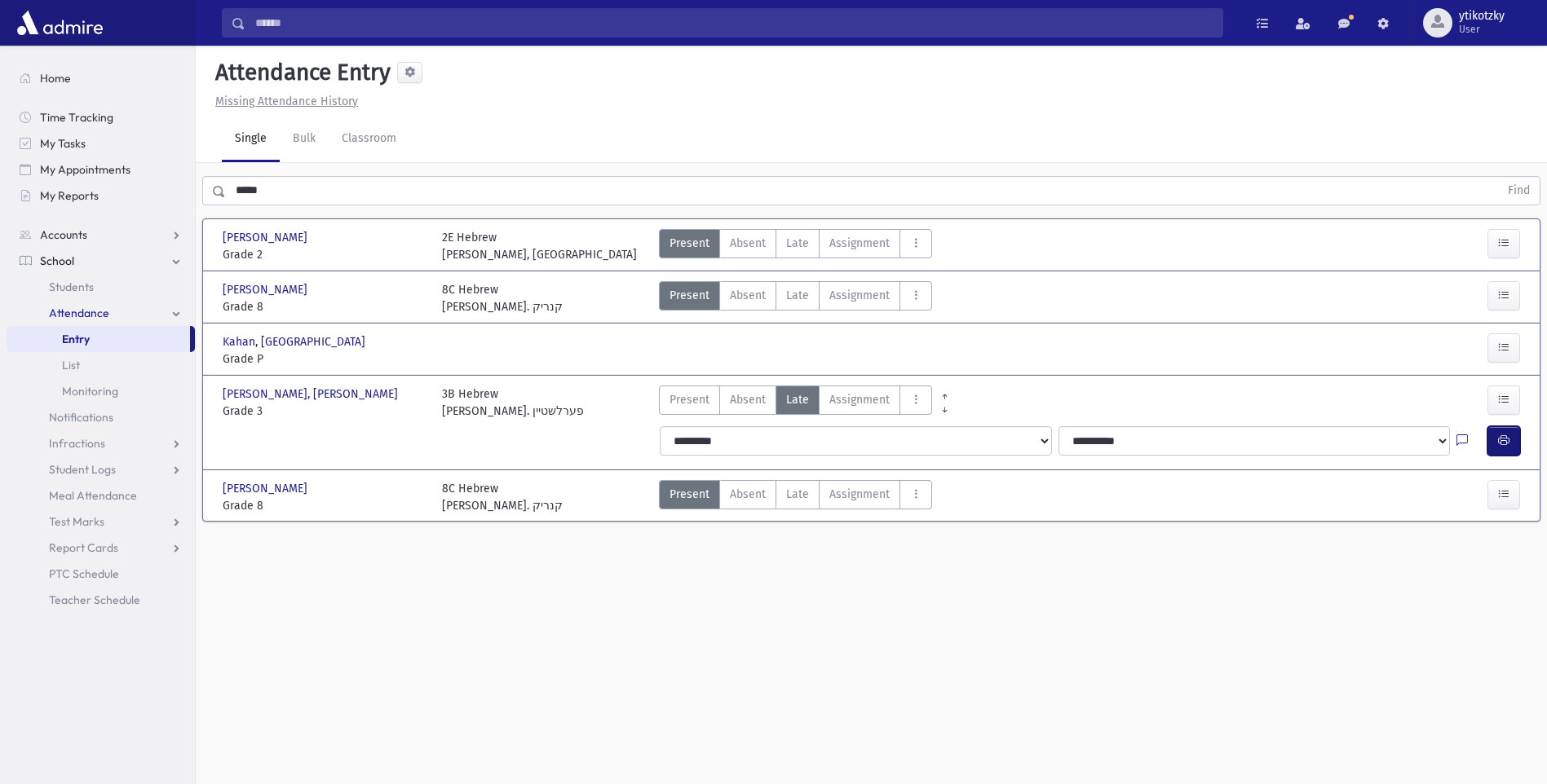
click at [1499, 434] on icon "button" at bounding box center [1504, 441] width 11 height 14
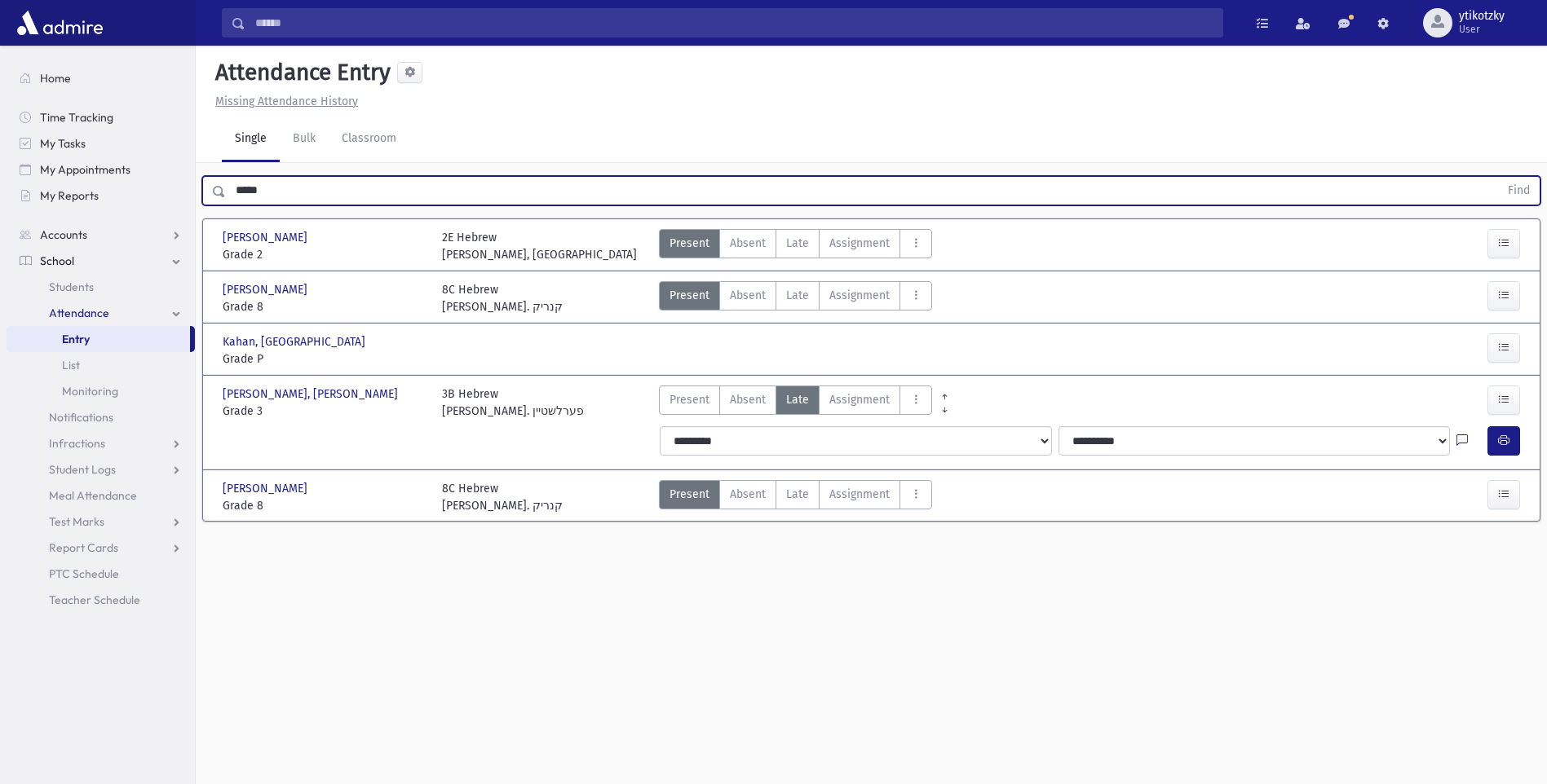
drag, startPoint x: 316, startPoint y: 197, endPoint x: -3, endPoint y: 181, distance: 319.4
click at [0, 181] on html "Search Results All Accounts Students" at bounding box center [773, 392] width 1547 height 784
click at [1498, 176] on button "Find" at bounding box center [1519, 190] width 42 height 28
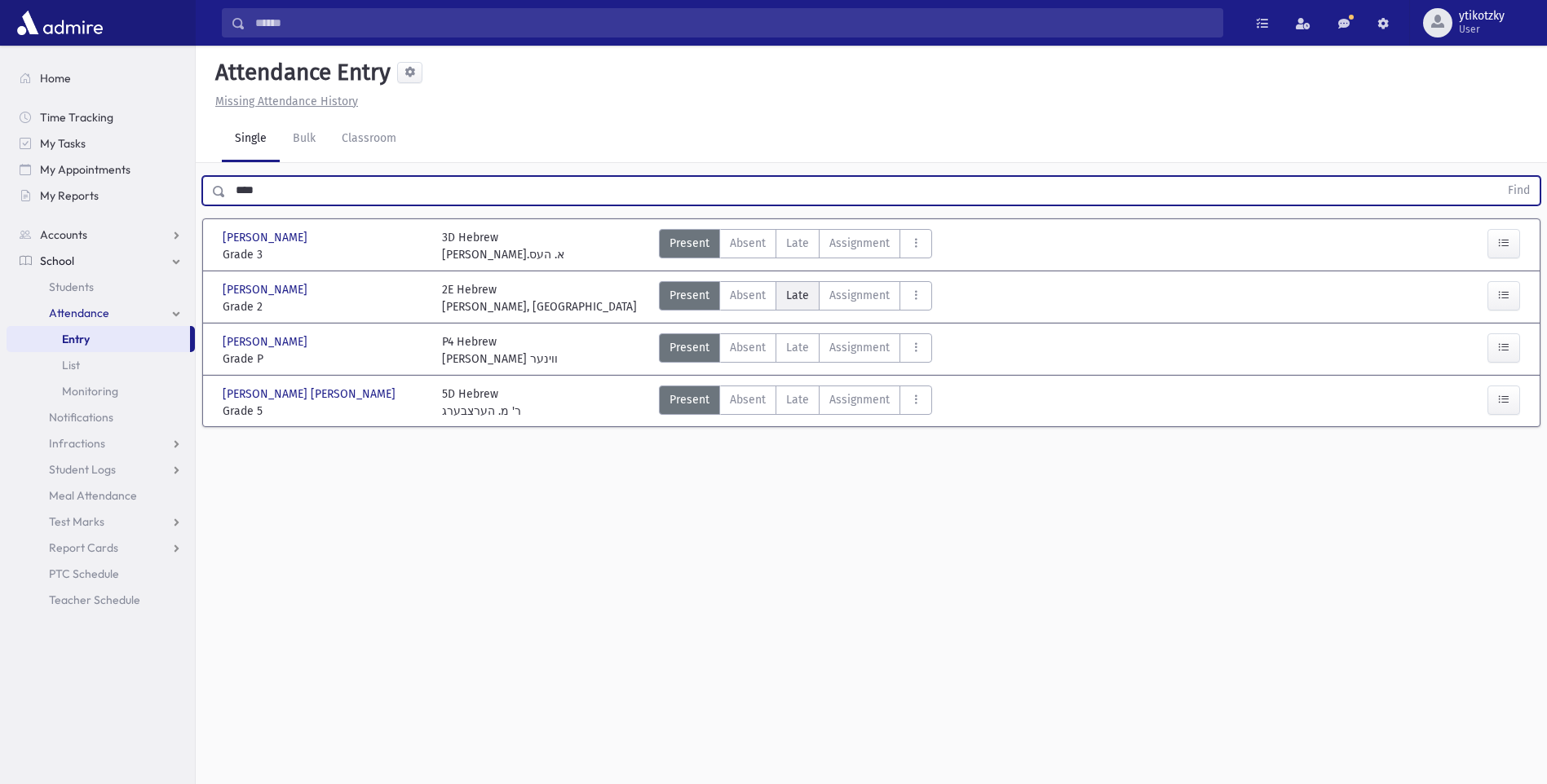
click at [796, 297] on span "Late" at bounding box center [798, 296] width 23 height 17
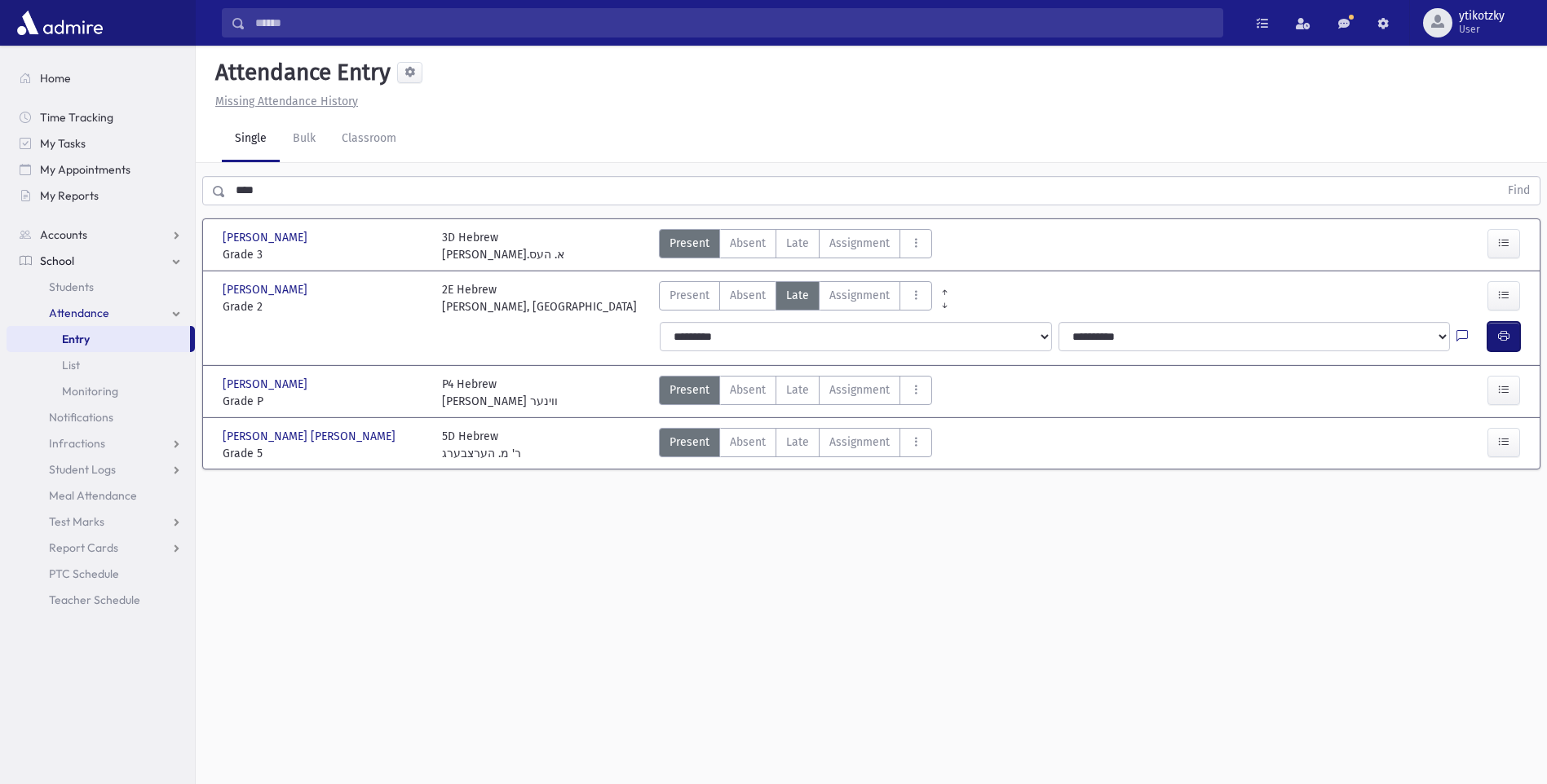
click at [1488, 339] on button "button" at bounding box center [1504, 337] width 32 height 30
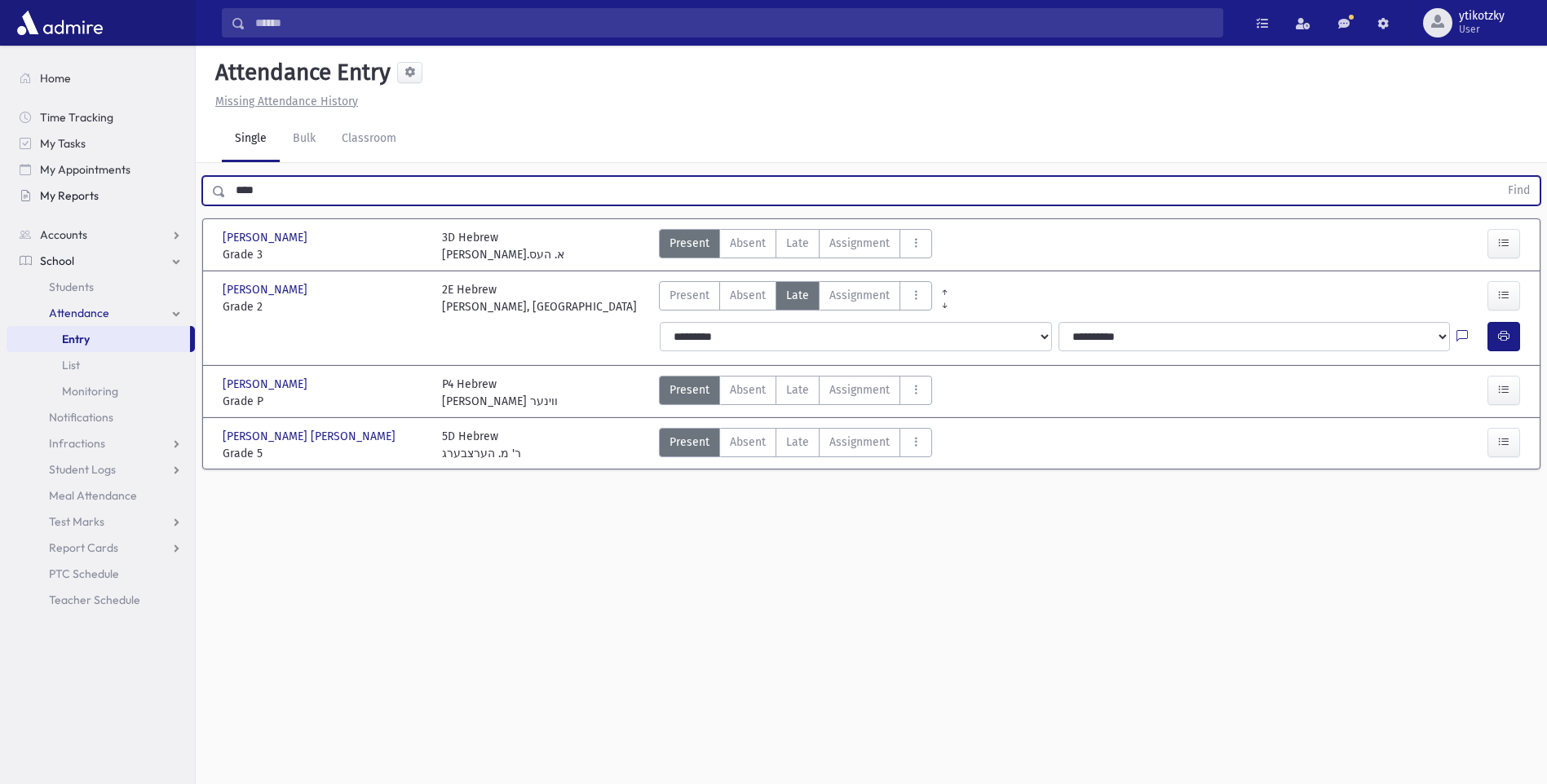
drag, startPoint x: 288, startPoint y: 180, endPoint x: 14, endPoint y: 189, distance: 274.1
click at [144, 191] on div "Search Results All Accounts" at bounding box center [773, 410] width 1547 height 820
click at [1498, 176] on button "Find" at bounding box center [1519, 190] width 42 height 28
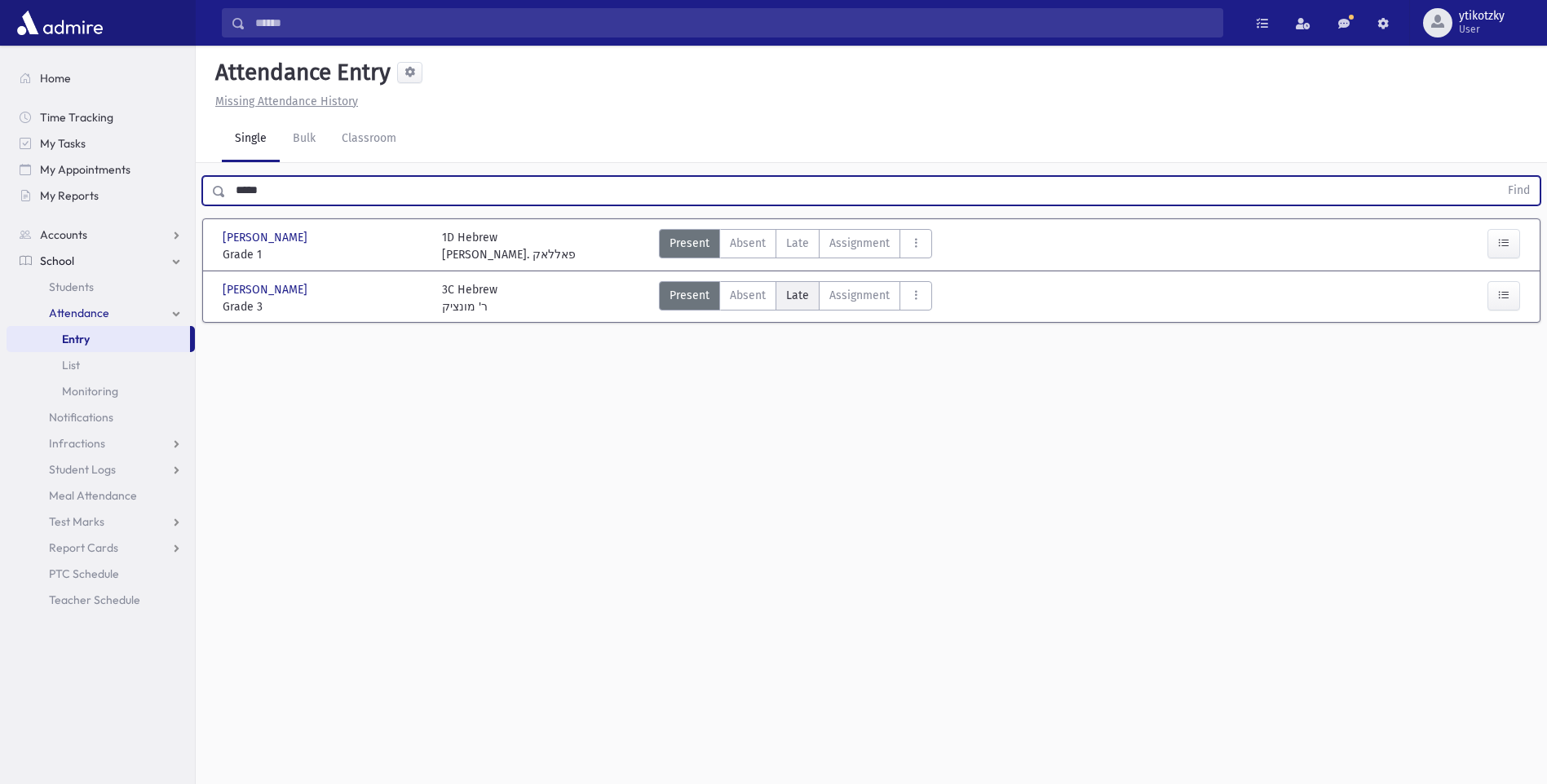
click at [805, 307] on label "Late Late" at bounding box center [798, 296] width 44 height 30
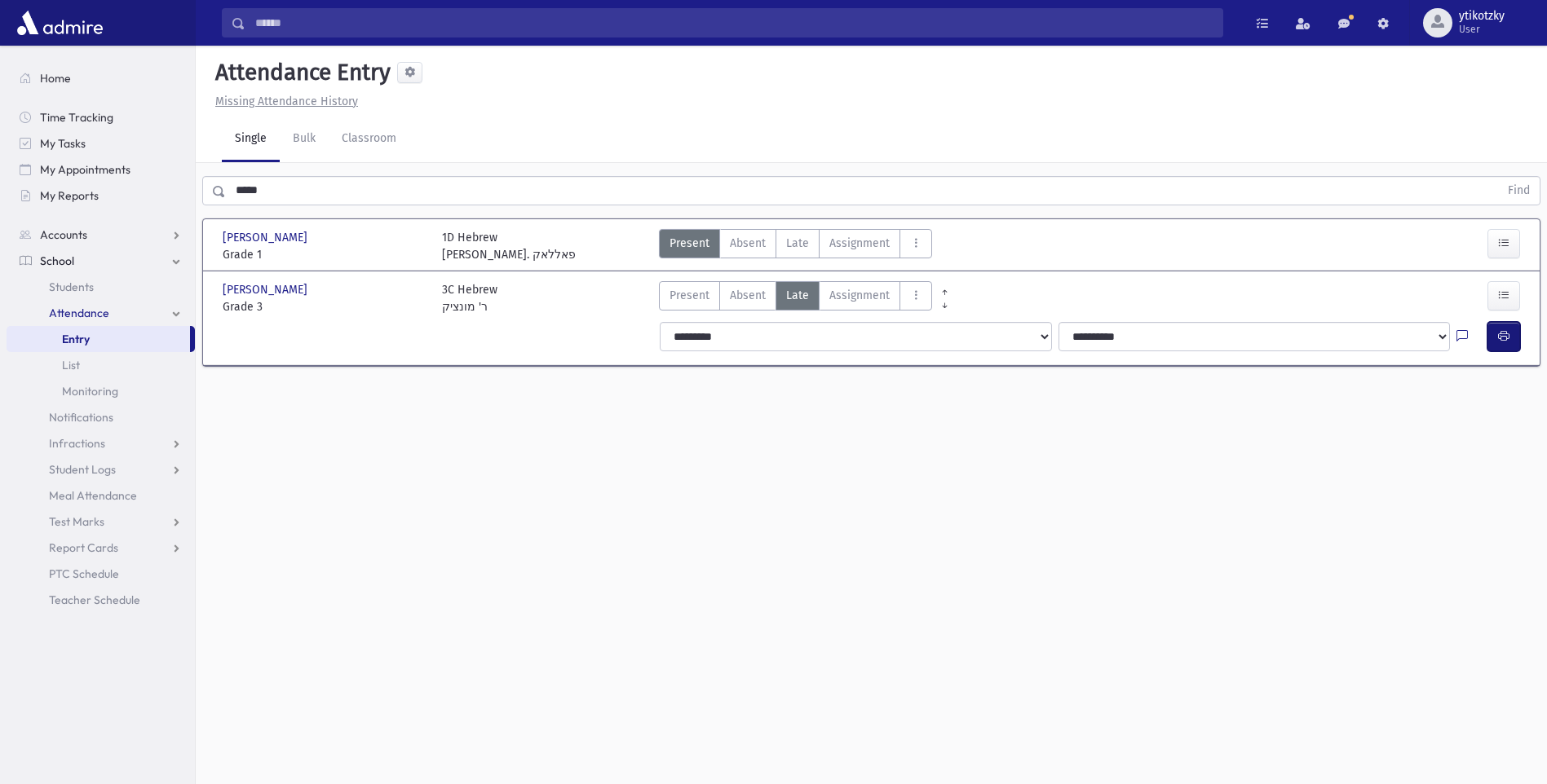
click at [1488, 347] on button "button" at bounding box center [1504, 337] width 32 height 30
drag, startPoint x: 278, startPoint y: 212, endPoint x: 272, endPoint y: 198, distance: 15.2
click at [272, 200] on div "***** Find Labkovsky, Shmuel Yoisef Labkovsky, Shmuel Yoisef Grade 1 Grade 1 1D…" at bounding box center [871, 277] width 1351 height 227
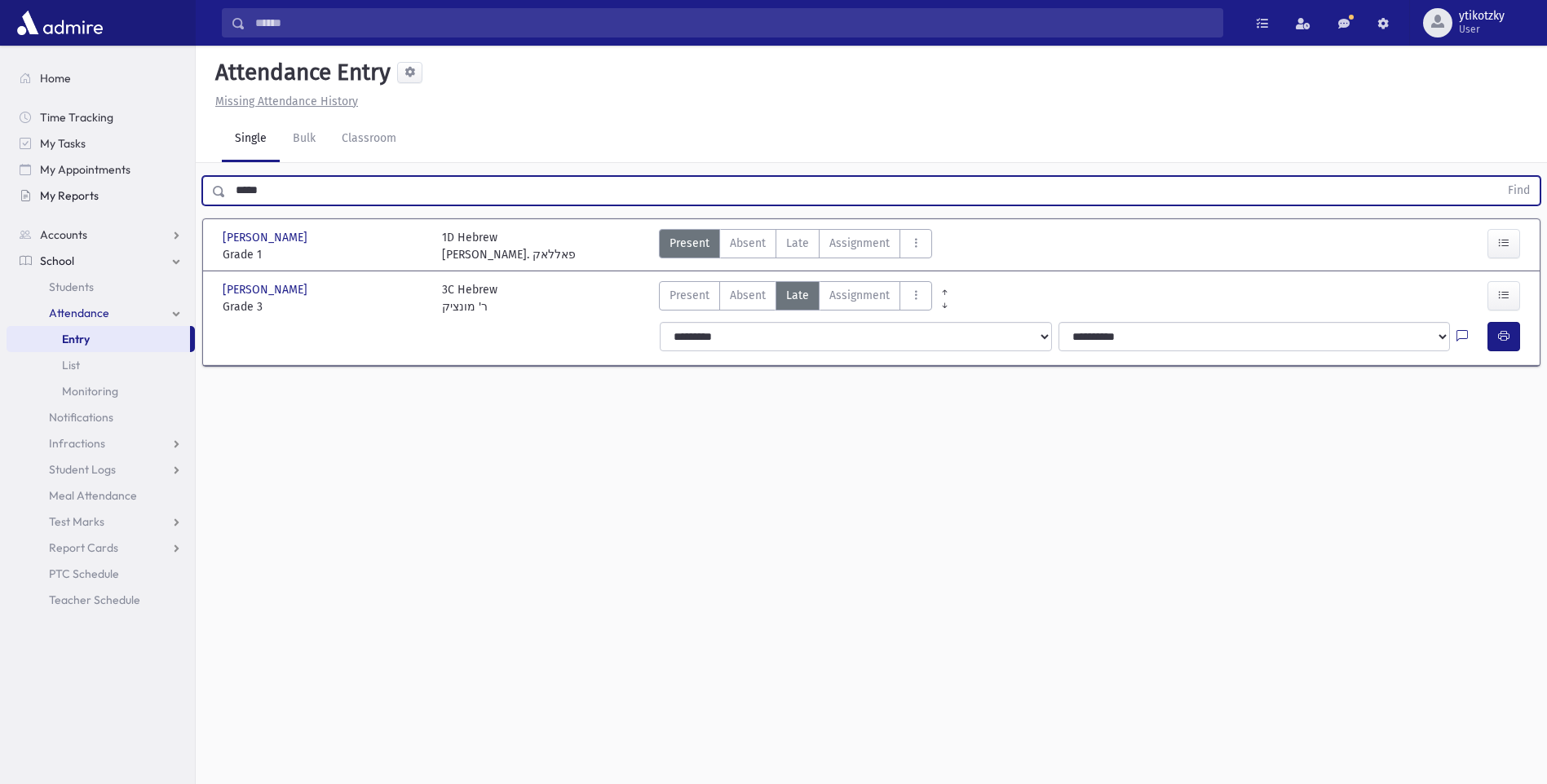
drag, startPoint x: 272, startPoint y: 182, endPoint x: 141, endPoint y: 188, distance: 131.1
click at [142, 189] on div "Search Results All Accounts" at bounding box center [773, 410] width 1547 height 820
click at [1498, 176] on button "Find" at bounding box center [1519, 190] width 42 height 28
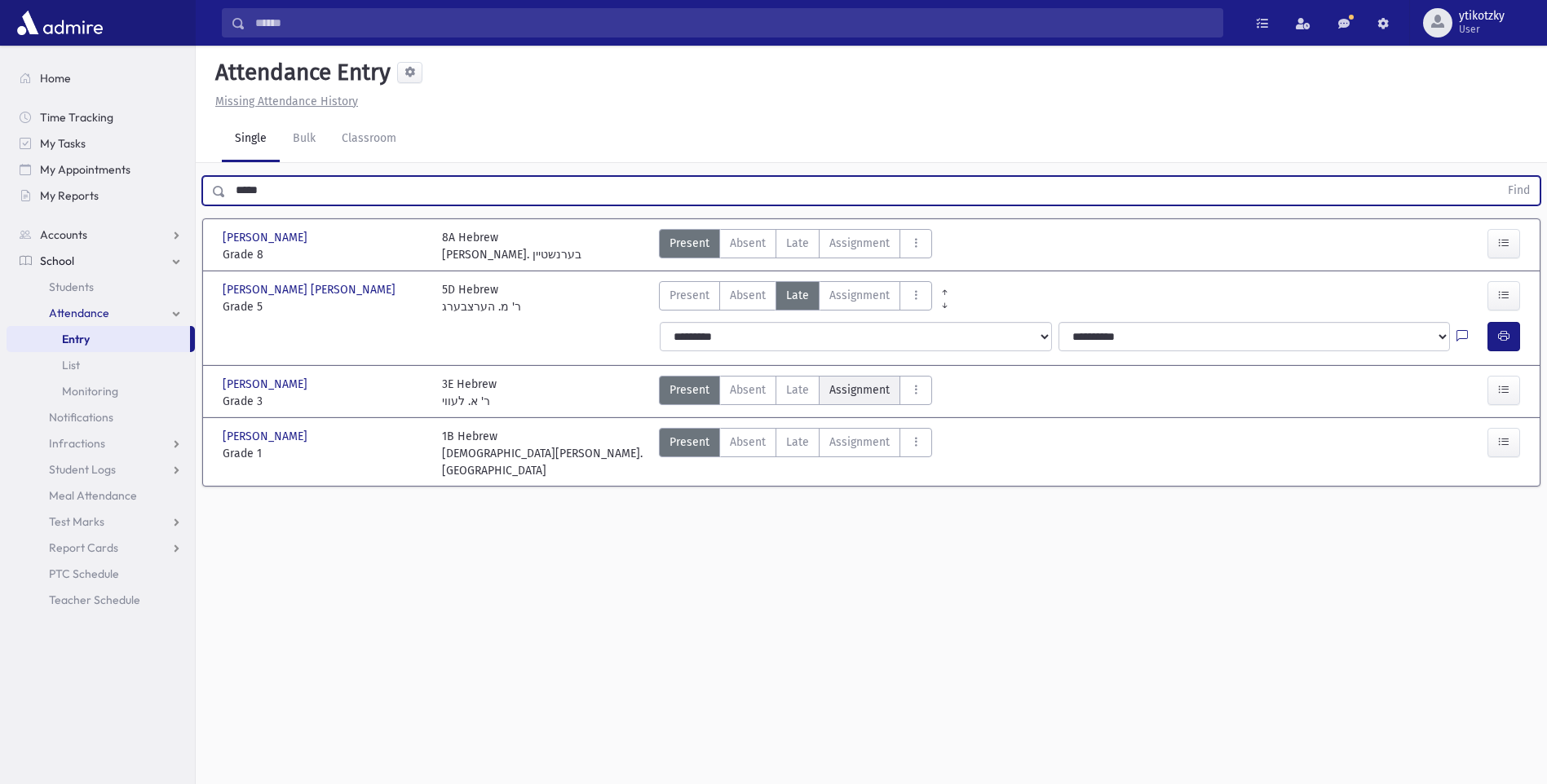
drag, startPoint x: 791, startPoint y: 401, endPoint x: 827, endPoint y: 394, distance: 36.7
click at [791, 400] on label "Late Late" at bounding box center [798, 390] width 44 height 30
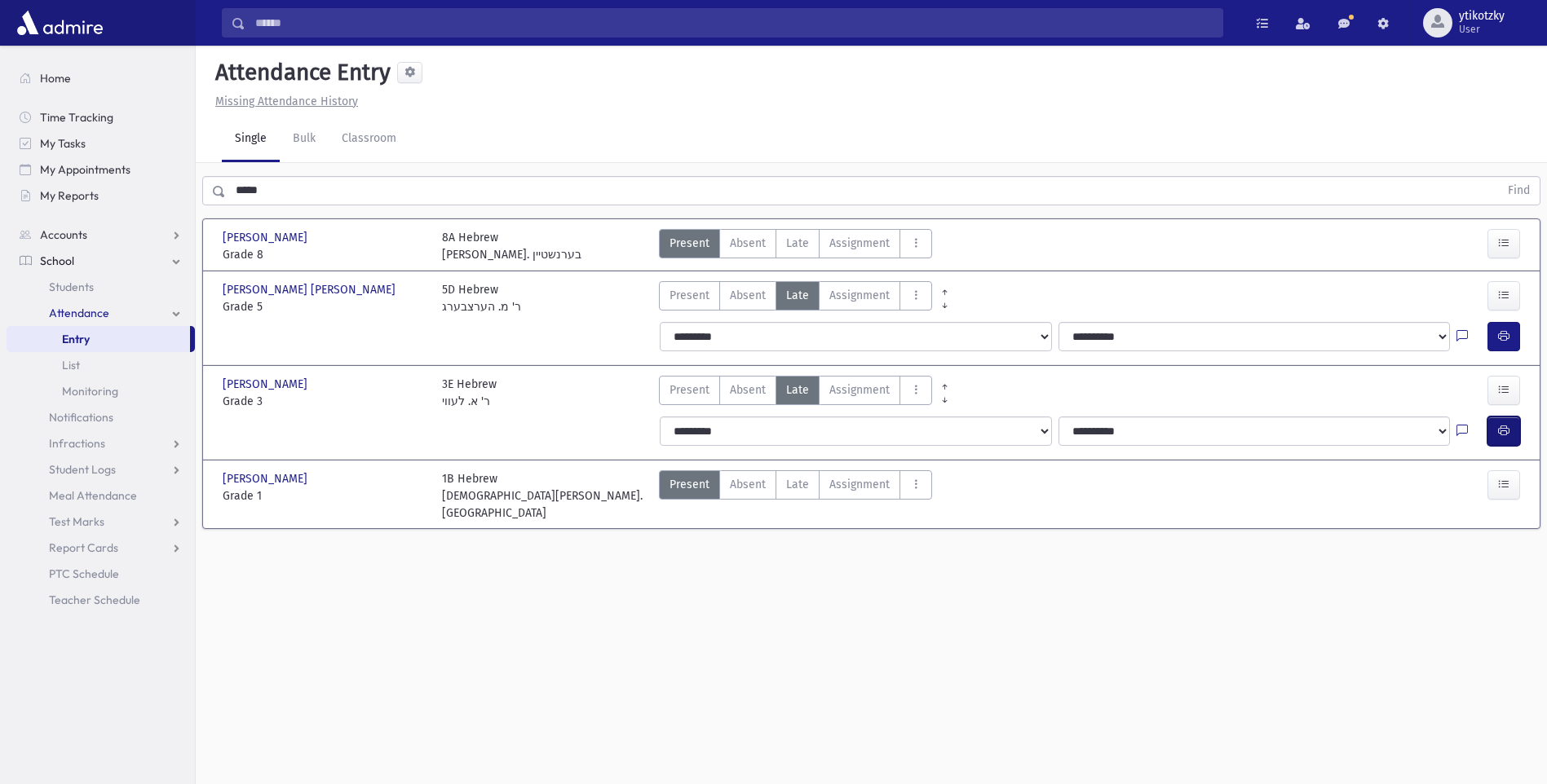
click at [1506, 434] on icon "button" at bounding box center [1504, 430] width 11 height 14
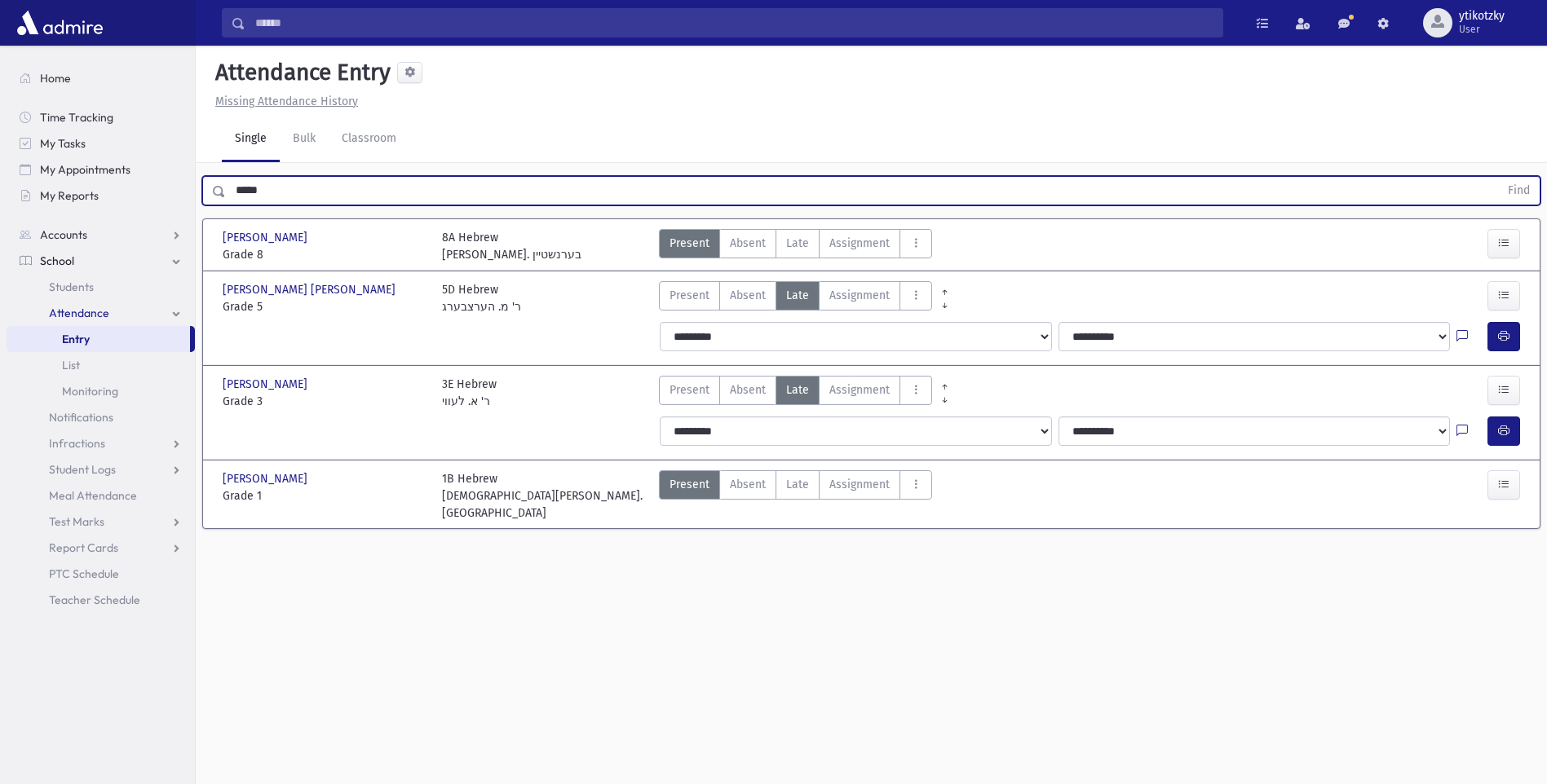
drag, startPoint x: 213, startPoint y: 188, endPoint x: 2, endPoint y: 120, distance: 221.7
click at [78, 188] on div "Search Results All Accounts" at bounding box center [773, 410] width 1547 height 820
click at [1498, 176] on button "Find" at bounding box center [1519, 190] width 42 height 28
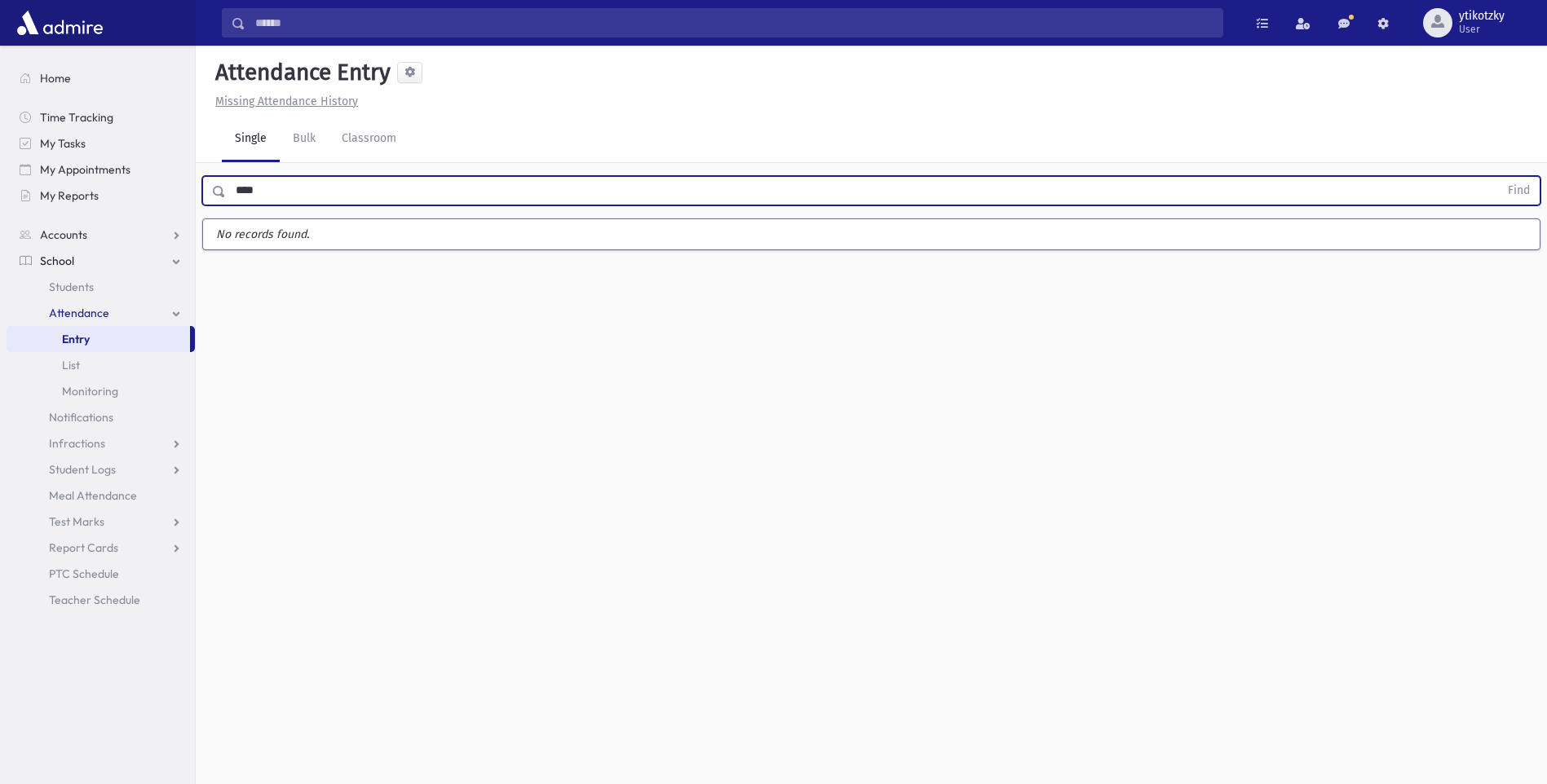
click at [1498, 176] on button "Find" at bounding box center [1519, 190] width 42 height 28
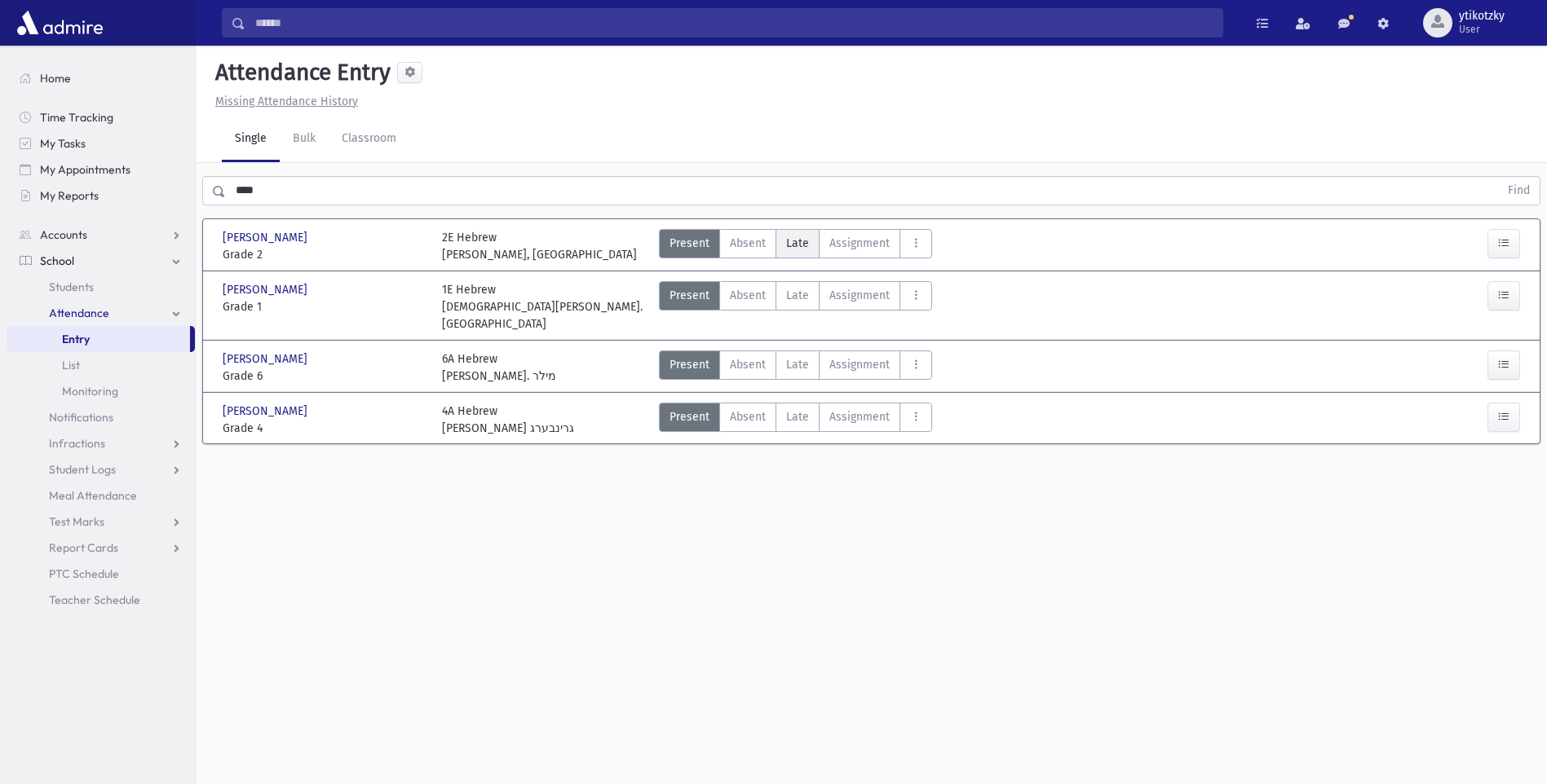
click at [812, 231] on label "Late Late" at bounding box center [798, 243] width 44 height 30
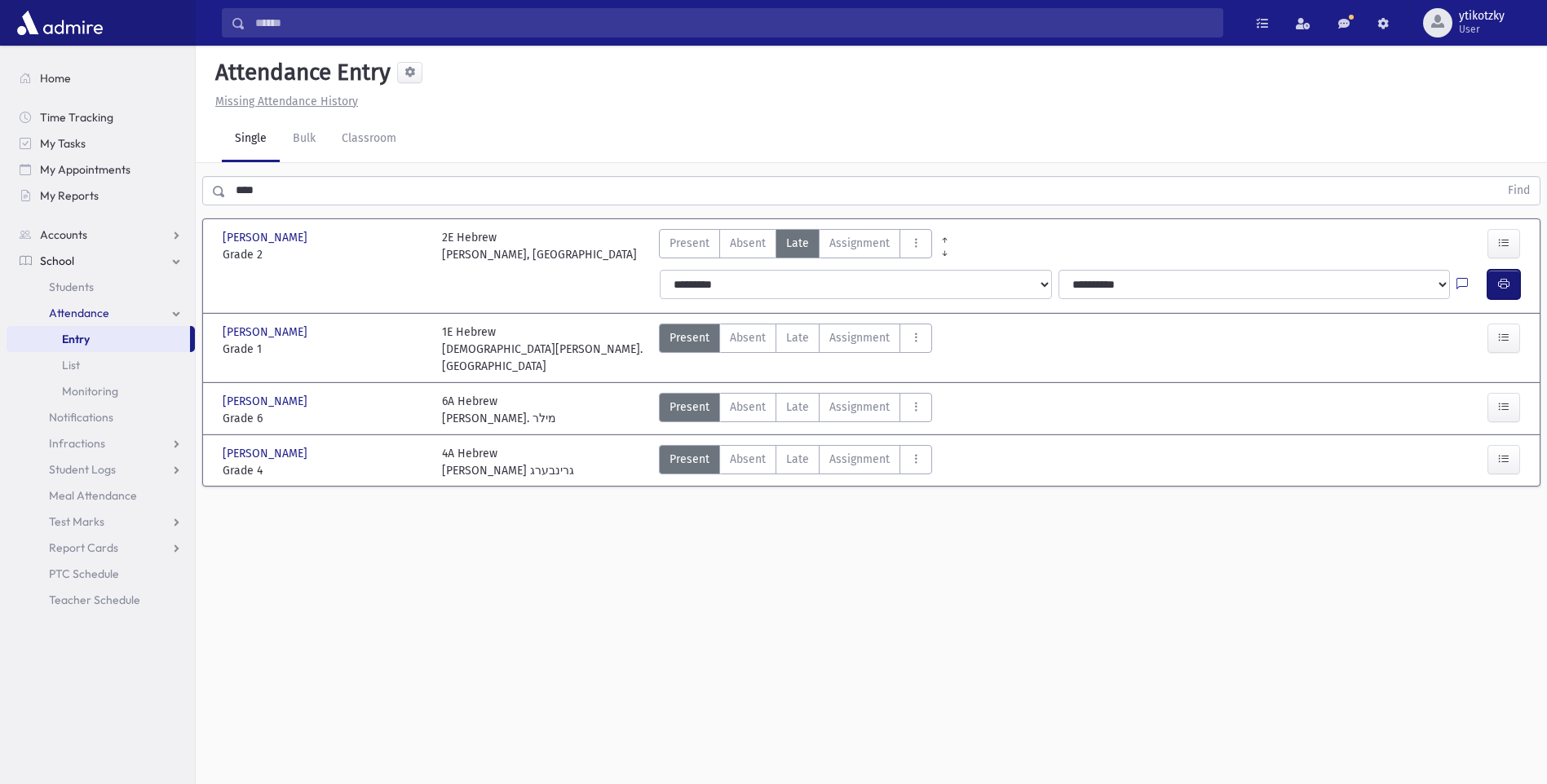
click at [1519, 284] on button "button" at bounding box center [1504, 284] width 32 height 30
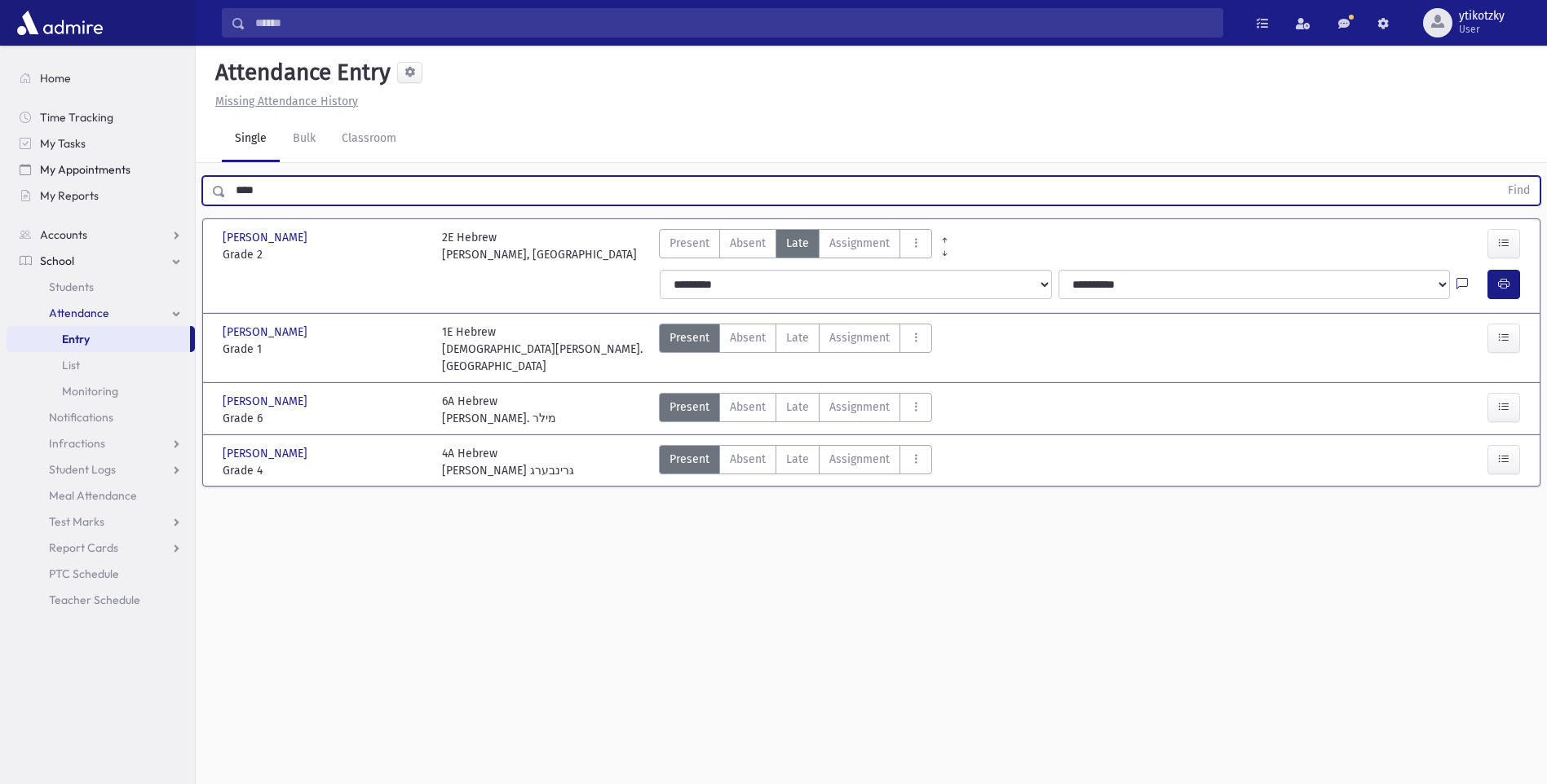
drag, startPoint x: 324, startPoint y: 181, endPoint x: 108, endPoint y: 179, distance: 216.0
click at [108, 179] on div "Search Results All Accounts" at bounding box center [773, 410] width 1547 height 820
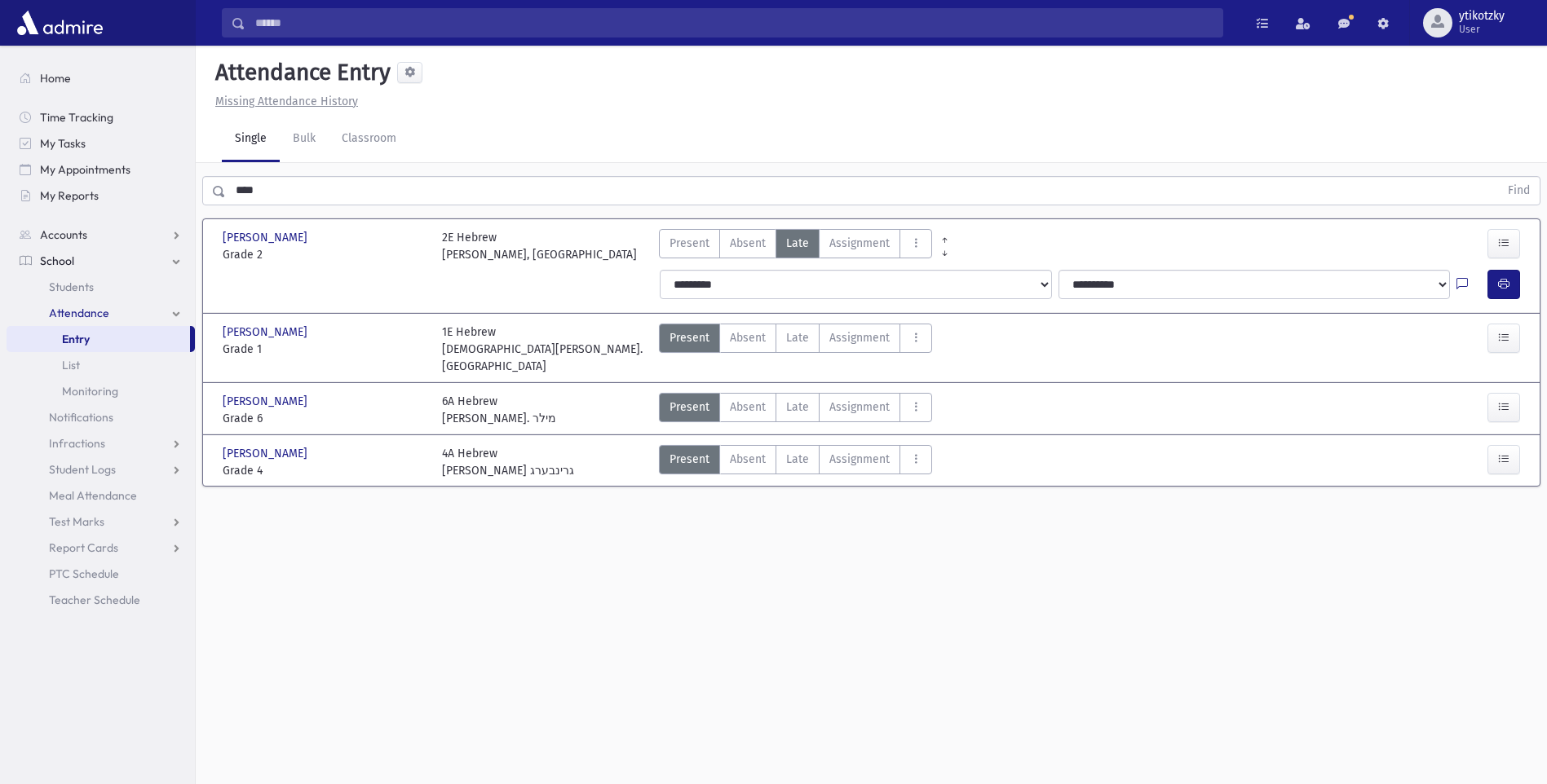
click at [362, 551] on div "Attendance Entry Missing Attendance History Single Bulk Classroom **** Find Don…" at bounding box center [871, 415] width 1351 height 738
click at [821, 335] on label "Assignment Assignment" at bounding box center [859, 338] width 81 height 30
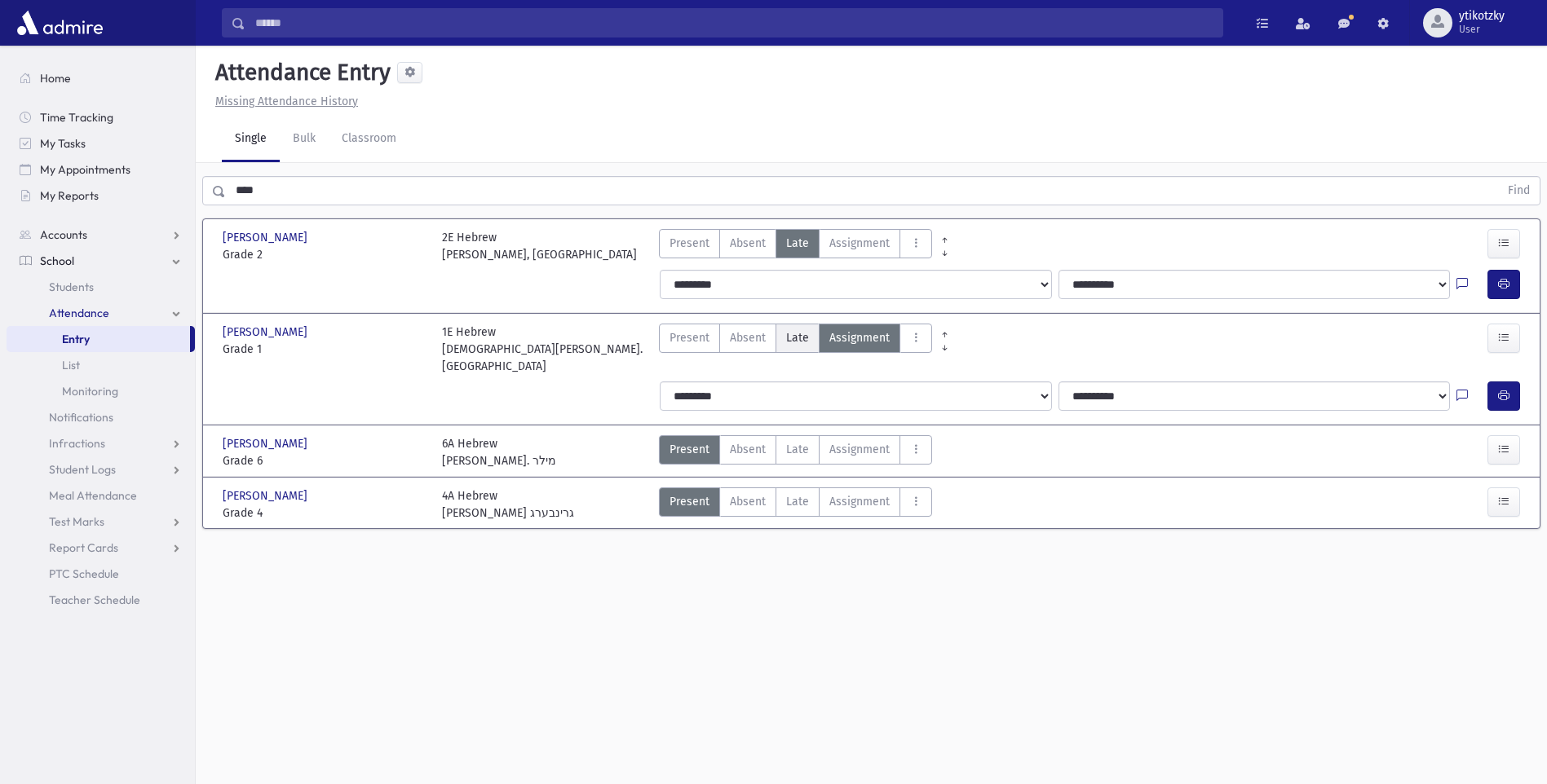
click at [790, 333] on span "Late" at bounding box center [798, 338] width 23 height 17
click at [1502, 386] on button "button" at bounding box center [1504, 396] width 32 height 30
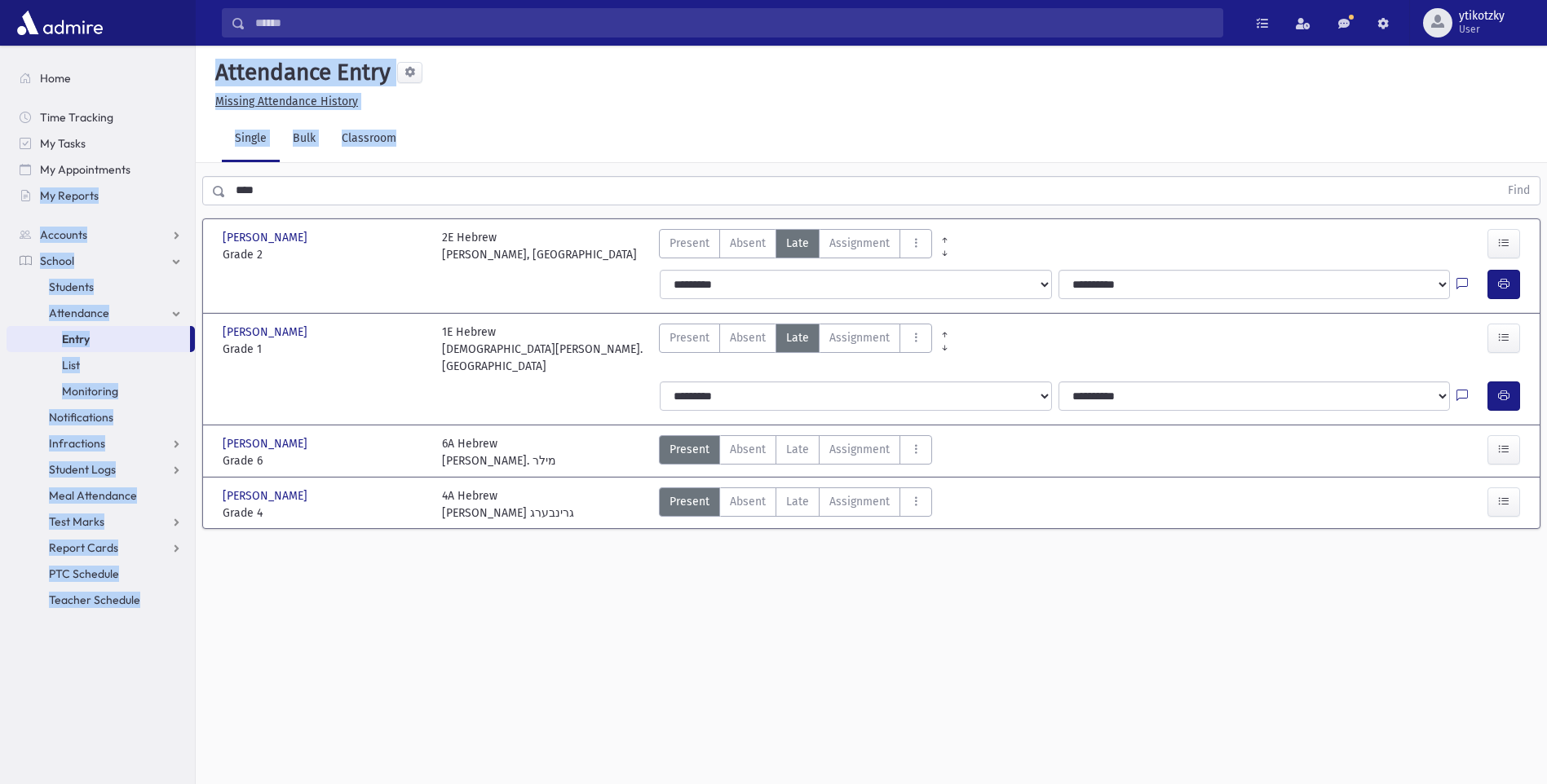
drag, startPoint x: 299, startPoint y: 205, endPoint x: 0, endPoint y: 180, distance: 300.0
click at [0, 181] on html "Search Results All Accounts Students" at bounding box center [773, 392] width 1547 height 784
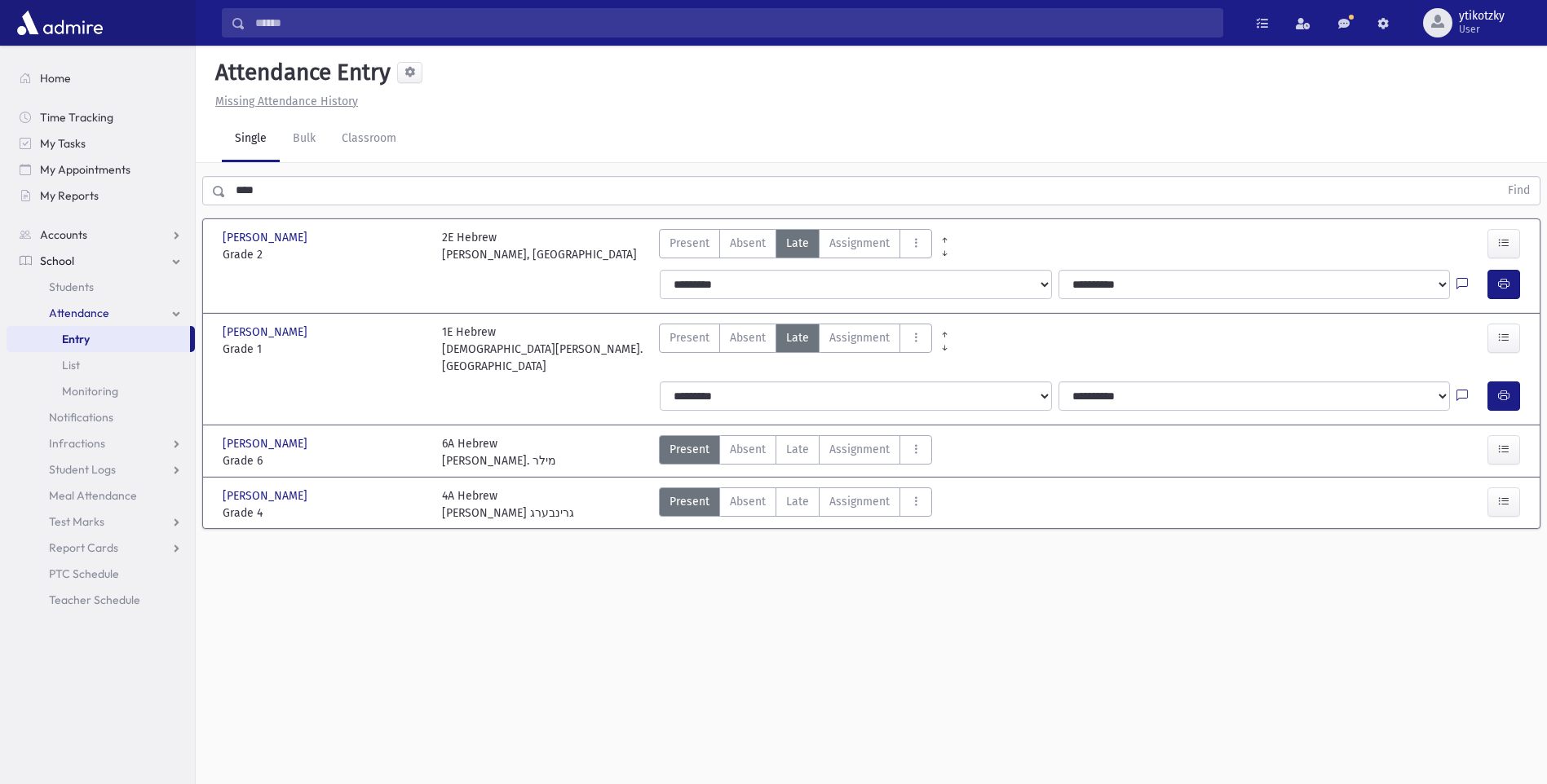
drag, startPoint x: 240, startPoint y: 172, endPoint x: 0, endPoint y: 140, distance: 242.1
click at [14, 164] on div "Search Results All Accounts" at bounding box center [773, 410] width 1547 height 820
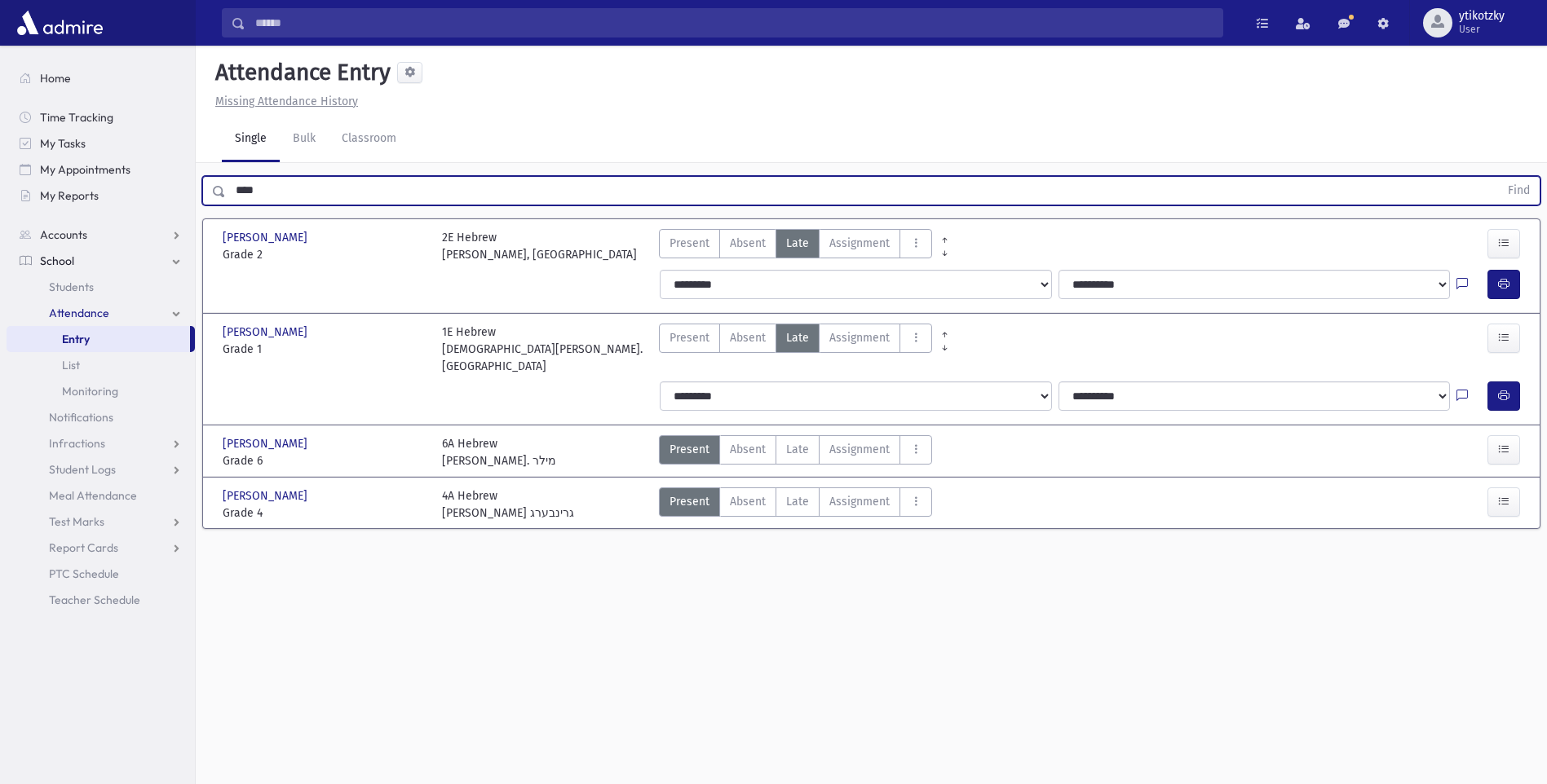
click at [1498, 176] on button "Find" at bounding box center [1519, 190] width 42 height 28
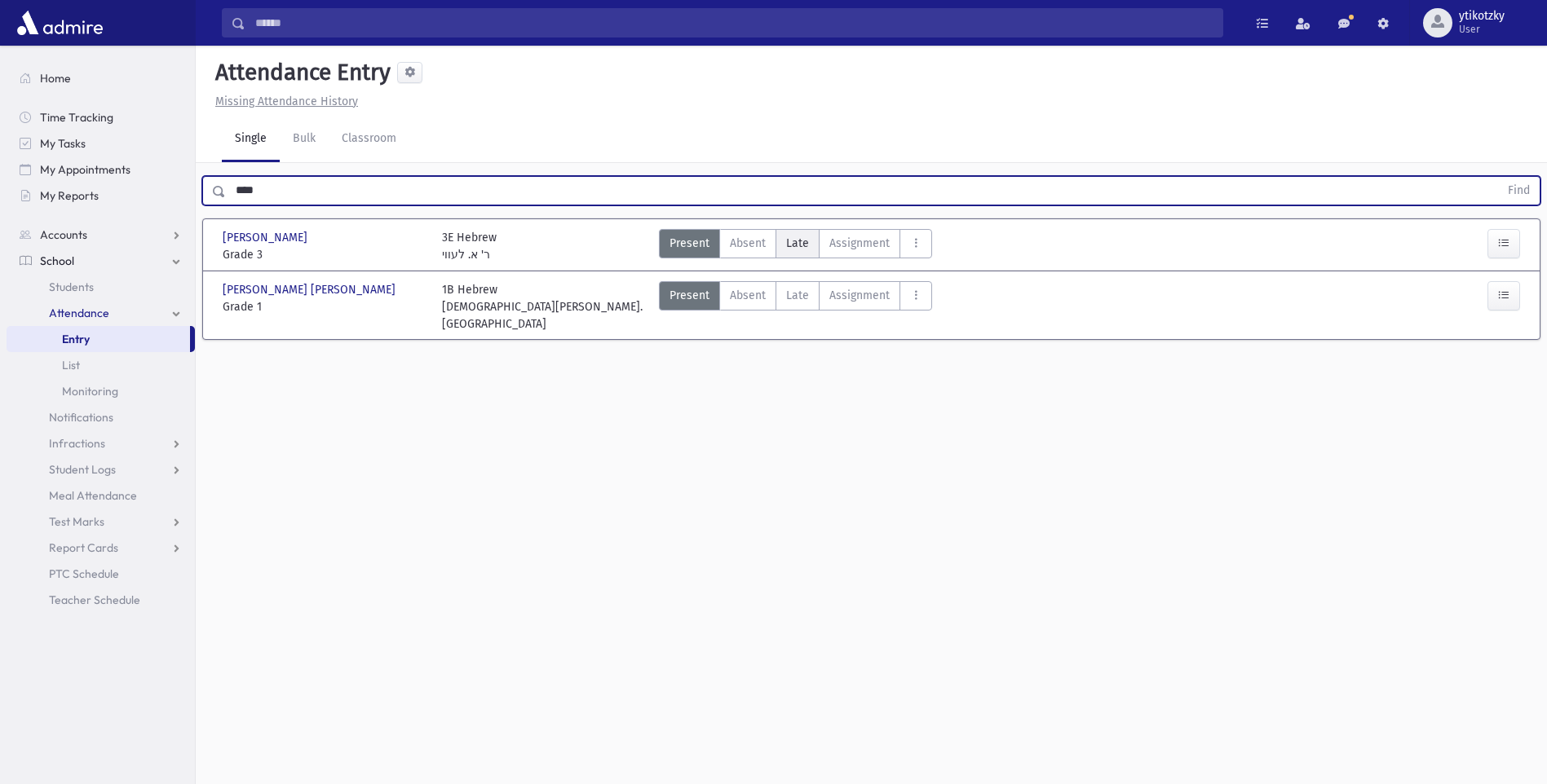
click at [814, 236] on label "Late Late" at bounding box center [798, 243] width 44 height 30
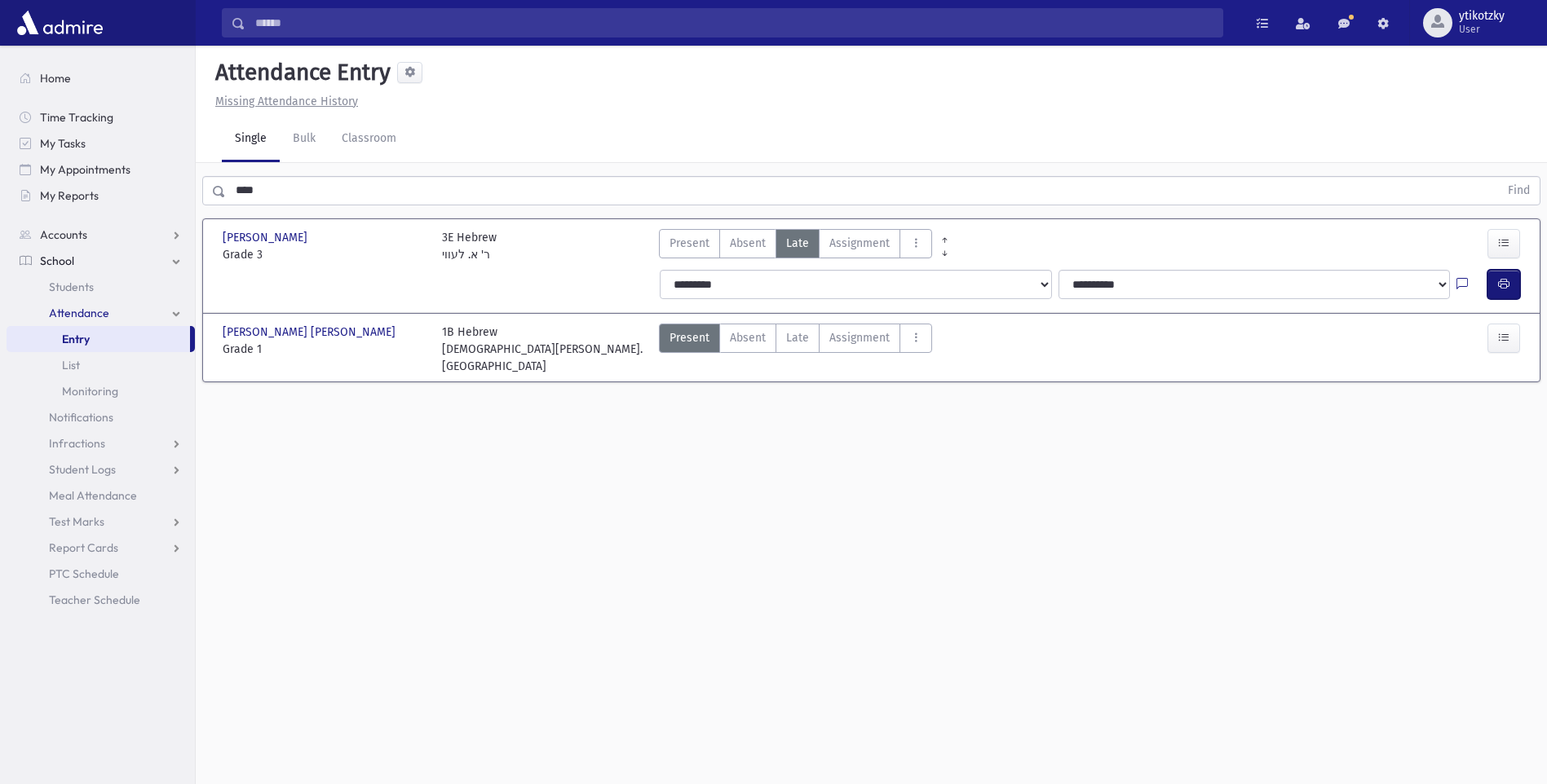
click at [1512, 291] on button "button" at bounding box center [1504, 284] width 32 height 30
drag, startPoint x: 287, startPoint y: 197, endPoint x: 47, endPoint y: 193, distance: 240.0
click at [52, 193] on div "Search Results All Accounts" at bounding box center [773, 410] width 1547 height 820
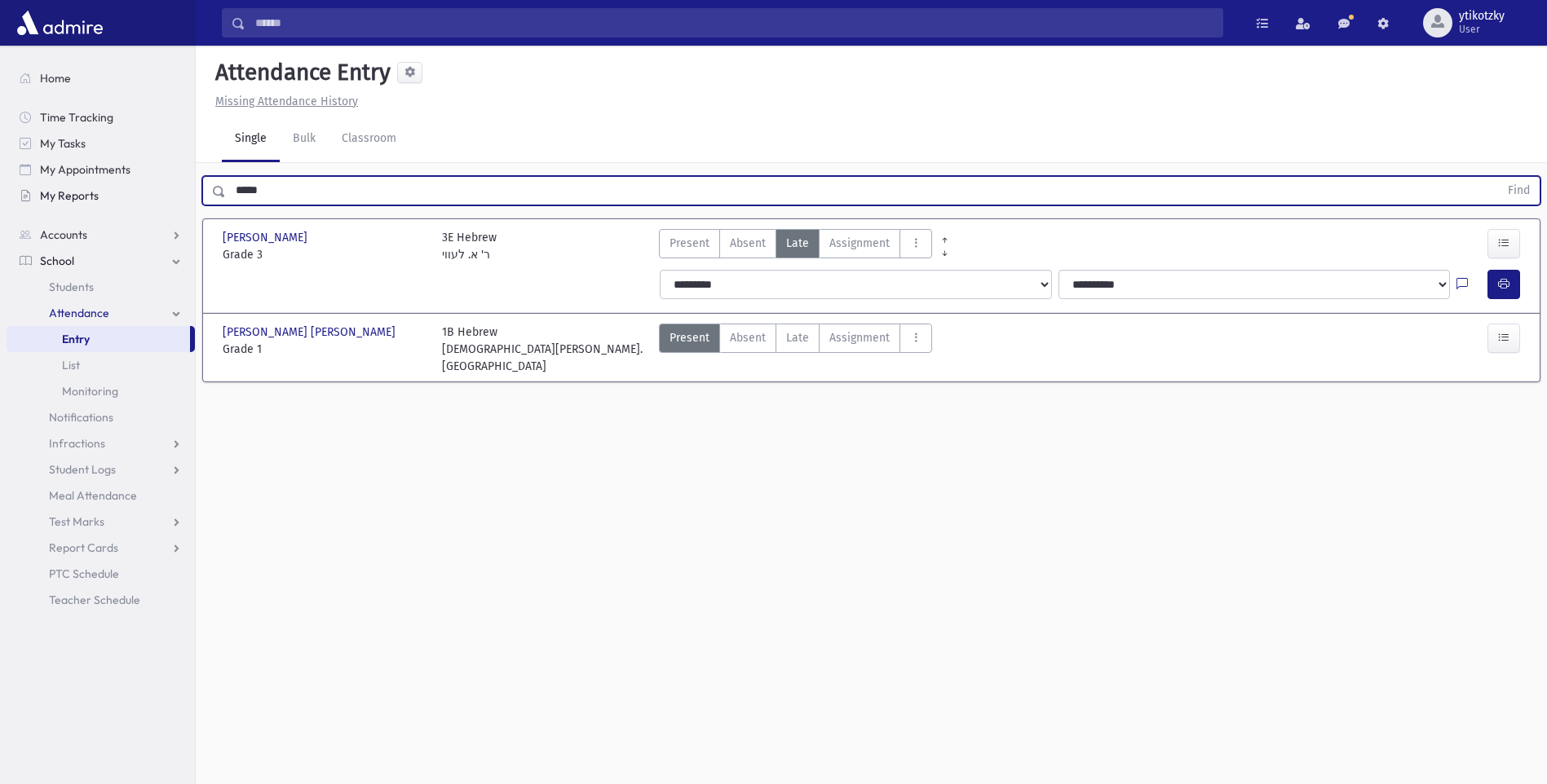
click at [1498, 176] on button "Find" at bounding box center [1519, 190] width 42 height 28
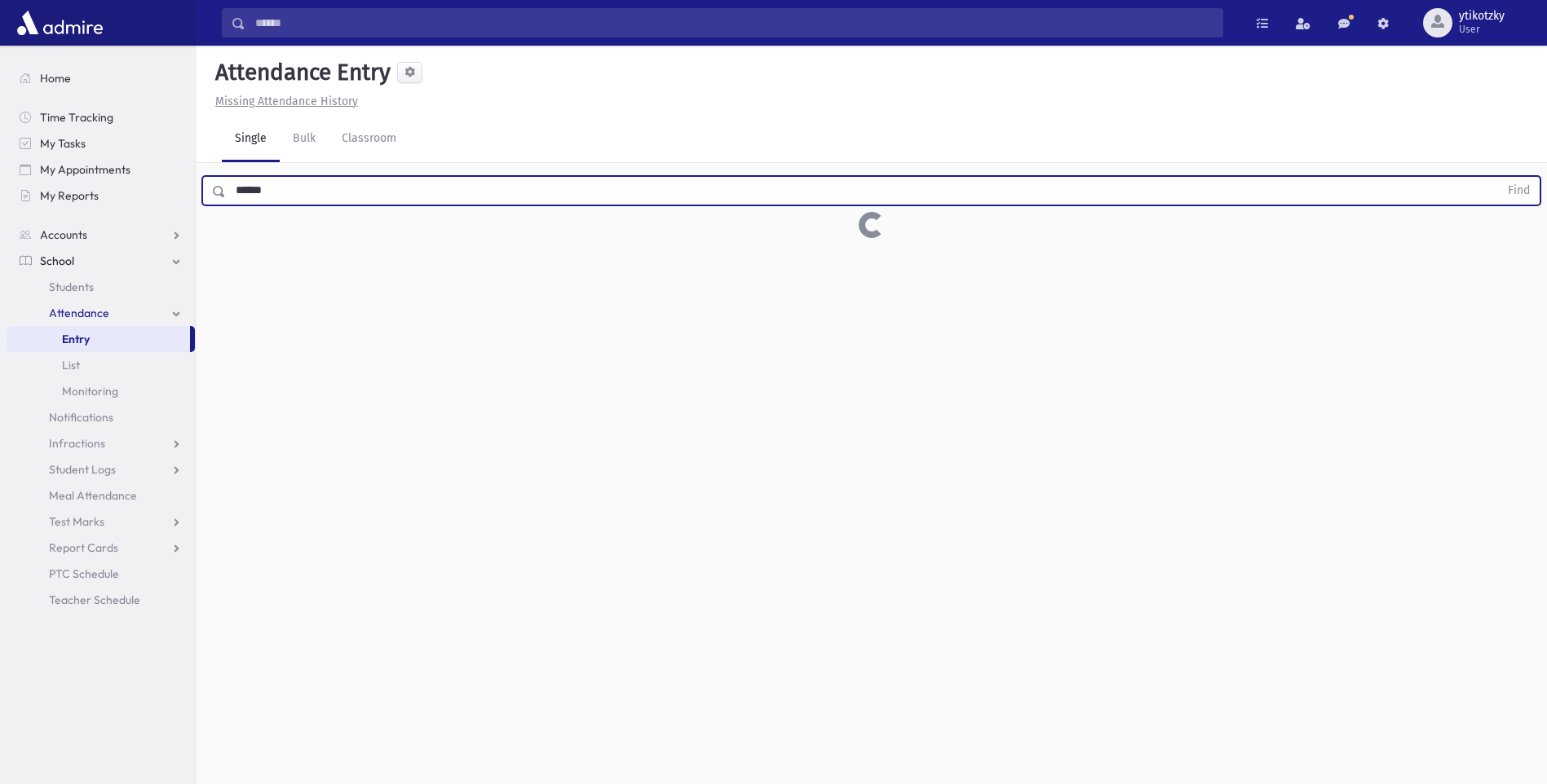
type input "******"
click at [1498, 176] on button "Find" at bounding box center [1519, 190] width 42 height 28
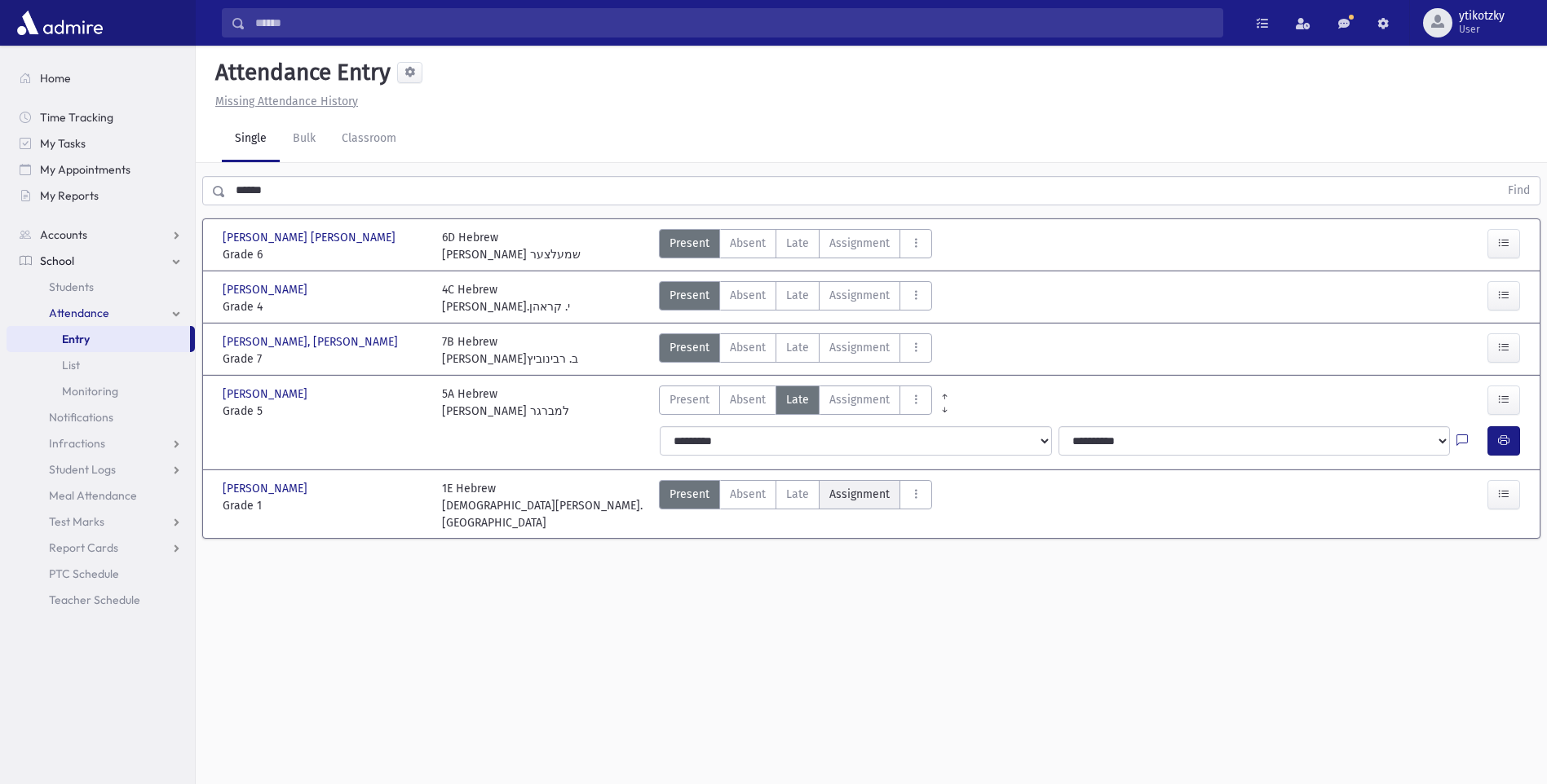
click at [821, 496] on label "Assignment Assignment" at bounding box center [859, 494] width 81 height 30
click at [787, 495] on span "Late" at bounding box center [798, 494] width 23 height 17
click at [1342, 518] on div "Reiner, Yosef Yehuda Reiner, Yosef Yehuda Grade 1 Grade 1 1E Hebrew רבי ב. רייפ…" at bounding box center [870, 504] width 1310 height 68
click at [795, 491] on span "Late" at bounding box center [798, 494] width 23 height 17
click at [1521, 489] on div at bounding box center [1474, 505] width 110 height 52
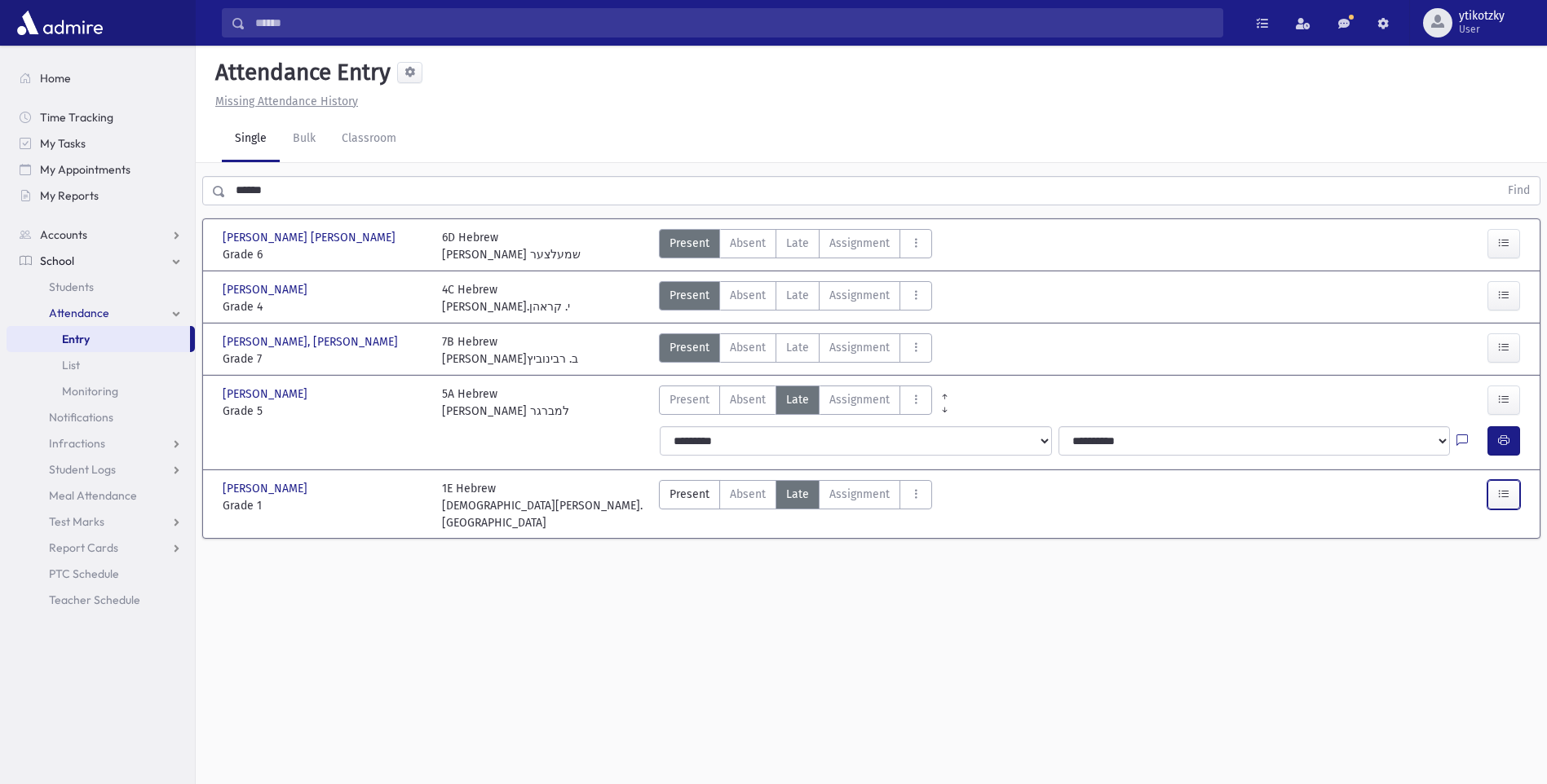
click at [1502, 496] on icon "button" at bounding box center [1504, 494] width 11 height 14
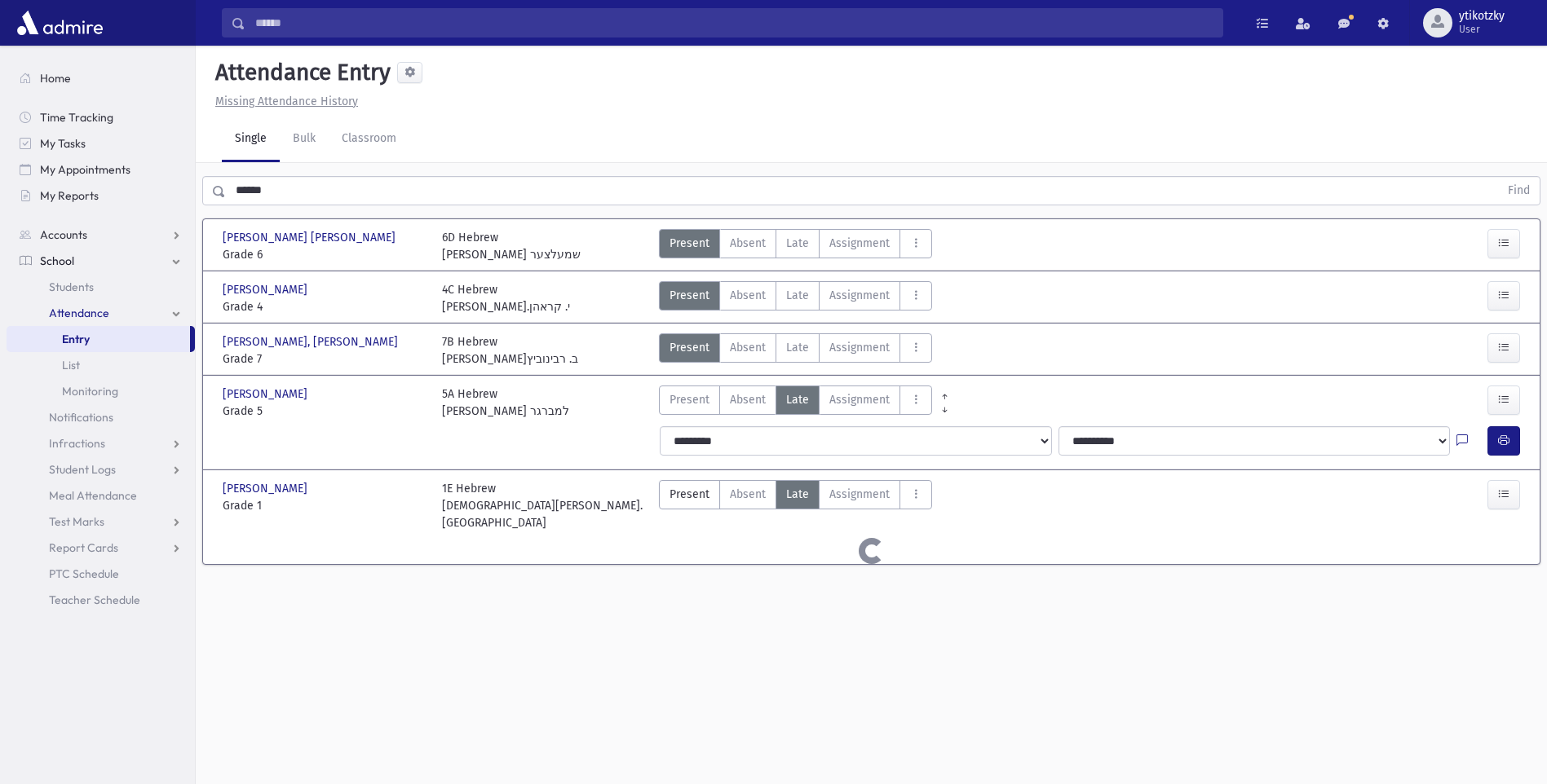
click at [1446, 393] on div at bounding box center [1474, 402] width 110 height 34
drag, startPoint x: 617, startPoint y: 680, endPoint x: 355, endPoint y: 574, distance: 282.6
click at [617, 680] on div "Attendance Entry Missing Attendance History Single Bulk Classroom ****** Find R…" at bounding box center [871, 415] width 1351 height 738
click at [287, 491] on span "[PERSON_NAME], [PERSON_NAME]" at bounding box center [266, 488] width 88 height 17
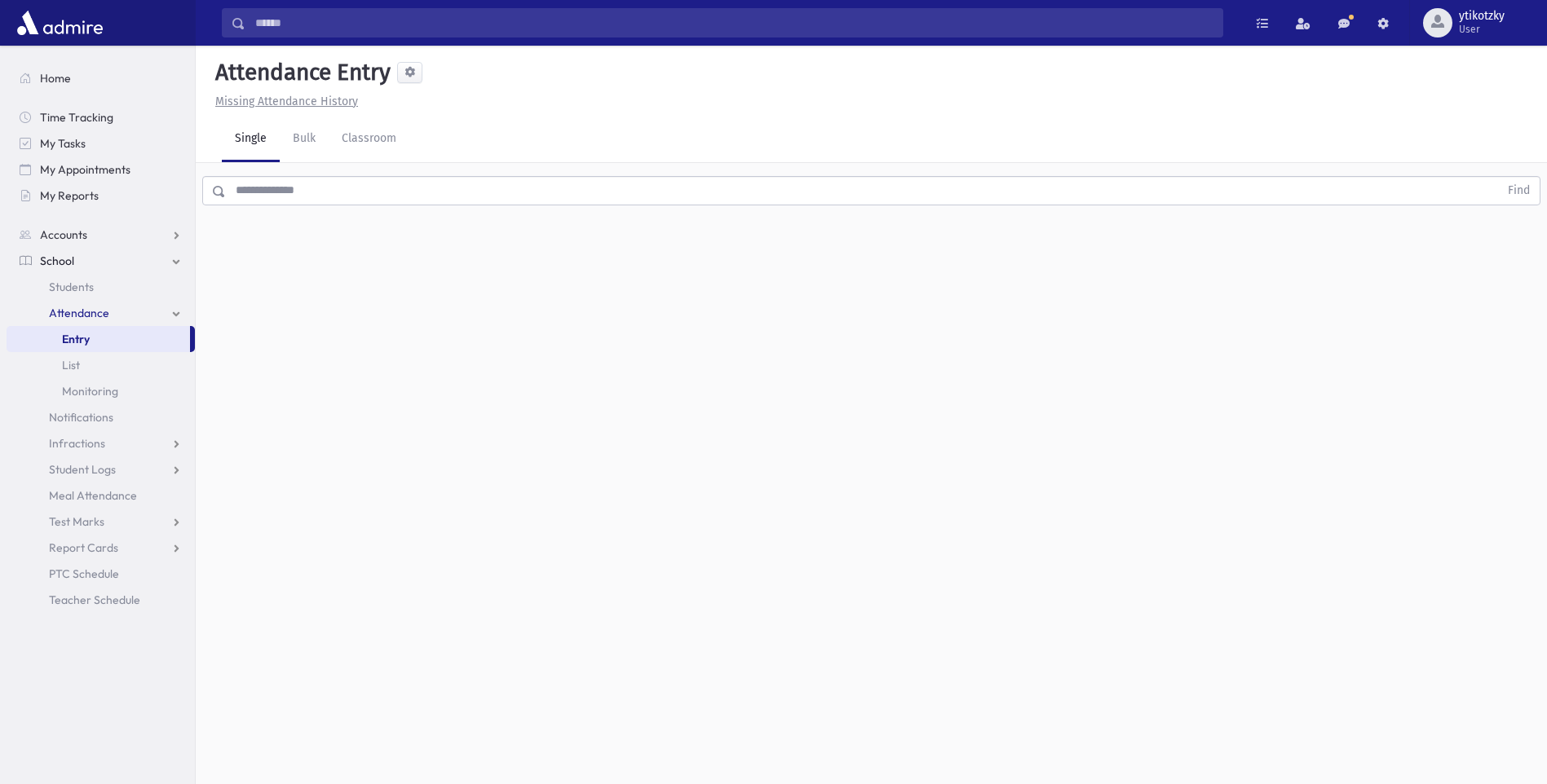
click at [256, 193] on input "text" at bounding box center [863, 191] width 1273 height 30
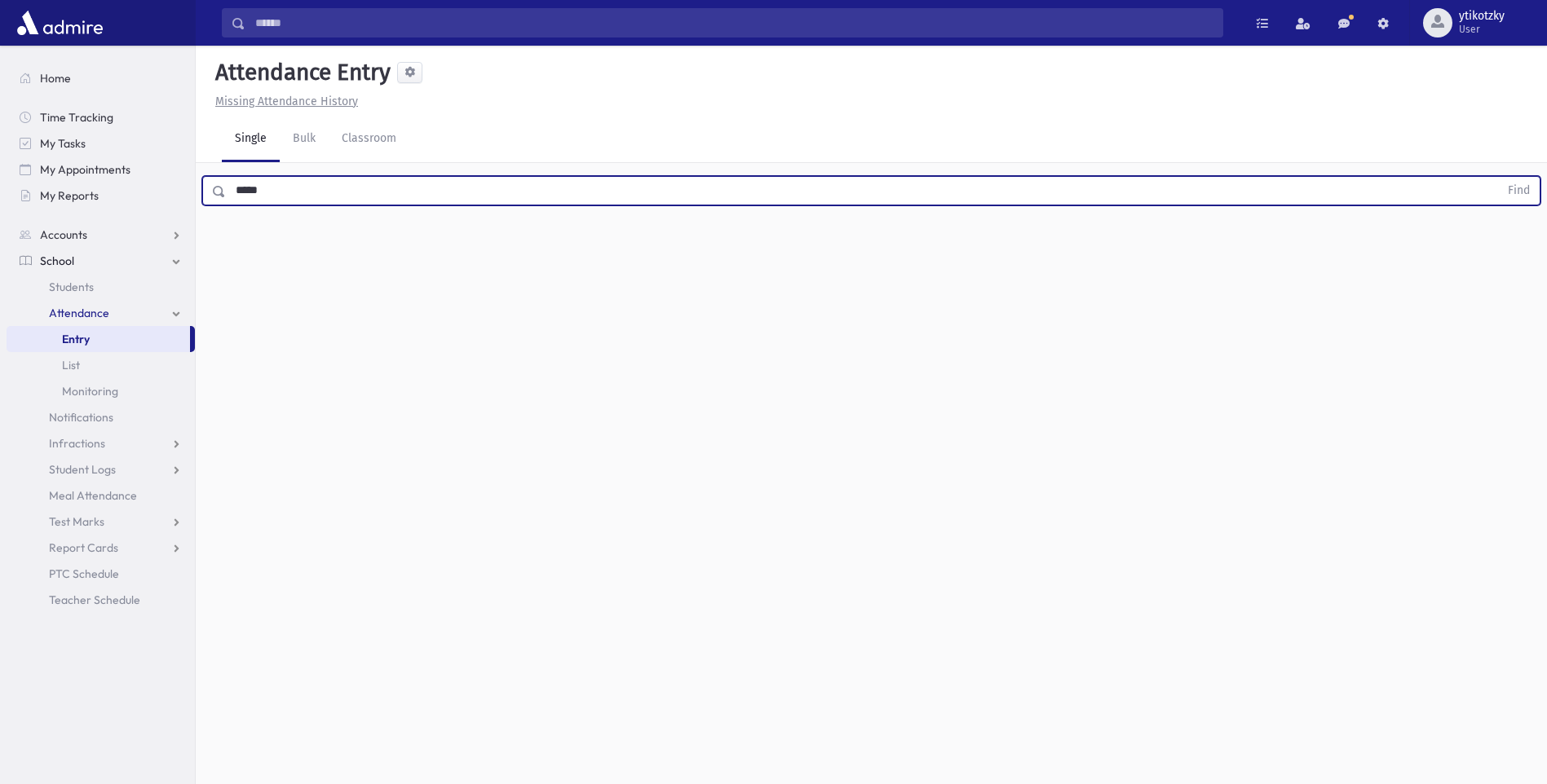
click at [1498, 176] on button "Find" at bounding box center [1519, 190] width 42 height 28
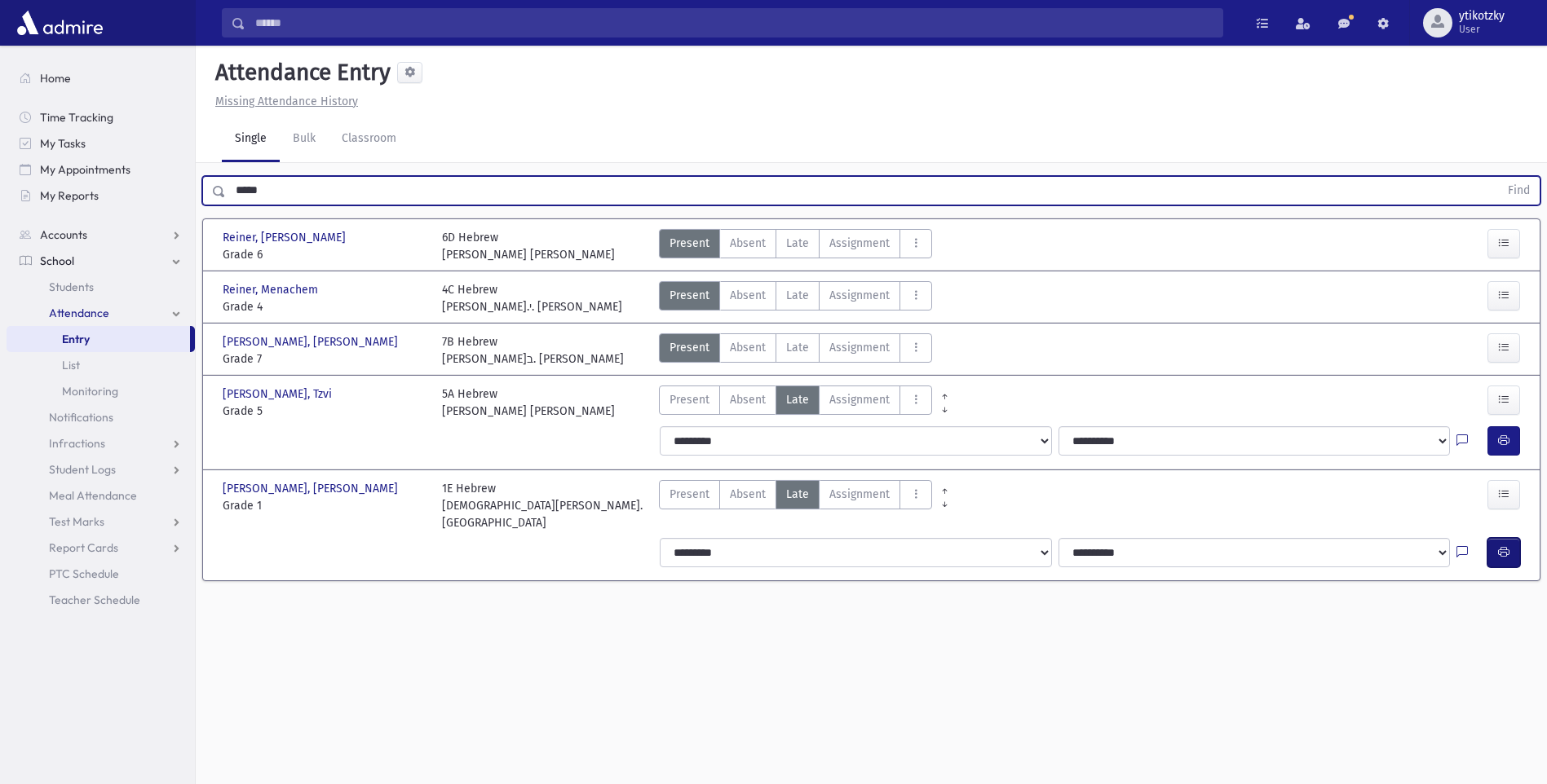
click at [1494, 541] on button "button" at bounding box center [1504, 552] width 32 height 30
drag, startPoint x: 246, startPoint y: 189, endPoint x: 160, endPoint y: 193, distance: 86.1
click at [162, 192] on div "Search Results All Accounts" at bounding box center [773, 410] width 1547 height 820
click at [1498, 176] on button "Find" at bounding box center [1519, 190] width 42 height 28
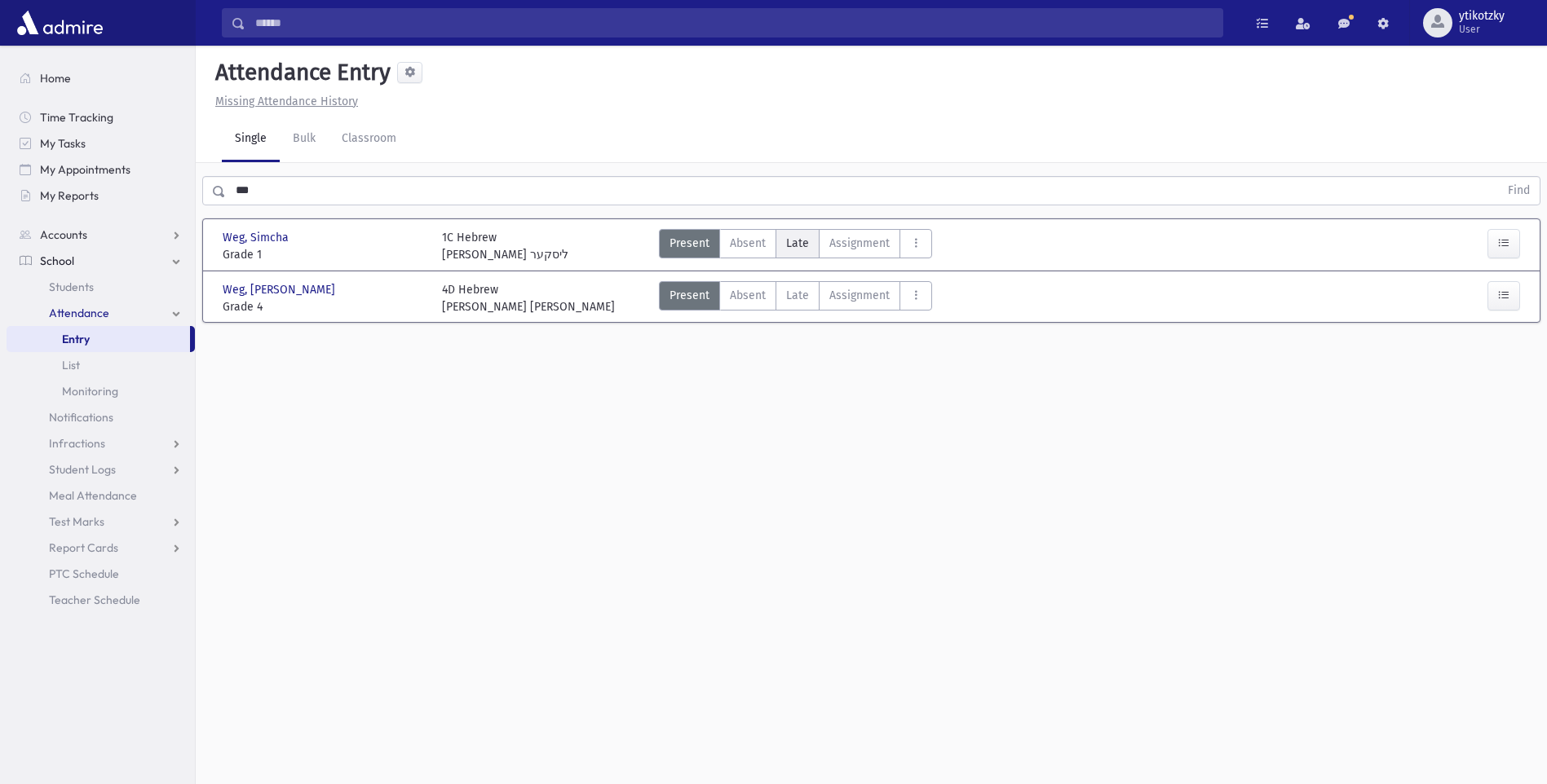
click at [794, 243] on span "Late" at bounding box center [798, 243] width 23 height 17
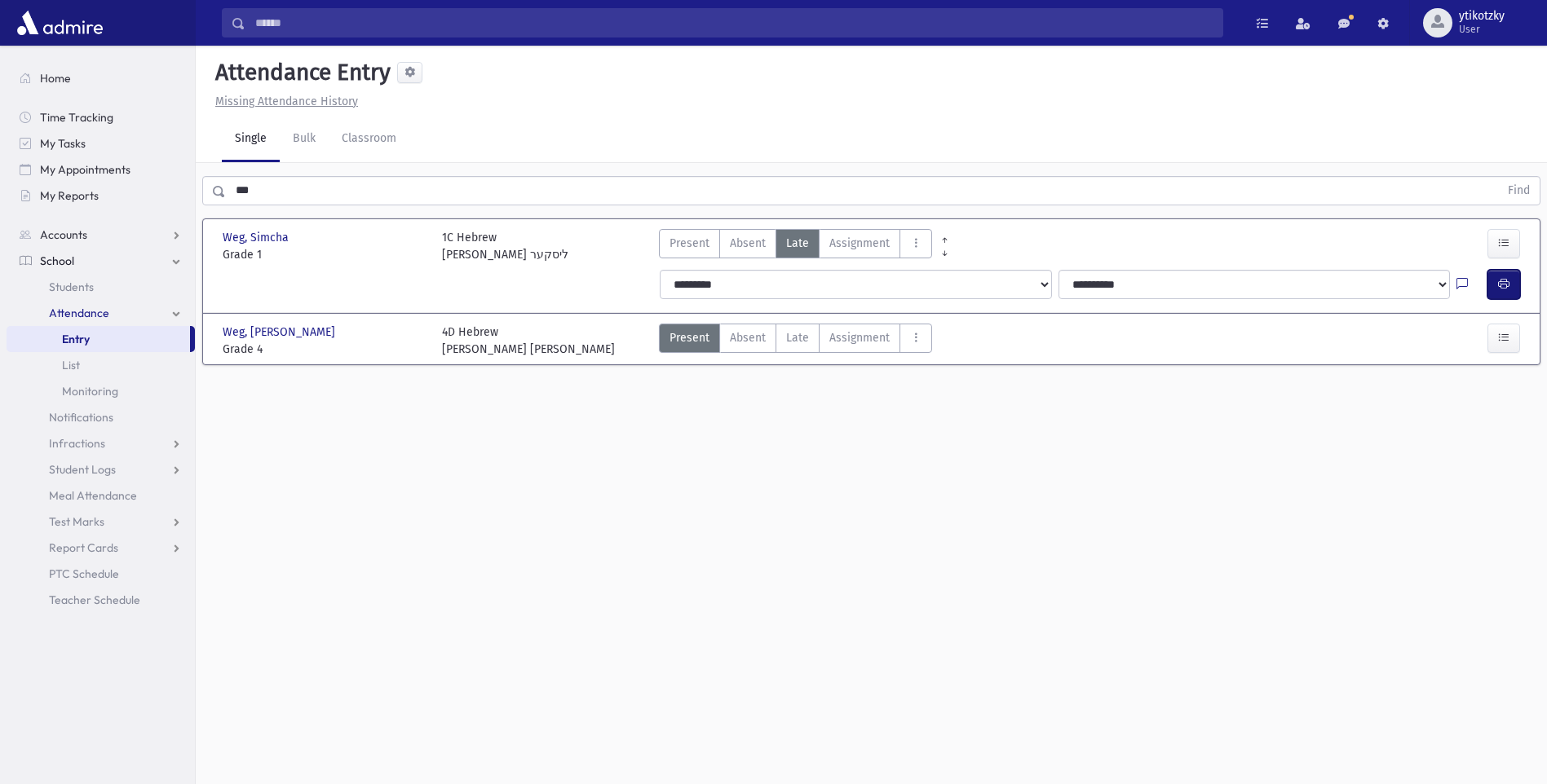
click at [1510, 279] on button "button" at bounding box center [1504, 284] width 32 height 30
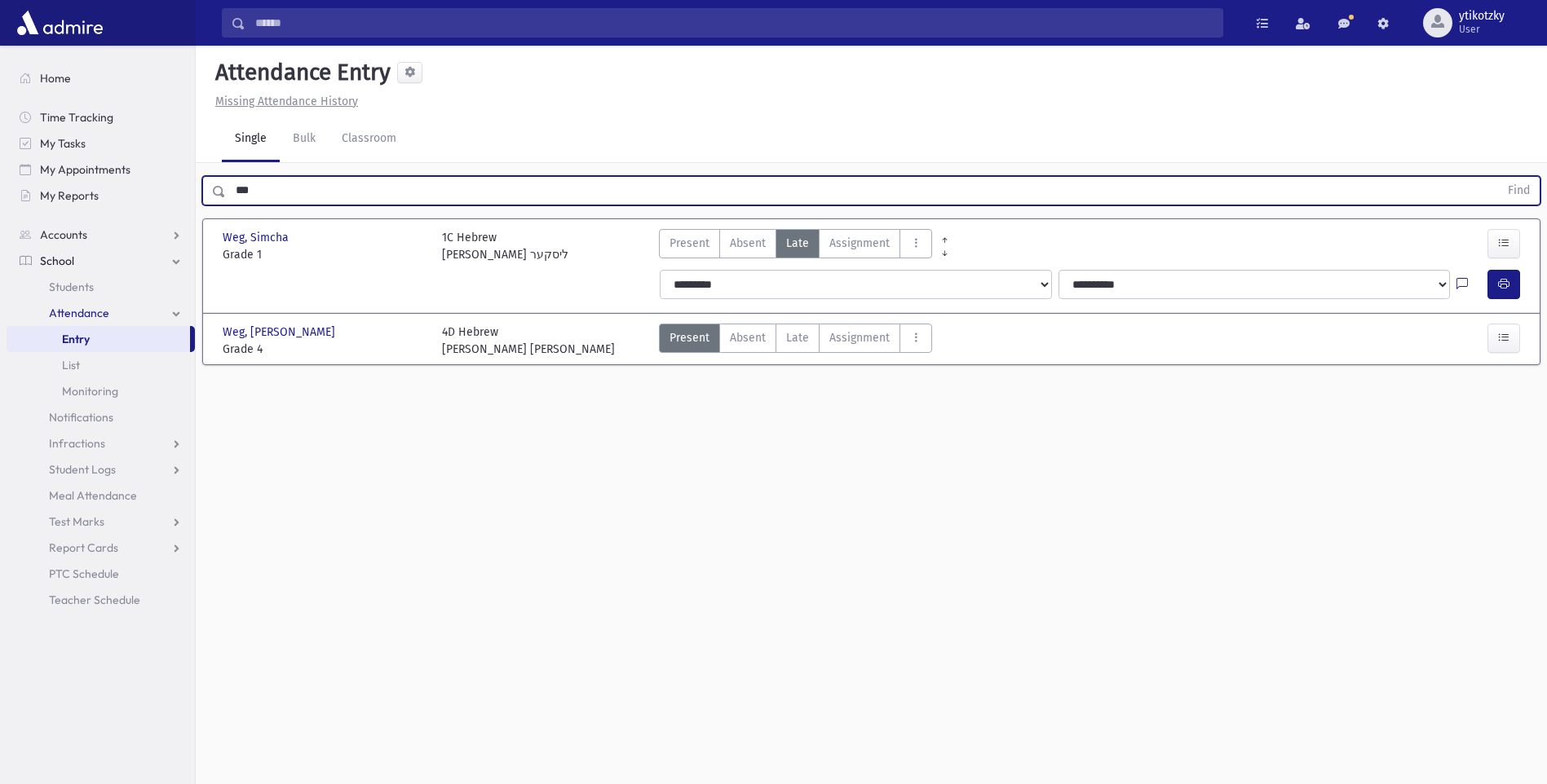
drag, startPoint x: 263, startPoint y: 181, endPoint x: 201, endPoint y: 187, distance: 62.3
click at [201, 187] on div "*** Find" at bounding box center [871, 187] width 1351 height 49
click at [1498, 176] on button "Find" at bounding box center [1519, 190] width 42 height 28
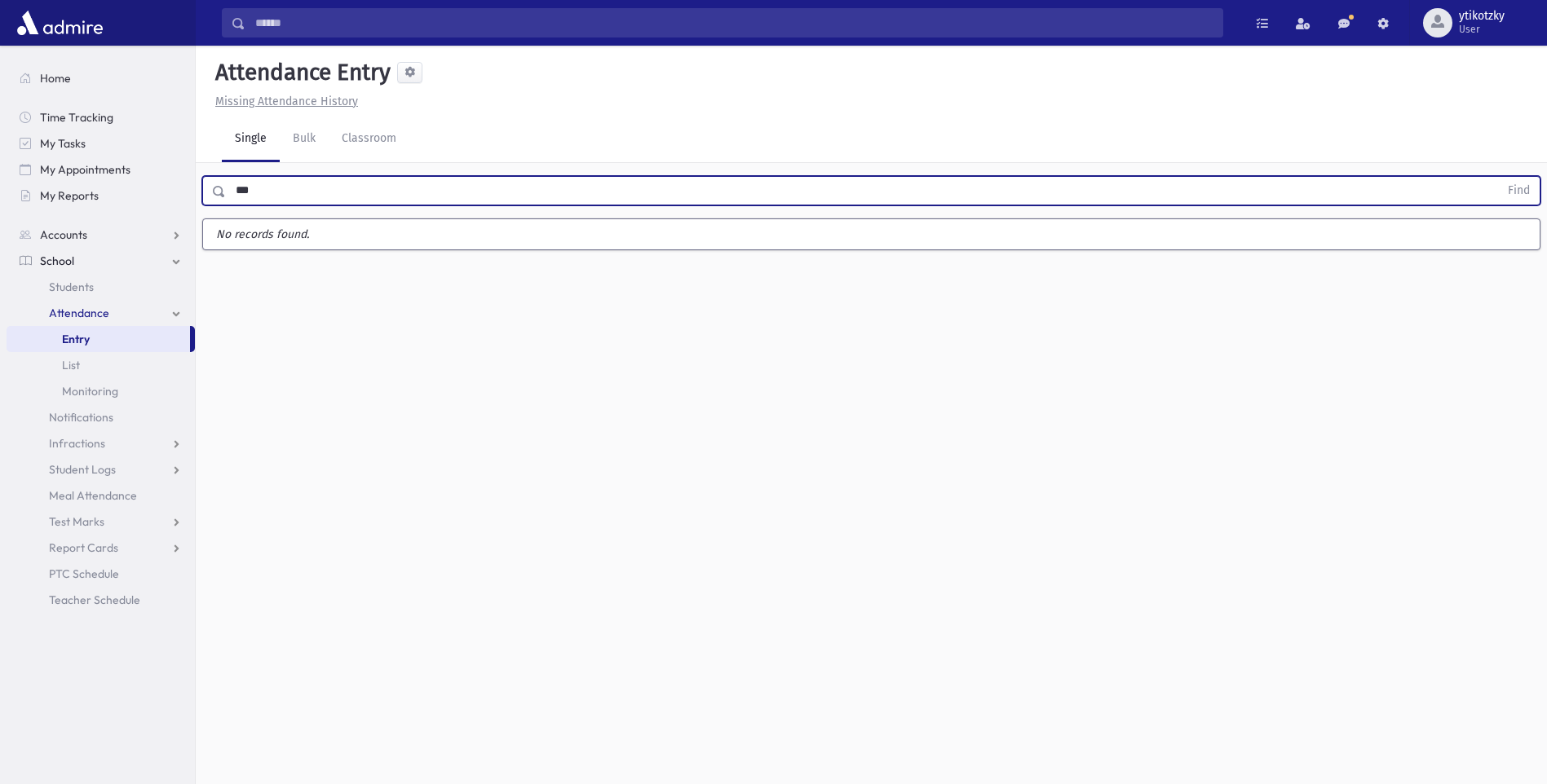
click at [1498, 176] on button "Find" at bounding box center [1519, 190] width 42 height 28
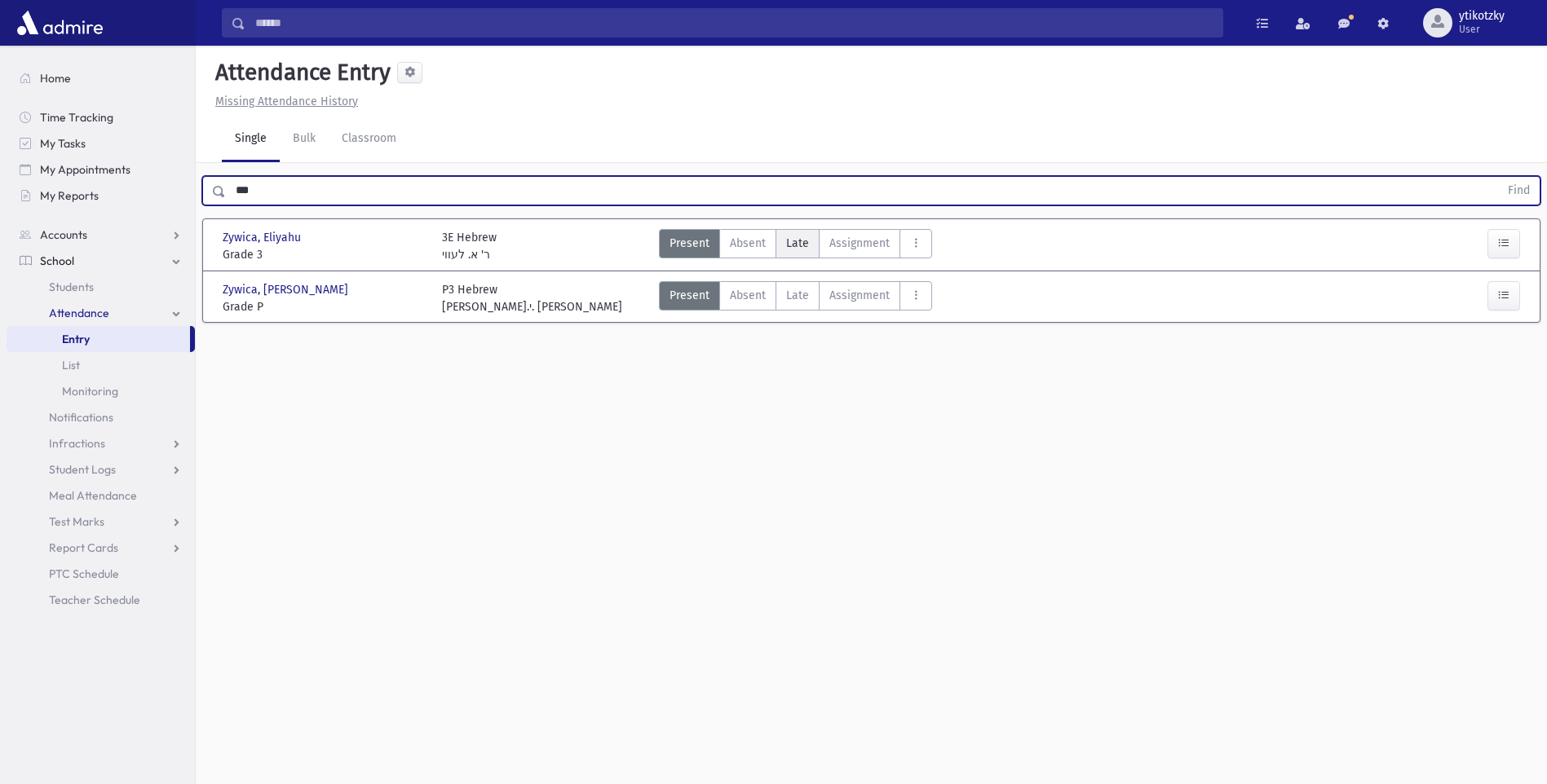
click at [805, 251] on span "Late" at bounding box center [798, 243] width 23 height 17
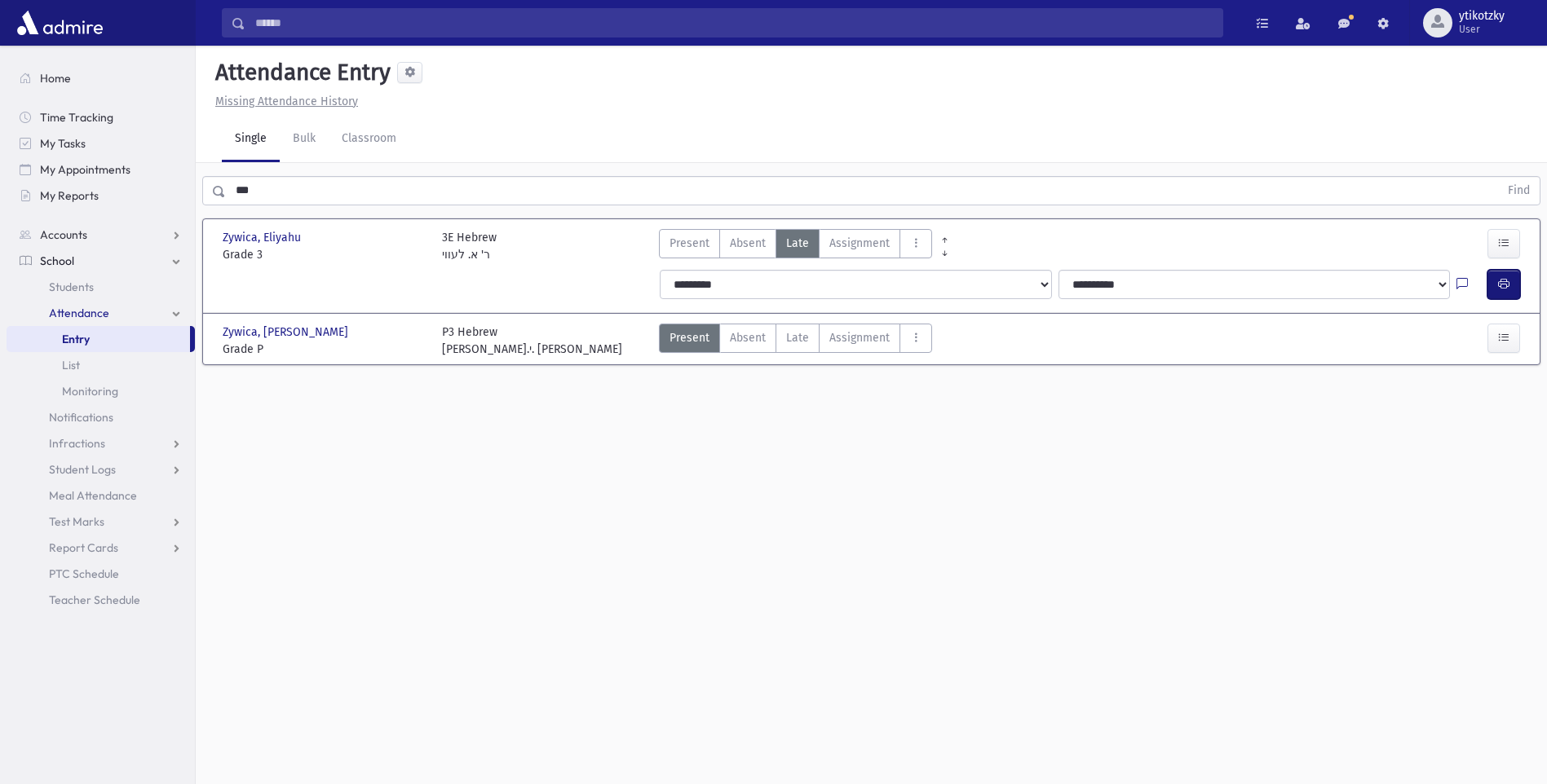
click at [1494, 283] on button "button" at bounding box center [1504, 284] width 32 height 30
drag, startPoint x: 194, startPoint y: 188, endPoint x: 146, endPoint y: 190, distance: 48.0
click at [152, 190] on div "Search Results All Accounts" at bounding box center [773, 410] width 1547 height 820
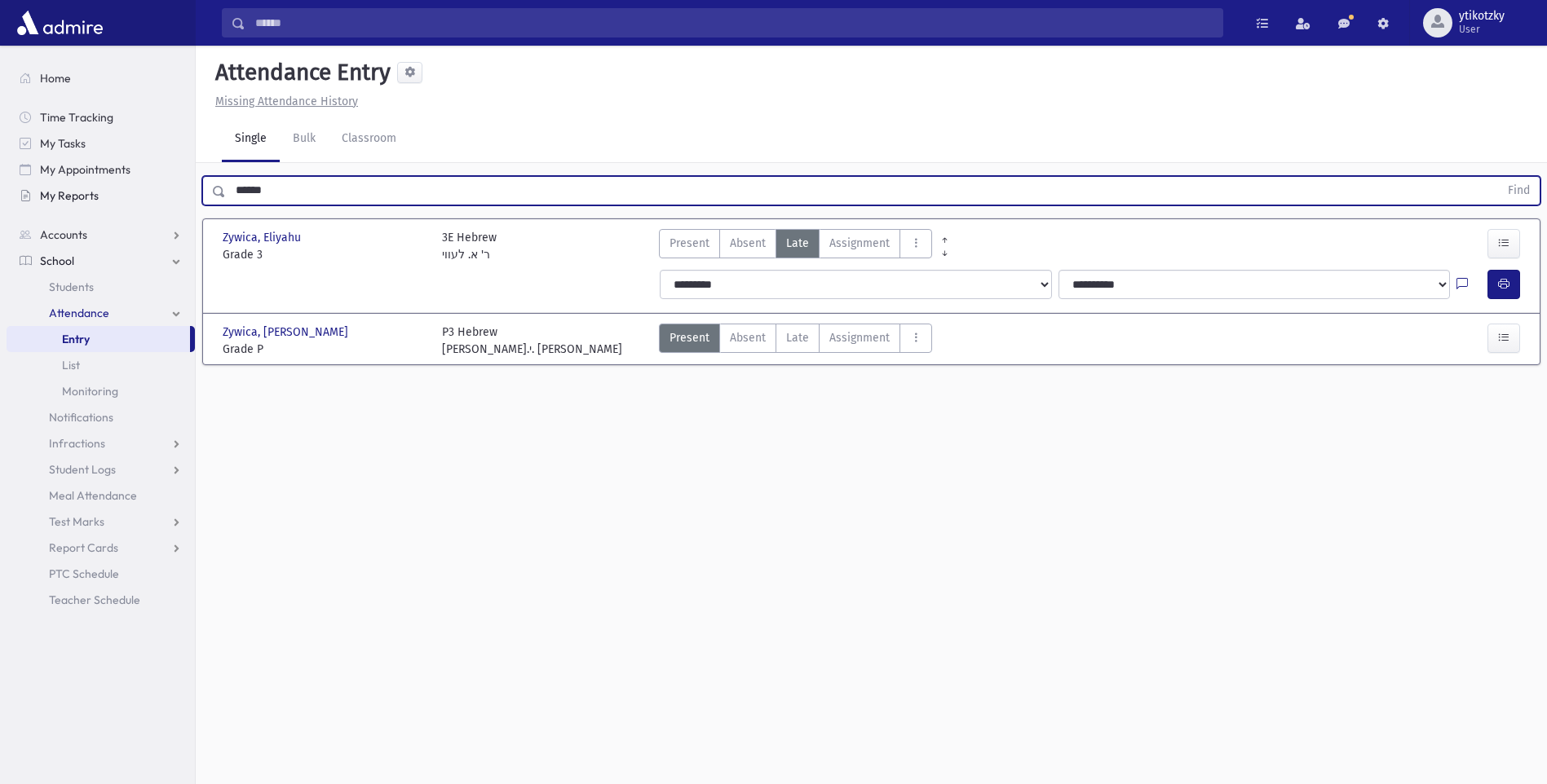
click at [1498, 176] on button "Find" at bounding box center [1519, 190] width 42 height 28
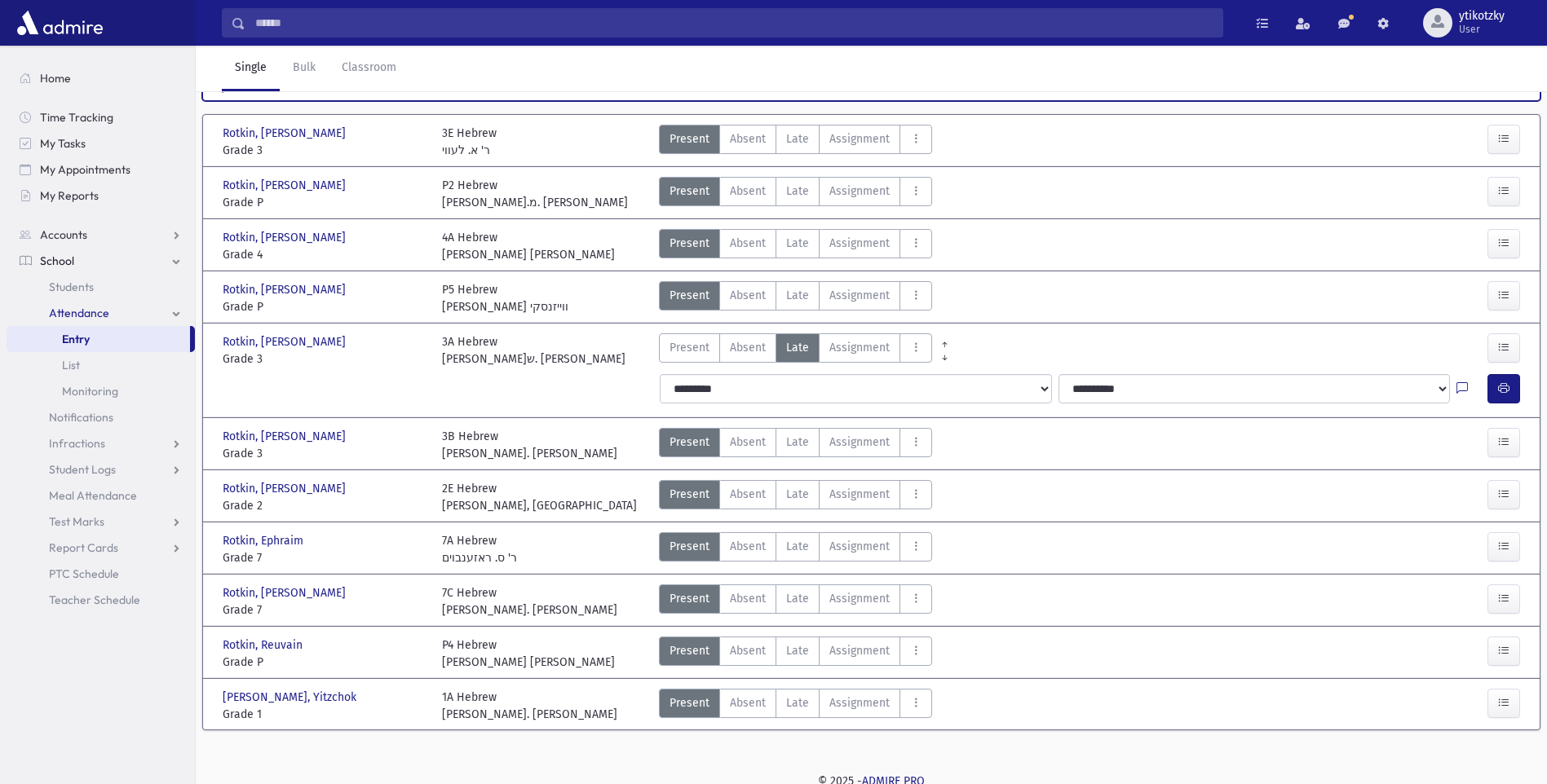
scroll to position [110, 0]
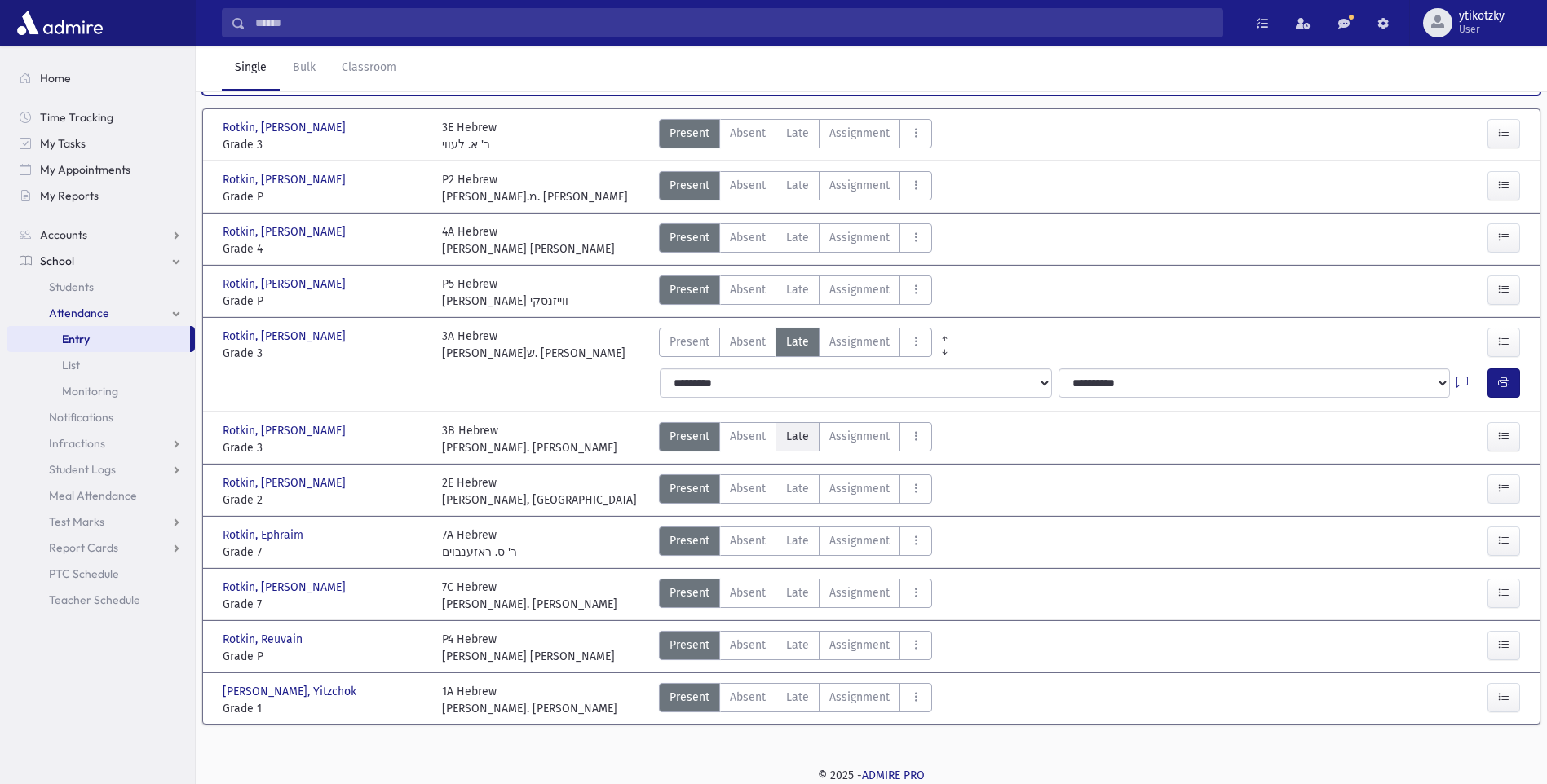
click at [787, 437] on span "Late" at bounding box center [798, 437] width 23 height 17
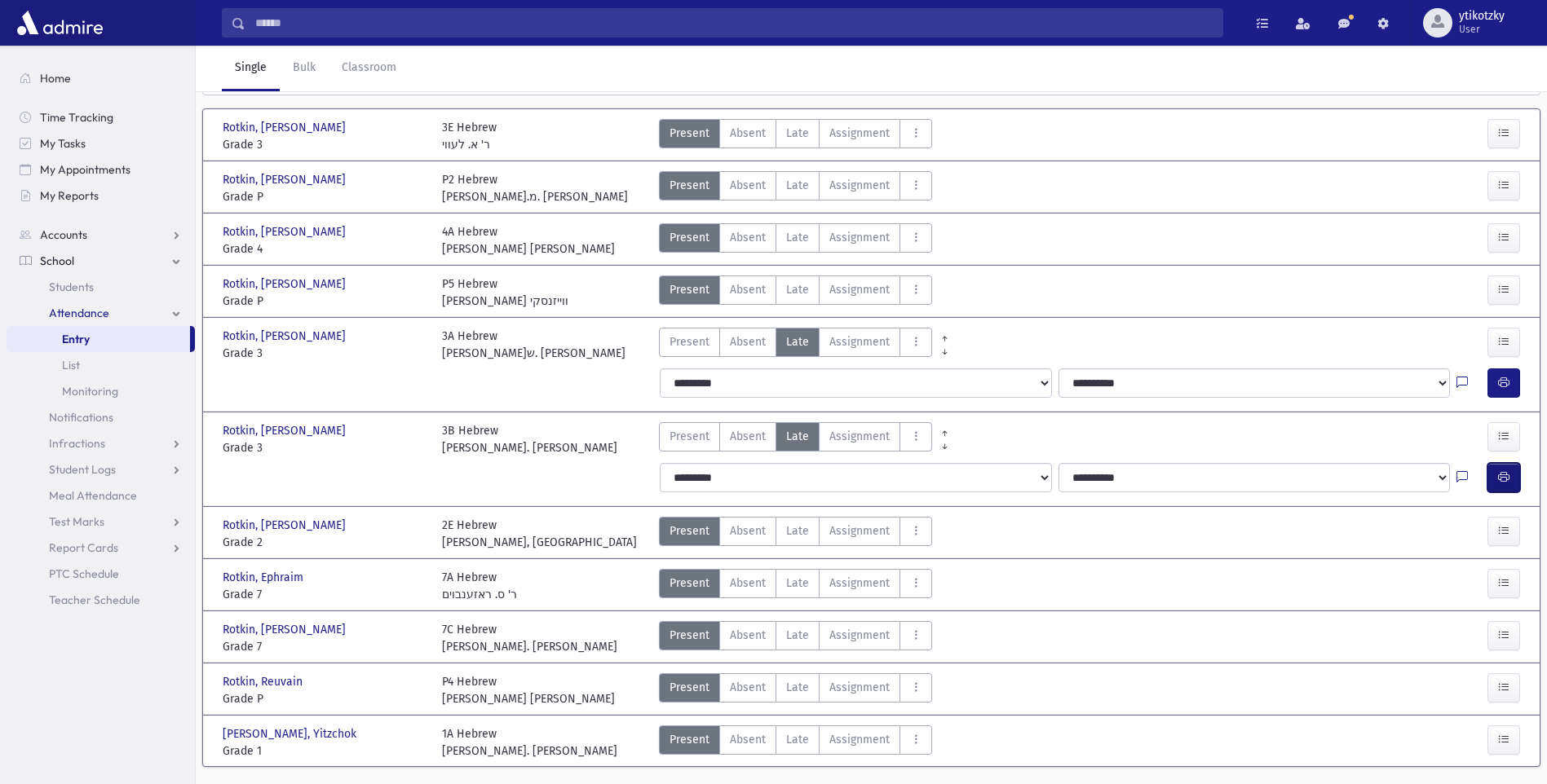
click at [1516, 470] on button "button" at bounding box center [1504, 477] width 32 height 30
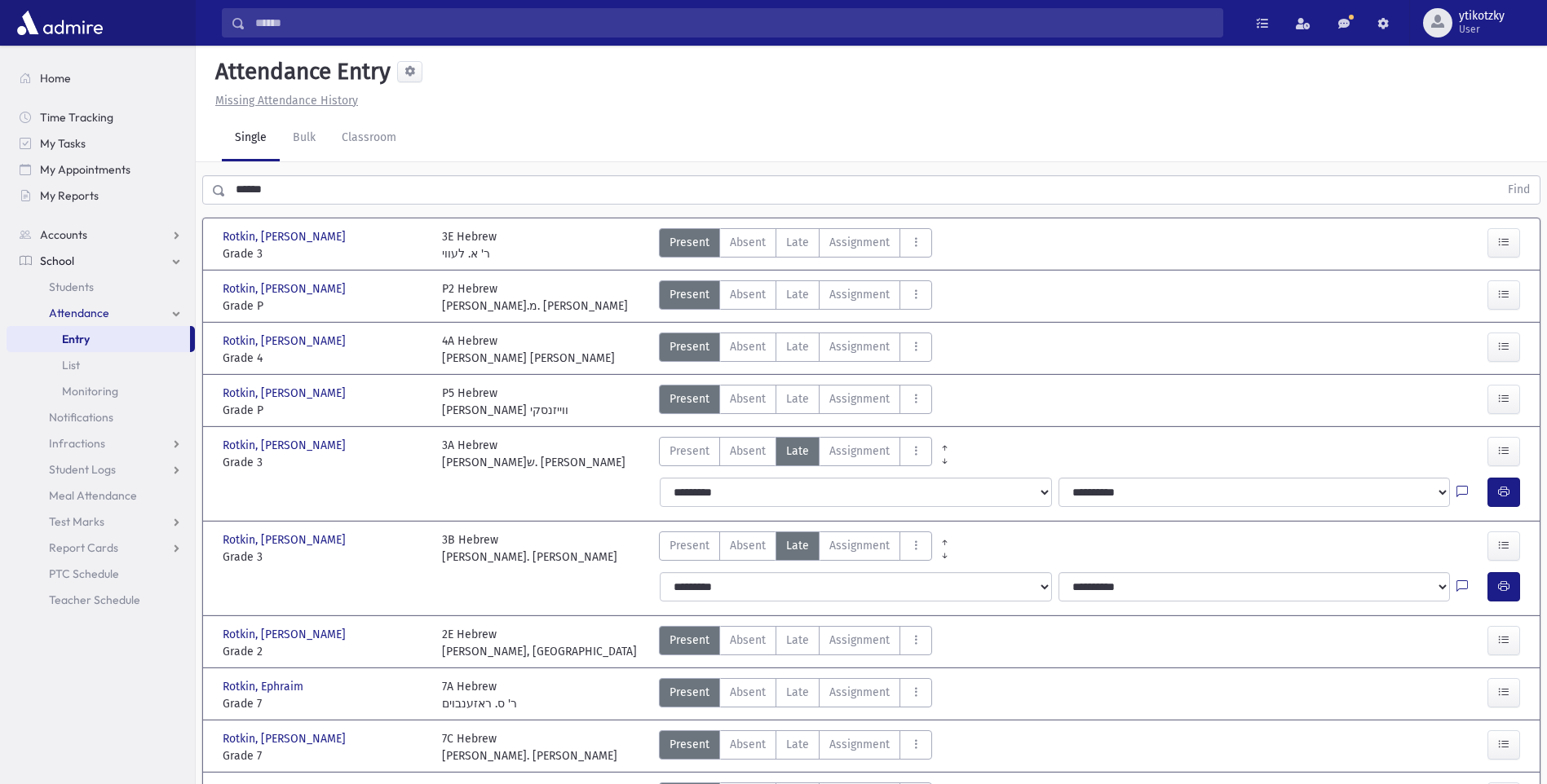
scroll to position [0, 0]
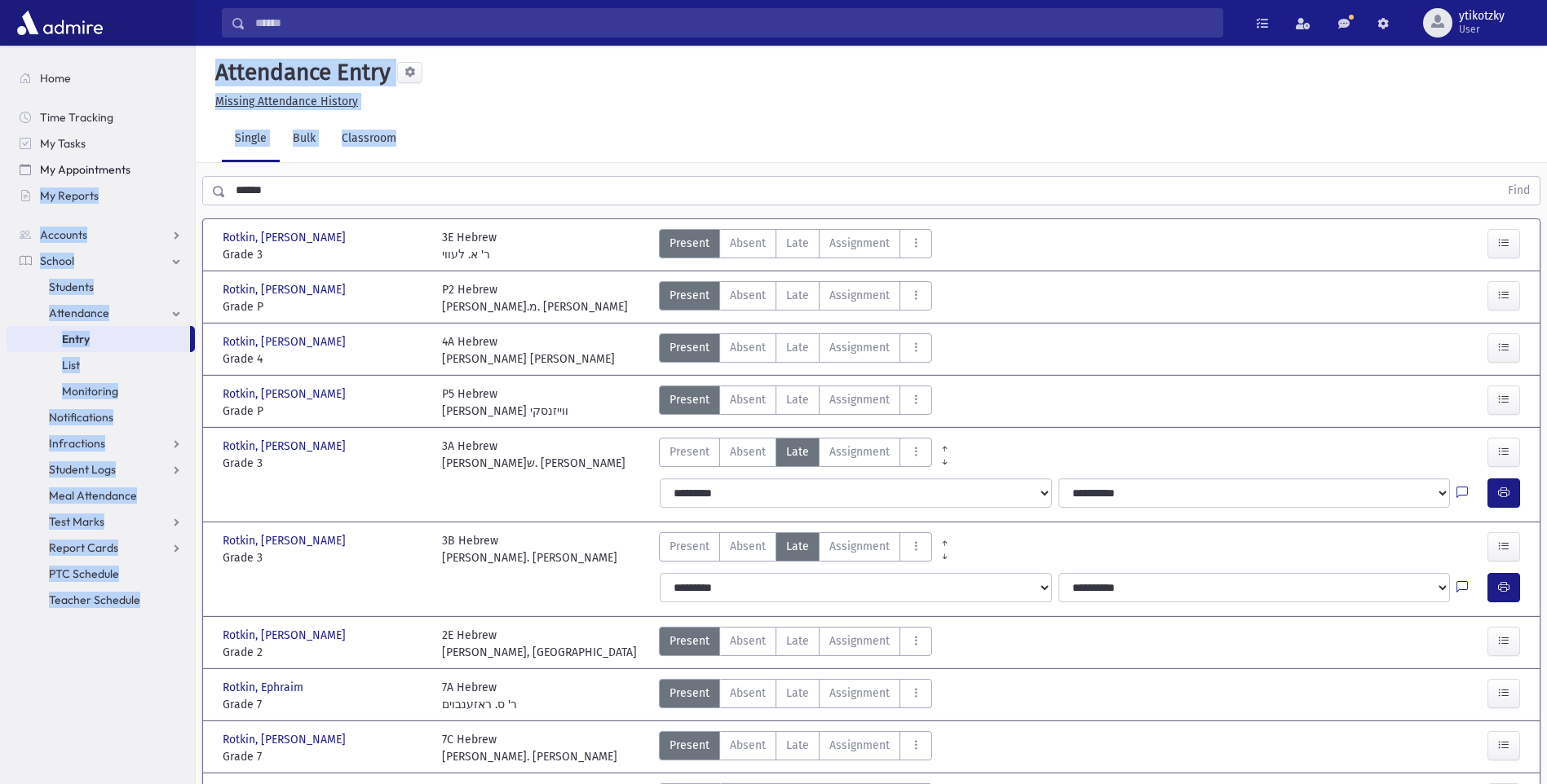
drag, startPoint x: 301, startPoint y: 170, endPoint x: 177, endPoint y: 172, distance: 124.0
click at [177, 172] on div "Search Results All Accounts" at bounding box center [773, 468] width 1547 height 937
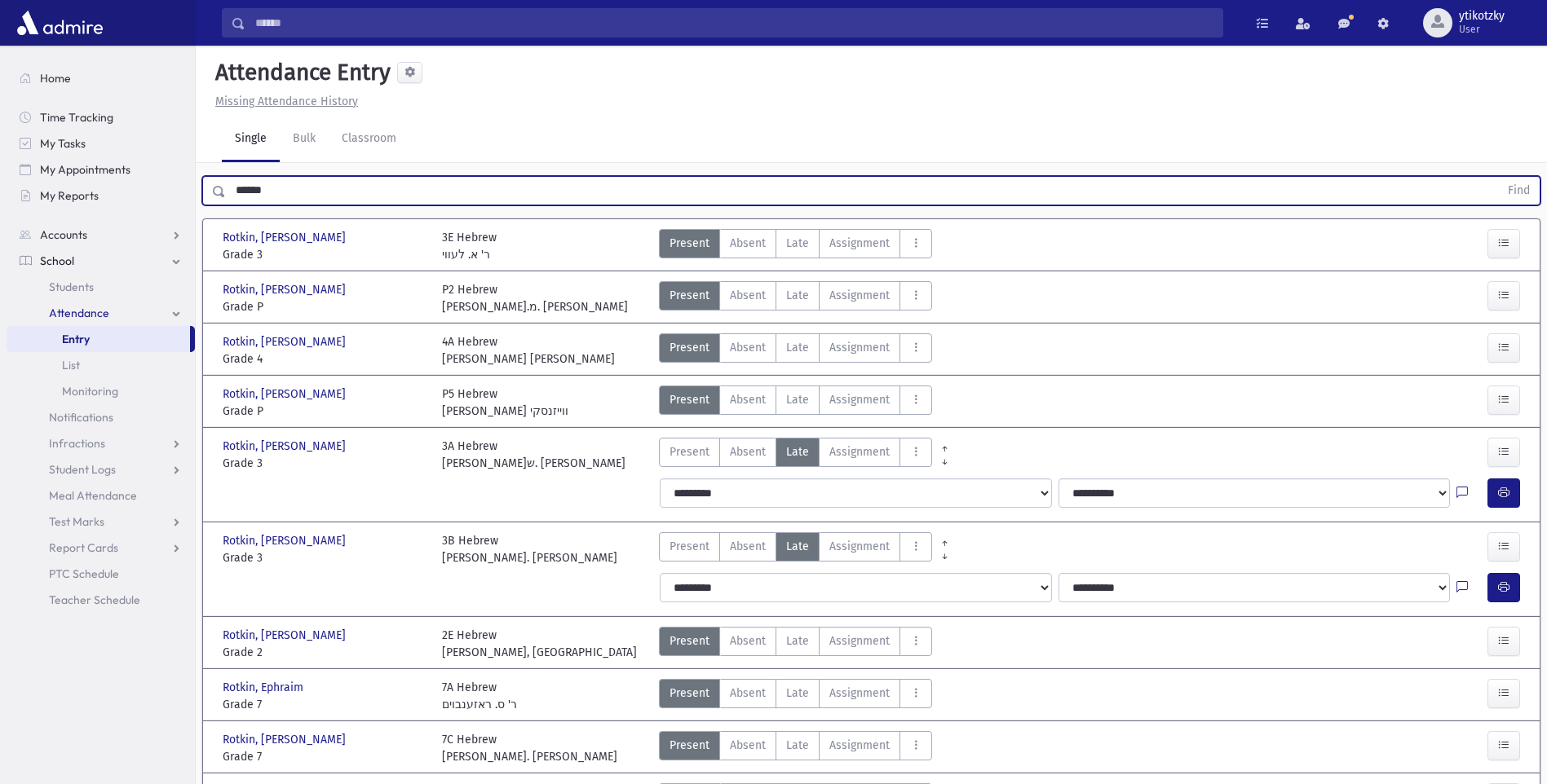
drag, startPoint x: 177, startPoint y: 172, endPoint x: 198, endPoint y: 189, distance: 27.0
click at [198, 189] on div "****** Find" at bounding box center [871, 187] width 1351 height 49
click at [1498, 176] on button "Find" at bounding box center [1519, 190] width 42 height 28
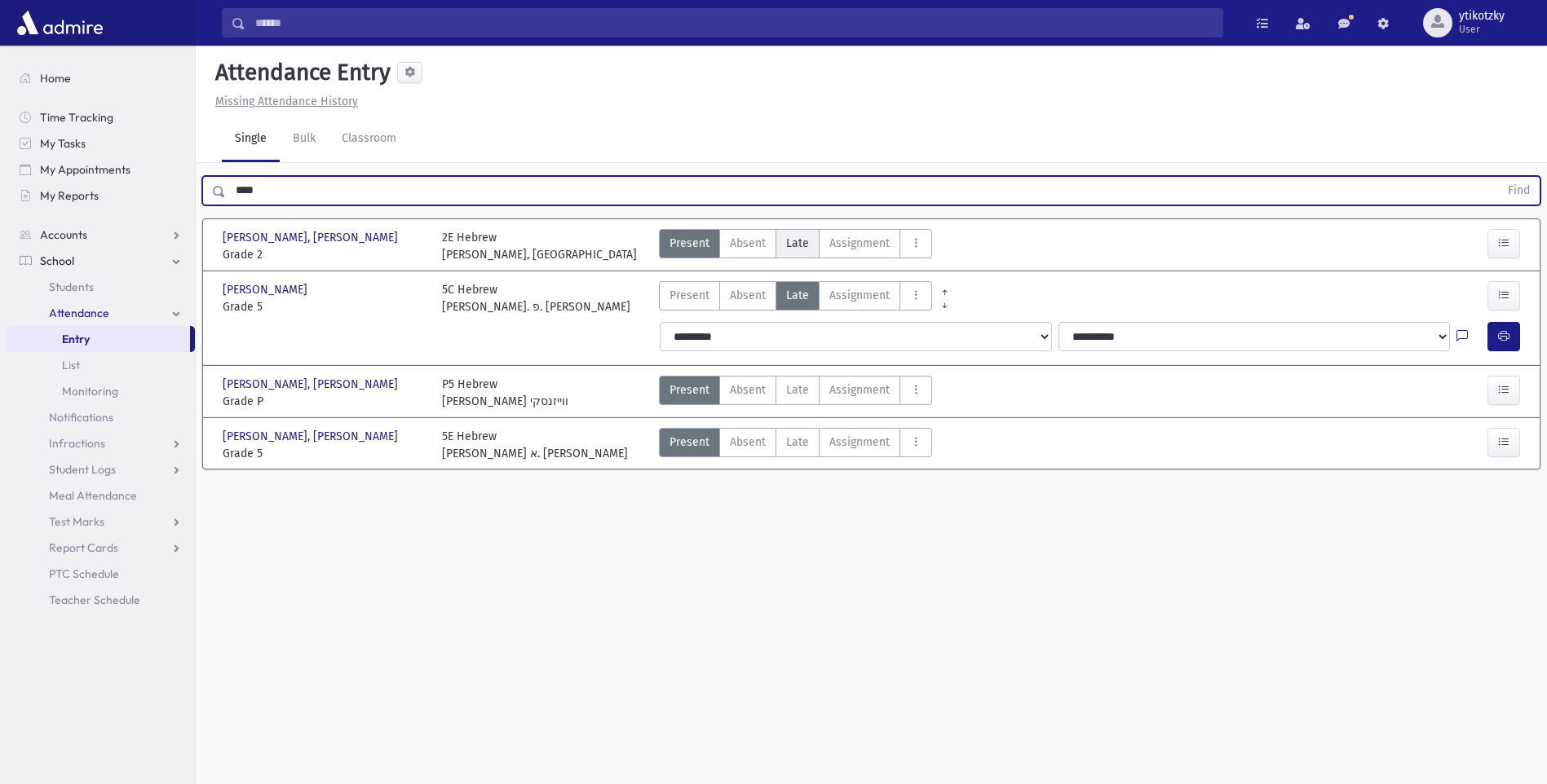
click at [776, 235] on div "Present P Absent A Late Late Assignment Assignment Cut C Disrespectful" at bounding box center [795, 246] width 273 height 34
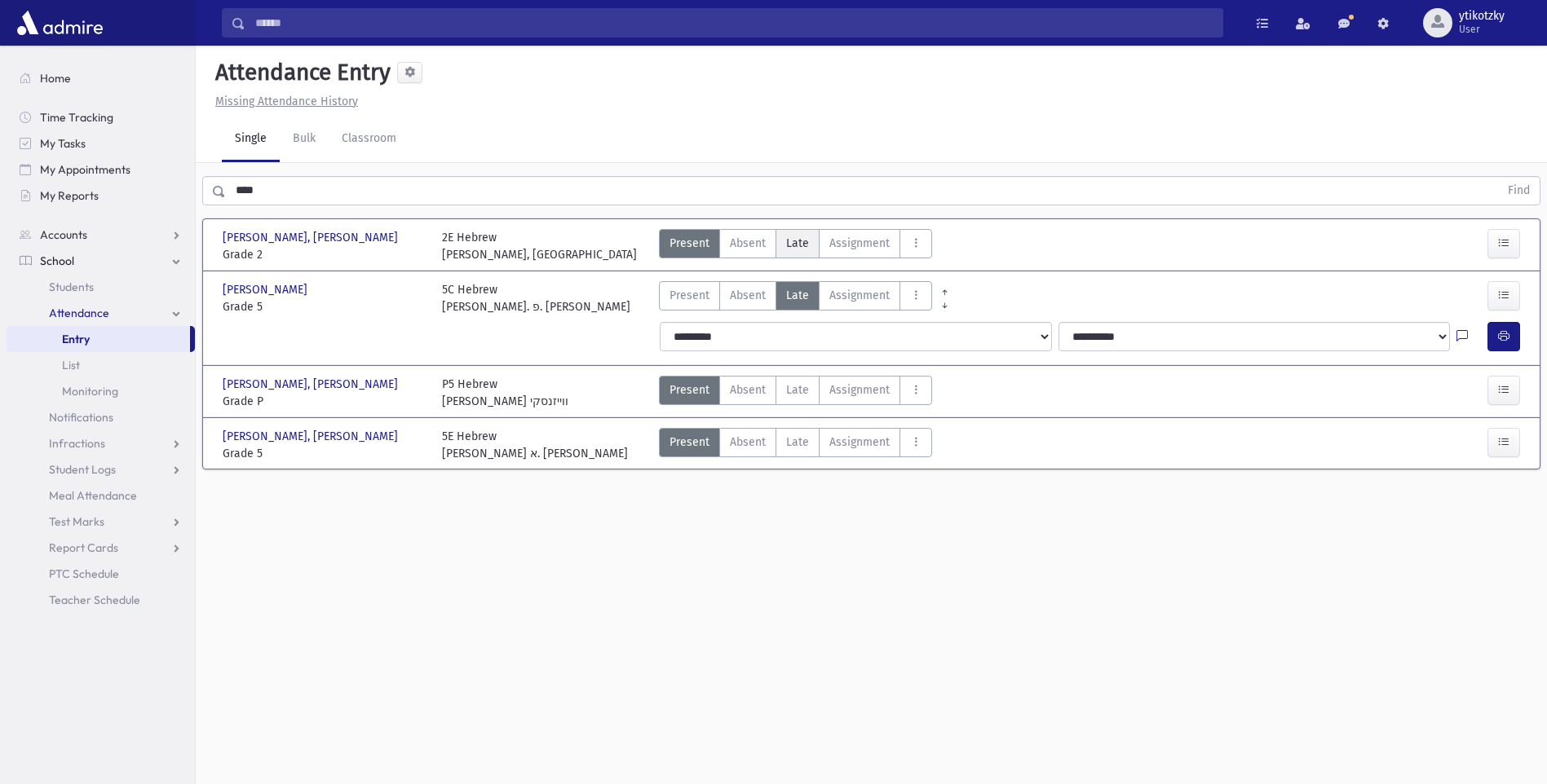
click at [784, 237] on label "Late Late" at bounding box center [798, 243] width 44 height 30
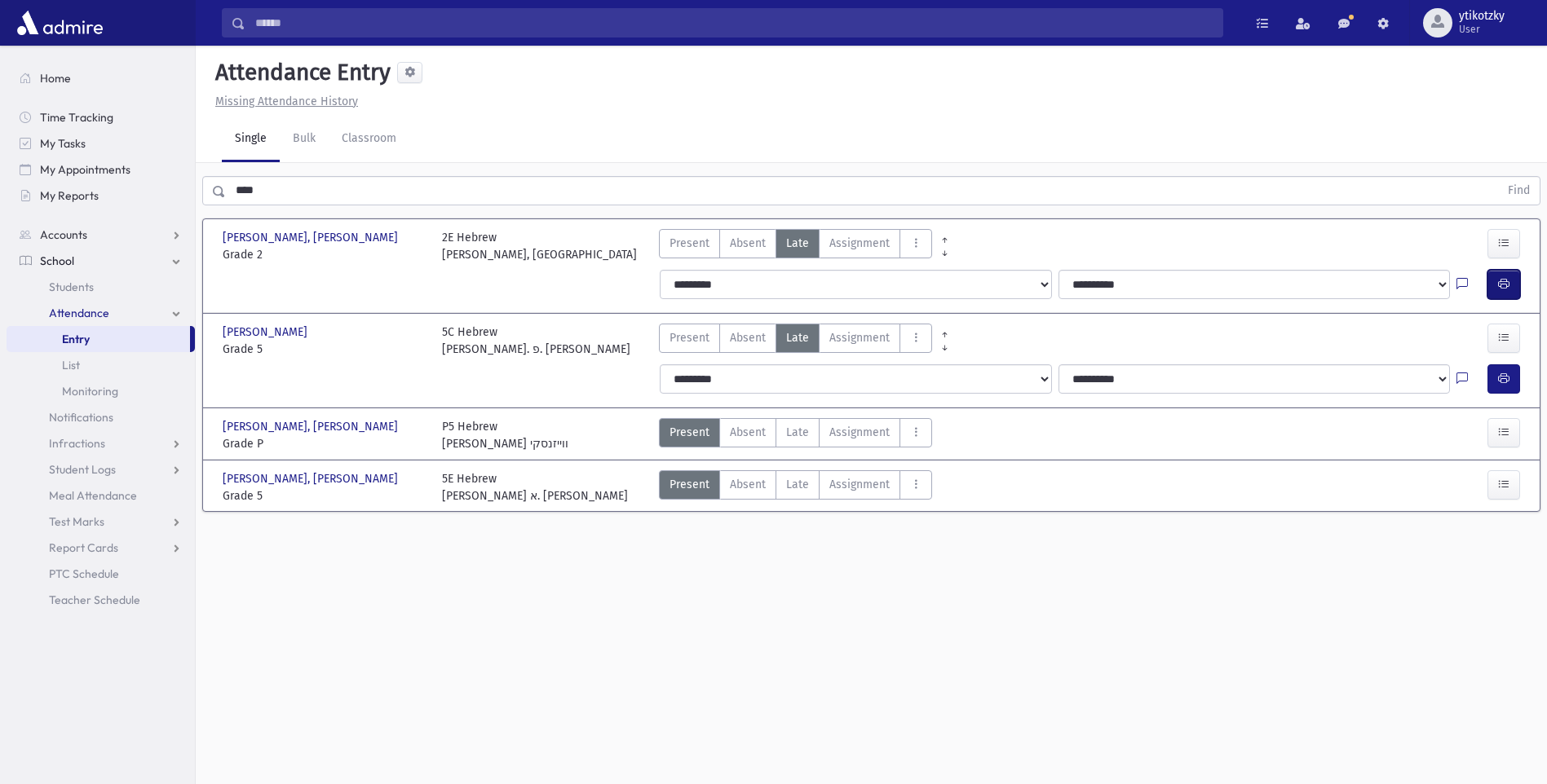
click at [1505, 281] on icon "button" at bounding box center [1504, 284] width 11 height 14
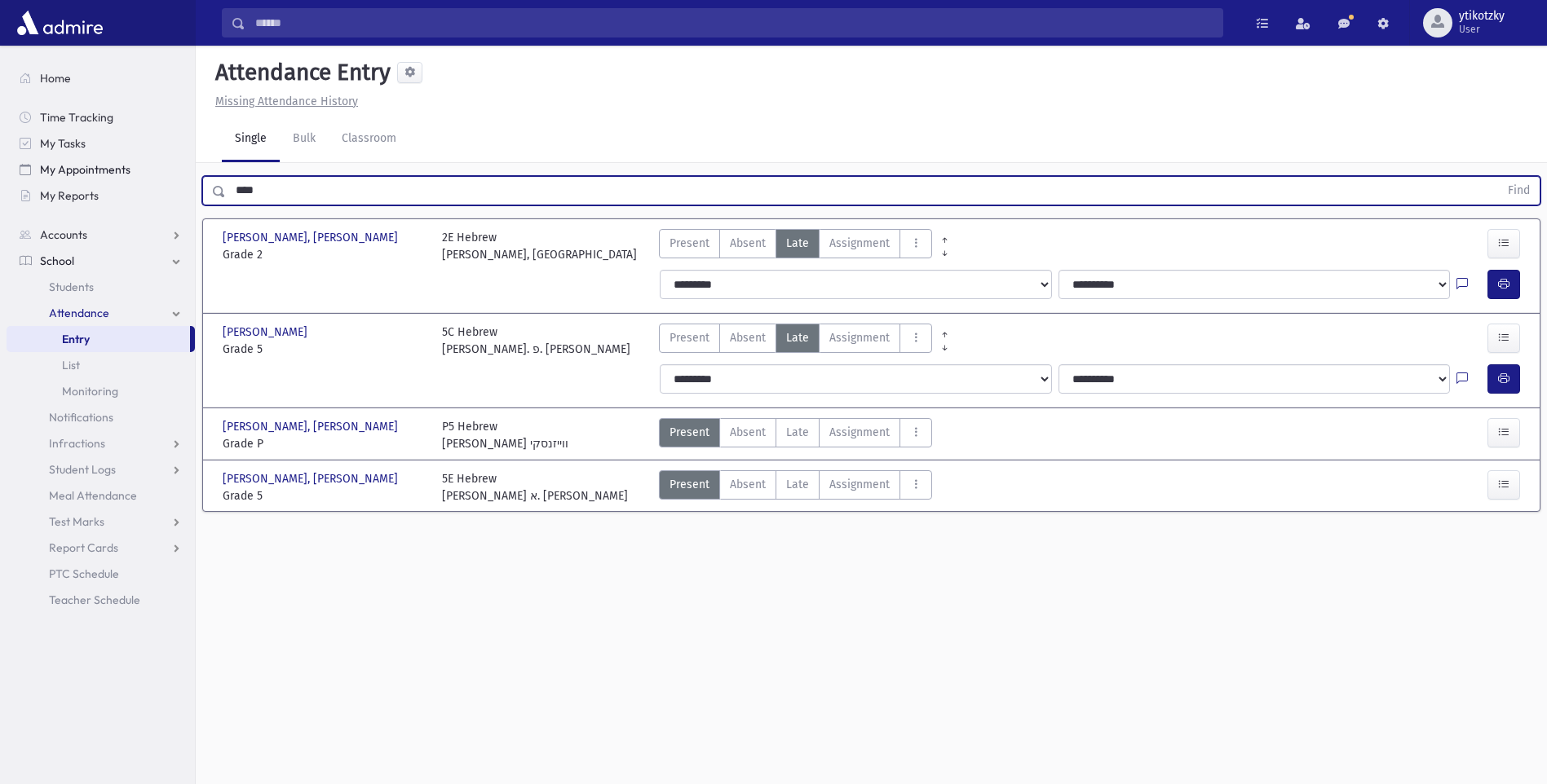
drag, startPoint x: 278, startPoint y: 191, endPoint x: 165, endPoint y: 175, distance: 114.1
click at [169, 175] on div "Search Results All Accounts" at bounding box center [773, 410] width 1547 height 820
click at [1498, 176] on button "Find" at bounding box center [1519, 190] width 42 height 28
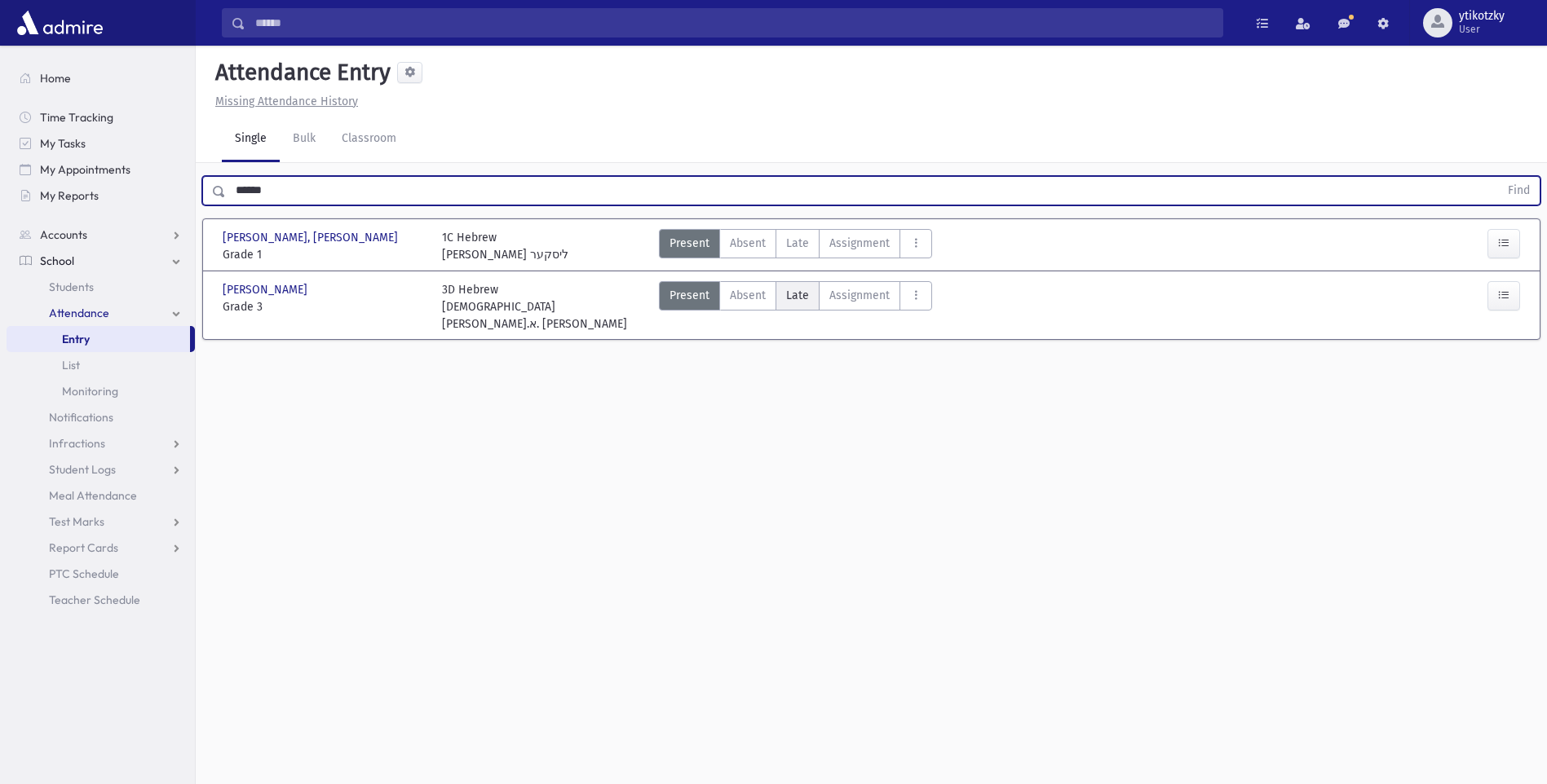
click at [799, 299] on span "Late" at bounding box center [798, 296] width 23 height 17
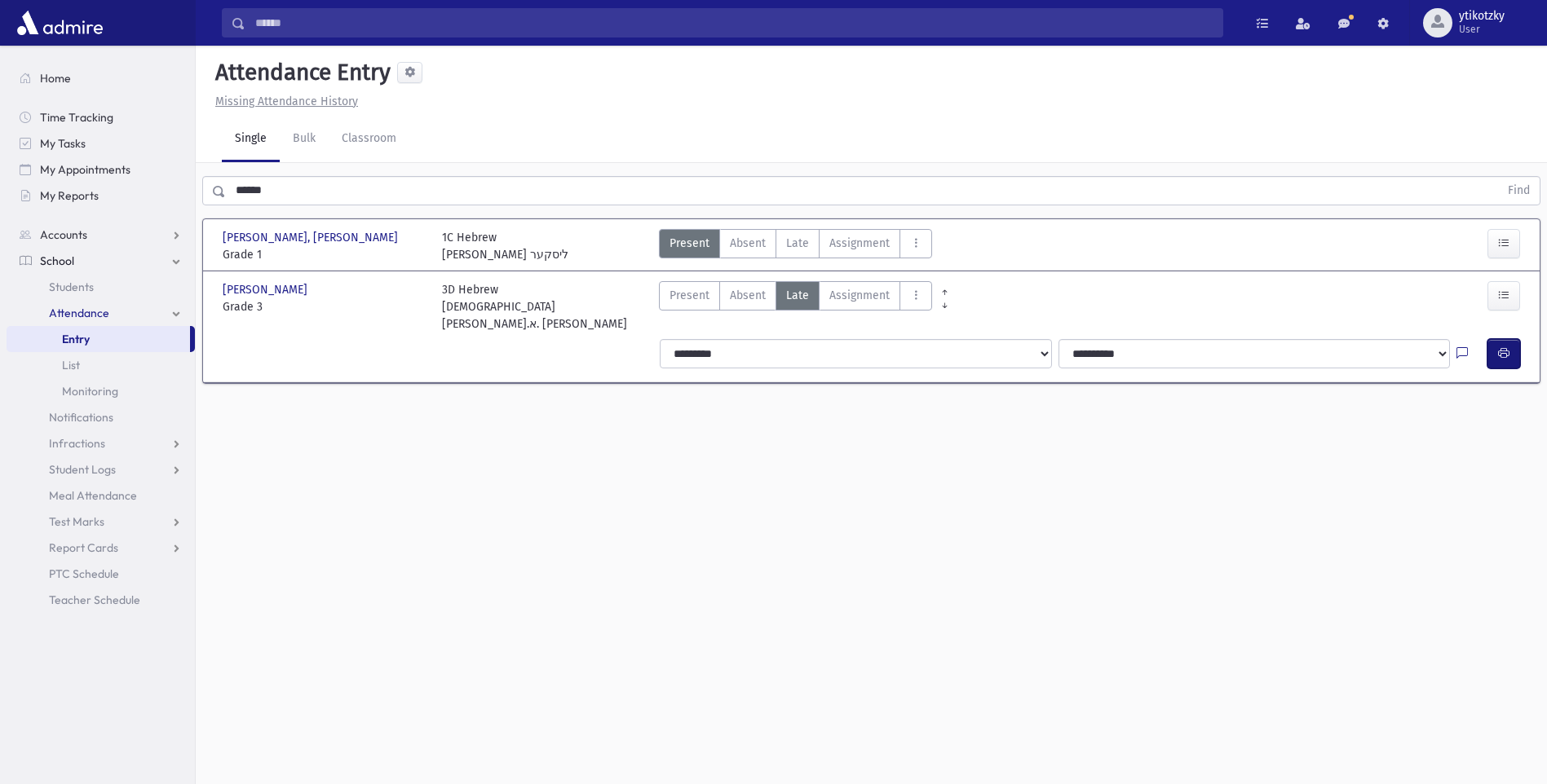
click at [1501, 346] on icon "button" at bounding box center [1504, 353] width 11 height 14
click at [787, 237] on span "Late" at bounding box center [798, 243] width 23 height 17
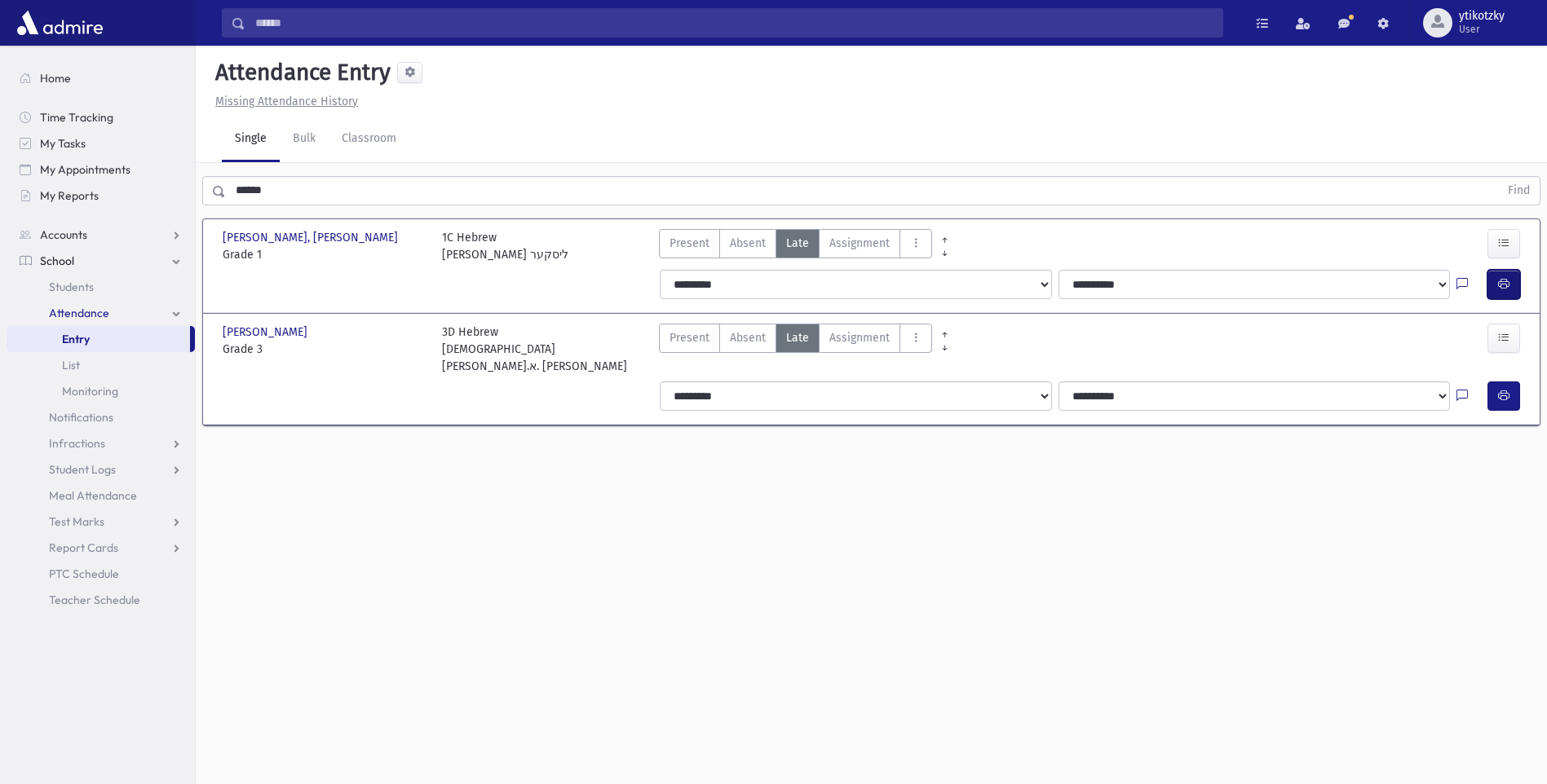
click at [1507, 276] on button "button" at bounding box center [1504, 284] width 32 height 30
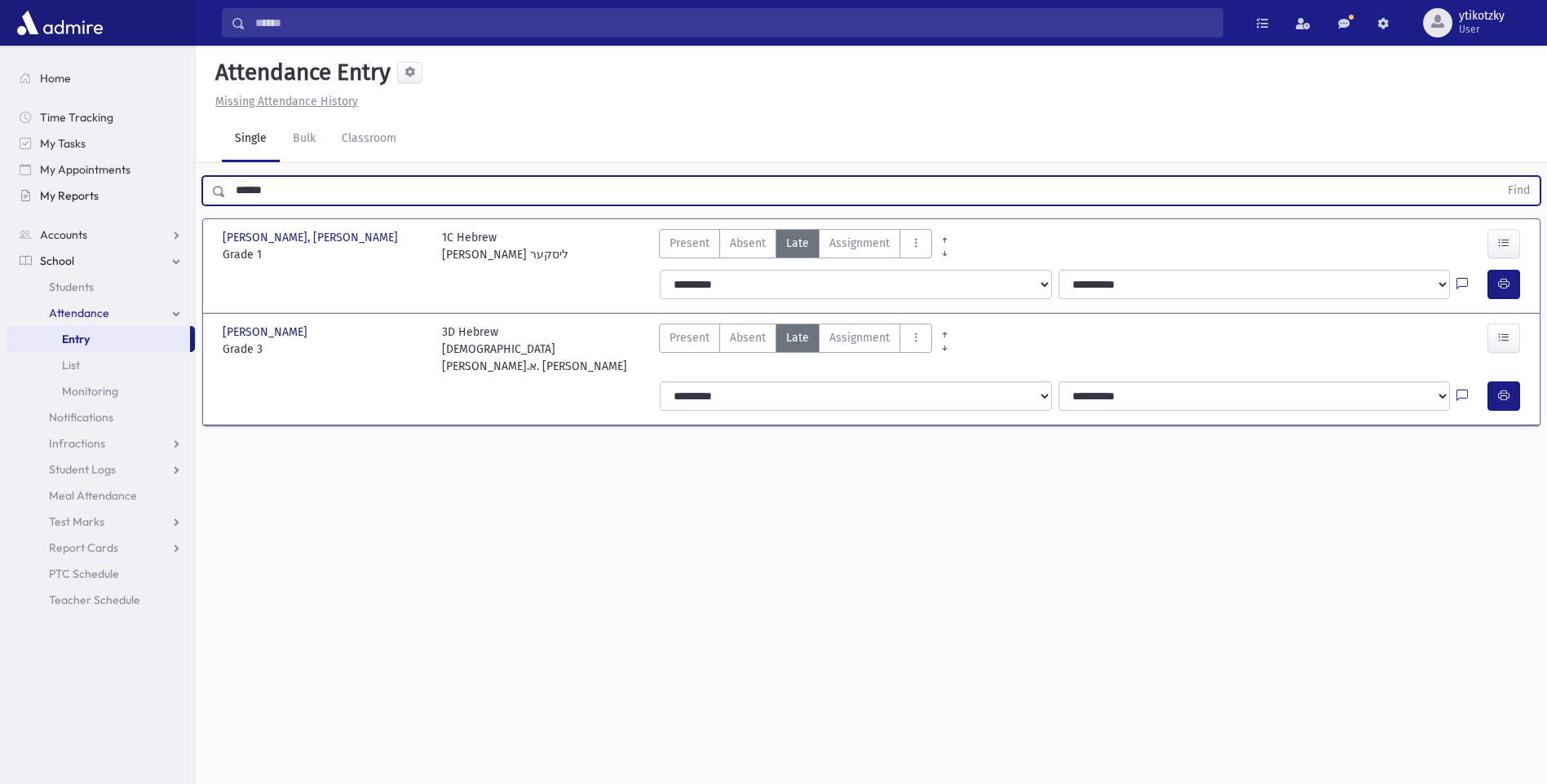
drag, startPoint x: 291, startPoint y: 189, endPoint x: 53, endPoint y: 192, distance: 238.0
click at [91, 174] on div "Search Results All Accounts" at bounding box center [773, 410] width 1547 height 820
click at [1498, 176] on button "Find" at bounding box center [1519, 190] width 42 height 28
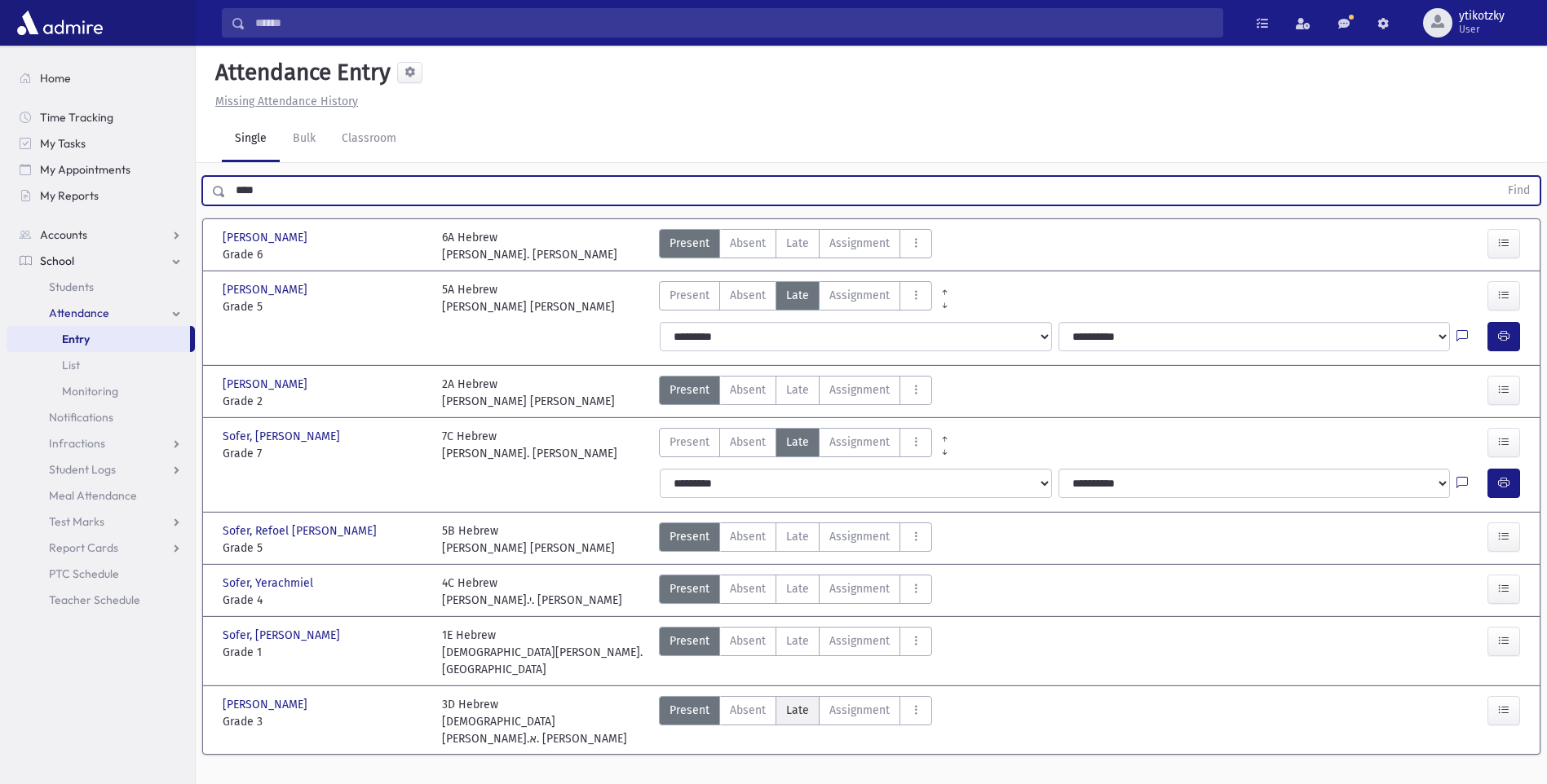
click at [787, 702] on span "Late" at bounding box center [798, 711] width 23 height 17
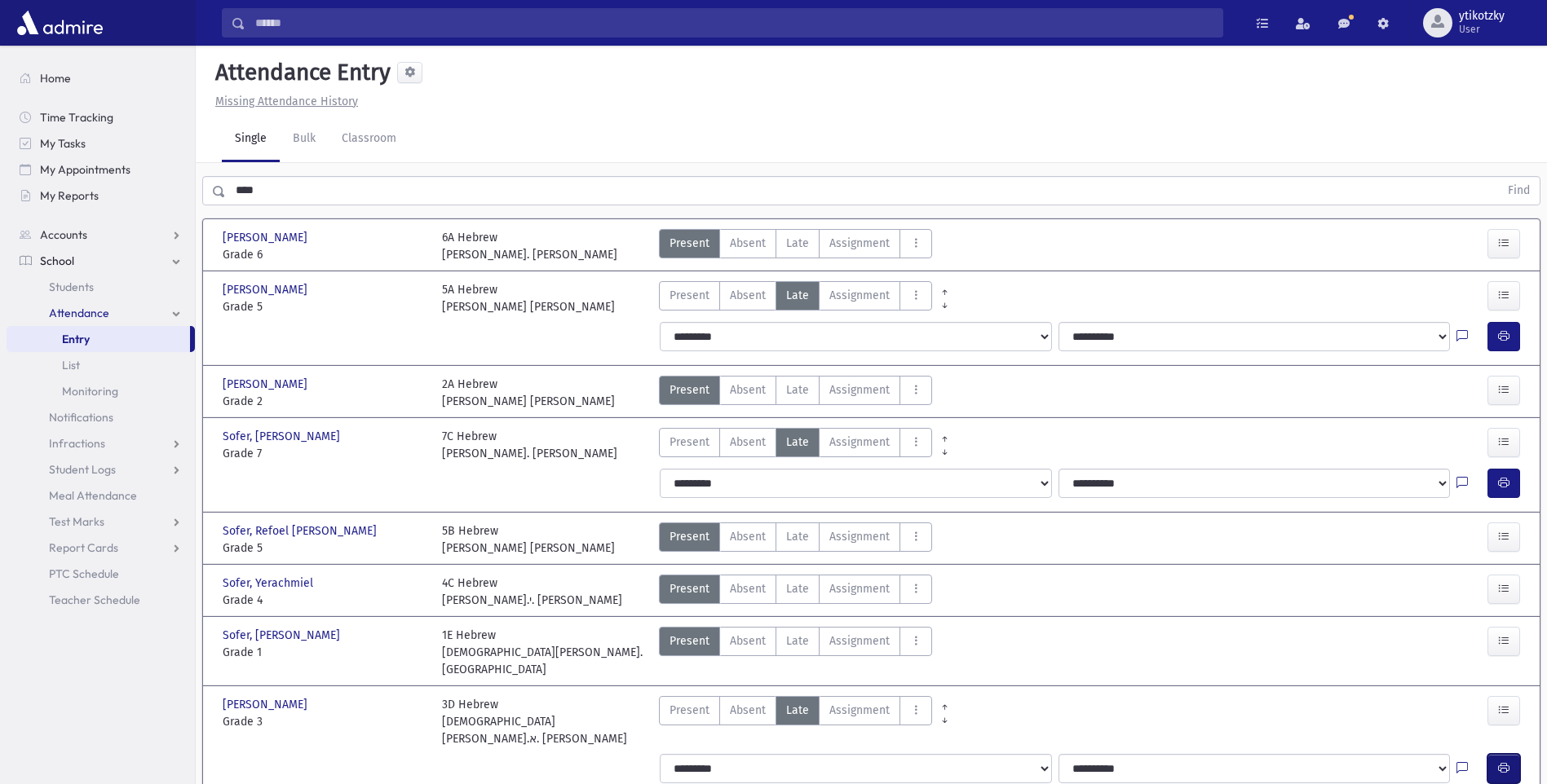
drag, startPoint x: 1514, startPoint y: 733, endPoint x: 1506, endPoint y: 730, distance: 8.5
click at [1512, 753] on button "button" at bounding box center [1504, 768] width 32 height 30
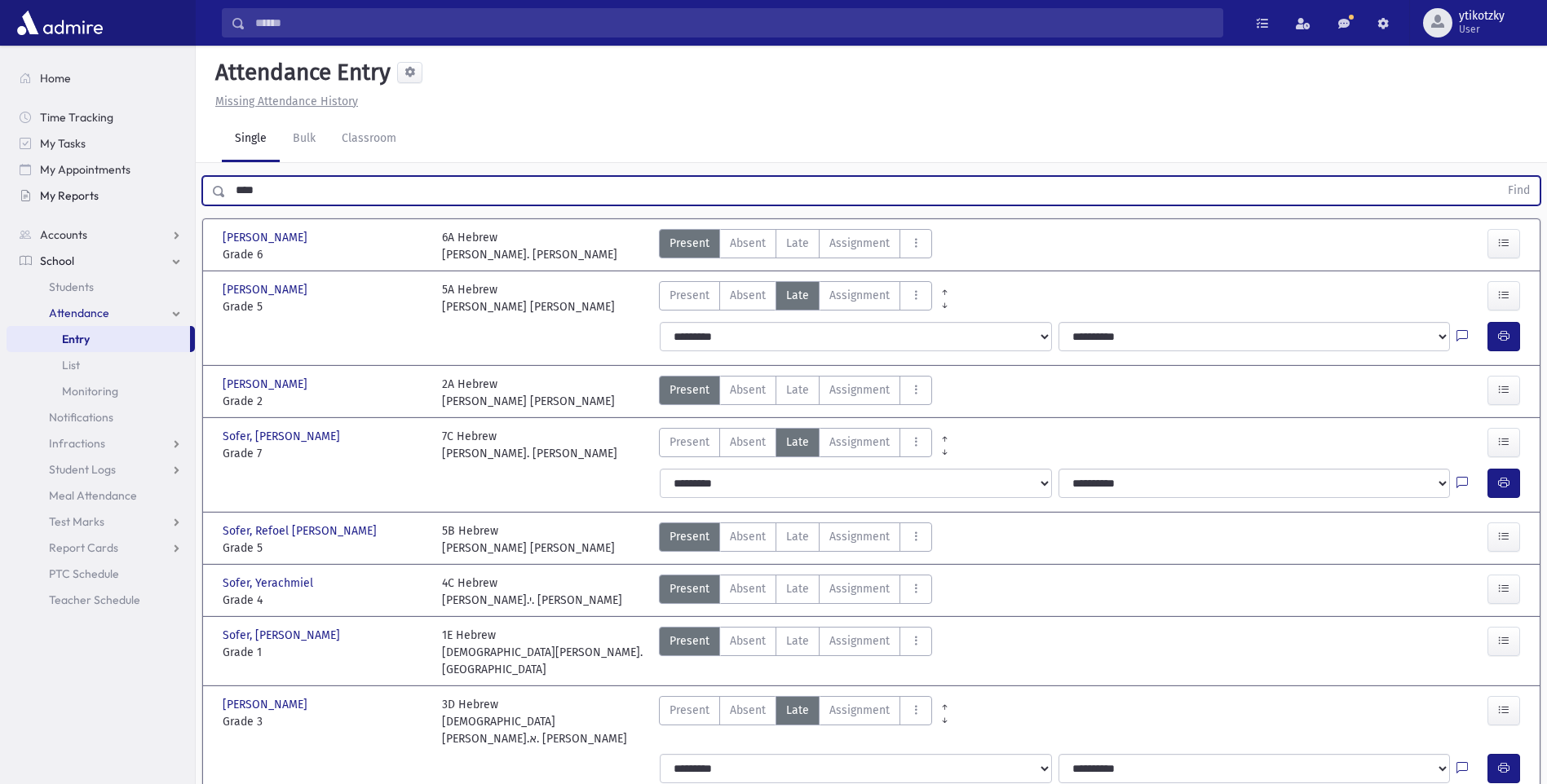
drag, startPoint x: 281, startPoint y: 188, endPoint x: 81, endPoint y: 204, distance: 200.6
click at [132, 198] on div "Search Results All Accounts" at bounding box center [773, 429] width 1547 height 858
click at [1498, 176] on button "Find" at bounding box center [1519, 190] width 42 height 28
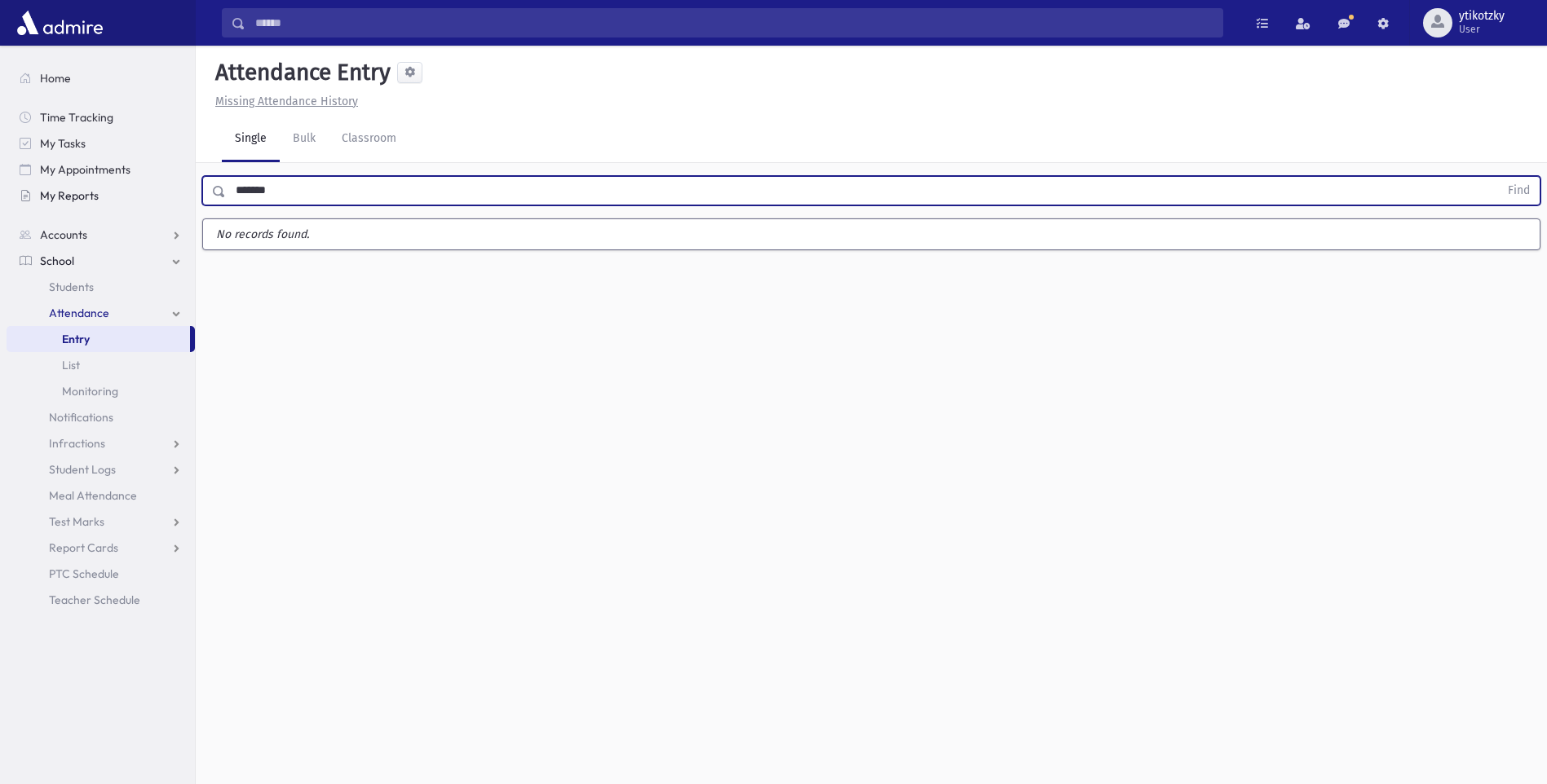
click at [1498, 176] on button "Find" at bounding box center [1519, 190] width 42 height 28
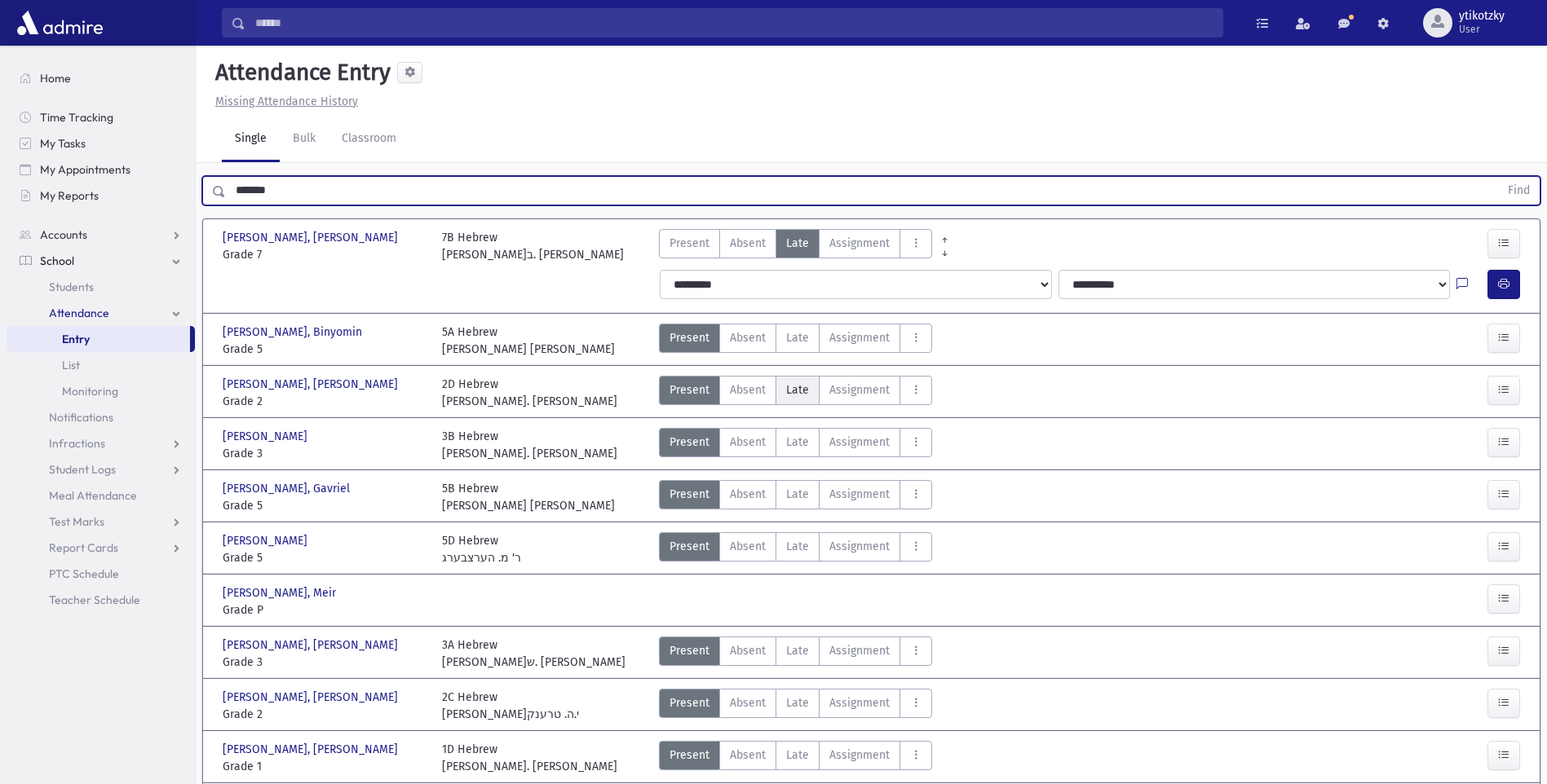
click at [805, 392] on span "Late" at bounding box center [798, 390] width 23 height 17
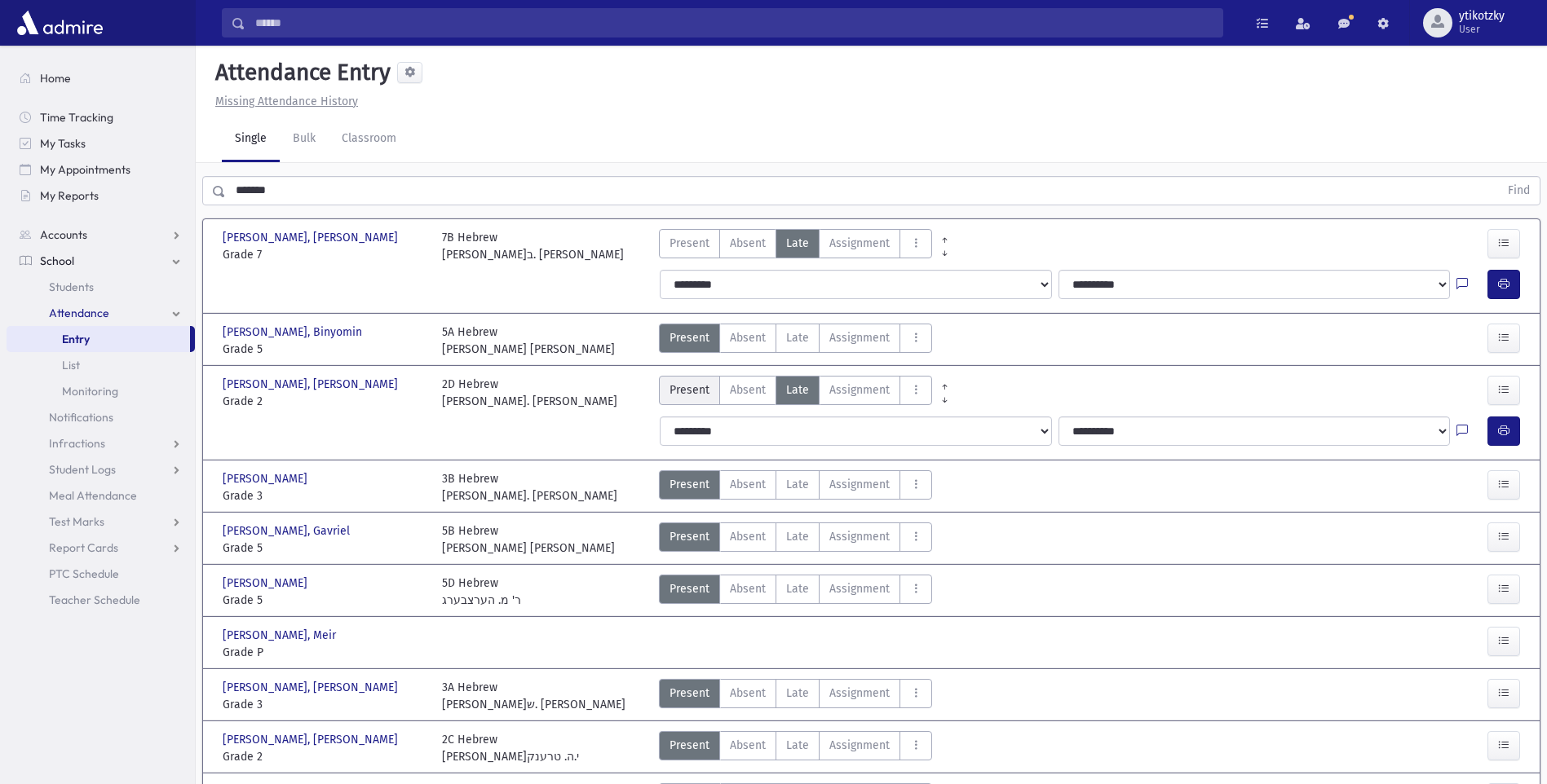
click at [687, 382] on span "Present" at bounding box center [690, 390] width 40 height 17
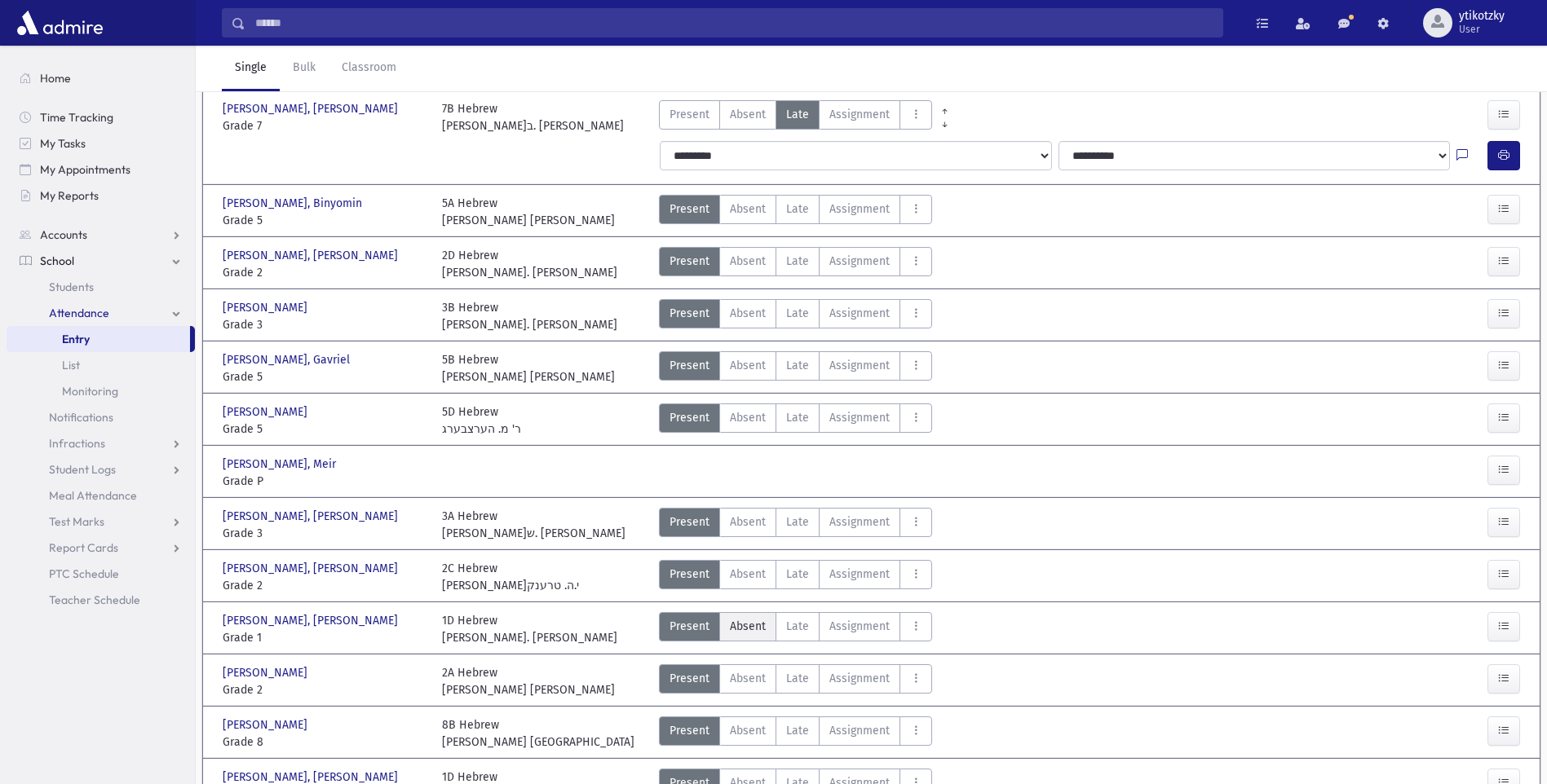
scroll to position [163, 0]
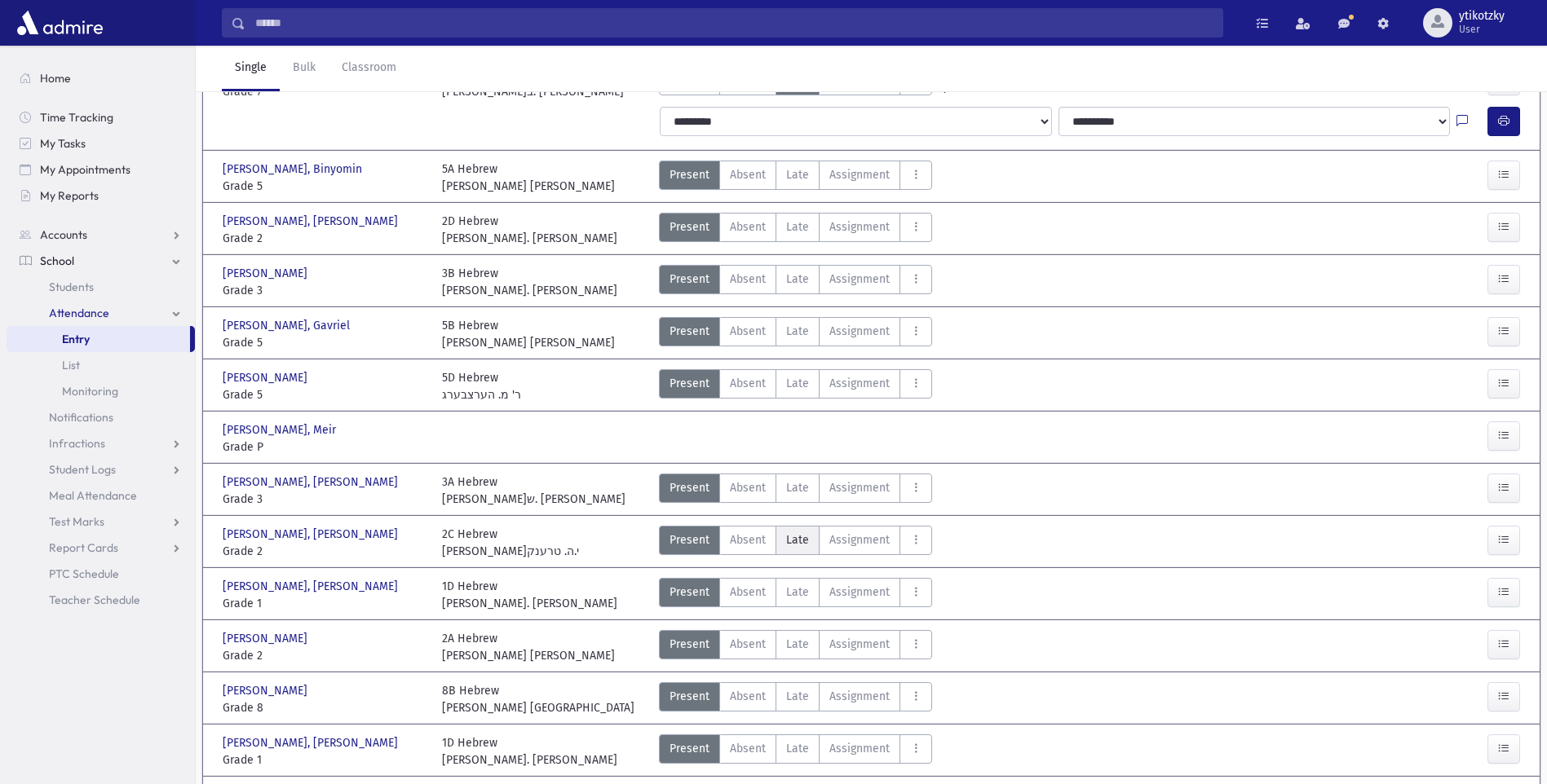
click at [801, 545] on span "Late" at bounding box center [798, 540] width 23 height 17
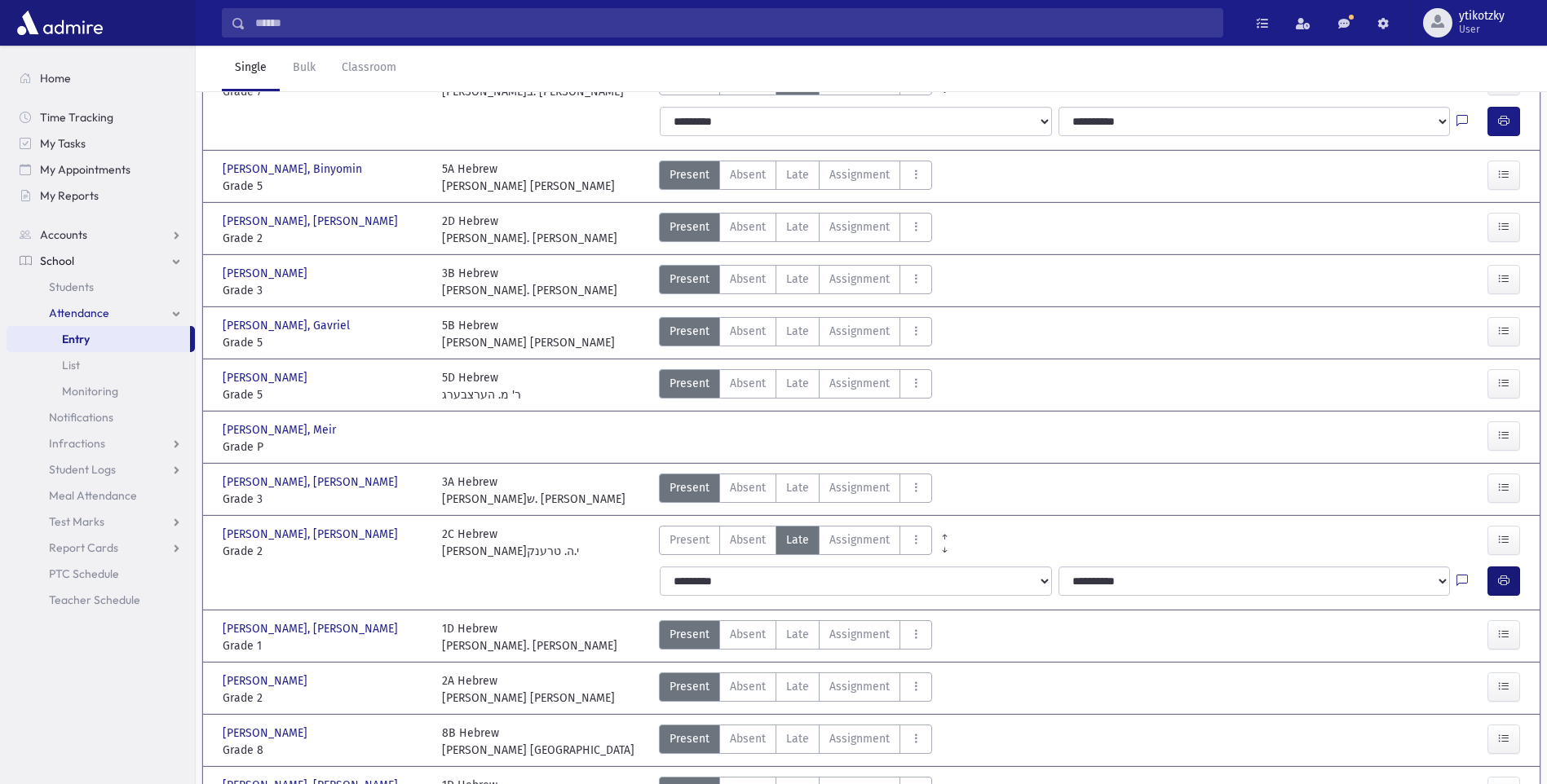
drag, startPoint x: 1477, startPoint y: 583, endPoint x: 1491, endPoint y: 583, distance: 14.0
click at [1478, 583] on div at bounding box center [1472, 581] width 31 height 30
click at [1491, 583] on button "button" at bounding box center [1504, 581] width 32 height 30
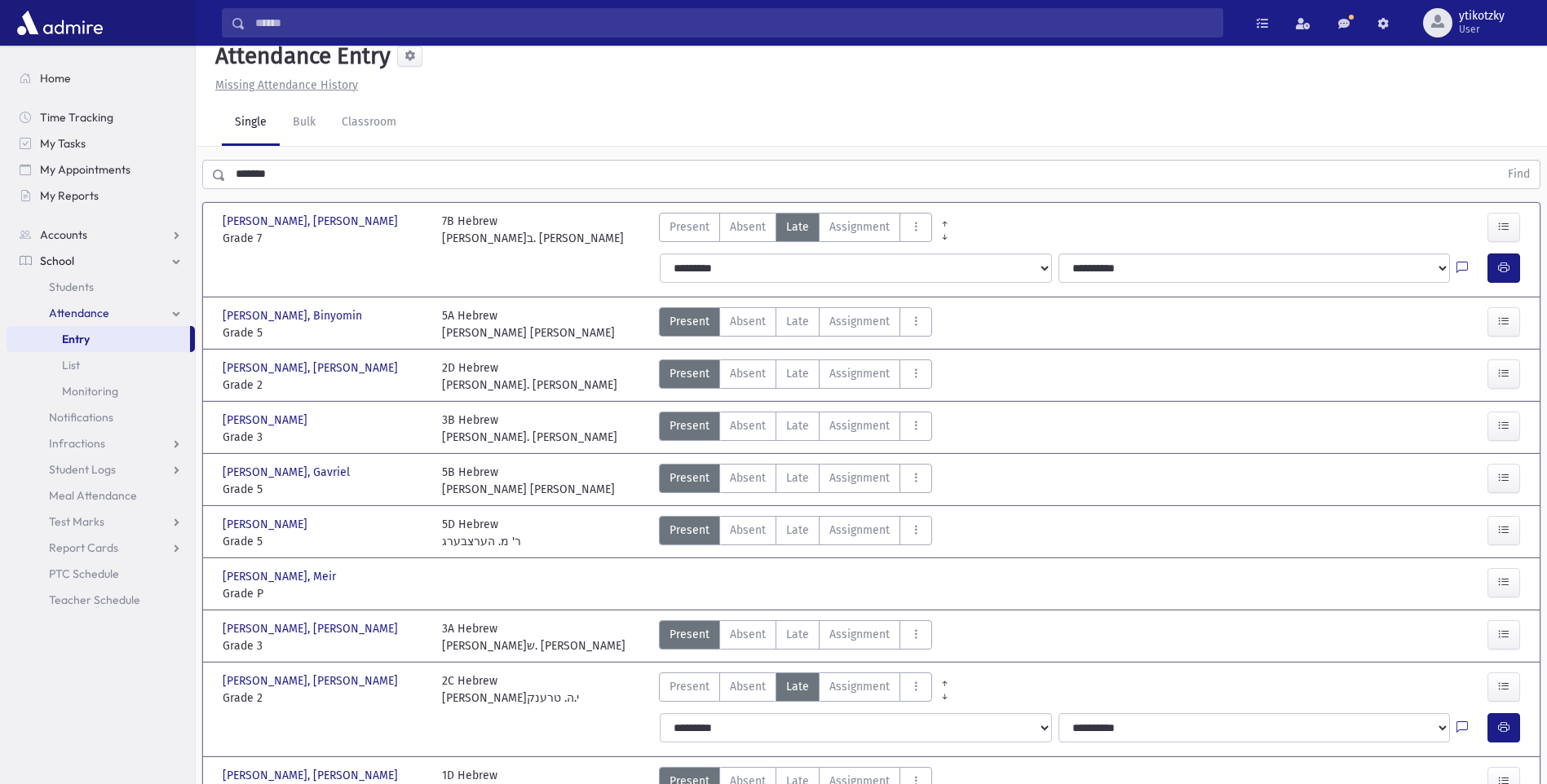
scroll to position [0, 0]
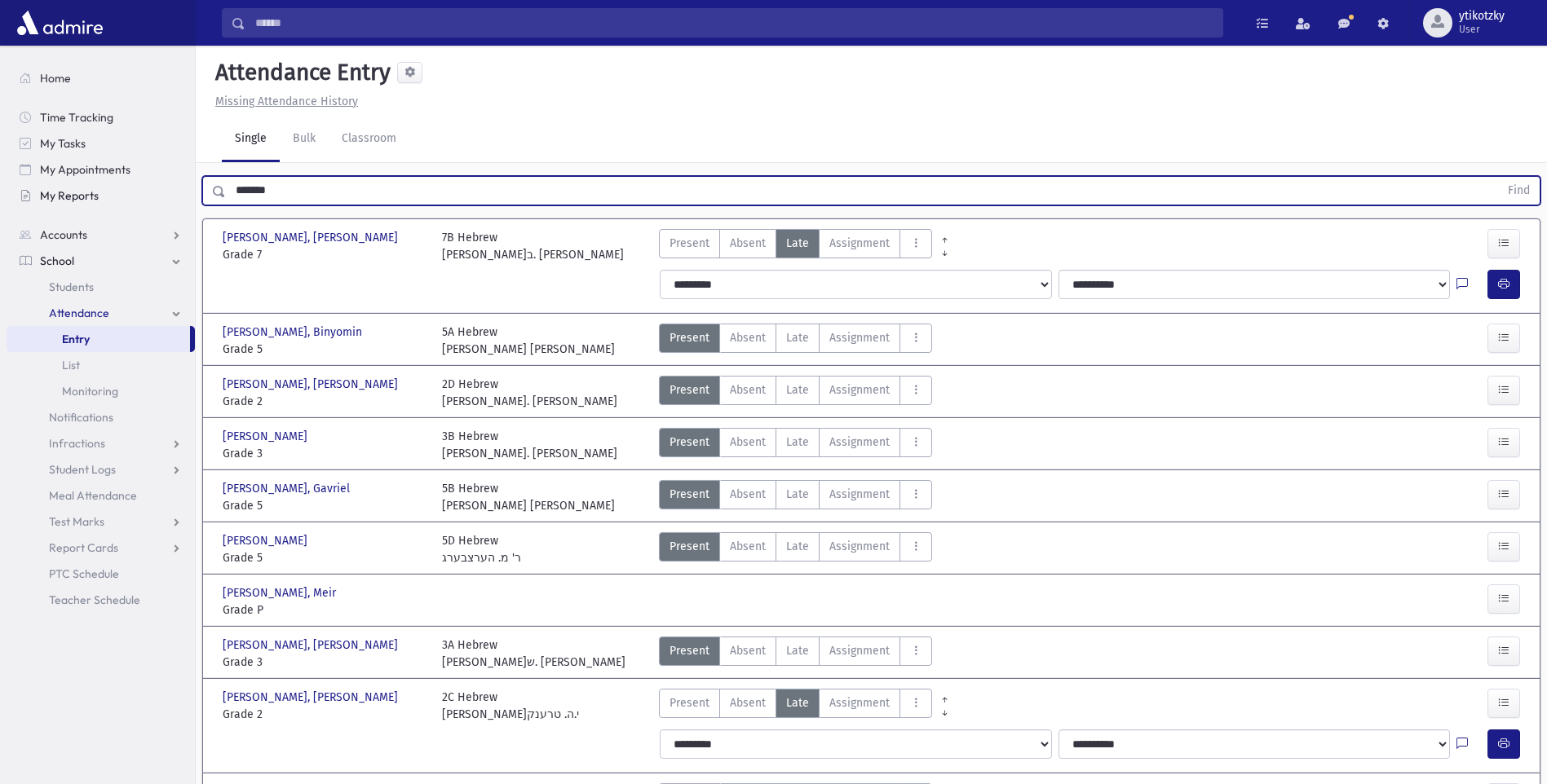
drag, startPoint x: 301, startPoint y: 195, endPoint x: 120, endPoint y: 189, distance: 181.1
click at [125, 189] on div "Search Results All Accounts" at bounding box center [773, 547] width 1547 height 1093
click at [1498, 176] on button "Find" at bounding box center [1519, 190] width 42 height 28
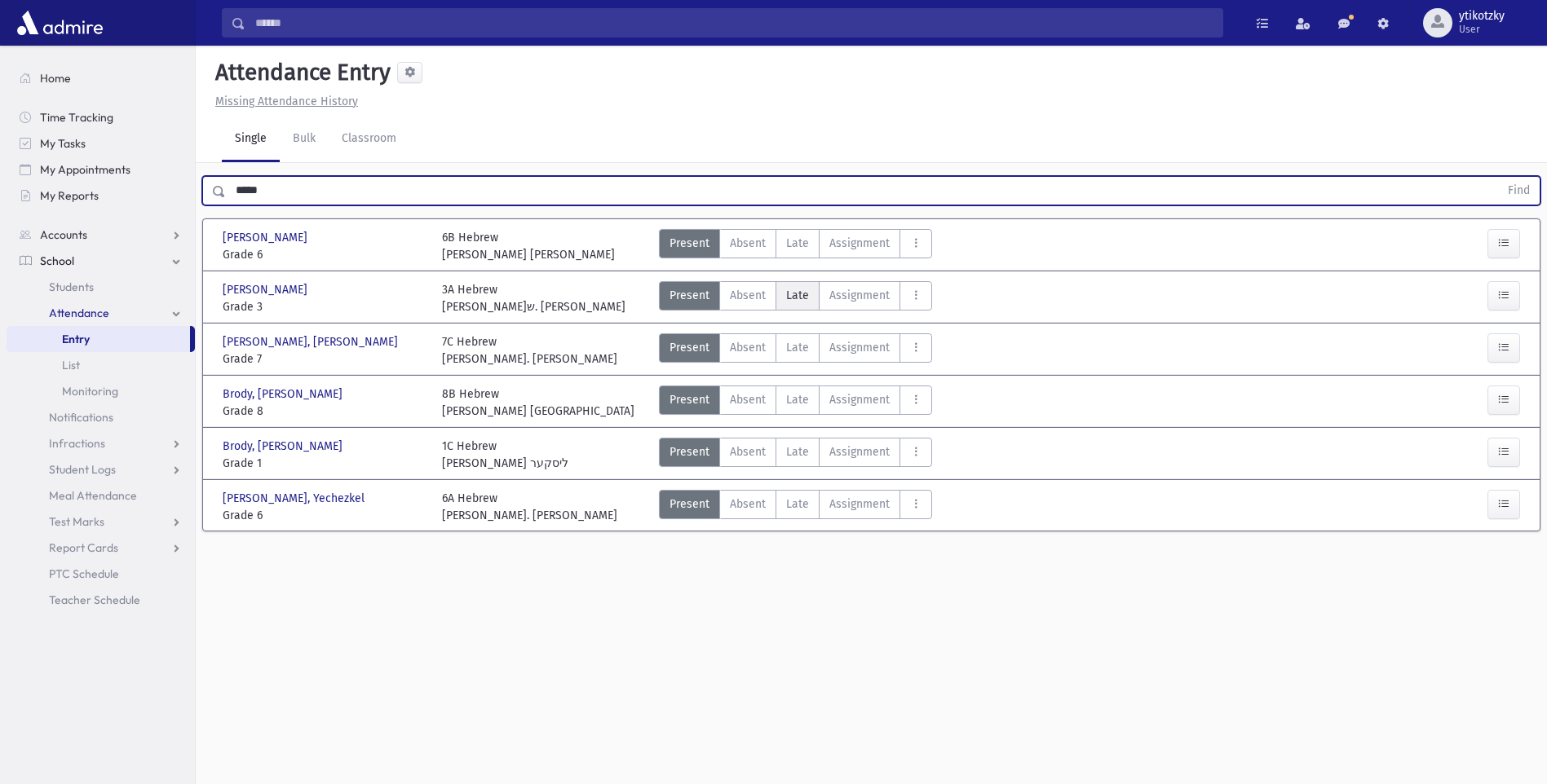
click at [787, 294] on span "Late" at bounding box center [798, 296] width 23 height 17
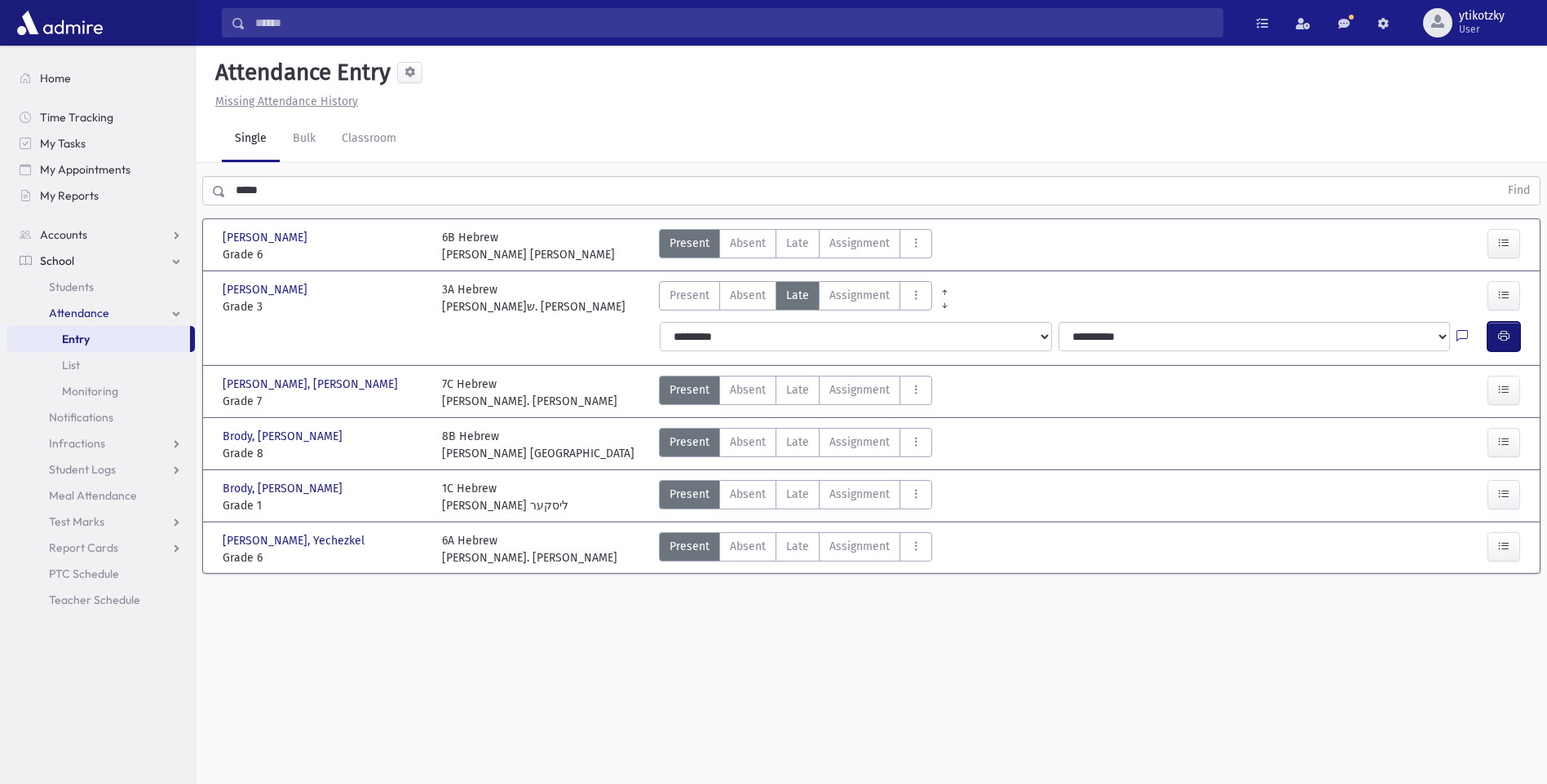
click at [1488, 326] on button "button" at bounding box center [1504, 337] width 32 height 30
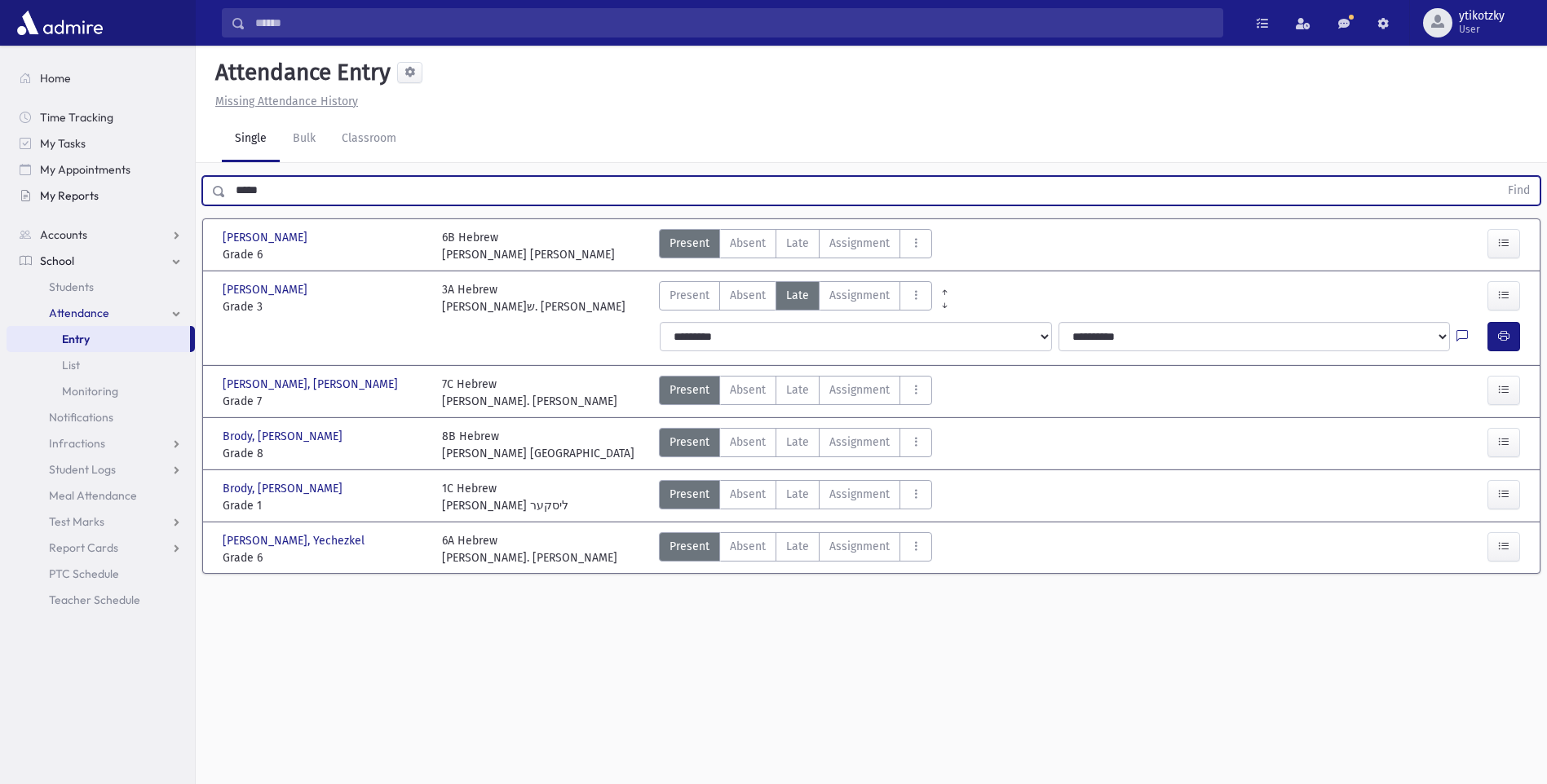
drag, startPoint x: 276, startPoint y: 196, endPoint x: 175, endPoint y: 186, distance: 101.5
click at [184, 186] on div "Search Results All Accounts" at bounding box center [773, 410] width 1547 height 820
click at [1498, 176] on button "Find" at bounding box center [1519, 190] width 42 height 28
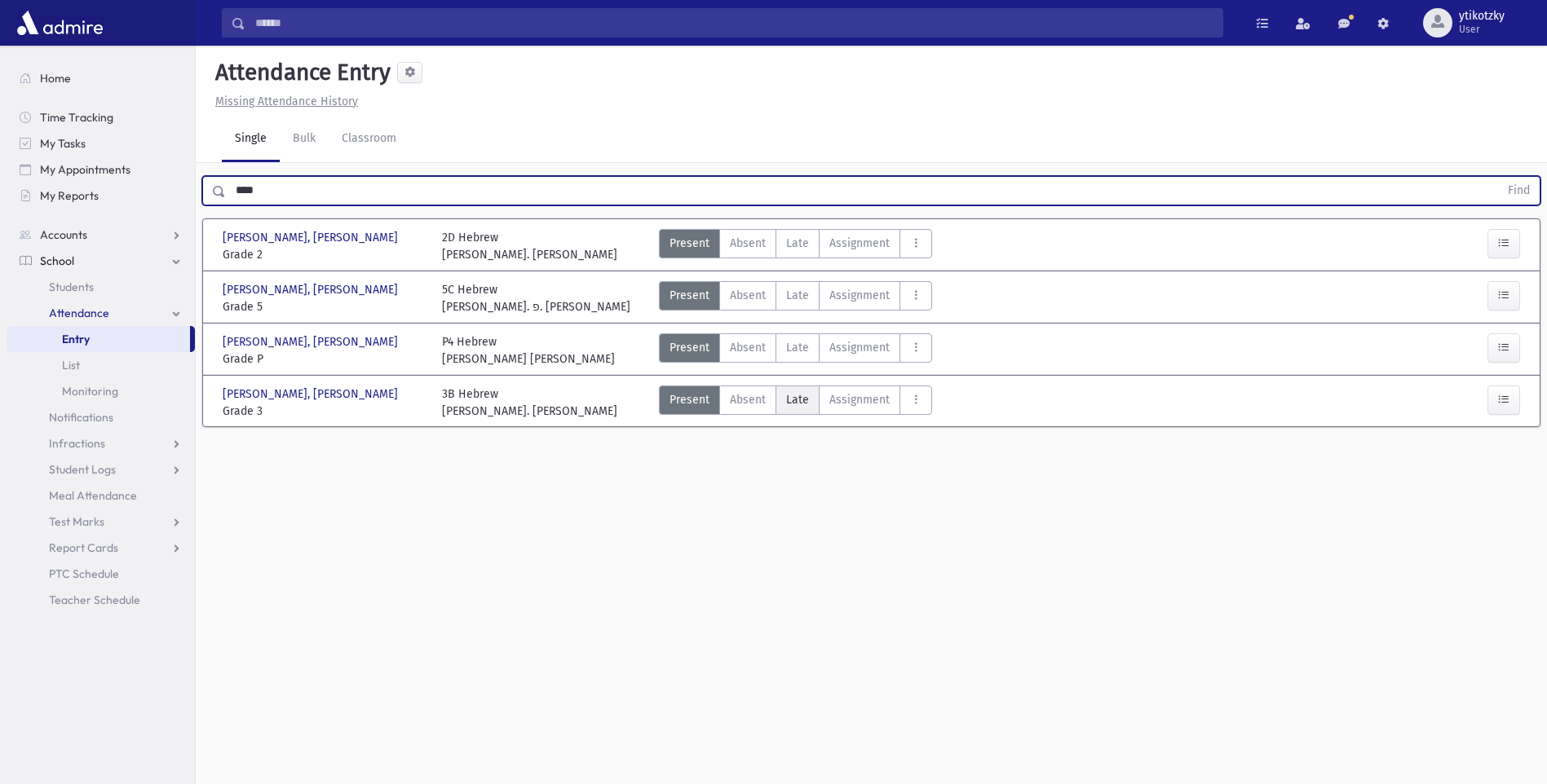
click at [794, 386] on label "Late Late" at bounding box center [798, 400] width 44 height 30
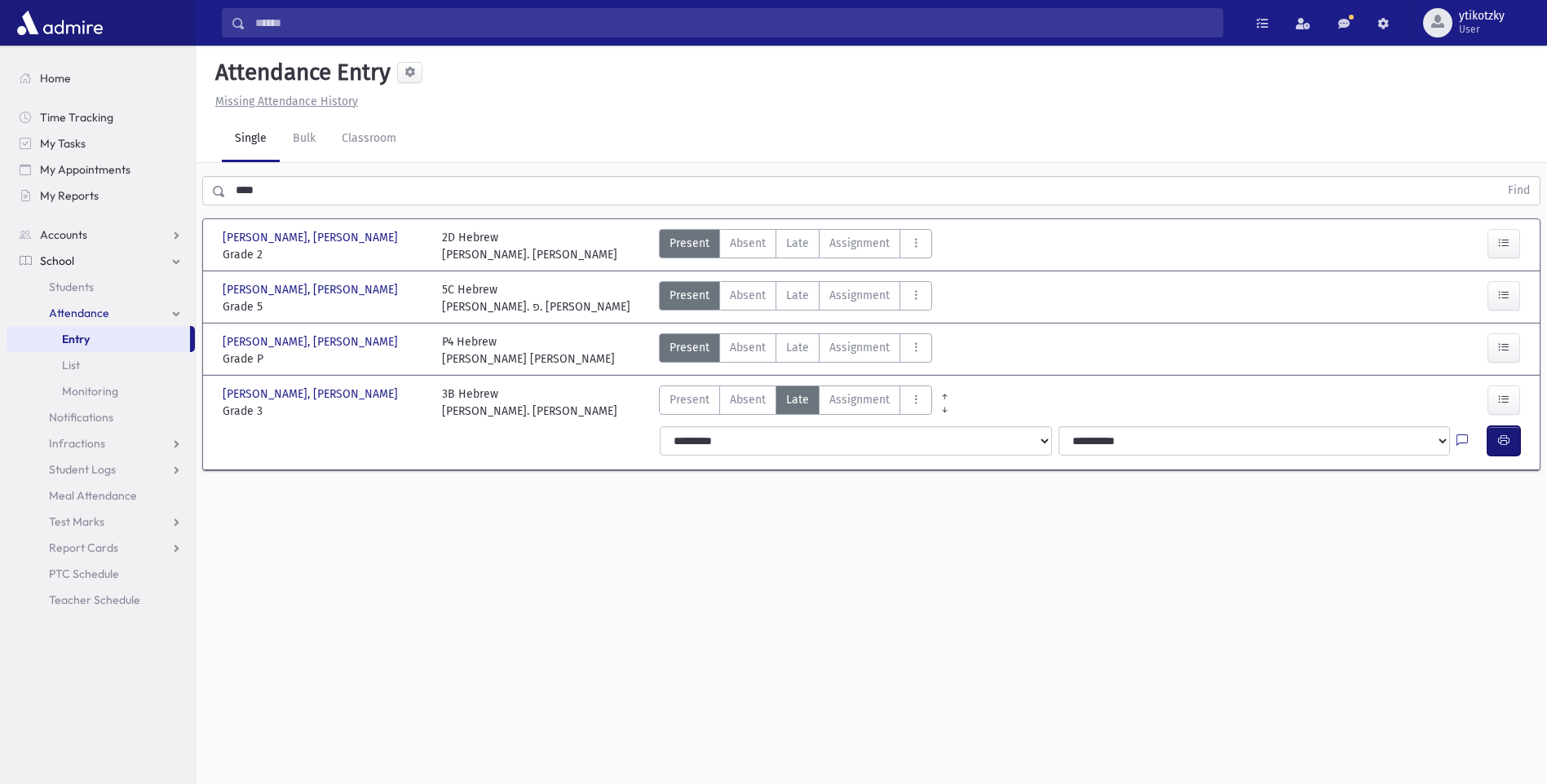
click at [1494, 444] on button "button" at bounding box center [1504, 441] width 32 height 30
click at [786, 241] on span "Late" at bounding box center [798, 243] width 23 height 17
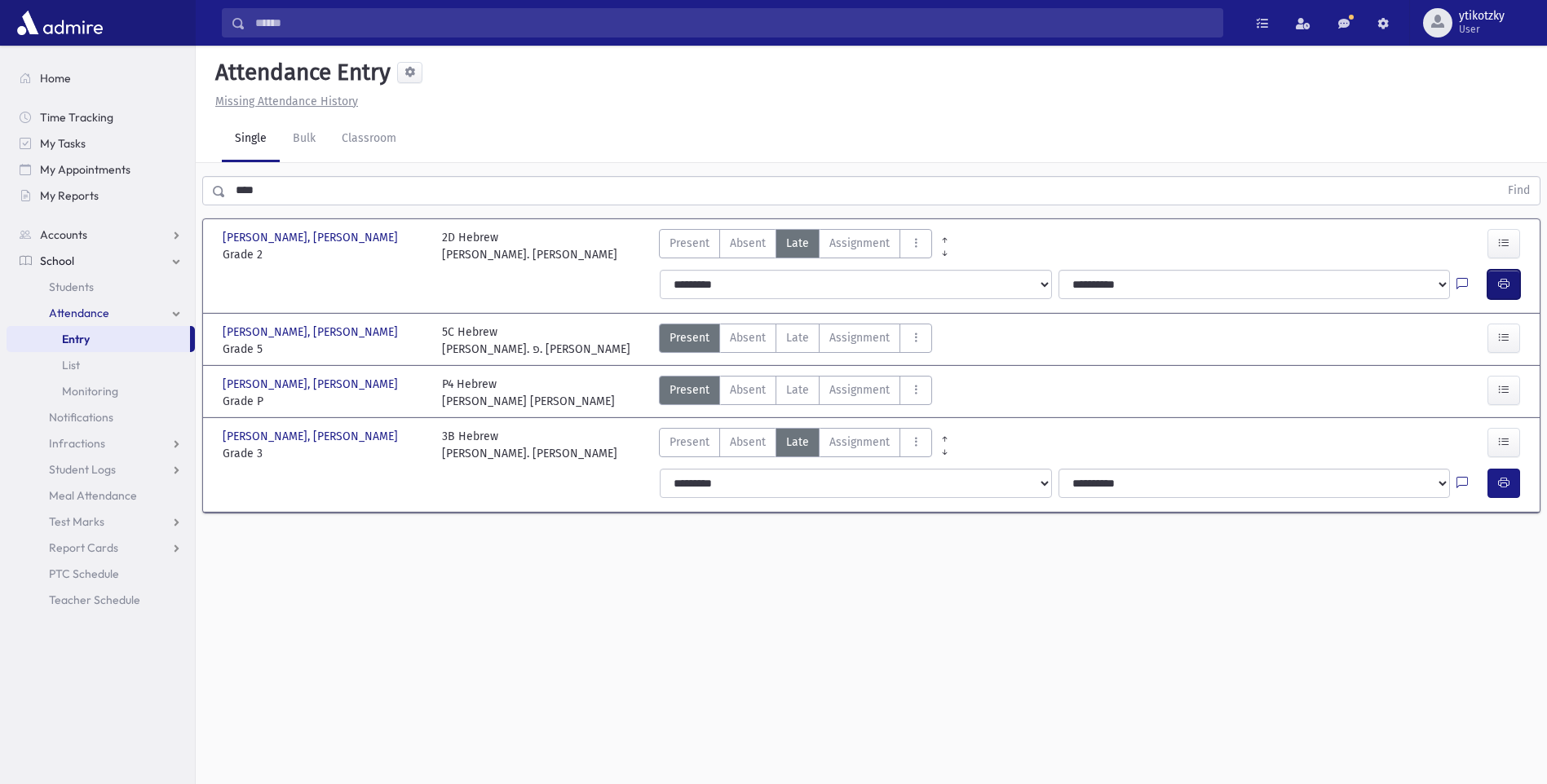
click at [1489, 280] on button "button" at bounding box center [1504, 284] width 32 height 30
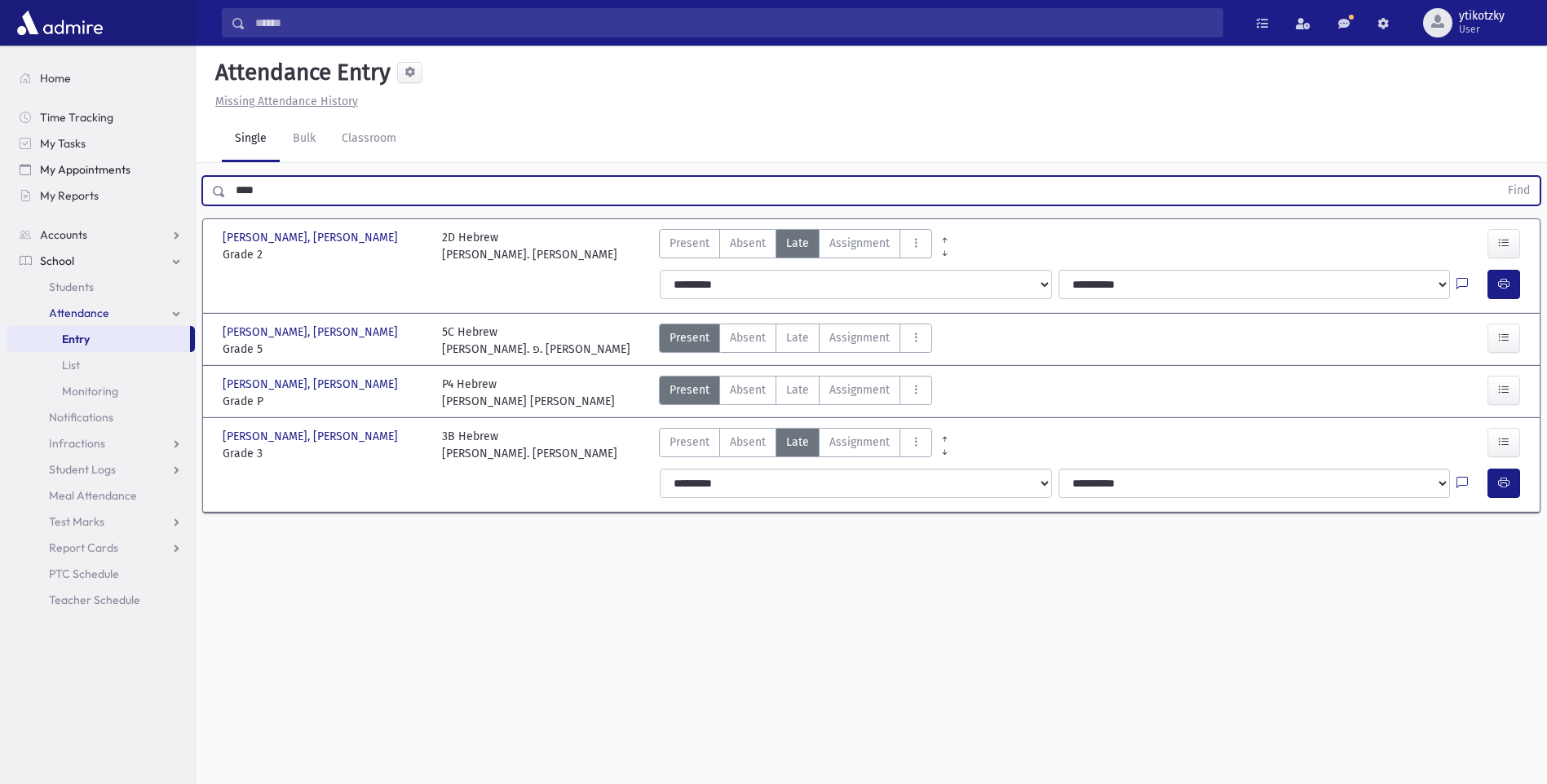
drag, startPoint x: 278, startPoint y: 186, endPoint x: 55, endPoint y: 173, distance: 223.4
click at [55, 173] on div "Search Results All Accounts" at bounding box center [773, 410] width 1547 height 820
click at [1498, 176] on button "Find" at bounding box center [1519, 190] width 42 height 28
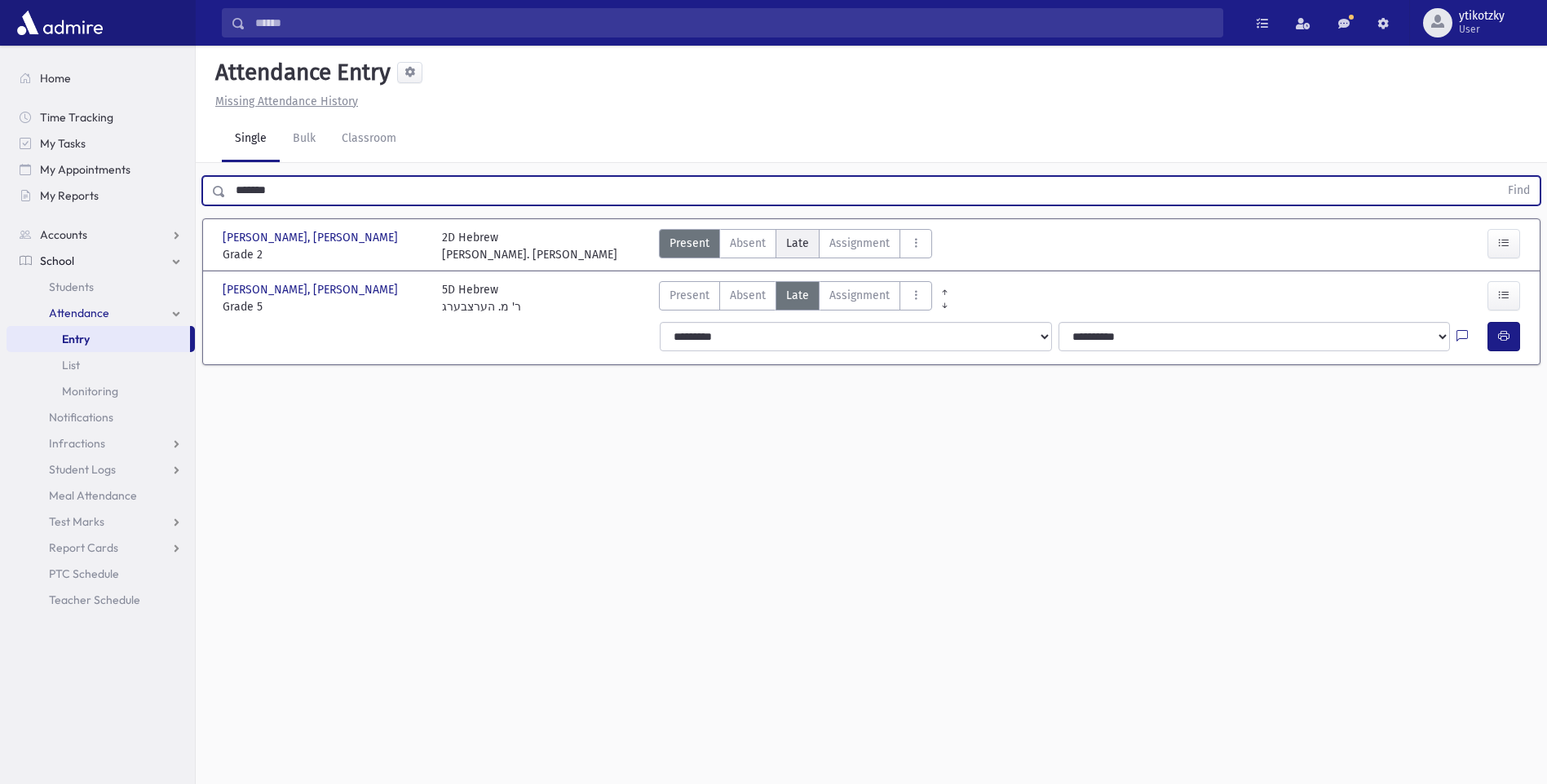
click at [808, 242] on label "Late Late" at bounding box center [798, 243] width 44 height 30
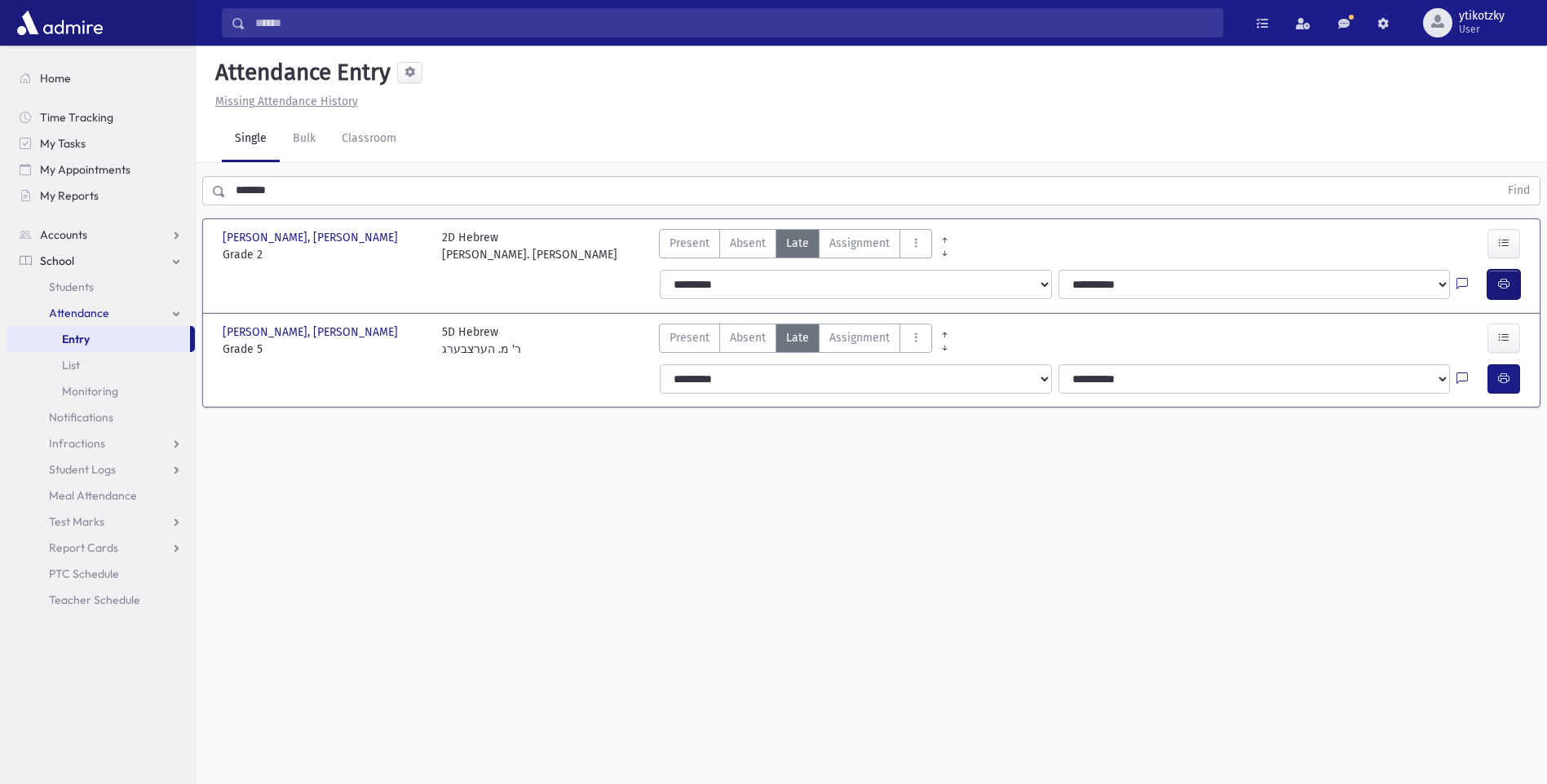
click at [1516, 284] on button "button" at bounding box center [1504, 284] width 32 height 30
drag, startPoint x: 303, startPoint y: 183, endPoint x: 136, endPoint y: 188, distance: 167.1
click at [140, 188] on div "Search Results All Accounts" at bounding box center [773, 410] width 1547 height 820
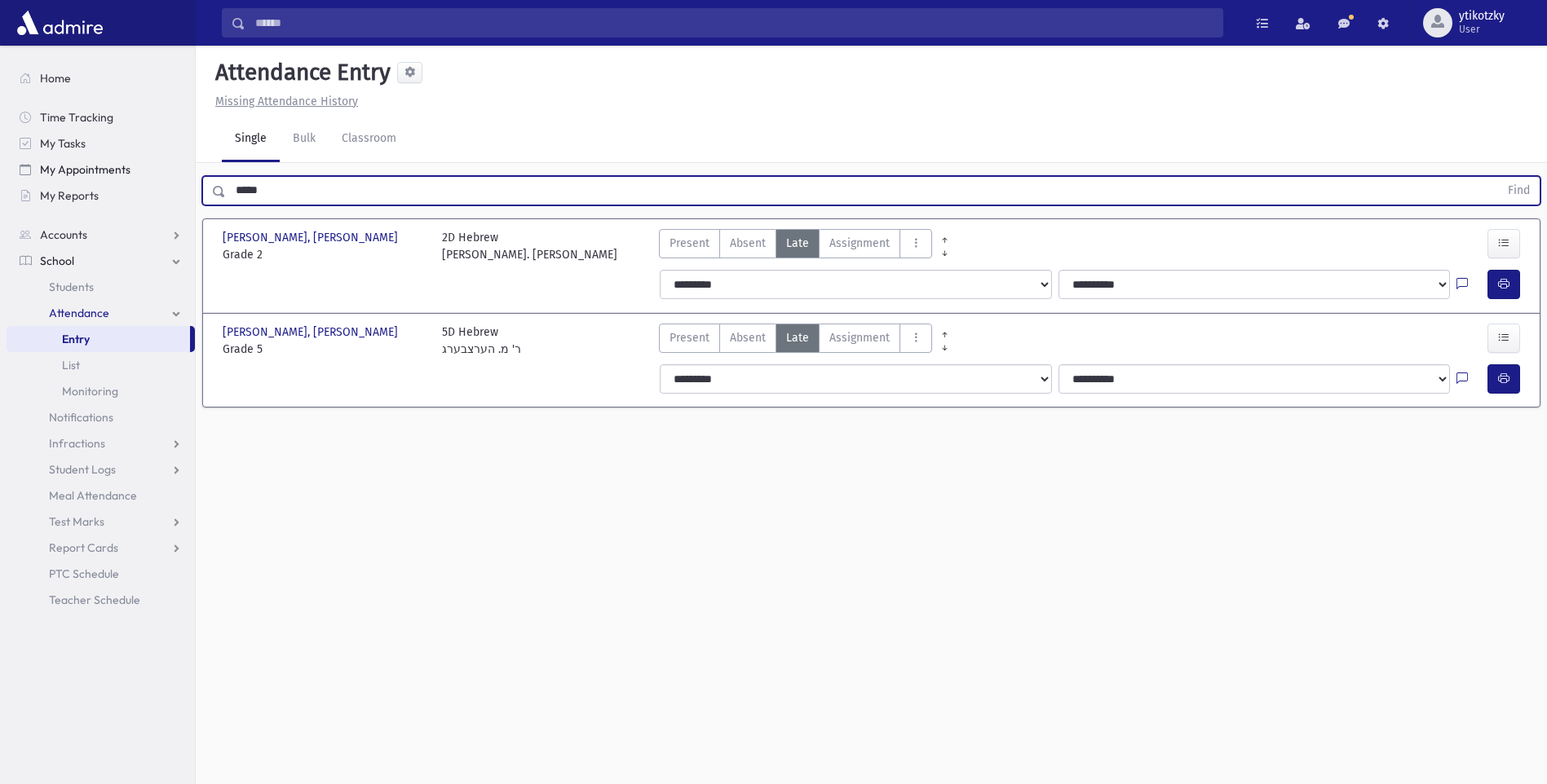
type input "*****"
click at [1498, 176] on button "Find" at bounding box center [1519, 190] width 42 height 28
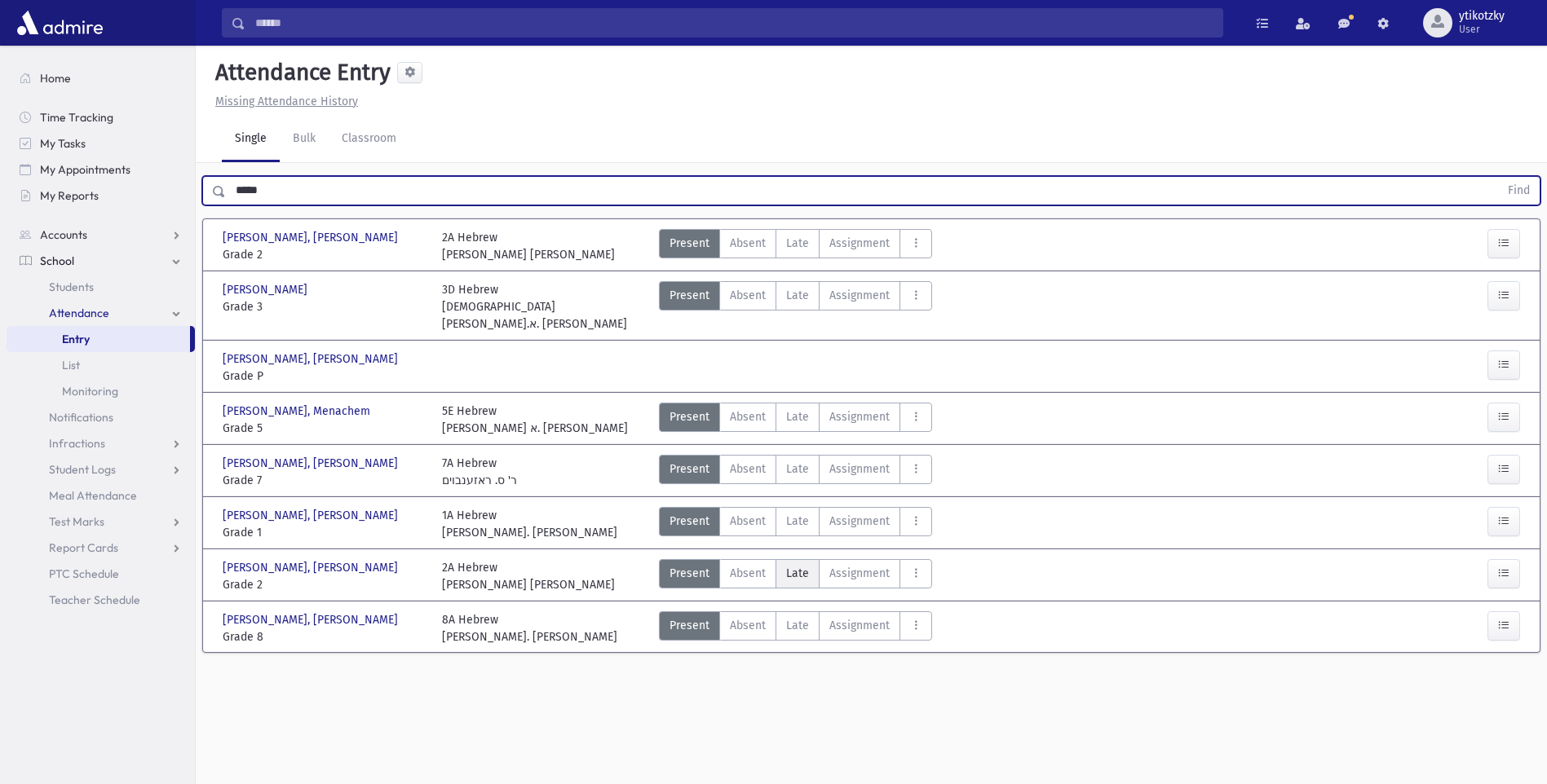
click at [796, 565] on span "Late" at bounding box center [798, 573] width 23 height 17
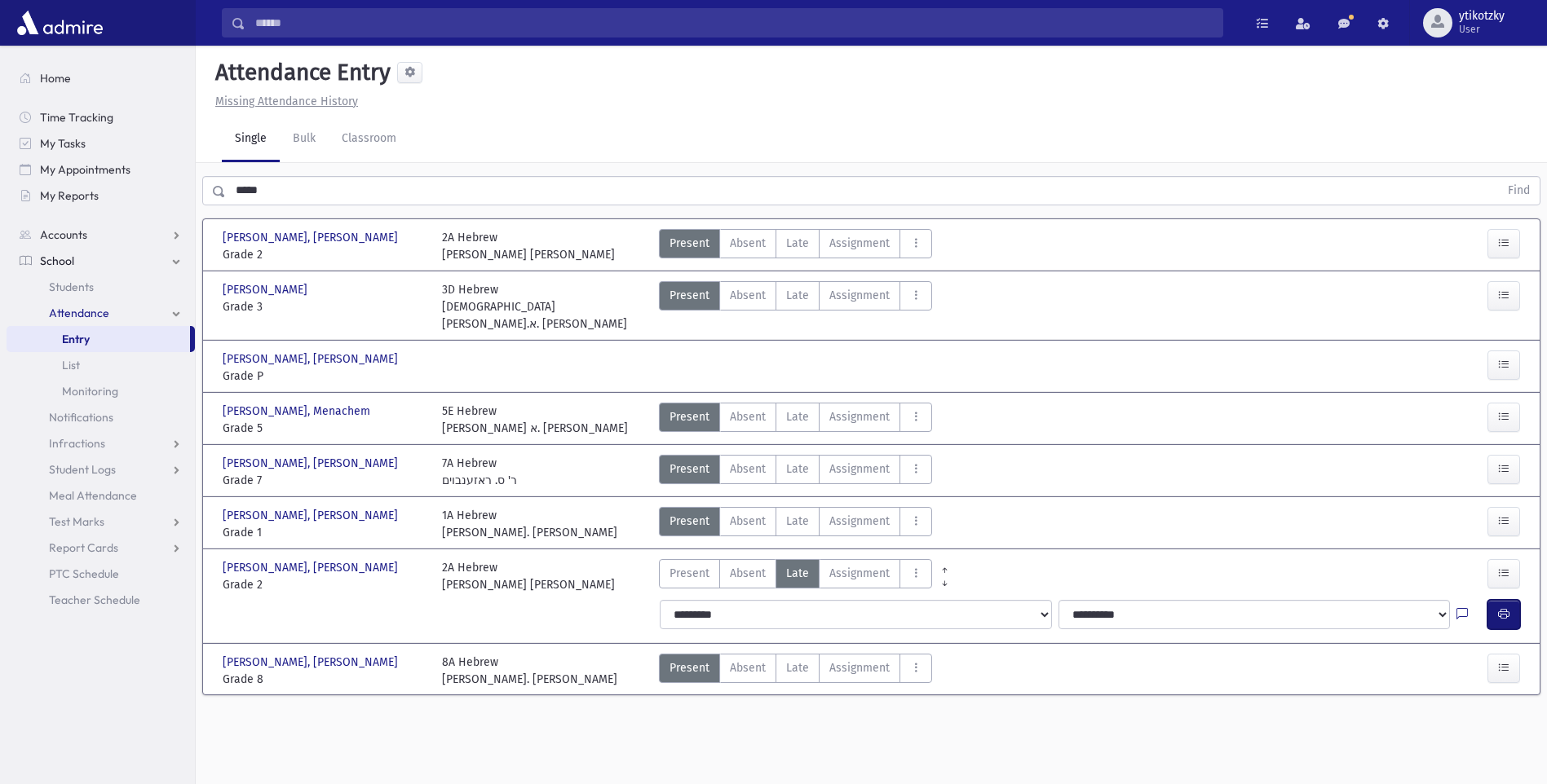
click at [1516, 601] on button "button" at bounding box center [1504, 614] width 32 height 30
